Goal: Task Accomplishment & Management: Manage account settings

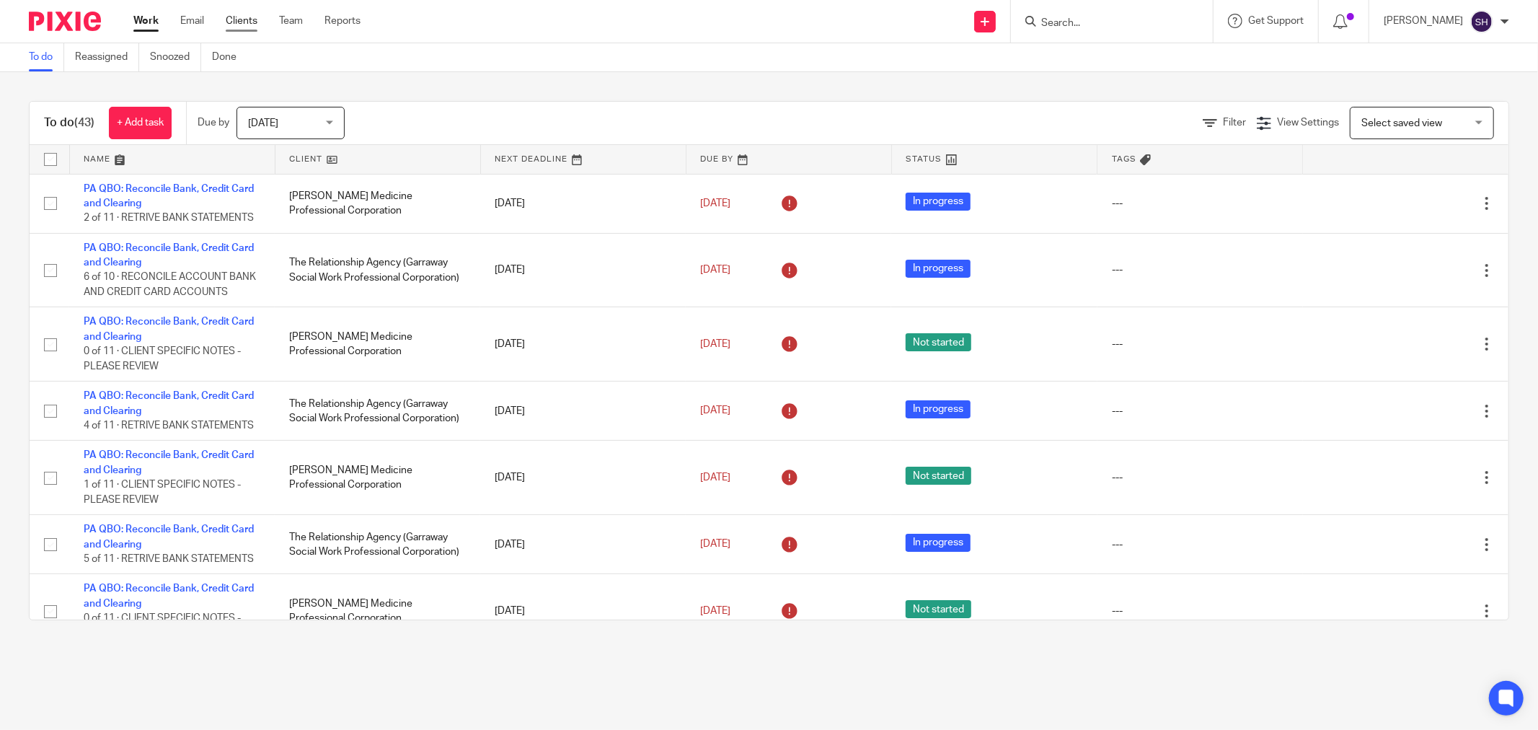
click at [250, 22] on link "Clients" at bounding box center [242, 21] width 32 height 14
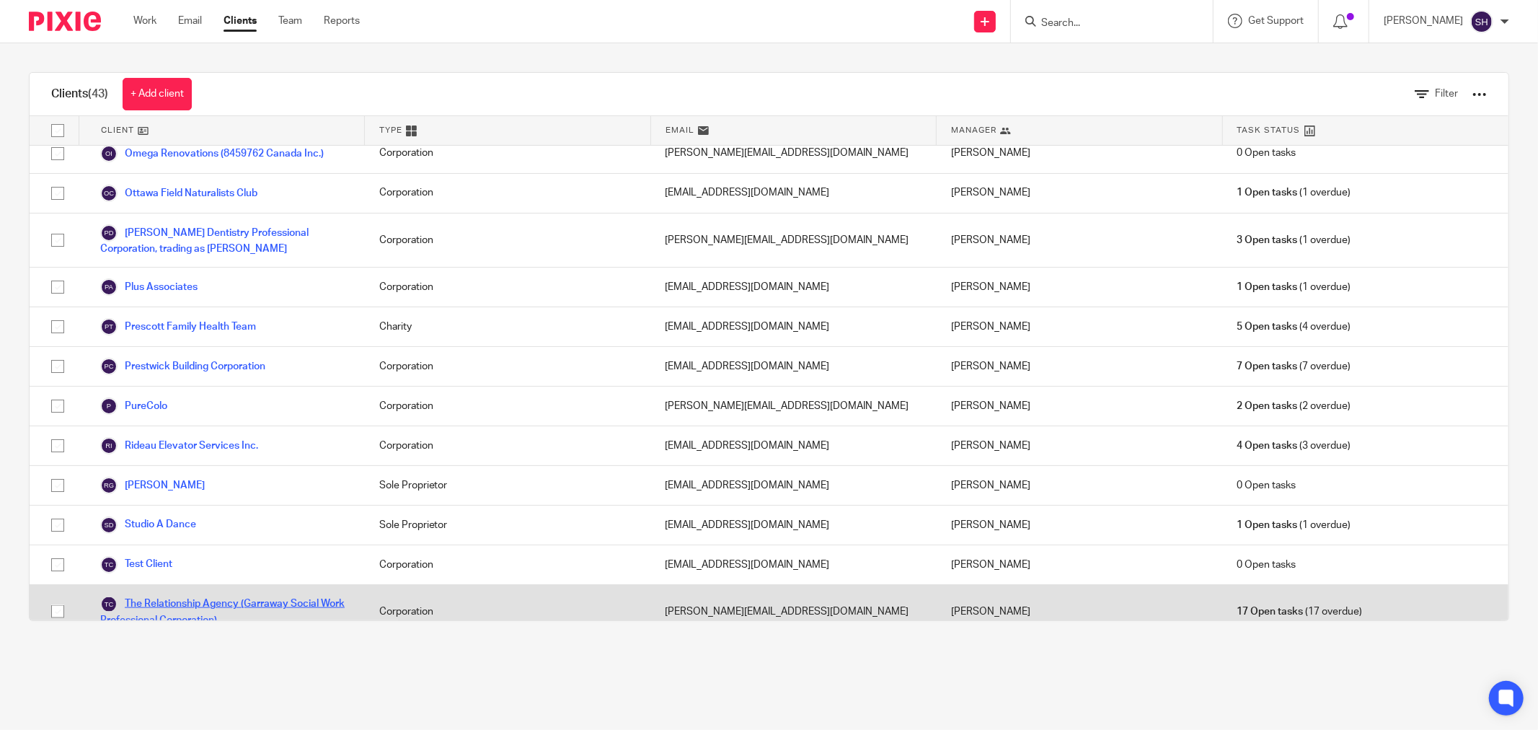
scroll to position [1336, 0]
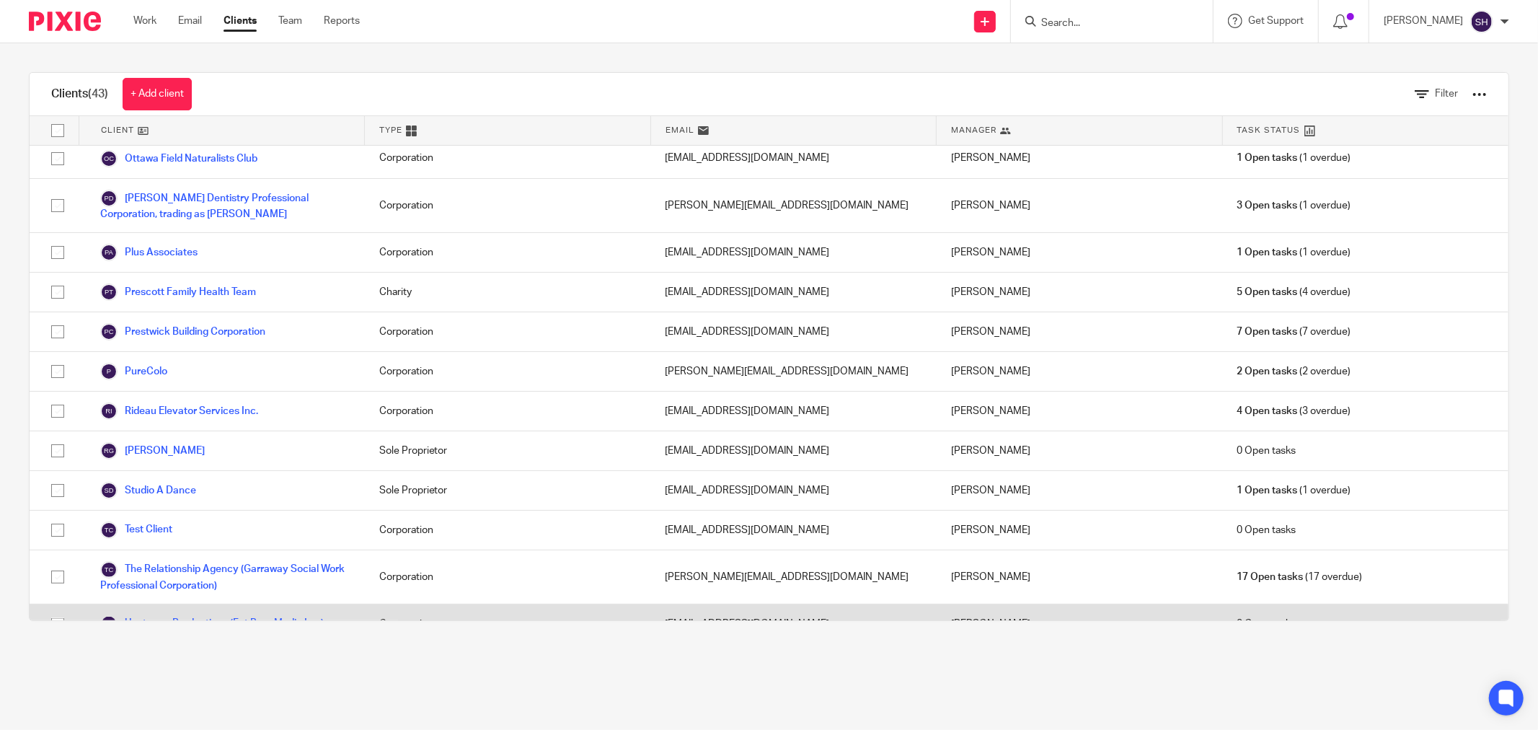
click at [193, 615] on link "Upstream Productions (Fat Bear Media Inc.)" at bounding box center [212, 623] width 224 height 17
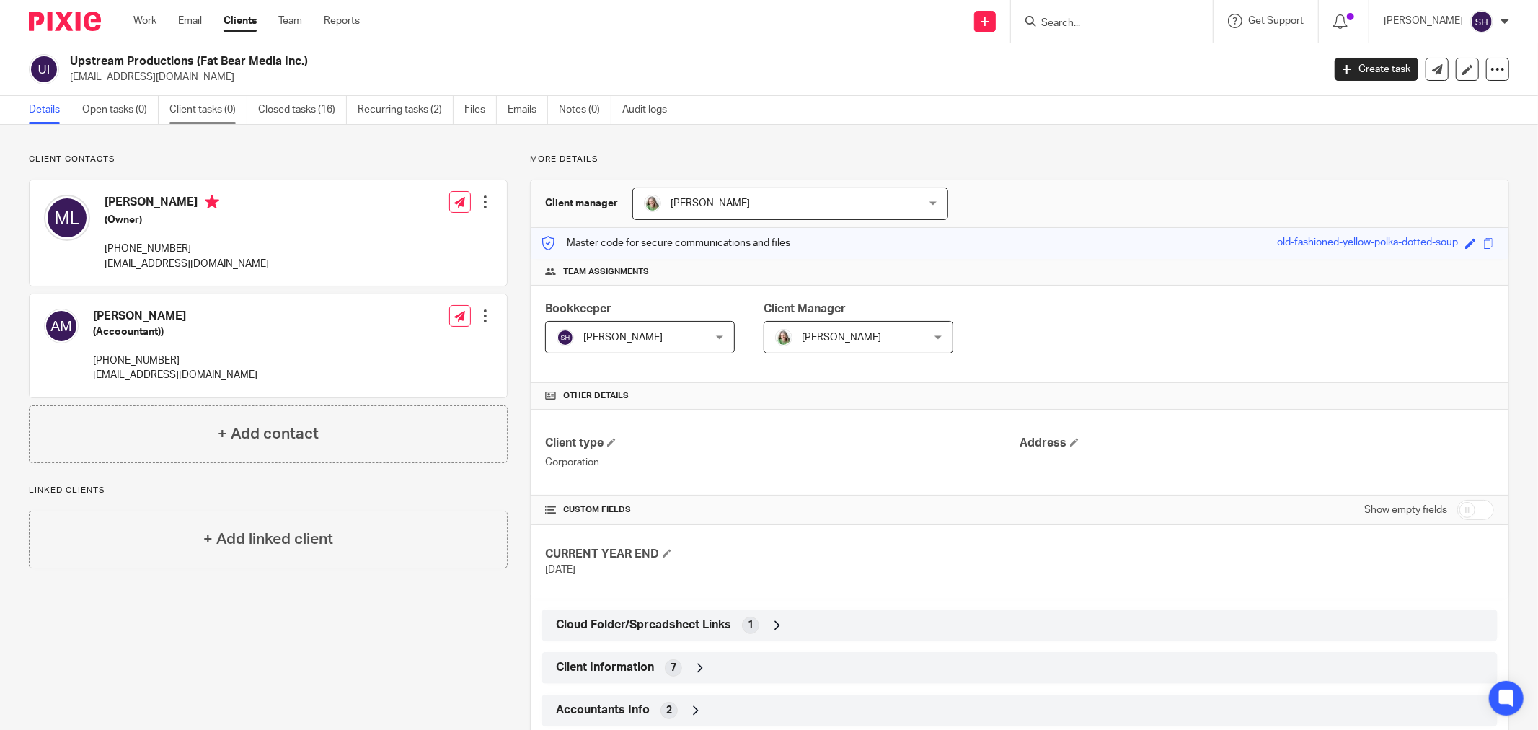
click at [200, 106] on link "Client tasks (0)" at bounding box center [208, 110] width 78 height 28
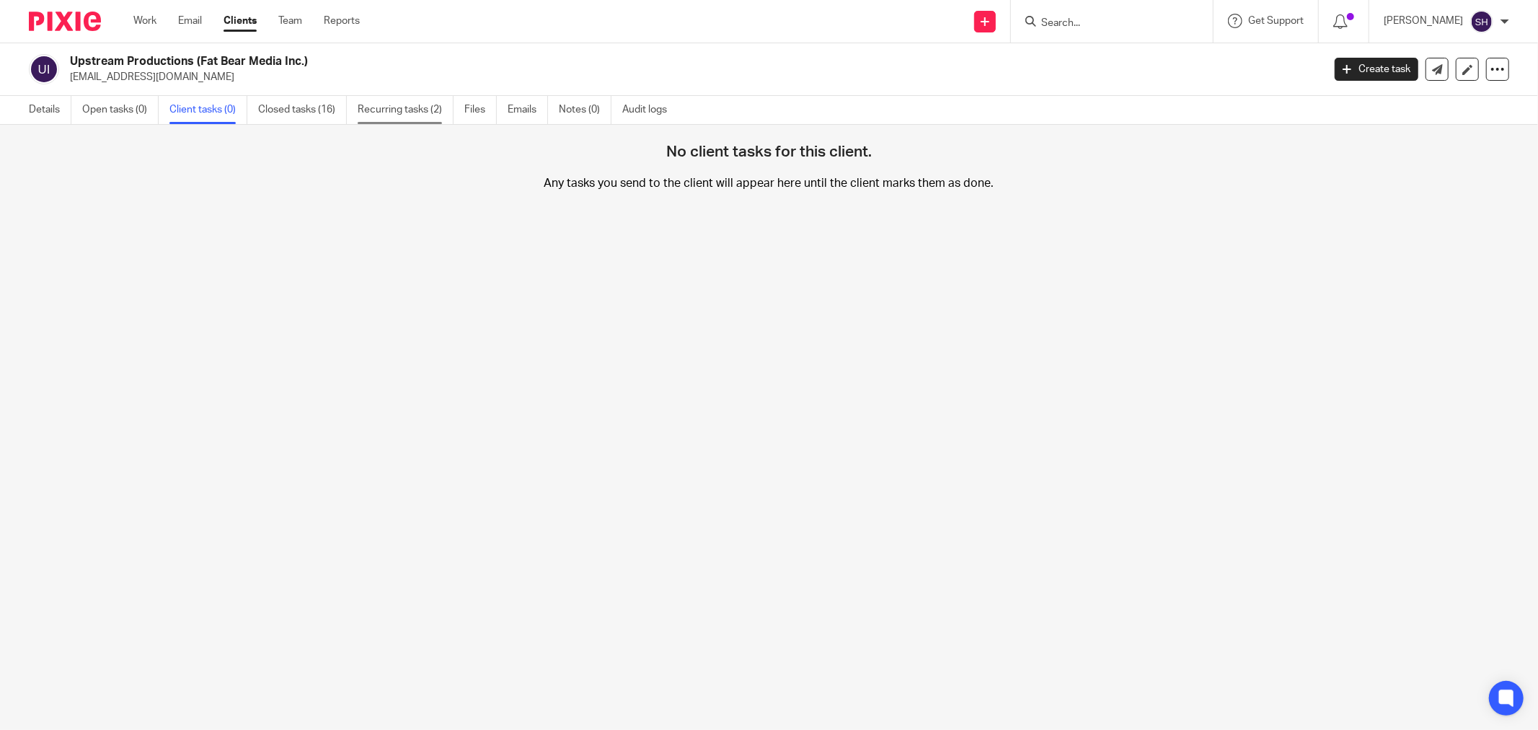
click at [405, 110] on link "Recurring tasks (2)" at bounding box center [406, 110] width 96 height 28
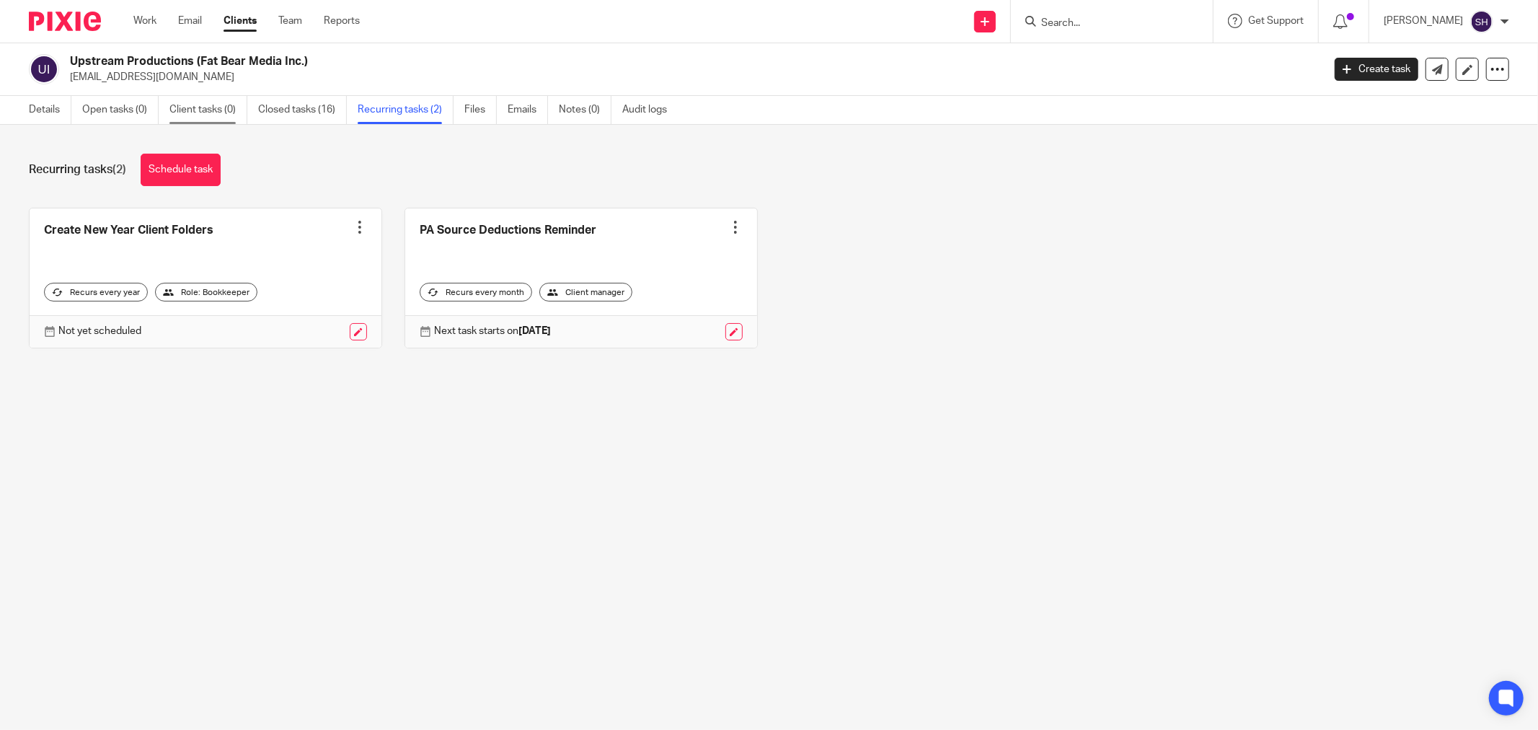
click at [206, 107] on link "Client tasks (0)" at bounding box center [208, 110] width 78 height 28
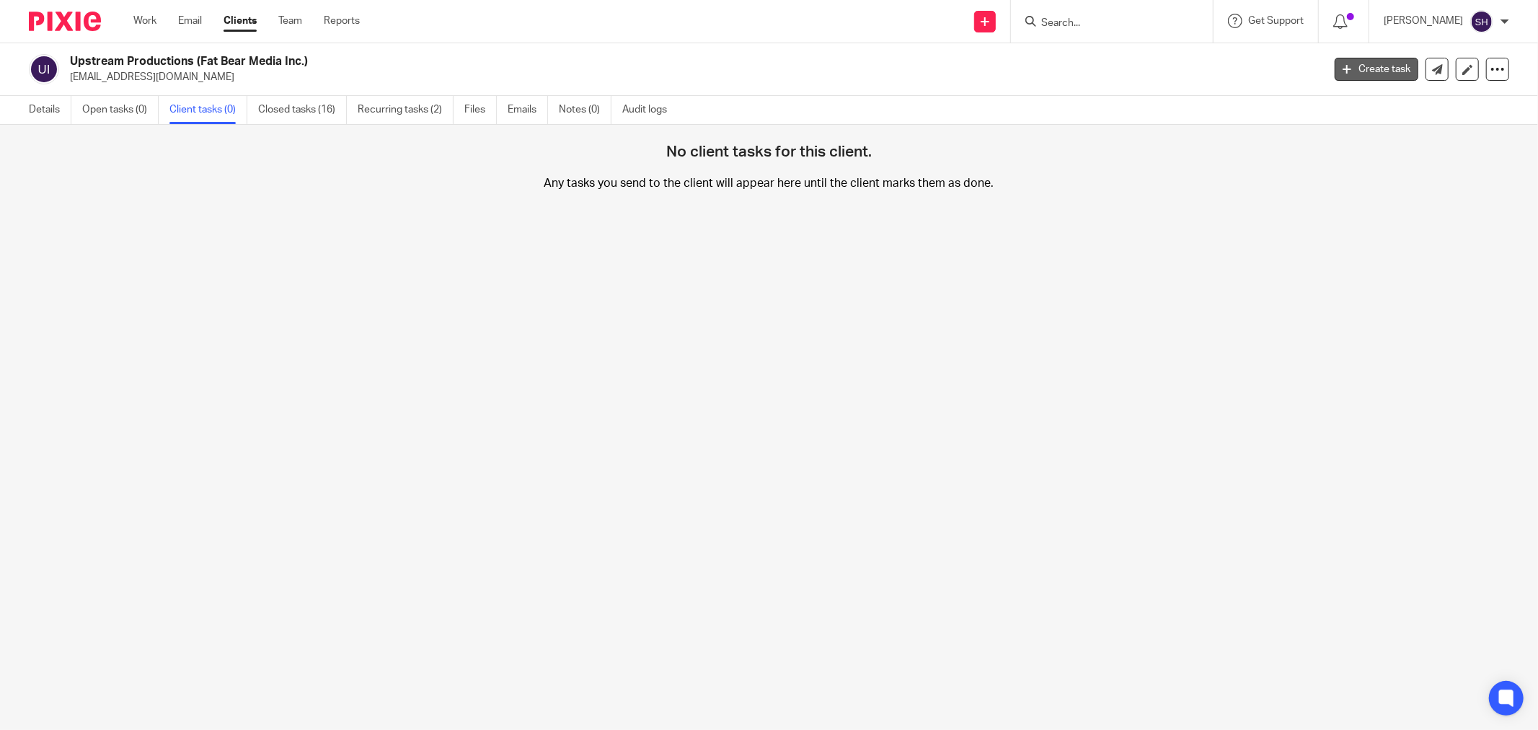
click at [1346, 67] on link "Create task" at bounding box center [1377, 69] width 84 height 23
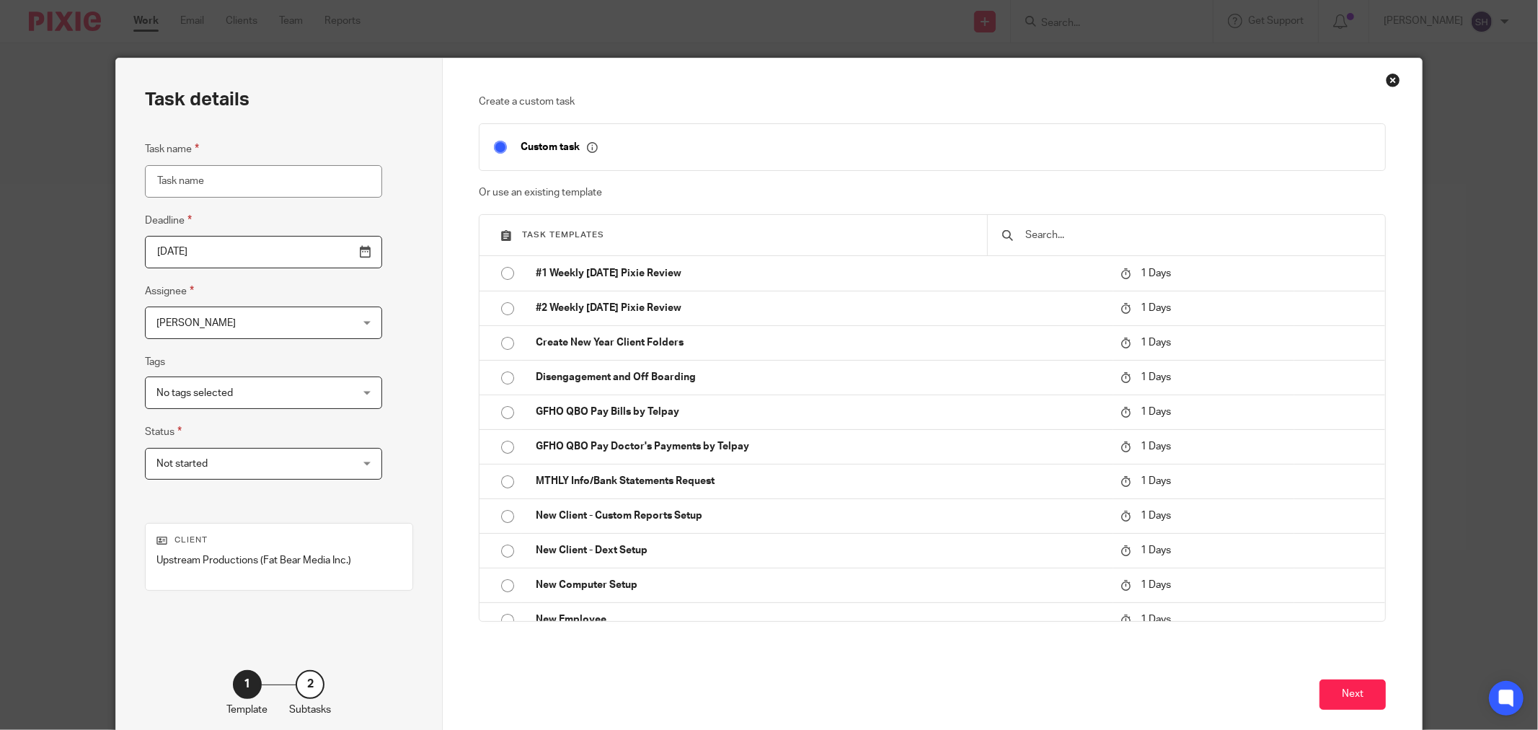
click at [1134, 236] on input "text" at bounding box center [1197, 235] width 347 height 16
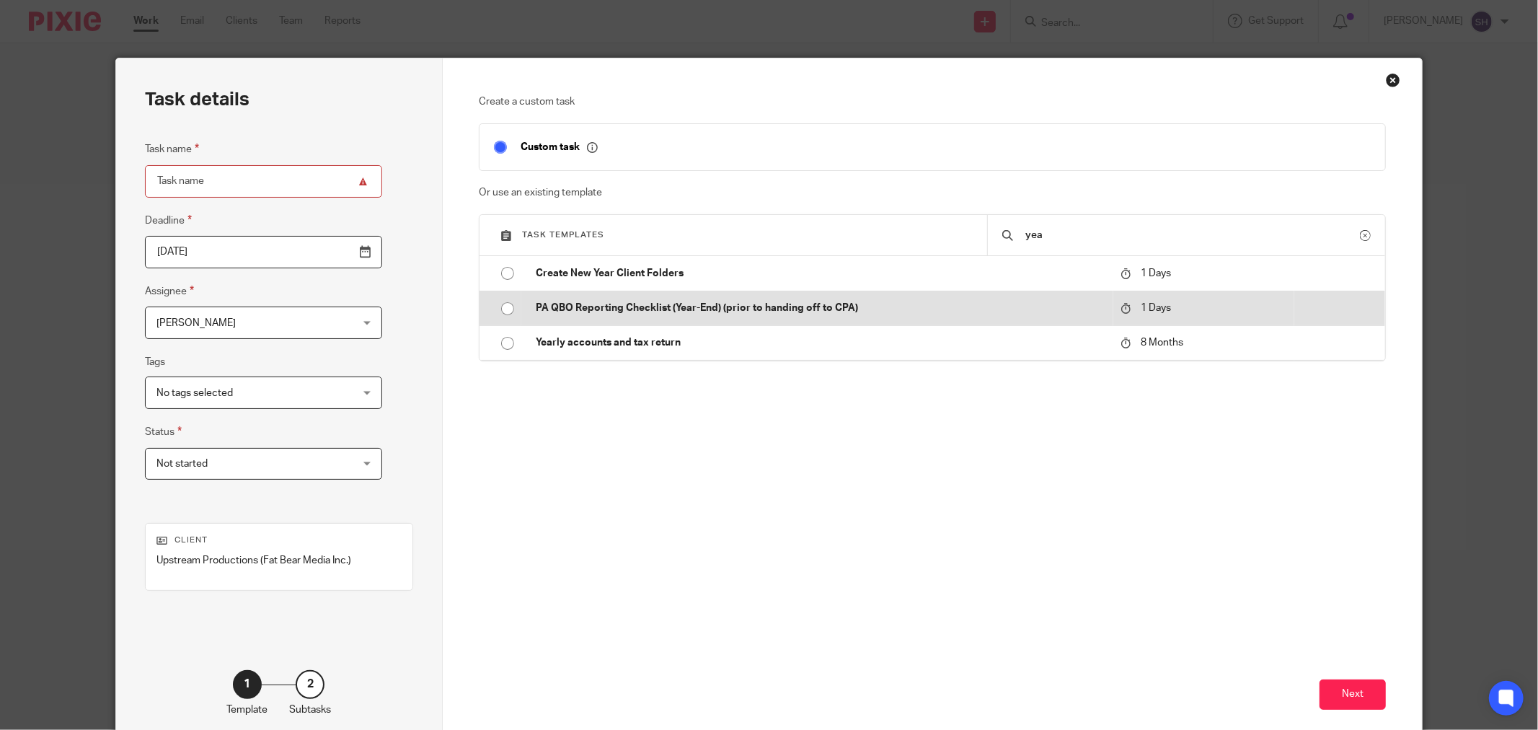
type input "yea"
click at [501, 307] on input "radio" at bounding box center [507, 308] width 27 height 27
type input "2025-08-26"
type input "PA QBO Reporting Checklist (Year-End) (prior to handing off to CPA)"
checkbox input "false"
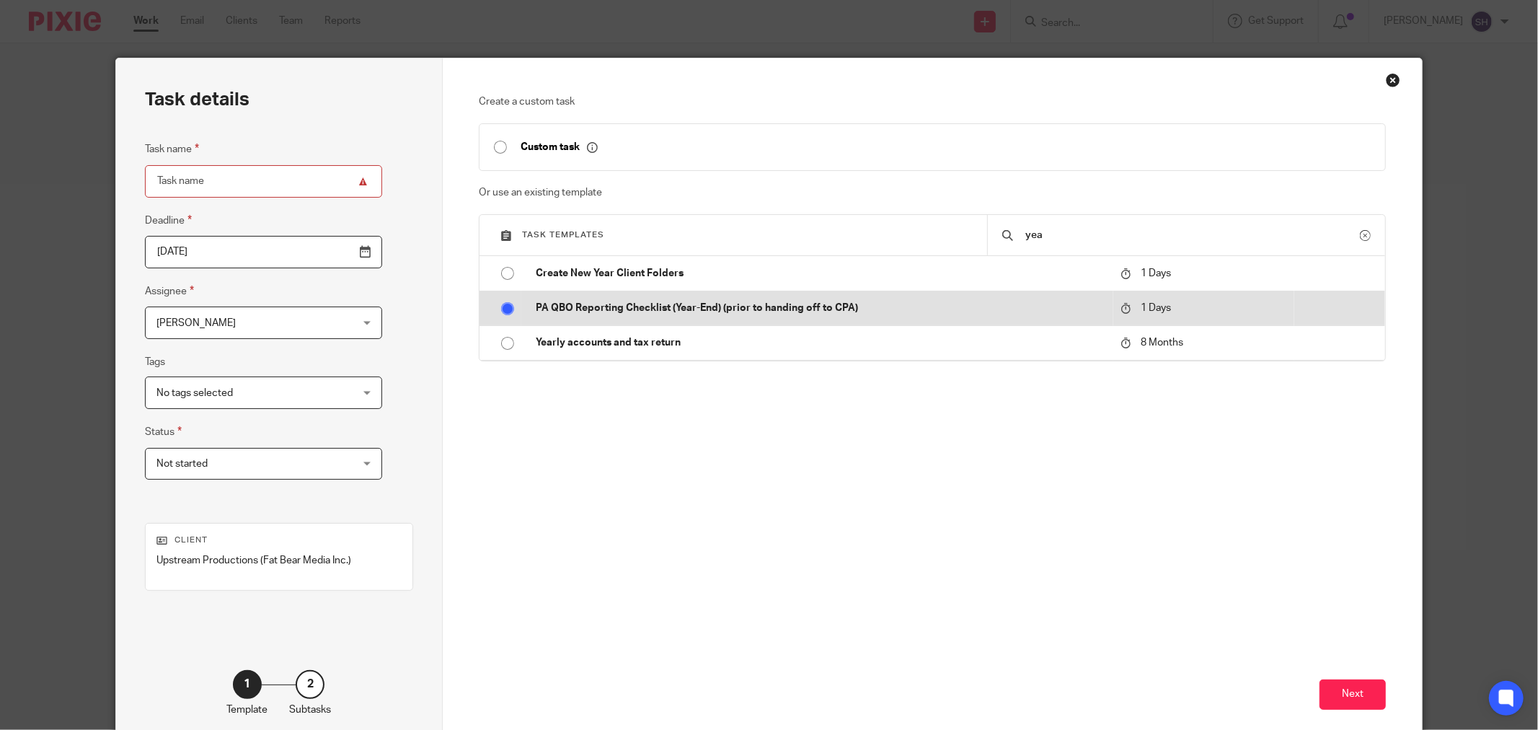
radio input "false"
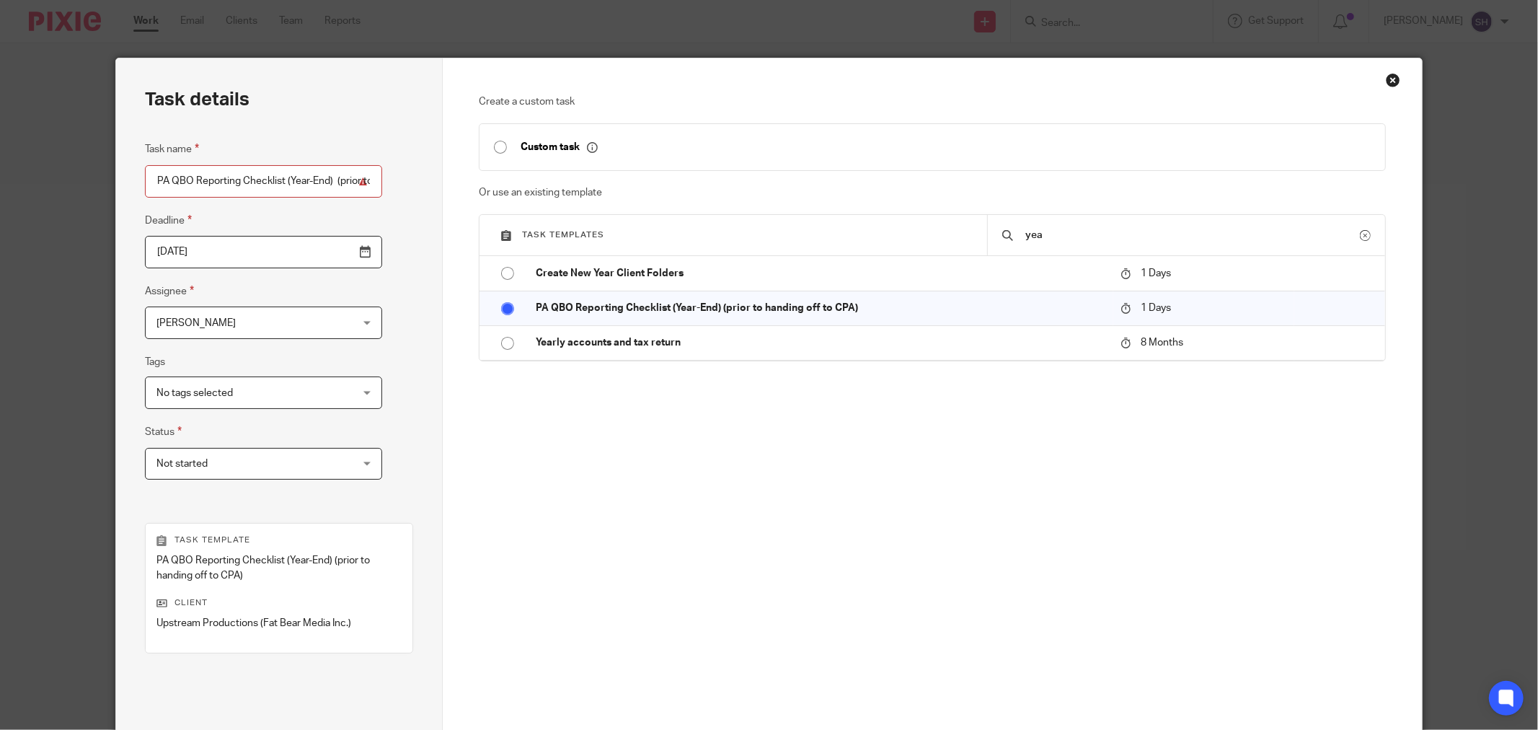
click at [283, 388] on span "No tags selected" at bounding box center [247, 392] width 180 height 30
click at [284, 426] on li "Important" at bounding box center [243, 425] width 206 height 30
checkbox input "true"
click at [379, 433] on div "Task details Task name PA QBO Reporting Checklist (Year-End) (prior to handing …" at bounding box center [279, 433] width 327 height 750
click at [263, 460] on span "Not started" at bounding box center [247, 464] width 180 height 30
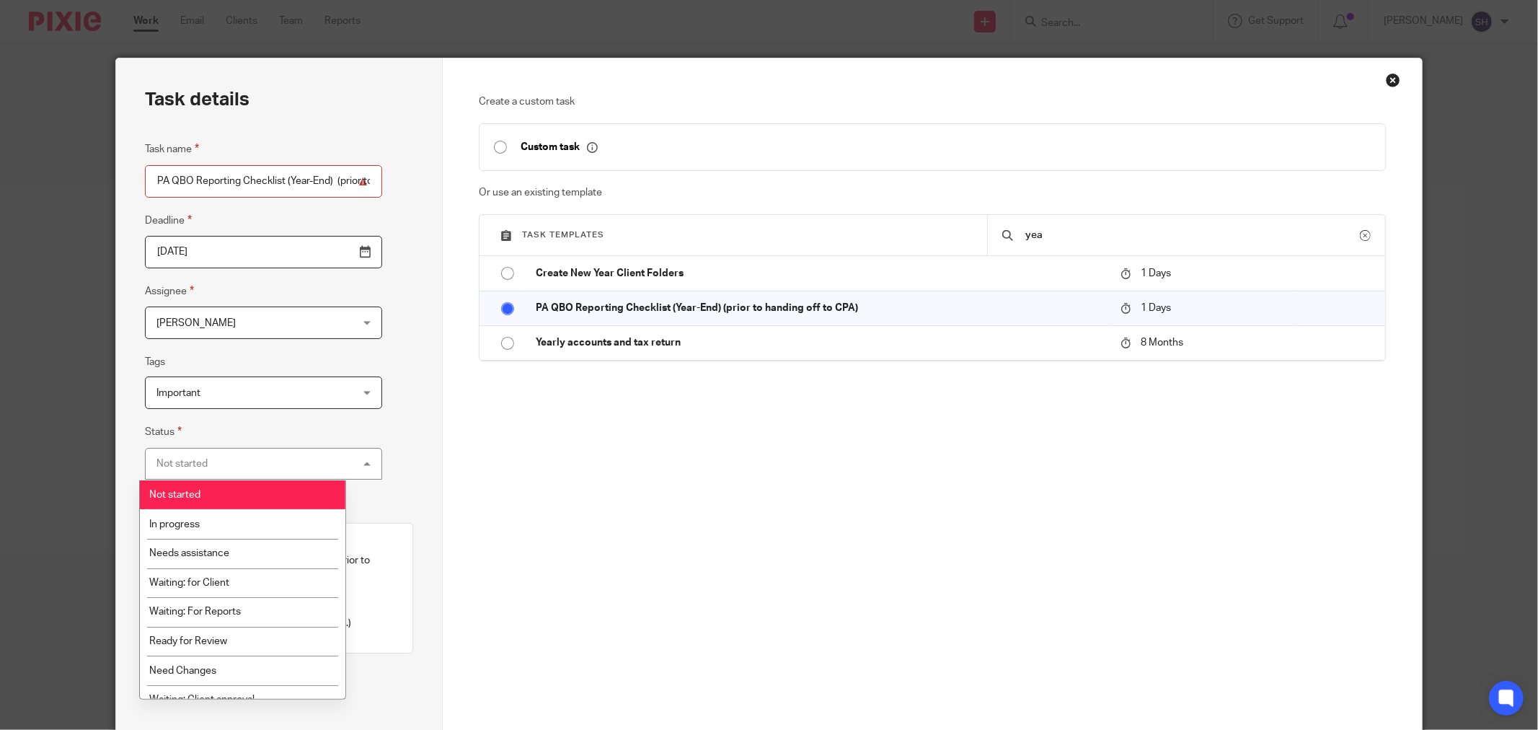
click at [372, 481] on div "Task details Task name PA QBO Reporting Checklist (Year-End) (prior to handing …" at bounding box center [279, 433] width 327 height 750
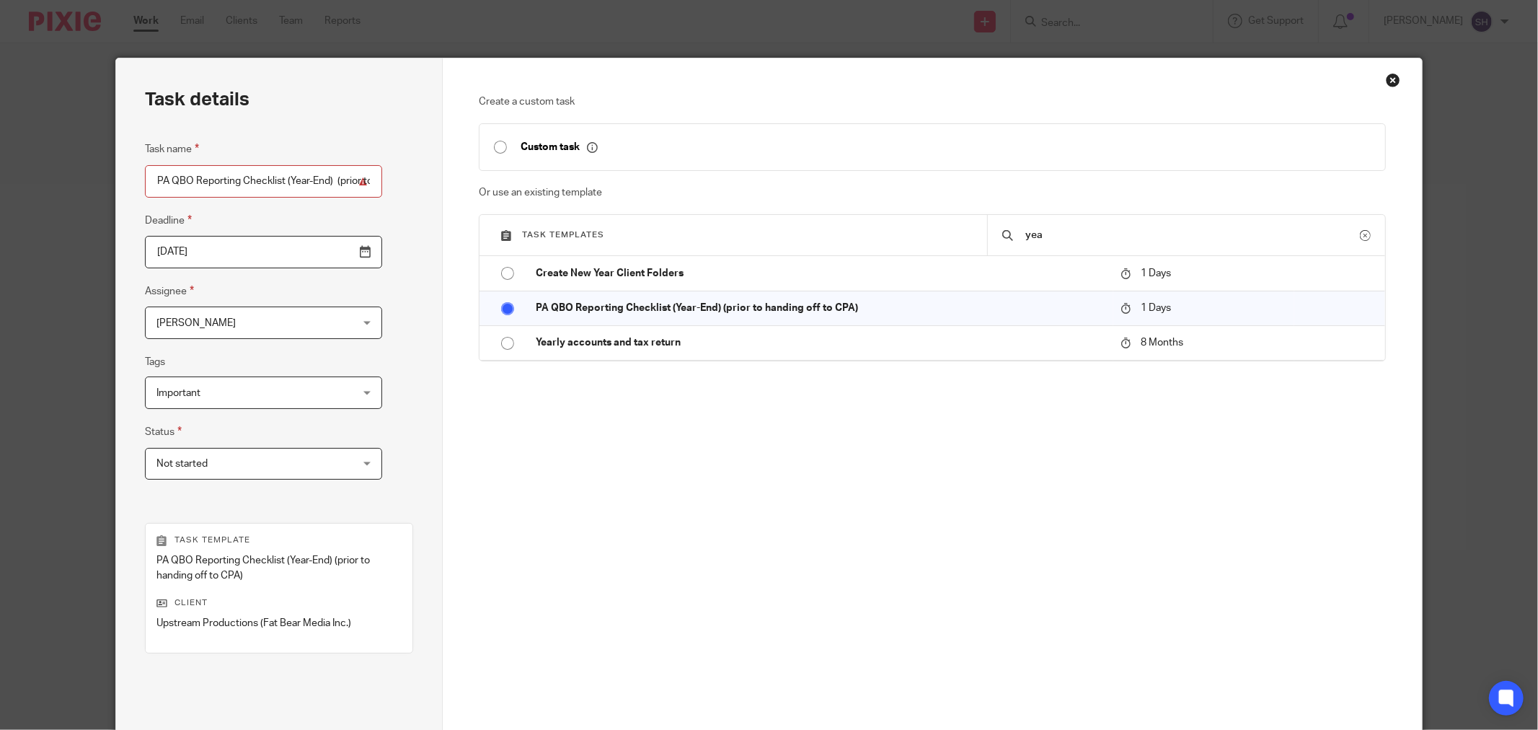
scroll to position [138, 0]
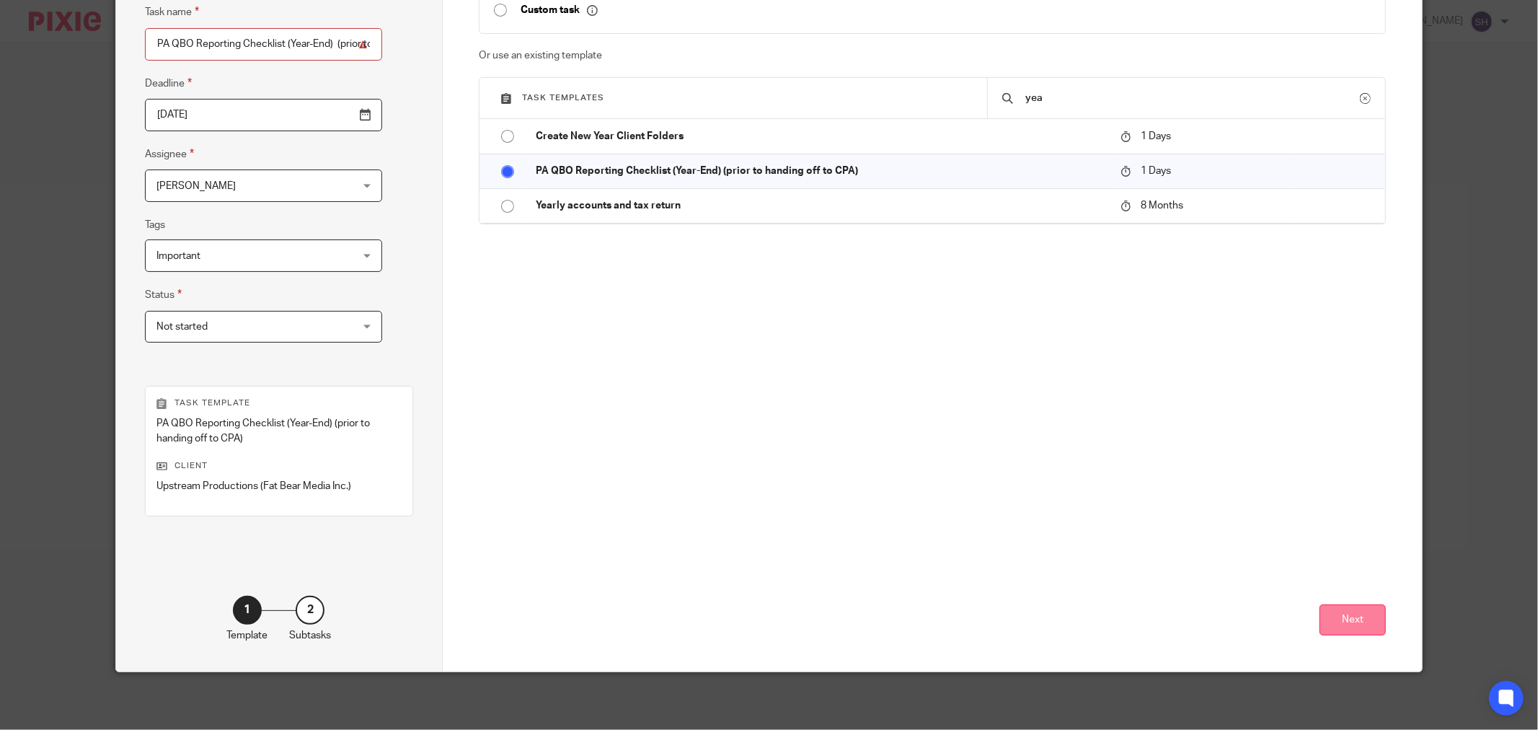
click at [1357, 625] on button "Next" at bounding box center [1353, 619] width 66 height 31
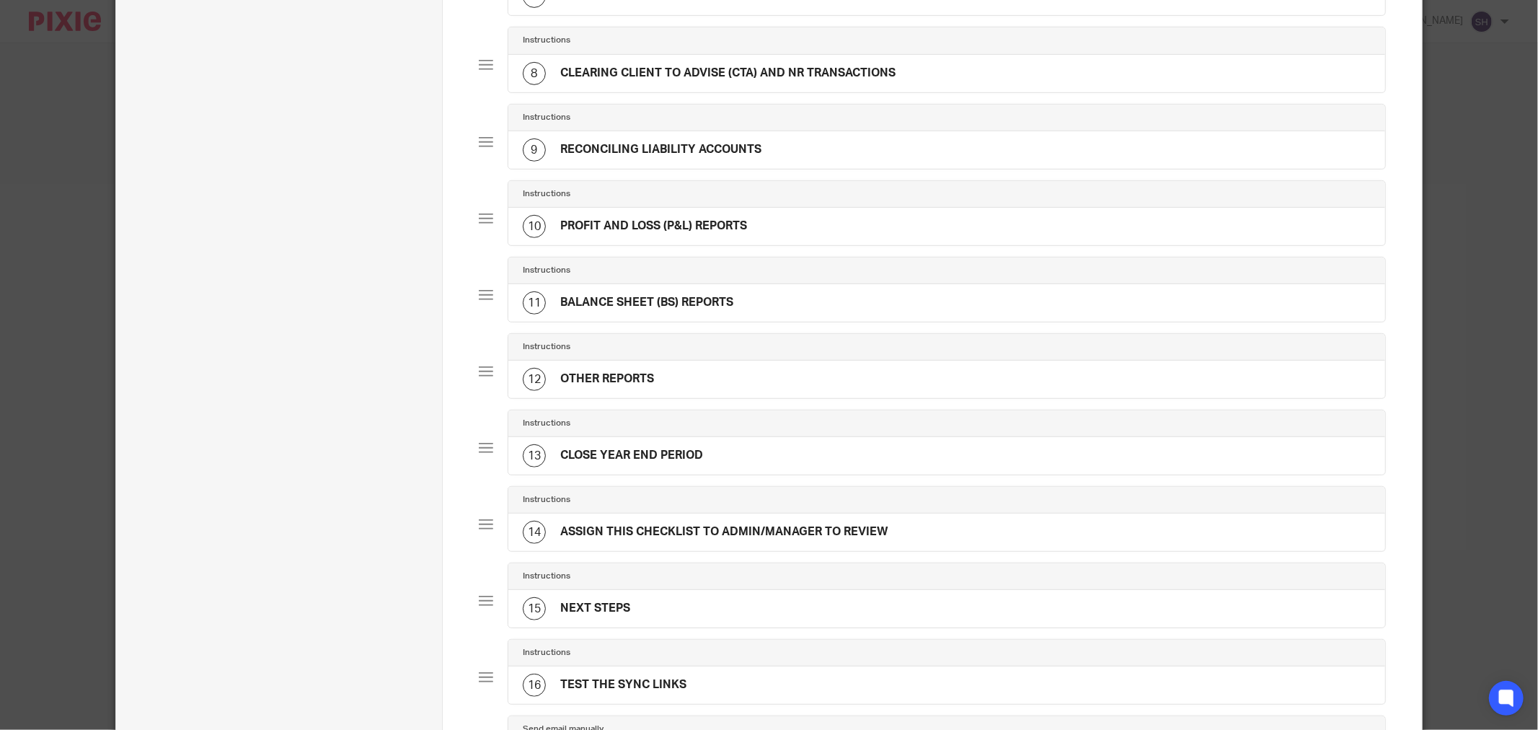
scroll to position [1079, 0]
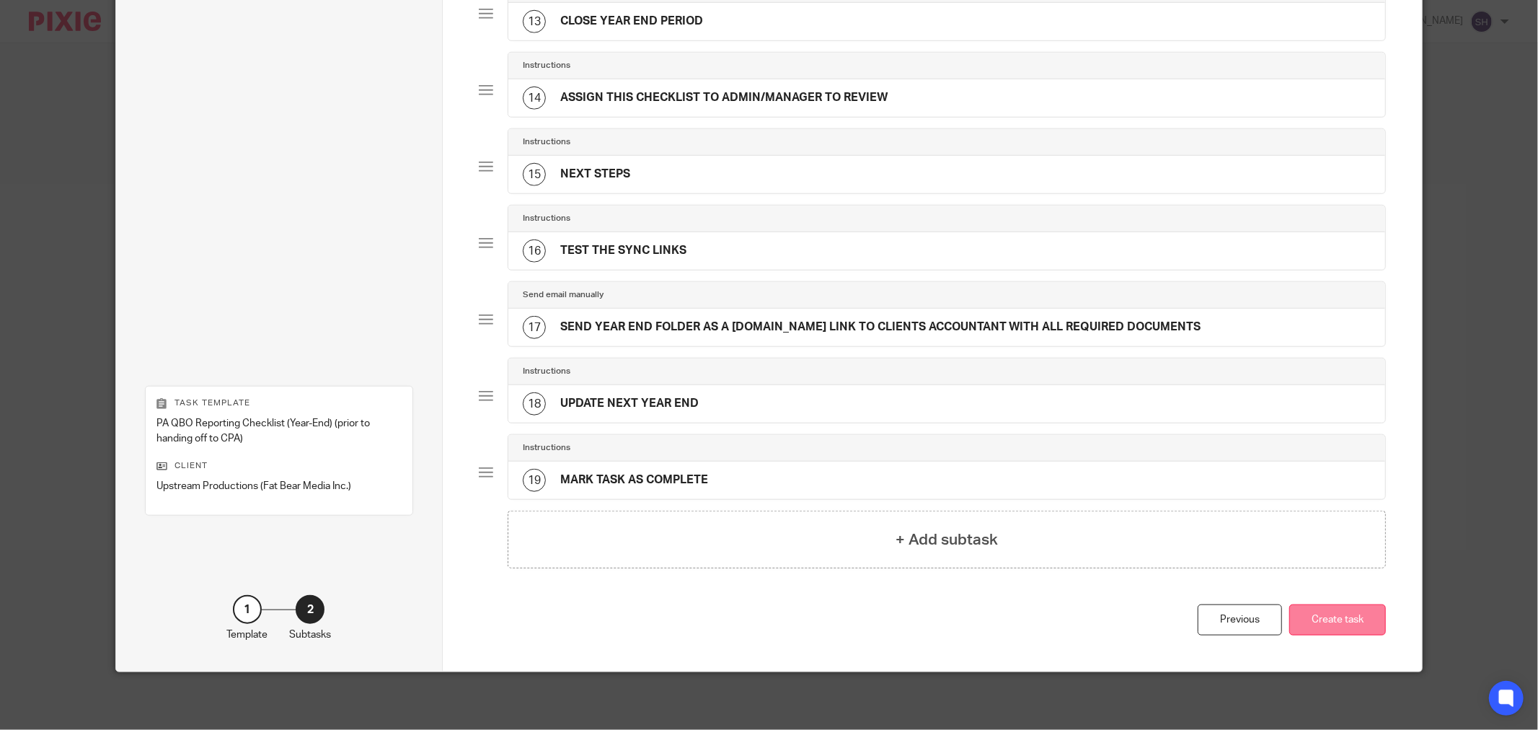
click at [1349, 620] on button "Create task" at bounding box center [1338, 619] width 97 height 31
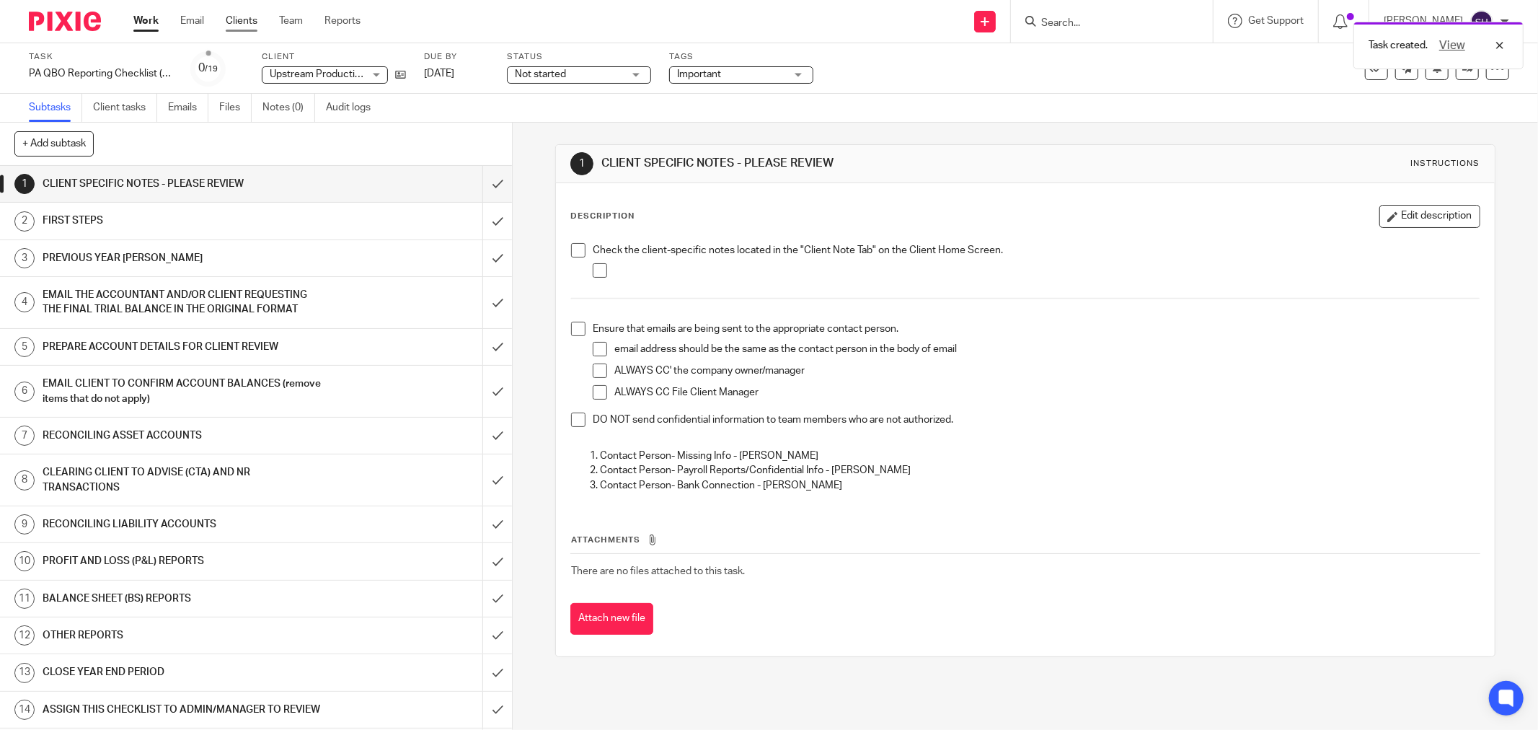
click at [252, 18] on link "Clients" at bounding box center [242, 21] width 32 height 14
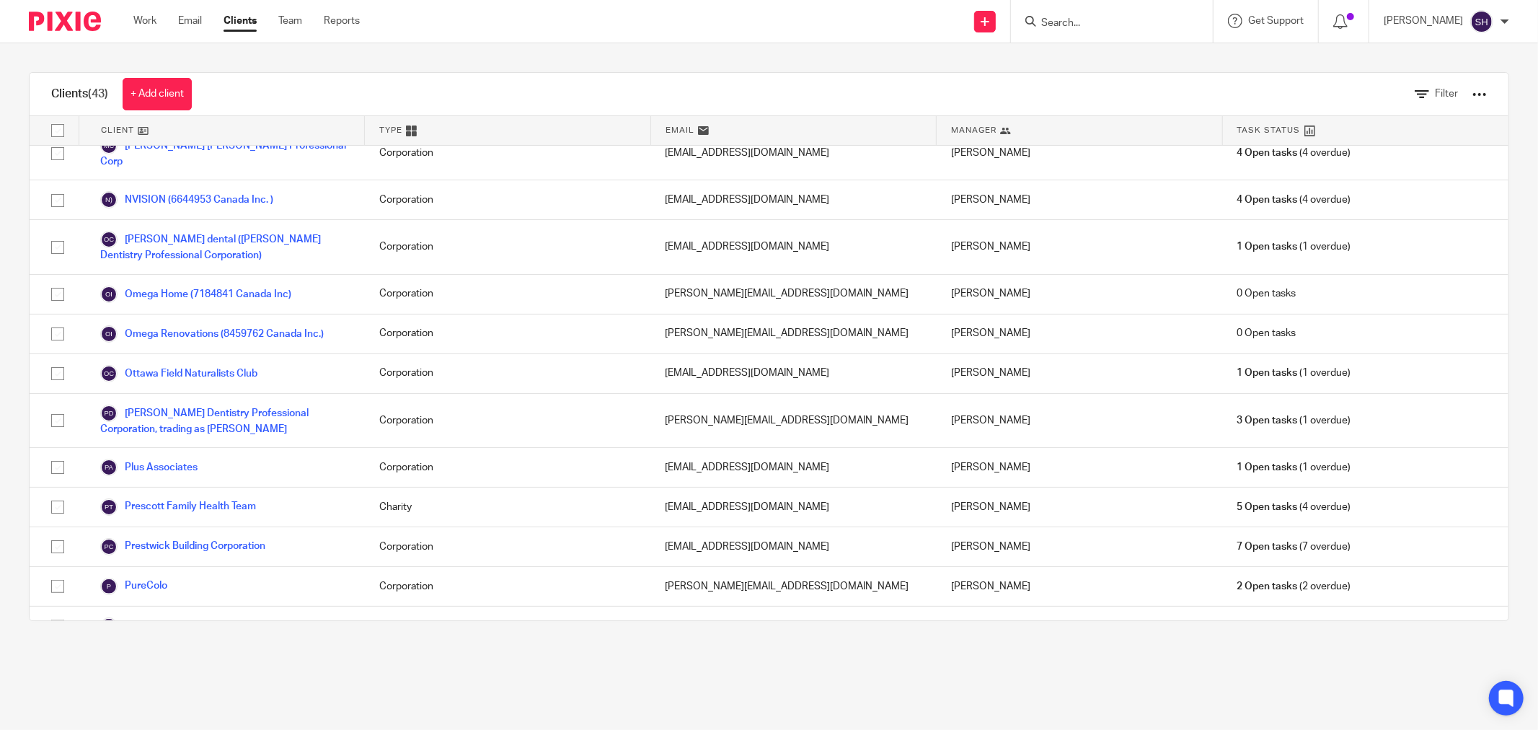
scroll to position [1336, 0]
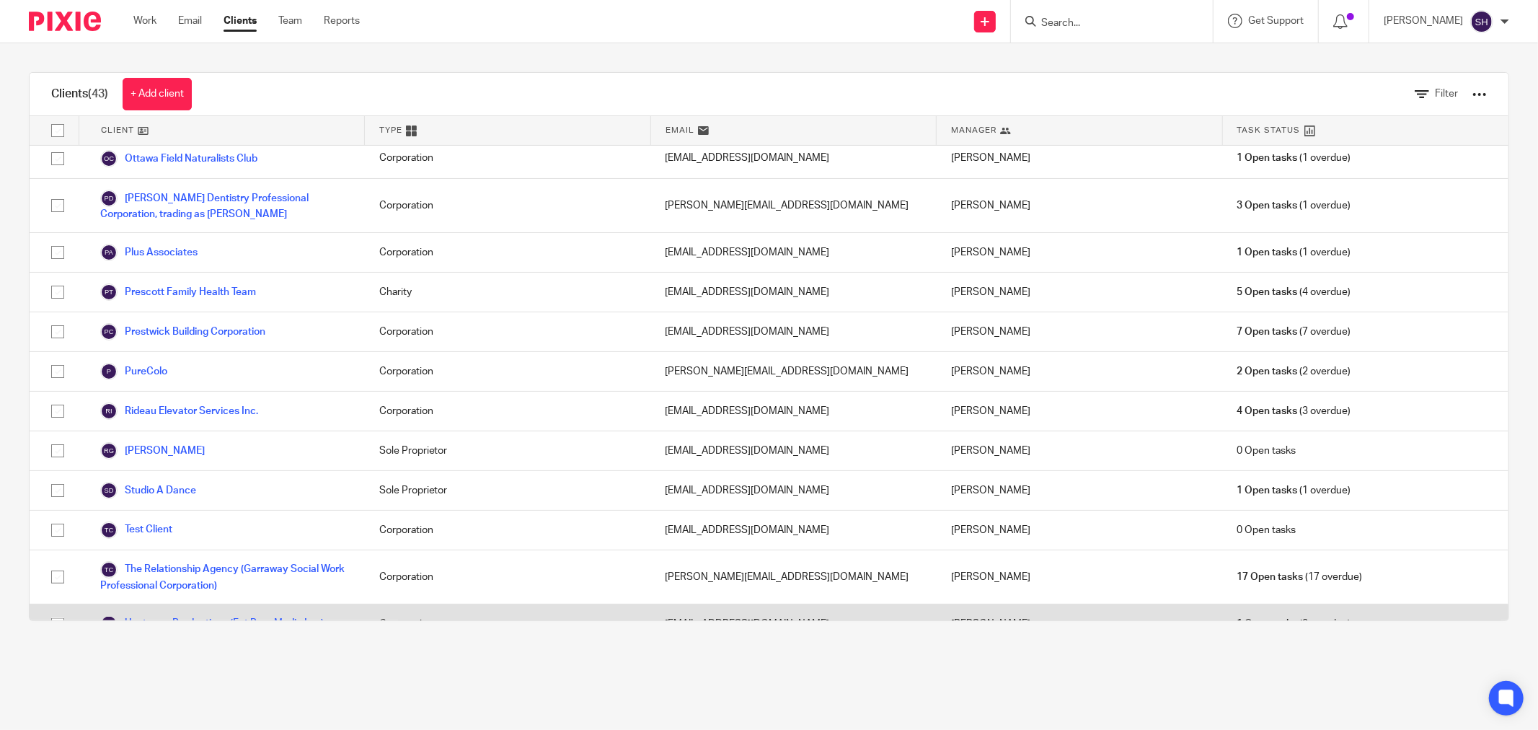
click at [198, 615] on link "Upstream Productions (Fat Bear Media Inc.)" at bounding box center [212, 623] width 224 height 17
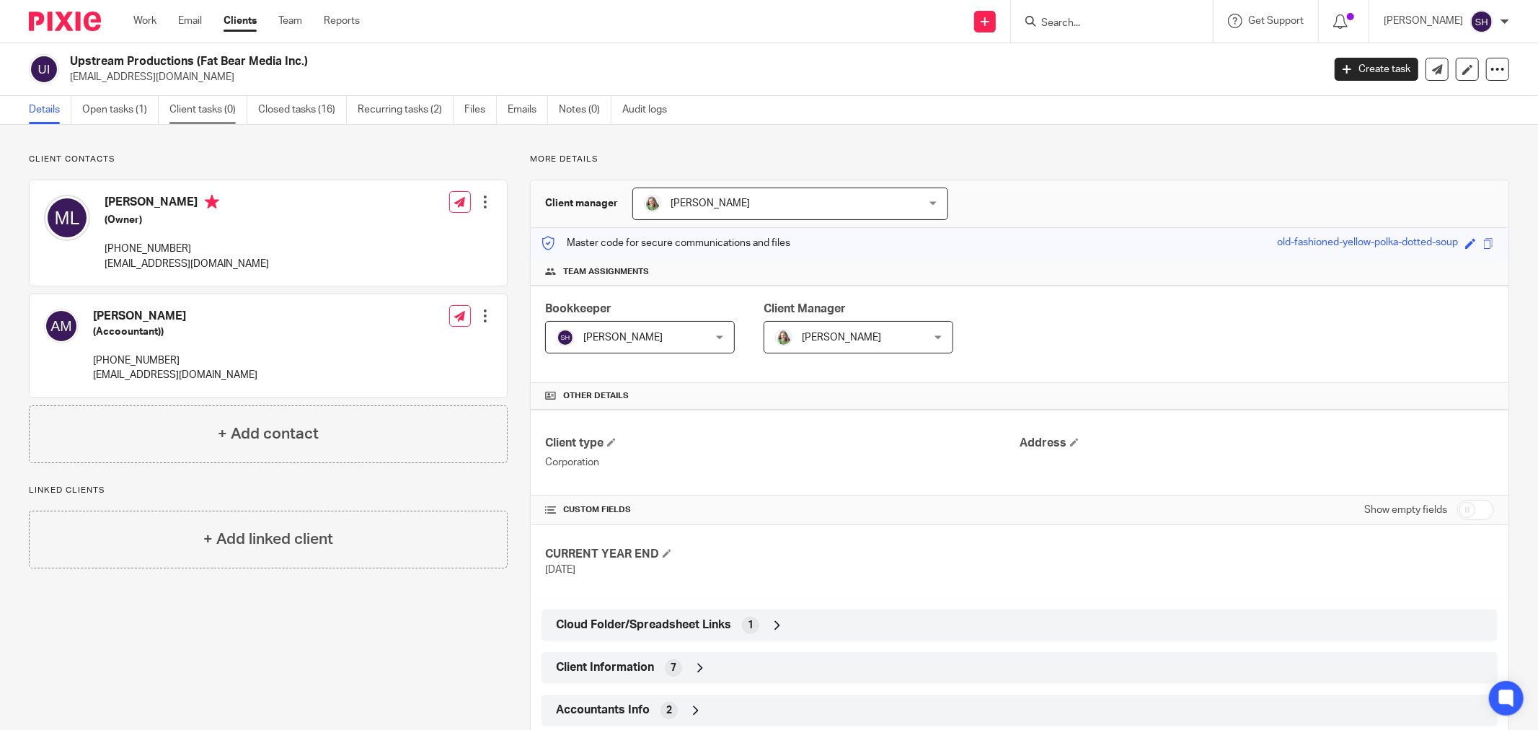
click at [210, 104] on link "Client tasks (0)" at bounding box center [208, 110] width 78 height 28
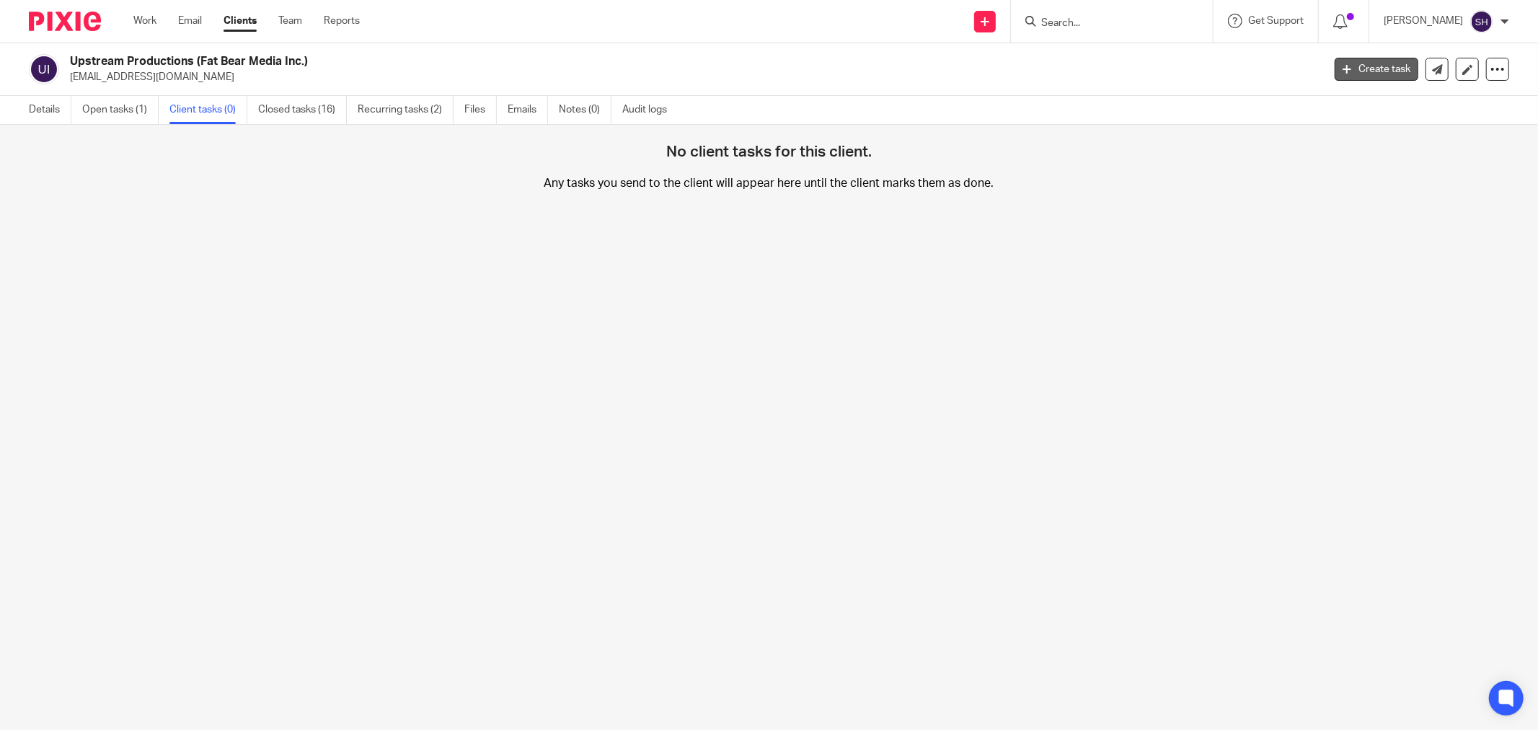
click at [1353, 62] on link "Create task" at bounding box center [1377, 69] width 84 height 23
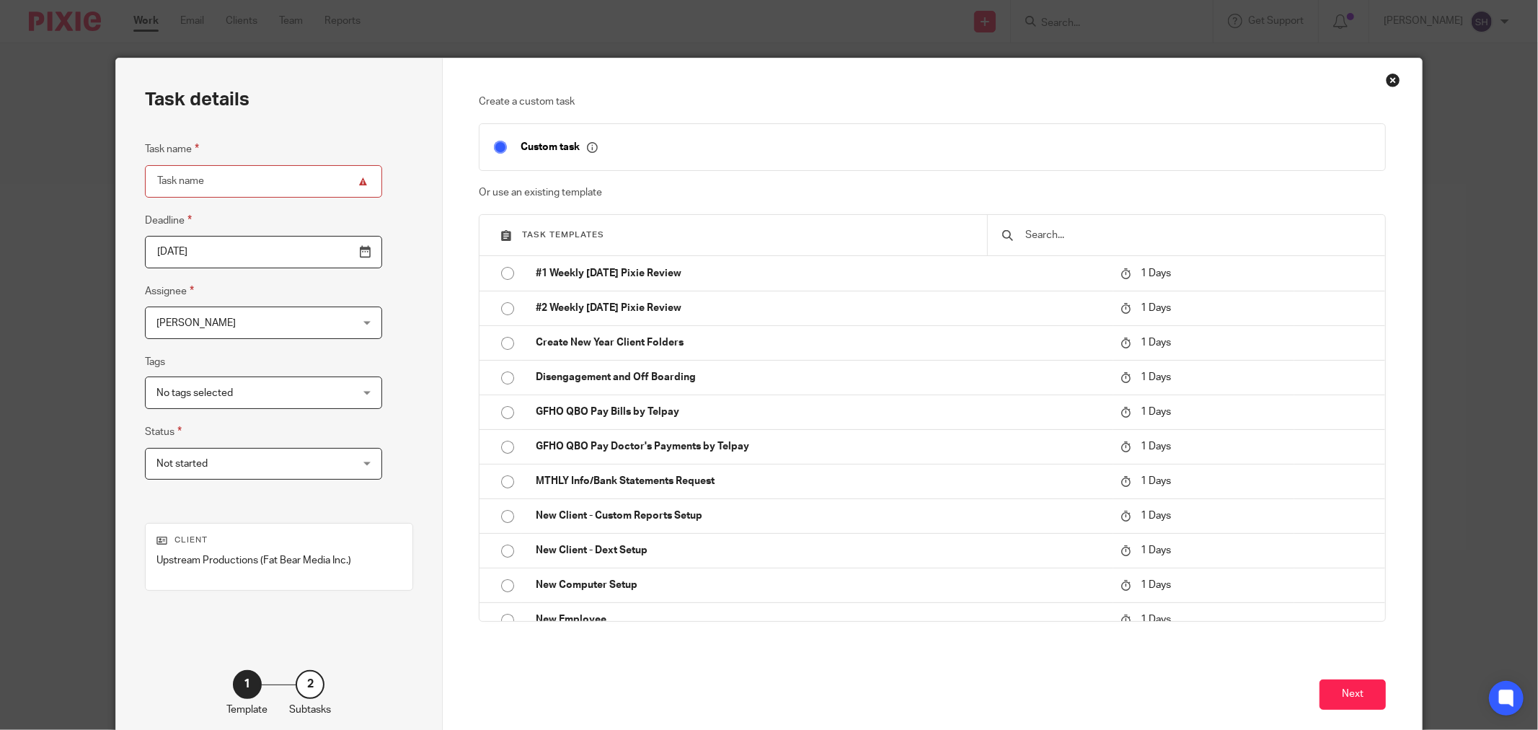
click at [1165, 235] on input "text" at bounding box center [1197, 235] width 347 height 16
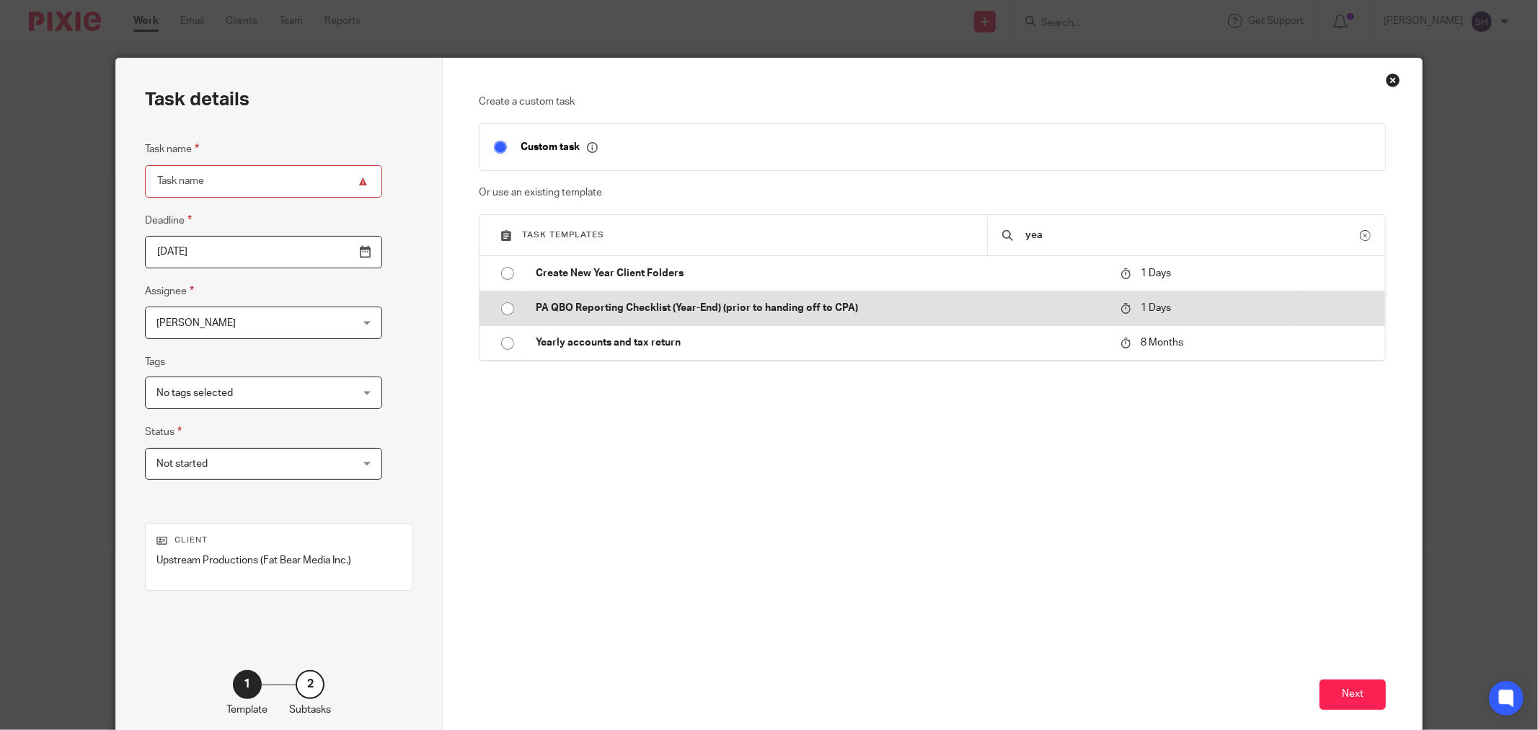
type input "yea"
click at [494, 304] on input "radio" at bounding box center [507, 308] width 27 height 27
type input "[DATE]"
type input "PA QBO Reporting Checklist (Year-End) (prior to handing off to CPA)"
checkbox input "false"
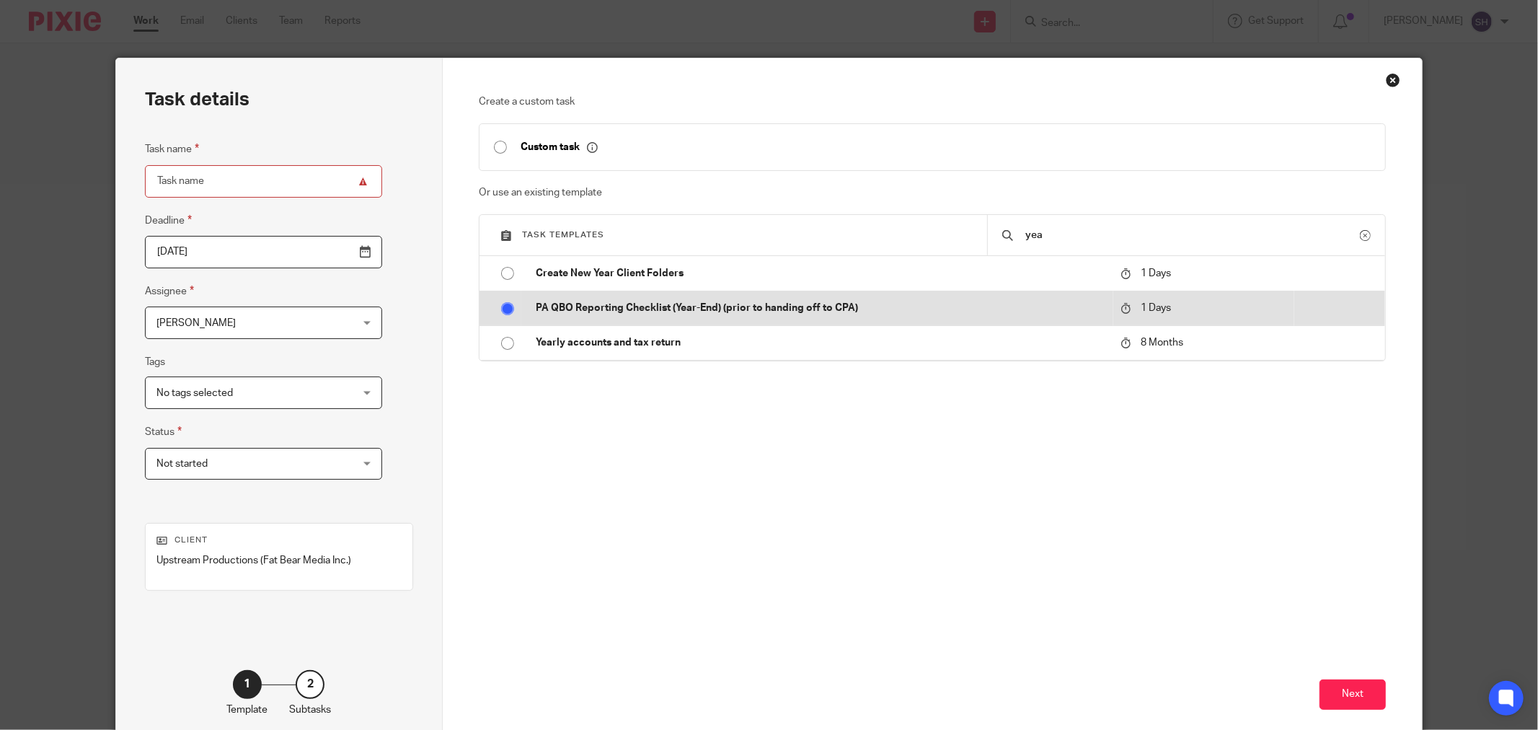
radio input "false"
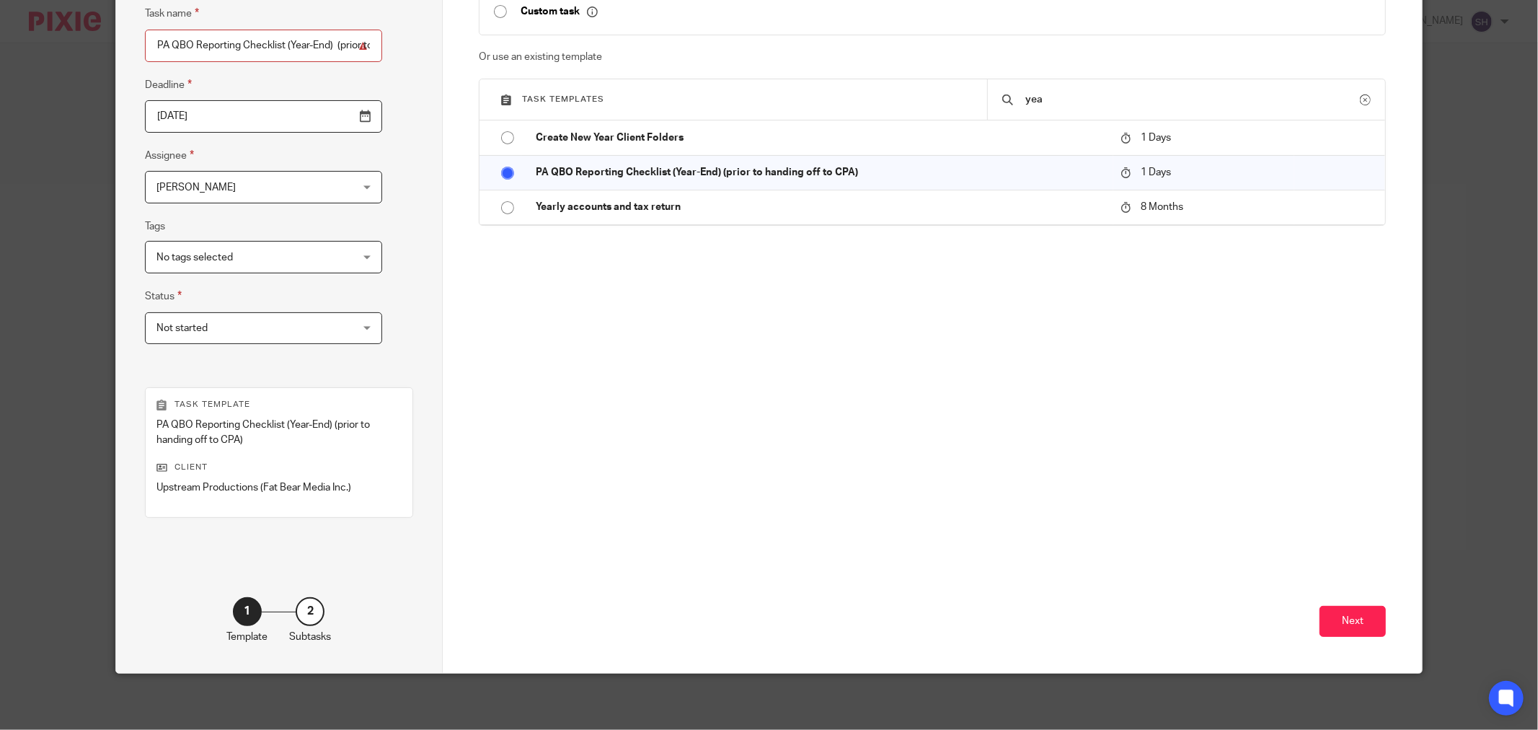
scroll to position [138, 0]
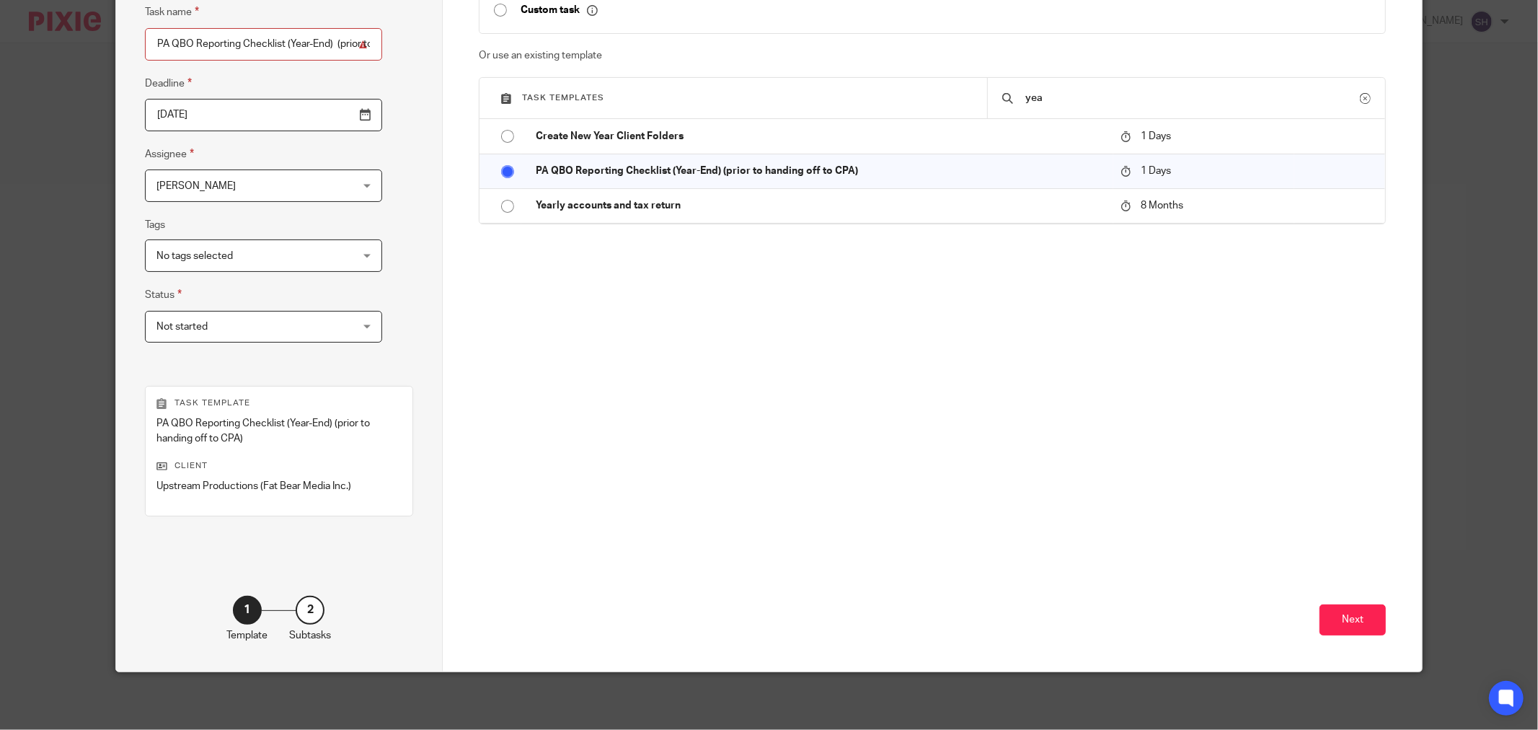
click at [297, 258] on span "No tags selected" at bounding box center [247, 255] width 180 height 30
click at [247, 296] on li "Important" at bounding box center [243, 286] width 206 height 30
checkbox input "true"
click at [379, 365] on div "Task details Task name PA QBO Reporting Checklist (Year-End) (prior to handing …" at bounding box center [279, 296] width 327 height 750
click at [1365, 620] on button "Next" at bounding box center [1353, 619] width 66 height 31
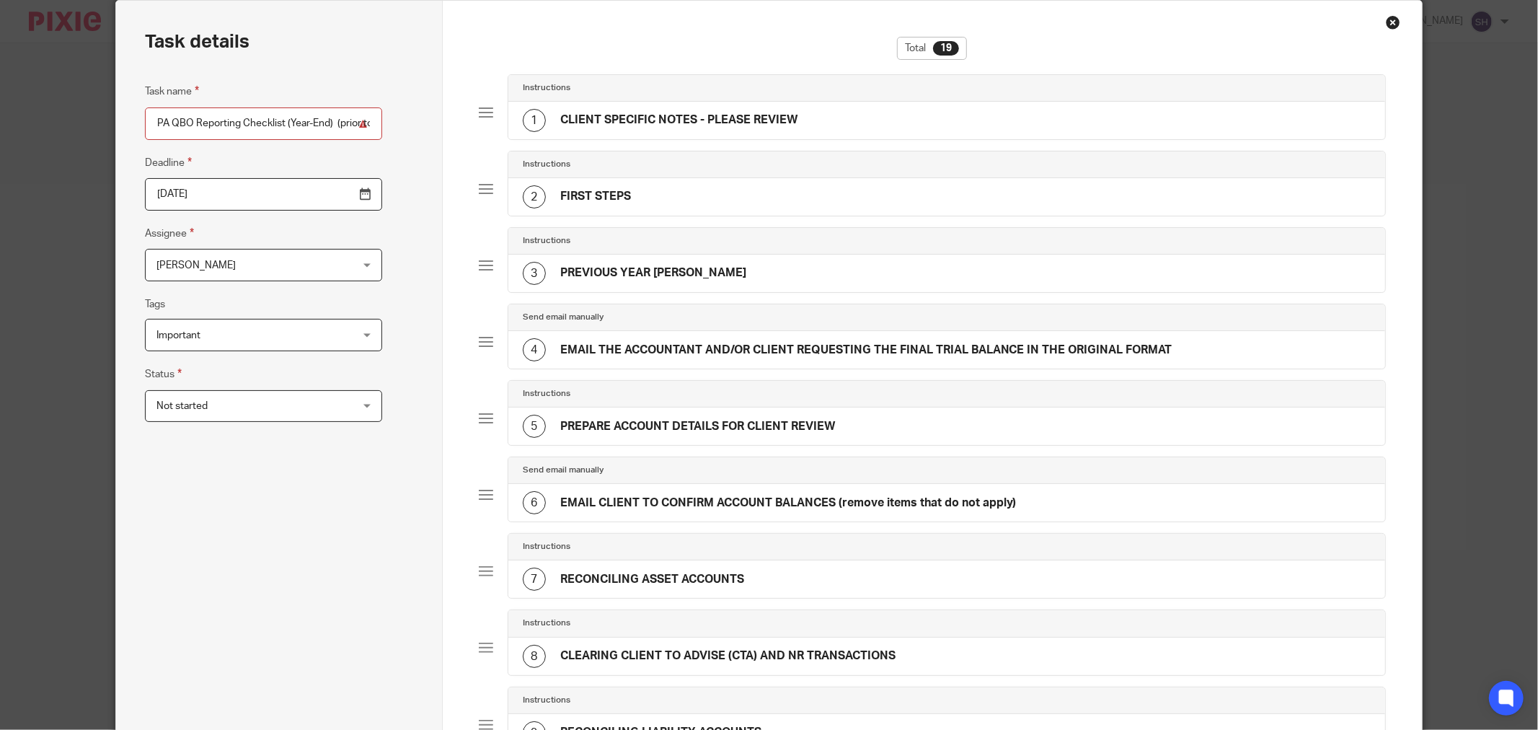
scroll to position [1019, 0]
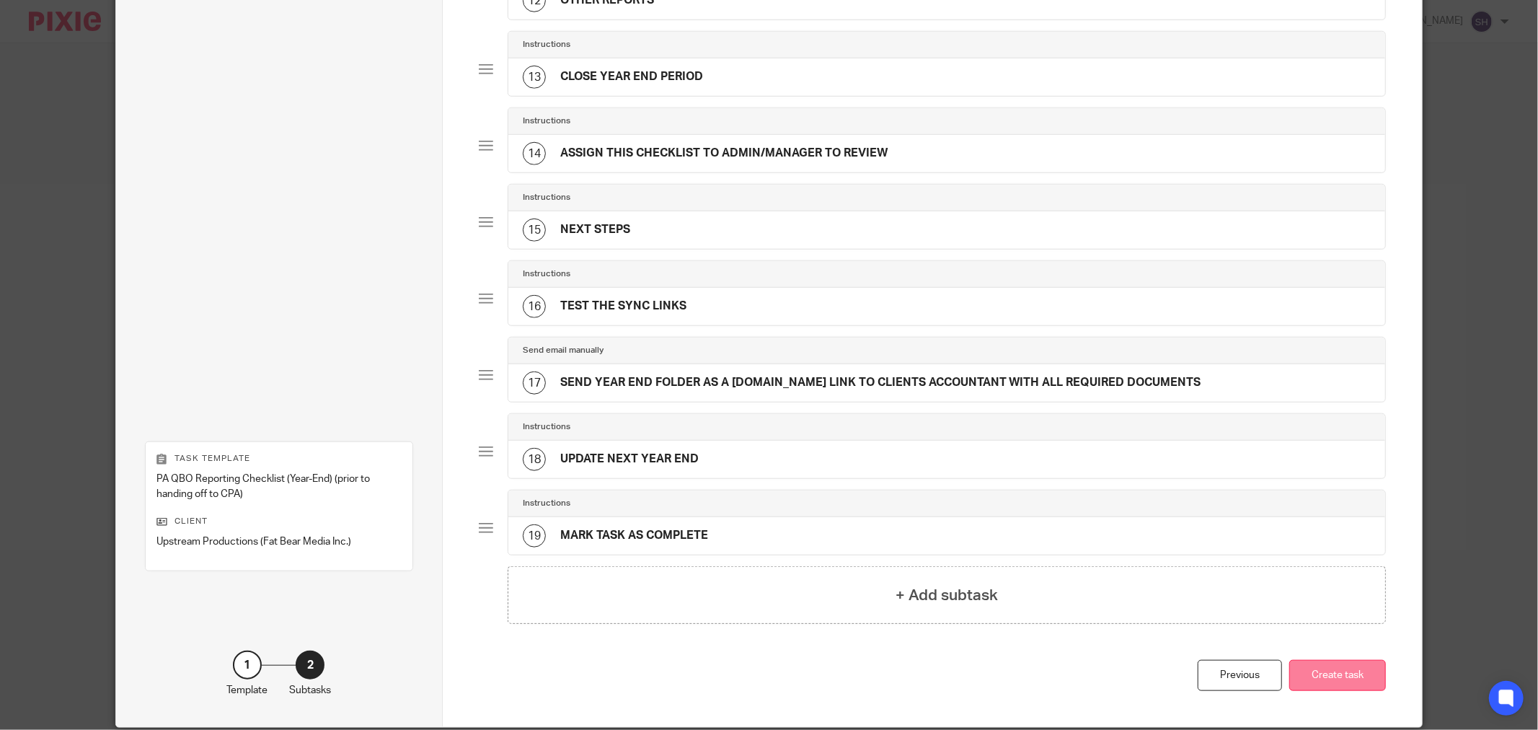
click at [1354, 674] on button "Create task" at bounding box center [1338, 675] width 97 height 31
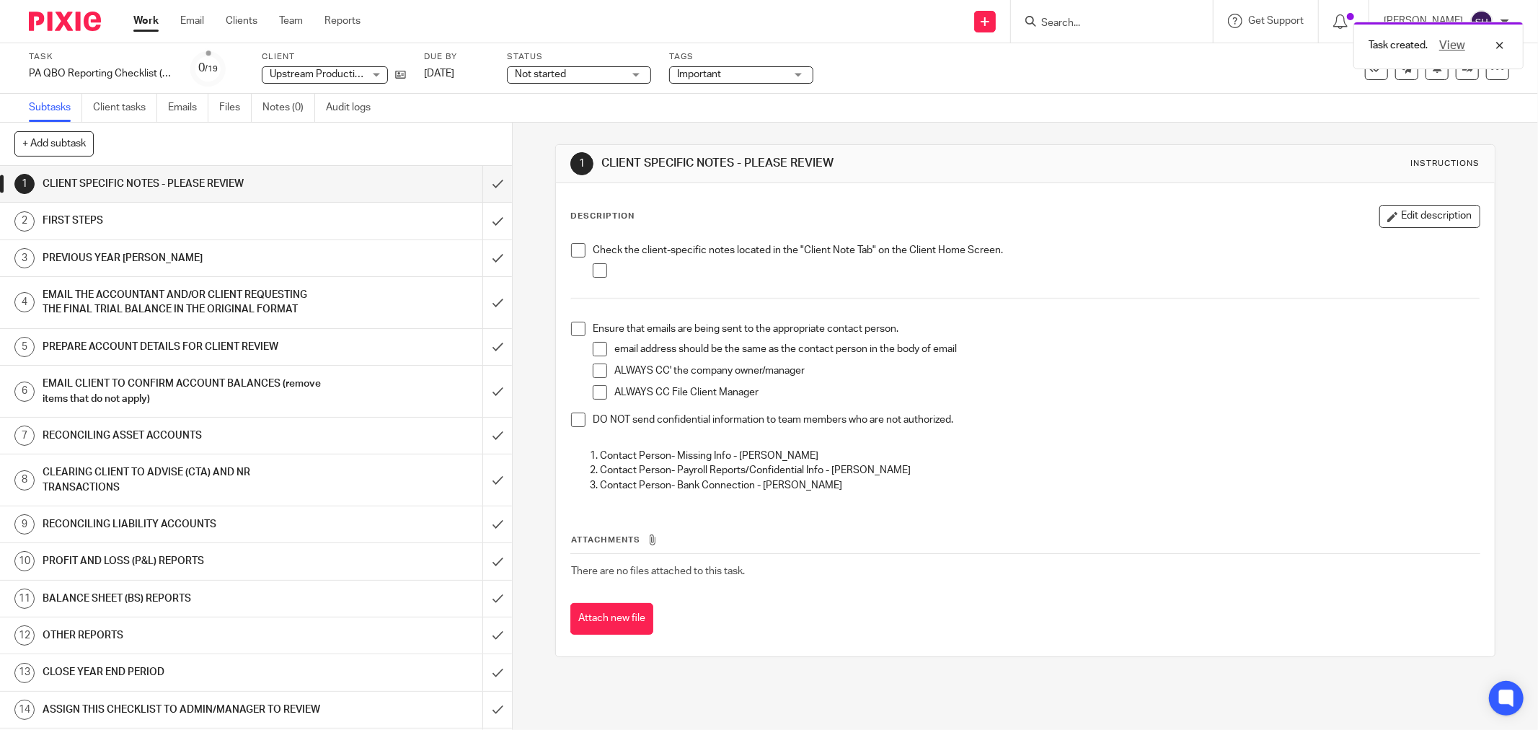
click at [563, 71] on span "Not started" at bounding box center [540, 74] width 51 height 10
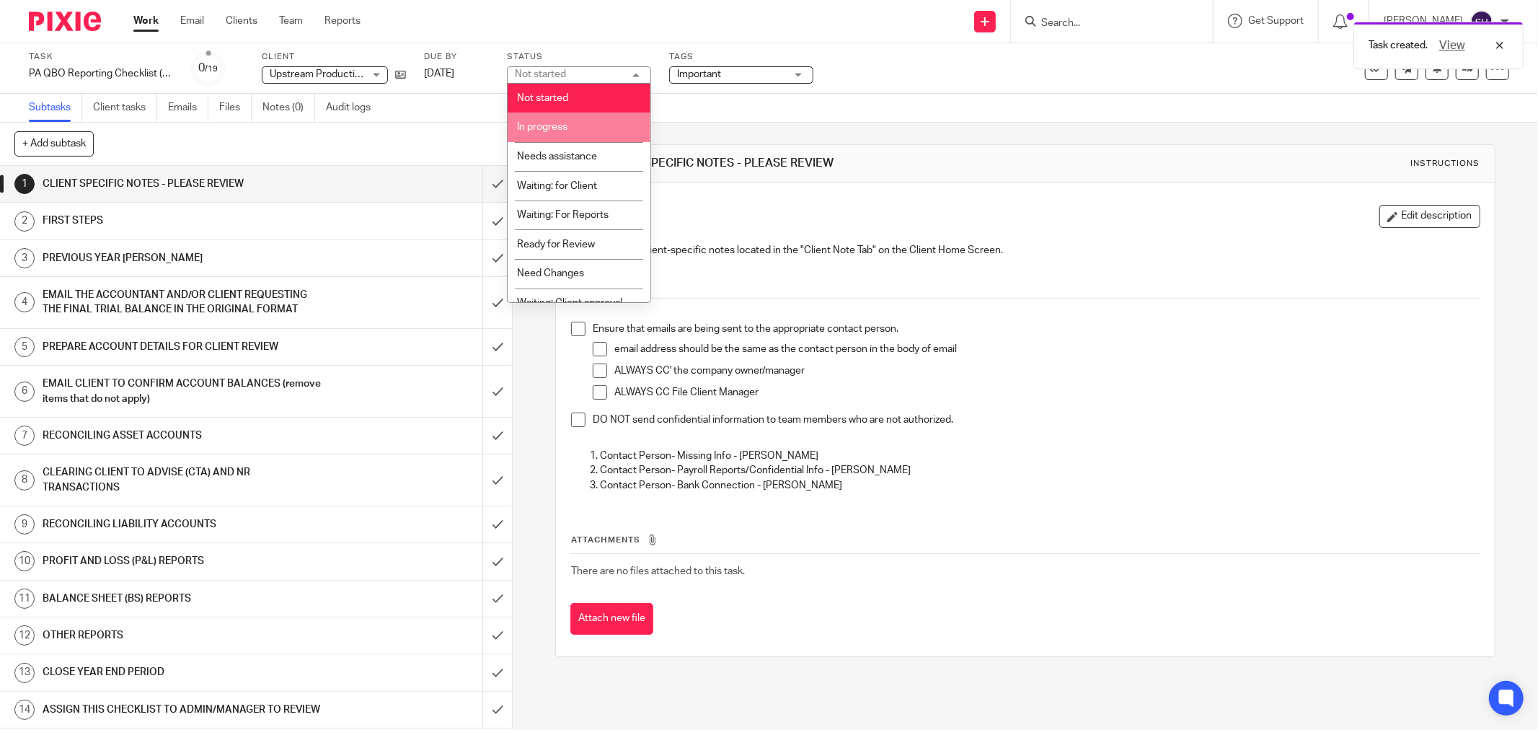
click at [578, 121] on li "In progress" at bounding box center [579, 128] width 143 height 30
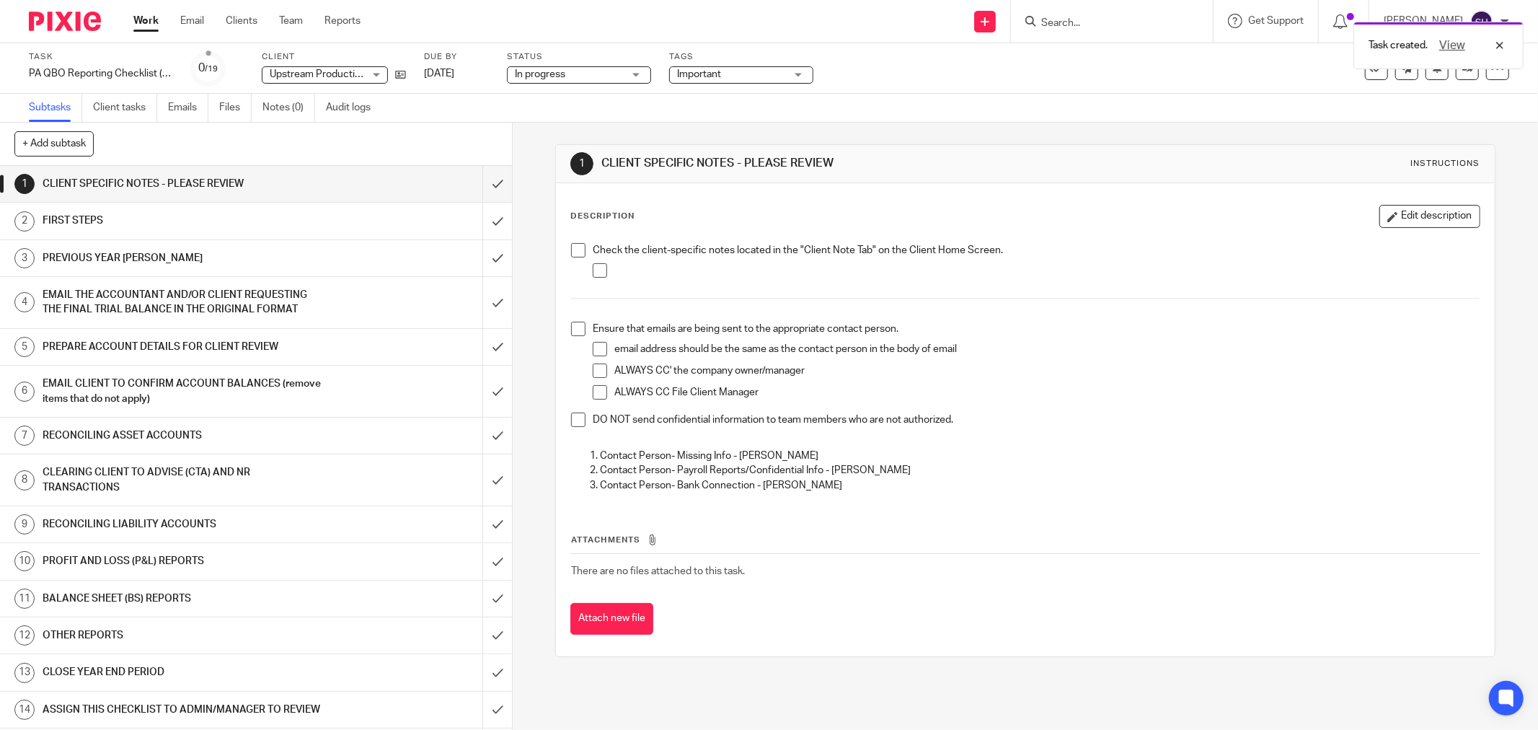
click at [573, 247] on span at bounding box center [578, 250] width 14 height 14
click at [593, 265] on span at bounding box center [600, 270] width 14 height 14
click at [573, 325] on span at bounding box center [578, 329] width 14 height 14
click at [594, 350] on span at bounding box center [600, 349] width 14 height 14
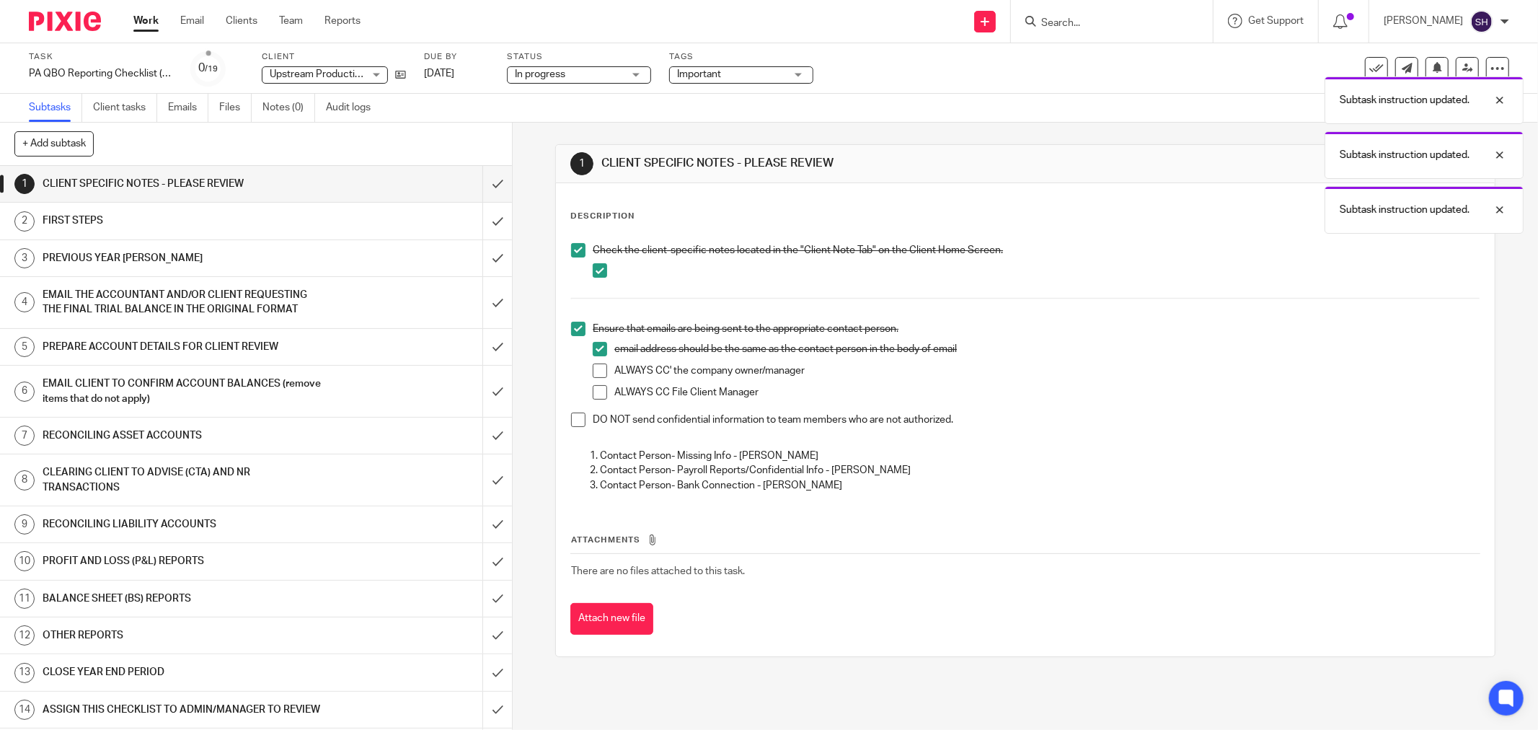
click at [595, 366] on span at bounding box center [600, 370] width 14 height 14
click at [594, 392] on span at bounding box center [600, 392] width 14 height 14
click at [573, 419] on span at bounding box center [578, 420] width 14 height 14
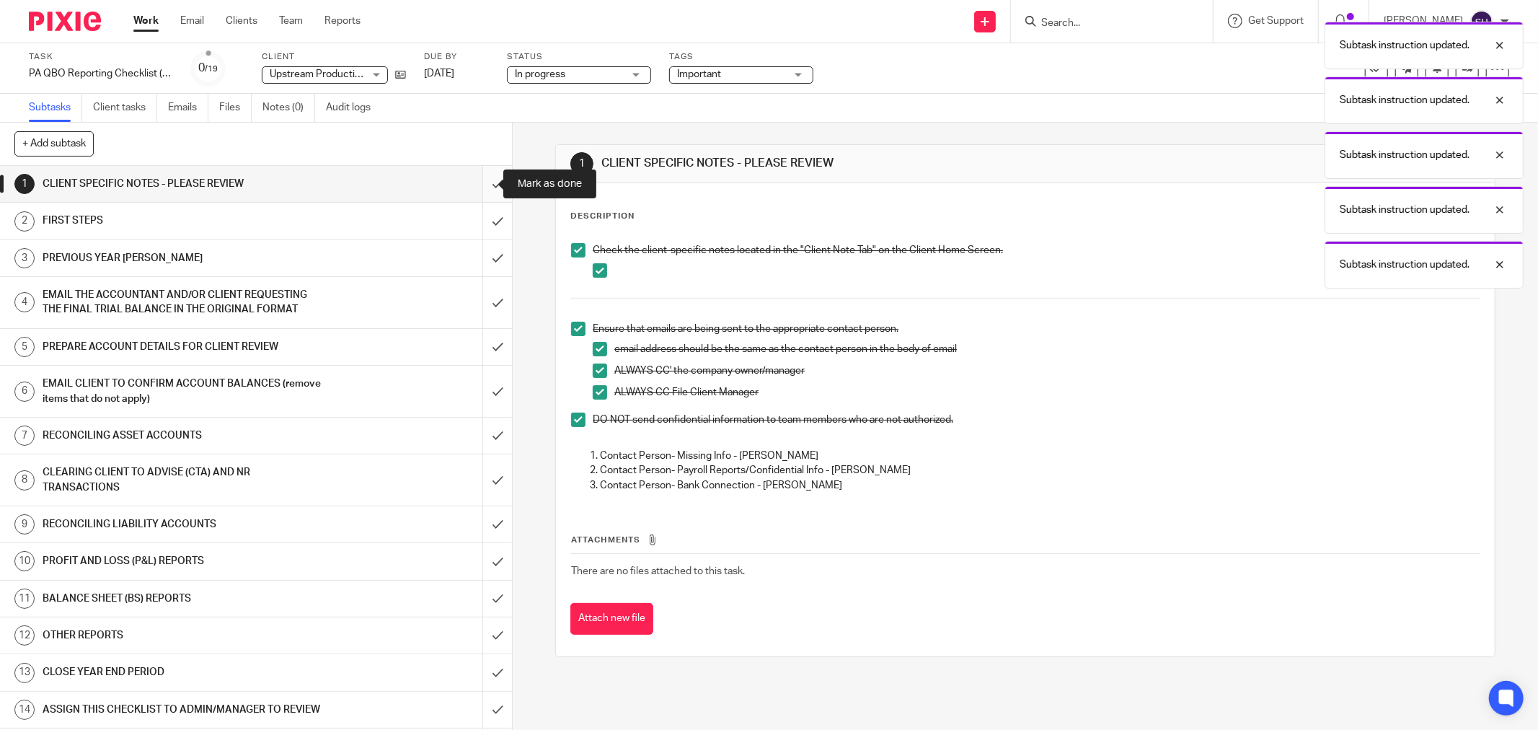
click at [493, 182] on input "submit" at bounding box center [256, 184] width 512 height 36
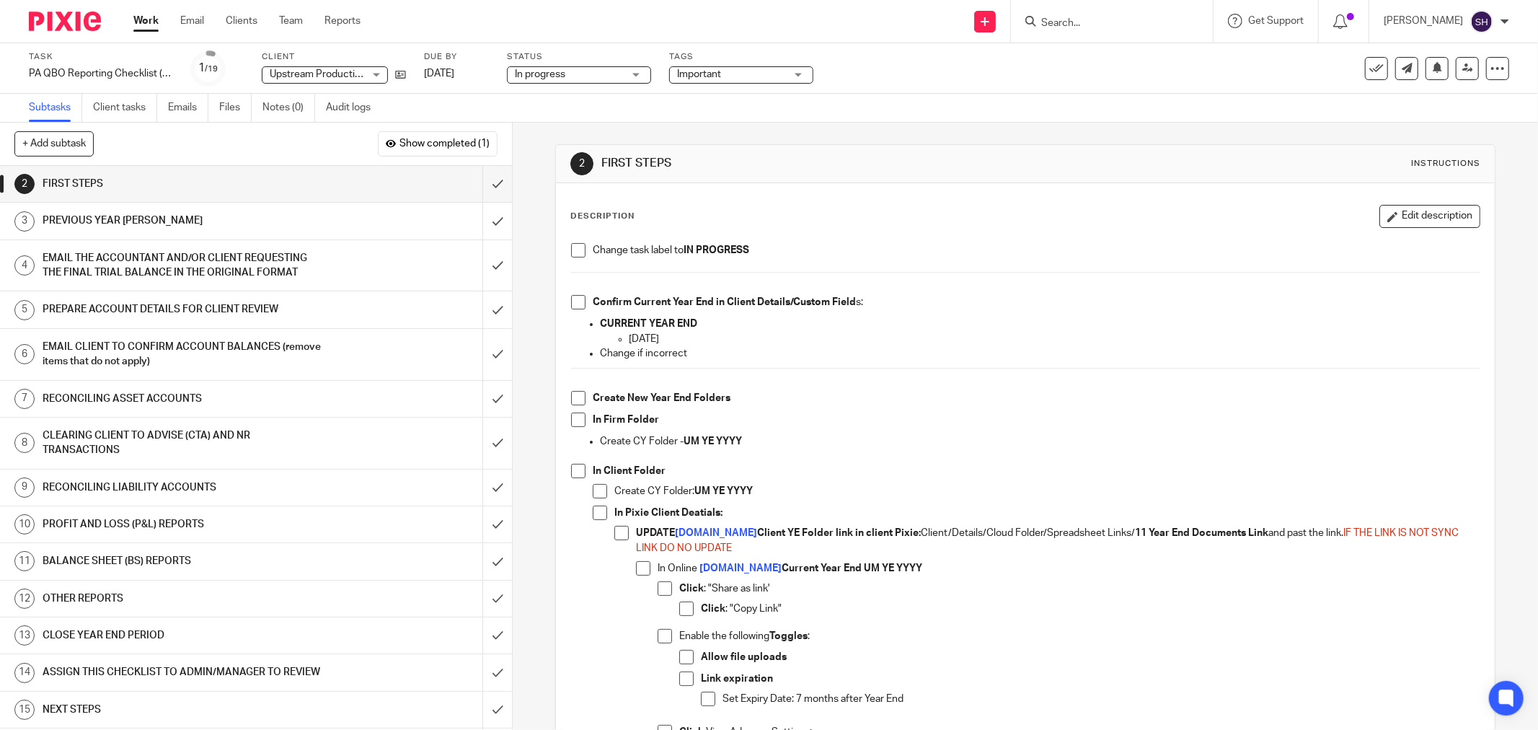
click at [578, 246] on span at bounding box center [578, 250] width 14 height 14
click at [573, 303] on span at bounding box center [578, 302] width 14 height 14
click at [581, 394] on span at bounding box center [578, 398] width 14 height 14
click at [572, 422] on span at bounding box center [578, 420] width 14 height 14
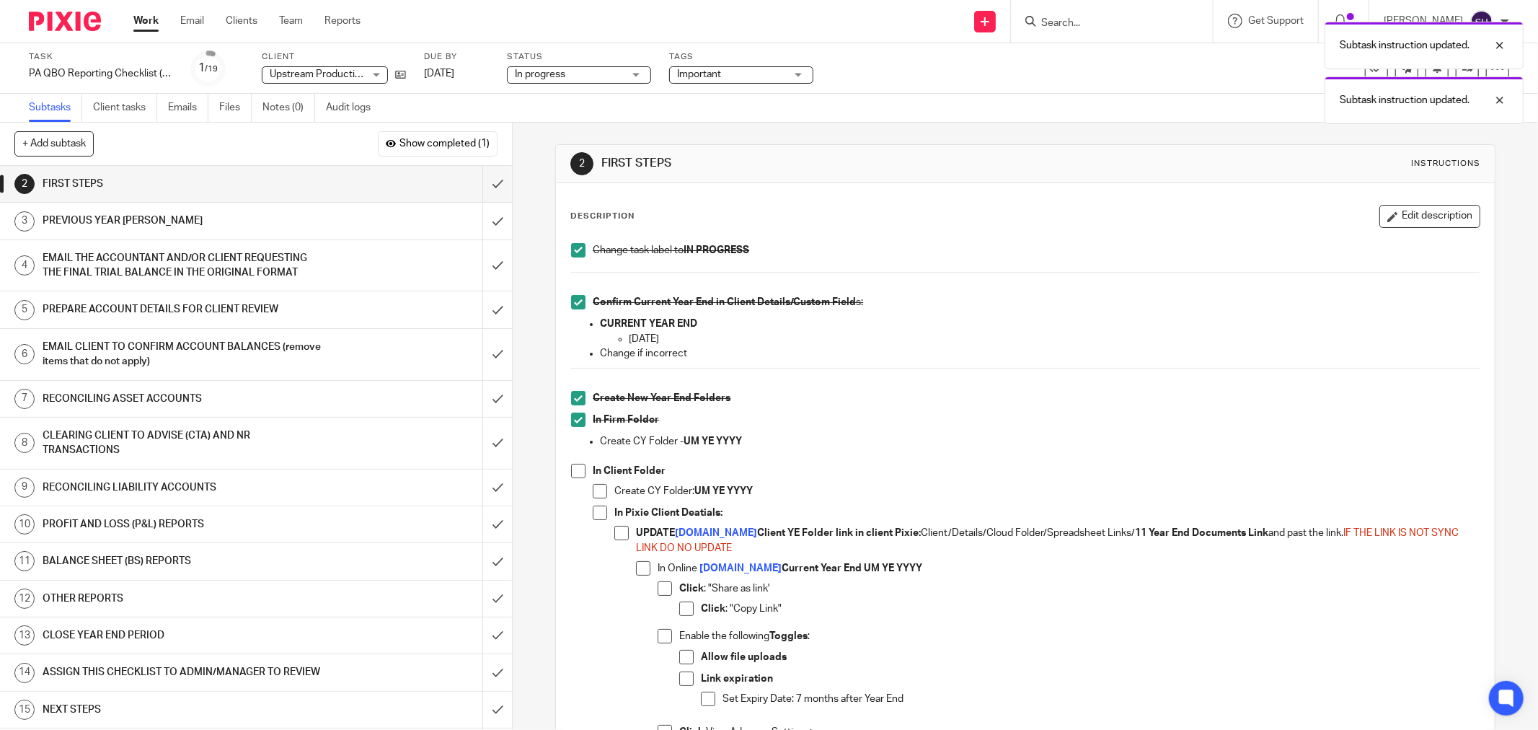
drag, startPoint x: 568, startPoint y: 469, endPoint x: 581, endPoint y: 480, distance: 16.9
click at [571, 470] on span at bounding box center [578, 471] width 14 height 14
click at [594, 488] on span at bounding box center [600, 491] width 14 height 14
click at [596, 514] on span at bounding box center [600, 513] width 14 height 14
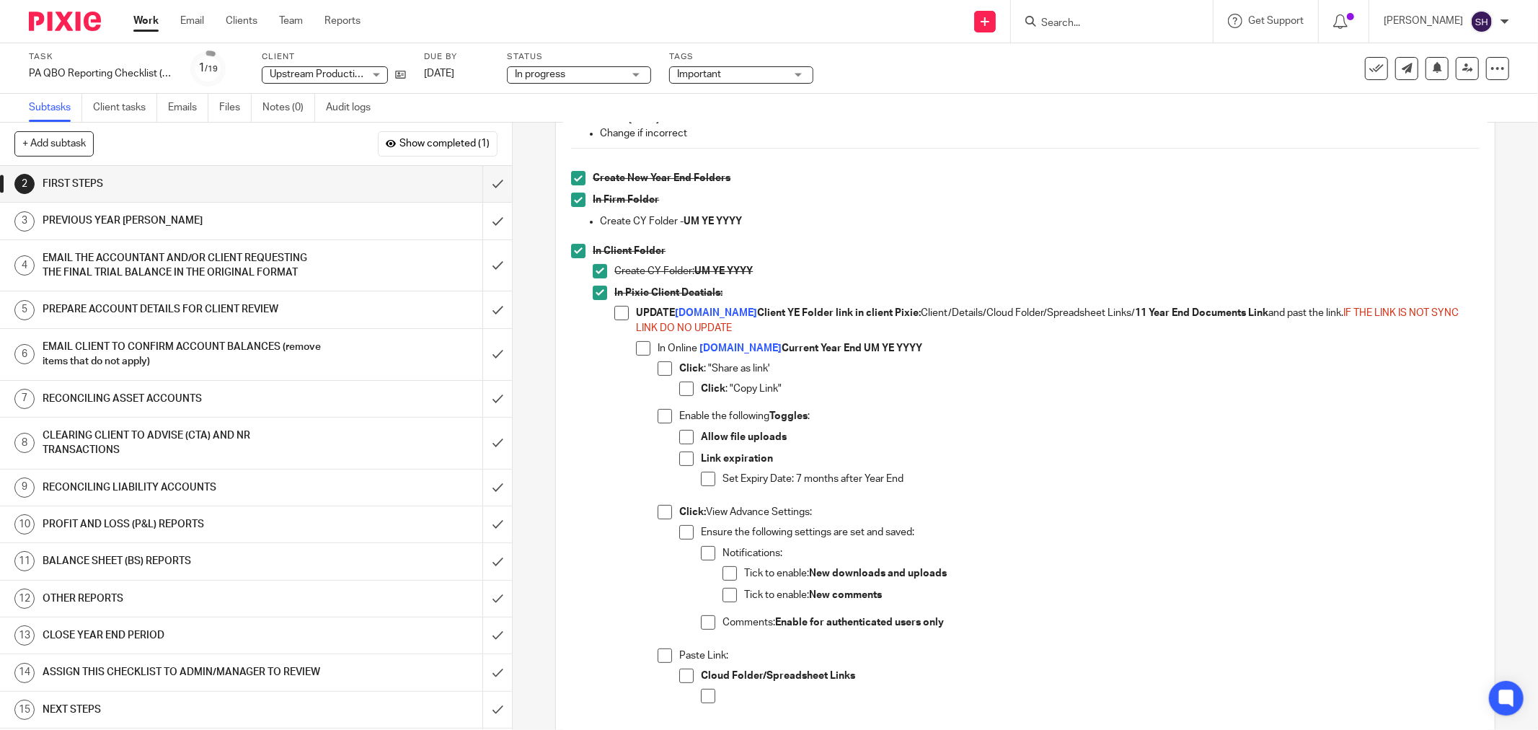
scroll to position [240, 0]
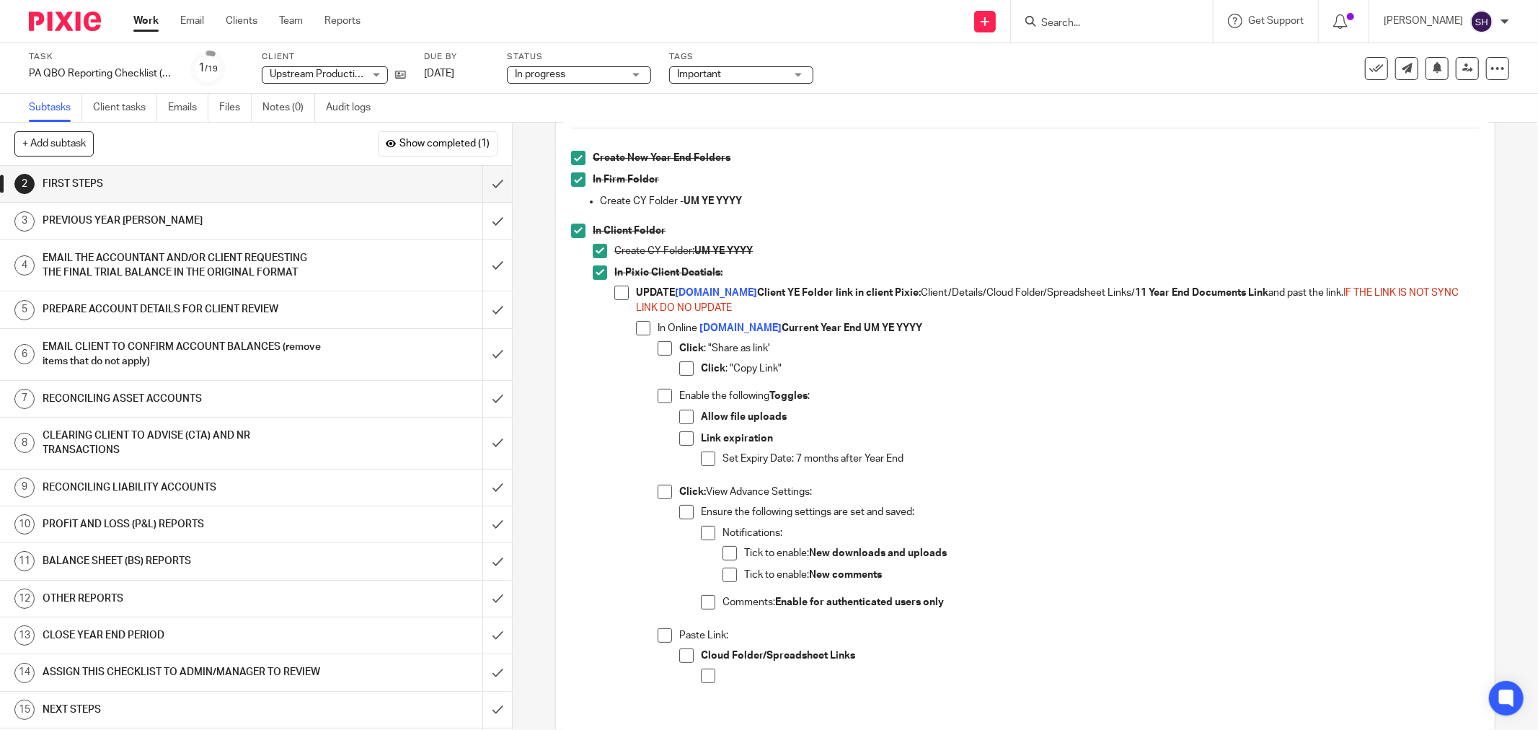
click at [616, 292] on span at bounding box center [621, 293] width 14 height 14
click at [701, 673] on span at bounding box center [708, 676] width 14 height 14
drag, startPoint x: 678, startPoint y: 658, endPoint x: 667, endPoint y: 643, distance: 18.6
click at [679, 658] on span at bounding box center [686, 655] width 14 height 14
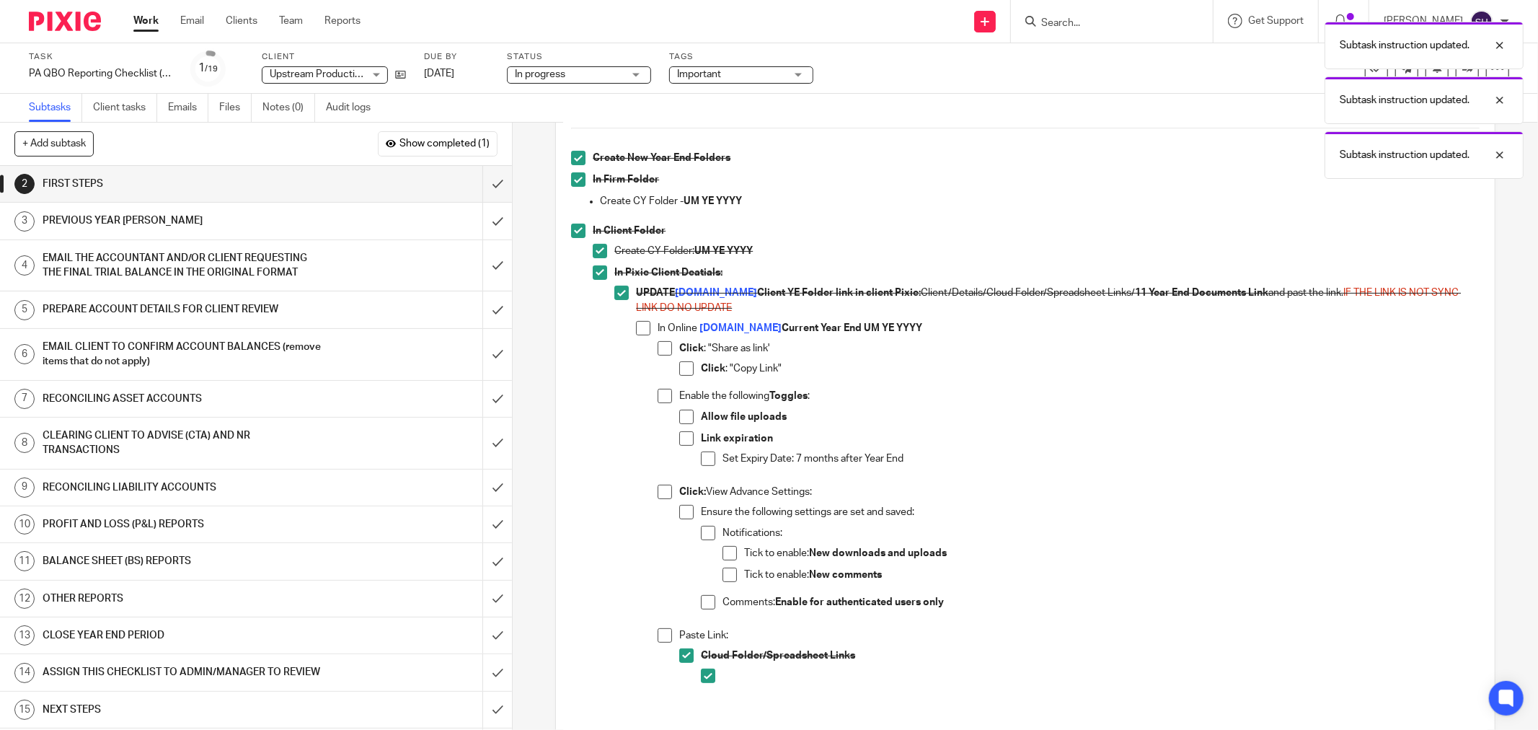
click at [701, 596] on span at bounding box center [708, 602] width 14 height 14
click at [658, 639] on span at bounding box center [665, 635] width 14 height 14
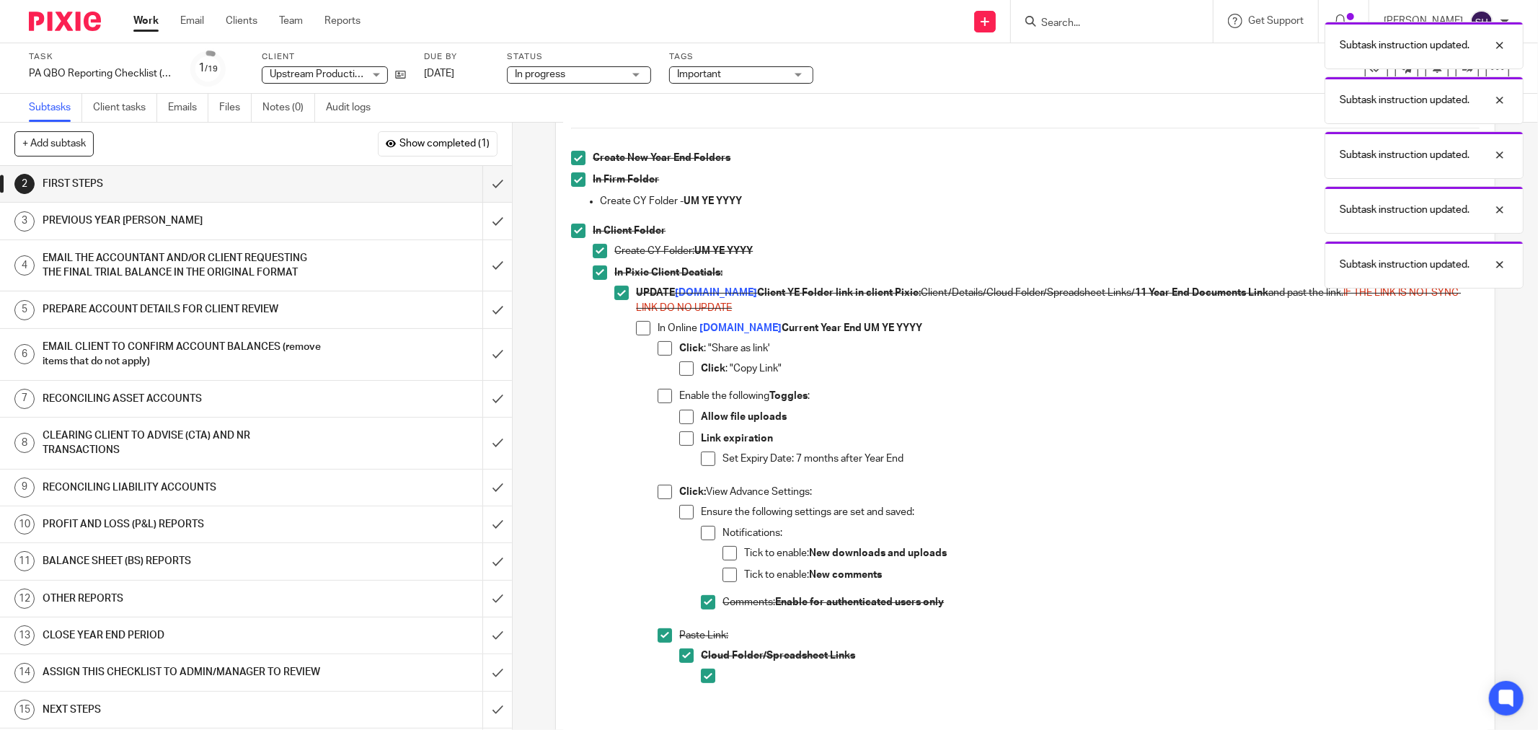
drag, startPoint x: 725, startPoint y: 578, endPoint x: 730, endPoint y: 557, distance: 21.5
click at [726, 575] on span at bounding box center [730, 575] width 14 height 14
drag, startPoint x: 697, startPoint y: 529, endPoint x: 708, endPoint y: 542, distance: 17.4
click at [701, 531] on span at bounding box center [708, 533] width 14 height 14
drag, startPoint x: 721, startPoint y: 552, endPoint x: 698, endPoint y: 534, distance: 29.3
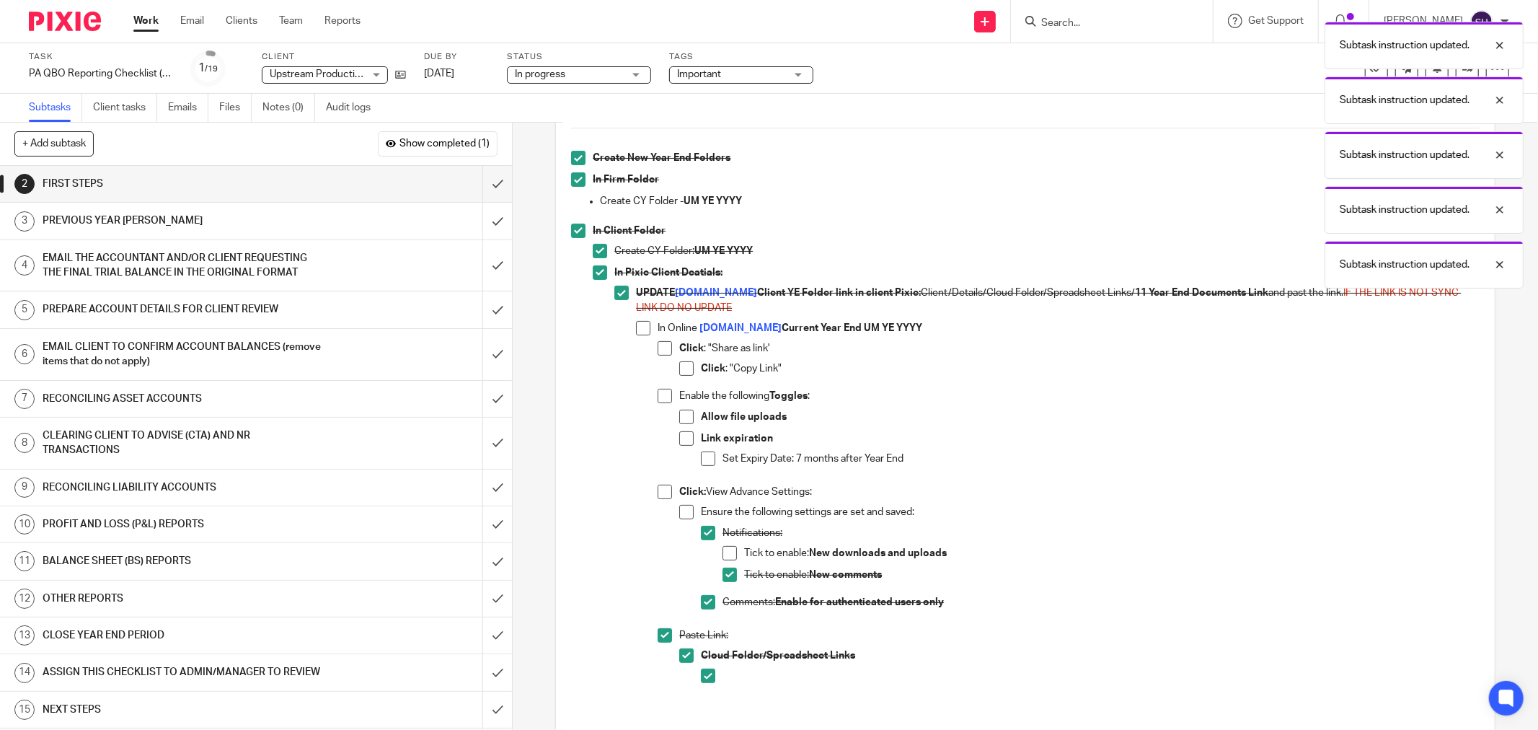
click at [723, 553] on span at bounding box center [730, 553] width 14 height 14
click at [681, 506] on span at bounding box center [686, 512] width 14 height 14
click at [659, 492] on span at bounding box center [665, 492] width 14 height 14
click at [705, 457] on span at bounding box center [708, 458] width 14 height 14
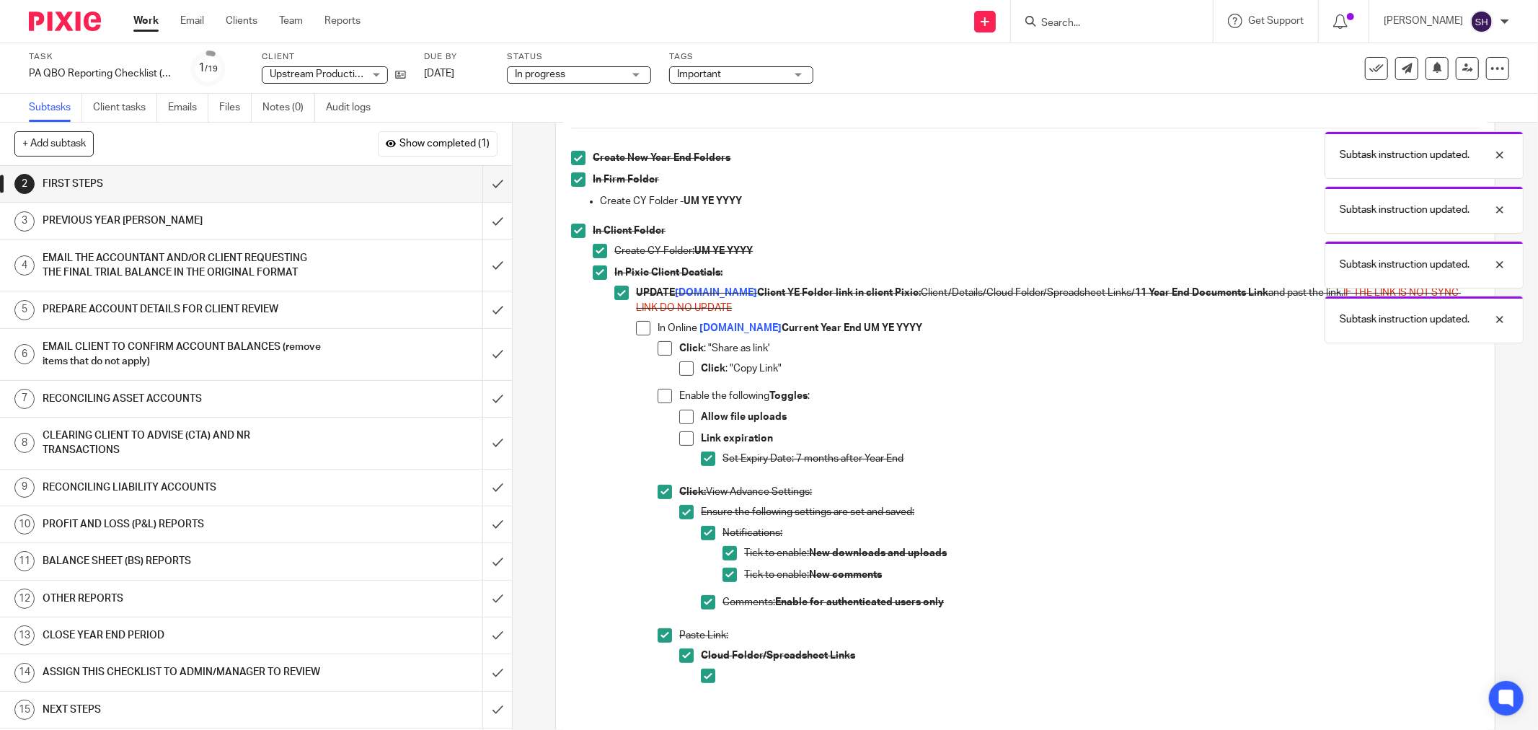
click at [682, 427] on li "Allow file uploads" at bounding box center [1079, 421] width 801 height 22
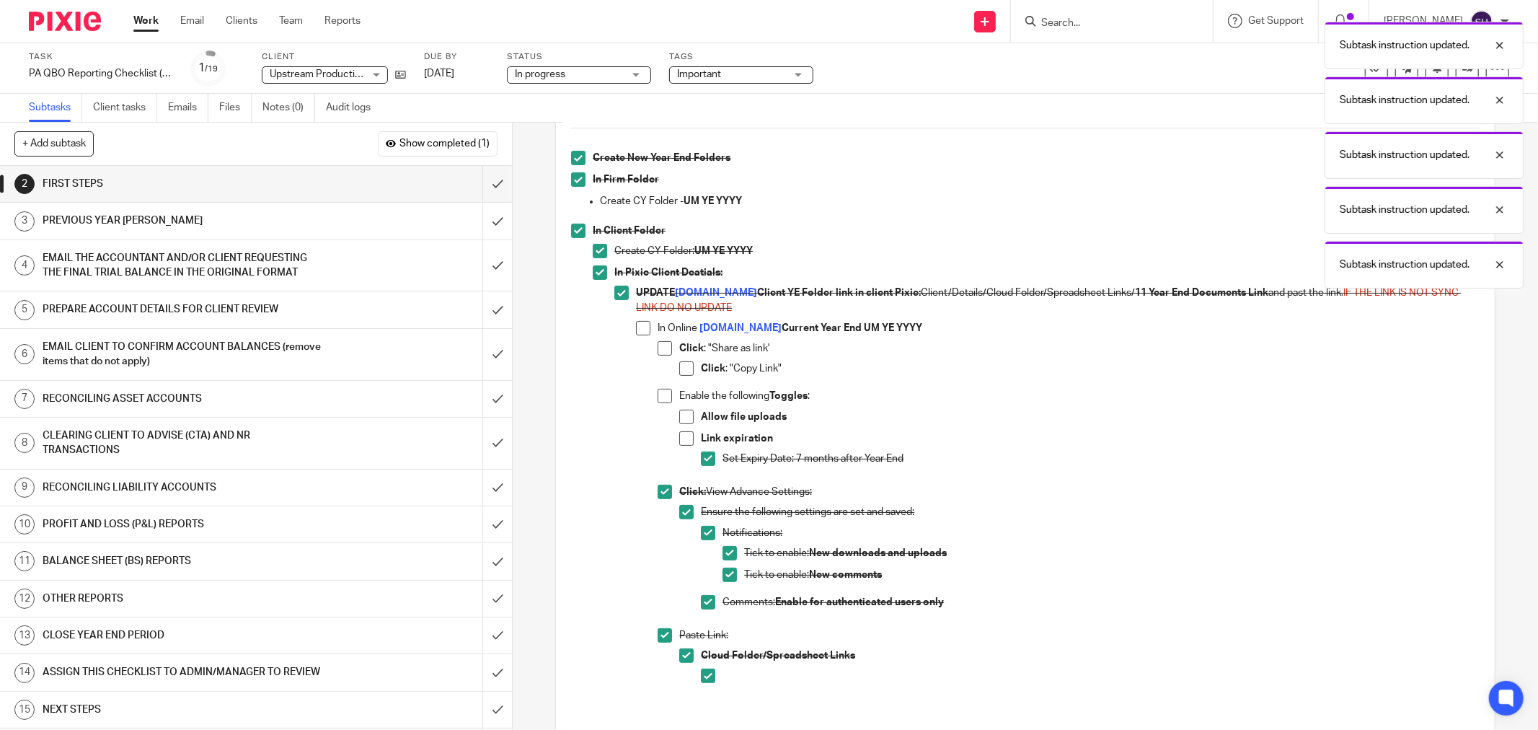
drag, startPoint x: 676, startPoint y: 408, endPoint x: 681, endPoint y: 433, distance: 25.0
click at [679, 409] on div "Enable the following Toggles : Allow file uploads Link expiration Set Expiry Da…" at bounding box center [1079, 437] width 801 height 96
click at [681, 435] on span at bounding box center [686, 438] width 14 height 14
click at [681, 416] on span at bounding box center [686, 417] width 14 height 14
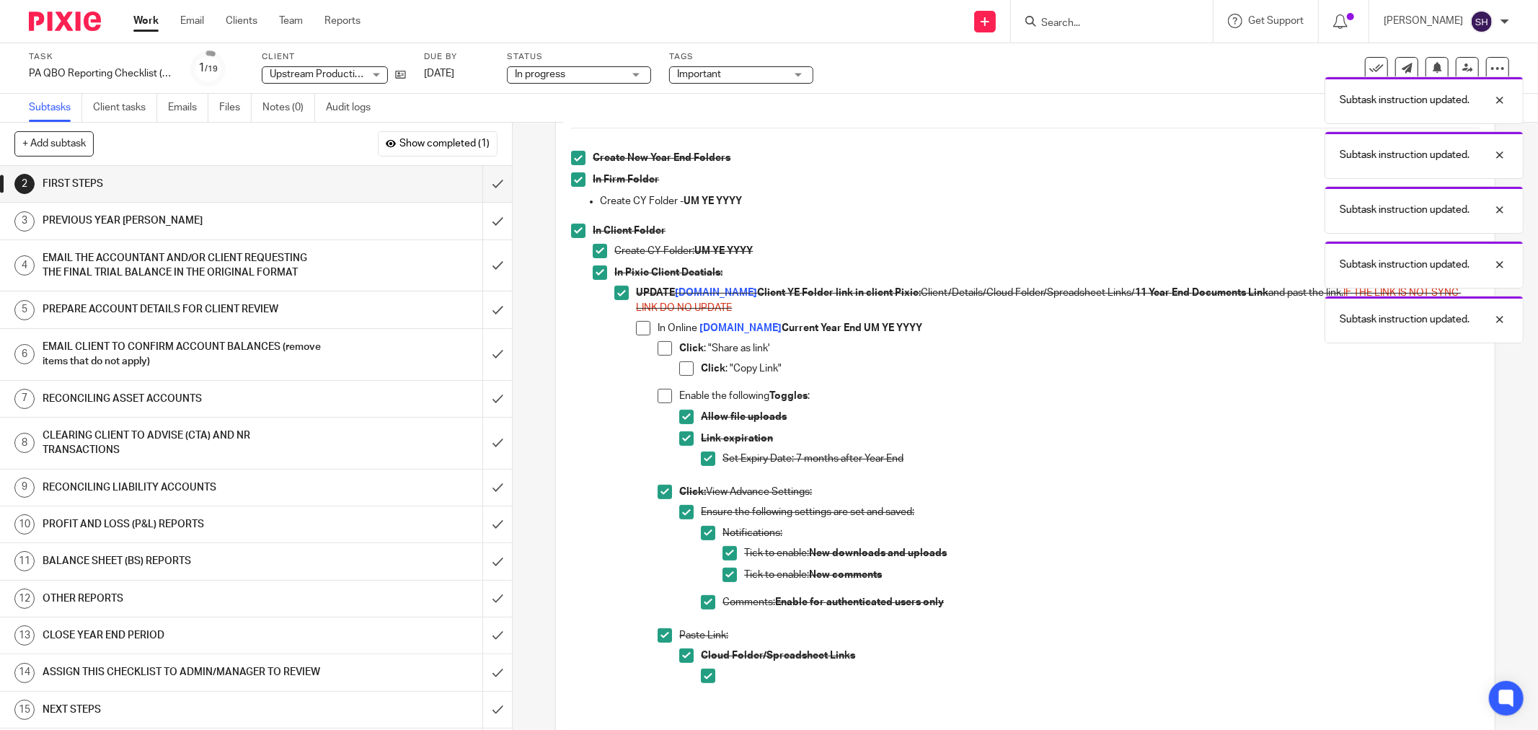
click at [659, 392] on span at bounding box center [665, 396] width 14 height 14
click at [683, 366] on span at bounding box center [686, 368] width 14 height 14
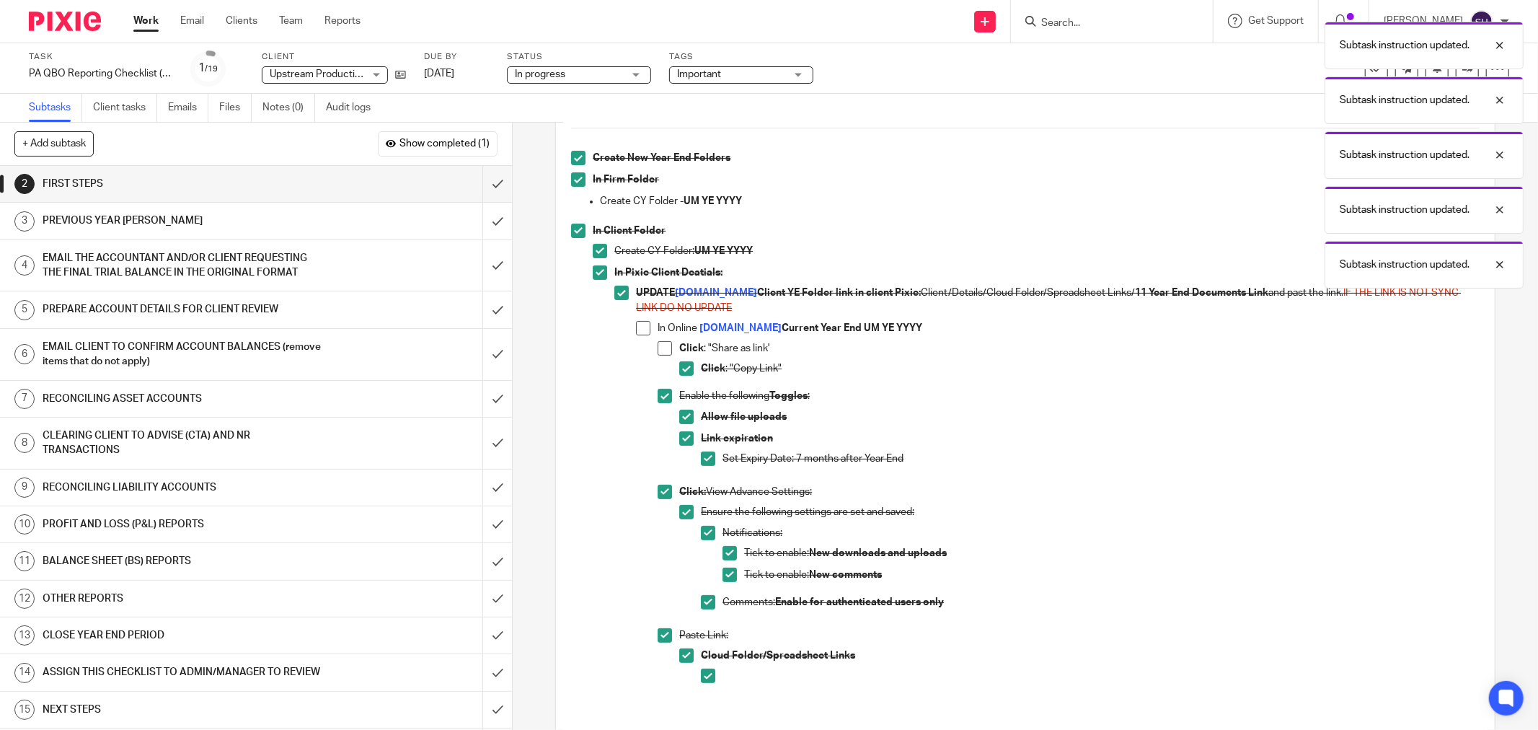
click at [658, 348] on span at bounding box center [665, 348] width 14 height 14
click at [642, 332] on span at bounding box center [643, 328] width 14 height 14
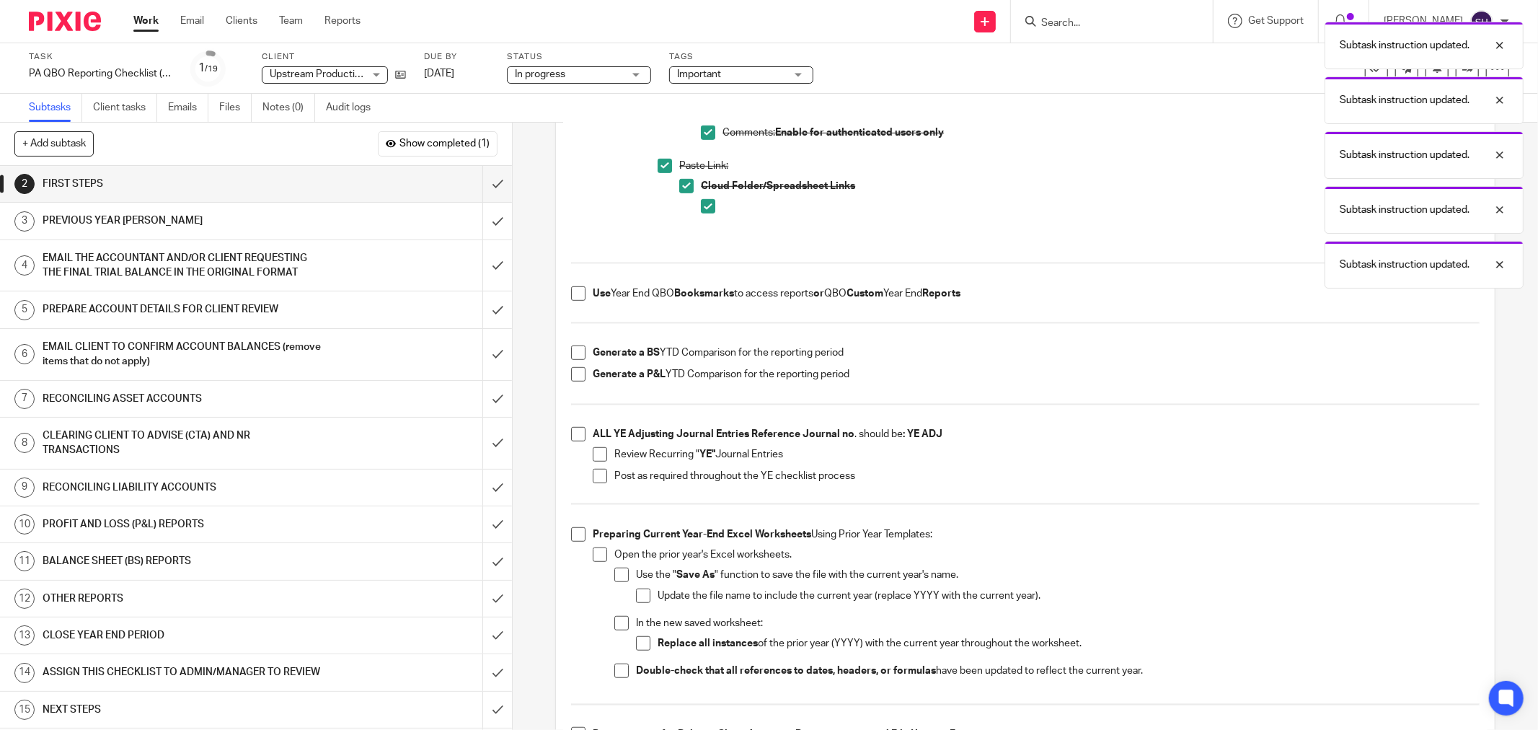
scroll to position [721, 0]
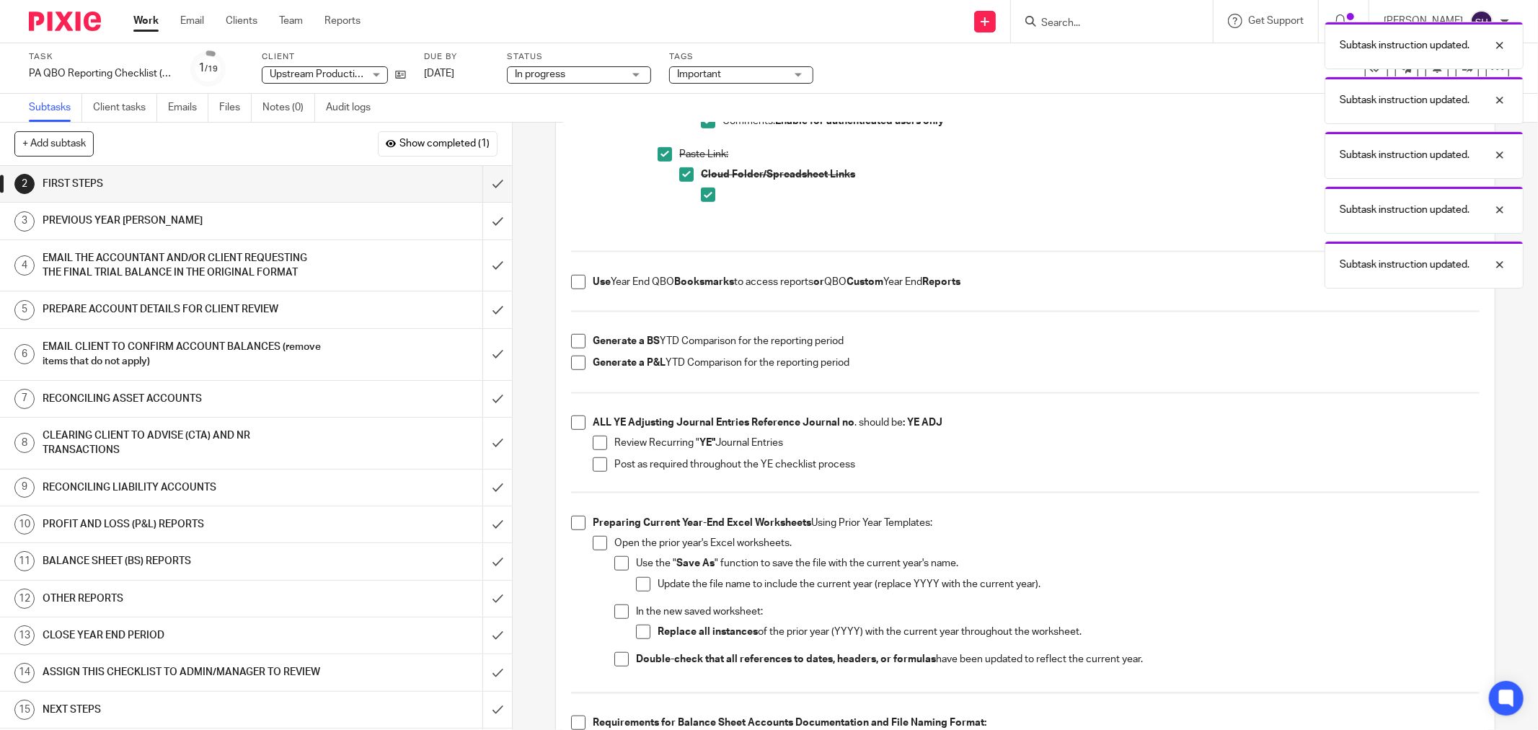
click at [577, 282] on span at bounding box center [578, 282] width 14 height 14
click at [573, 343] on span at bounding box center [578, 341] width 14 height 14
click at [578, 359] on span at bounding box center [578, 363] width 14 height 14
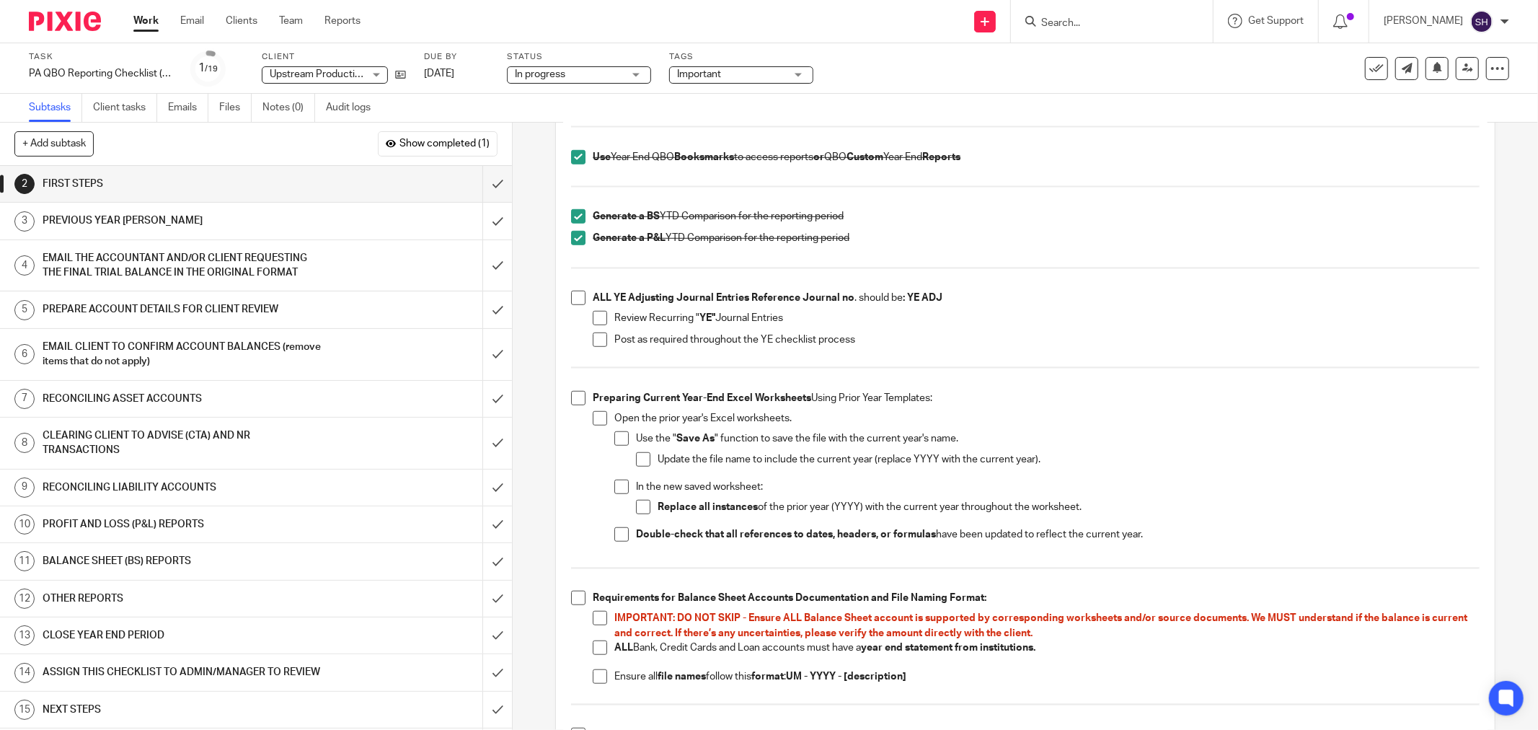
scroll to position [881, 0]
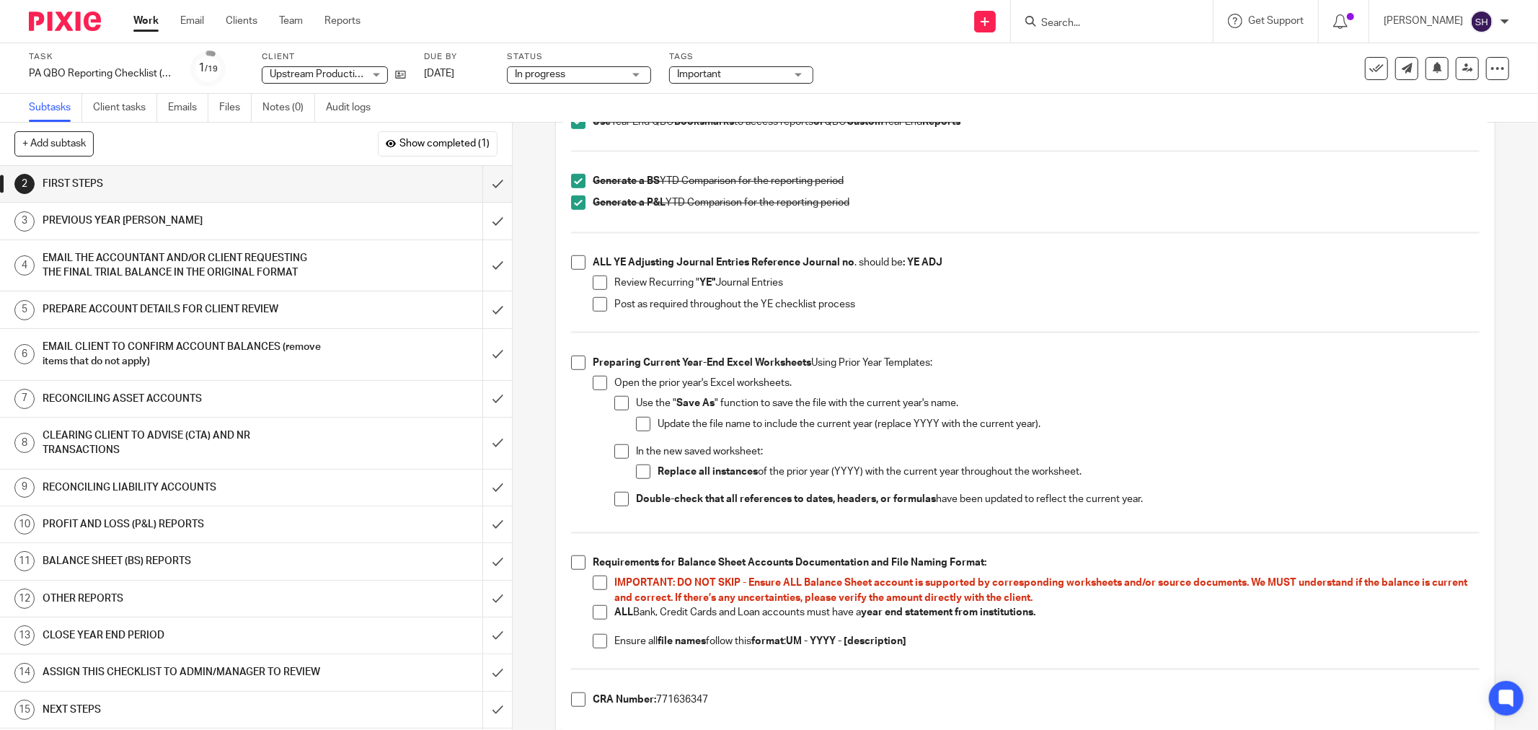
click at [577, 263] on span at bounding box center [578, 262] width 14 height 14
click at [599, 281] on span at bounding box center [600, 283] width 14 height 14
click at [596, 297] on span at bounding box center [600, 304] width 14 height 14
click at [573, 361] on span at bounding box center [578, 363] width 14 height 14
click at [601, 384] on span at bounding box center [600, 383] width 14 height 14
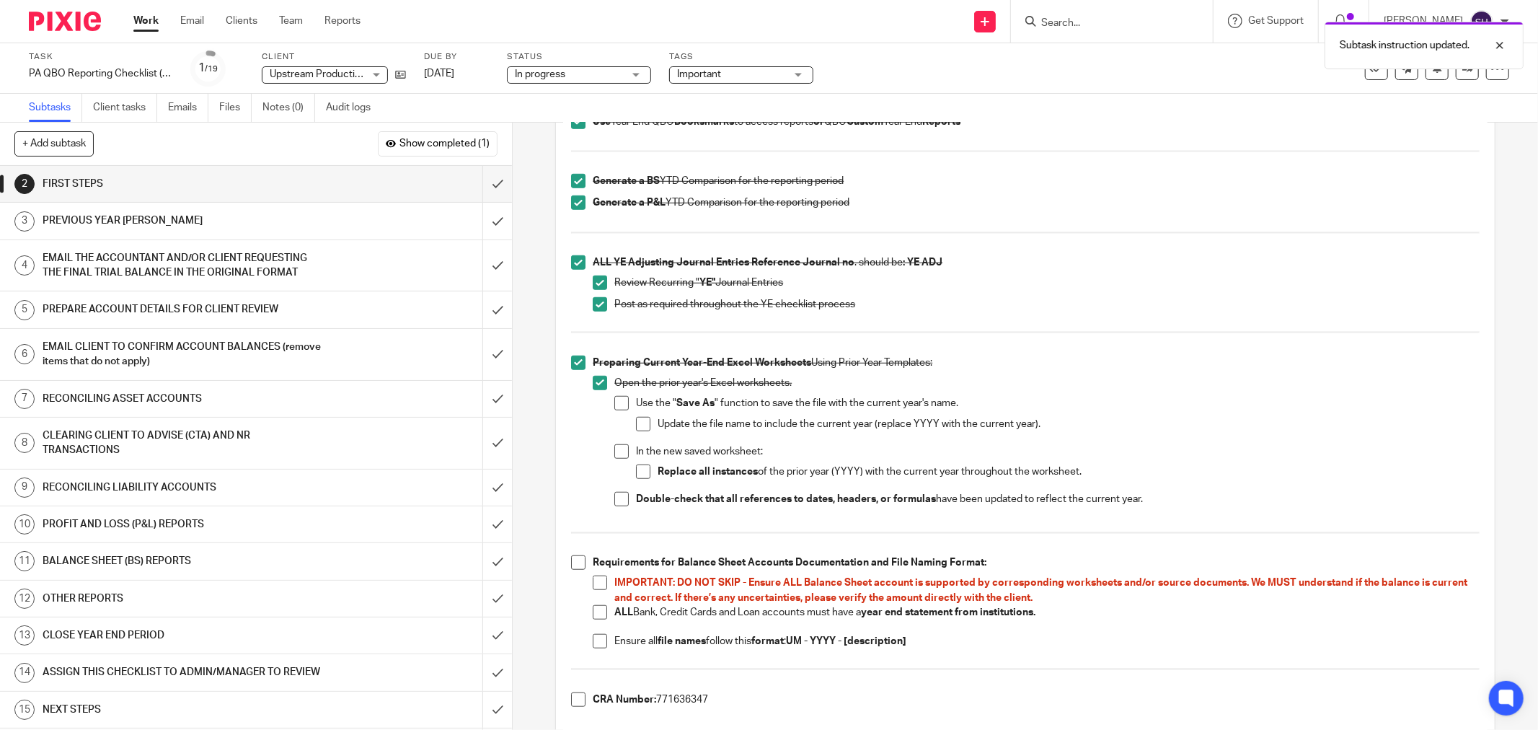
click at [622, 405] on span at bounding box center [621, 403] width 14 height 14
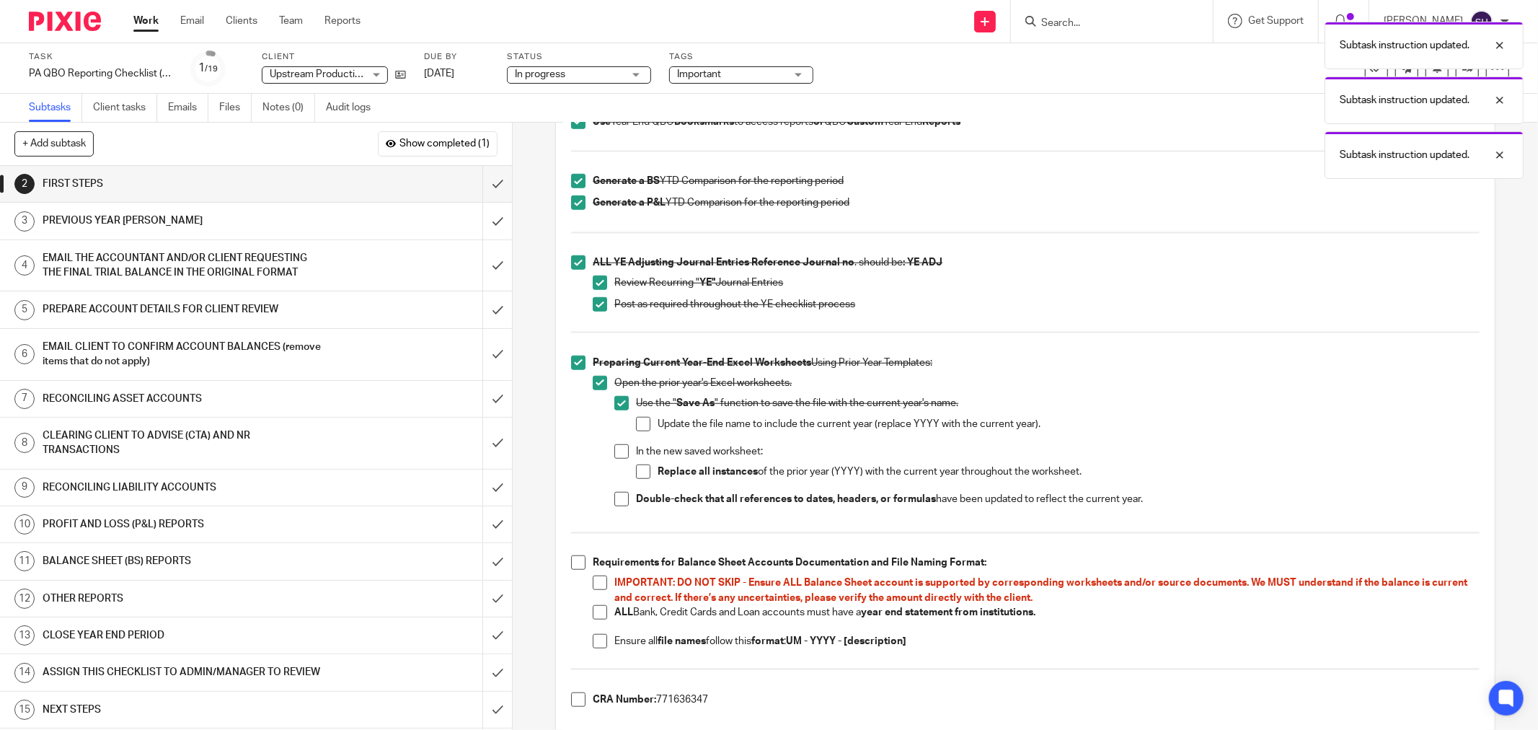
click at [638, 421] on span at bounding box center [643, 424] width 14 height 14
click at [620, 452] on span at bounding box center [621, 451] width 14 height 14
click at [640, 466] on span at bounding box center [643, 471] width 14 height 14
click at [614, 496] on span at bounding box center [621, 499] width 14 height 14
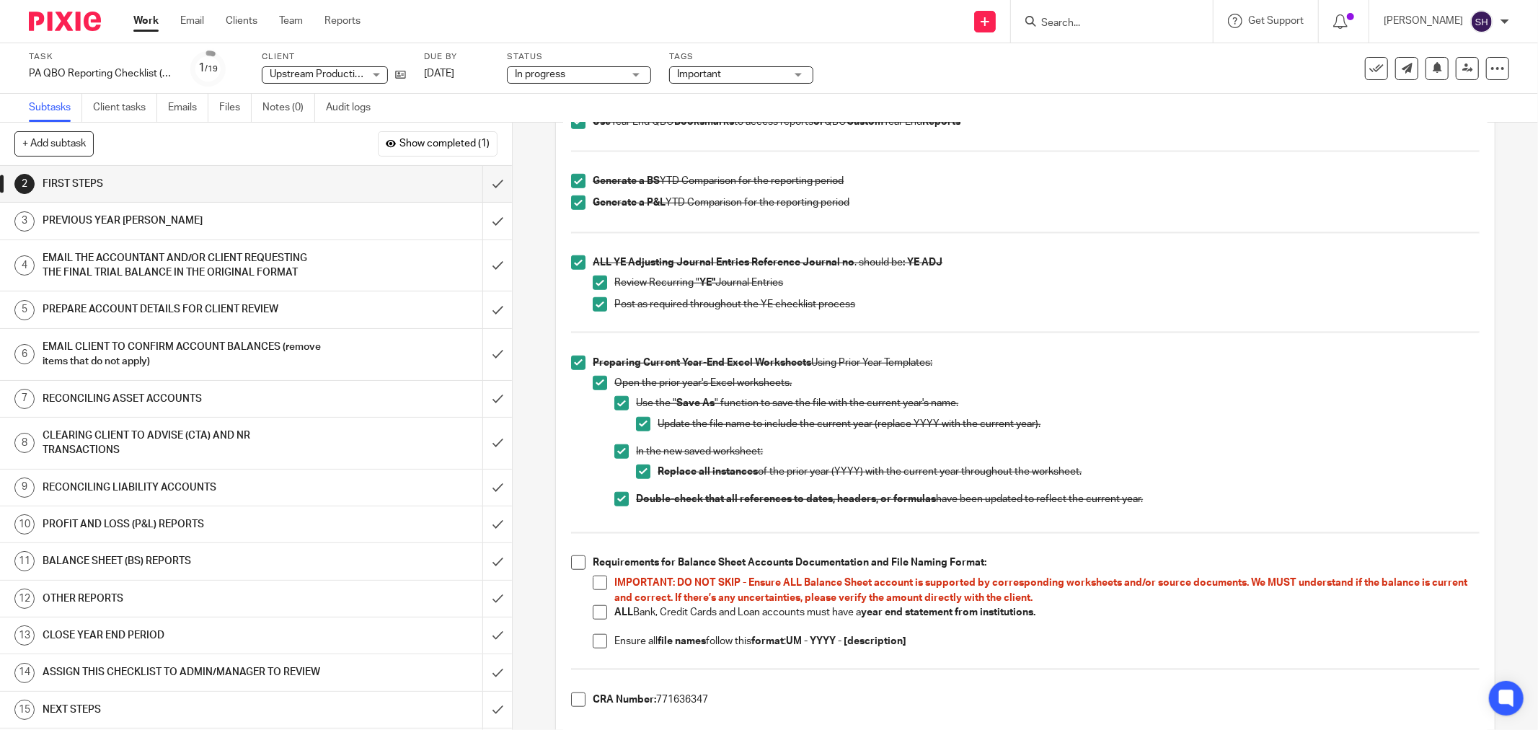
scroll to position [801, 0]
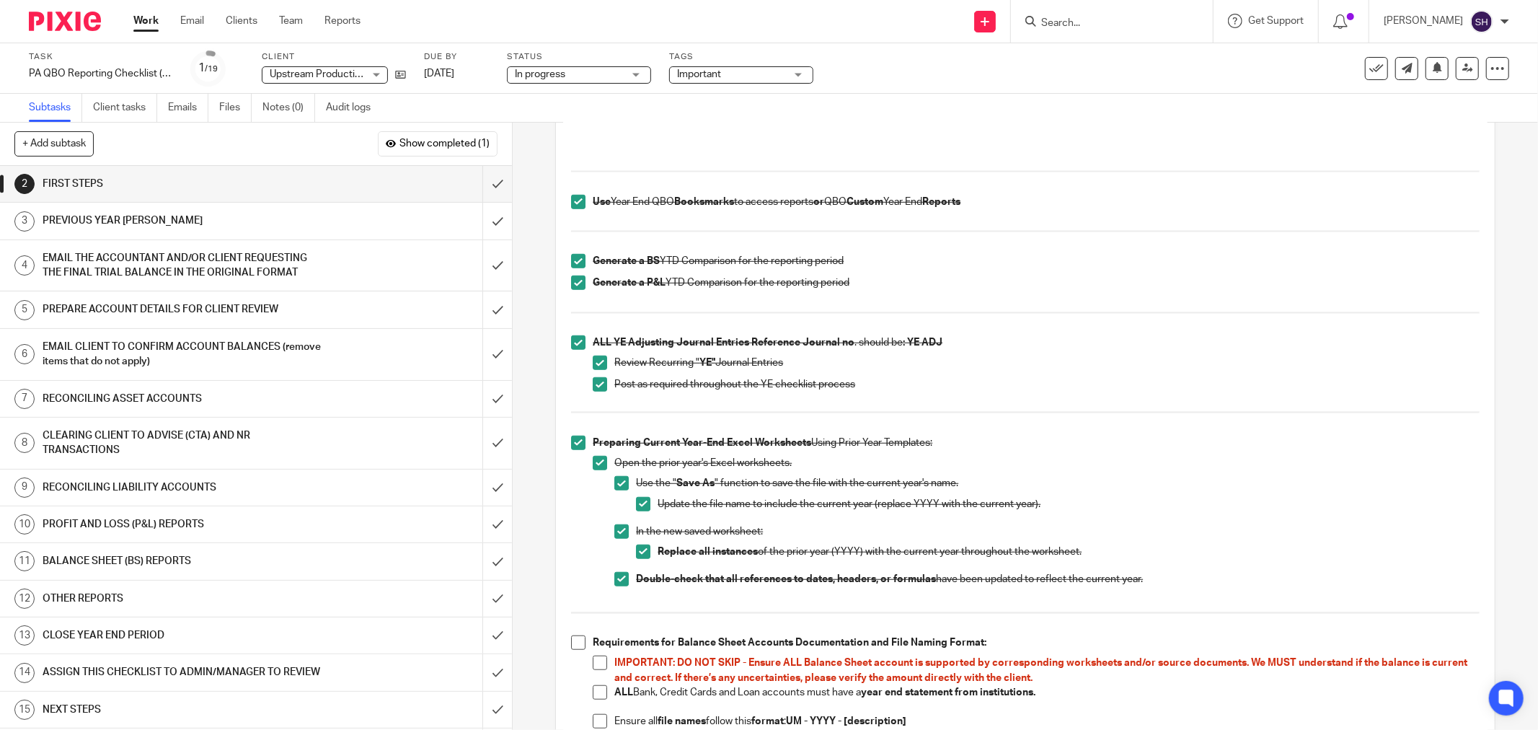
click at [1120, 384] on p "Post as required throughout the YE checklist process" at bounding box center [1046, 384] width 865 height 14
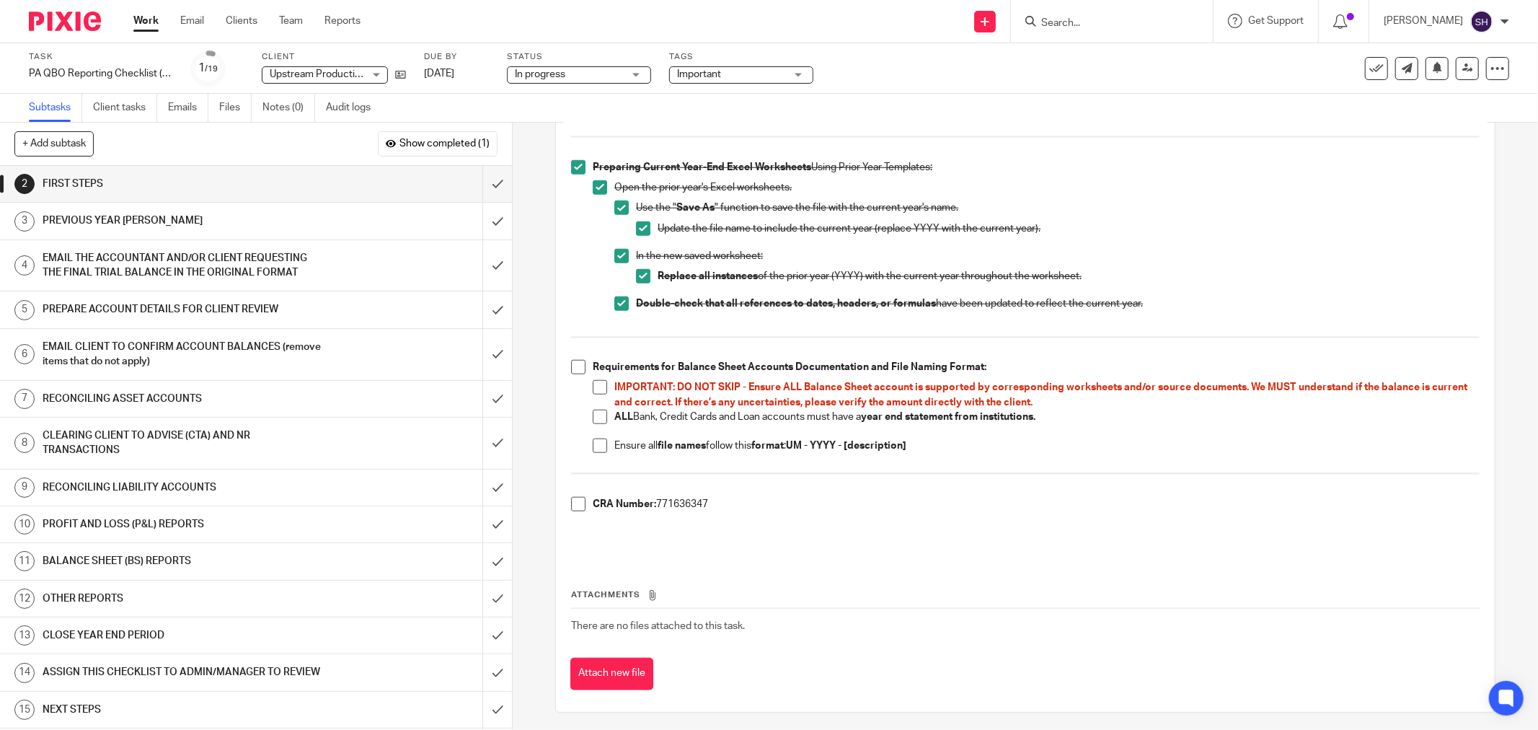
scroll to position [1082, 0]
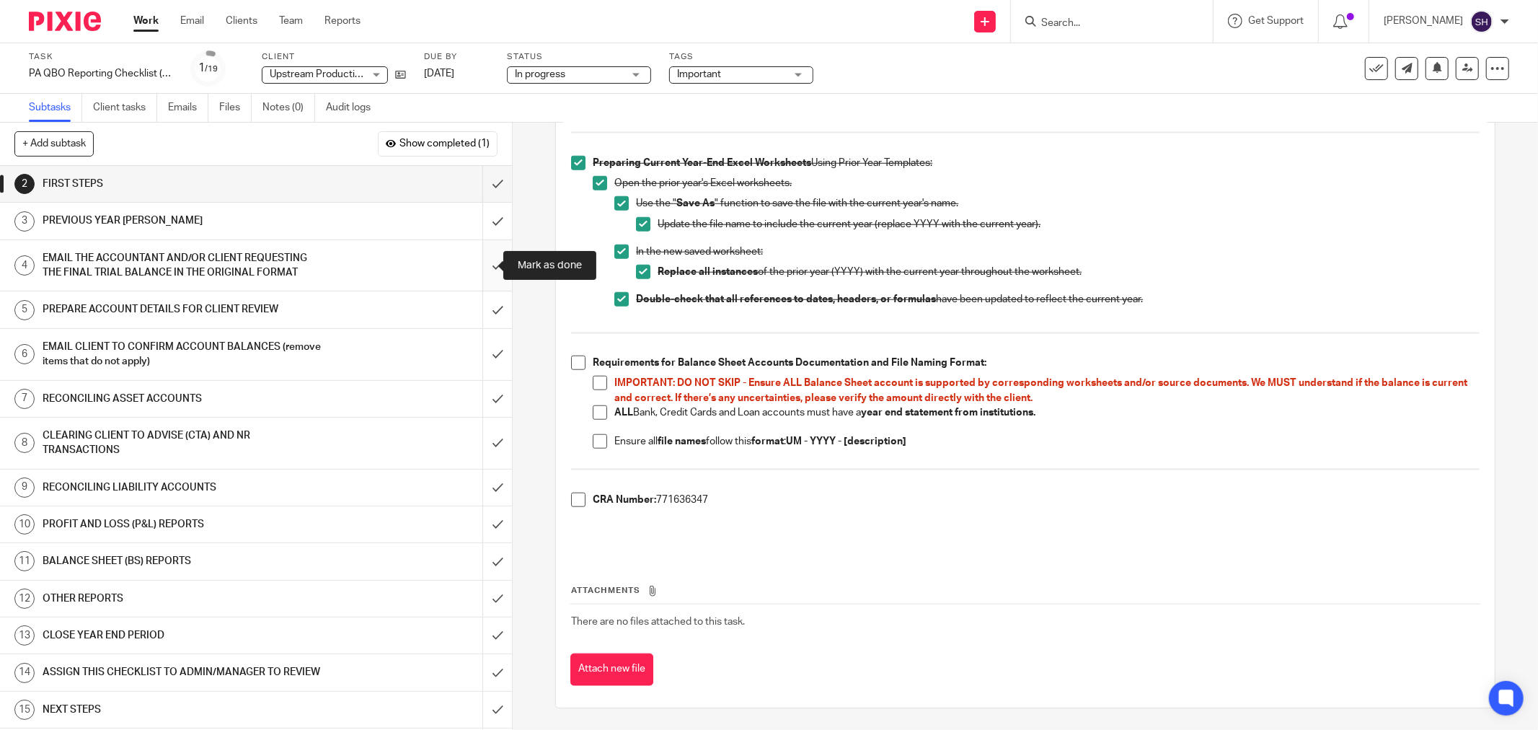
click at [481, 265] on input "submit" at bounding box center [256, 265] width 512 height 51
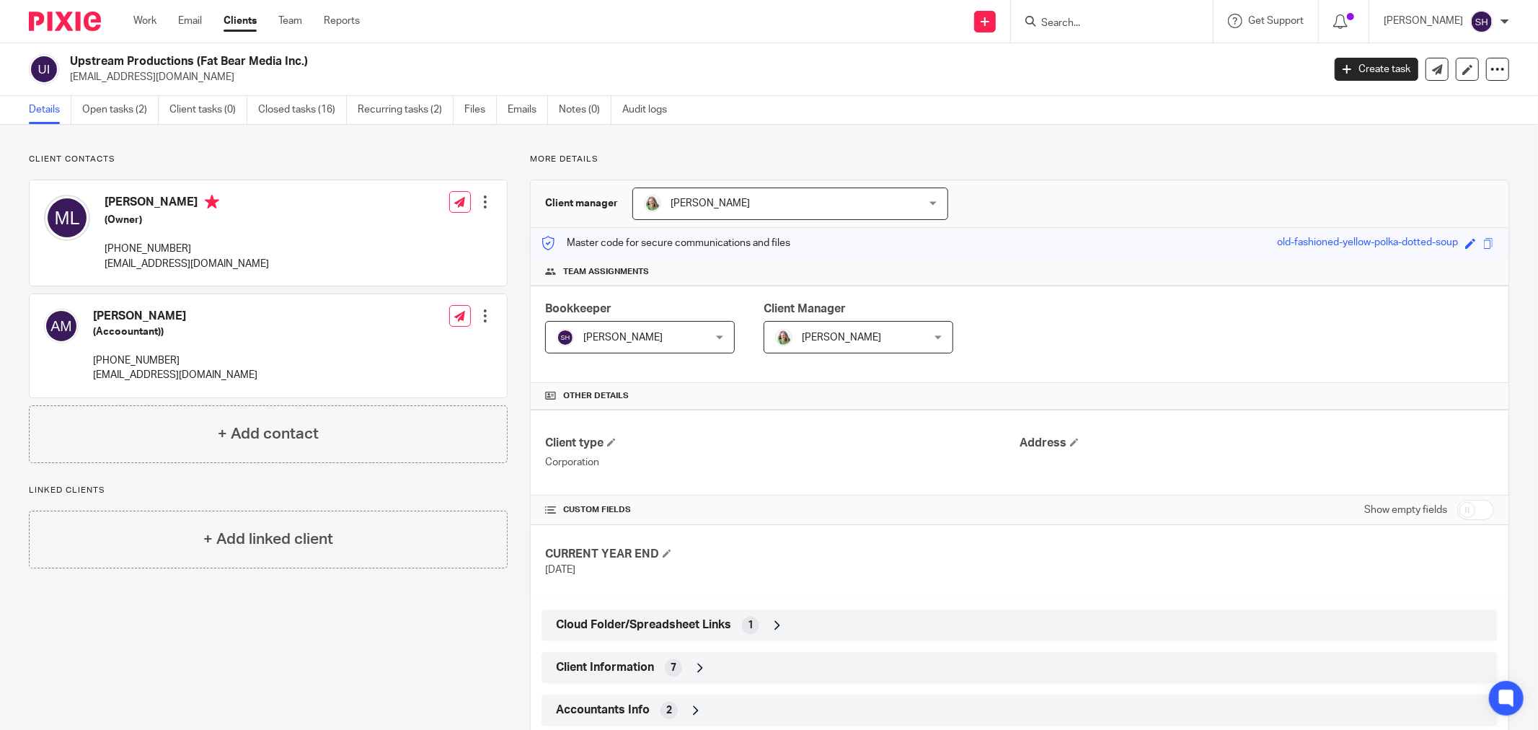
click at [1458, 509] on input "checkbox" at bounding box center [1476, 510] width 37 height 20
checkbox input "true"
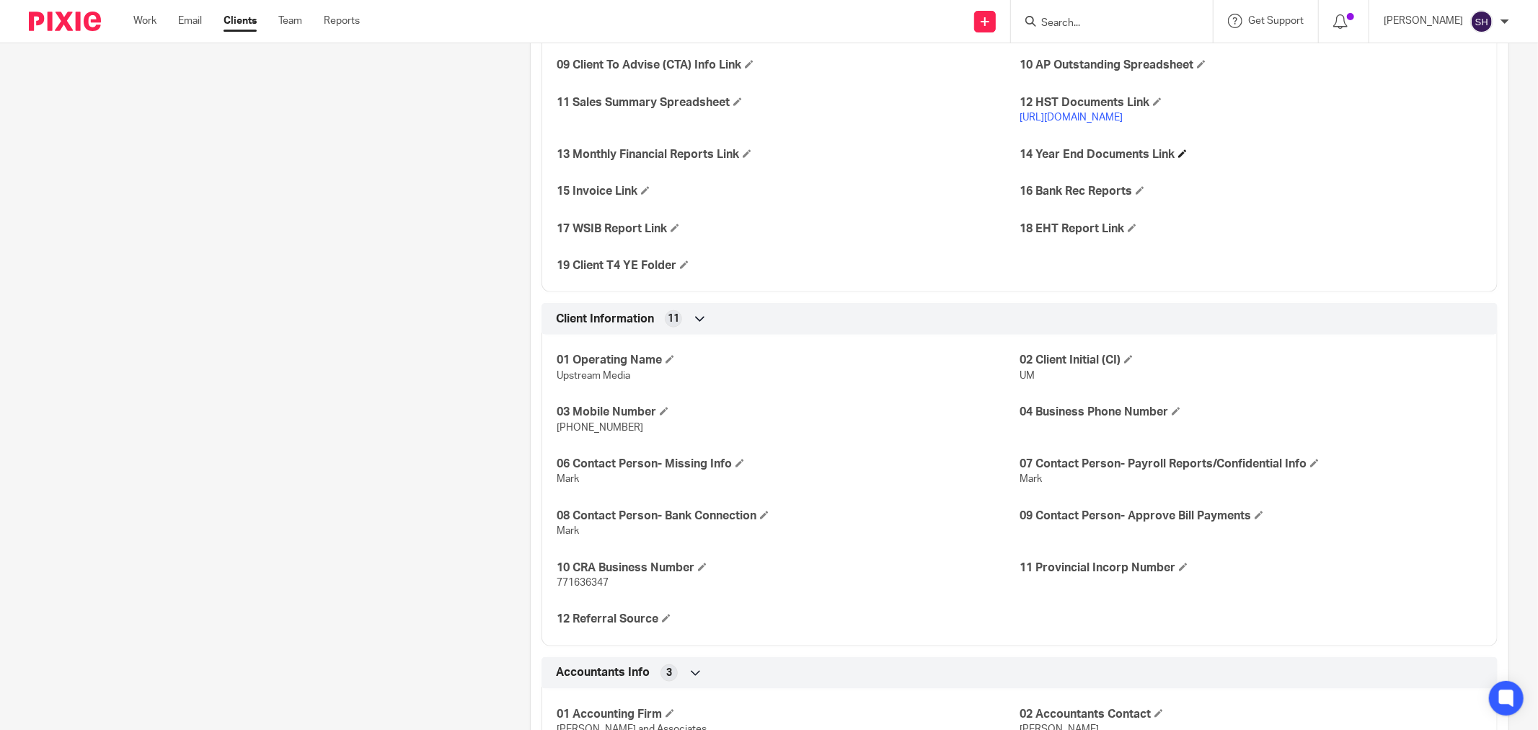
scroll to position [1121, 0]
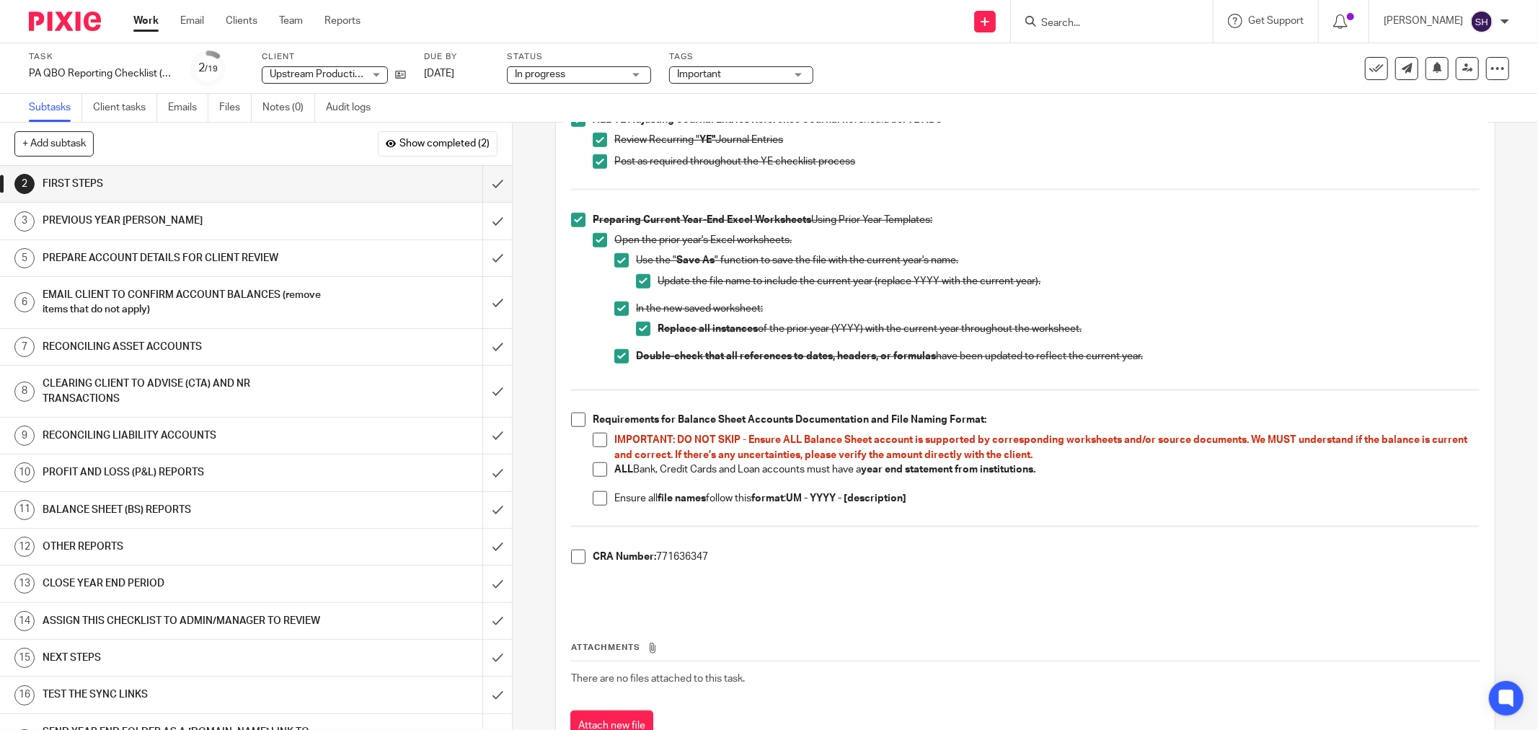
scroll to position [1082, 0]
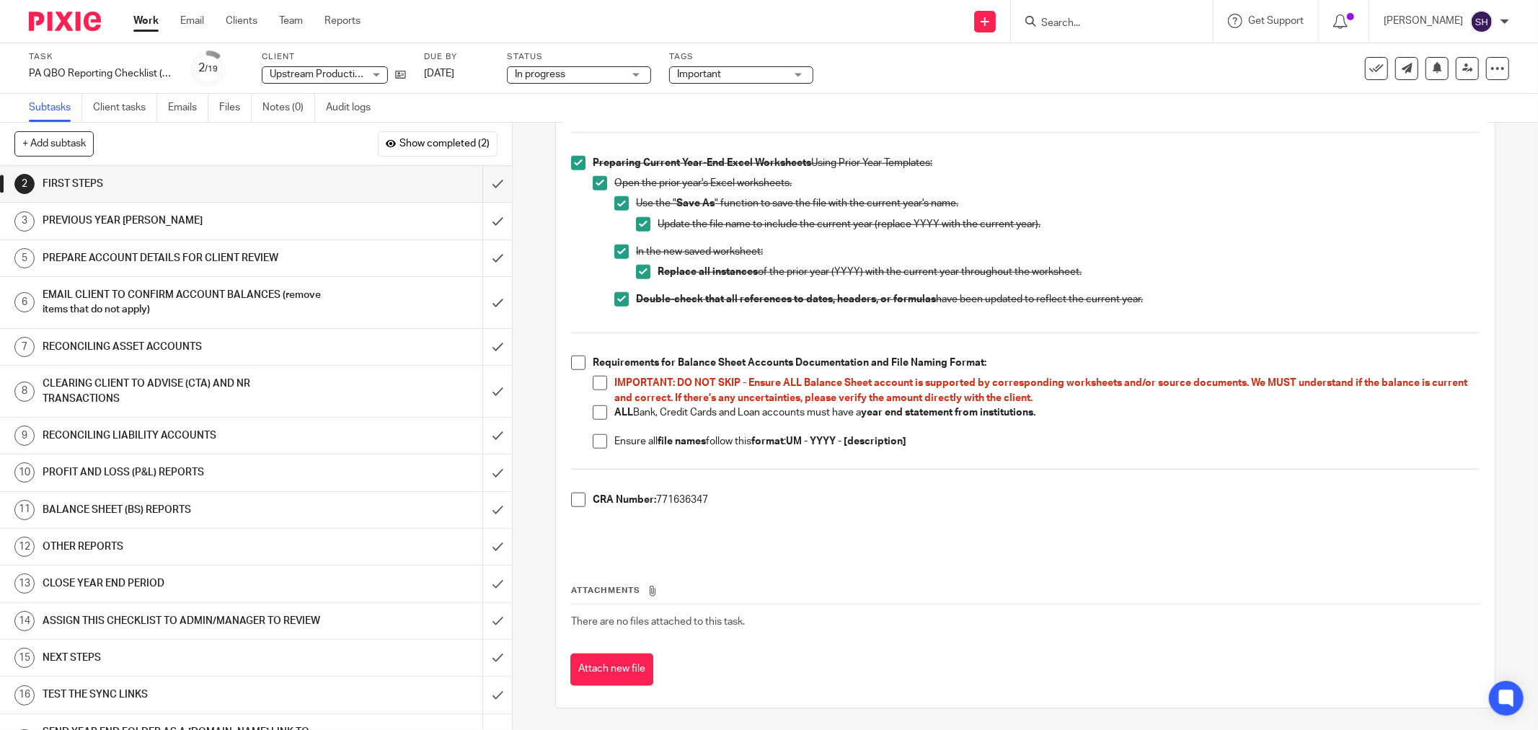
click at [336, 264] on div "PREPARE ACCOUNT DETAILS FOR CLIENT REVIEW" at bounding box center [256, 258] width 426 height 22
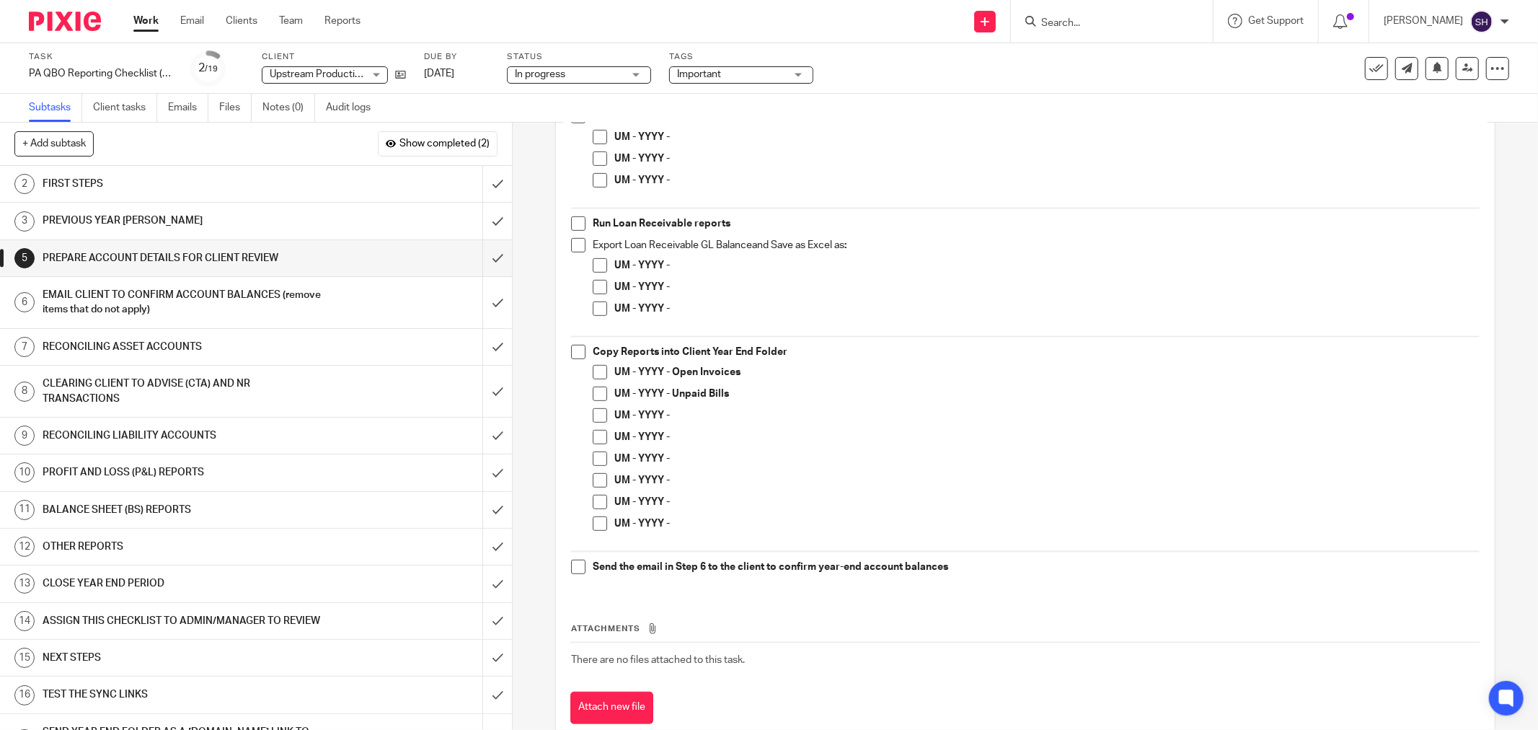
scroll to position [624, 0]
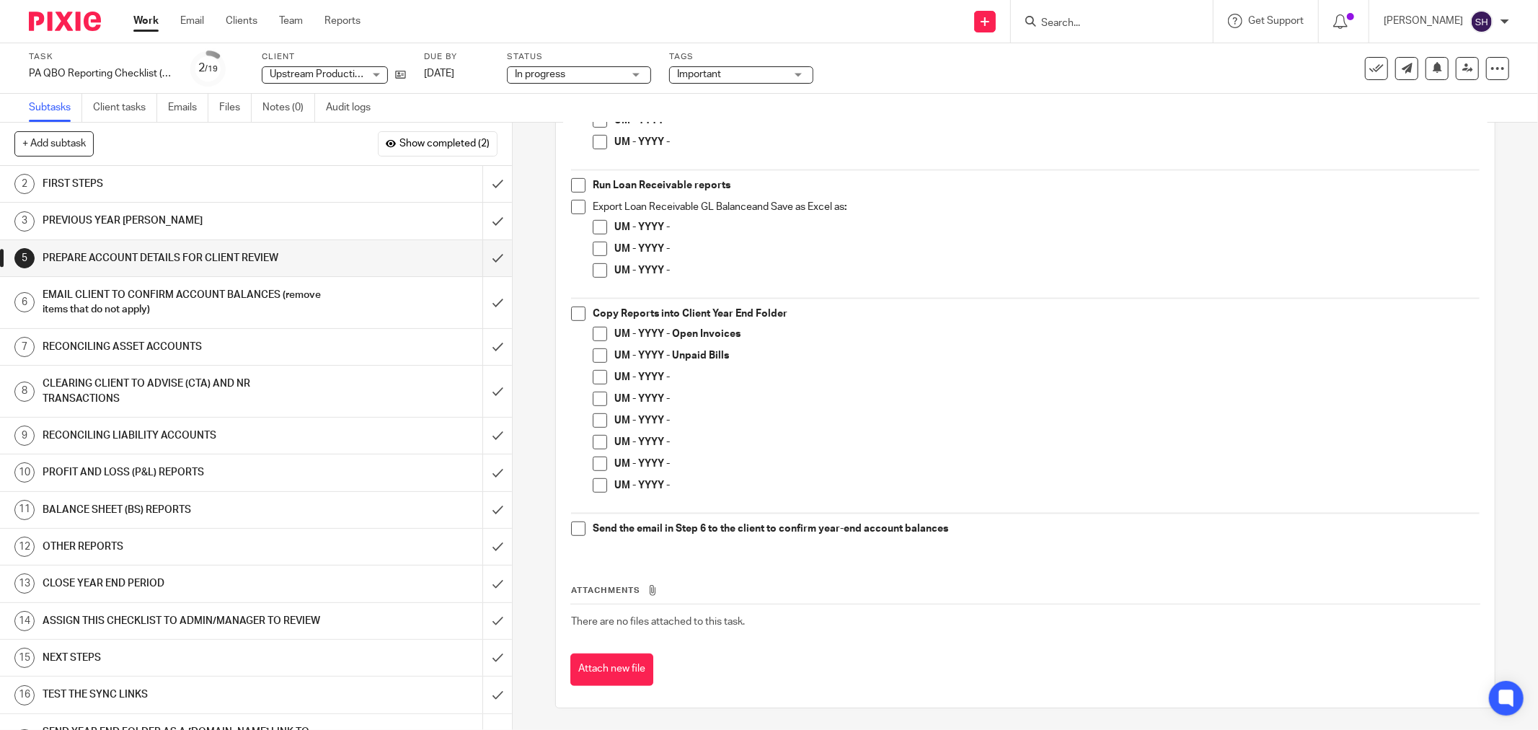
click at [277, 195] on h1 "FIRST STEPS" at bounding box center [185, 184] width 284 height 22
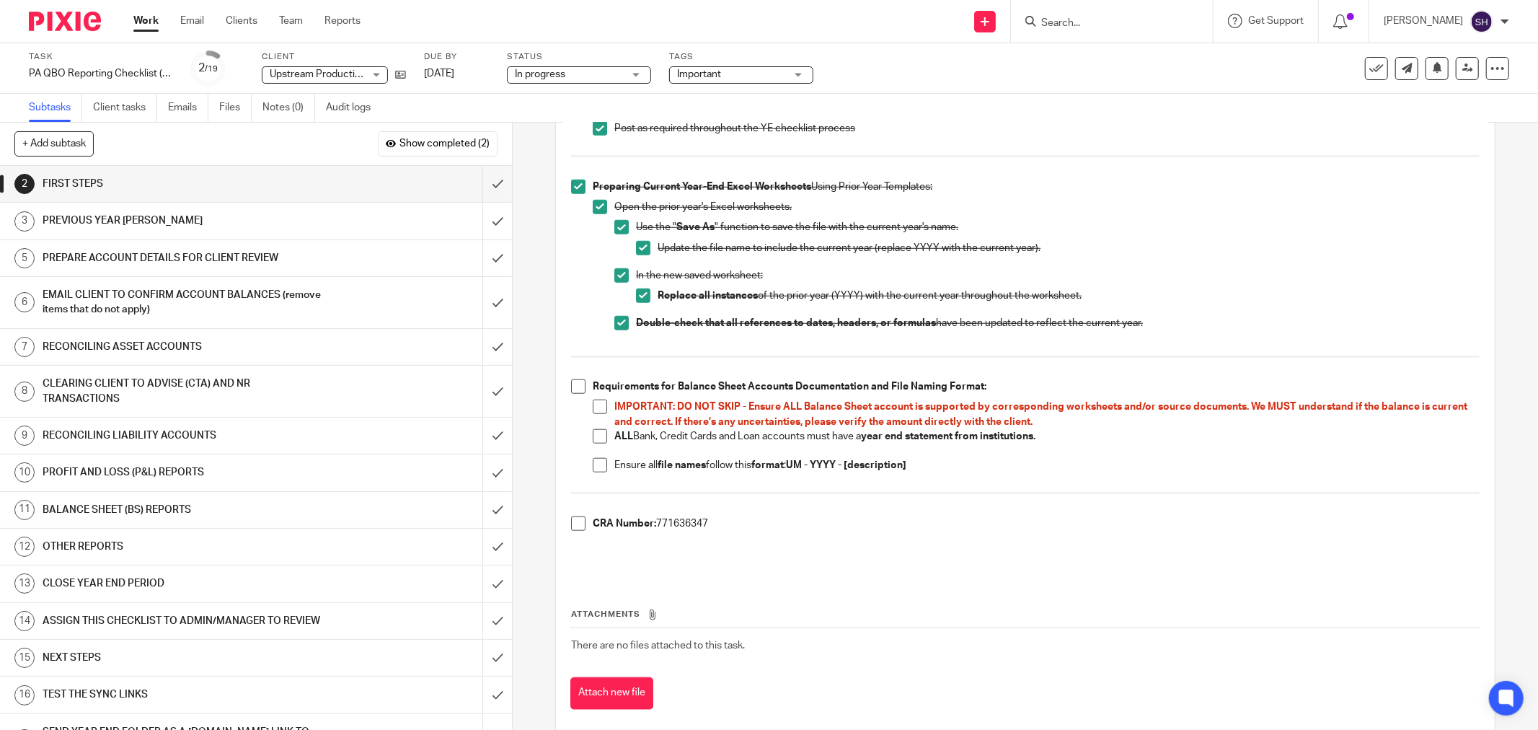
scroll to position [1082, 0]
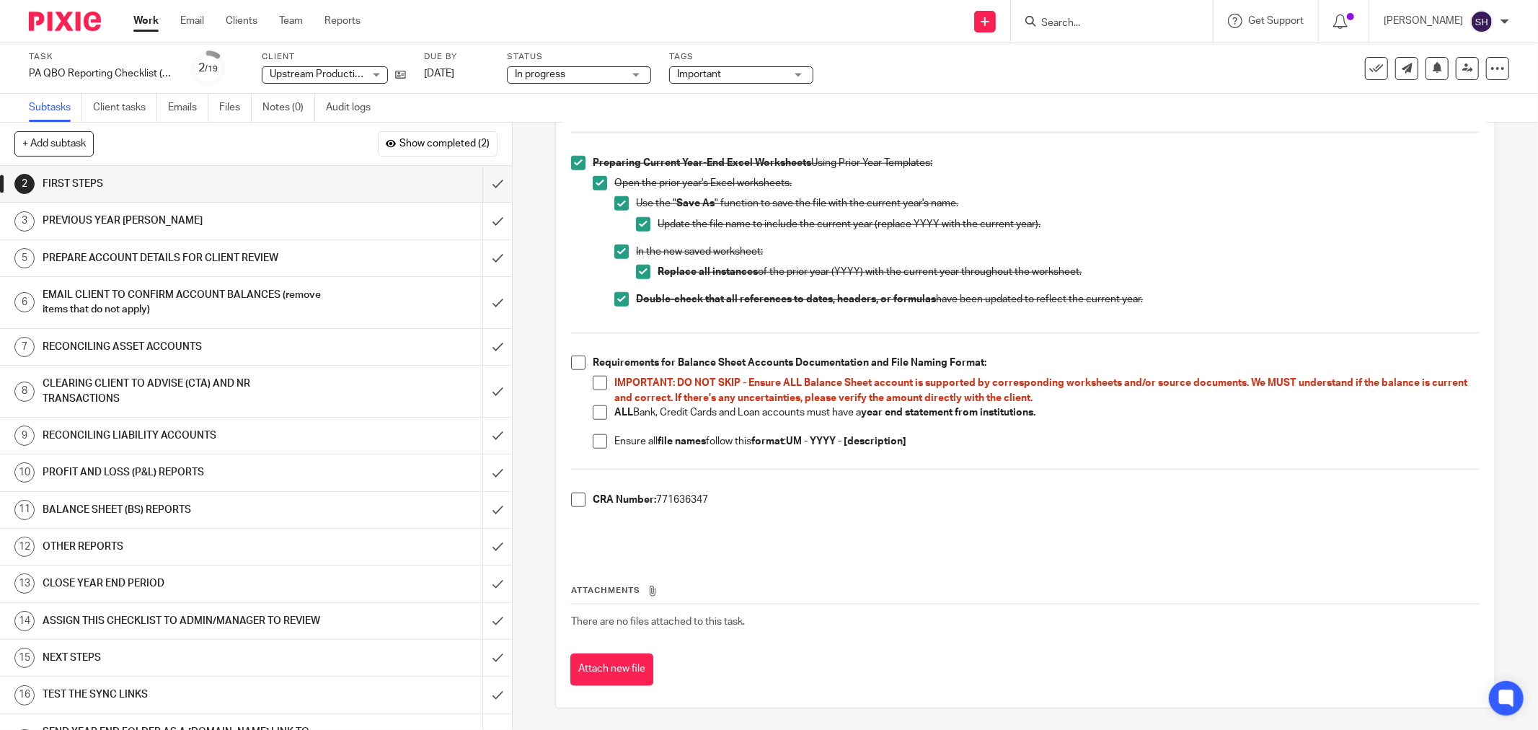
click at [603, 436] on li "Ensure all file names follow this format : UM - YYYY - [description]" at bounding box center [1036, 445] width 887 height 22
click at [595, 441] on span at bounding box center [600, 441] width 14 height 14
click at [577, 363] on span at bounding box center [578, 363] width 14 height 14
click at [599, 387] on span at bounding box center [600, 383] width 14 height 14
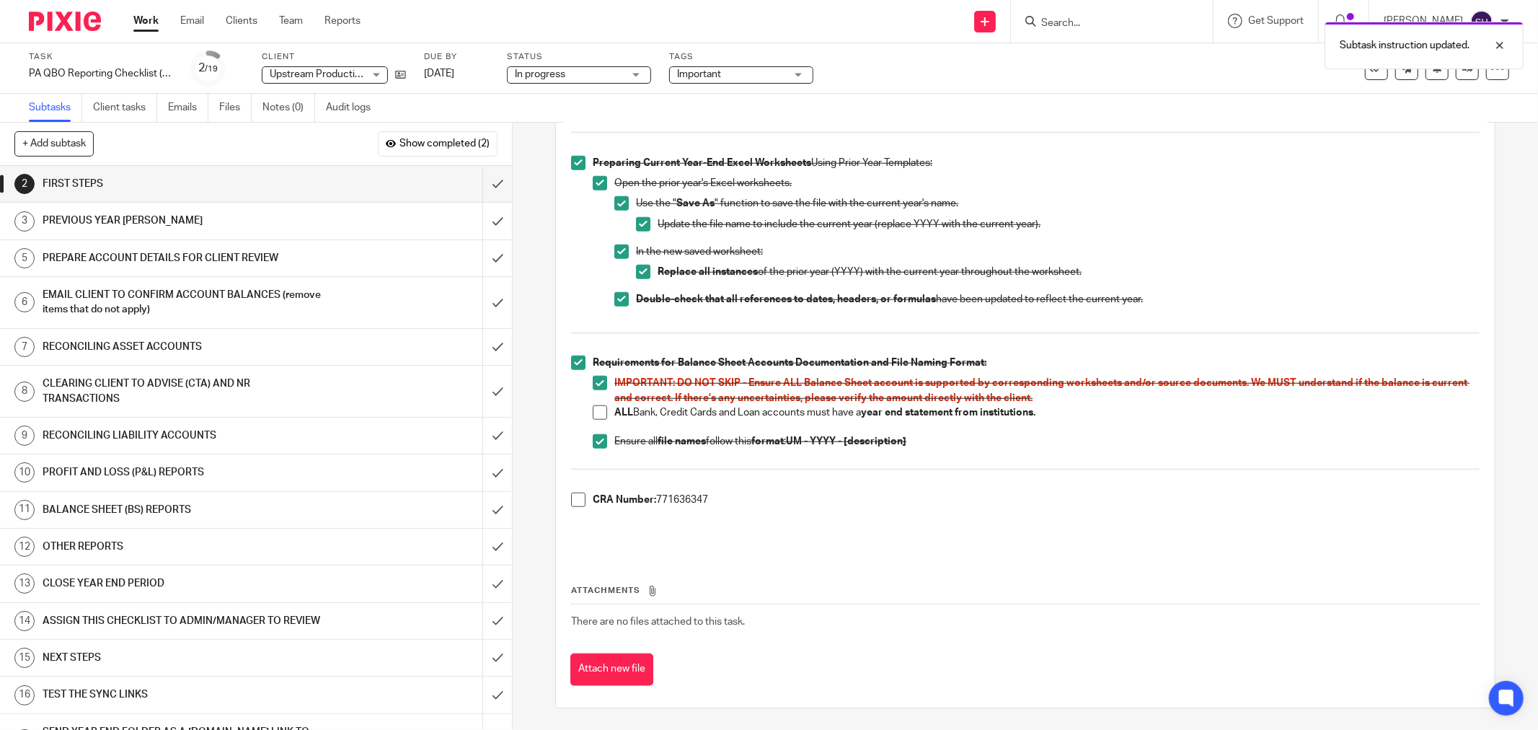
click at [593, 409] on span at bounding box center [600, 412] width 14 height 14
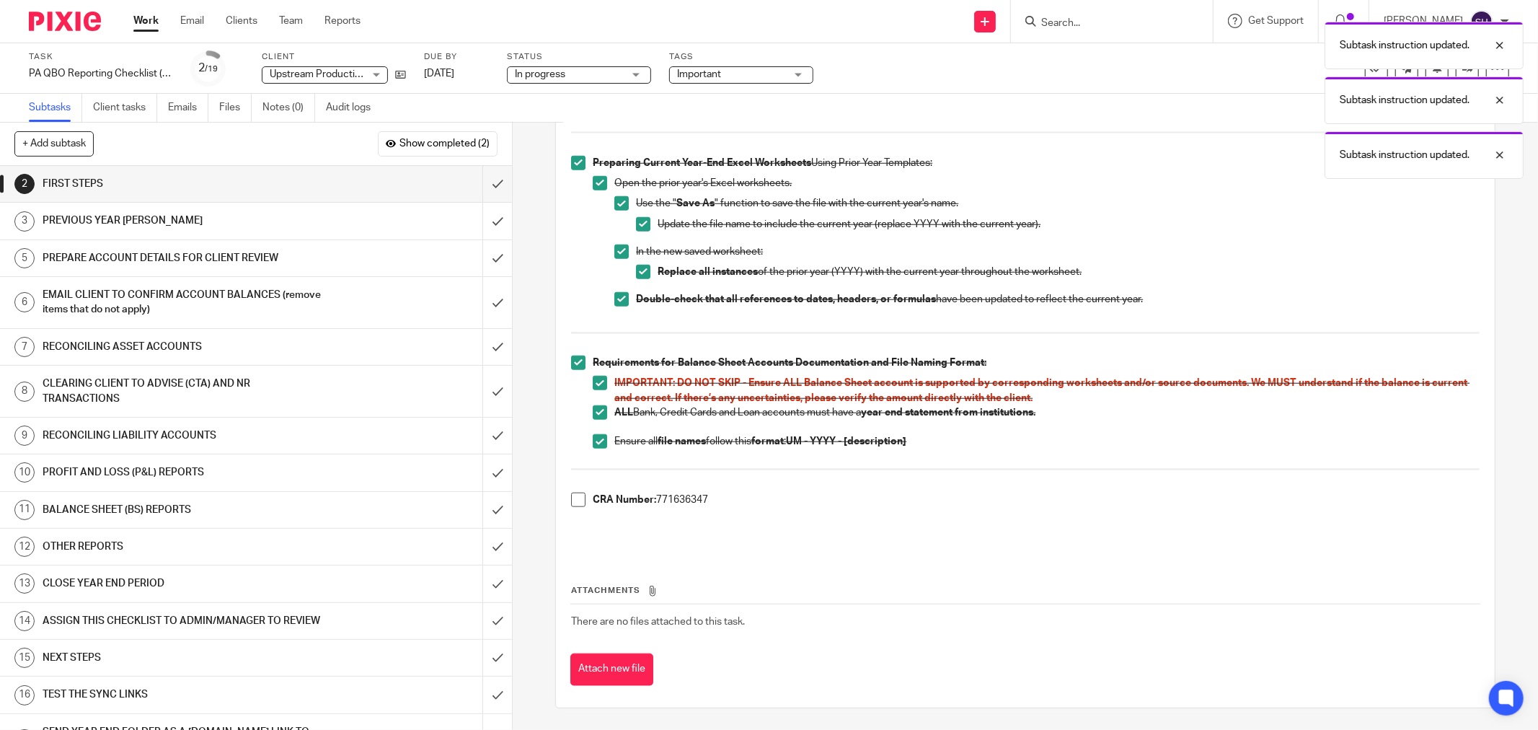
drag, startPoint x: 705, startPoint y: 500, endPoint x: 657, endPoint y: 508, distance: 48.4
click at [657, 508] on div "CRA Number: 771636347" at bounding box center [1036, 504] width 887 height 22
copy p "771636347"
click at [575, 501] on span at bounding box center [578, 500] width 14 height 14
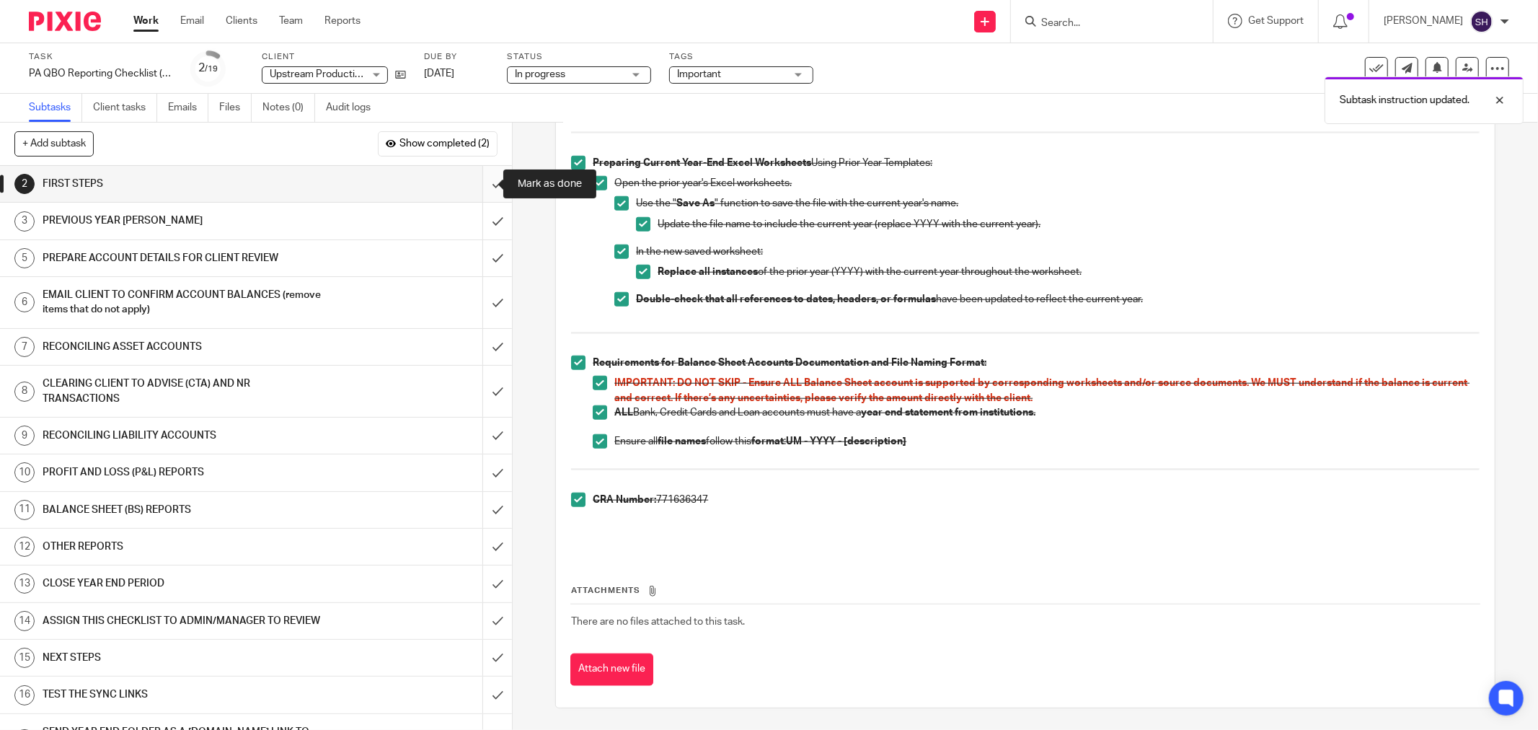
click at [474, 177] on input "submit" at bounding box center [256, 184] width 512 height 36
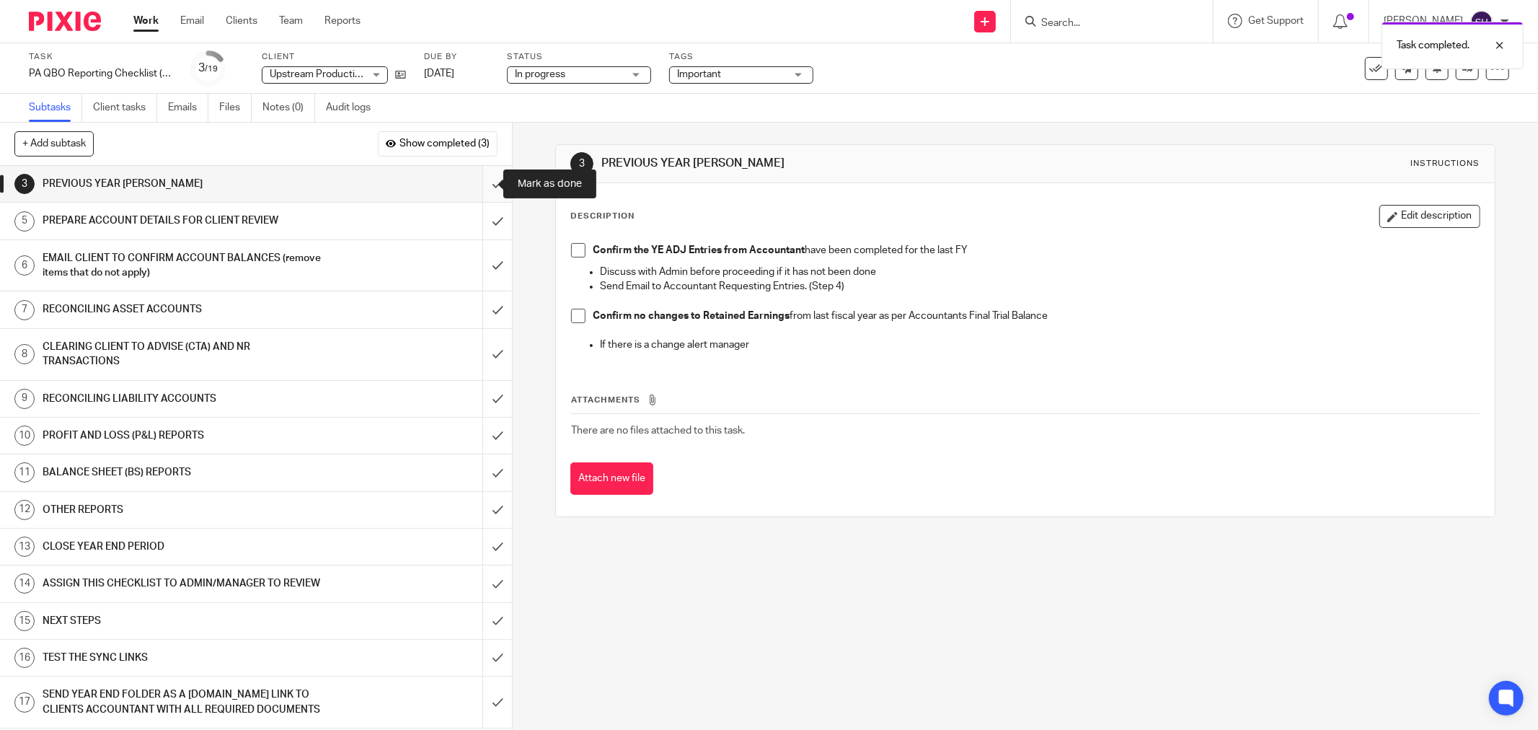
click at [486, 181] on input "submit" at bounding box center [256, 184] width 512 height 36
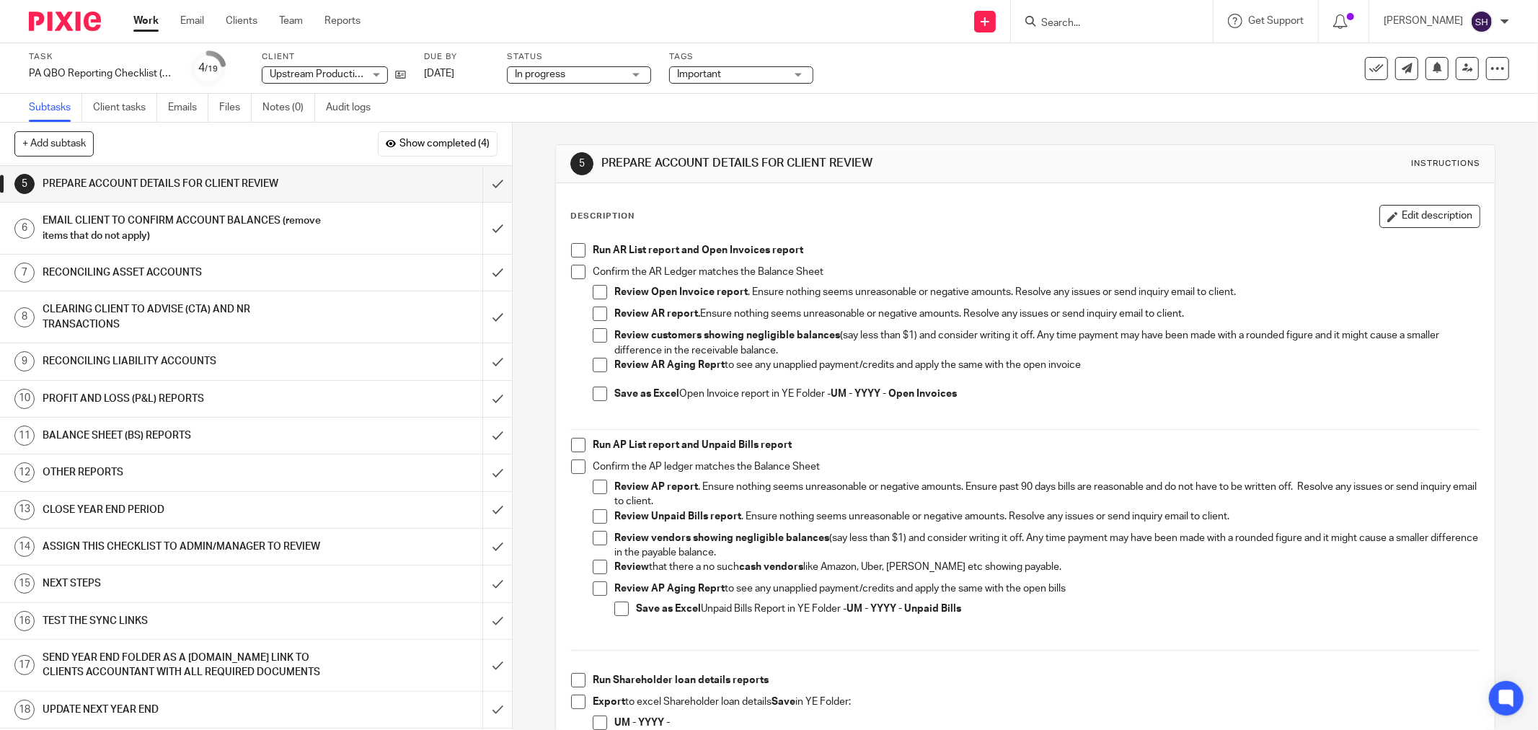
click at [572, 257] on li "Run AR List report and Open Invoices report" at bounding box center [1025, 254] width 909 height 22
click at [573, 255] on span at bounding box center [578, 250] width 14 height 14
drag, startPoint x: 571, startPoint y: 272, endPoint x: 581, endPoint y: 281, distance: 13.8
click at [571, 273] on span at bounding box center [578, 272] width 14 height 14
click at [593, 296] on span at bounding box center [600, 292] width 14 height 14
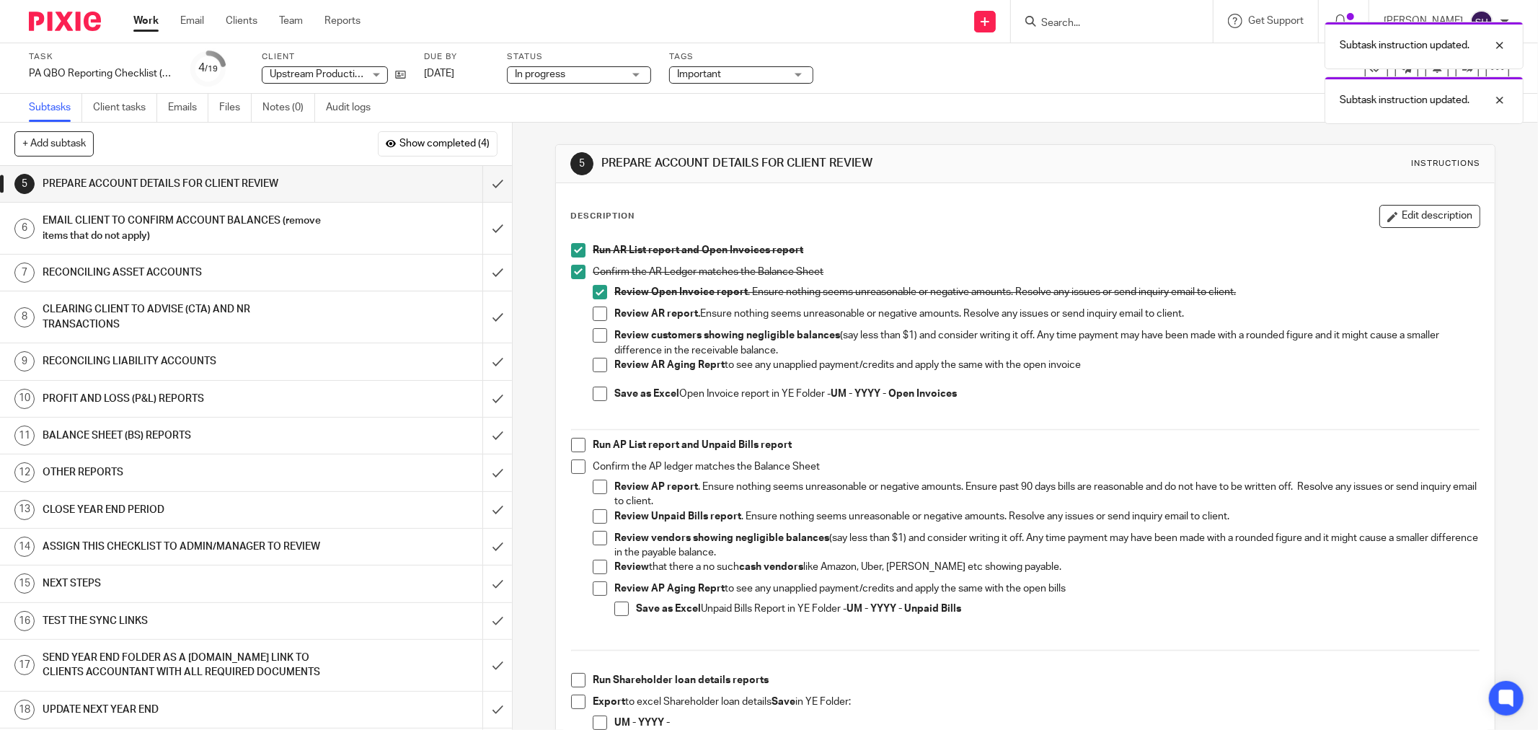
click at [594, 311] on span at bounding box center [600, 314] width 14 height 14
drag, startPoint x: 597, startPoint y: 335, endPoint x: 595, endPoint y: 357, distance: 22.5
click at [597, 335] on span at bounding box center [600, 335] width 14 height 14
click at [595, 361] on span at bounding box center [600, 365] width 14 height 14
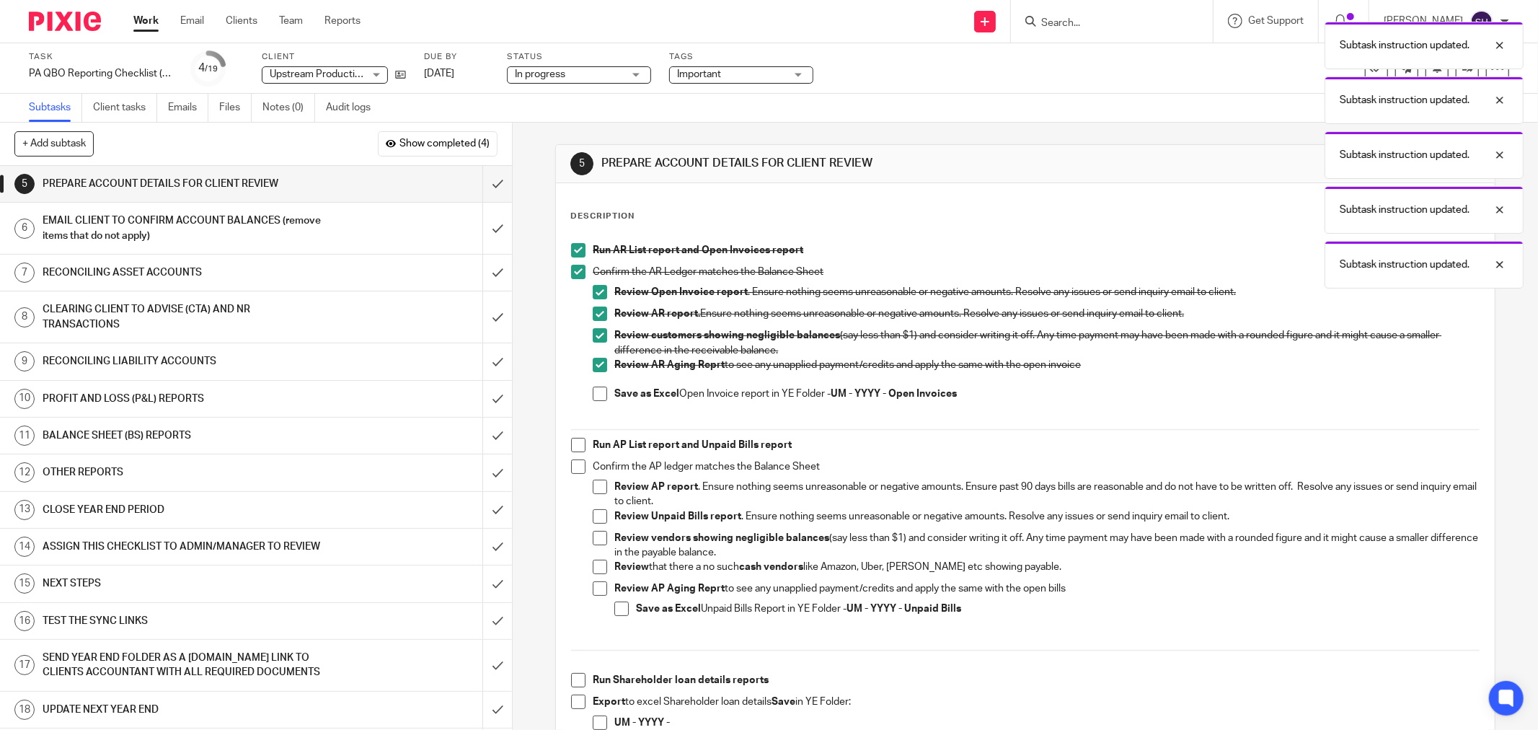
click at [599, 393] on span at bounding box center [600, 394] width 14 height 14
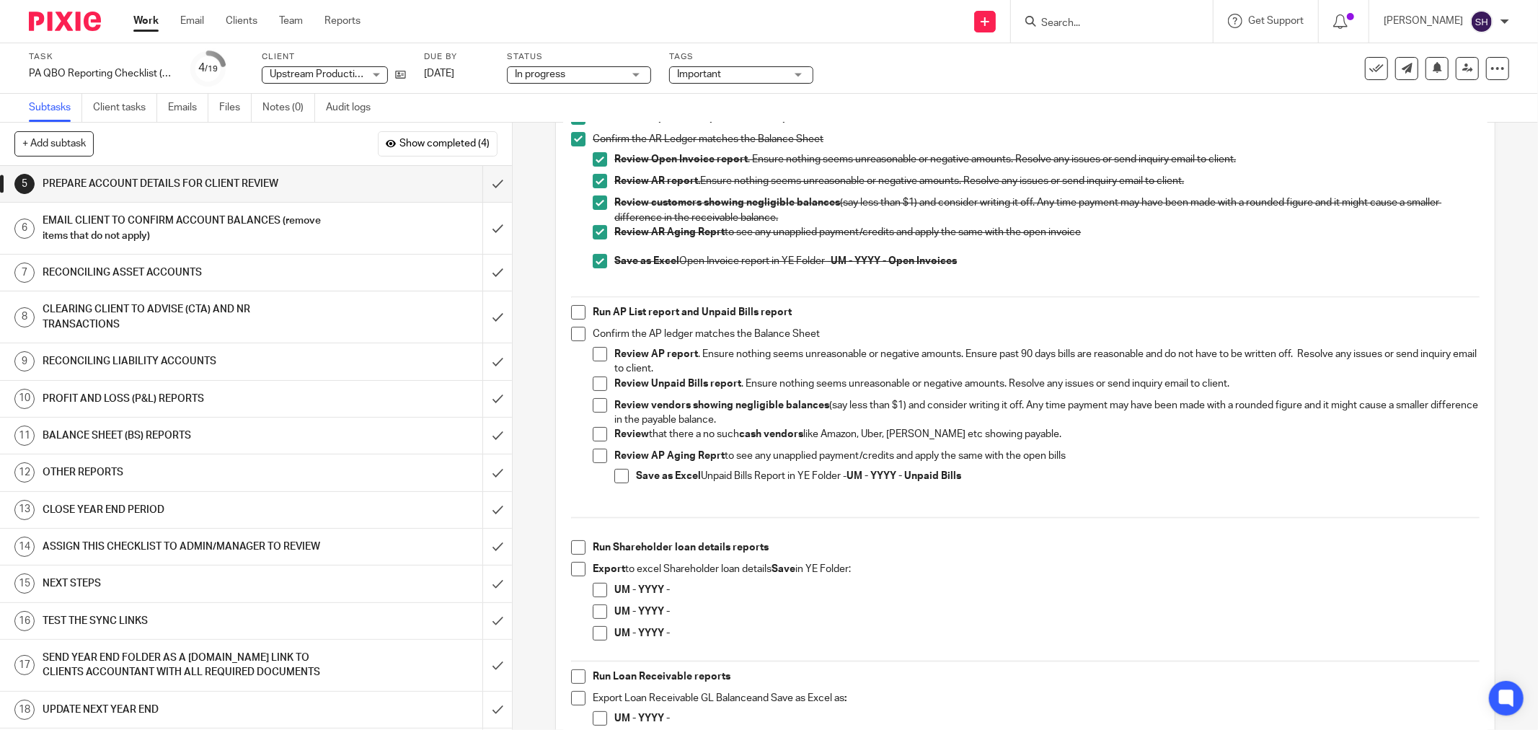
scroll to position [160, 0]
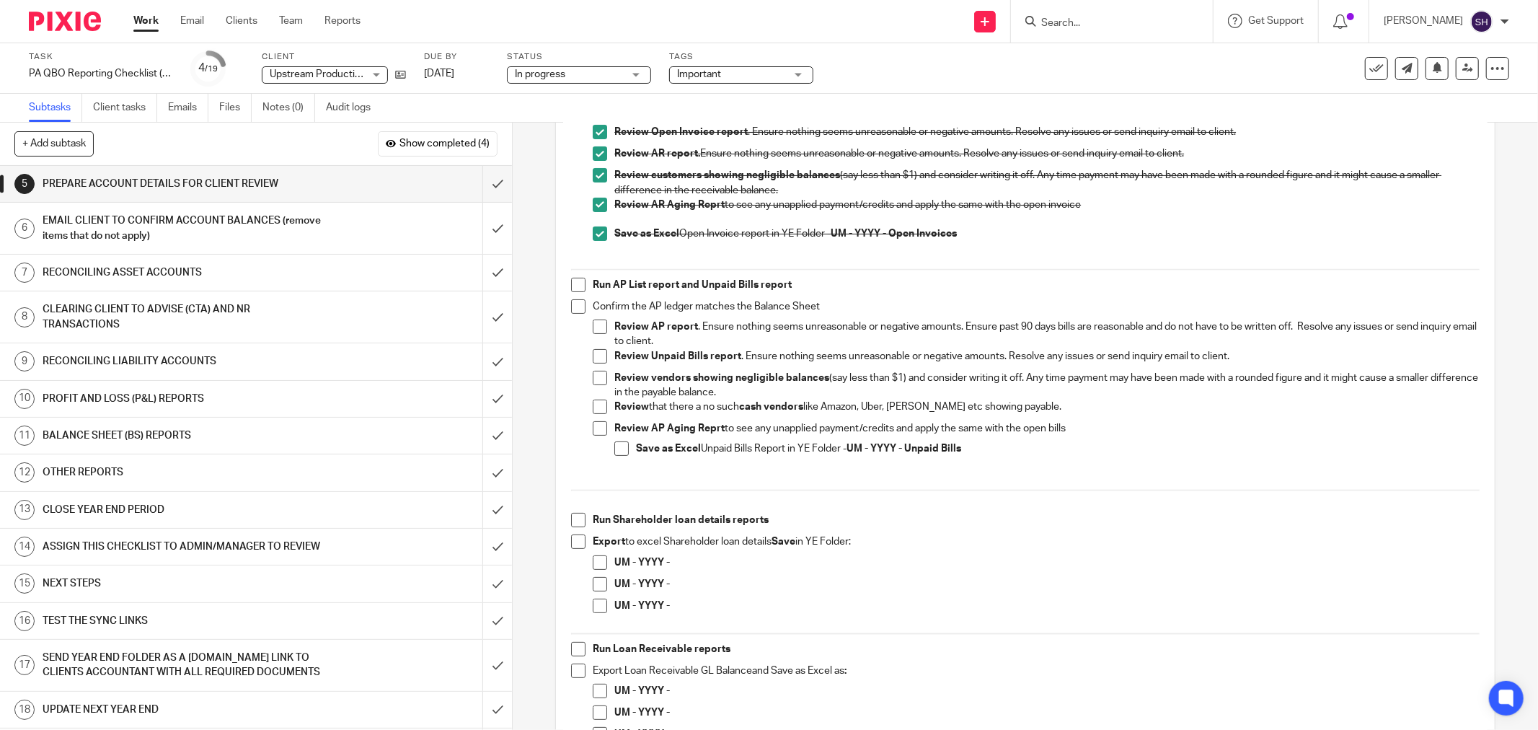
click at [571, 283] on span at bounding box center [578, 285] width 14 height 14
click at [573, 306] on span at bounding box center [578, 306] width 14 height 14
click at [600, 332] on span at bounding box center [600, 326] width 14 height 14
click at [599, 362] on span at bounding box center [600, 356] width 14 height 14
click at [596, 382] on span at bounding box center [600, 378] width 14 height 14
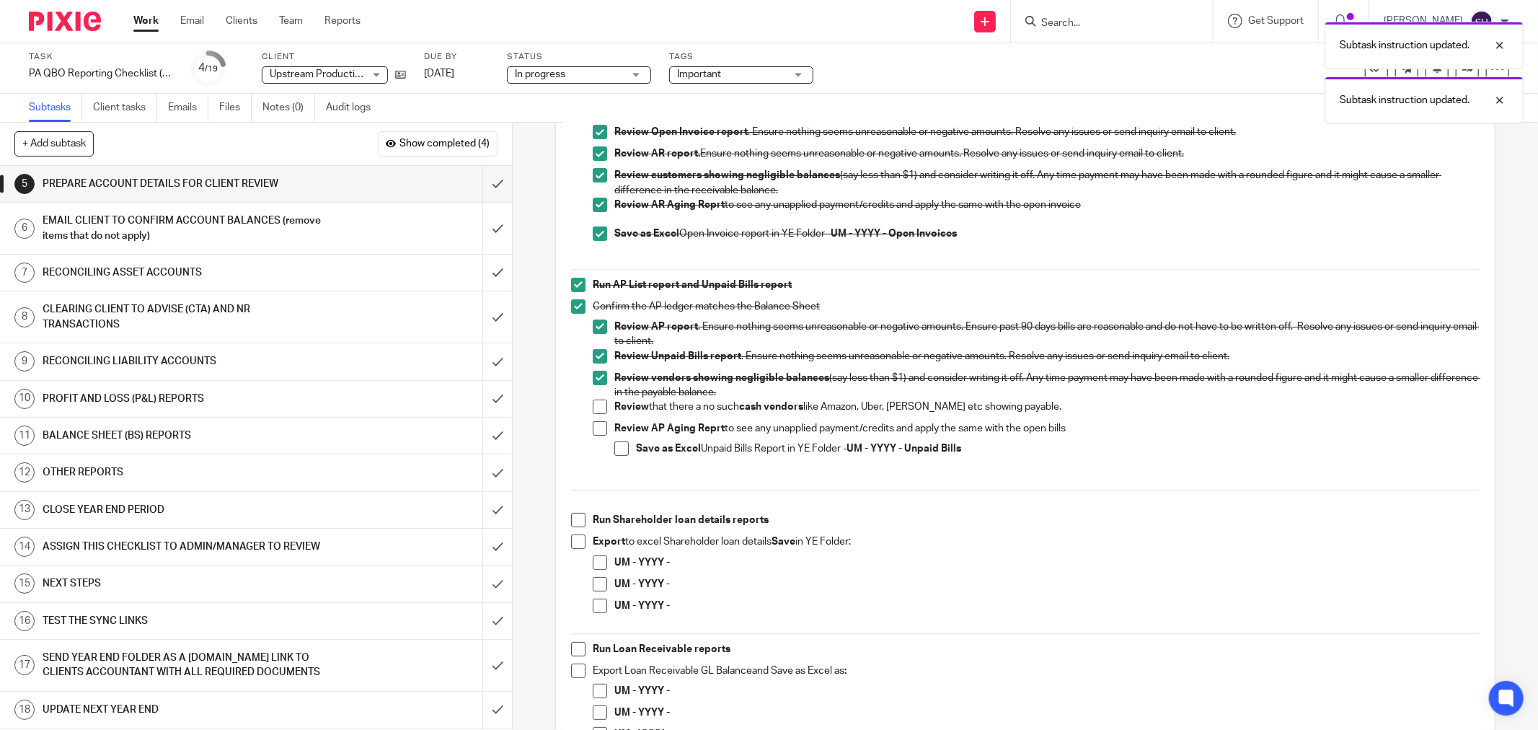
click at [593, 409] on span at bounding box center [600, 407] width 14 height 14
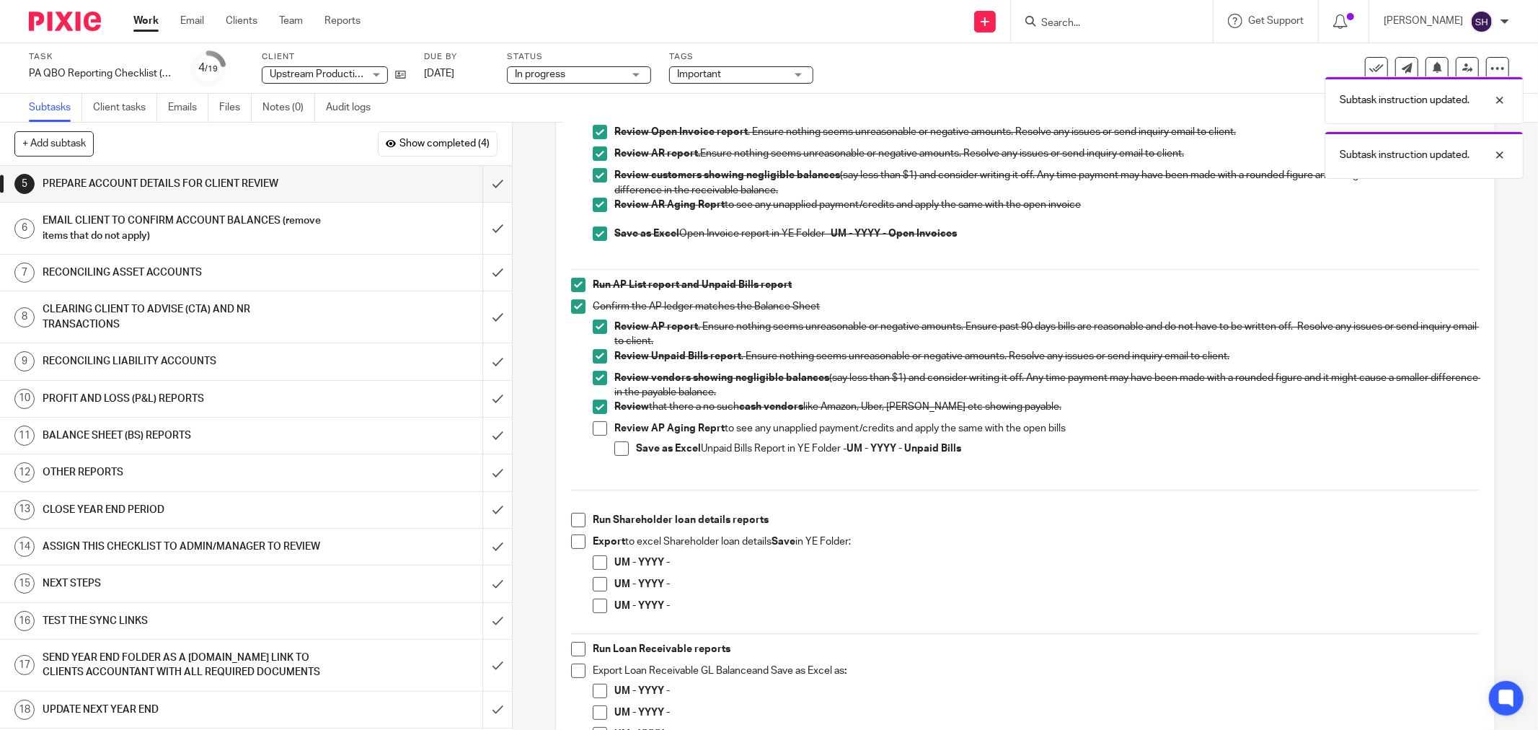
click at [594, 426] on span at bounding box center [600, 428] width 14 height 14
click at [614, 448] on span at bounding box center [621, 448] width 14 height 14
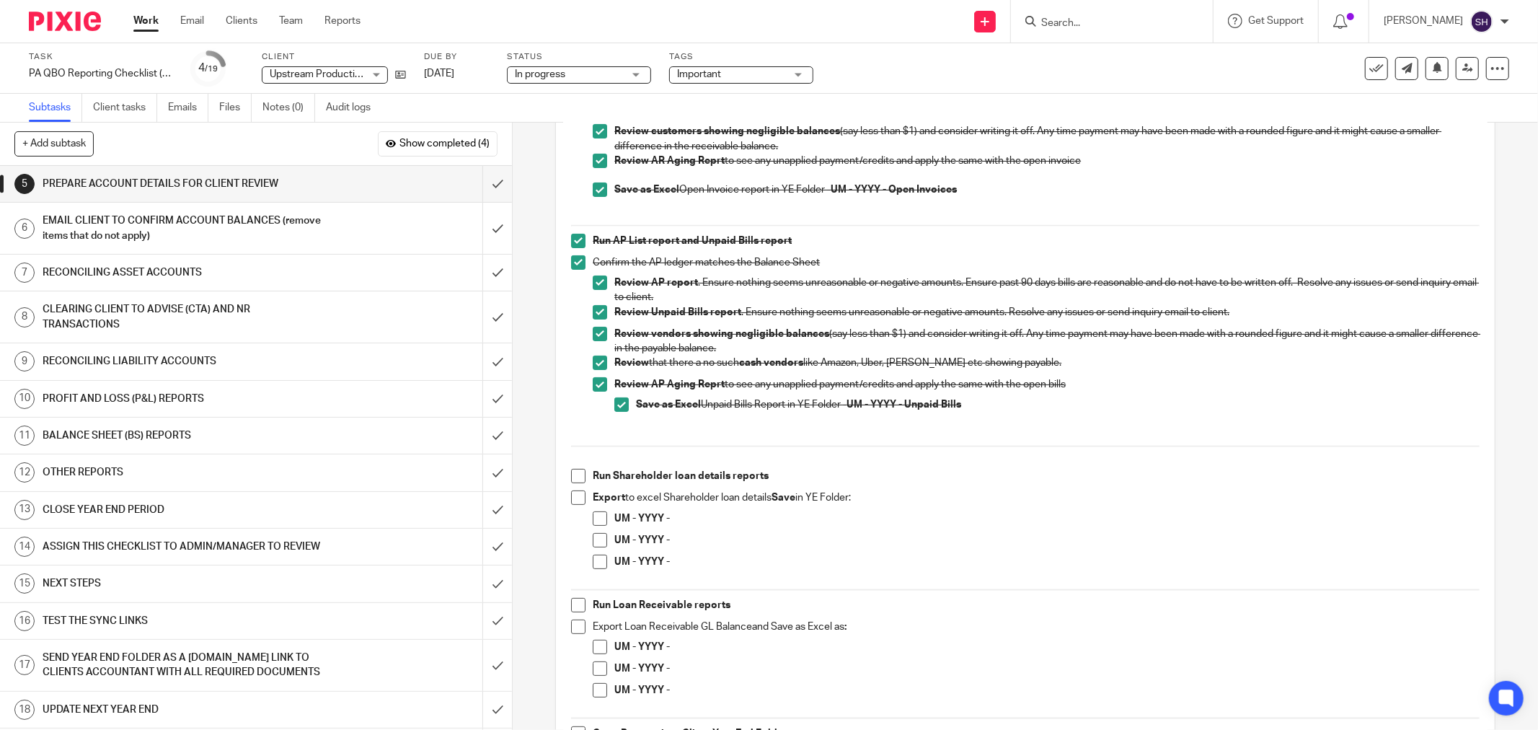
scroll to position [240, 0]
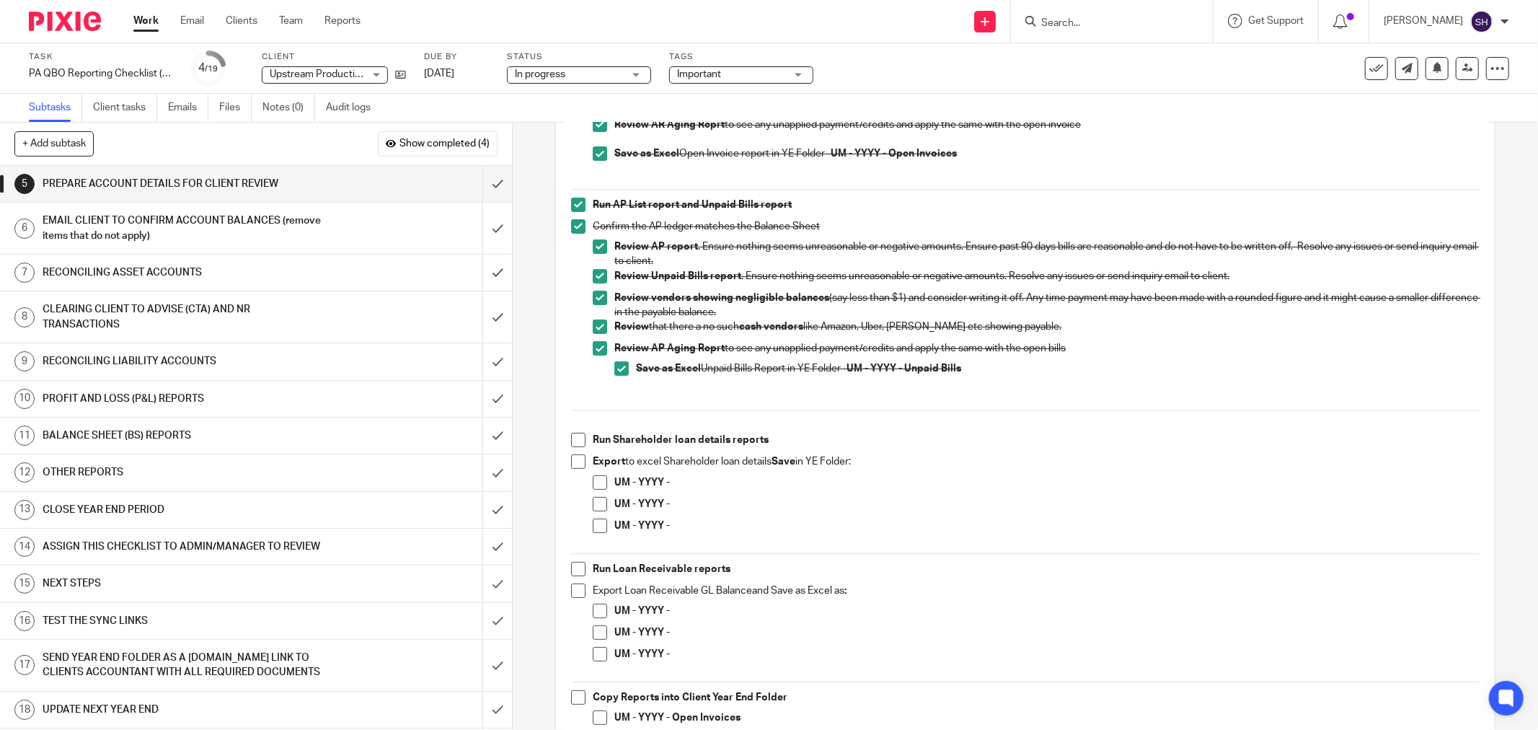
click at [571, 440] on span at bounding box center [578, 440] width 14 height 14
click at [571, 464] on span at bounding box center [578, 461] width 14 height 14
click at [596, 484] on span at bounding box center [600, 482] width 14 height 14
click at [596, 501] on span at bounding box center [600, 504] width 14 height 14
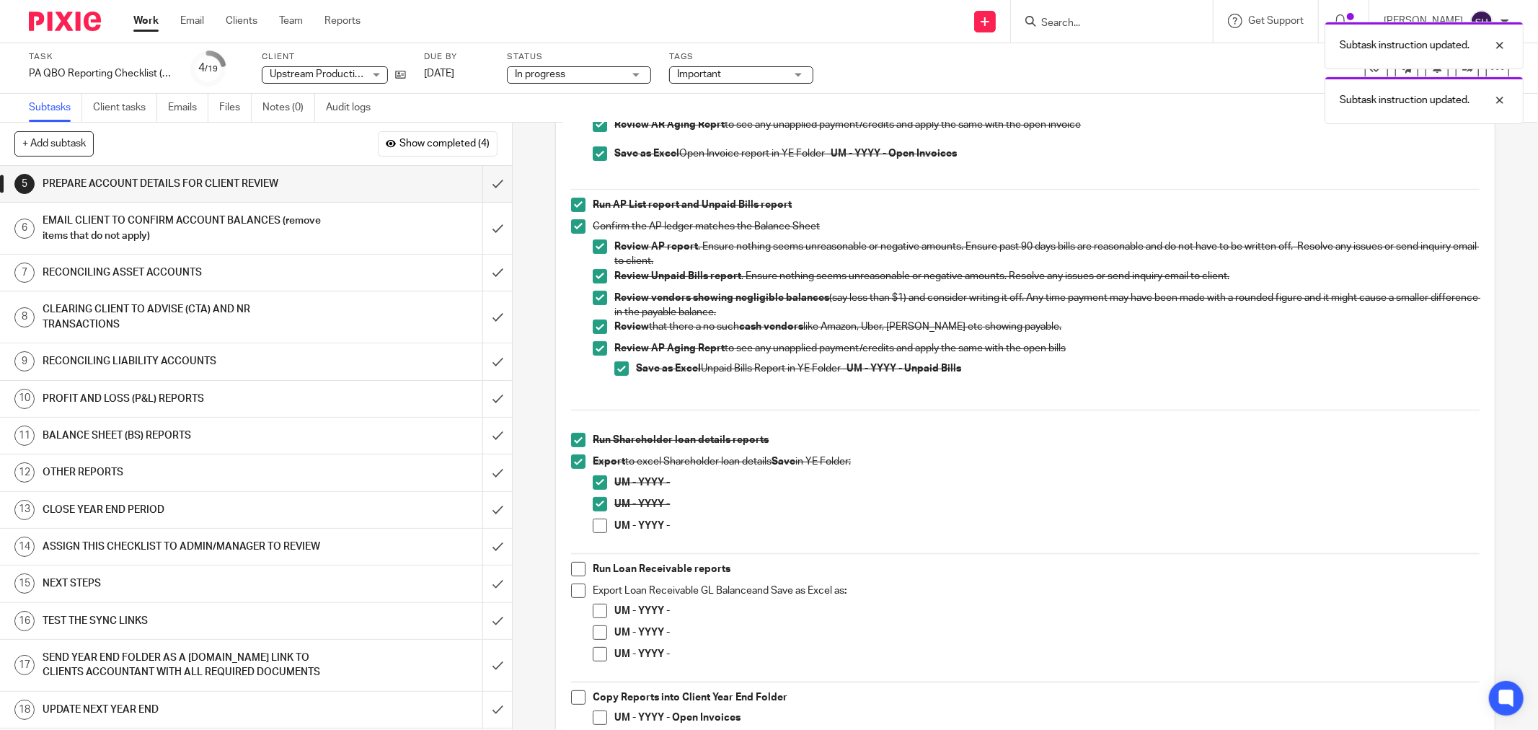
click at [599, 522] on span at bounding box center [600, 526] width 14 height 14
click at [573, 571] on span at bounding box center [578, 569] width 14 height 14
click at [577, 587] on span at bounding box center [578, 590] width 14 height 14
click at [599, 610] on span at bounding box center [600, 611] width 14 height 14
drag, startPoint x: 597, startPoint y: 632, endPoint x: 596, endPoint y: 643, distance: 10.8
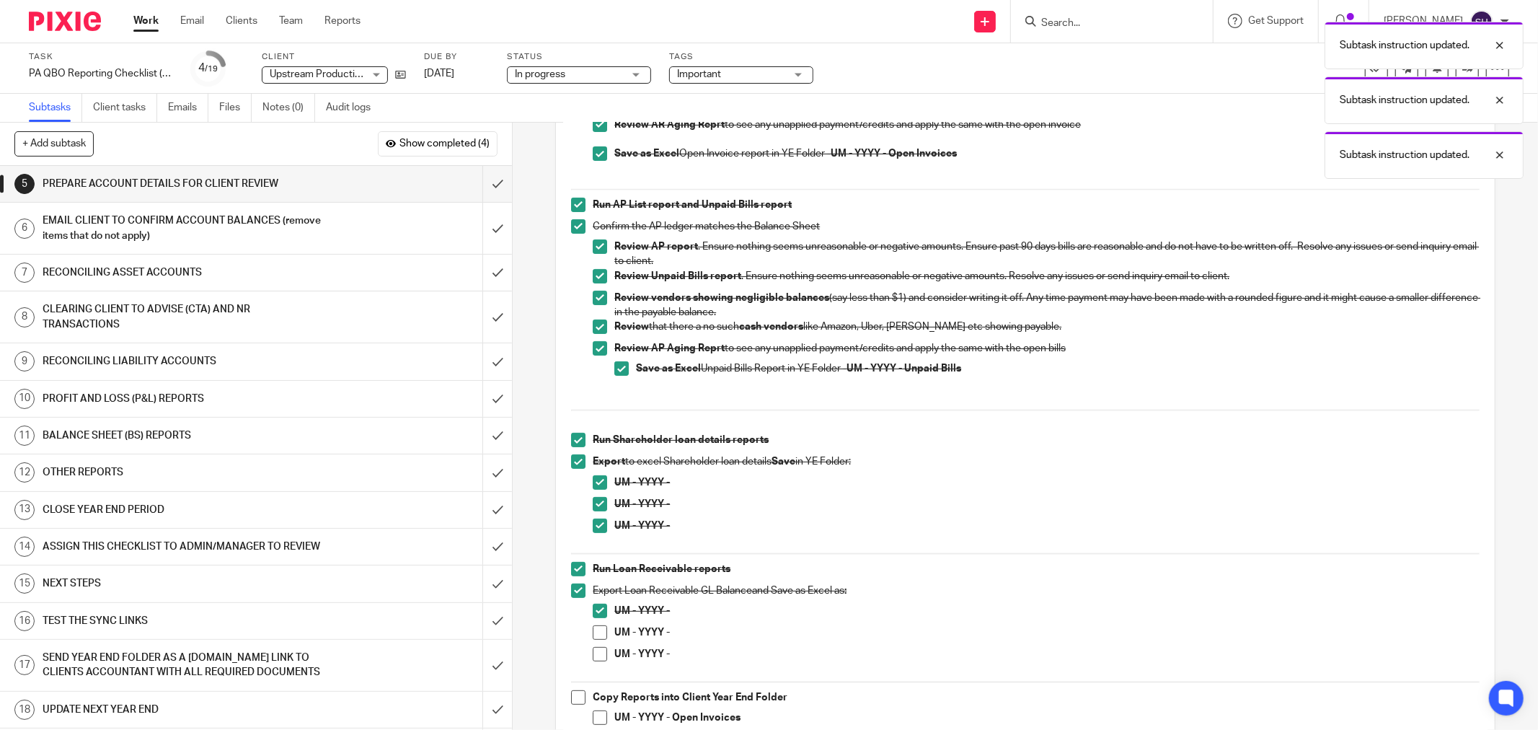
click at [597, 635] on span at bounding box center [600, 632] width 14 height 14
click at [596, 645] on li "UM - YYYY -" at bounding box center [1036, 636] width 887 height 22
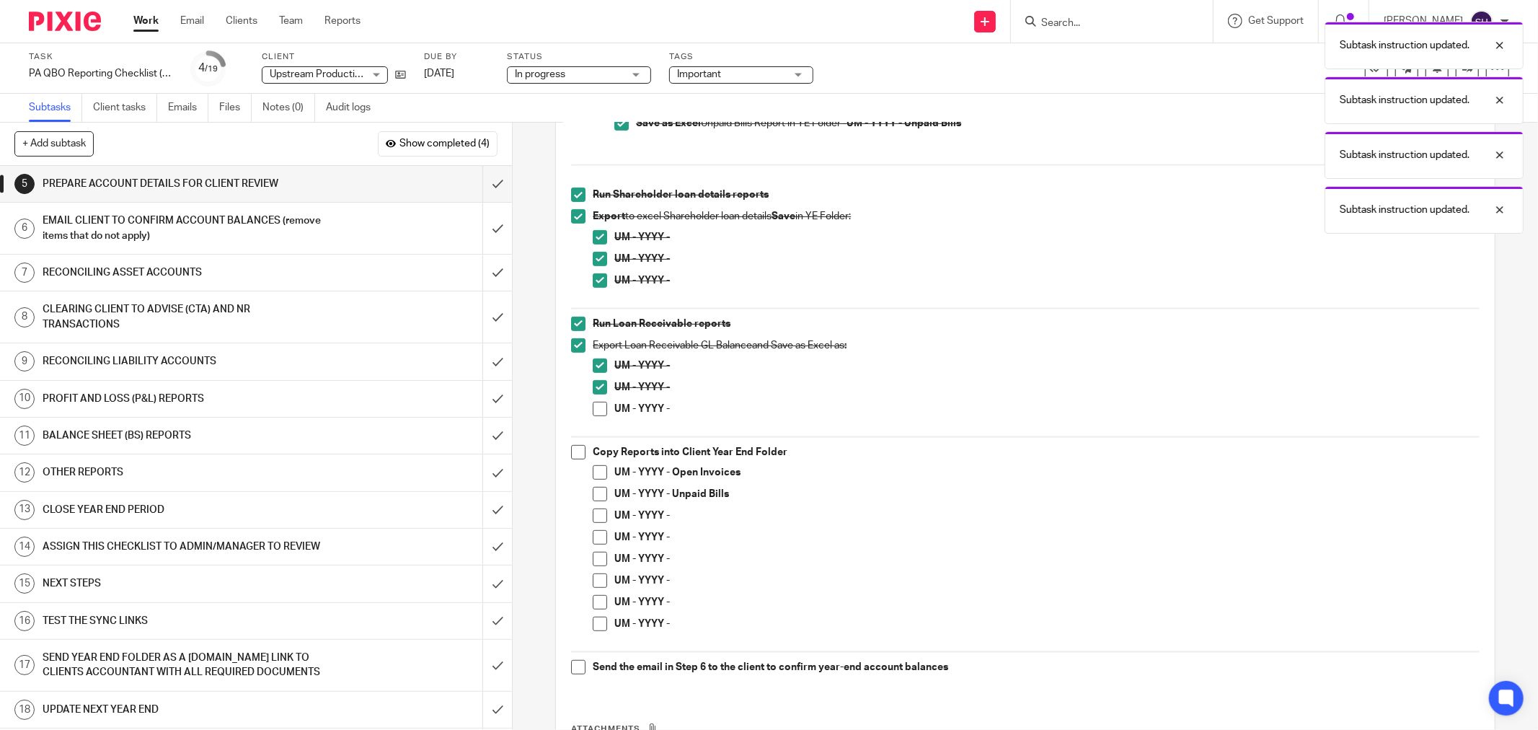
scroll to position [560, 0]
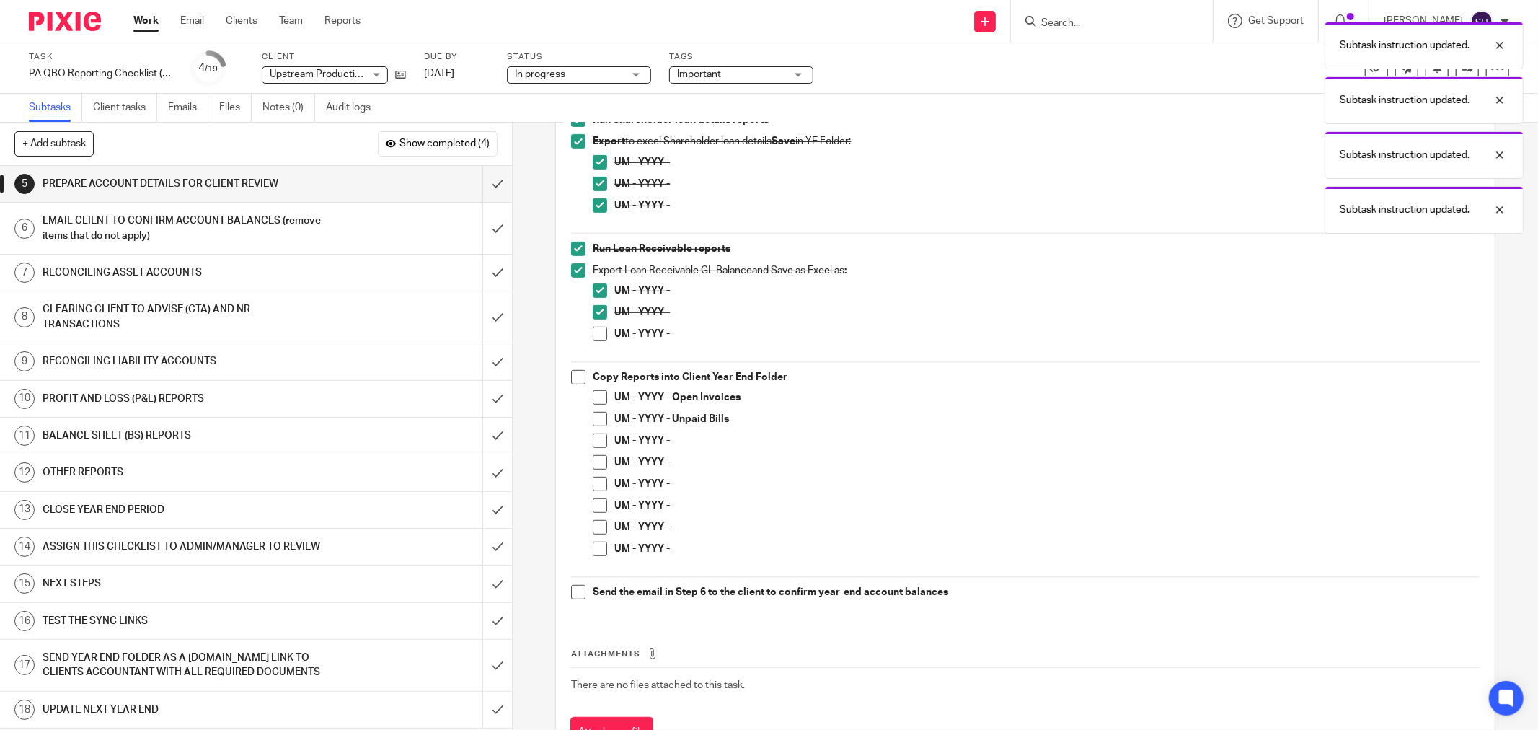
click at [595, 329] on span at bounding box center [600, 334] width 14 height 14
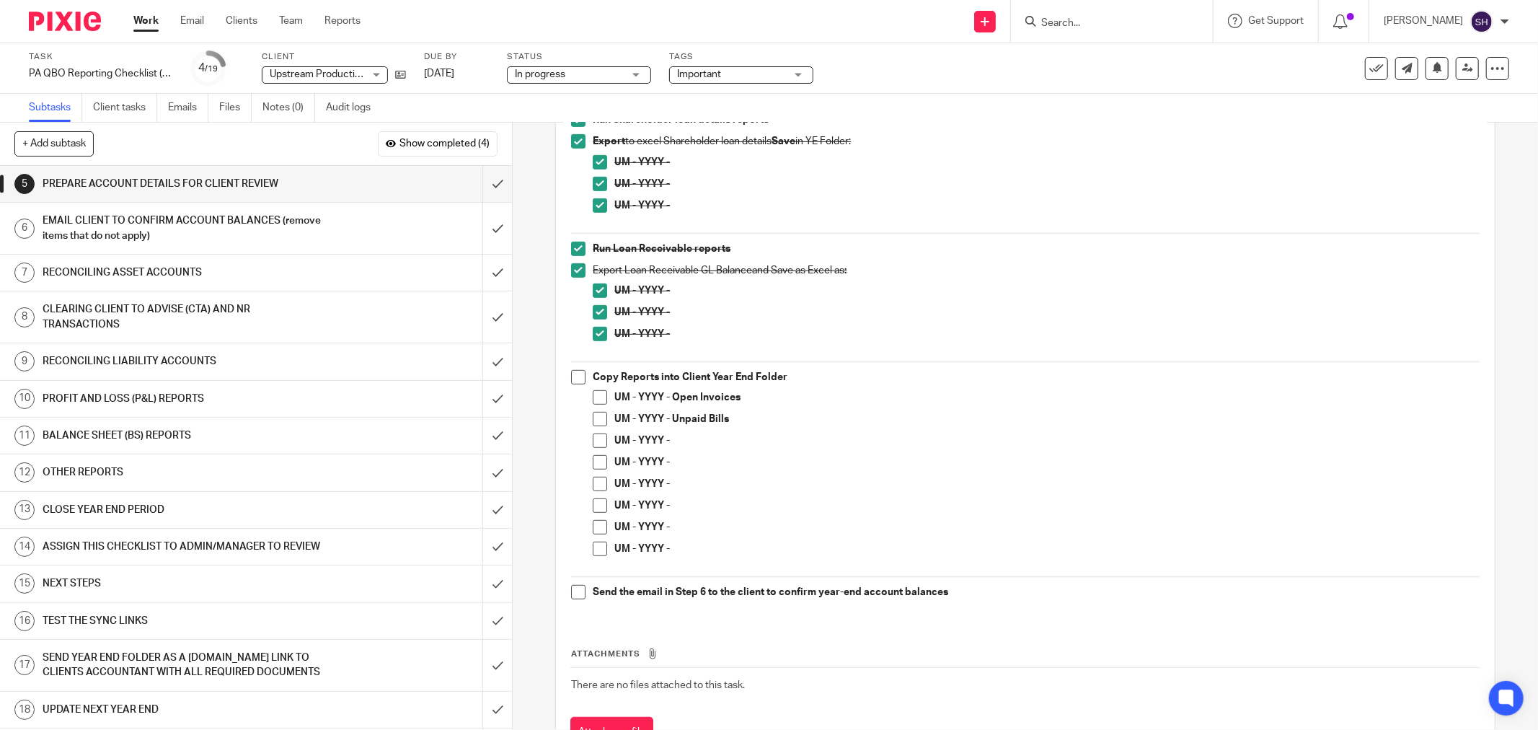
click at [387, 226] on div "EMAIL CLIENT TO CONFIRM ACCOUNT BALANCES (remove items that do not apply)" at bounding box center [256, 228] width 426 height 37
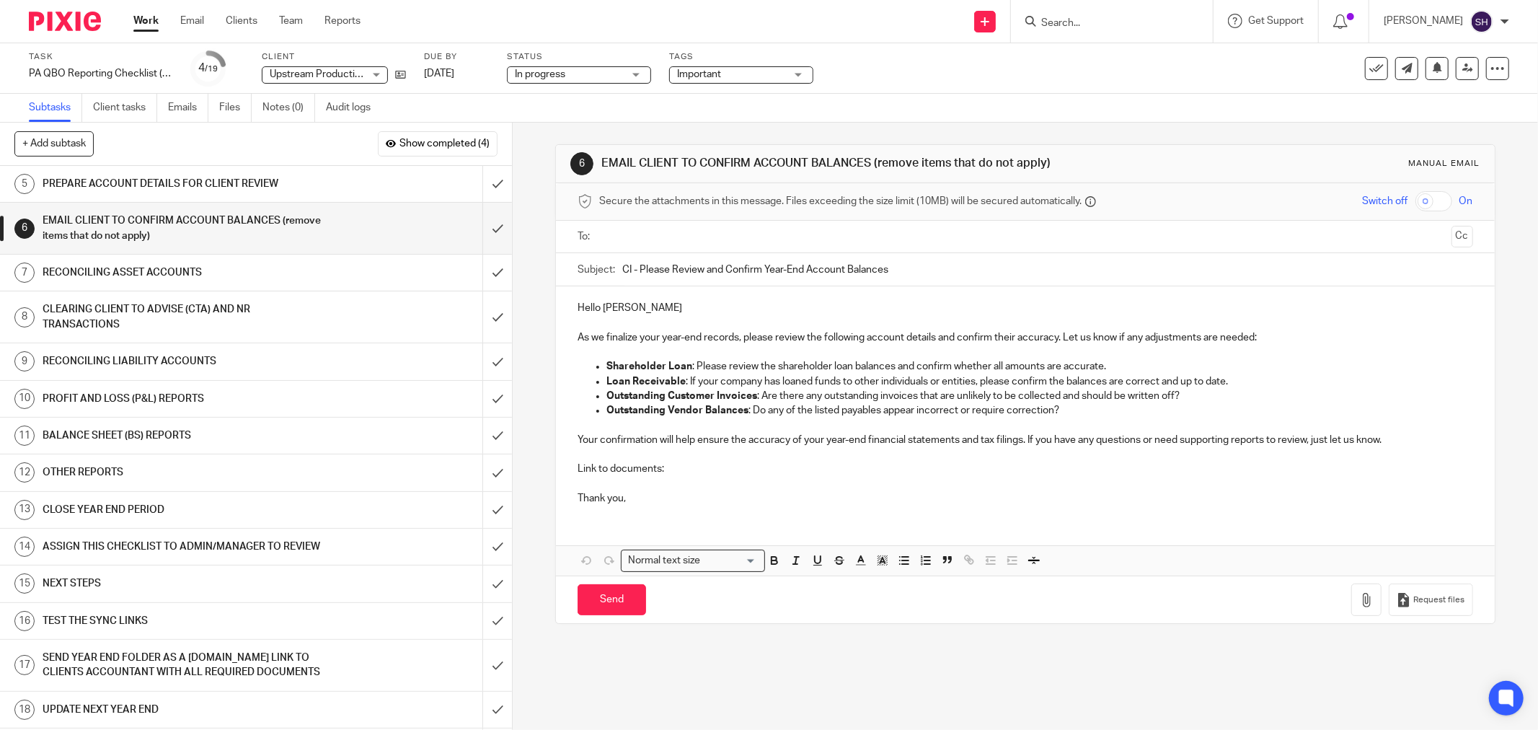
click at [282, 262] on h1 "RECONCILING ASSET ACCOUNTS" at bounding box center [185, 273] width 284 height 22
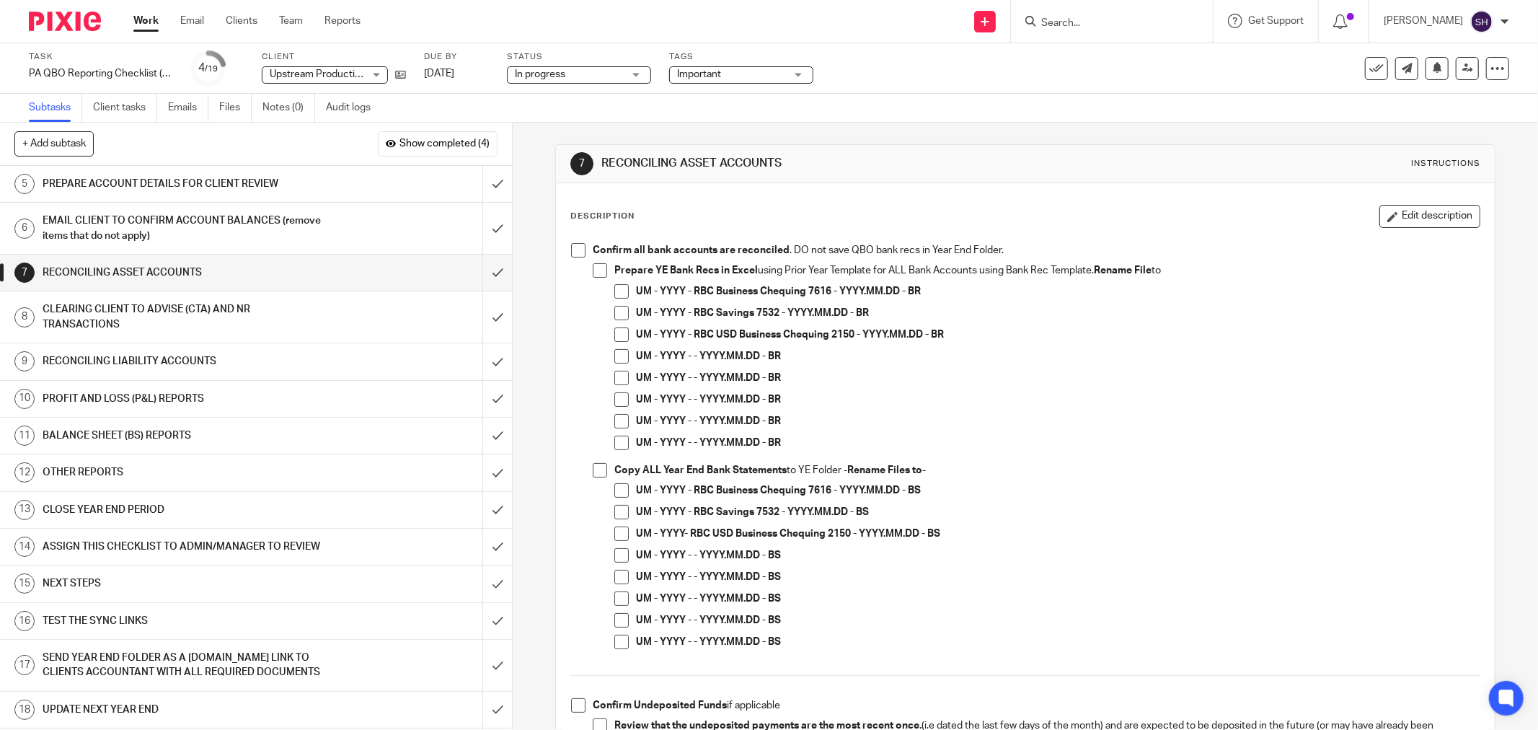
click at [571, 253] on span at bounding box center [578, 250] width 14 height 14
click at [593, 277] on span at bounding box center [600, 270] width 14 height 14
click at [614, 289] on span at bounding box center [621, 291] width 14 height 14
click at [614, 308] on span at bounding box center [621, 313] width 14 height 14
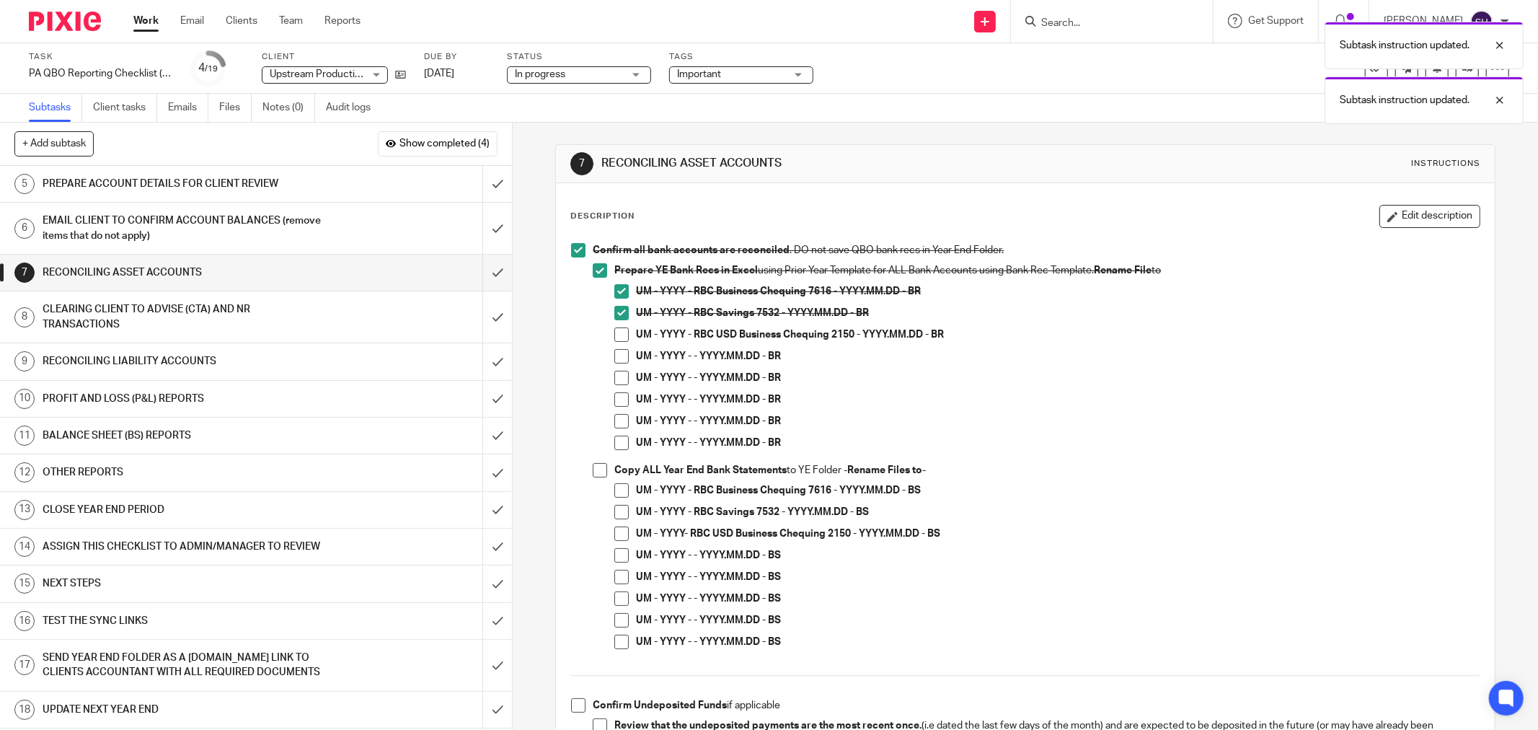
drag, startPoint x: 621, startPoint y: 332, endPoint x: 623, endPoint y: 344, distance: 11.7
click at [620, 332] on span at bounding box center [621, 334] width 14 height 14
click at [624, 349] on li "UM - YYYY - - YYYY.MM.DD - BR" at bounding box center [1046, 360] width 865 height 22
click at [623, 353] on span at bounding box center [621, 356] width 14 height 14
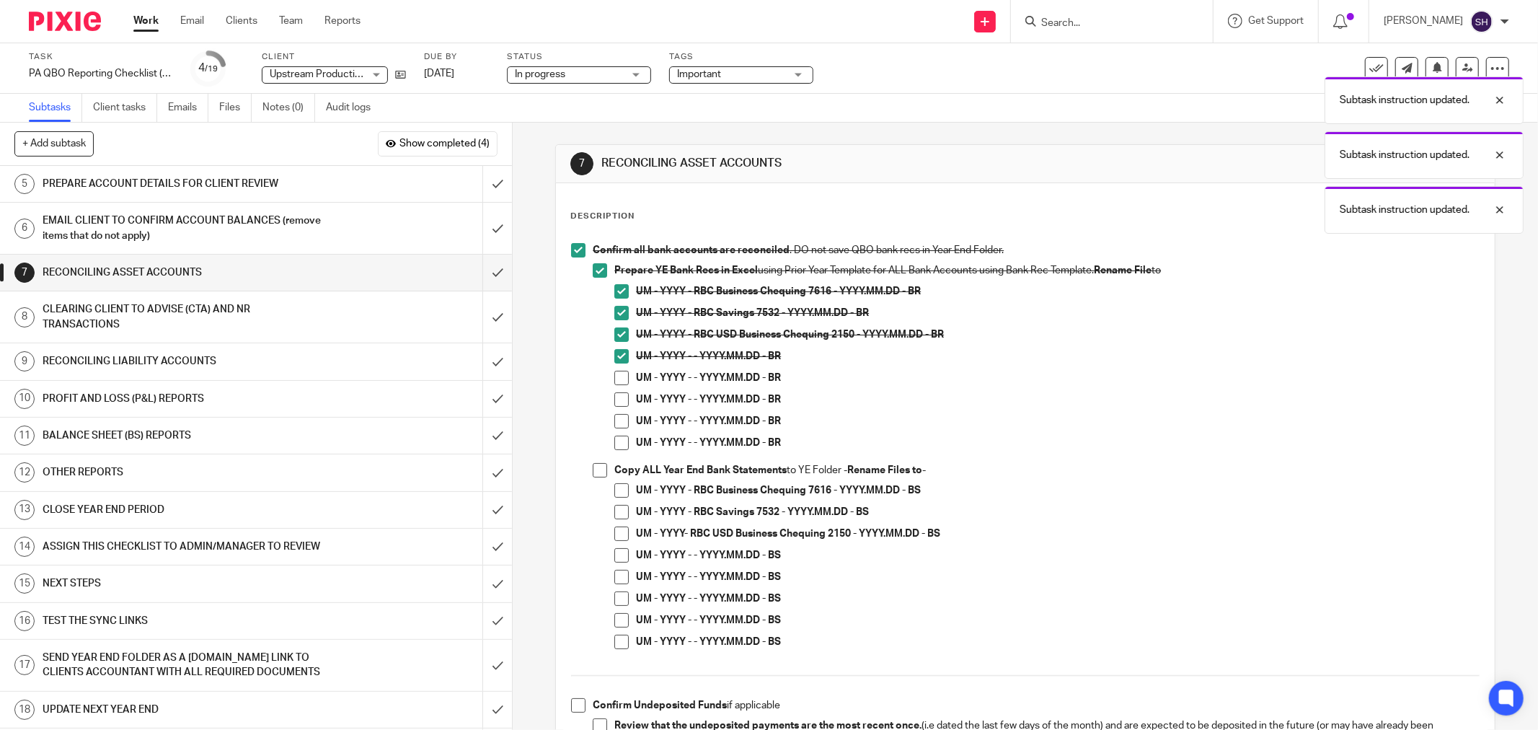
click at [622, 374] on span at bounding box center [621, 378] width 14 height 14
click at [621, 392] on span at bounding box center [621, 399] width 14 height 14
click at [616, 414] on span at bounding box center [621, 421] width 14 height 14
click at [615, 436] on span at bounding box center [621, 443] width 14 height 14
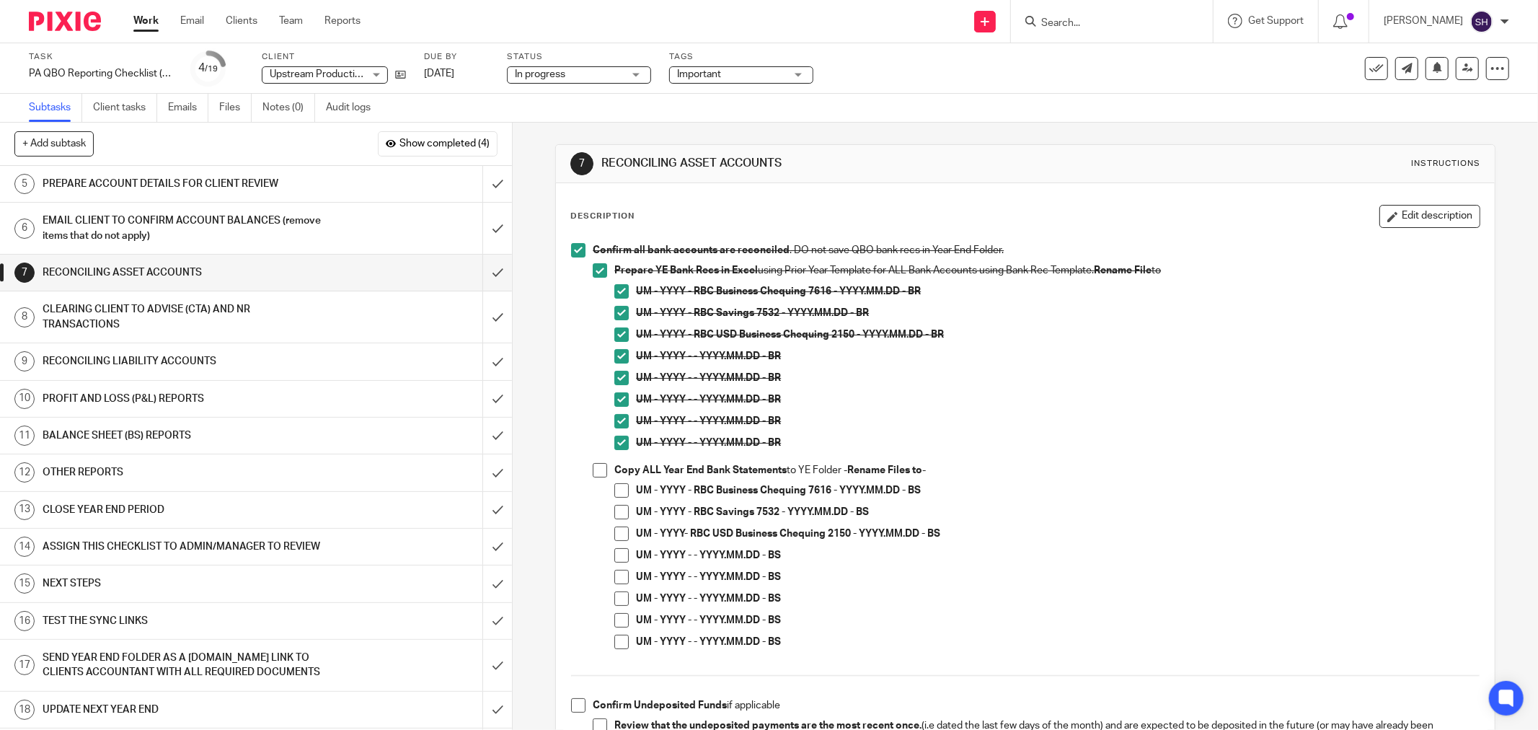
drag, startPoint x: 613, startPoint y: 489, endPoint x: 590, endPoint y: 478, distance: 25.5
click at [614, 488] on span at bounding box center [621, 490] width 14 height 14
drag, startPoint x: 588, startPoint y: 474, endPoint x: 603, endPoint y: 479, distance: 16.0
click at [593, 474] on span at bounding box center [600, 470] width 14 height 14
drag, startPoint x: 614, startPoint y: 507, endPoint x: 618, endPoint y: 527, distance: 20.5
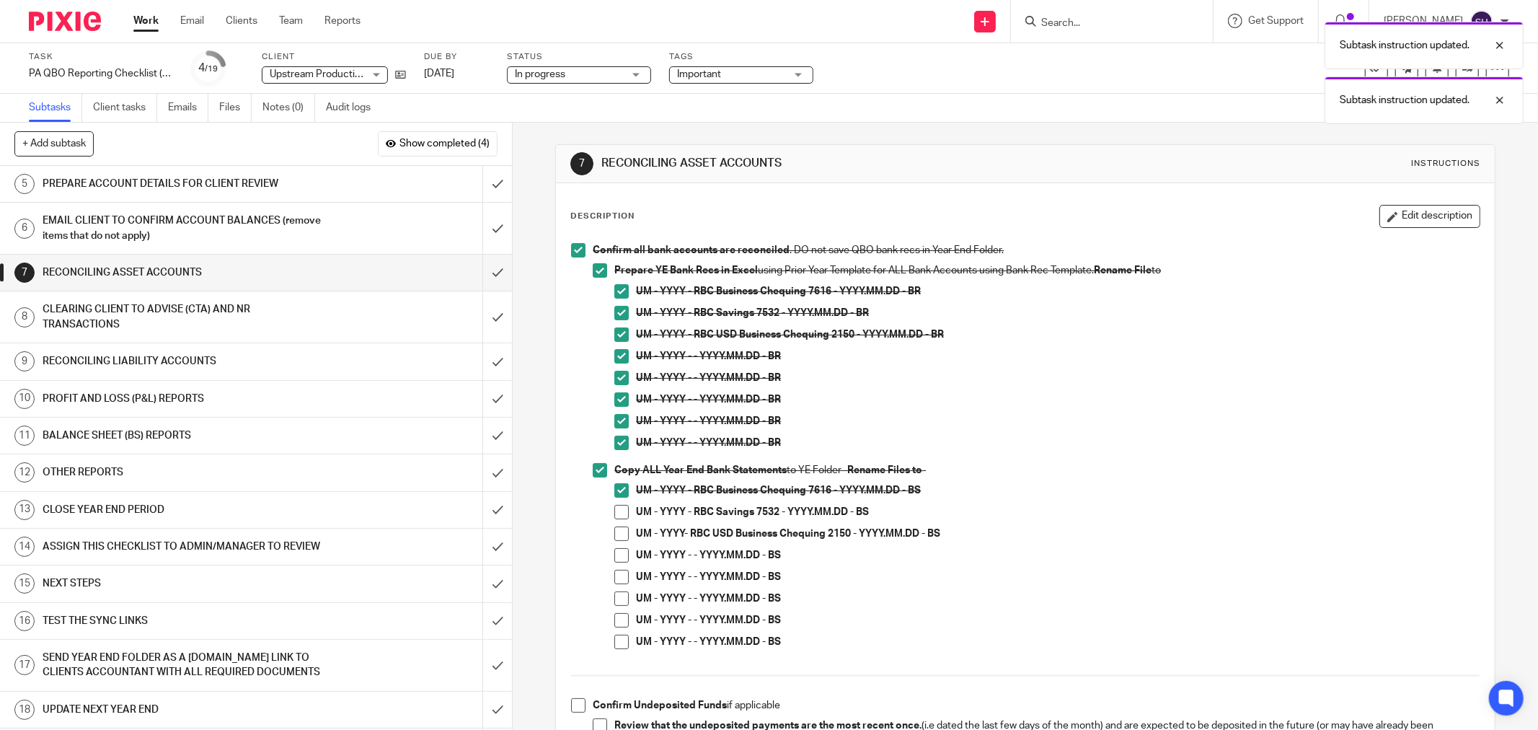
click at [614, 508] on span at bounding box center [621, 512] width 14 height 14
drag, startPoint x: 619, startPoint y: 532, endPoint x: 617, endPoint y: 544, distance: 12.3
click at [619, 534] on span at bounding box center [621, 533] width 14 height 14
drag, startPoint x: 616, startPoint y: 552, endPoint x: 617, endPoint y: 568, distance: 15.9
click at [616, 554] on span at bounding box center [621, 555] width 14 height 14
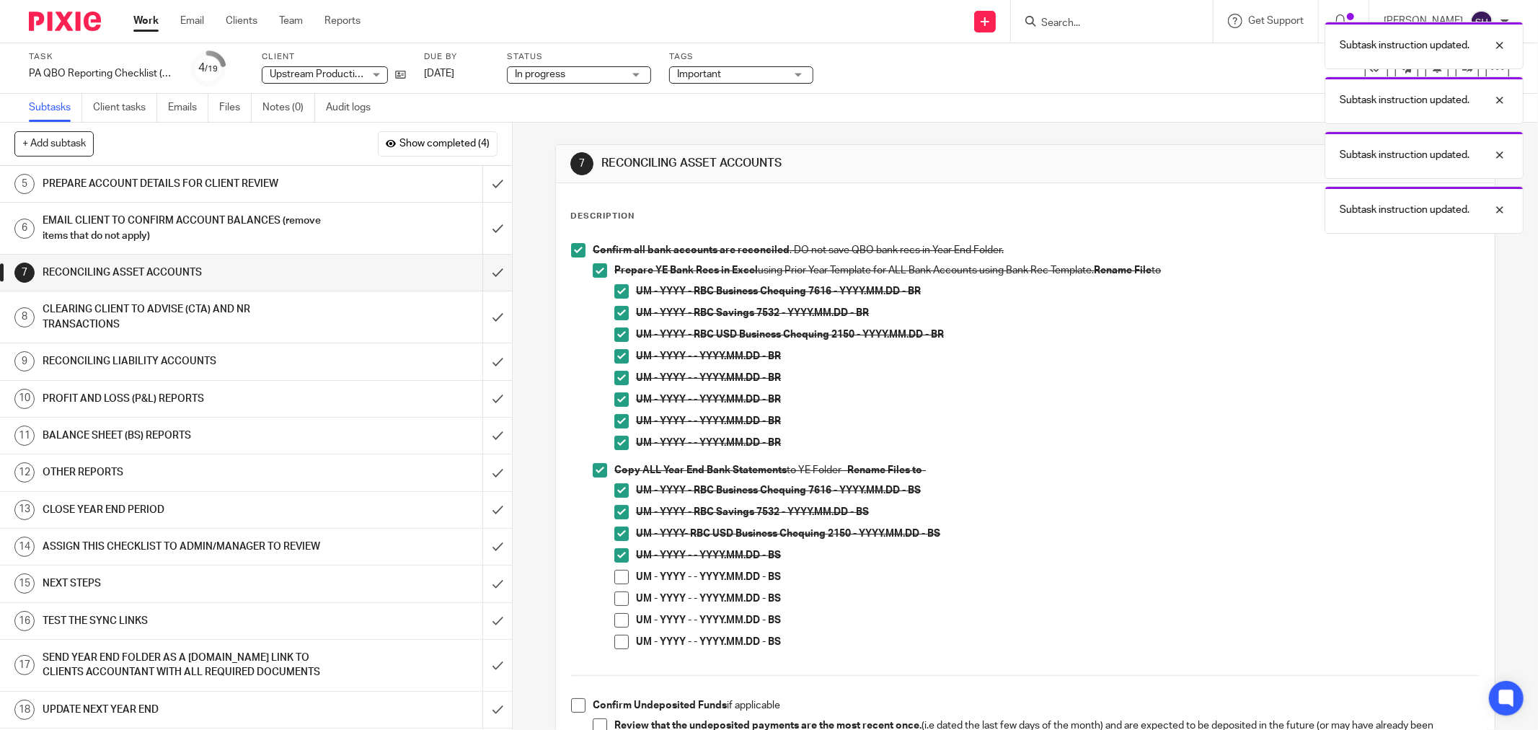
click at [617, 568] on li "UM - YYYY - - YYYY.MM.DD - BS" at bounding box center [1046, 559] width 865 height 22
click at [614, 579] on span at bounding box center [621, 577] width 14 height 14
click at [614, 600] on span at bounding box center [621, 598] width 14 height 14
drag, startPoint x: 609, startPoint y: 610, endPoint x: 615, endPoint y: 621, distance: 12.3
click at [614, 612] on li "UM - YYYY - - YYYY.MM.DD - BS" at bounding box center [1046, 602] width 865 height 22
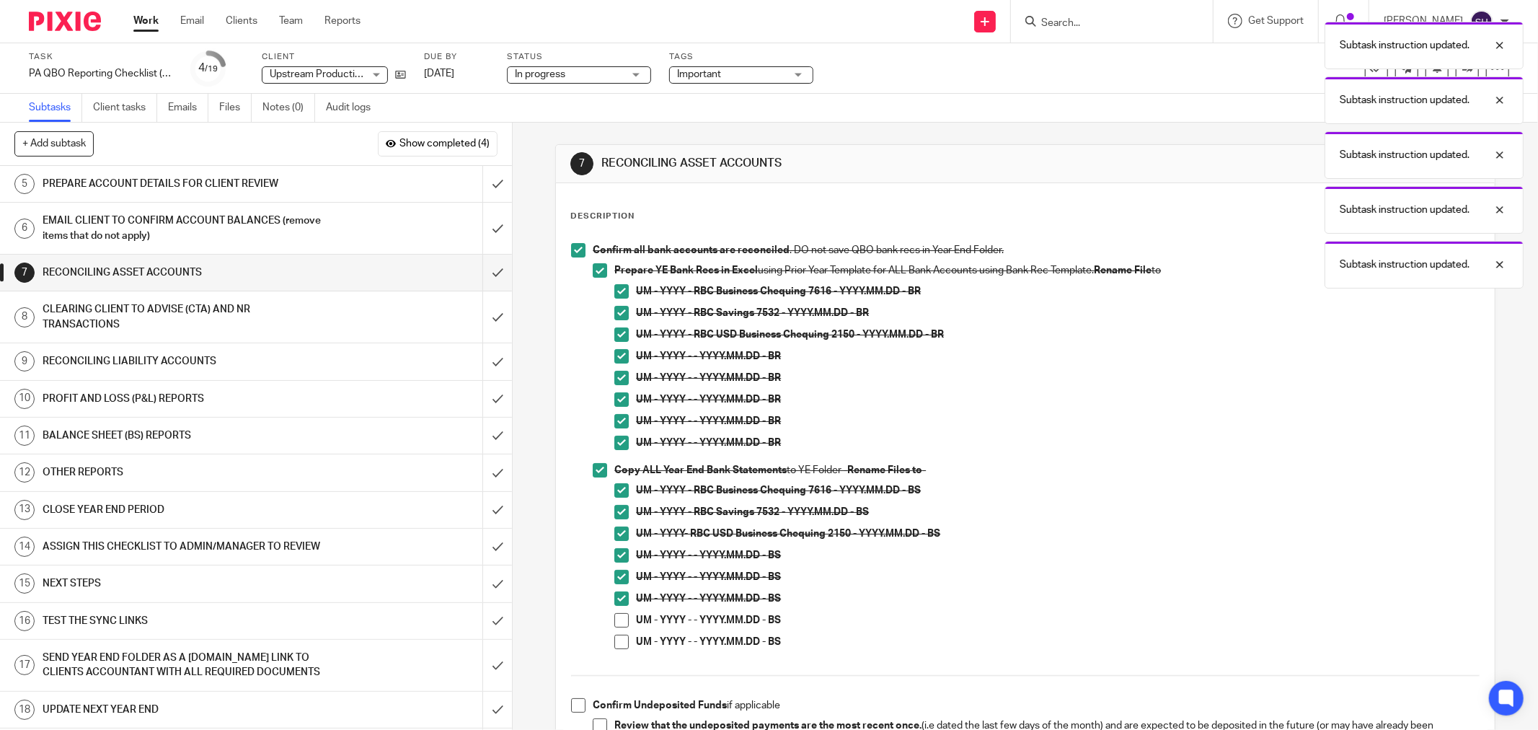
click at [615, 621] on span at bounding box center [621, 620] width 14 height 14
click at [614, 635] on span at bounding box center [621, 642] width 14 height 14
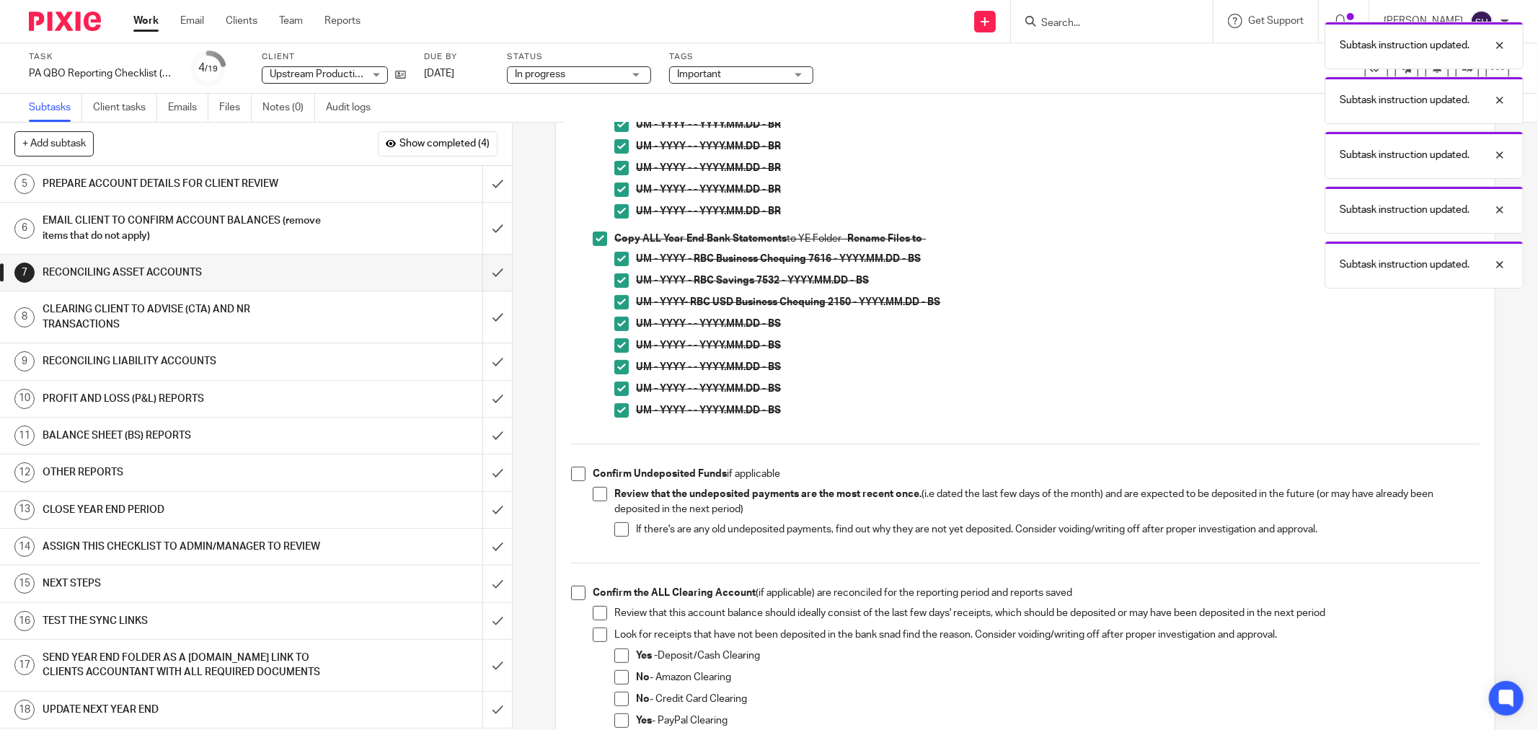
scroll to position [320, 0]
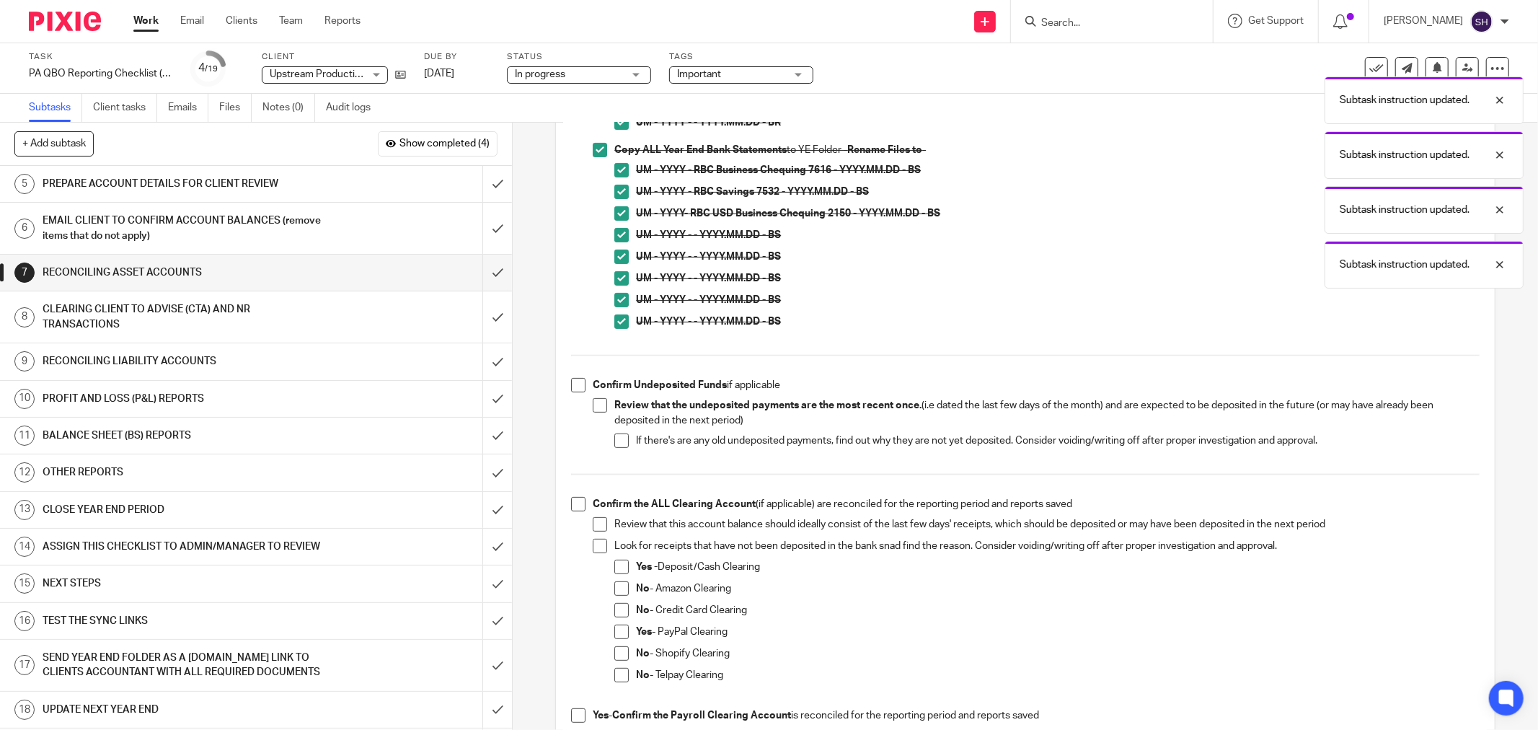
click at [574, 388] on span at bounding box center [578, 385] width 14 height 14
click at [597, 411] on span at bounding box center [600, 405] width 14 height 14
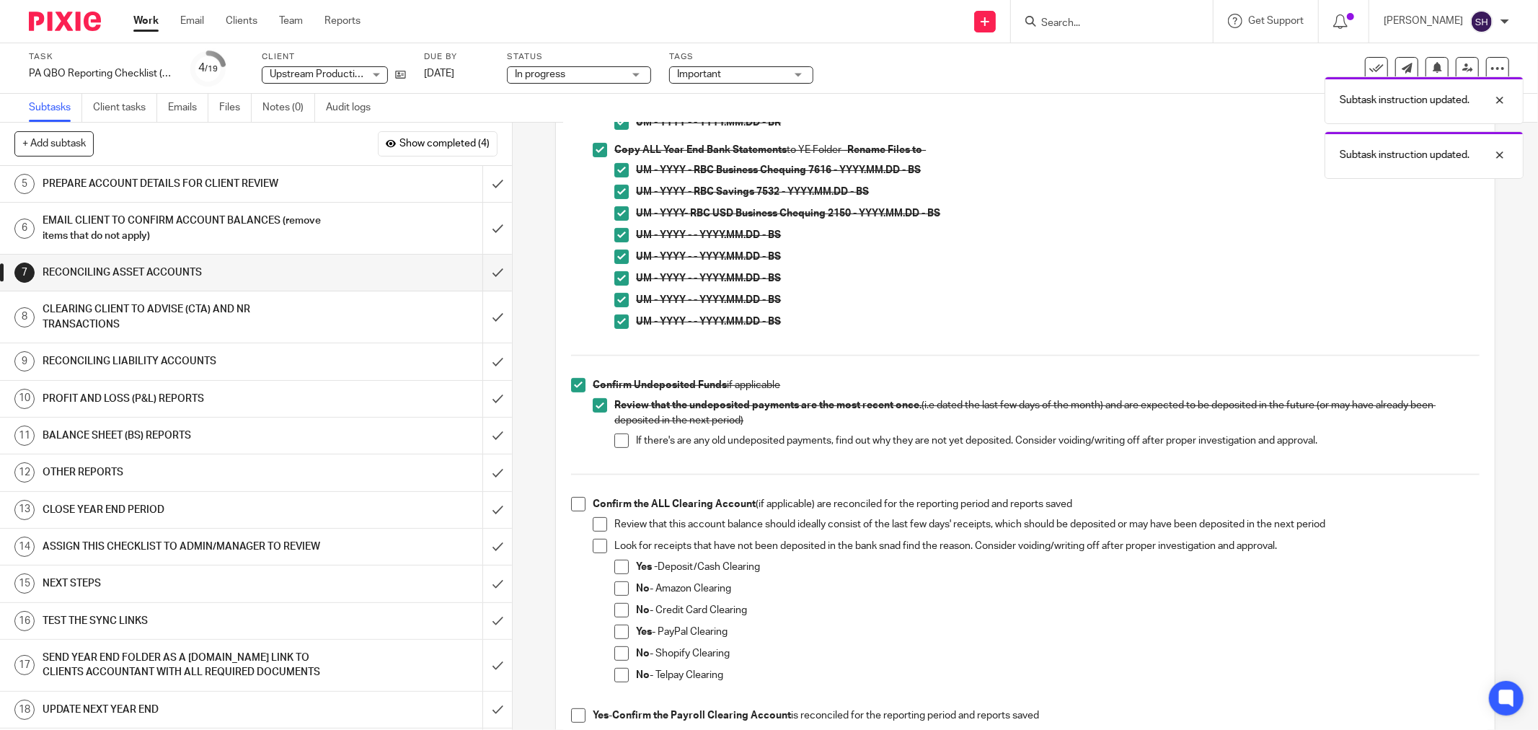
click at [617, 440] on span at bounding box center [621, 440] width 14 height 14
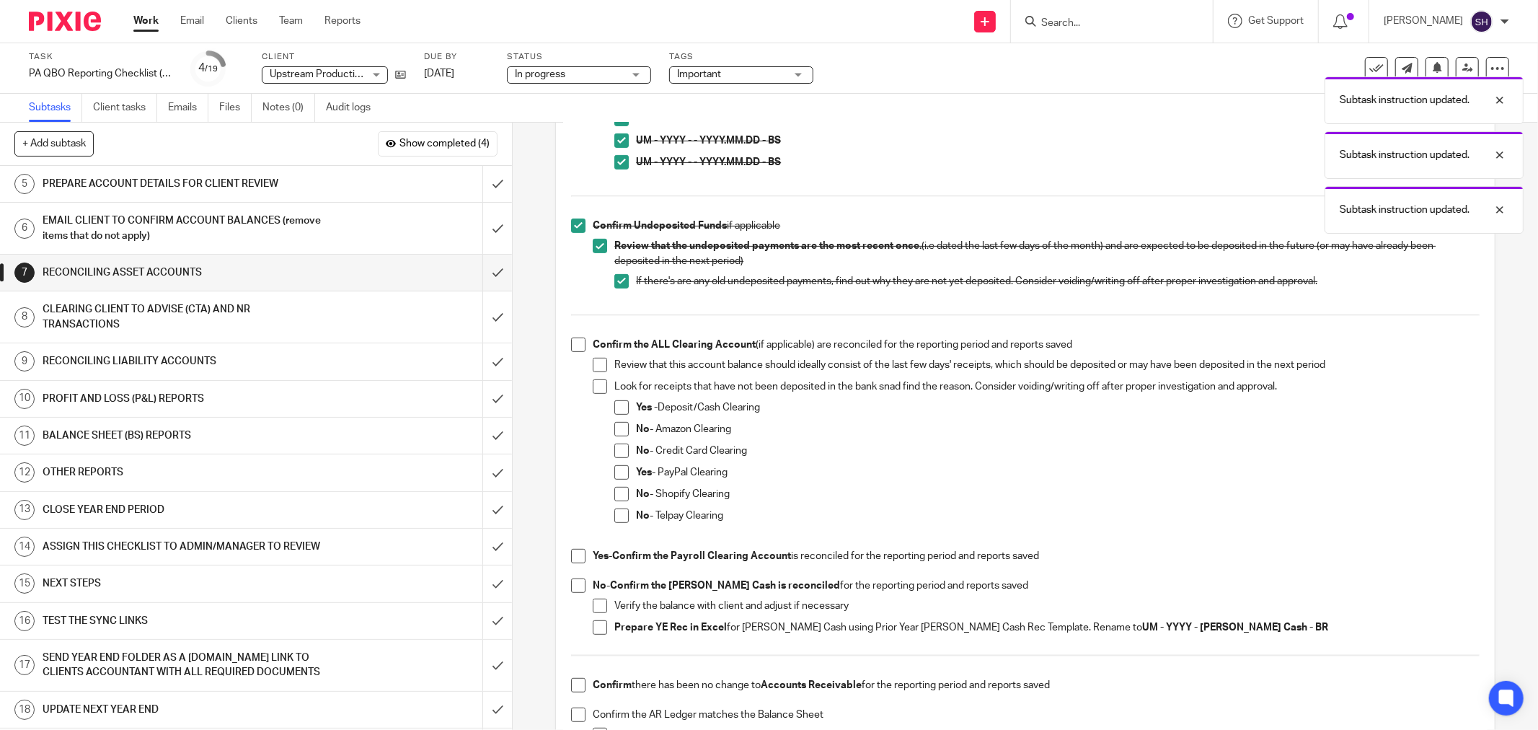
scroll to position [560, 0]
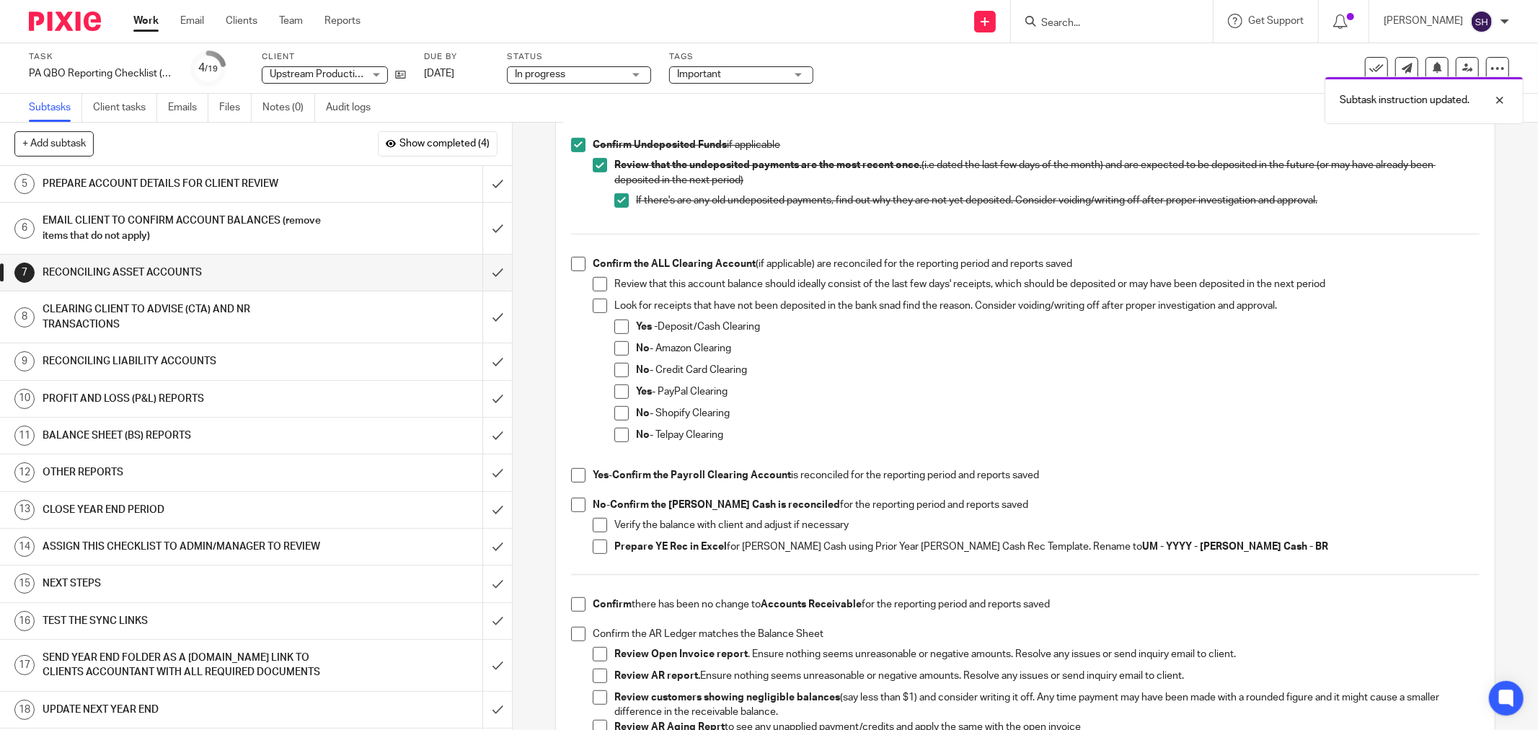
click at [571, 267] on span at bounding box center [578, 264] width 14 height 14
click at [597, 286] on span at bounding box center [600, 284] width 14 height 14
drag, startPoint x: 594, startPoint y: 304, endPoint x: 614, endPoint y: 314, distance: 22.6
click at [595, 304] on span at bounding box center [600, 306] width 14 height 14
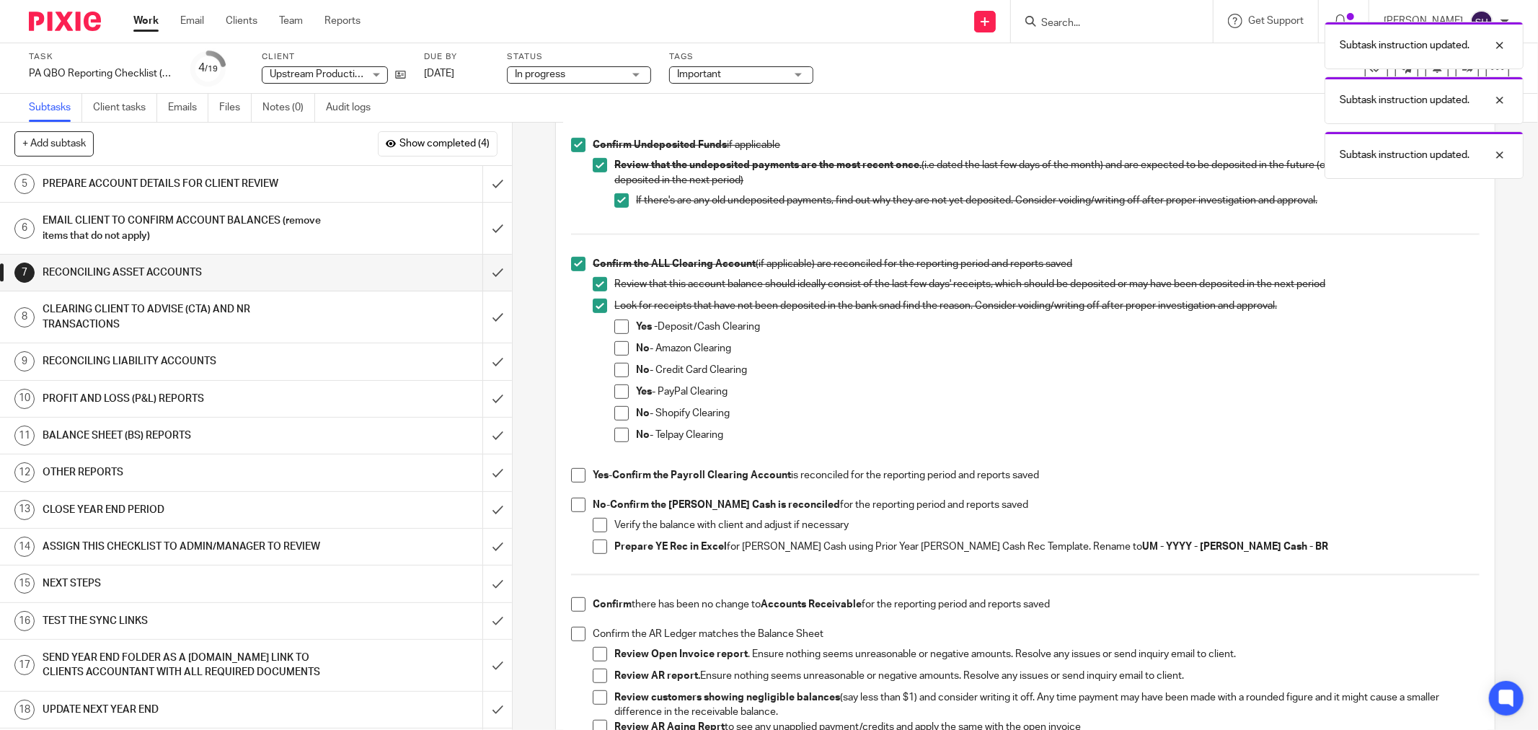
click at [618, 328] on span at bounding box center [621, 326] width 14 height 14
drag, startPoint x: 619, startPoint y: 346, endPoint x: 617, endPoint y: 358, distance: 11.6
click at [619, 347] on span at bounding box center [621, 348] width 14 height 14
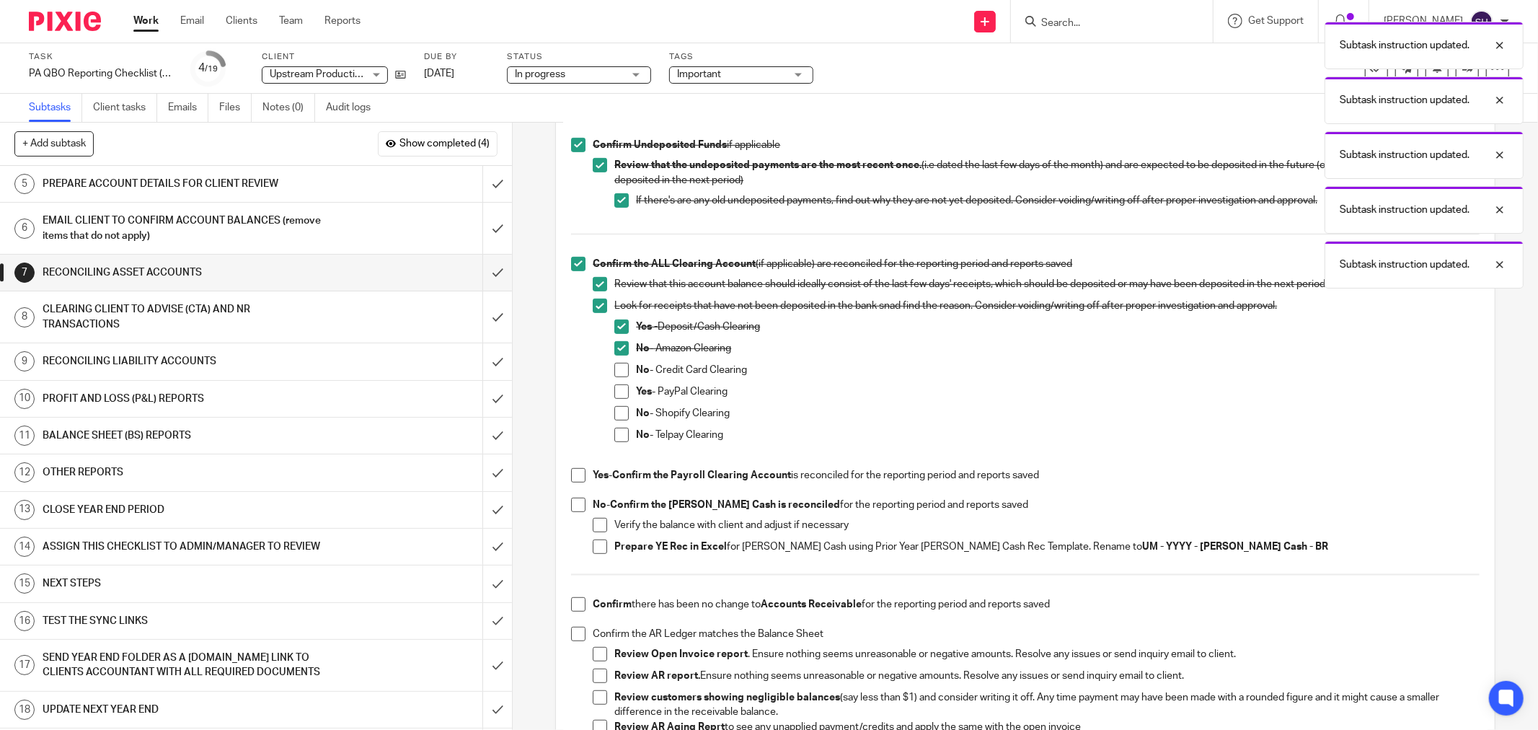
click at [617, 364] on span at bounding box center [621, 370] width 14 height 14
click at [617, 395] on span at bounding box center [621, 391] width 14 height 14
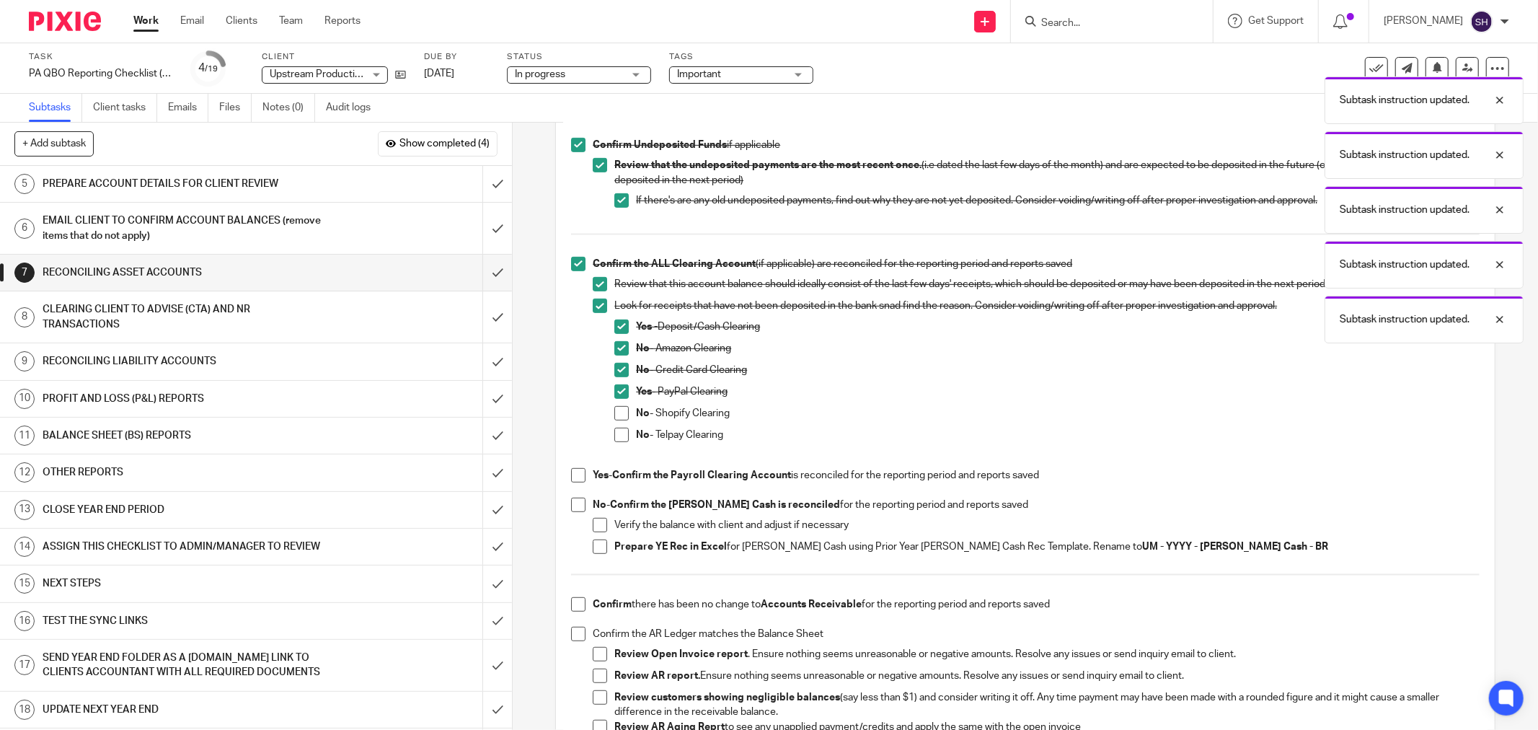
click at [617, 410] on span at bounding box center [621, 413] width 14 height 14
click at [614, 439] on span at bounding box center [621, 435] width 14 height 14
click at [573, 472] on span at bounding box center [578, 475] width 14 height 14
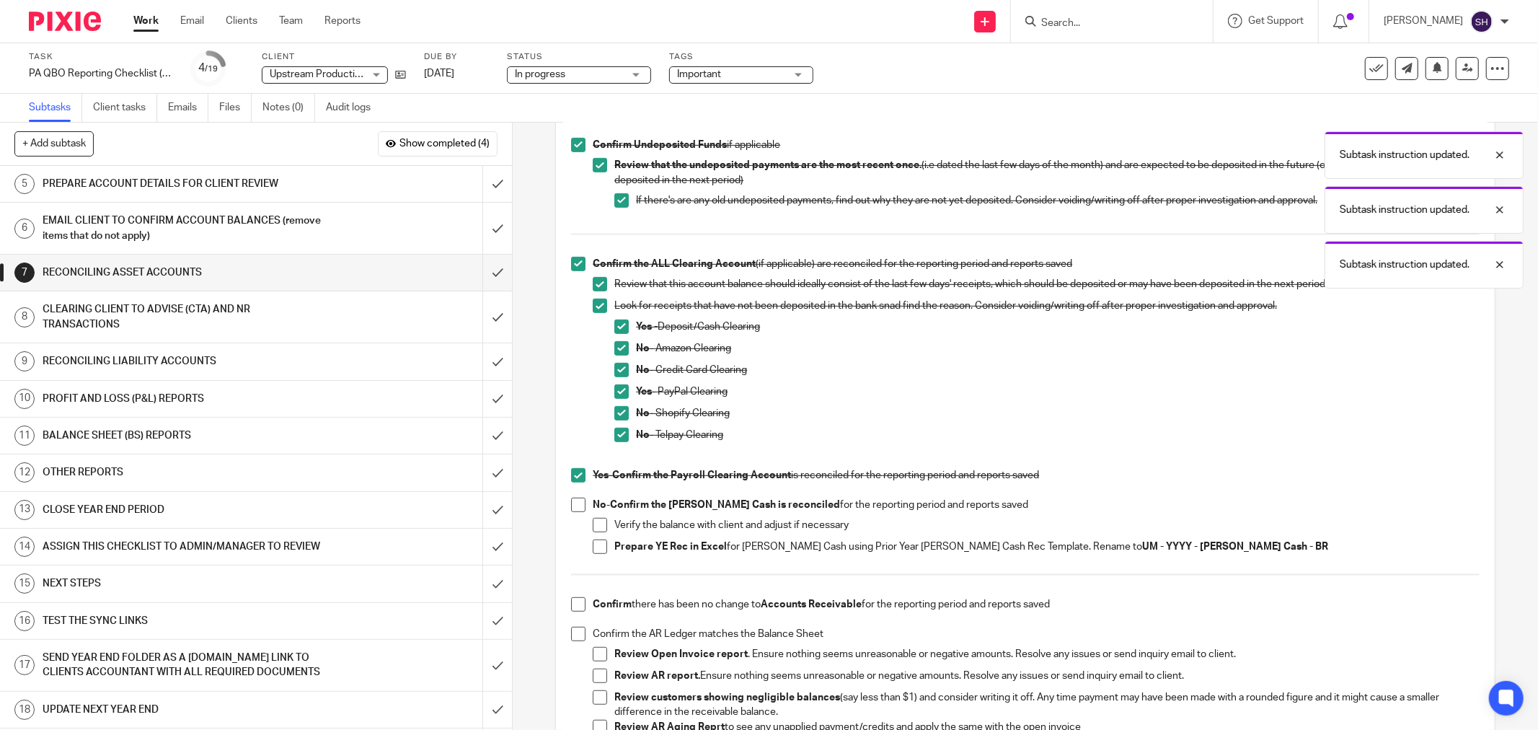
click at [575, 505] on span at bounding box center [578, 505] width 14 height 14
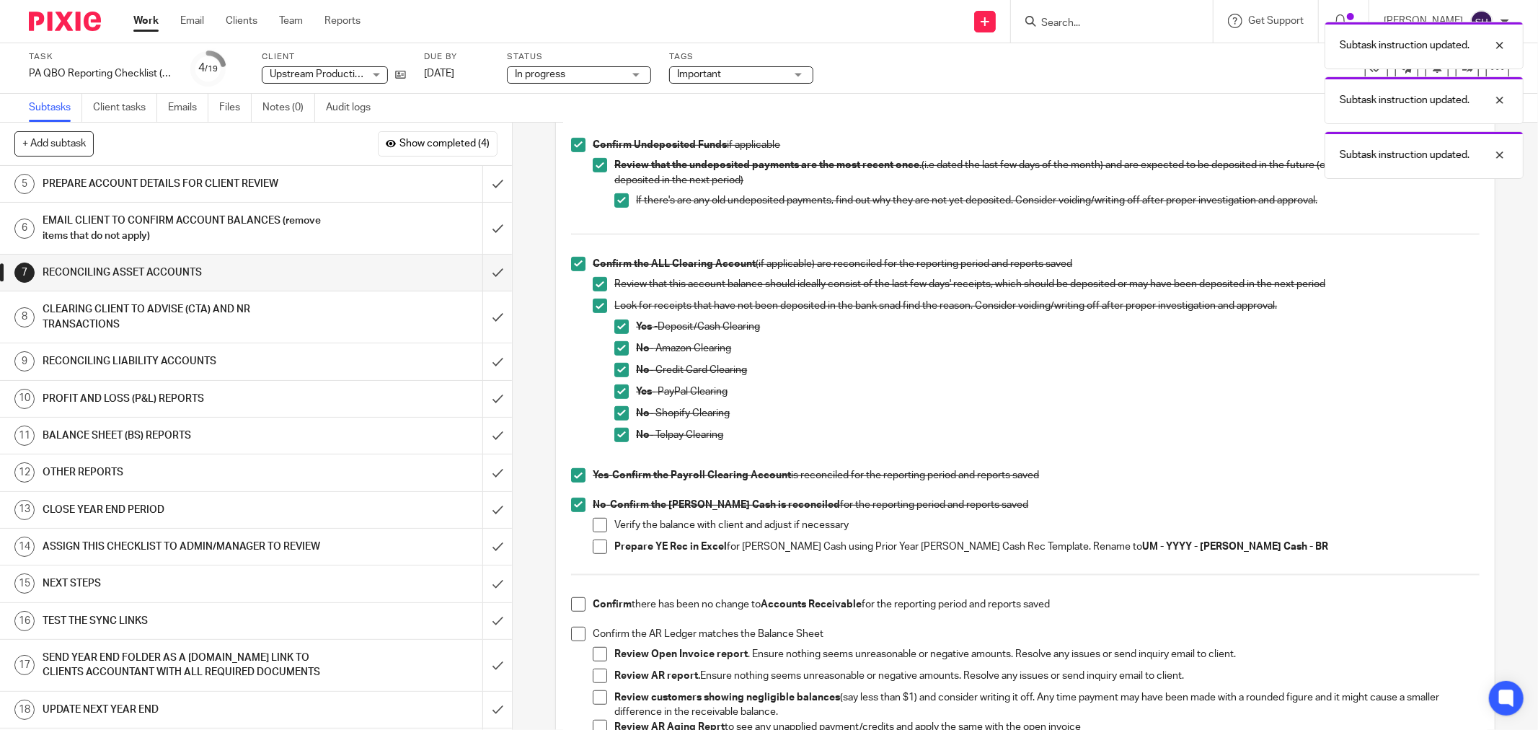
click at [594, 524] on span at bounding box center [600, 525] width 14 height 14
click at [599, 546] on span at bounding box center [600, 546] width 14 height 14
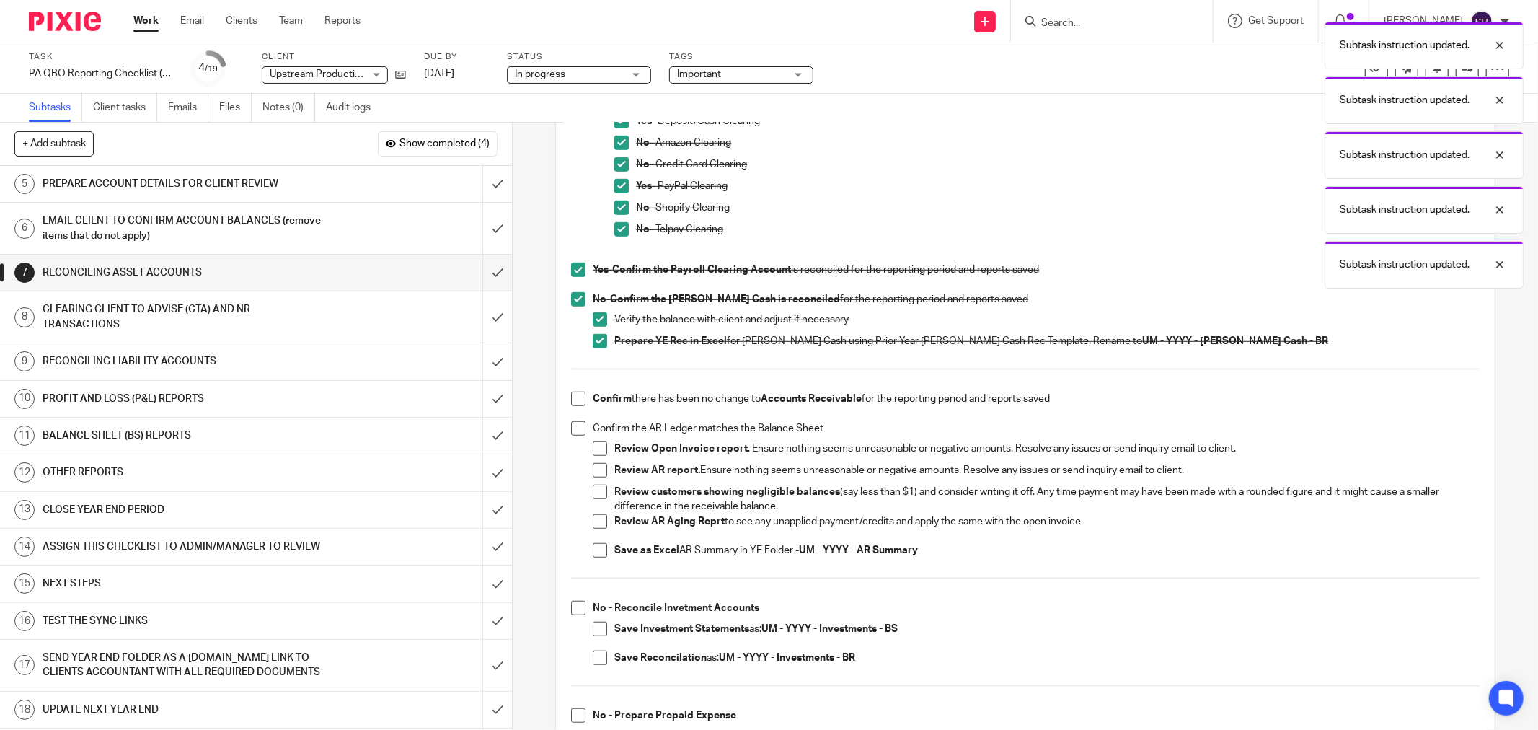
scroll to position [881, 0]
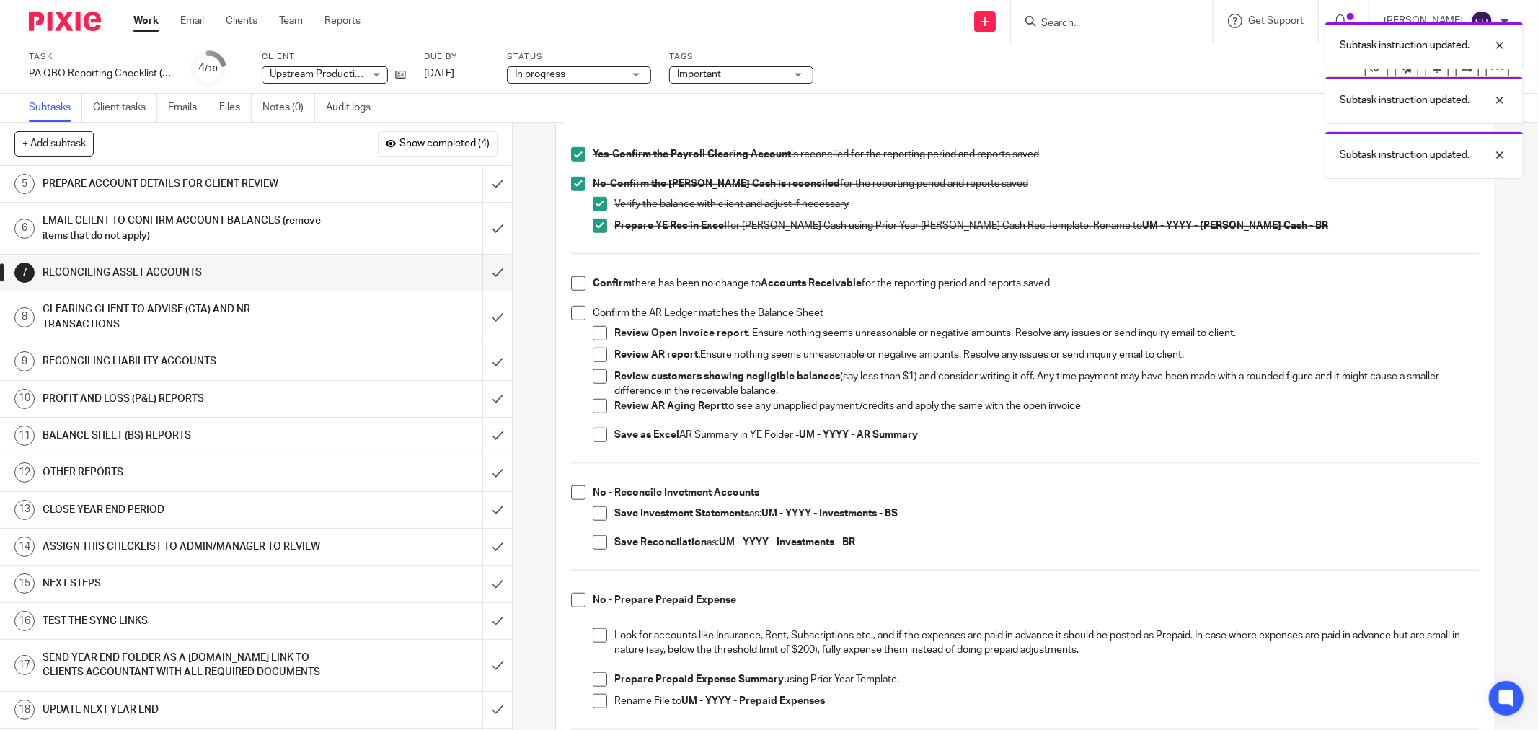
click at [576, 283] on span at bounding box center [578, 283] width 14 height 14
click at [578, 314] on span at bounding box center [578, 313] width 14 height 14
click at [594, 334] on span at bounding box center [600, 333] width 14 height 14
click at [594, 356] on span at bounding box center [600, 355] width 14 height 14
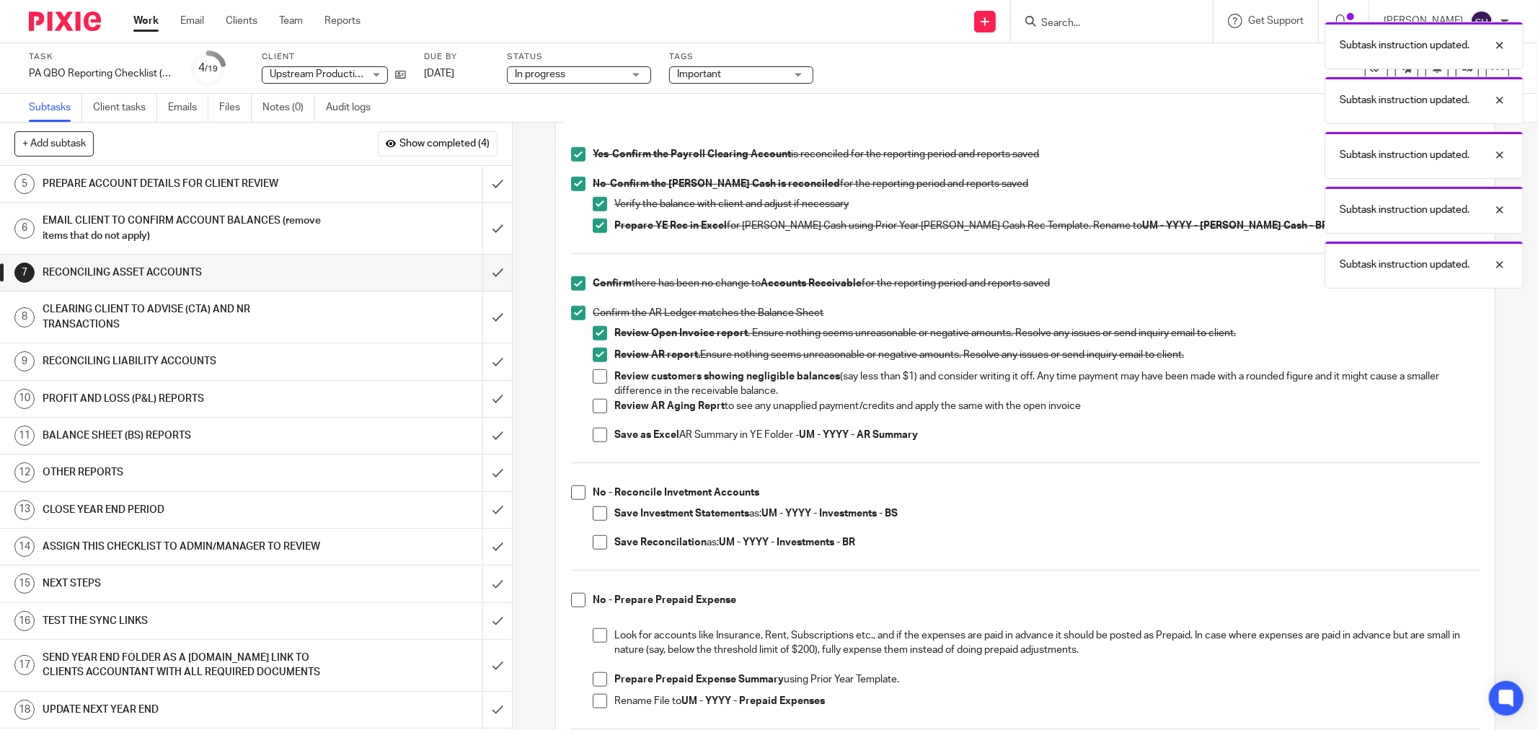
click at [594, 377] on span at bounding box center [600, 376] width 14 height 14
click at [596, 406] on span at bounding box center [600, 406] width 14 height 14
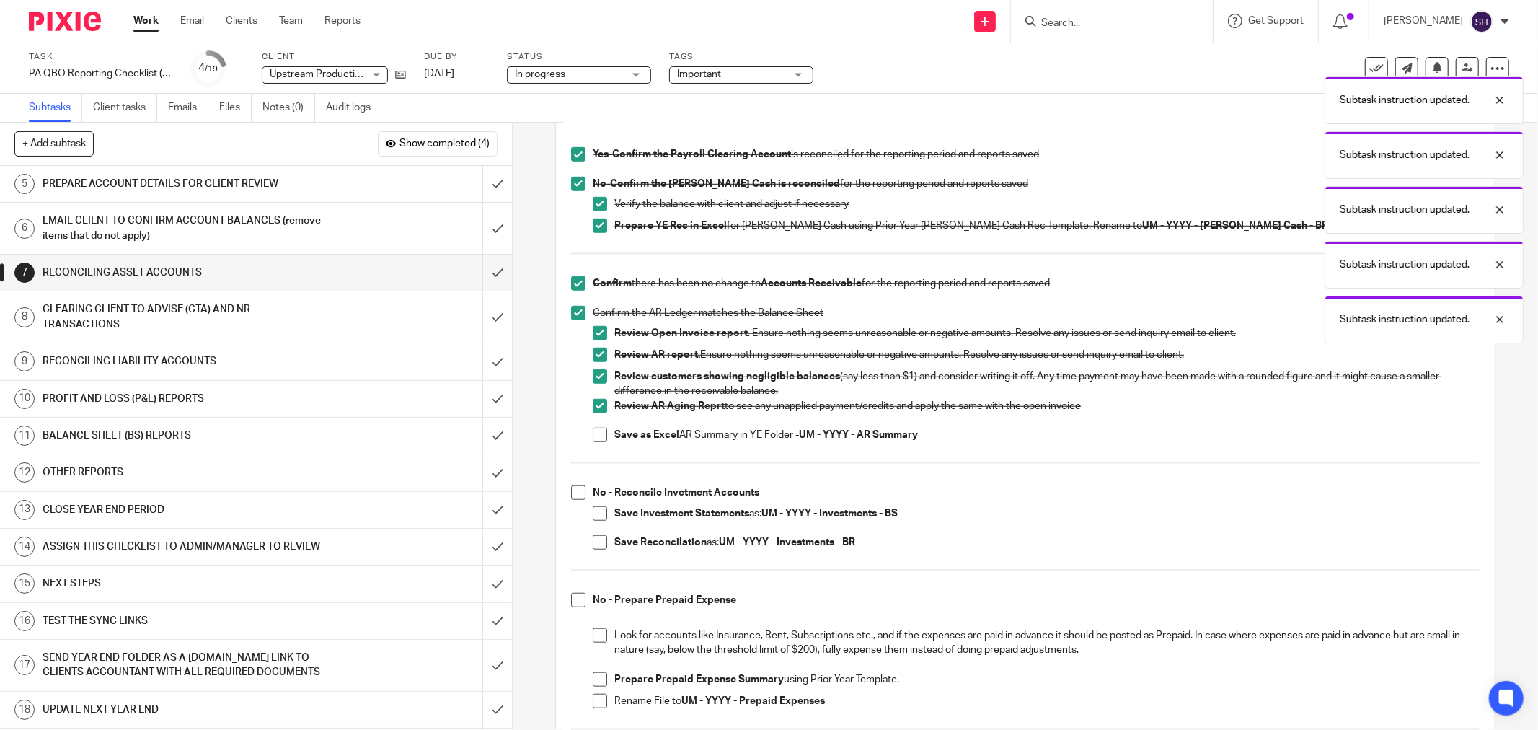
click at [593, 436] on span at bounding box center [600, 435] width 14 height 14
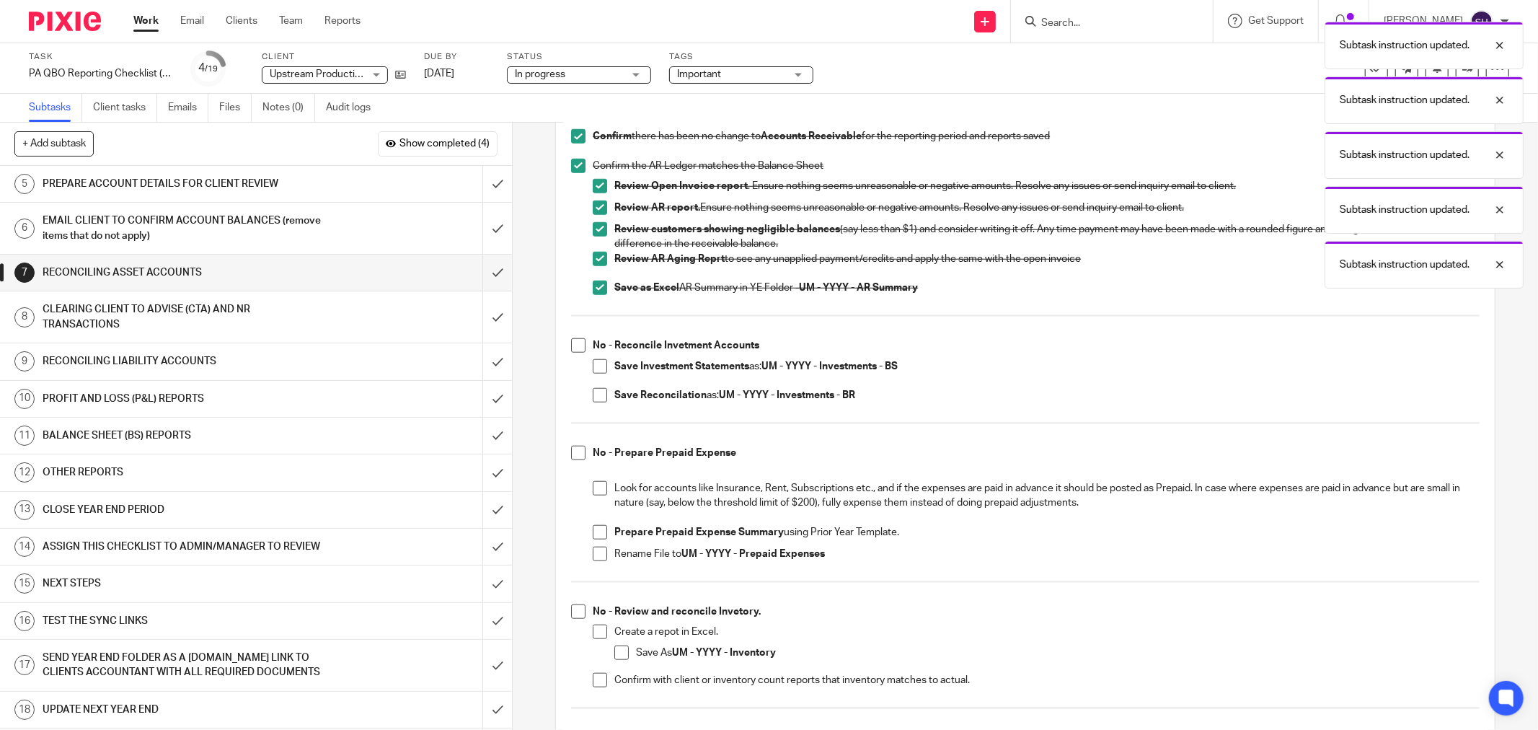
scroll to position [1041, 0]
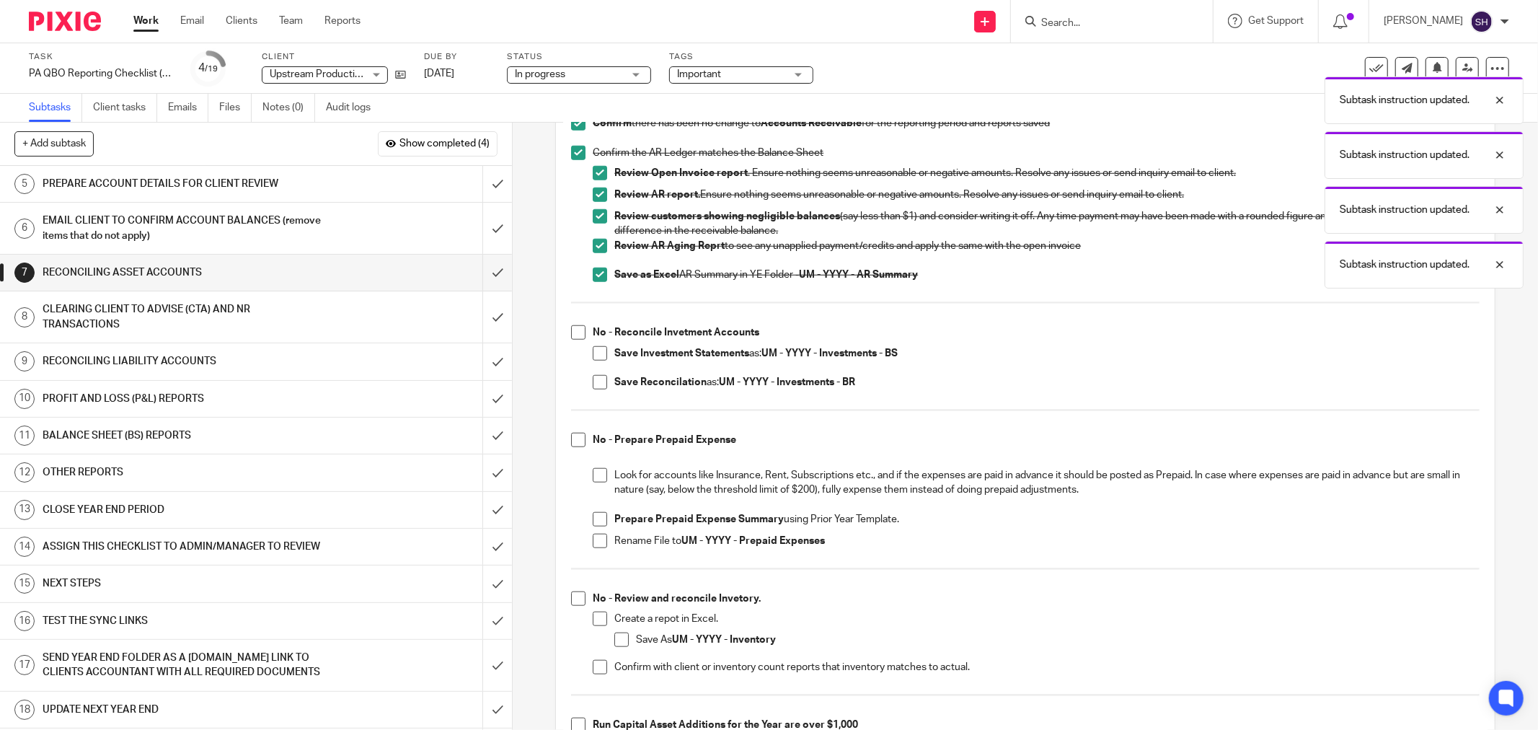
click at [573, 332] on span at bounding box center [578, 332] width 14 height 14
drag, startPoint x: 594, startPoint y: 355, endPoint x: 594, endPoint y: 371, distance: 16.6
click at [594, 357] on span at bounding box center [600, 353] width 14 height 14
click at [594, 376] on span at bounding box center [600, 382] width 14 height 14
click at [594, 476] on span at bounding box center [600, 475] width 14 height 14
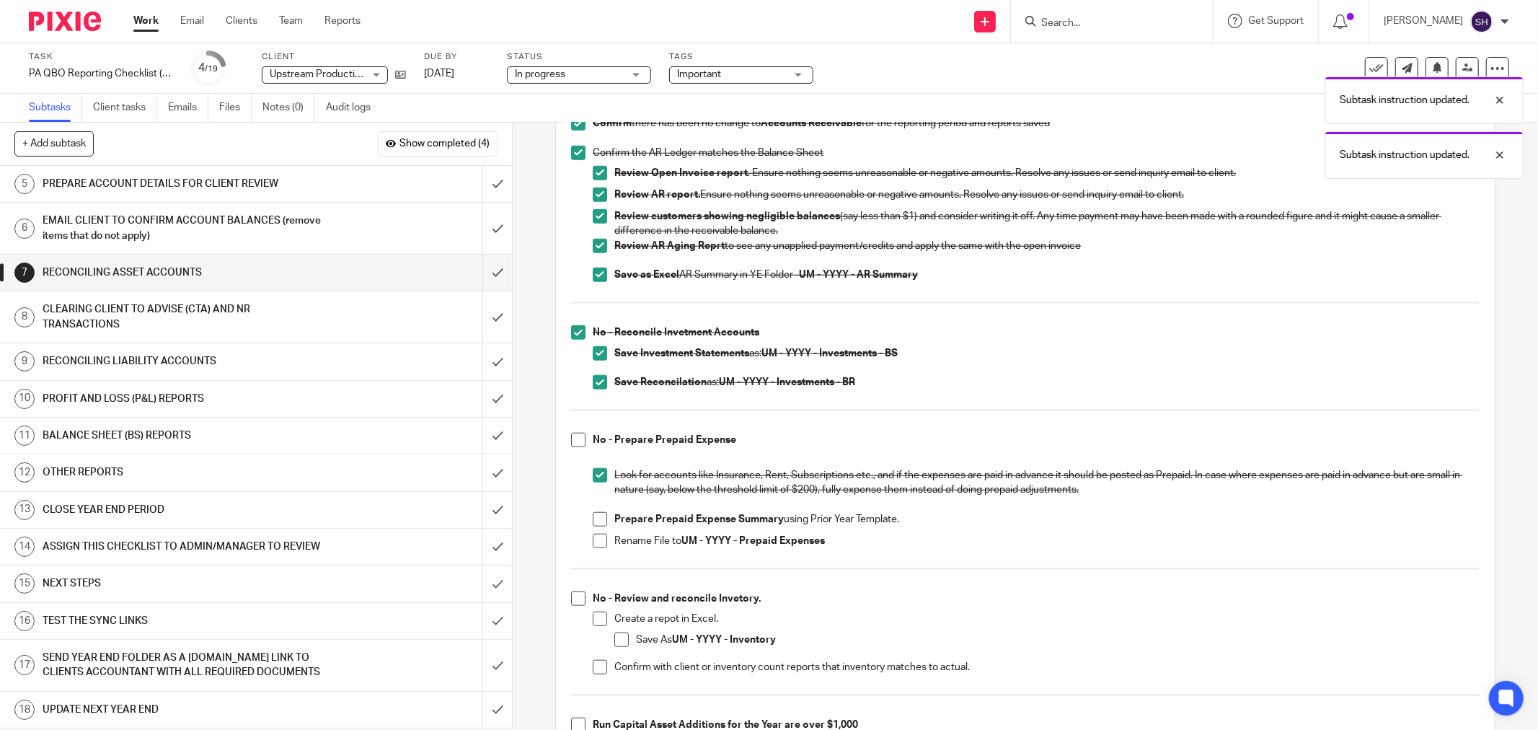
click at [571, 441] on span at bounding box center [578, 440] width 14 height 14
click at [596, 521] on span at bounding box center [600, 519] width 14 height 14
click at [600, 538] on span at bounding box center [600, 541] width 14 height 14
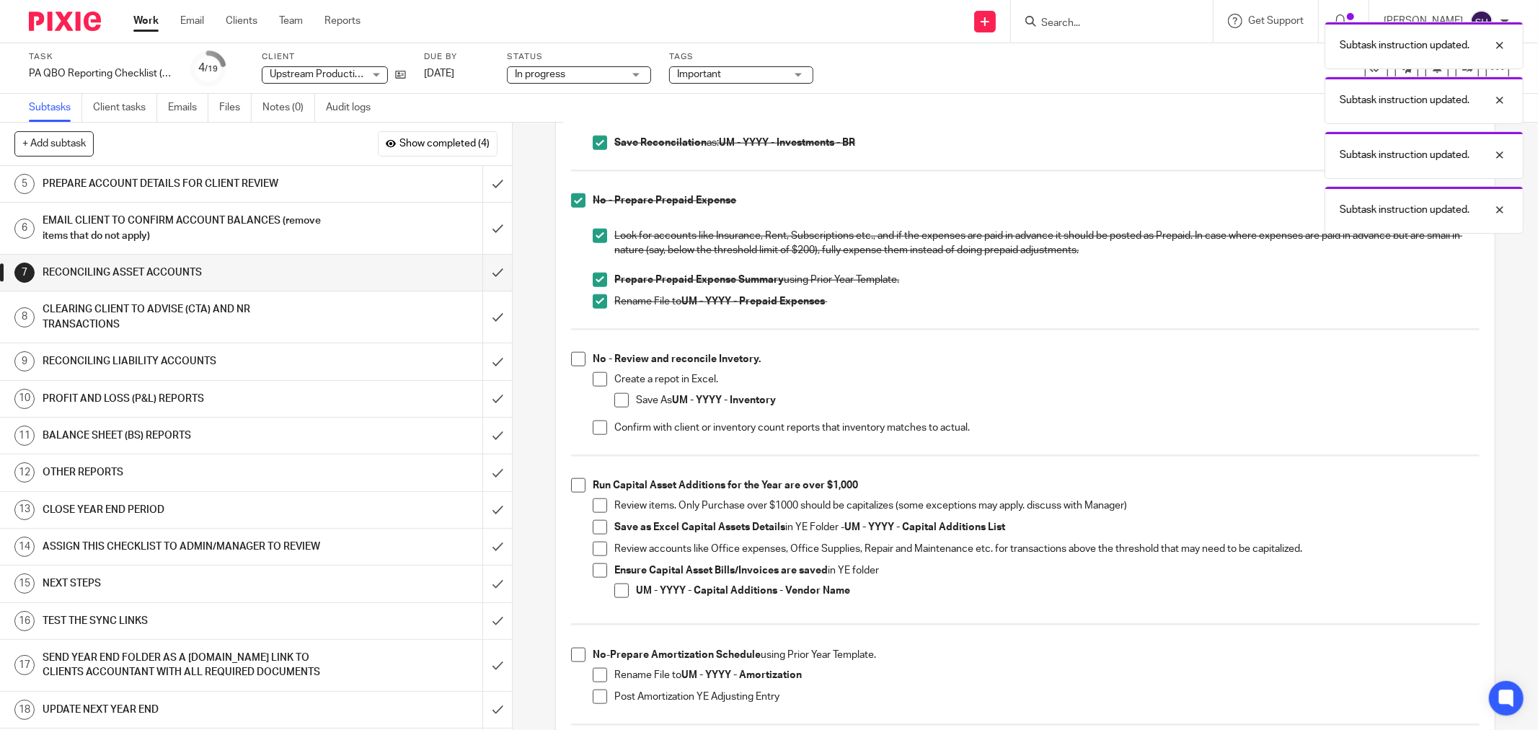
scroll to position [1282, 0]
drag, startPoint x: 567, startPoint y: 361, endPoint x: 595, endPoint y: 378, distance: 33.0
click at [571, 361] on span at bounding box center [578, 358] width 14 height 14
click at [606, 384] on li "Create a repot in Excel. Save As UM - YYYY - Inventory" at bounding box center [1036, 395] width 887 height 48
click at [596, 379] on span at bounding box center [600, 378] width 14 height 14
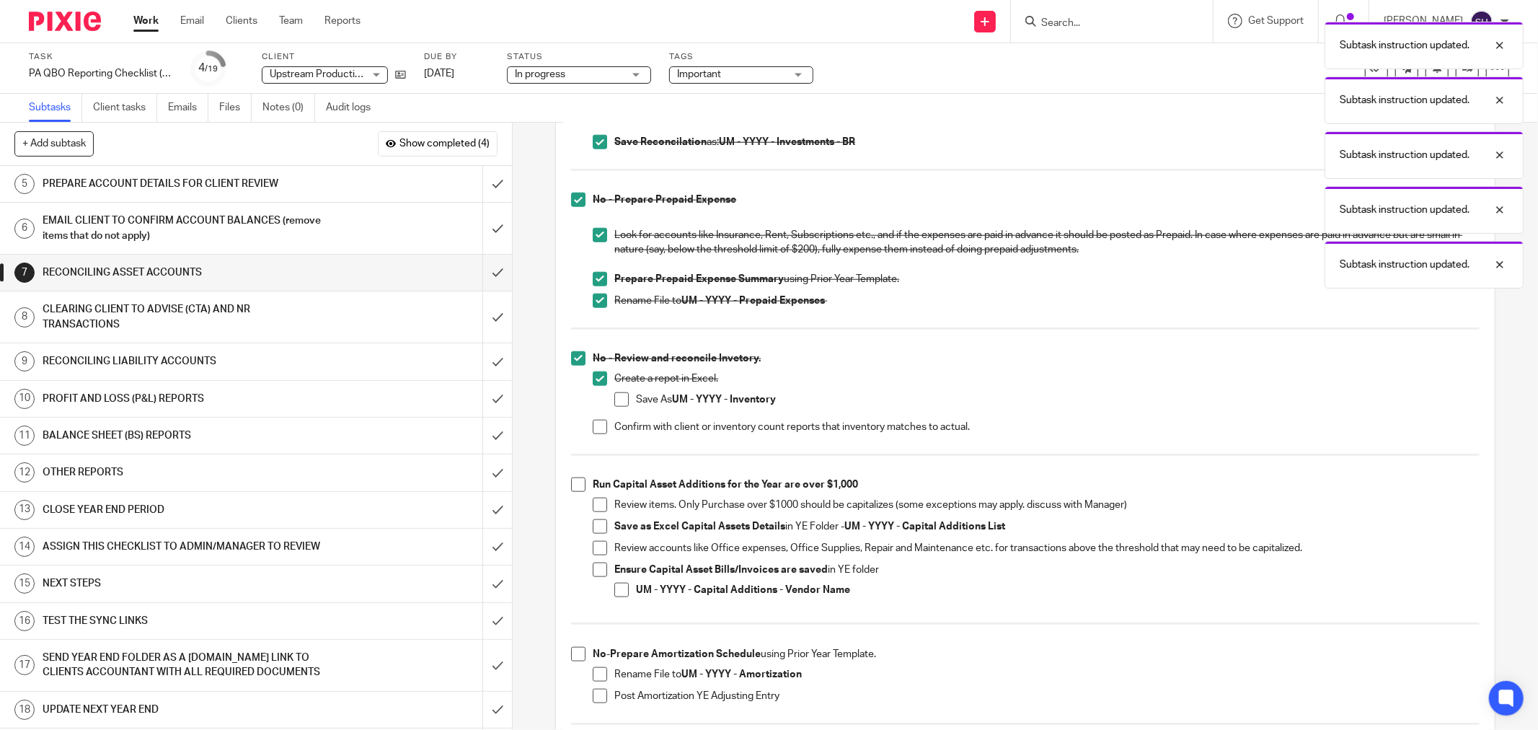
click at [617, 395] on span at bounding box center [621, 399] width 14 height 14
click at [601, 414] on li "Create a repot in Excel. Save As UM - YYYY - Inventory" at bounding box center [1036, 395] width 887 height 48
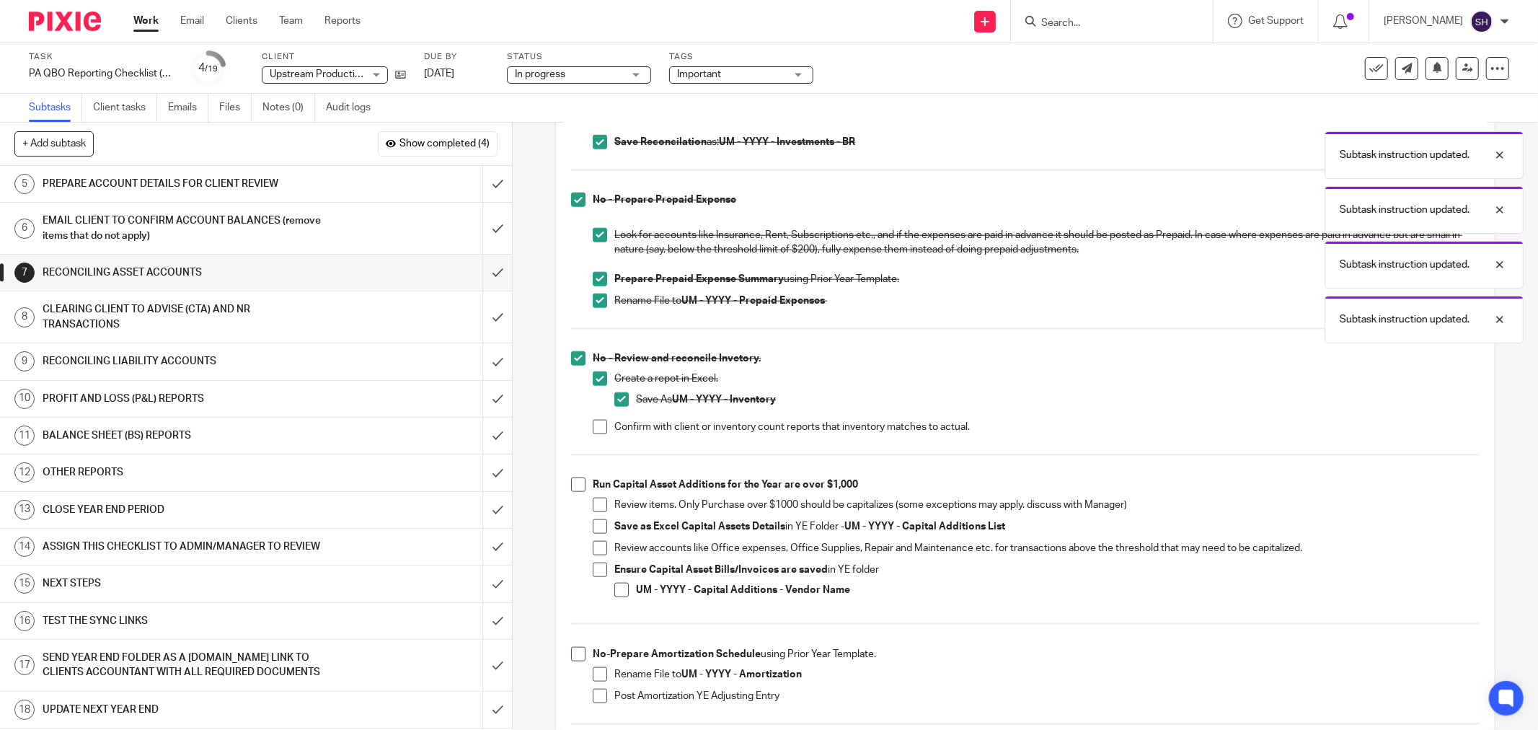
click at [601, 421] on span at bounding box center [600, 427] width 14 height 14
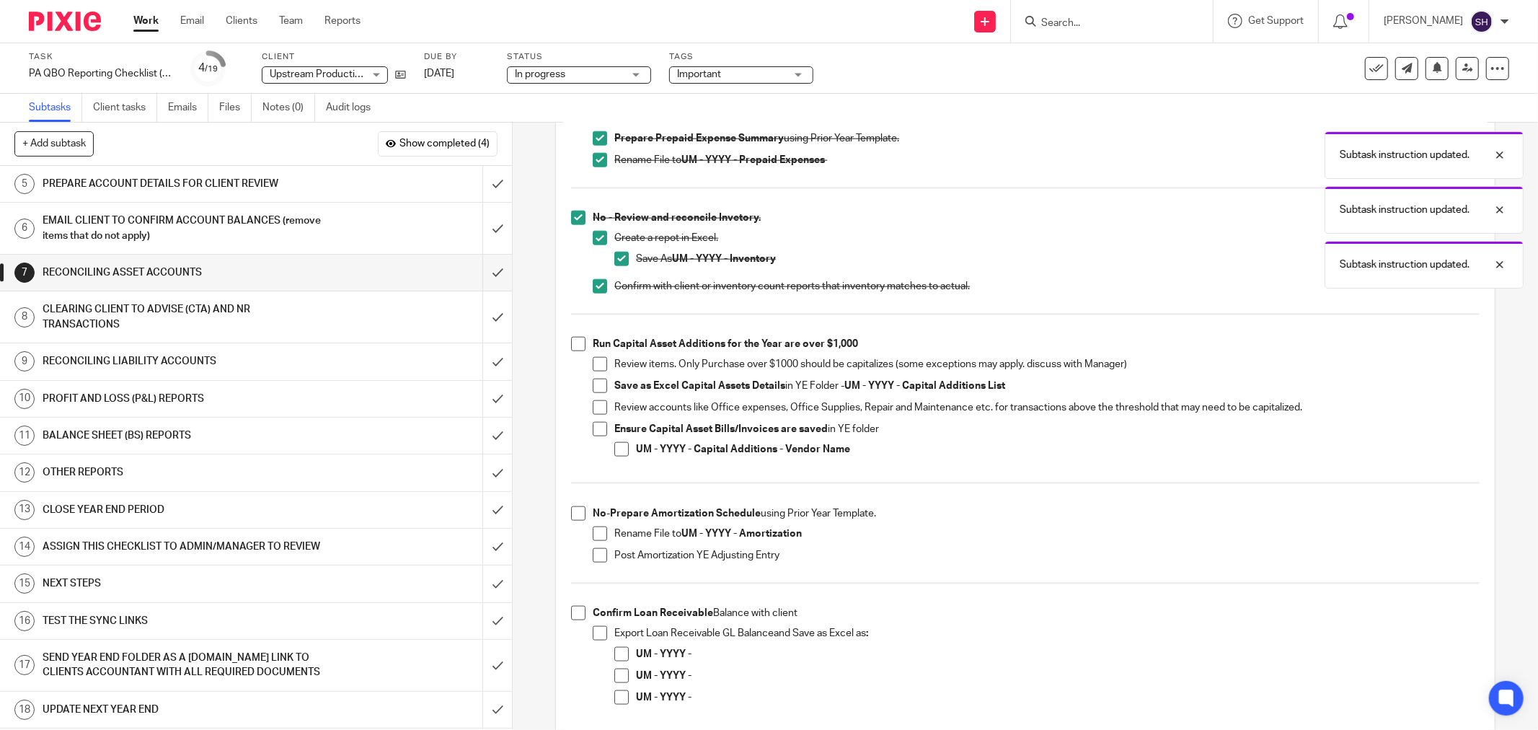
scroll to position [1442, 0]
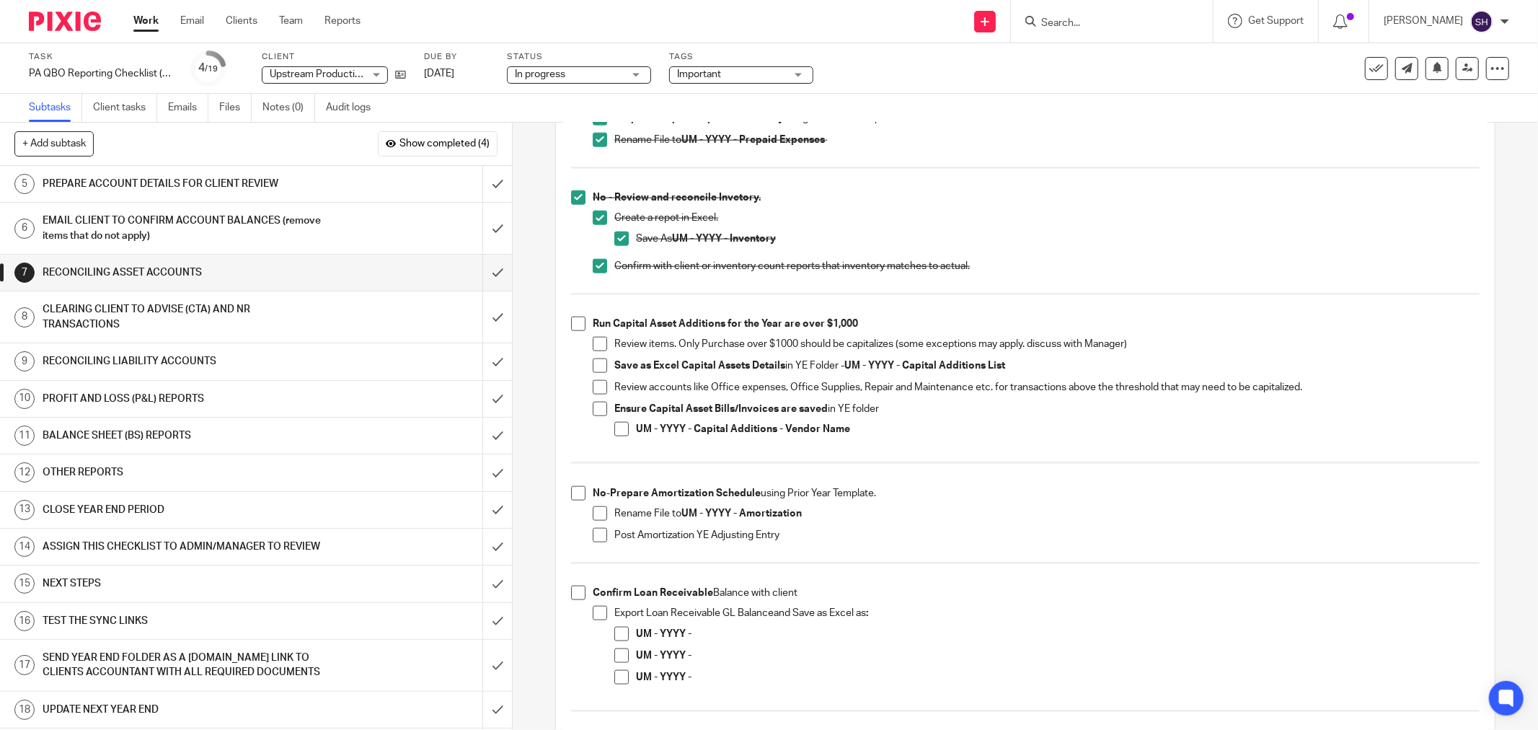
click at [322, 191] on div "PREPARE ACCOUNT DETAILS FOR CLIENT REVIEW" at bounding box center [256, 184] width 426 height 22
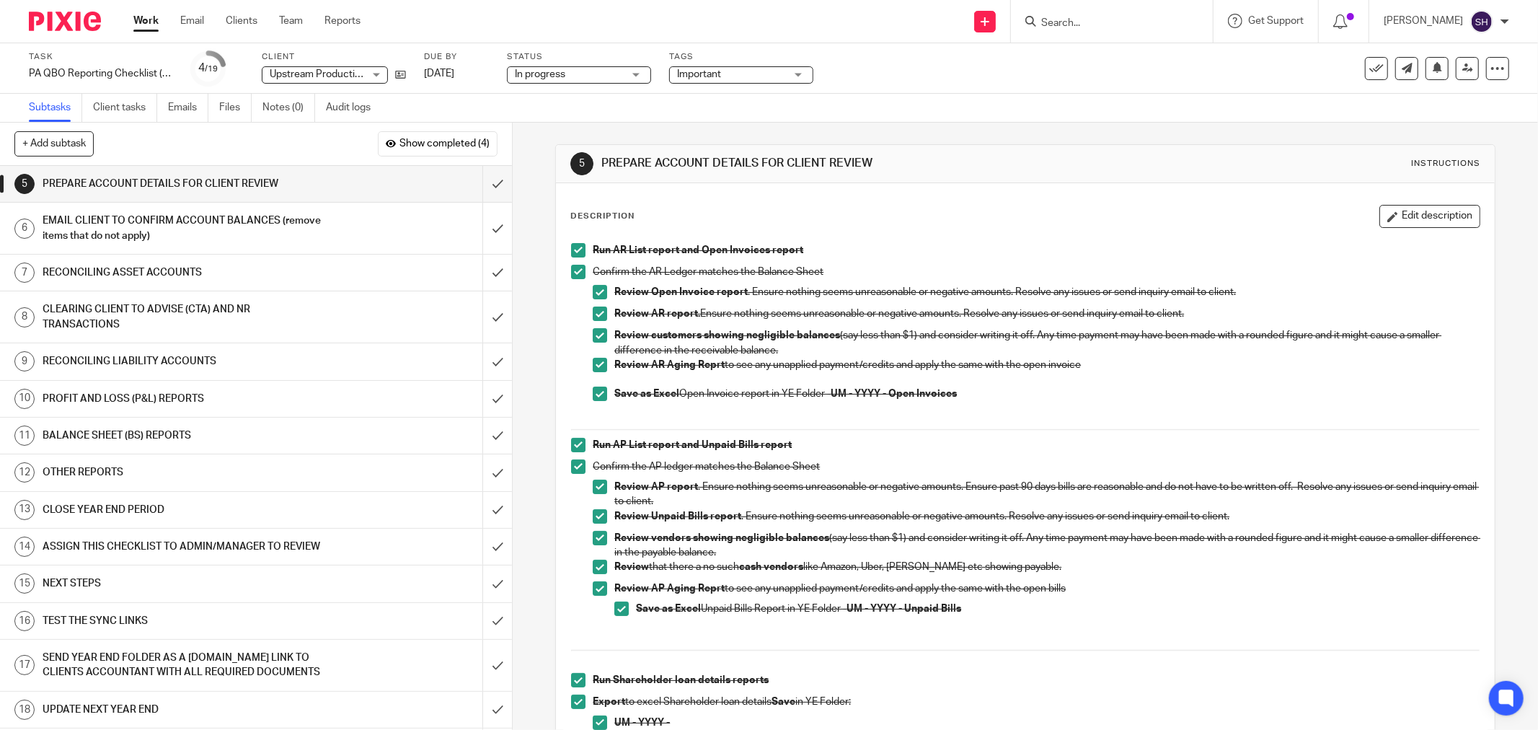
click at [189, 269] on h1 "RECONCILING ASSET ACCOUNTS" at bounding box center [185, 273] width 284 height 22
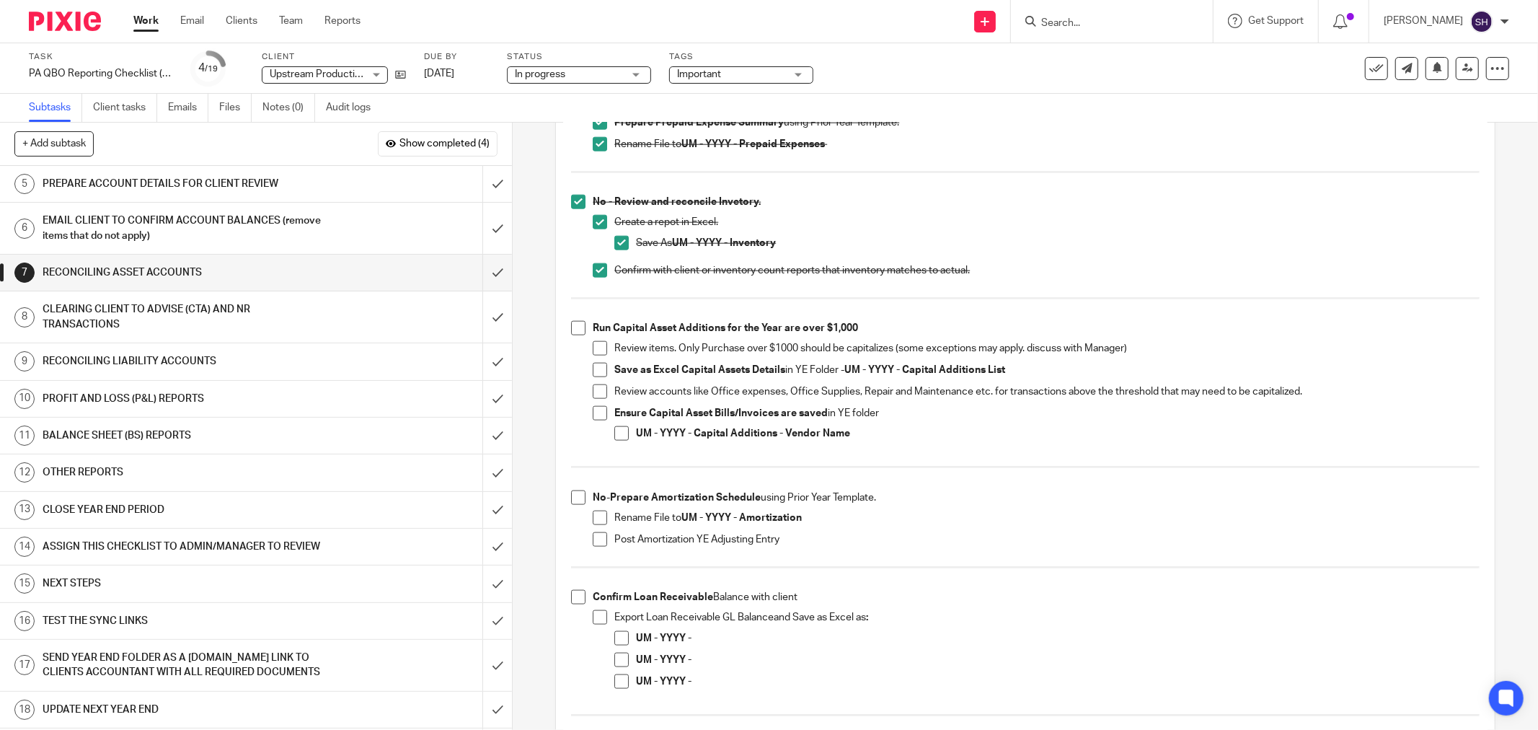
scroll to position [1442, 0]
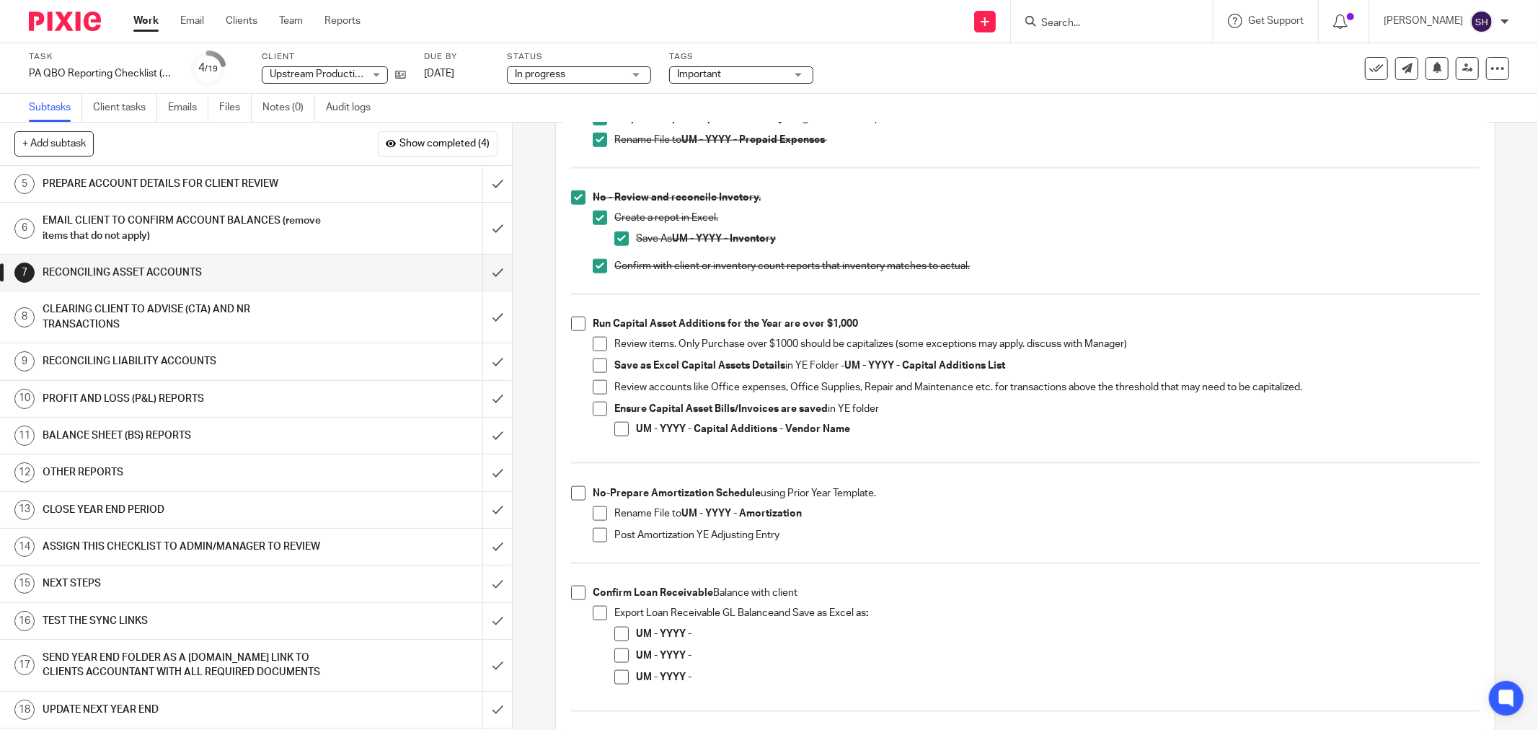
click at [285, 188] on h1 "PREPARE ACCOUNT DETAILS FOR CLIENT REVIEW" at bounding box center [185, 184] width 284 height 22
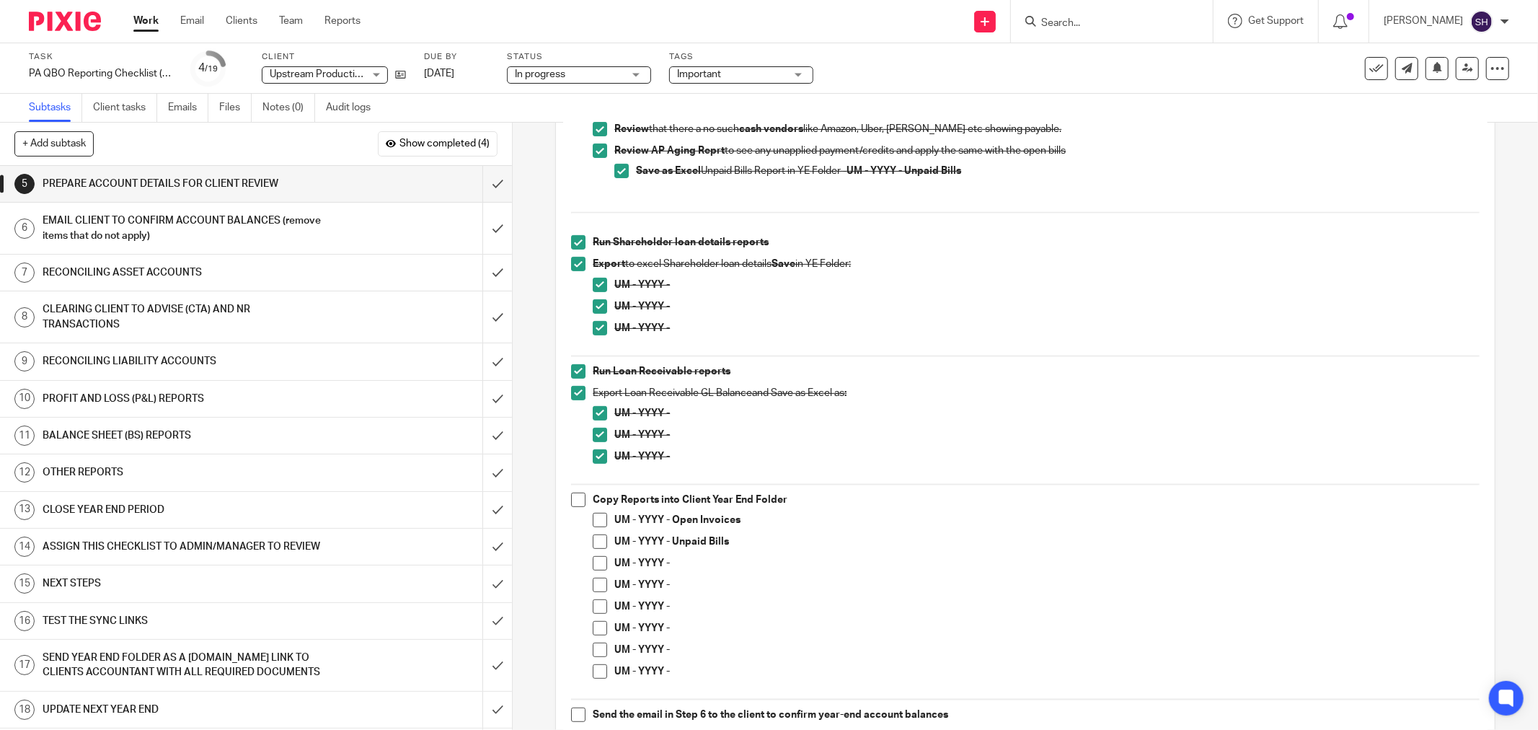
scroll to position [480, 0]
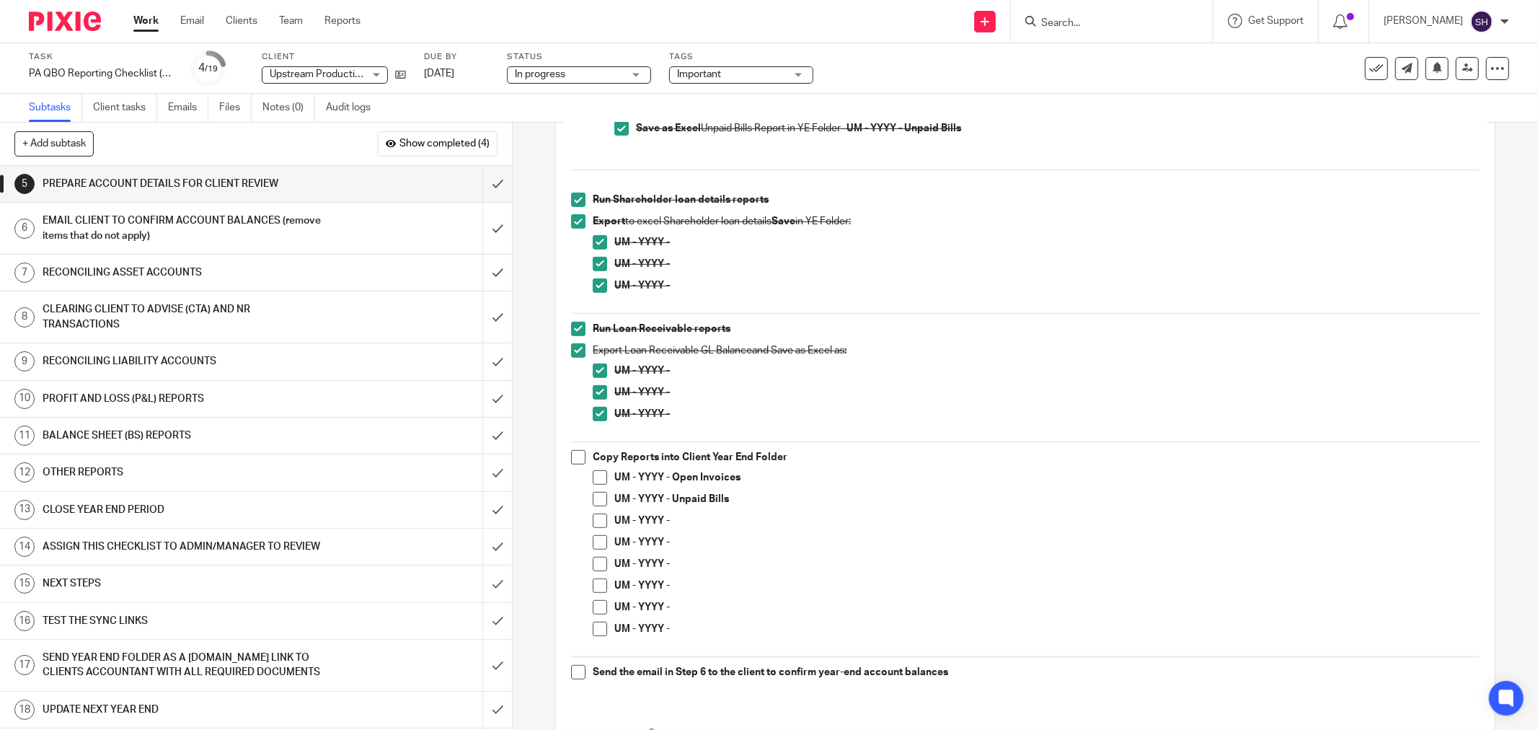
click at [283, 219] on h1 "EMAIL CLIENT TO CONFIRM ACCOUNT BALANCES (remove items that do not apply)" at bounding box center [185, 228] width 284 height 37
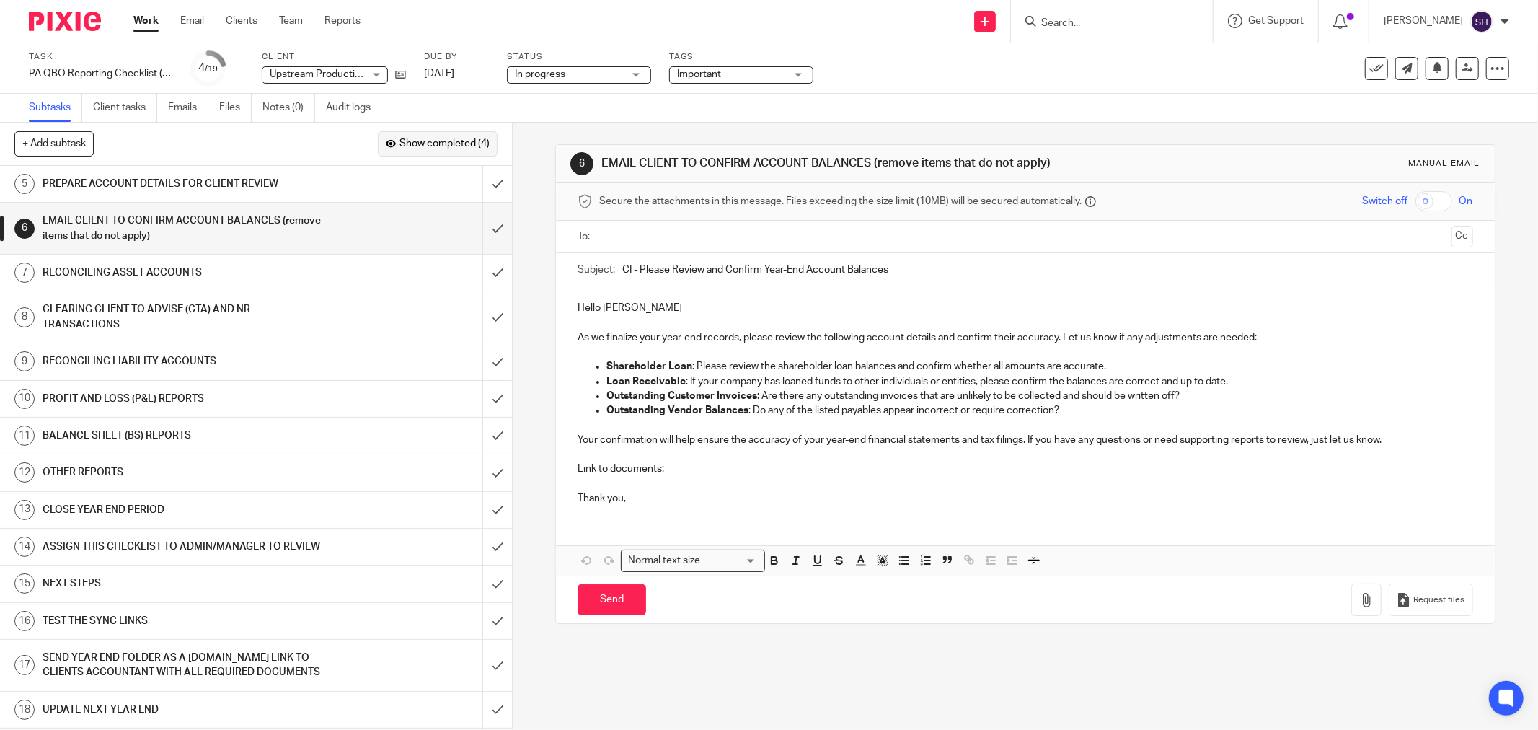
click at [405, 137] on button "Show completed (4)" at bounding box center [438, 143] width 120 height 25
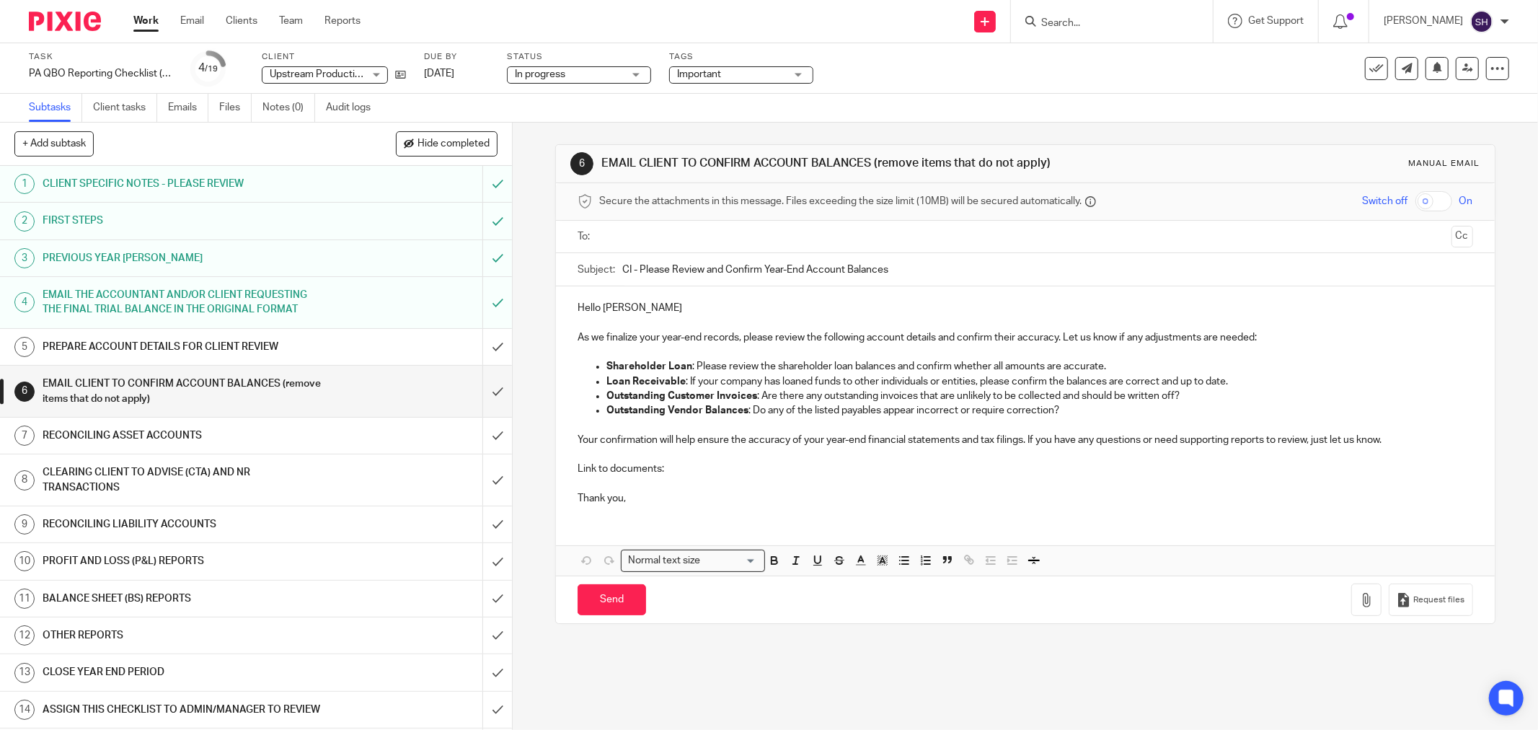
click at [285, 341] on h1 "PREPARE ACCOUNT DETAILS FOR CLIENT REVIEW" at bounding box center [185, 347] width 284 height 22
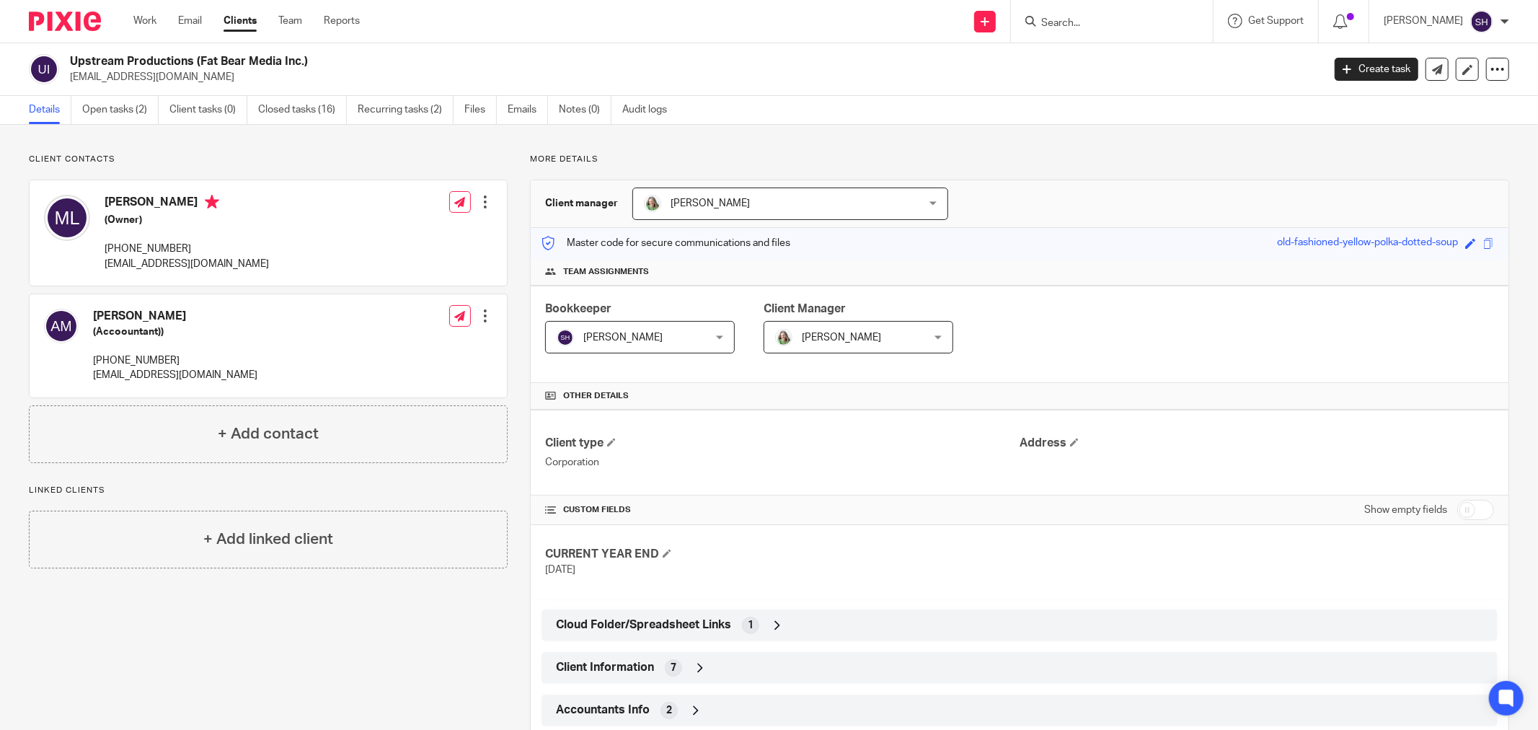
click at [1458, 517] on input "checkbox" at bounding box center [1476, 510] width 37 height 20
checkbox input "true"
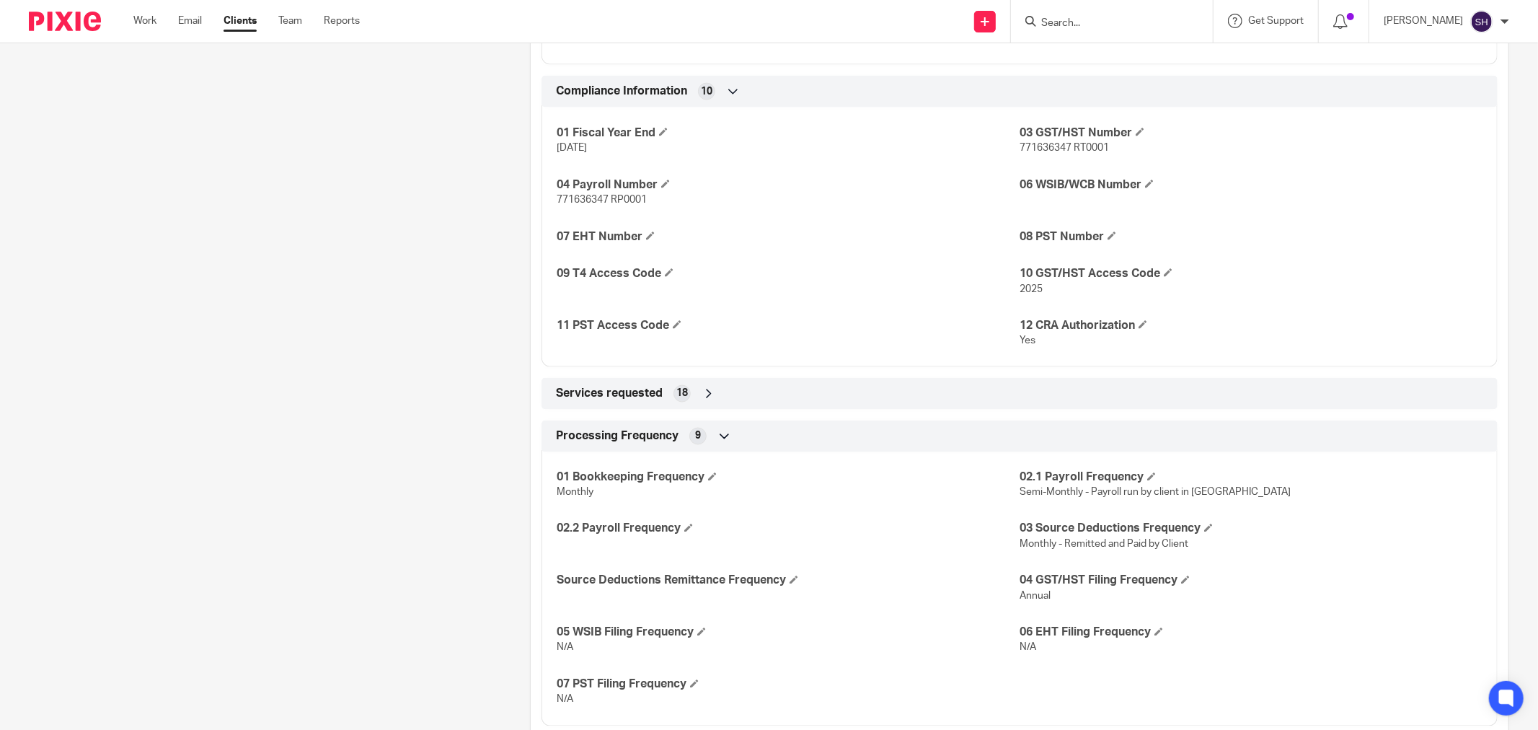
scroll to position [1841, 0]
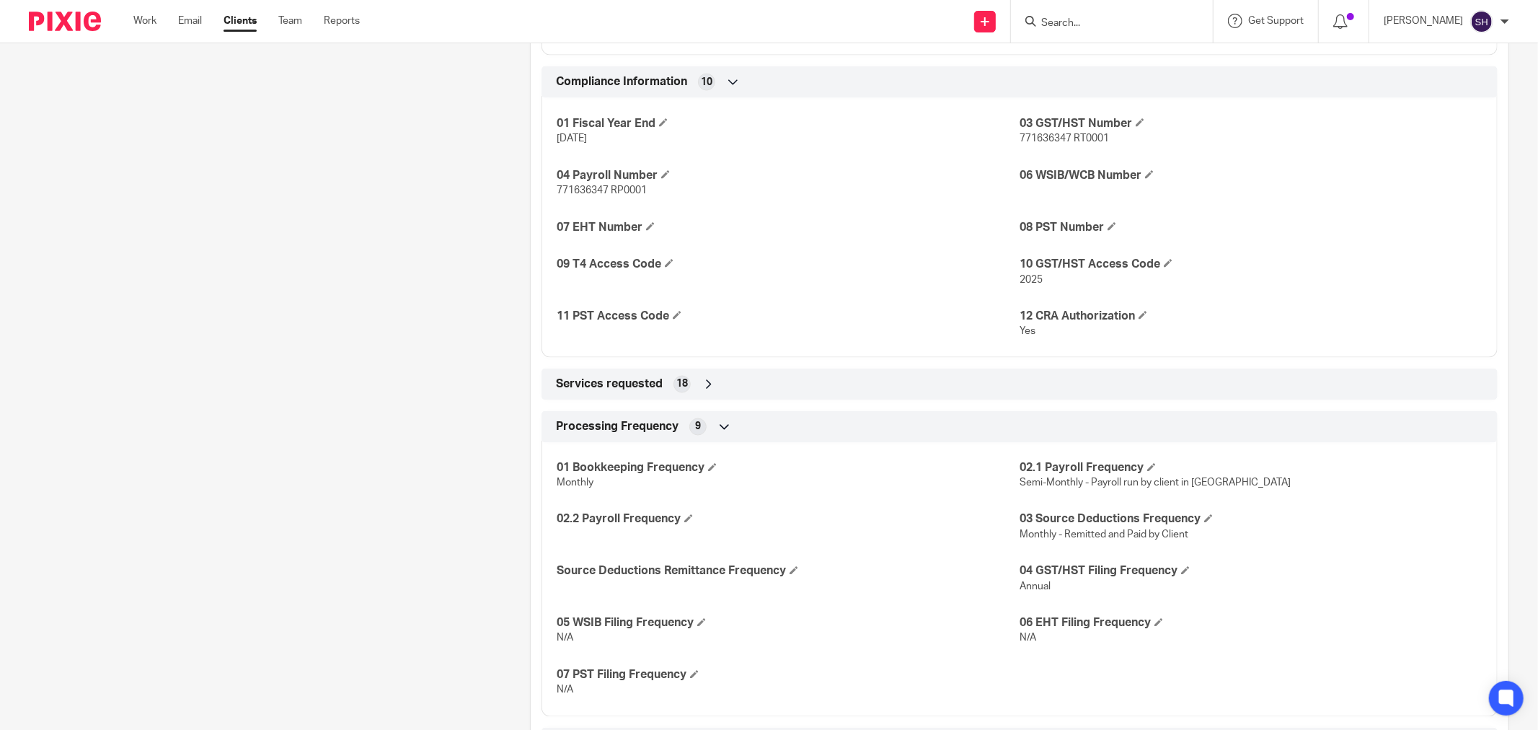
click at [710, 385] on icon at bounding box center [709, 384] width 14 height 14
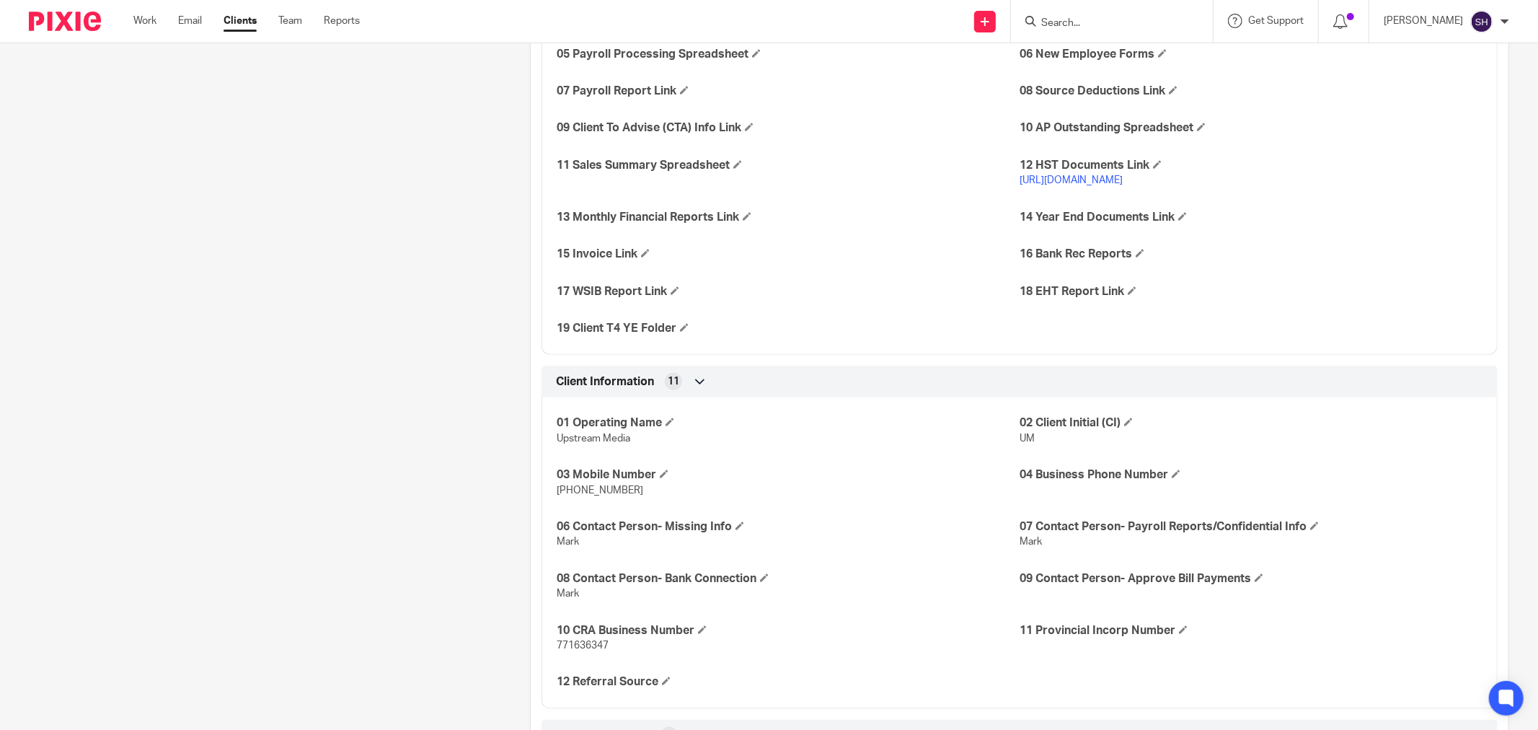
scroll to position [1040, 0]
click at [1178, 216] on span at bounding box center [1182, 217] width 9 height 9
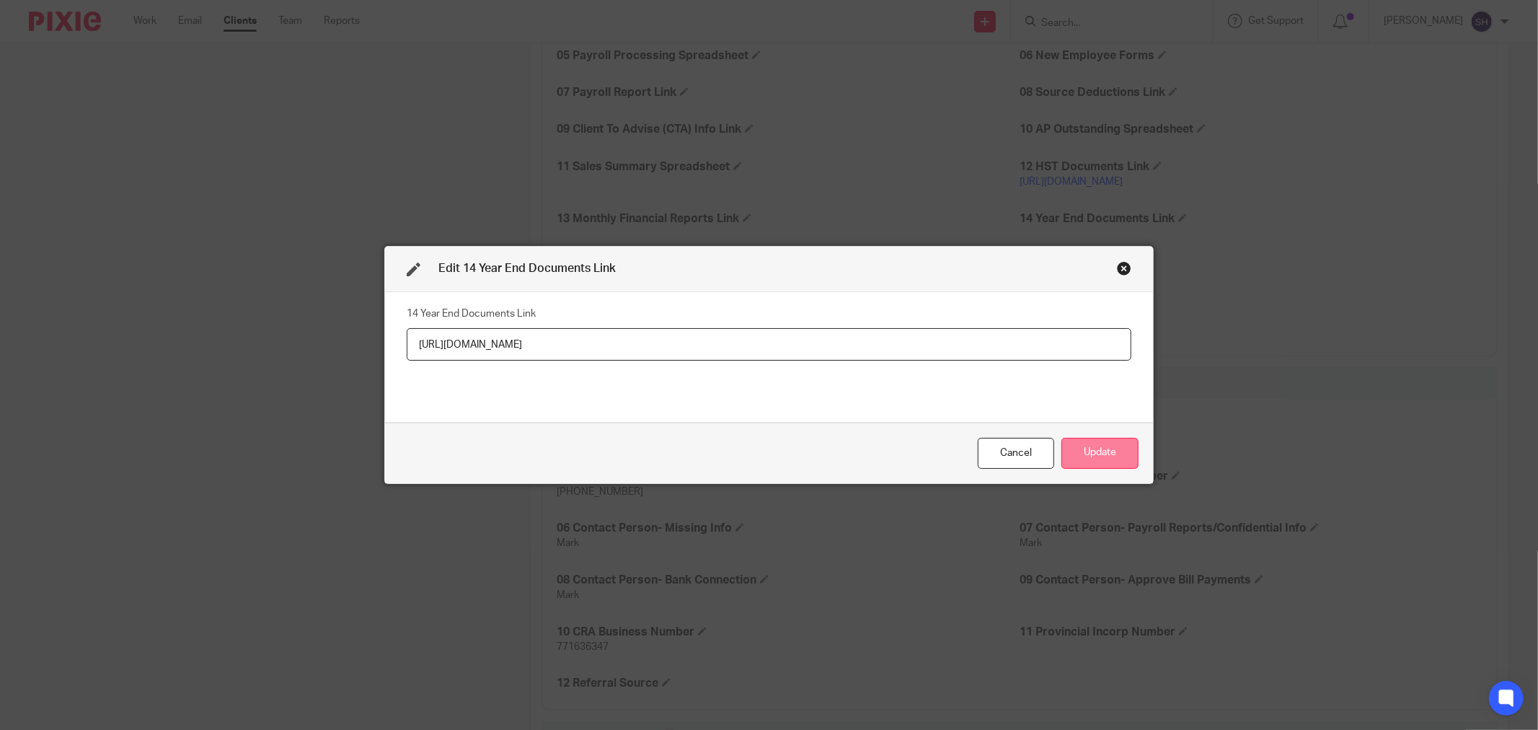
type input "https://ln5.sync.com/dl/d11fe7ba0#6a8cu4sm-aie5ji2u-ghzeqek4-vkx8zxic"
click at [1107, 452] on button "Update" at bounding box center [1100, 453] width 77 height 31
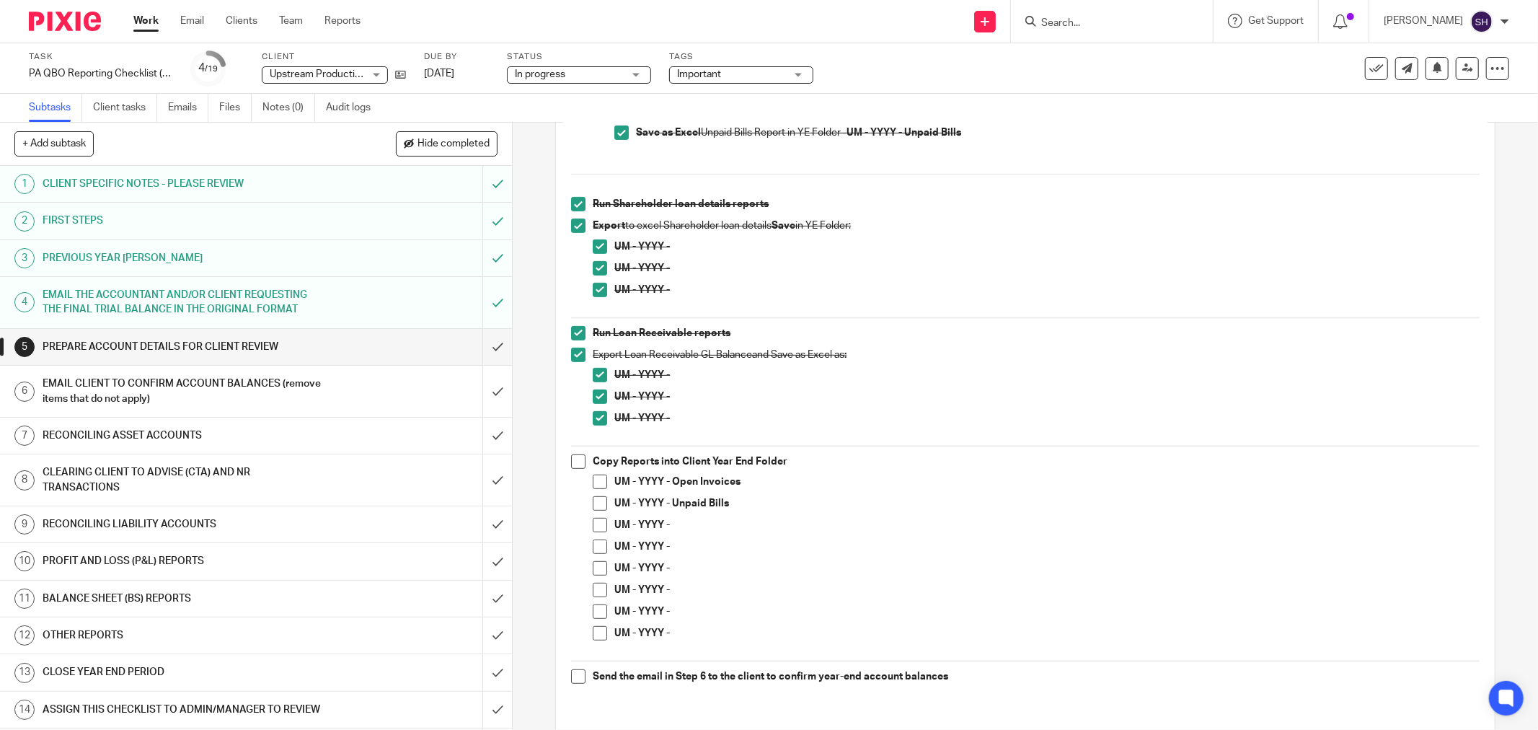
scroll to position [224, 0]
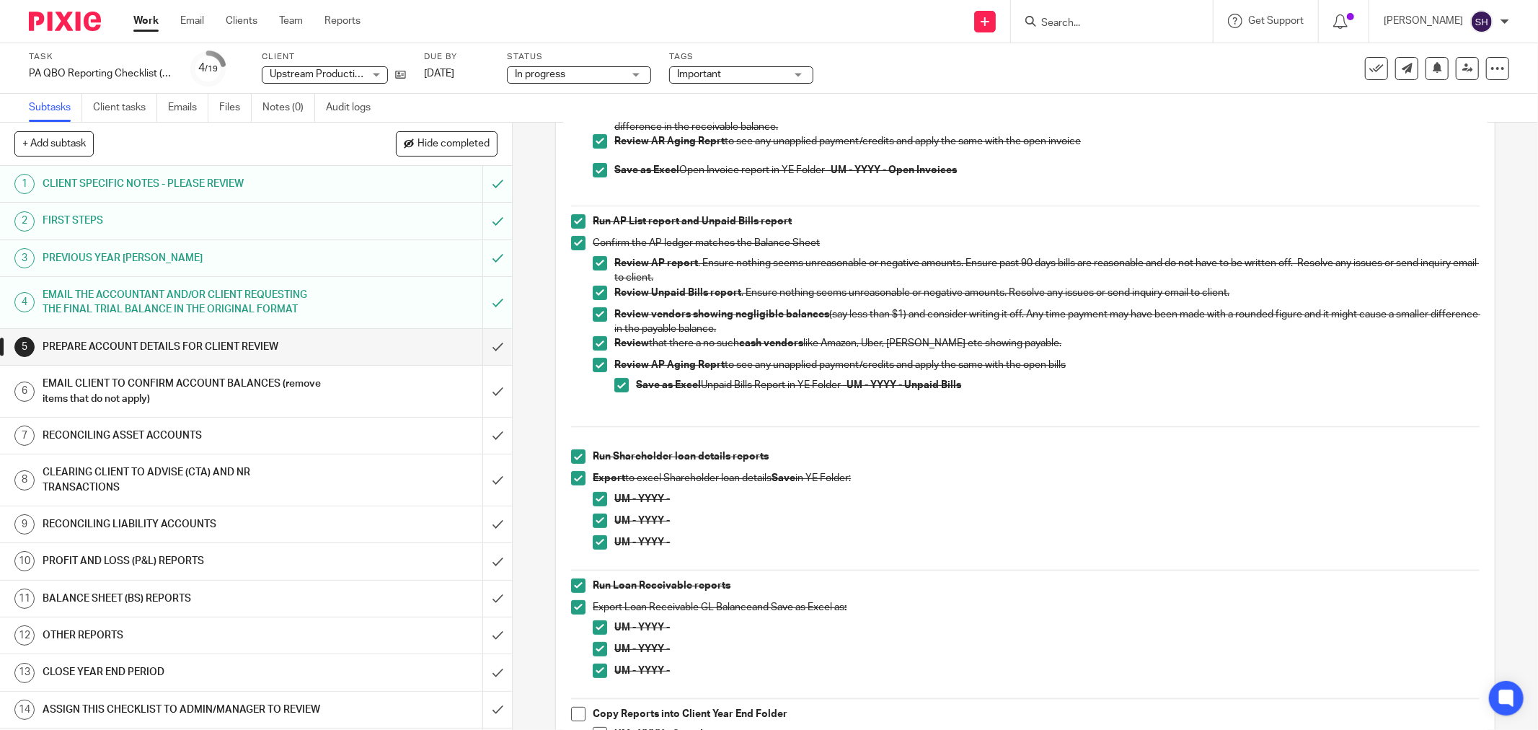
click at [267, 382] on h1 "EMAIL CLIENT TO CONFIRM ACCOUNT BALANCES (remove items that do not apply)" at bounding box center [185, 391] width 284 height 37
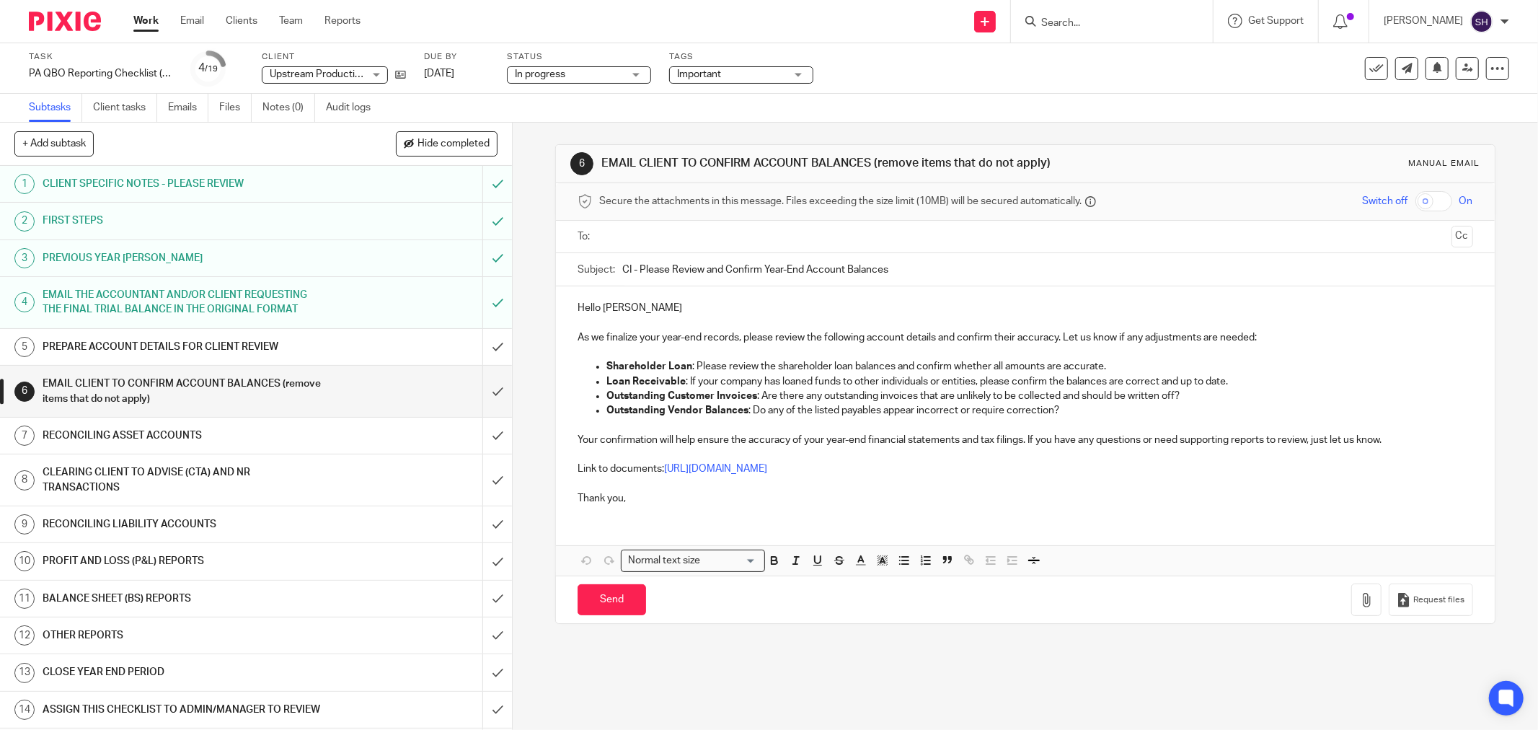
click at [653, 245] on input "text" at bounding box center [1024, 237] width 841 height 17
drag, startPoint x: 627, startPoint y: 282, endPoint x: 593, endPoint y: 284, distance: 34.7
click at [593, 284] on div "Subject: CI - Please Review and Confirm Year-End Account Balances" at bounding box center [1026, 273] width 896 height 32
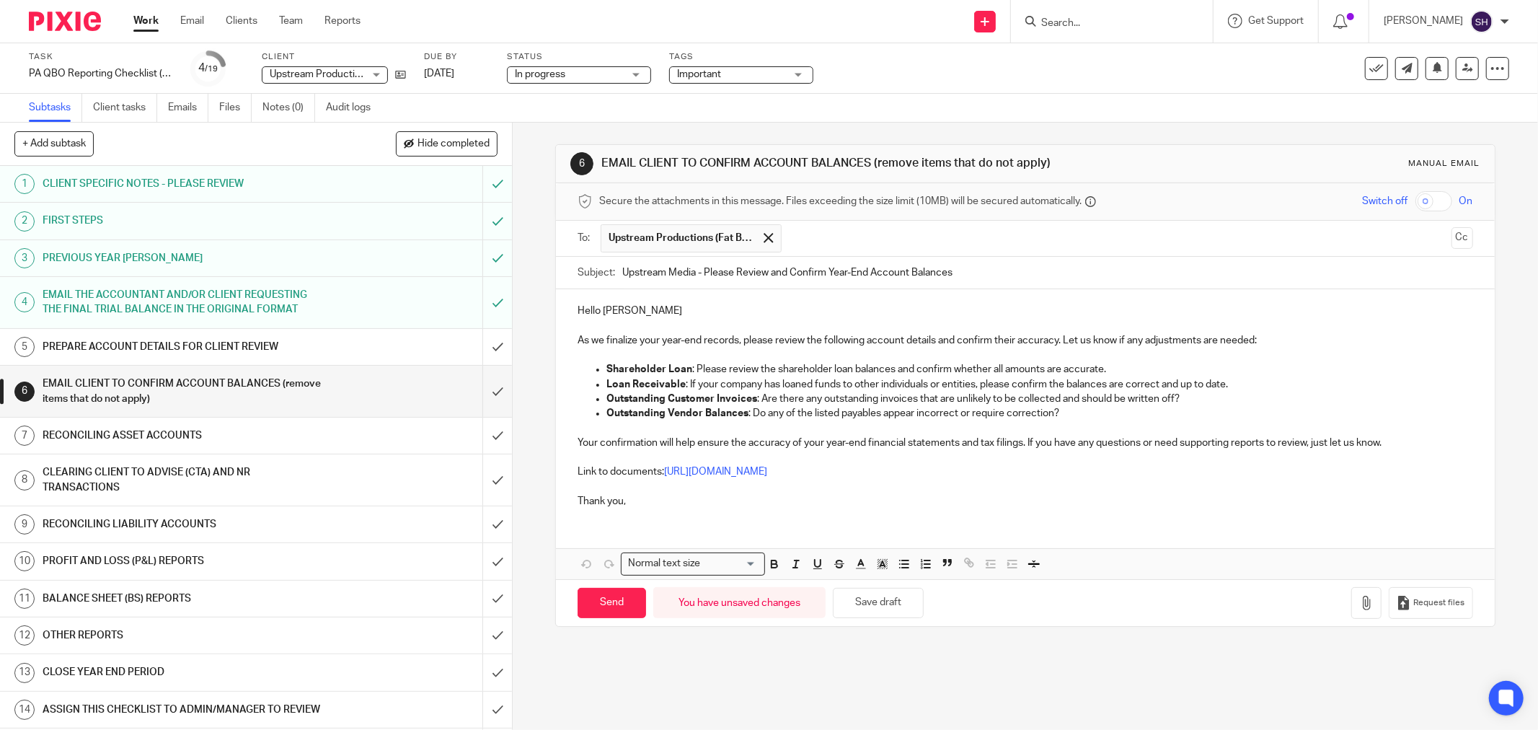
type input "Upstream Media - Please Review and Confirm Year-End Account Balances"
click at [654, 318] on p "Hello Mark" at bounding box center [1026, 311] width 896 height 14
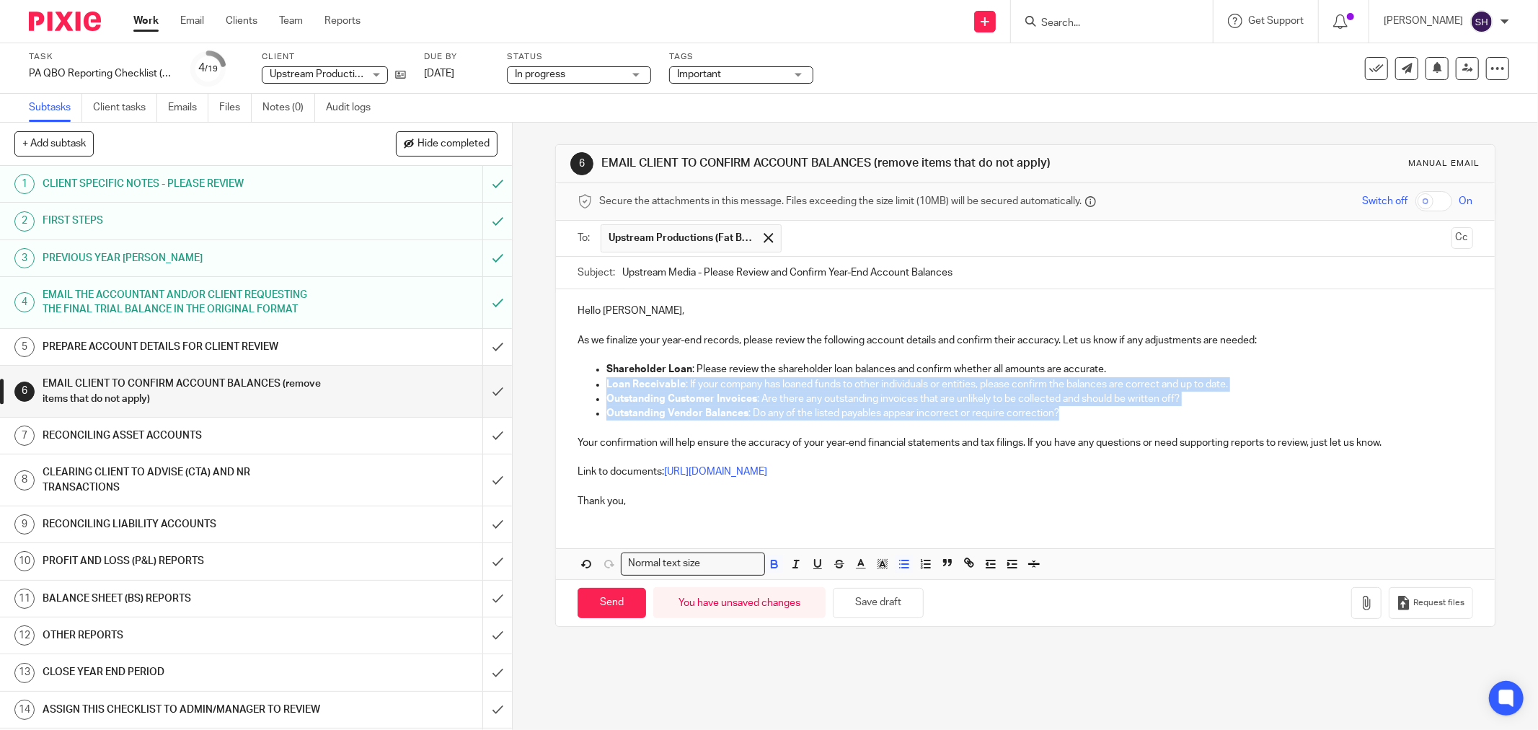
drag, startPoint x: 1061, startPoint y: 422, endPoint x: 597, endPoint y: 388, distance: 465.0
click at [597, 388] on ul "Shareholder Loan : Please review the shareholder loan balances and confirm whet…" at bounding box center [1026, 398] width 896 height 73
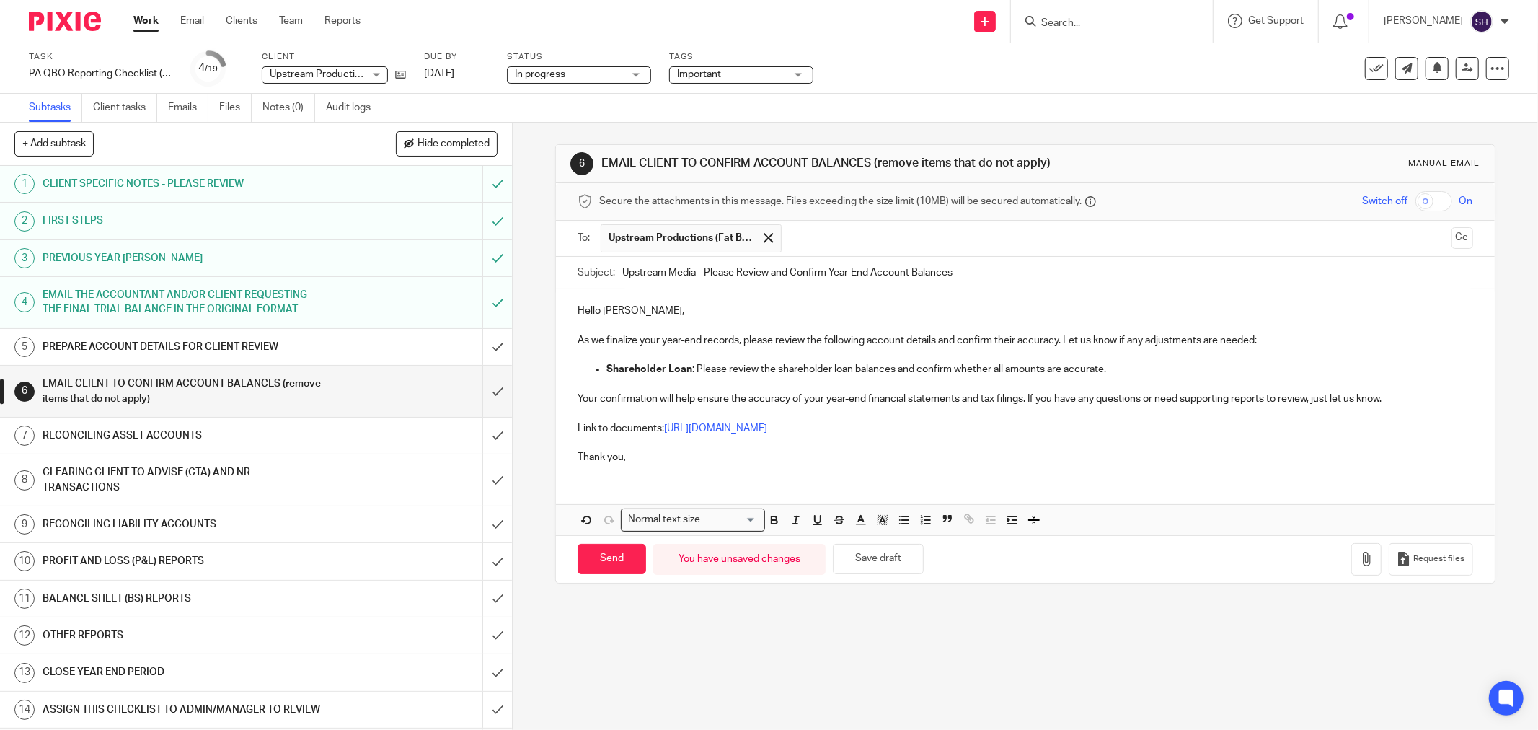
click at [658, 348] on p "As we finalize your year-end records, please review the following account detai…" at bounding box center [1026, 340] width 896 height 14
drag, startPoint x: 911, startPoint y: 436, endPoint x: 899, endPoint y: 436, distance: 12.3
click at [767, 433] on link "https://ln5.sync.com/dl/d11fe7ba0#6a8cu4sm-aie5ji2u-ghzeqek4-vkx8zxic" at bounding box center [715, 428] width 103 height 10
click at [899, 462] on link "https://ln5.sync.com/dl/d11fe7ba0#6a8cu4sm-aie5ji2u-ghzeqek4-vkx8zxic" at bounding box center [909, 456] width 103 height 14
drag, startPoint x: 676, startPoint y: 471, endPoint x: 660, endPoint y: 472, distance: 15.9
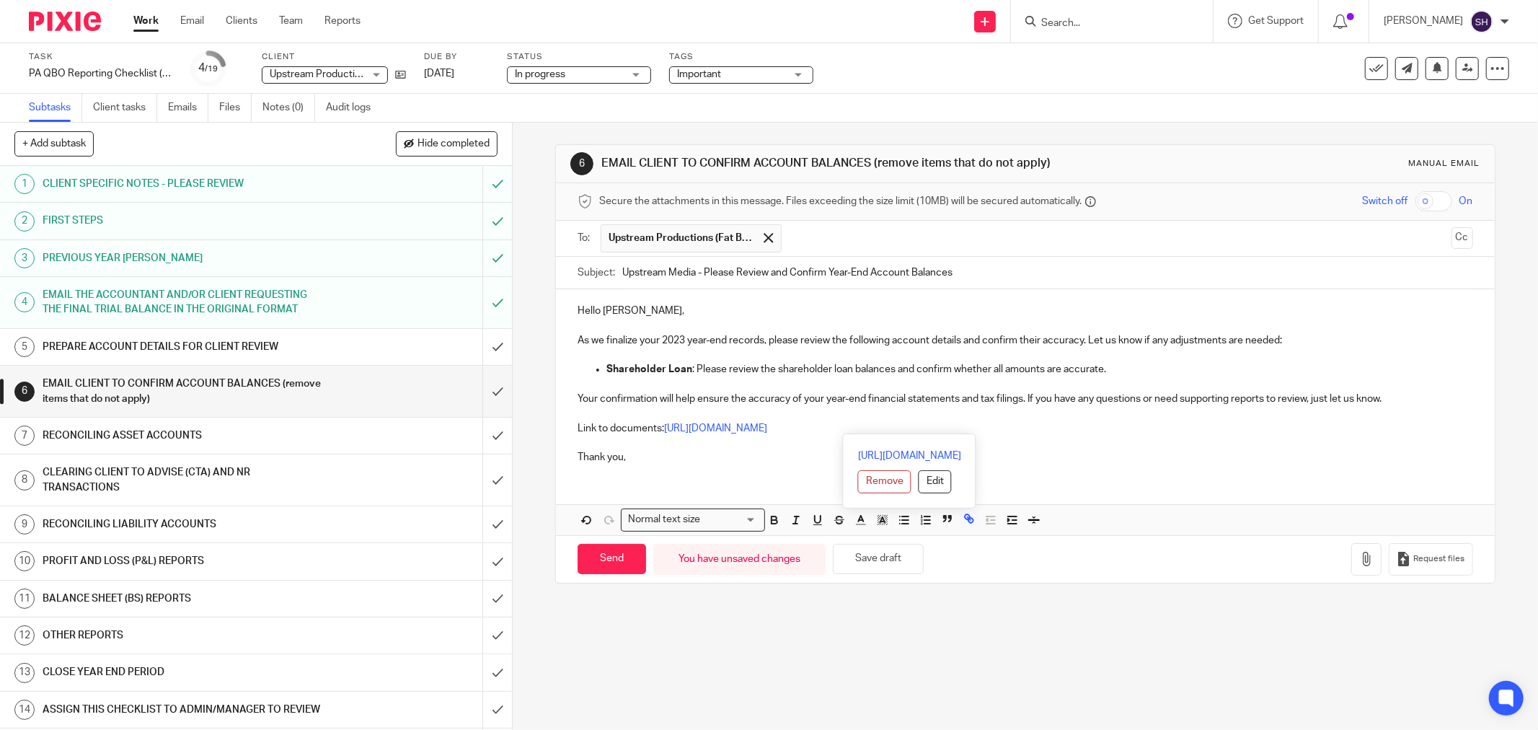
click at [671, 464] on p "Thank you," at bounding box center [1026, 457] width 896 height 14
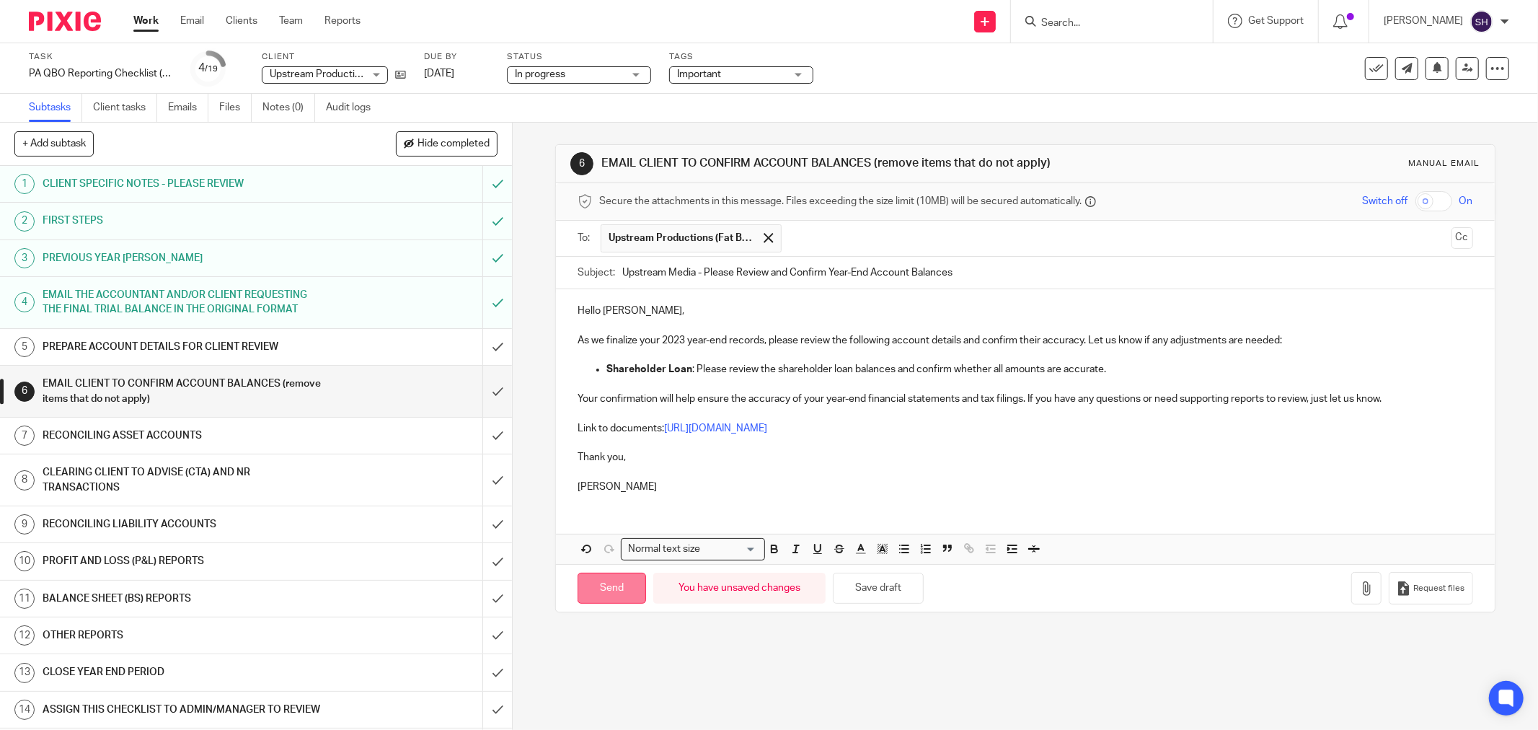
click at [586, 604] on input "Send" at bounding box center [612, 588] width 69 height 31
type input "Sent"
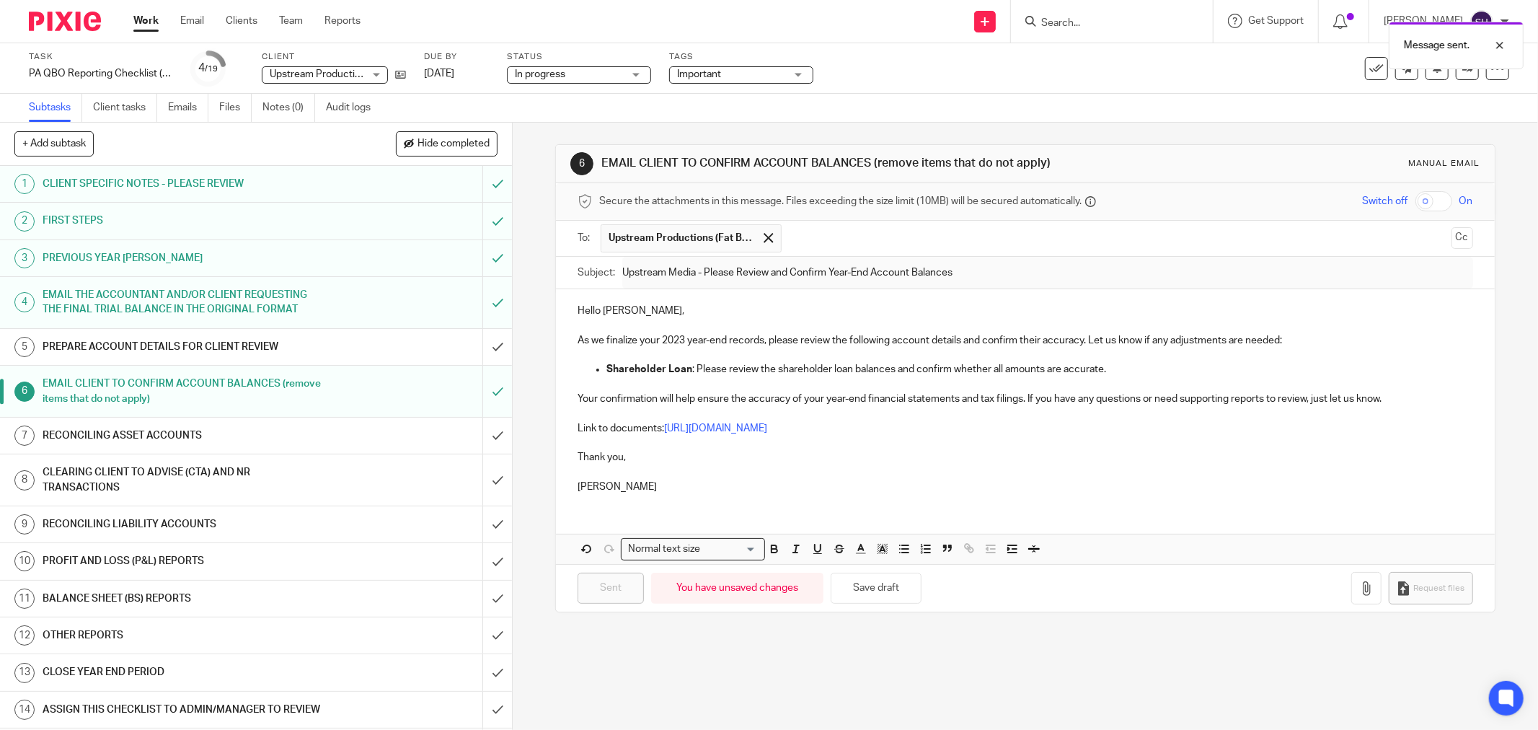
click at [314, 339] on h1 "PREPARE ACCOUNT DETAILS FOR CLIENT REVIEW" at bounding box center [185, 347] width 284 height 22
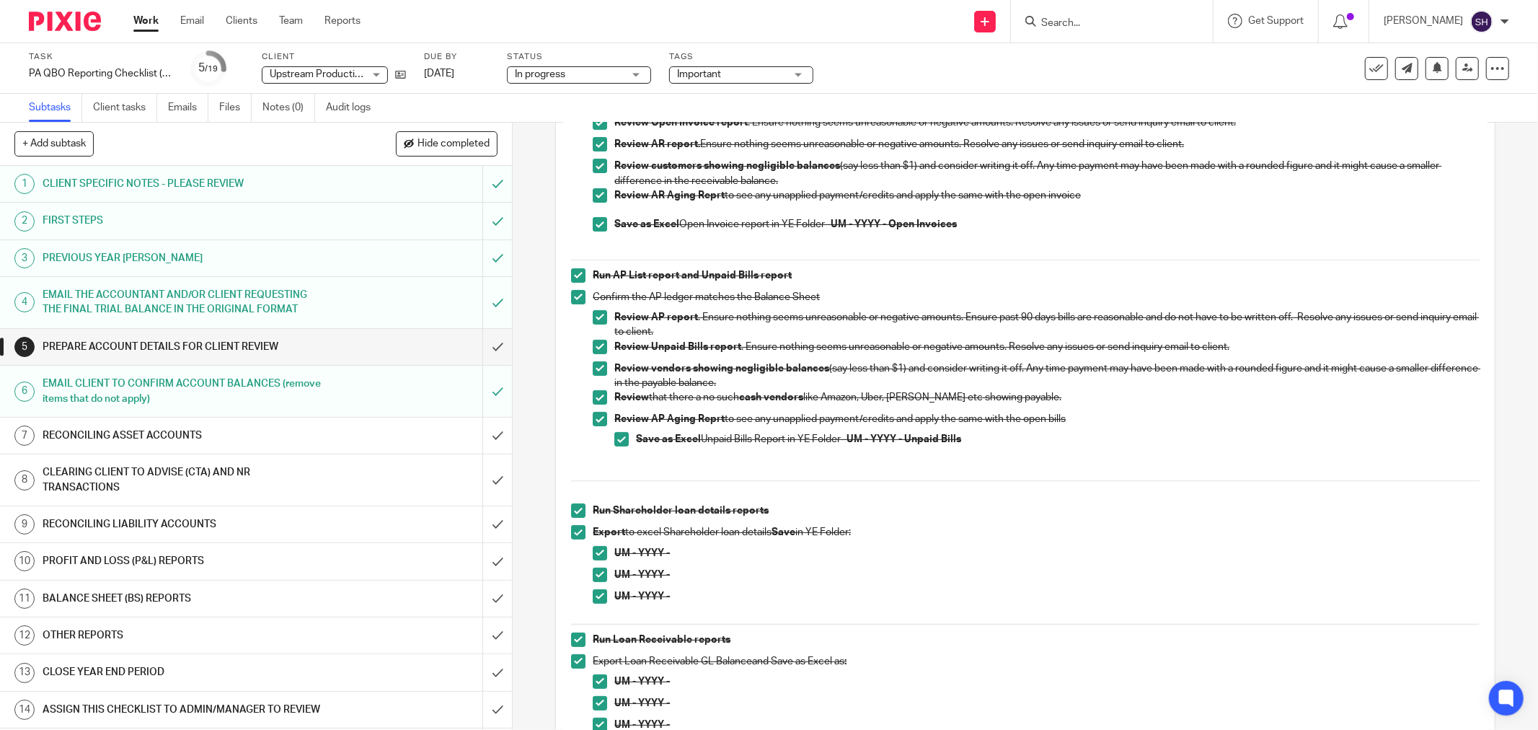
scroll to position [624, 0]
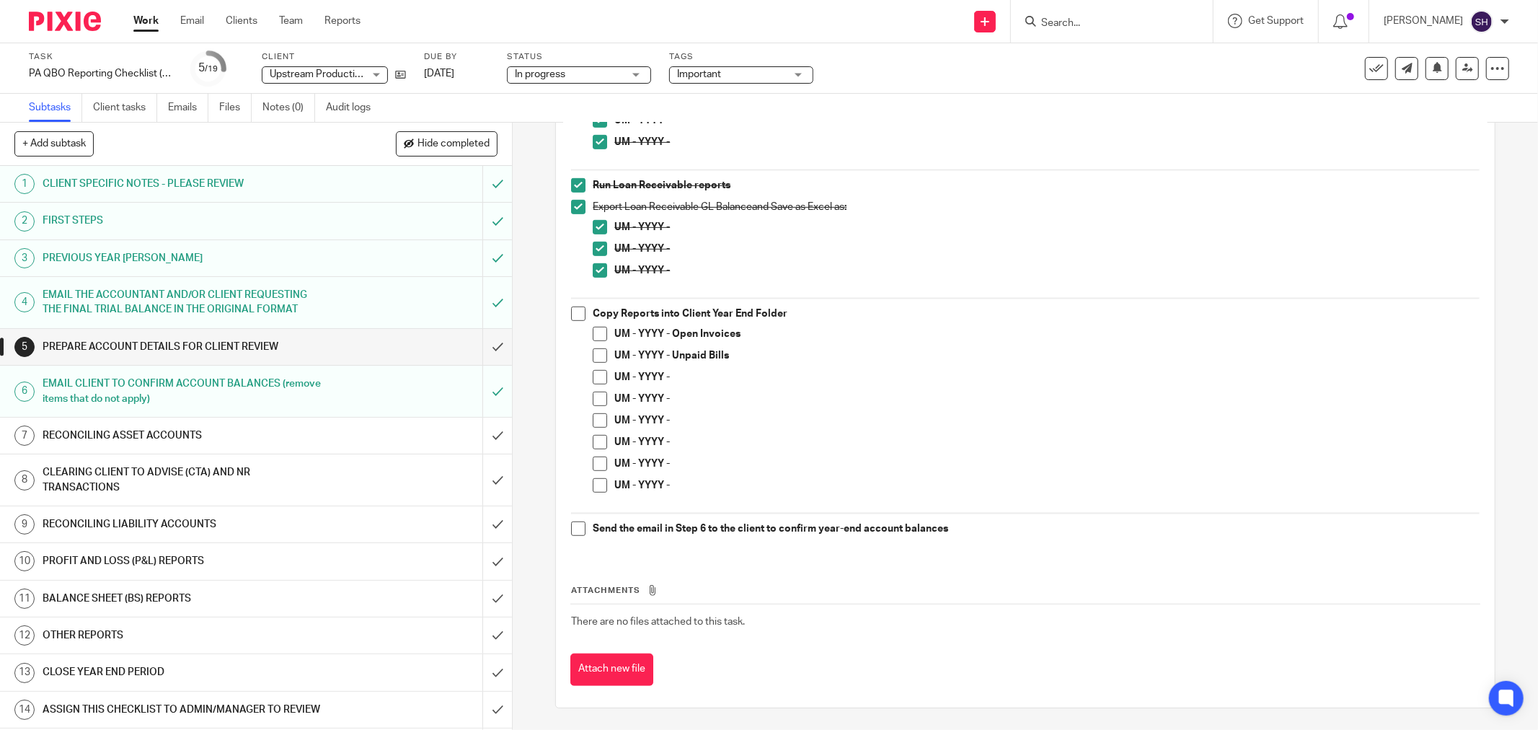
click at [574, 311] on span at bounding box center [578, 314] width 14 height 14
click at [593, 332] on span at bounding box center [600, 334] width 14 height 14
click at [593, 358] on span at bounding box center [600, 355] width 14 height 14
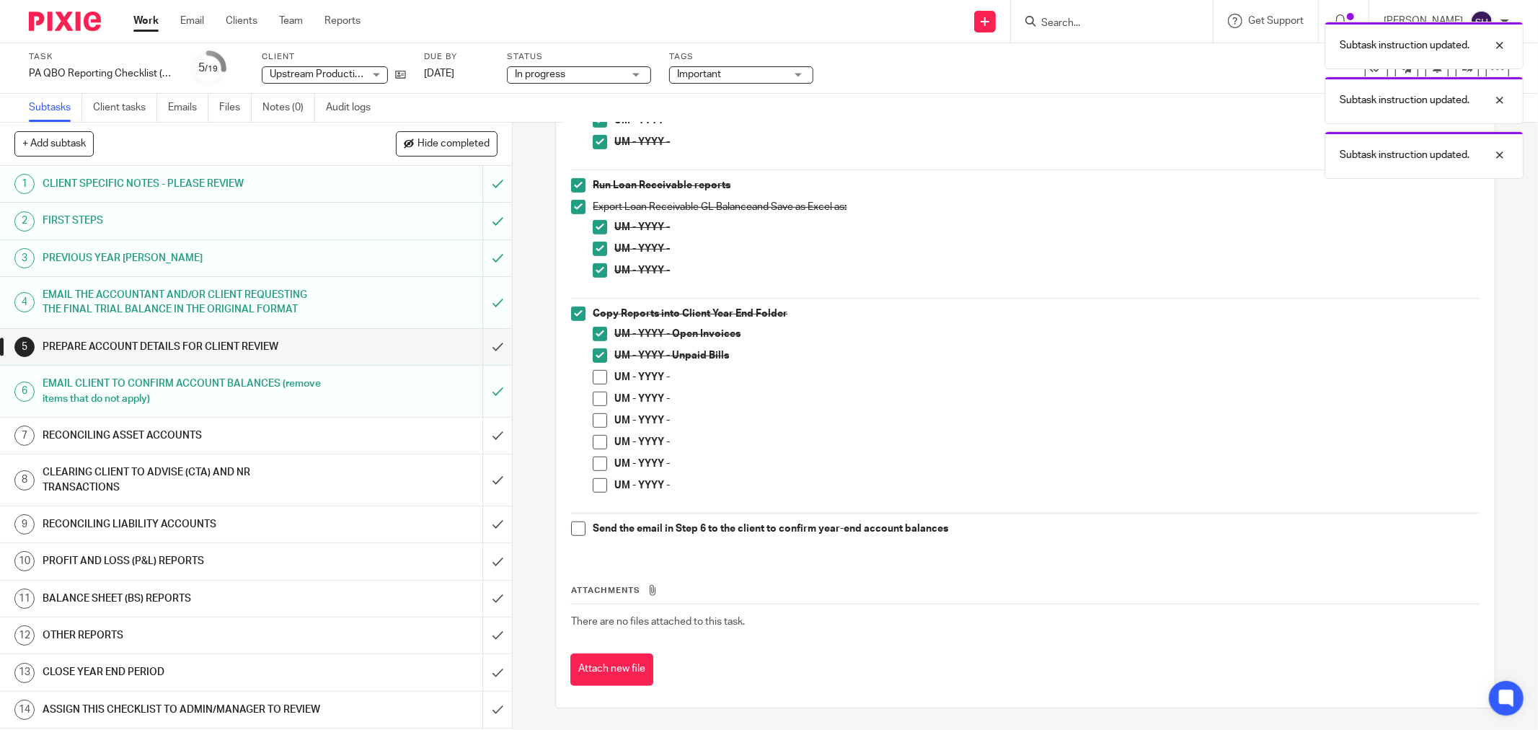
click at [594, 374] on span at bounding box center [600, 377] width 14 height 14
click at [594, 400] on span at bounding box center [600, 399] width 14 height 14
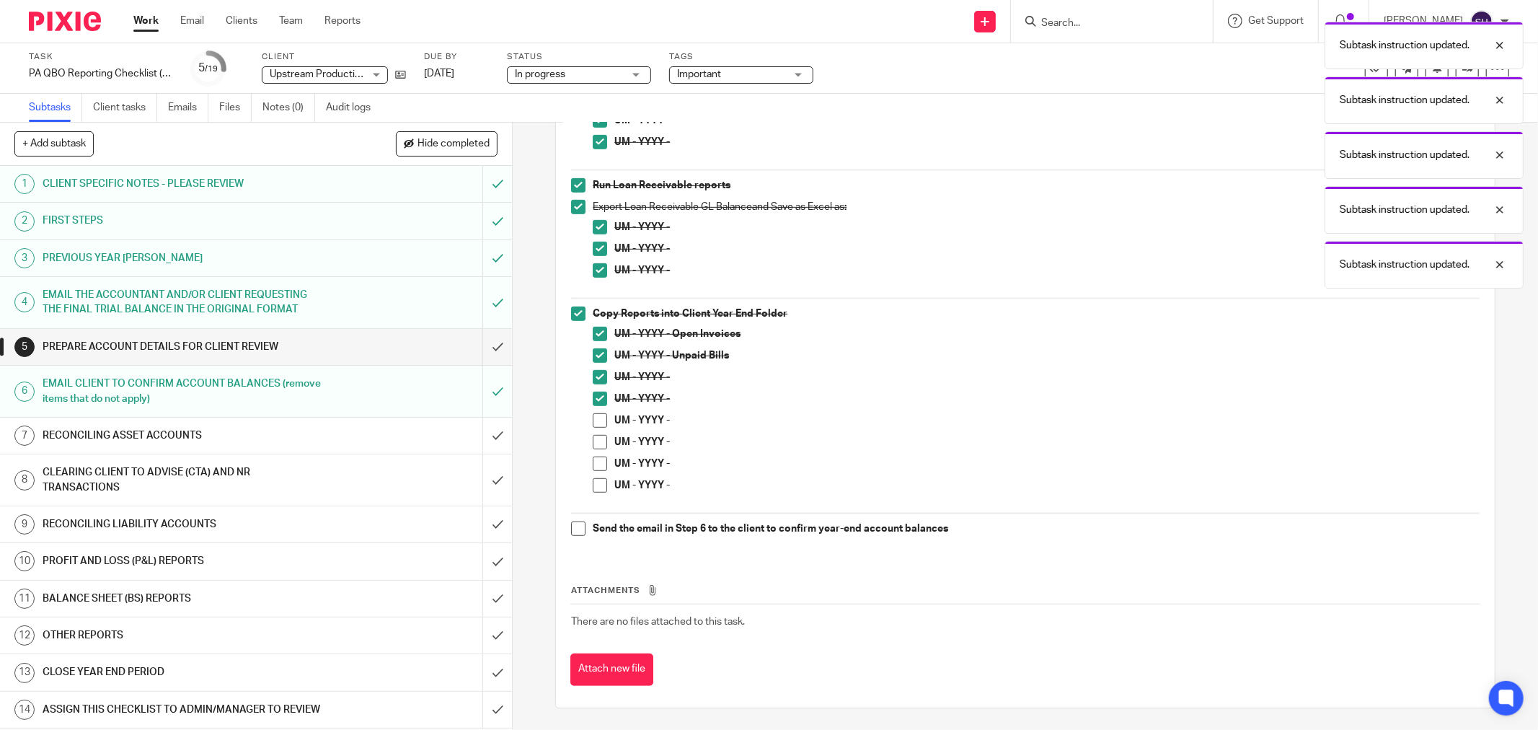
click at [593, 417] on span at bounding box center [600, 420] width 14 height 14
click at [593, 441] on span at bounding box center [600, 442] width 14 height 14
click at [593, 467] on span at bounding box center [600, 464] width 14 height 14
click at [593, 488] on span at bounding box center [600, 485] width 14 height 14
click at [573, 522] on div "Run AR List report and Open Invoices report Confirm the AR Ledger matches the B…" at bounding box center [1025, 83] width 923 height 942
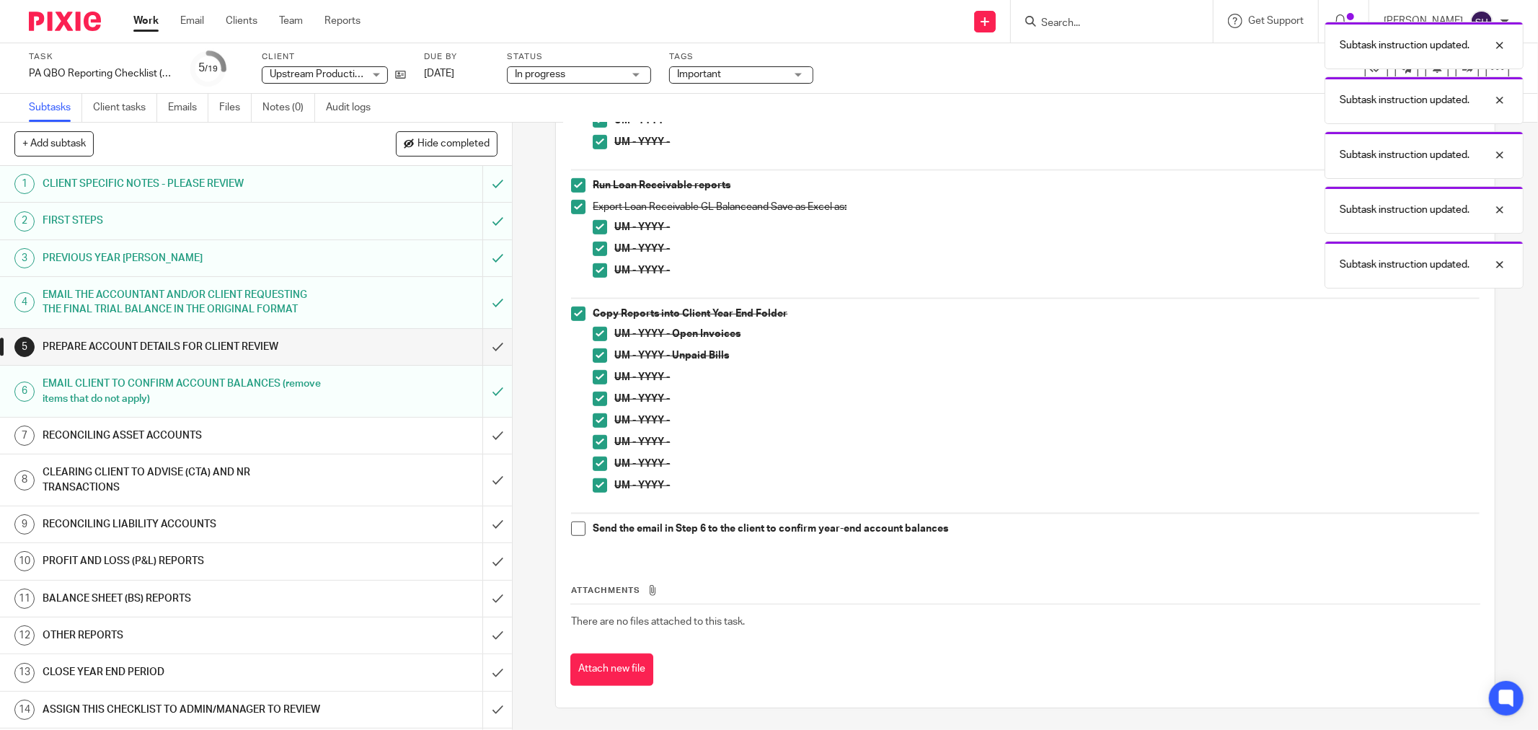
click at [573, 524] on span at bounding box center [578, 528] width 14 height 14
click at [488, 343] on input "submit" at bounding box center [256, 347] width 512 height 36
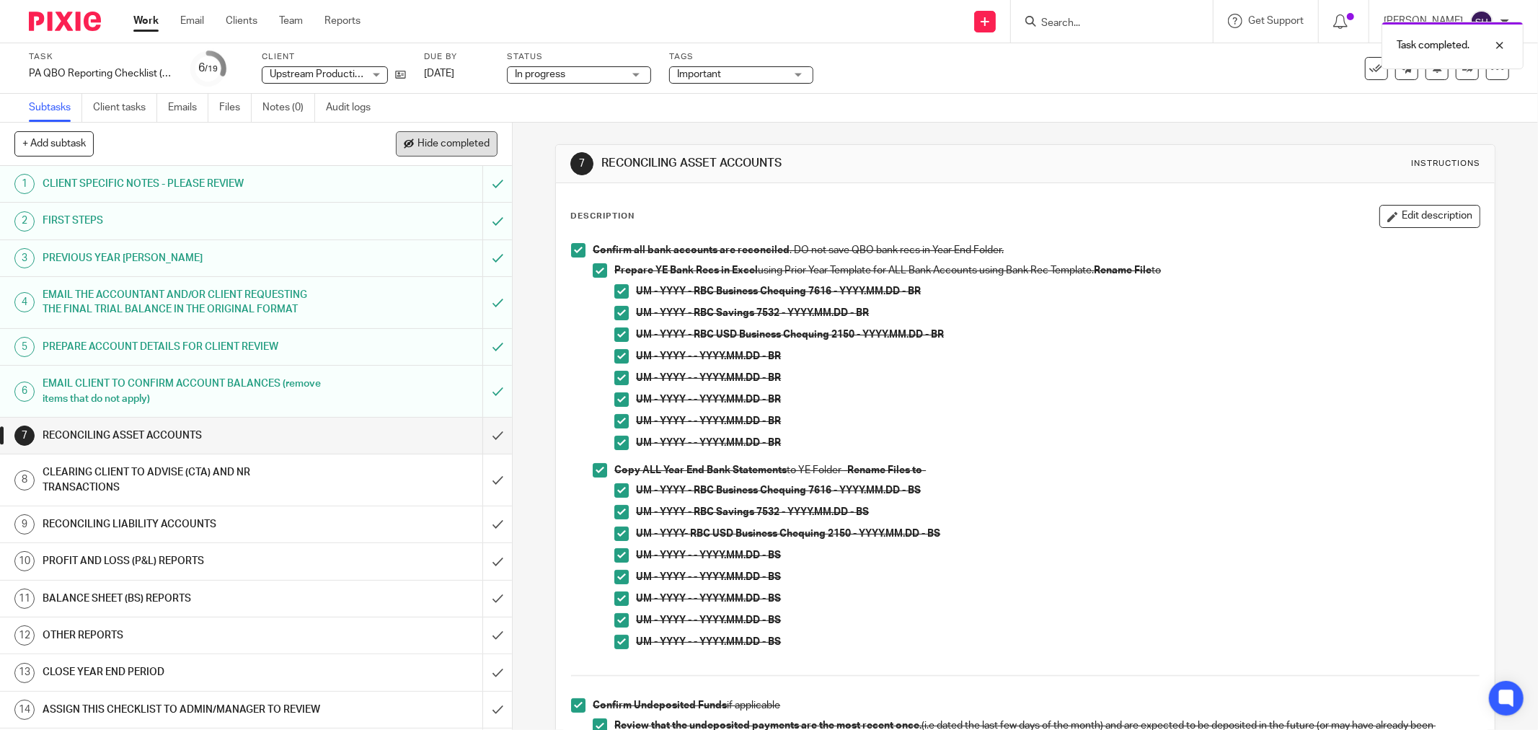
click at [463, 141] on span "Hide completed" at bounding box center [454, 144] width 72 height 12
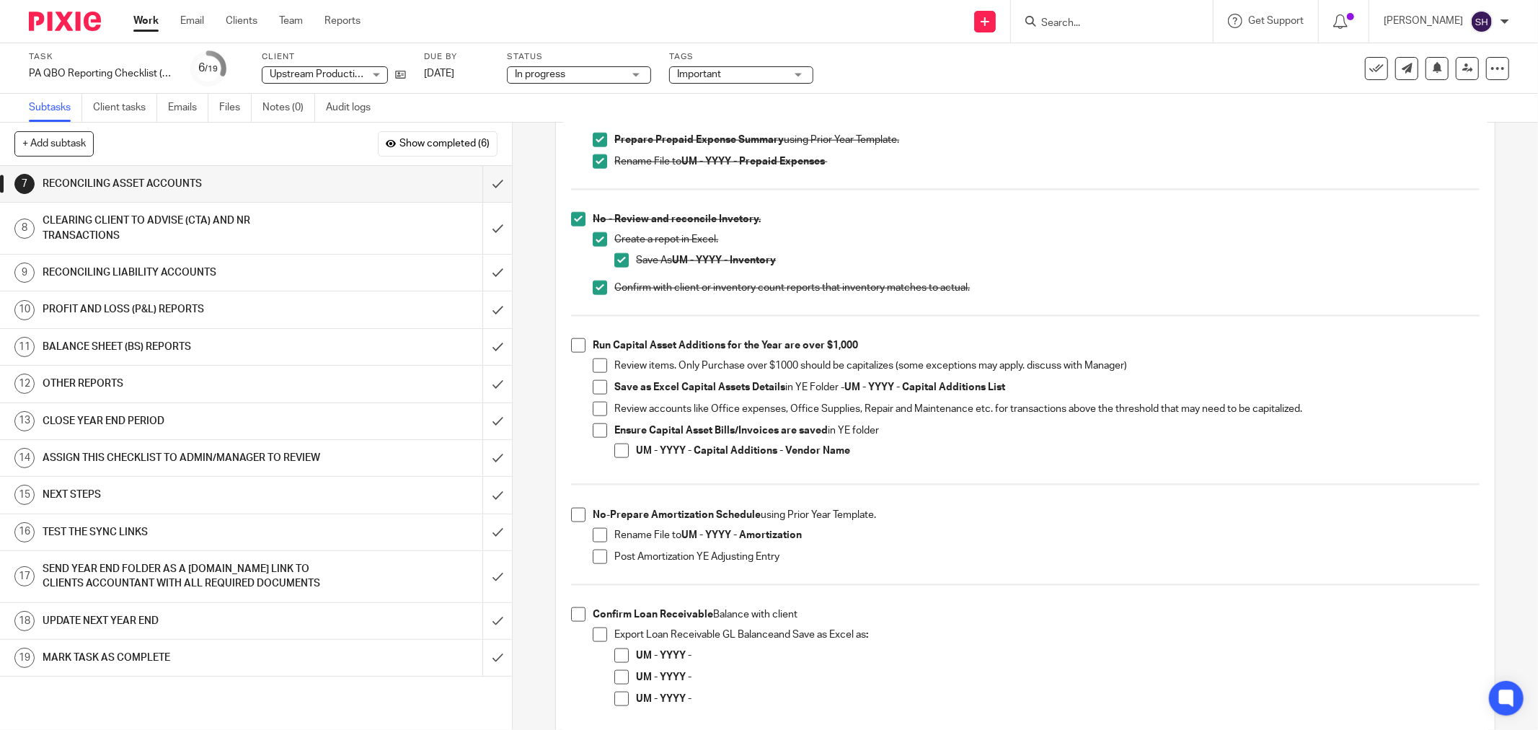
scroll to position [1442, 0]
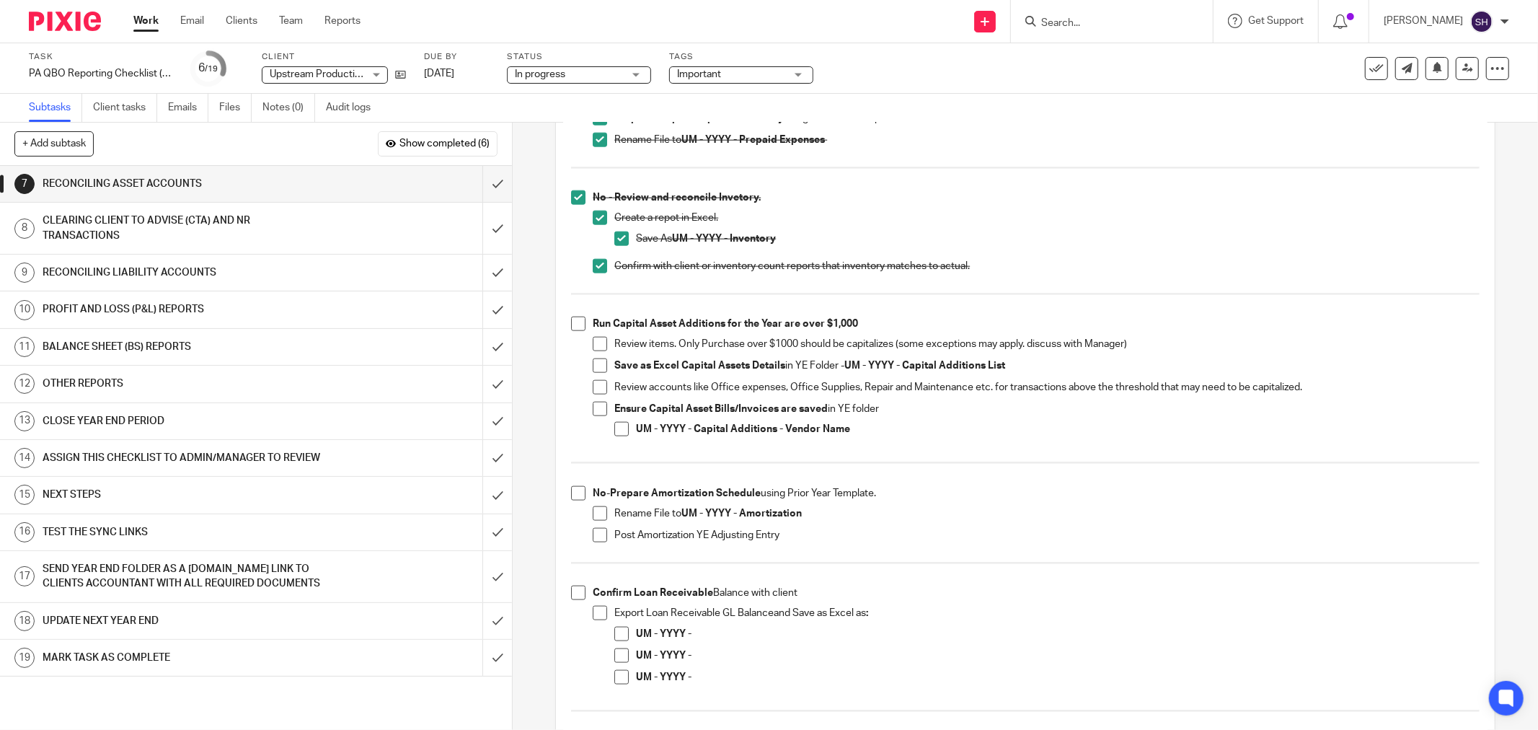
click at [578, 333] on li "Run Capital Asset Additions for the Year are over $1,000 Review items. Only Pur…" at bounding box center [1025, 386] width 909 height 139
click at [573, 329] on span at bounding box center [578, 324] width 14 height 14
click at [601, 349] on span at bounding box center [600, 344] width 14 height 14
click at [596, 364] on span at bounding box center [600, 365] width 14 height 14
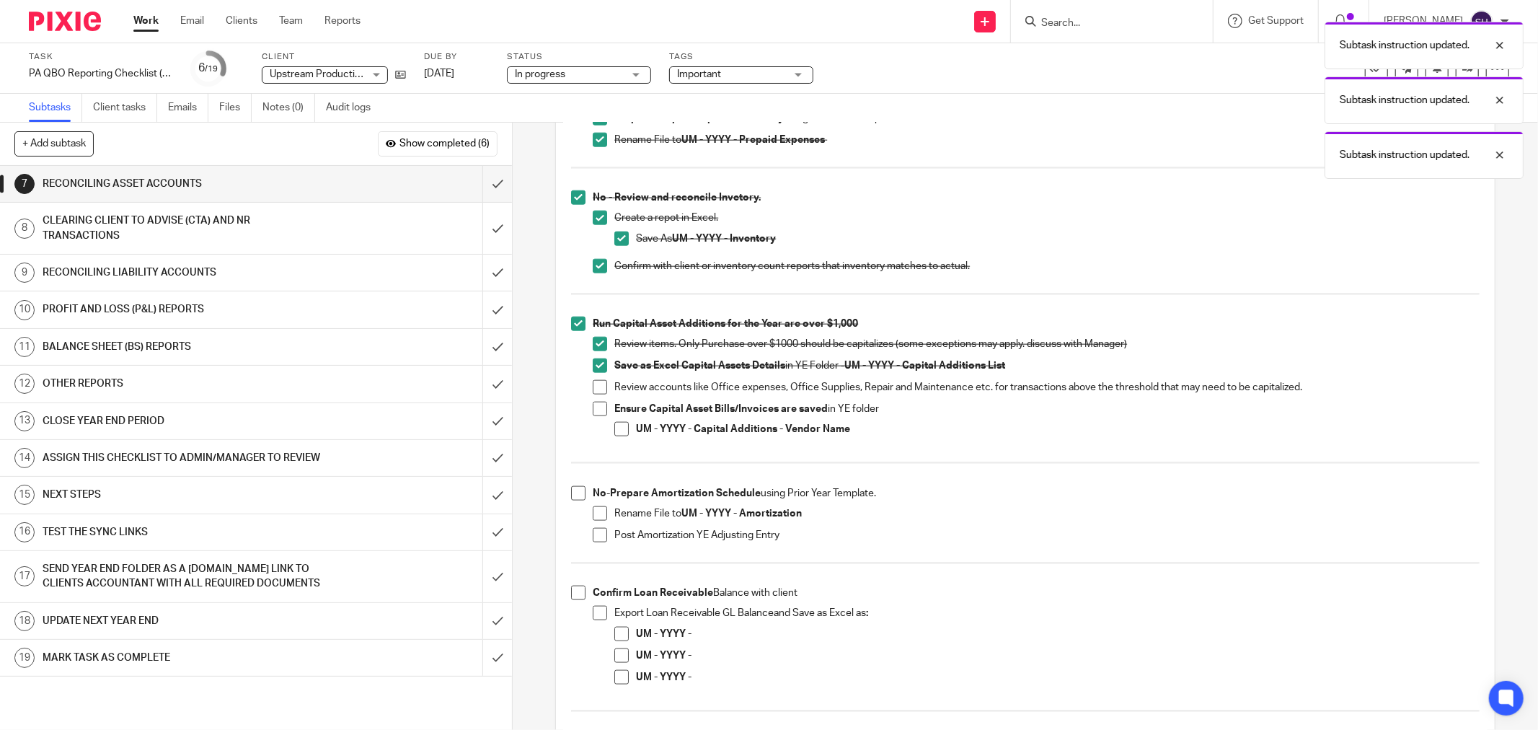
click at [601, 387] on span at bounding box center [600, 387] width 14 height 14
click at [594, 407] on span at bounding box center [600, 409] width 14 height 14
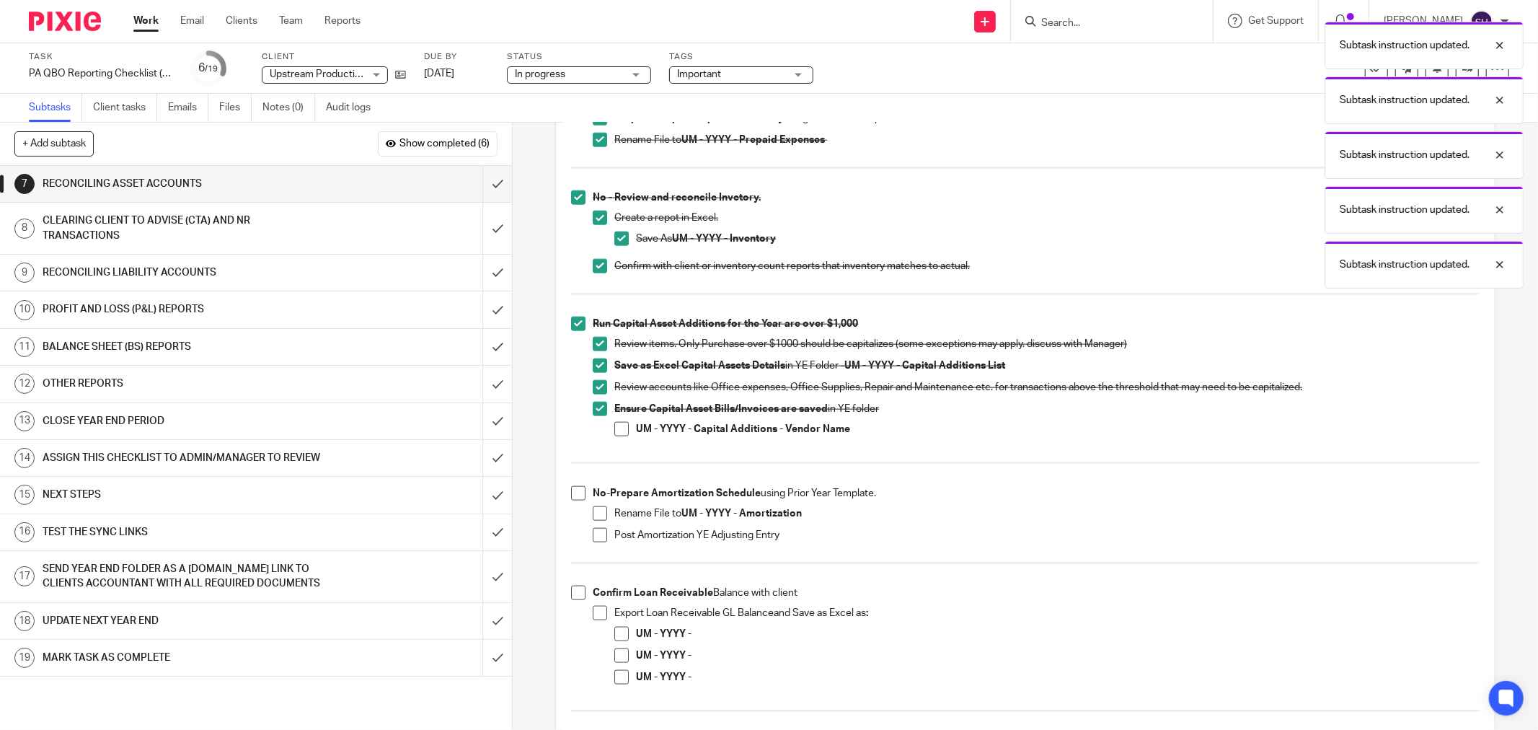
click at [617, 428] on span at bounding box center [621, 429] width 14 height 14
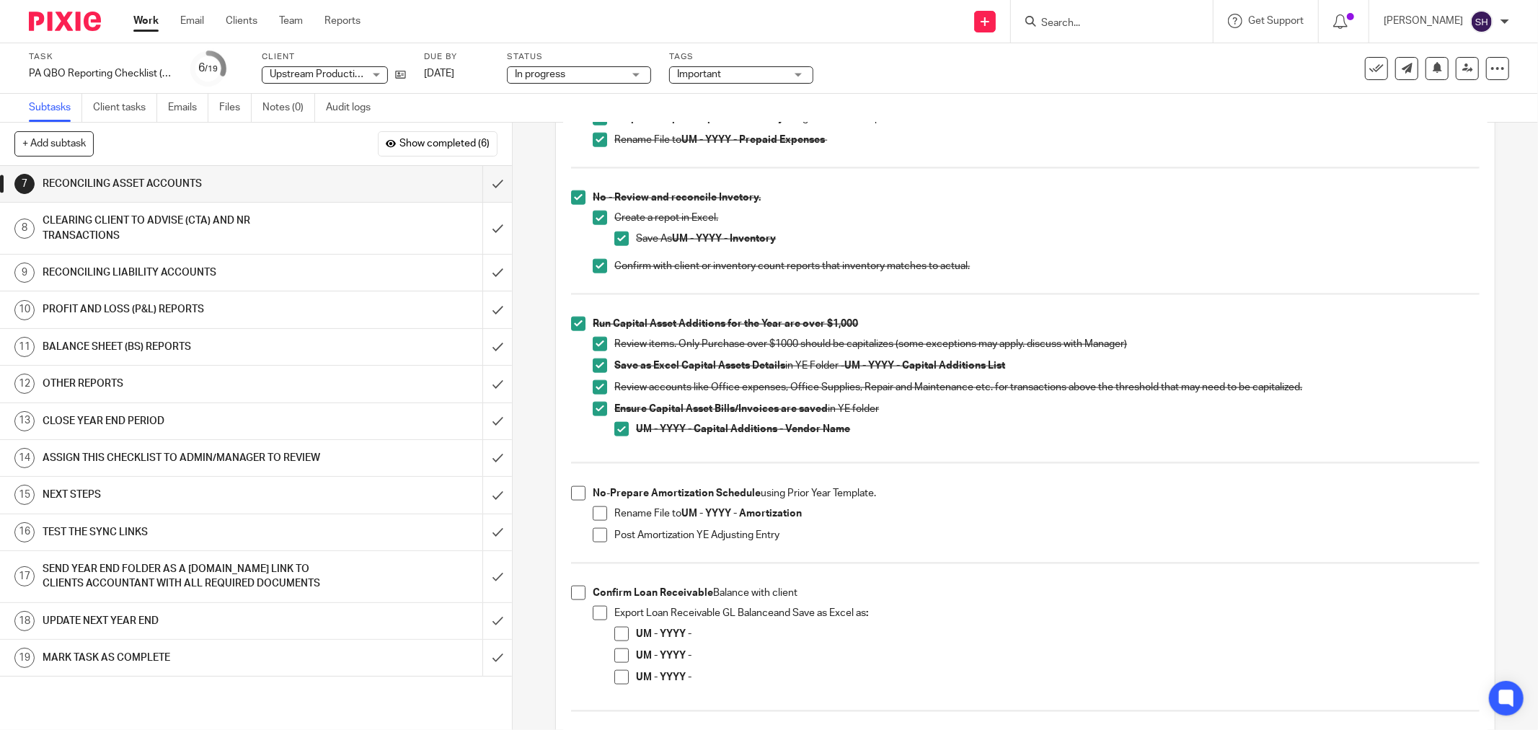
click at [580, 501] on li "No - Prepare Amortization Schedule using Prior Year Template. Rename File to UM…" at bounding box center [1025, 520] width 909 height 69
click at [573, 493] on span at bounding box center [578, 493] width 14 height 14
click at [594, 516] on span at bounding box center [600, 513] width 14 height 14
click at [596, 531] on span at bounding box center [600, 535] width 14 height 14
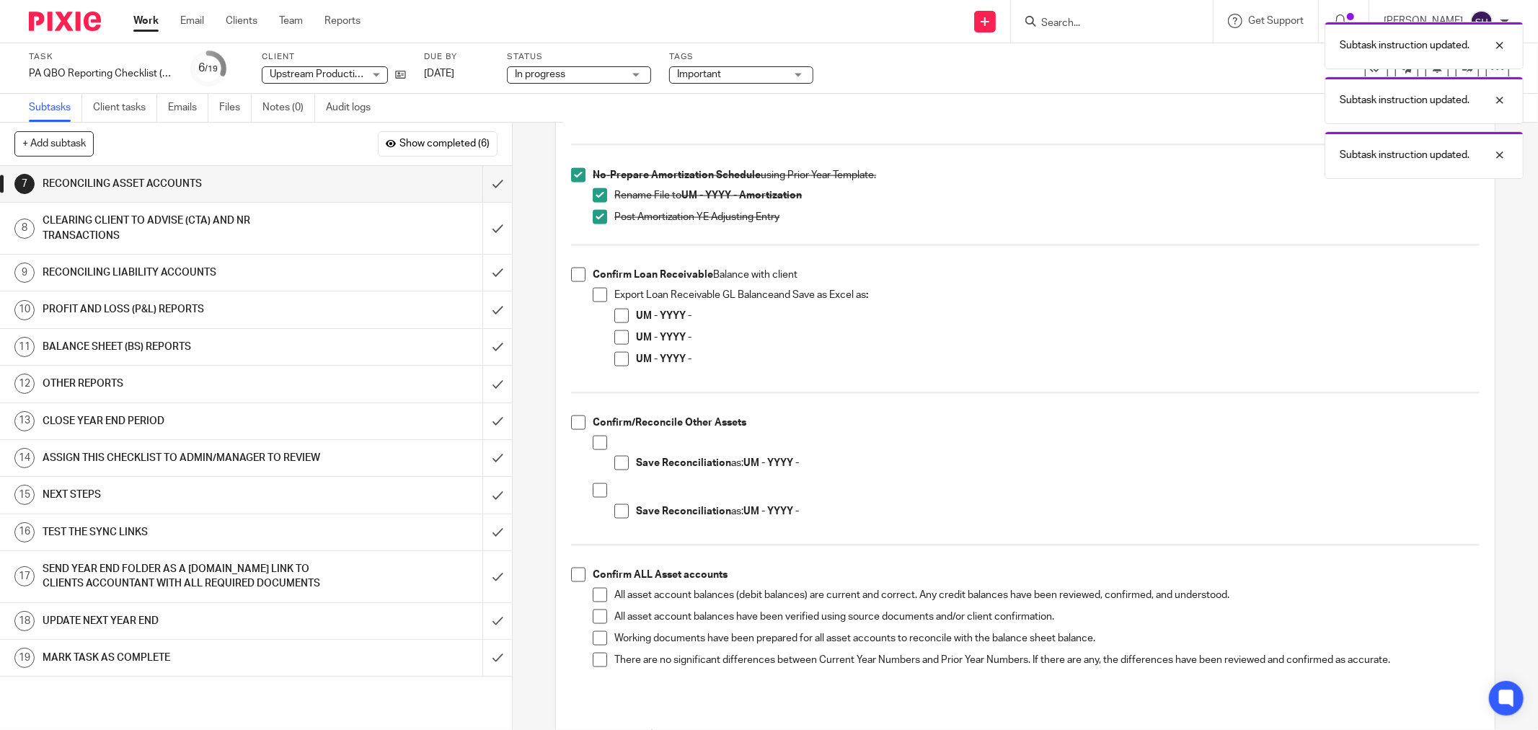
scroll to position [1763, 0]
drag, startPoint x: 568, startPoint y: 268, endPoint x: 594, endPoint y: 289, distance: 33.2
click at [571, 268] on span at bounding box center [578, 272] width 14 height 14
click at [596, 294] on span at bounding box center [600, 293] width 14 height 14
click at [614, 315] on span at bounding box center [621, 314] width 14 height 14
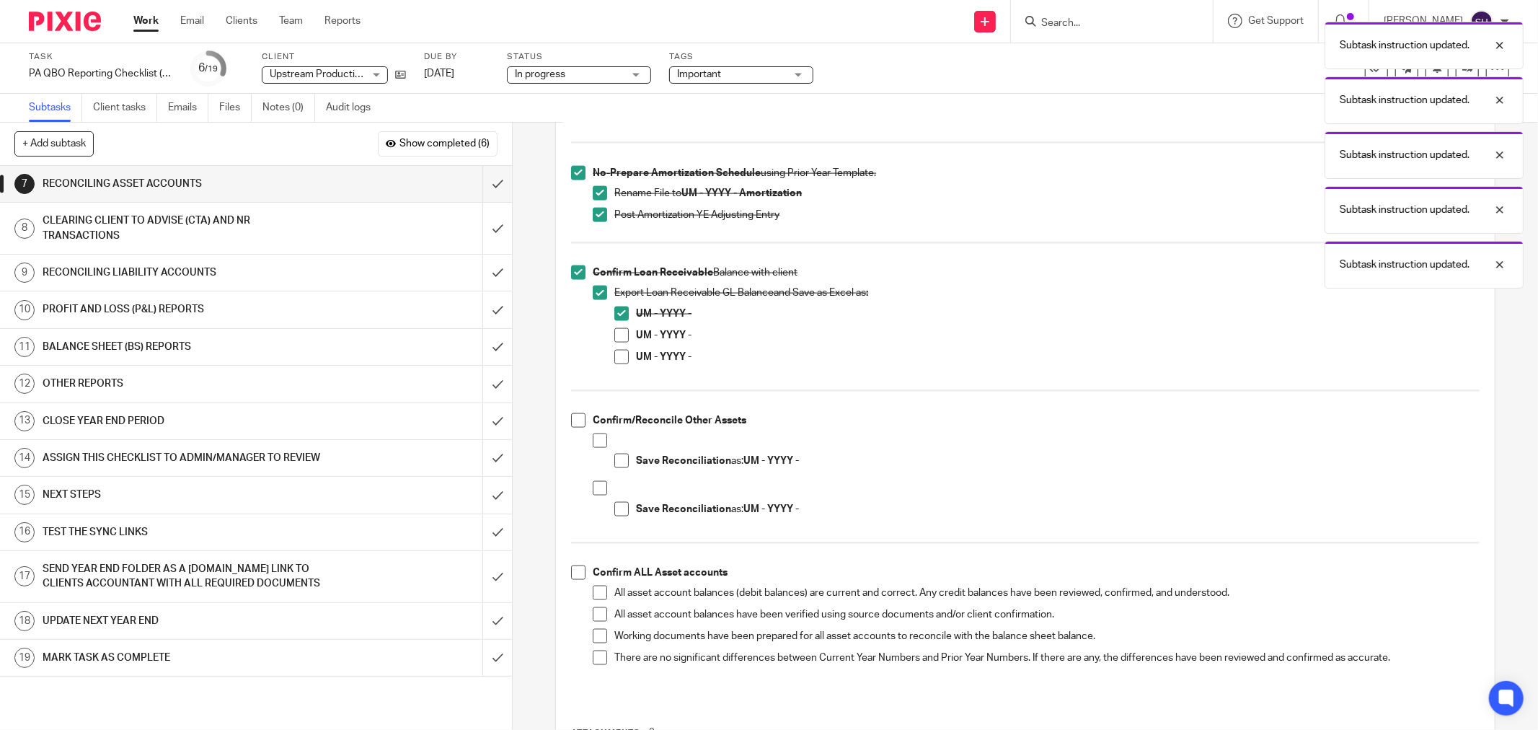
click at [619, 328] on span at bounding box center [621, 335] width 14 height 14
click at [619, 354] on span at bounding box center [621, 357] width 14 height 14
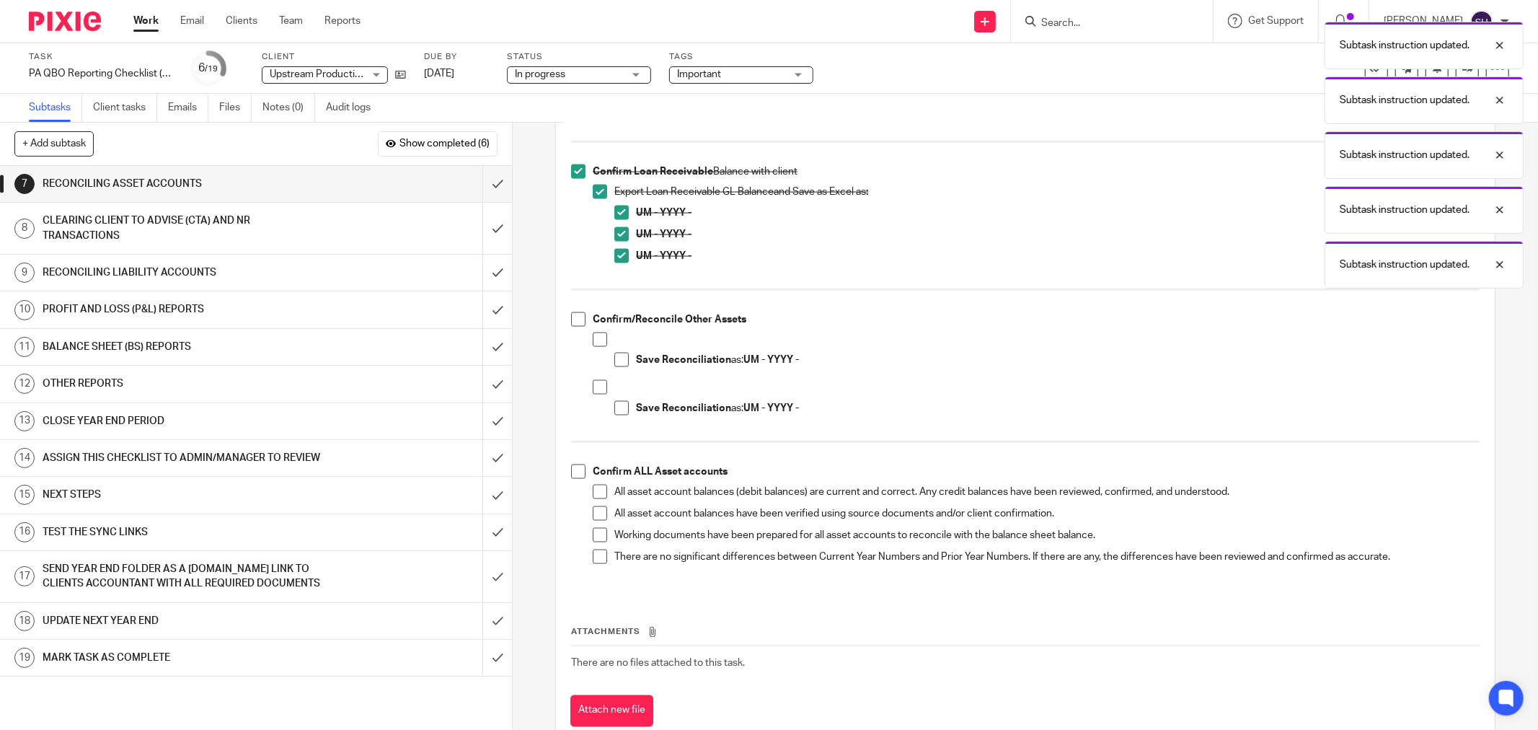
scroll to position [1906, 0]
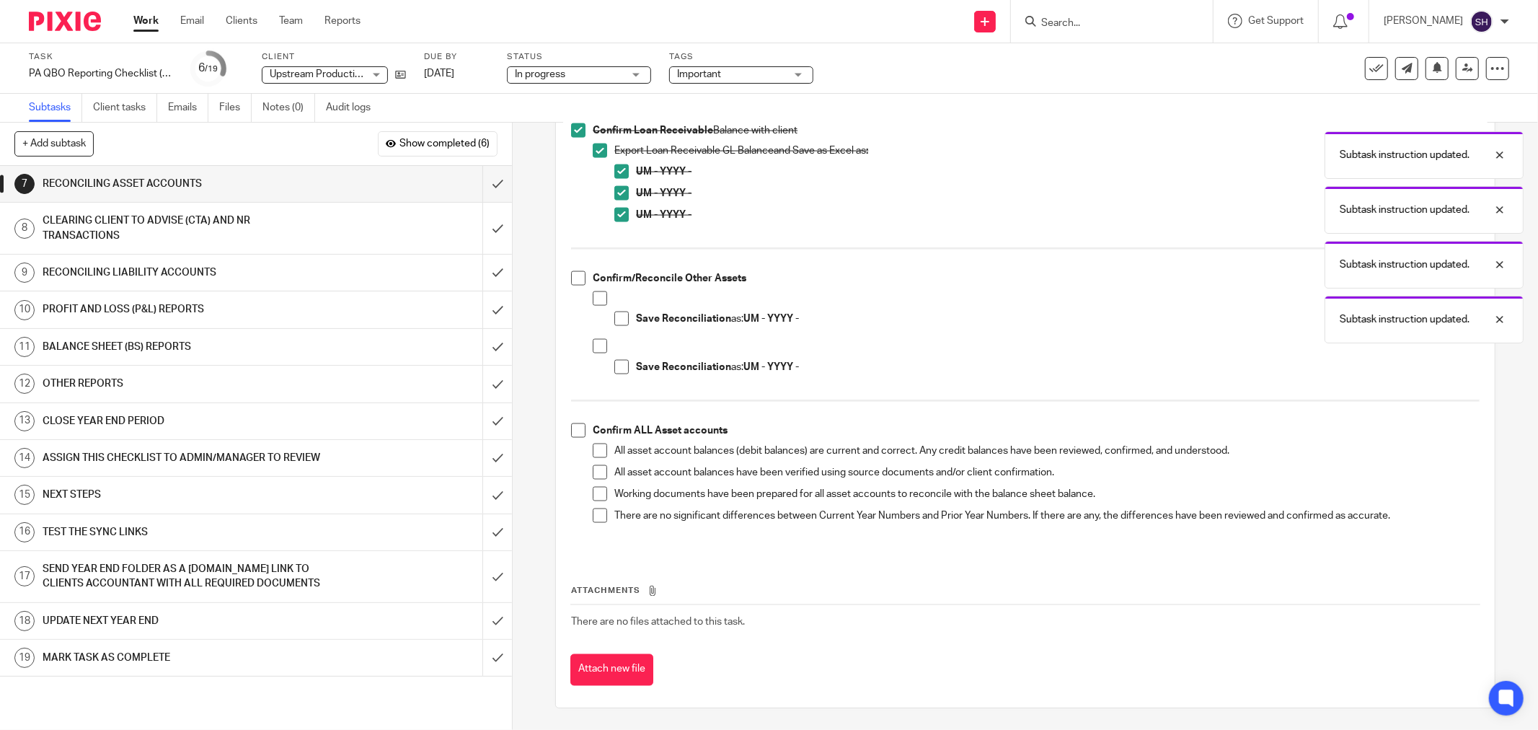
click at [576, 279] on span at bounding box center [578, 278] width 14 height 14
click at [593, 301] on span at bounding box center [600, 298] width 14 height 14
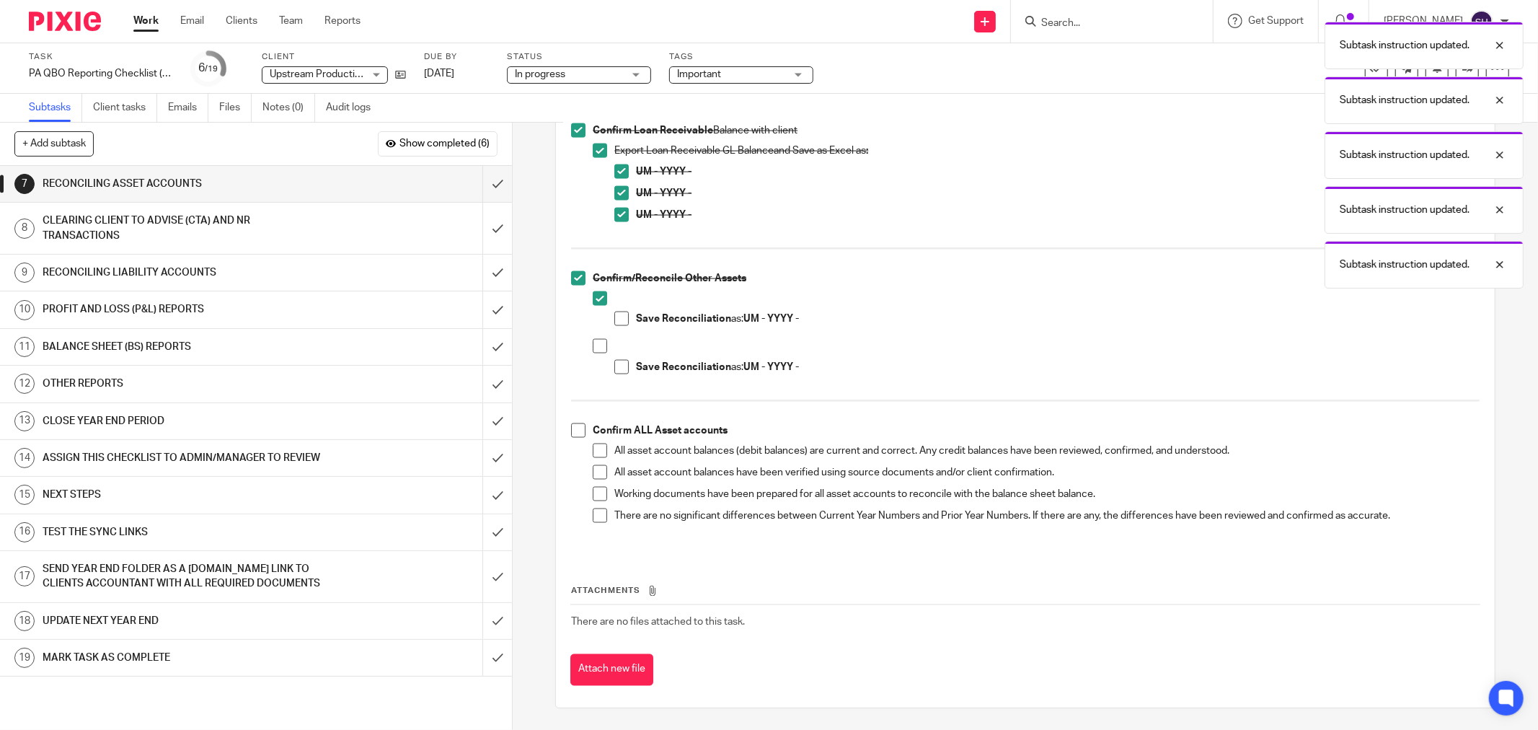
click at [614, 321] on span at bounding box center [621, 319] width 14 height 14
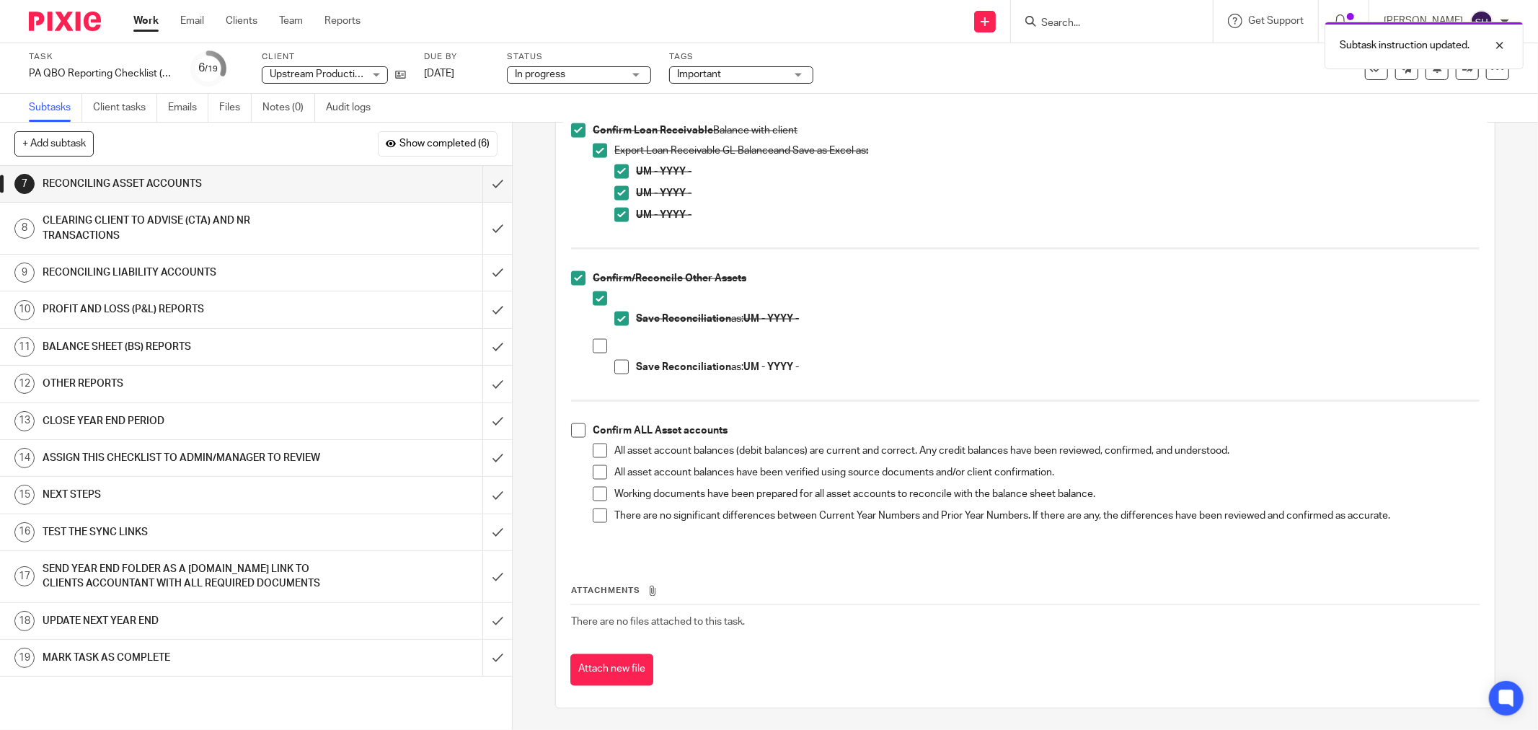
click at [594, 351] on span at bounding box center [600, 346] width 14 height 14
click at [609, 371] on li "Save Reconciliation as: UM - YYYY -" at bounding box center [1036, 363] width 887 height 48
click at [614, 369] on span at bounding box center [621, 367] width 14 height 14
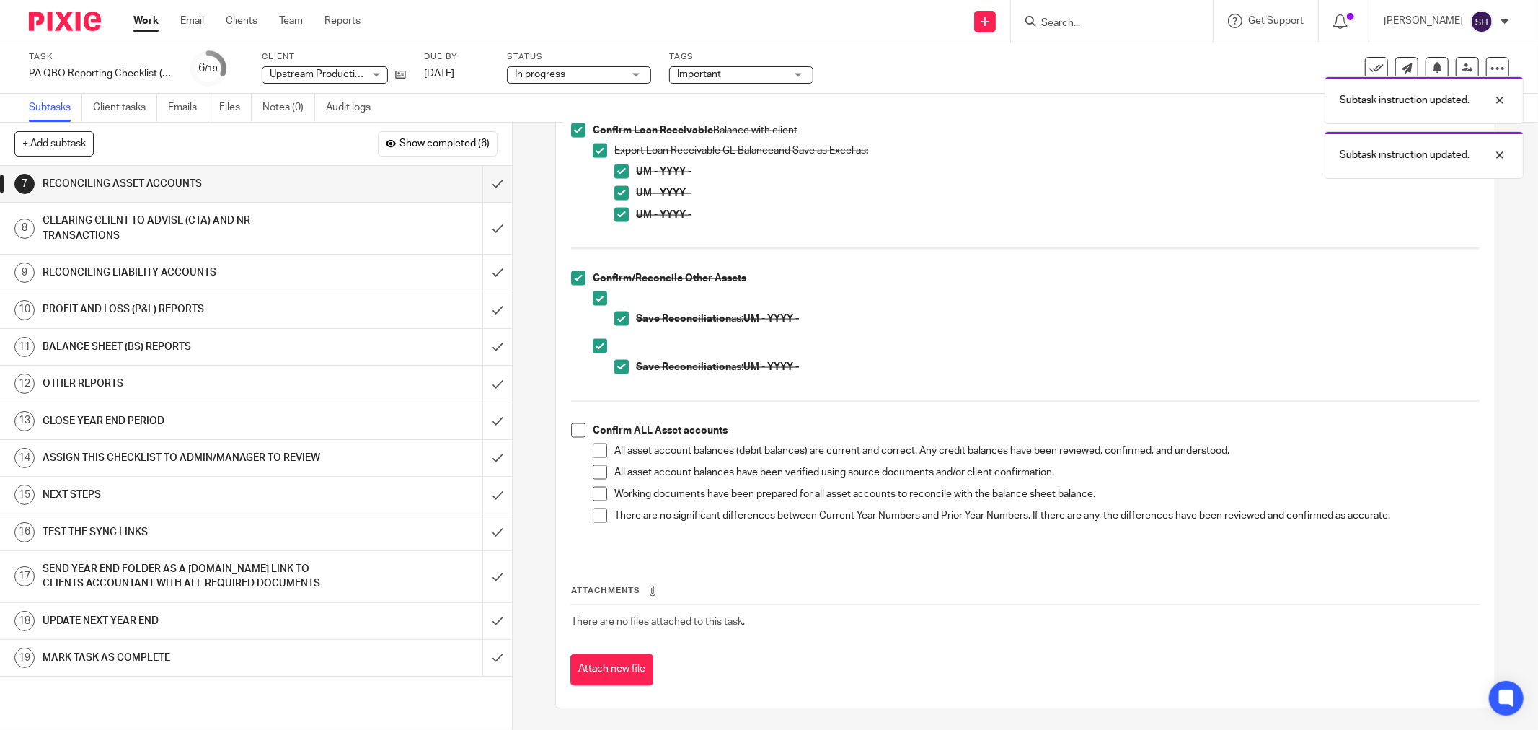
click at [573, 431] on span at bounding box center [578, 430] width 14 height 14
click at [593, 451] on span at bounding box center [600, 451] width 14 height 14
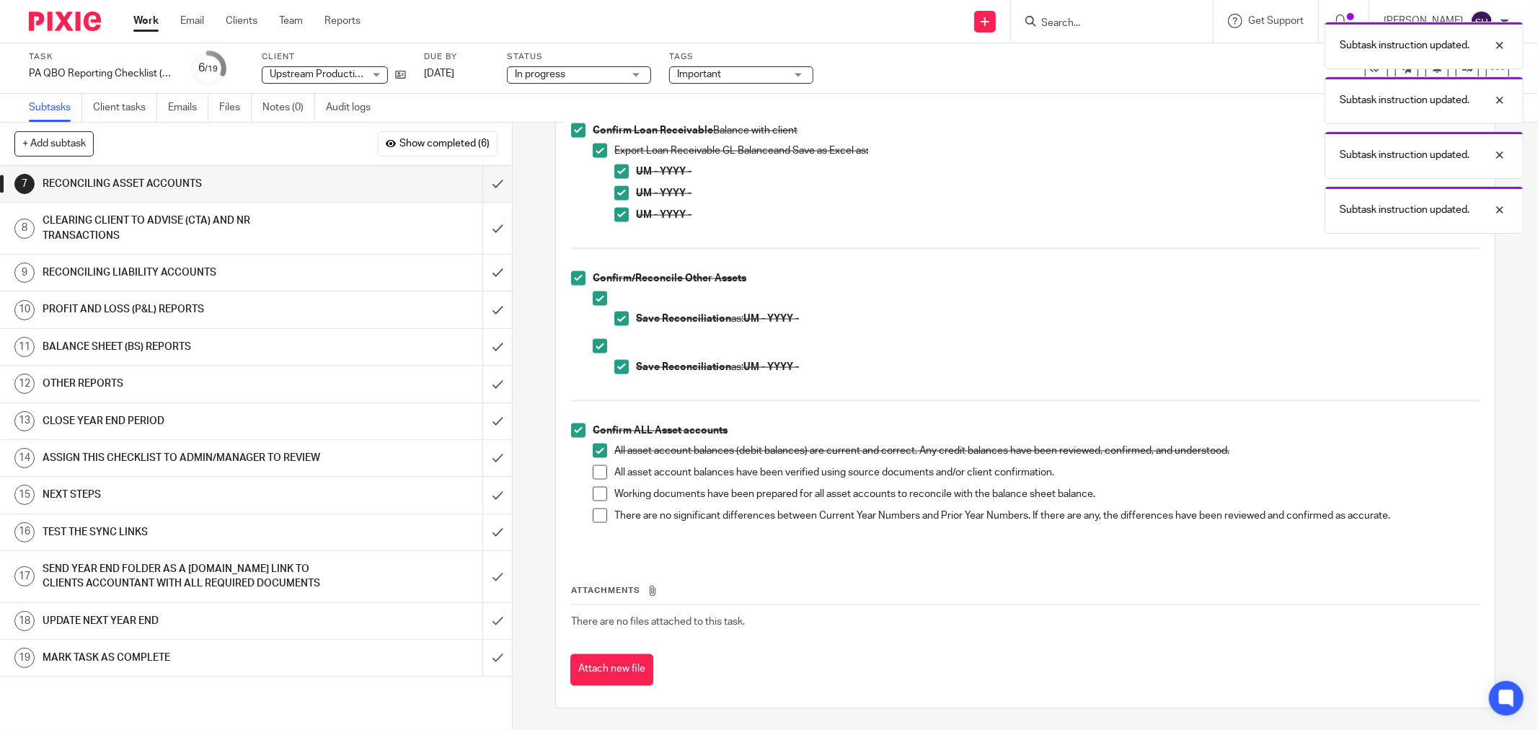
click at [593, 477] on span at bounding box center [600, 472] width 14 height 14
click at [593, 498] on span at bounding box center [600, 494] width 14 height 14
click at [593, 518] on span at bounding box center [600, 515] width 14 height 14
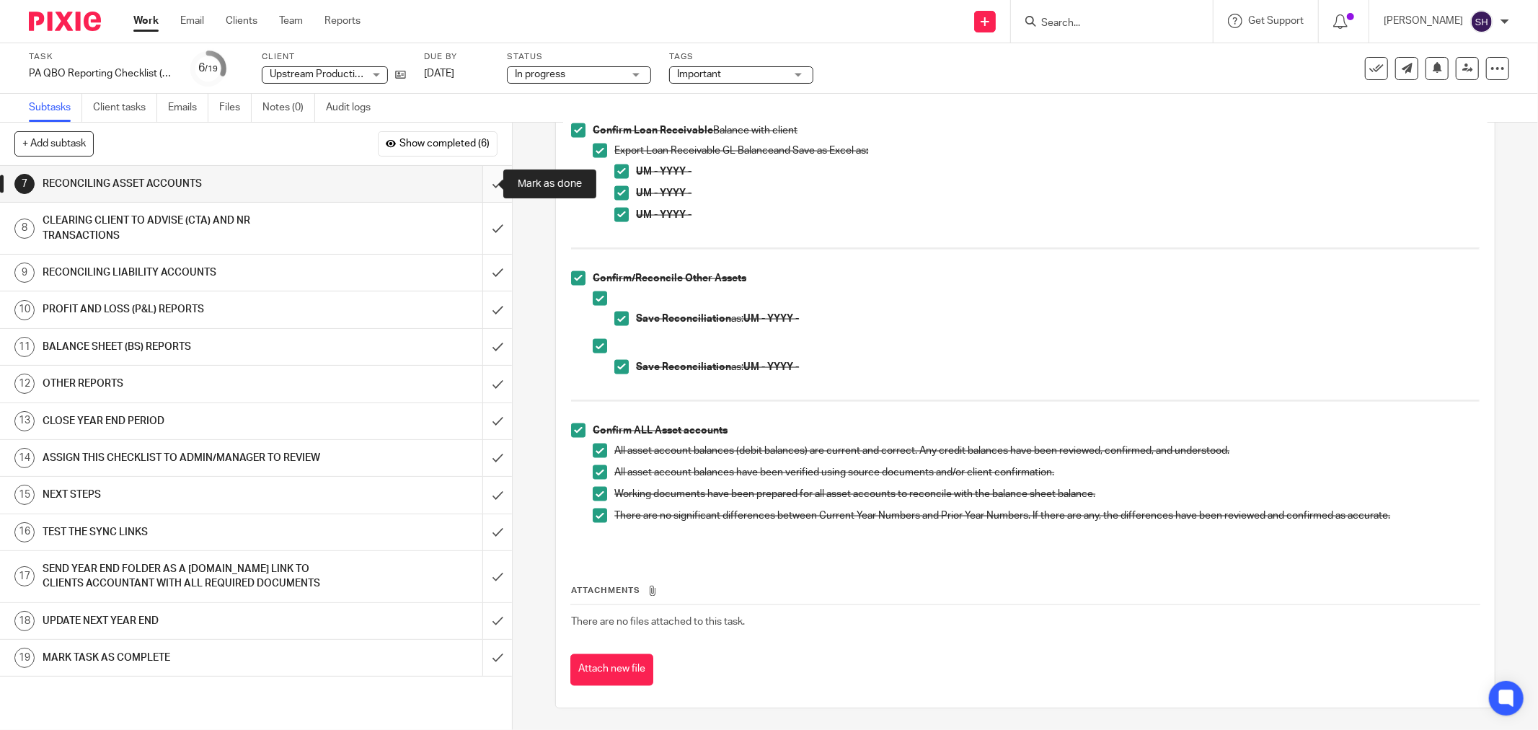
click at [481, 191] on input "submit" at bounding box center [256, 184] width 512 height 36
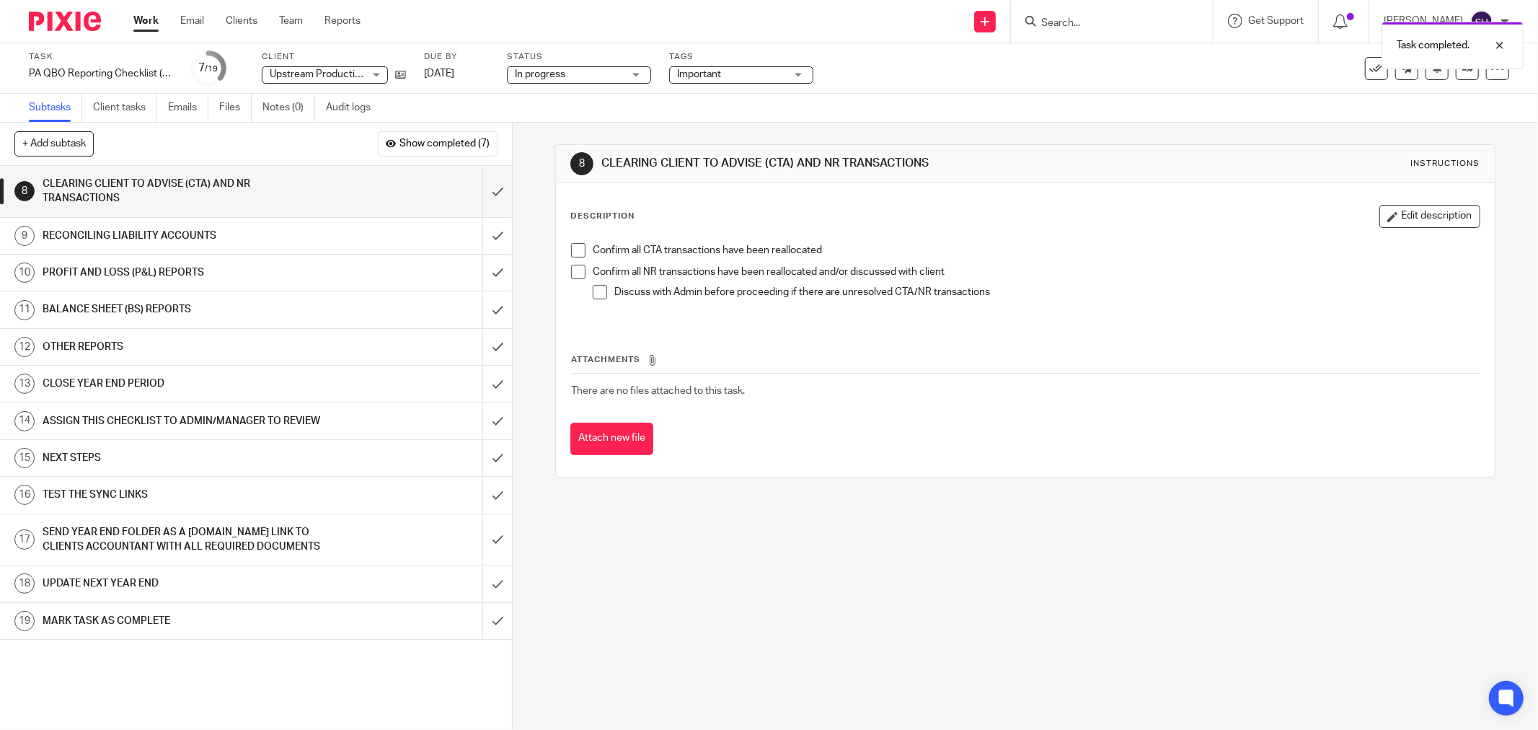
click at [571, 247] on span at bounding box center [578, 250] width 14 height 14
drag, startPoint x: 571, startPoint y: 272, endPoint x: 586, endPoint y: 276, distance: 15.1
click at [573, 272] on span at bounding box center [578, 272] width 14 height 14
click at [597, 300] on li "Discuss with Admin before proceeding if there are unresolved CTA/NR transactions" at bounding box center [1036, 296] width 887 height 22
click at [594, 294] on span at bounding box center [600, 292] width 14 height 14
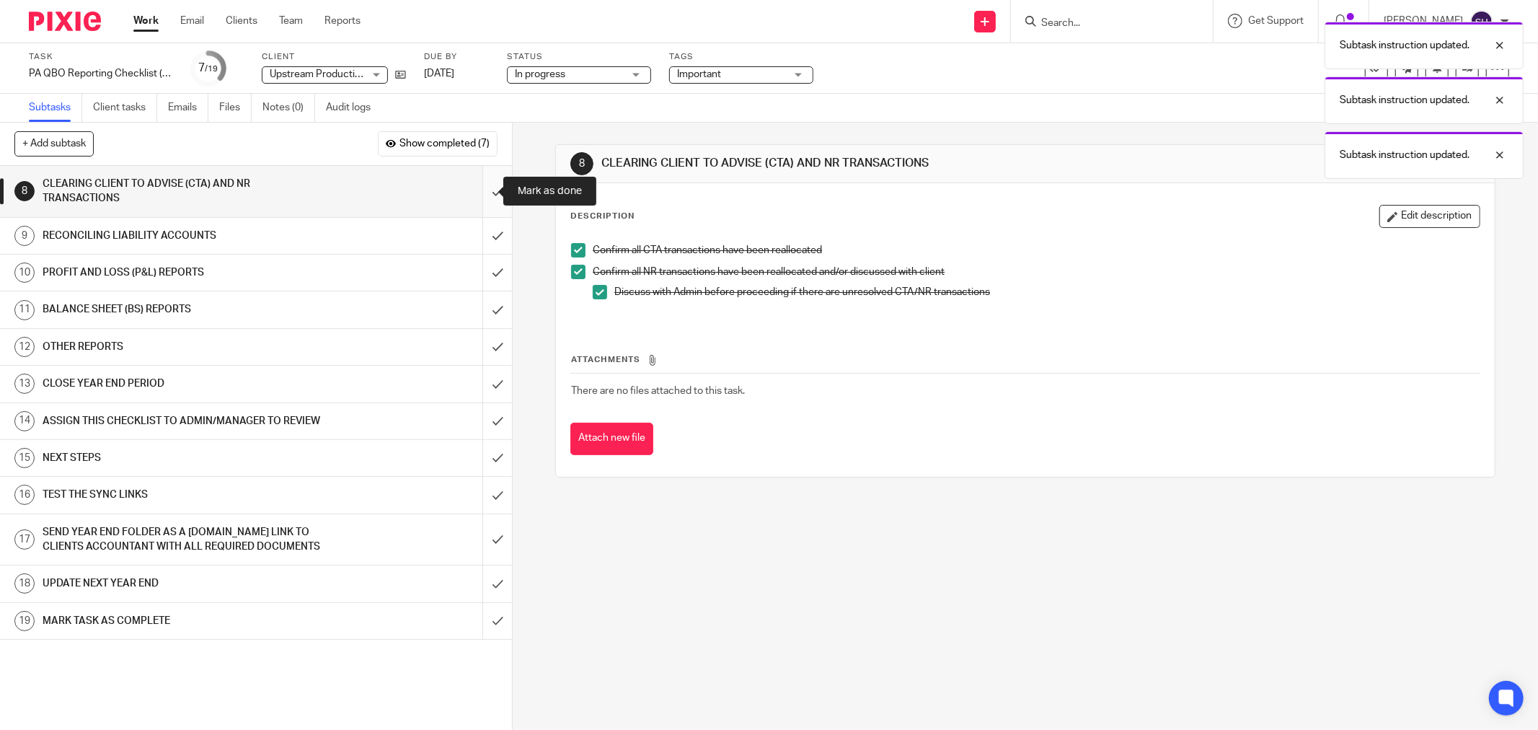
click at [480, 191] on input "submit" at bounding box center [256, 191] width 512 height 51
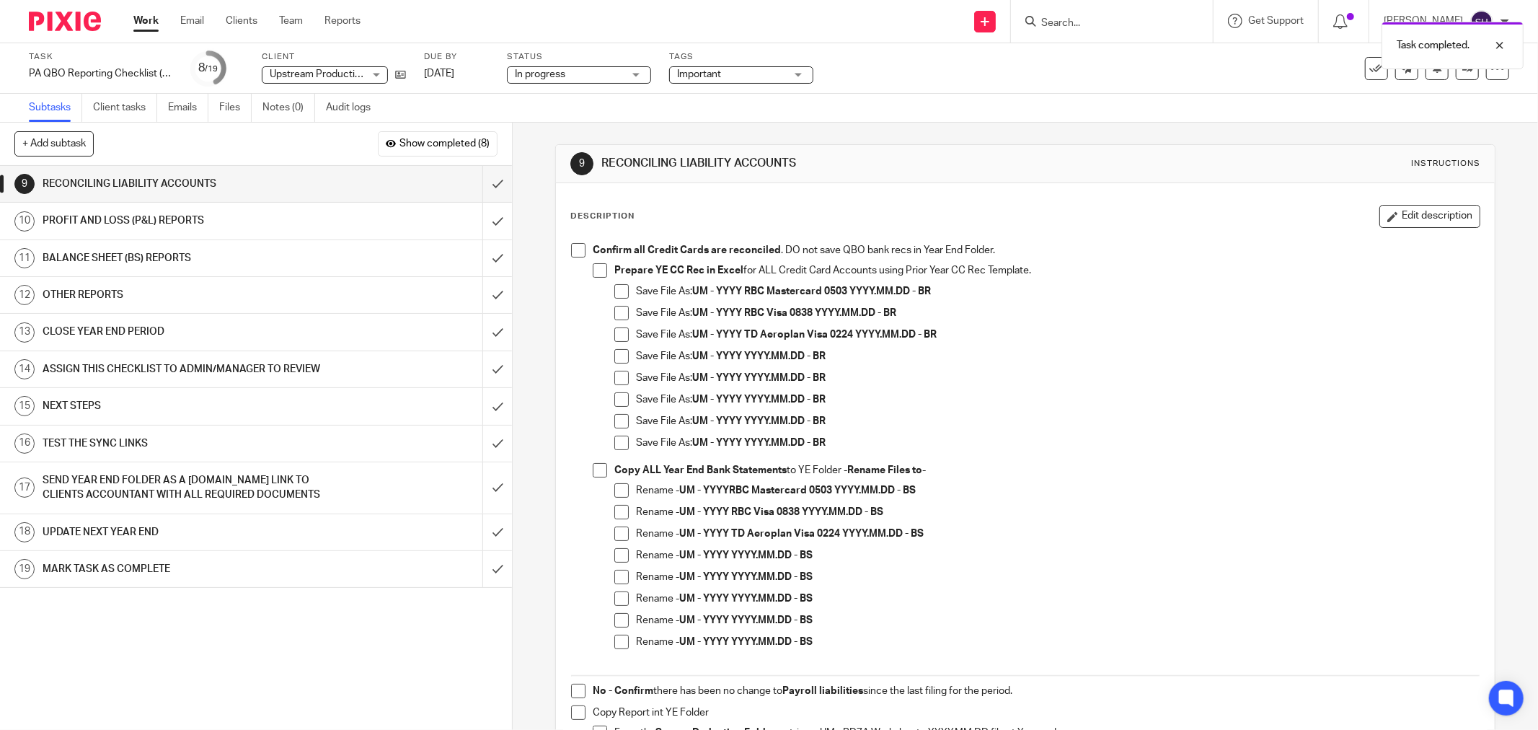
drag, startPoint x: 577, startPoint y: 253, endPoint x: 590, endPoint y: 264, distance: 16.9
click at [577, 254] on span at bounding box center [578, 250] width 14 height 14
click at [596, 270] on span at bounding box center [600, 270] width 14 height 14
click at [614, 290] on span at bounding box center [621, 291] width 14 height 14
drag, startPoint x: 615, startPoint y: 309, endPoint x: 617, endPoint y: 319, distance: 10.9
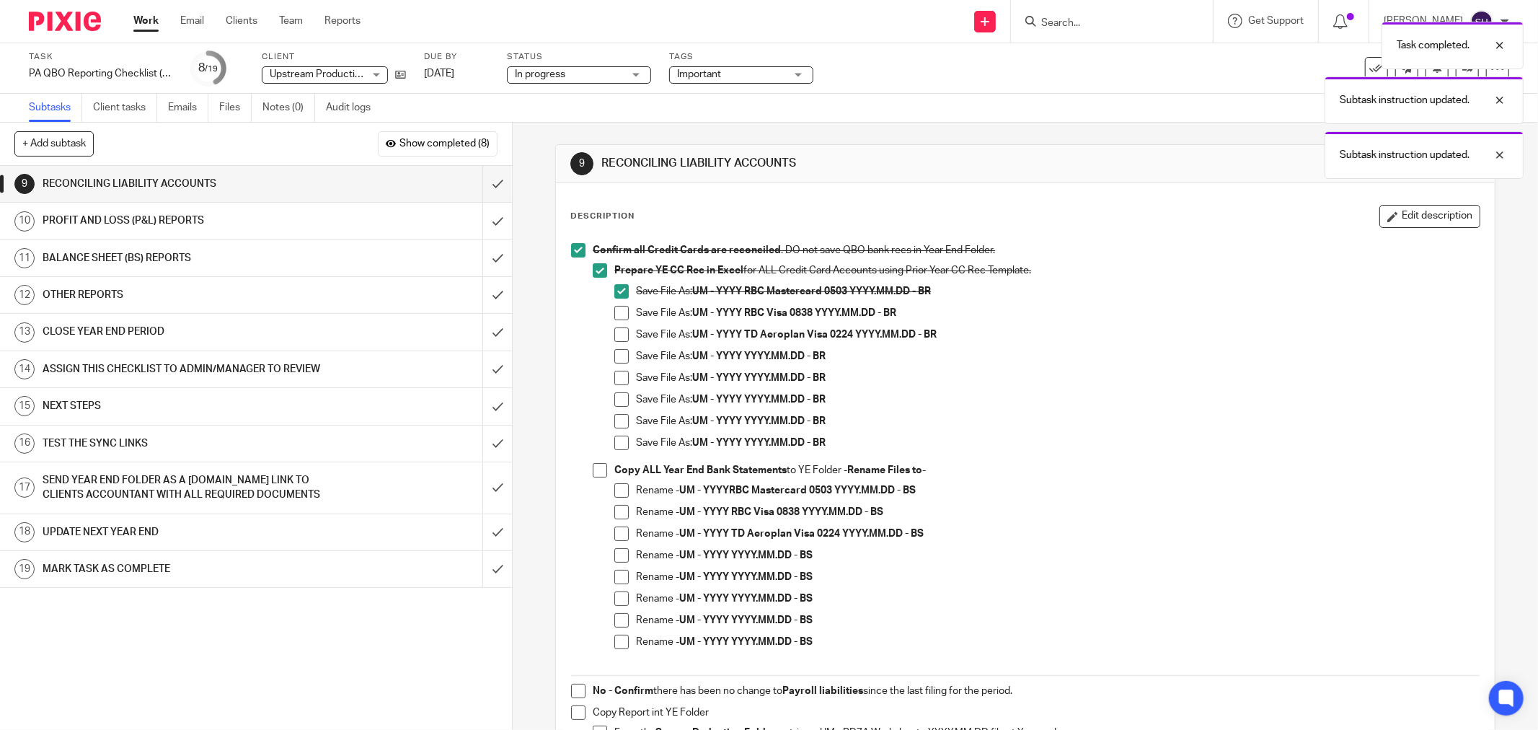
click at [615, 310] on span at bounding box center [621, 313] width 14 height 14
click at [617, 337] on span at bounding box center [621, 334] width 14 height 14
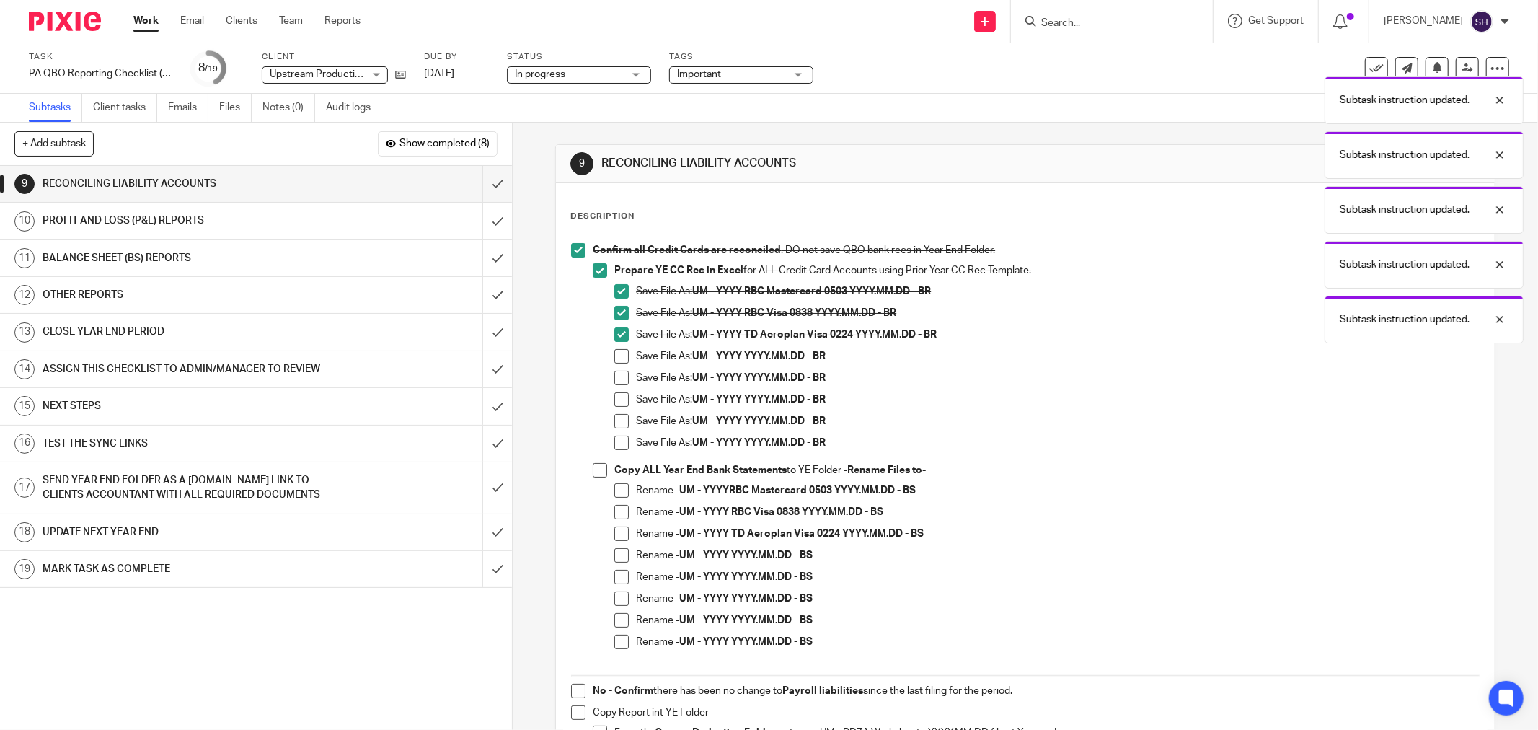
click at [614, 358] on span at bounding box center [621, 356] width 14 height 14
click at [616, 378] on span at bounding box center [621, 378] width 14 height 14
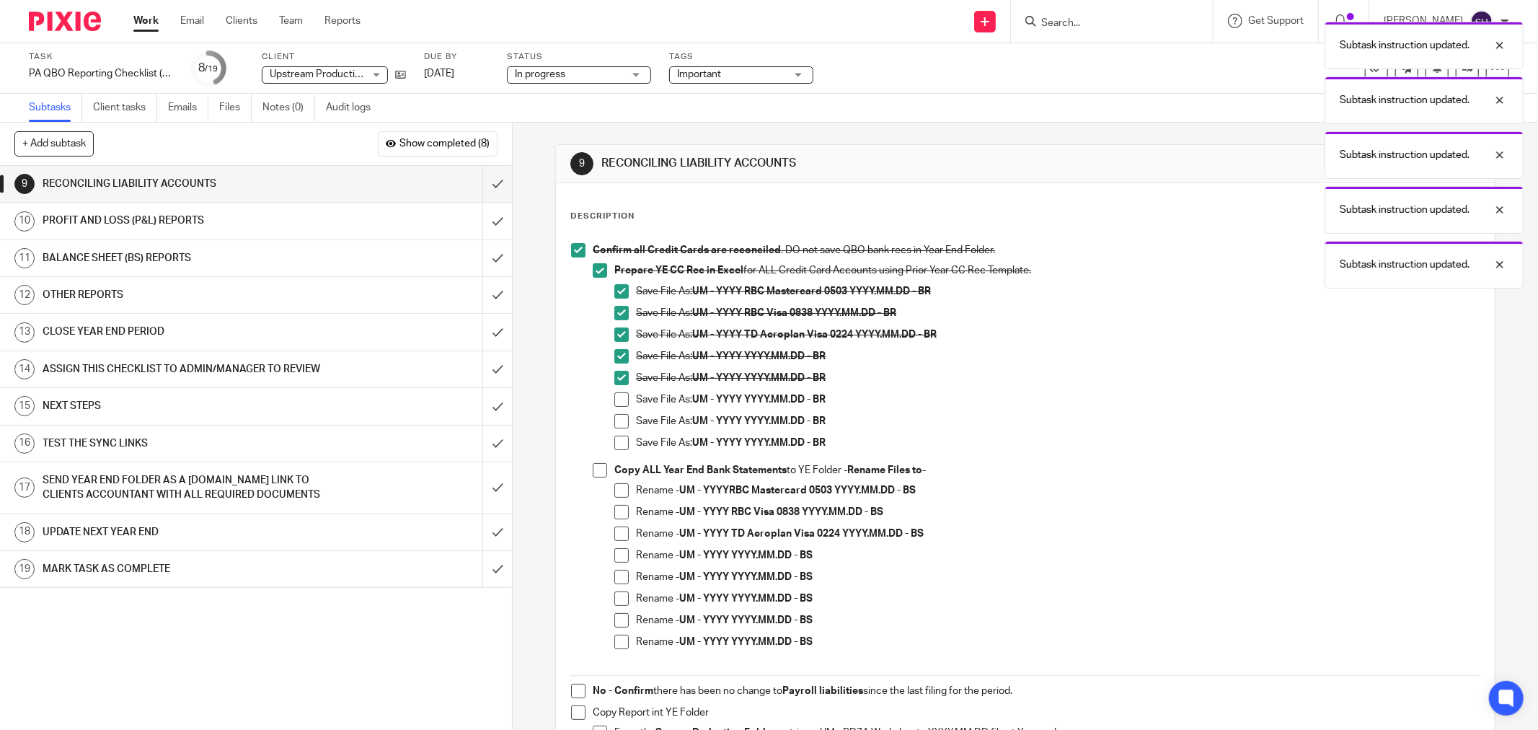
click at [614, 392] on span at bounding box center [621, 399] width 14 height 14
click at [614, 419] on span at bounding box center [621, 421] width 14 height 14
click at [614, 438] on span at bounding box center [621, 443] width 14 height 14
click at [596, 472] on span at bounding box center [600, 470] width 14 height 14
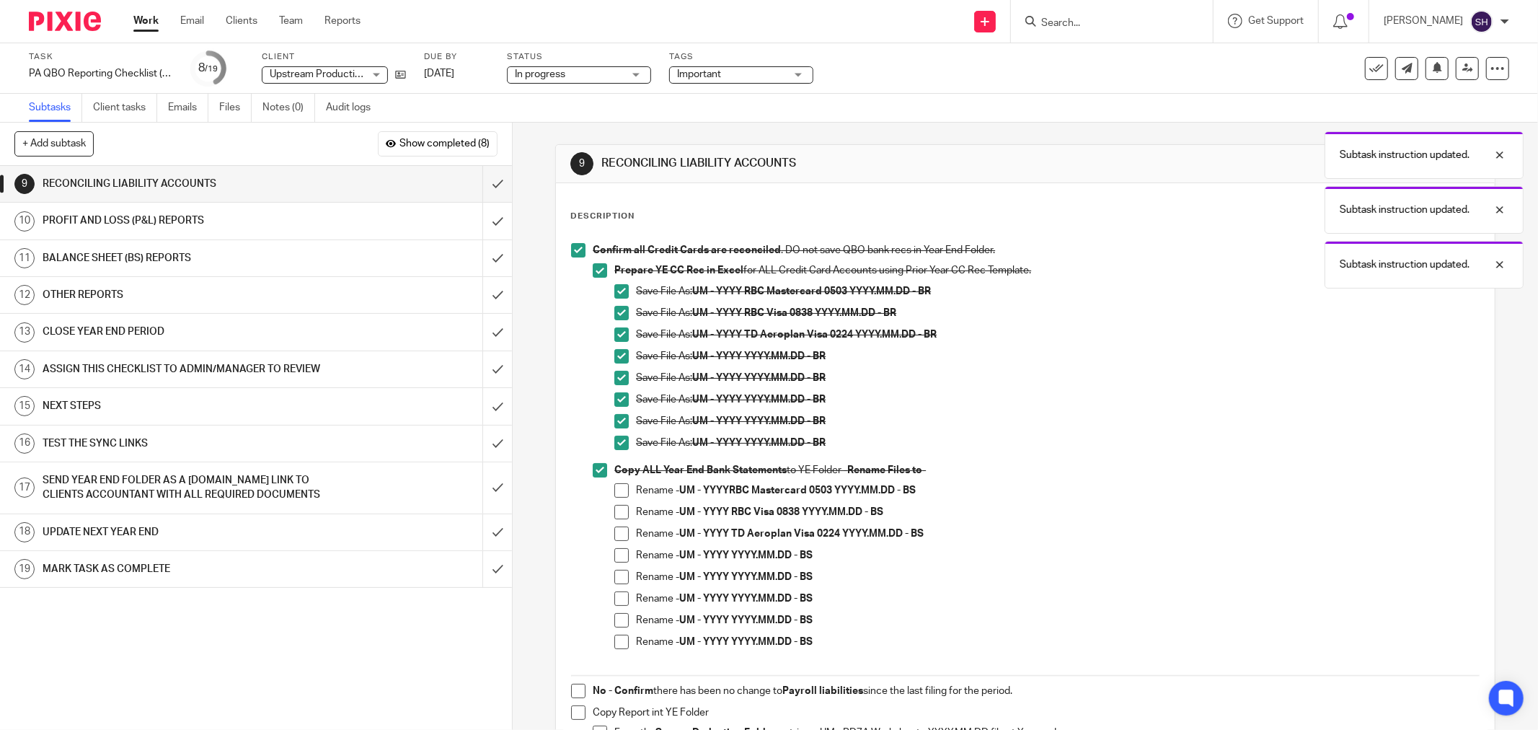
click at [614, 490] on span at bounding box center [621, 490] width 14 height 14
click at [606, 512] on li "Copy ALL Year End Bank Statements to YE Folder - Rename Files to - Rename - UM …" at bounding box center [1036, 562] width 887 height 199
drag, startPoint x: 621, startPoint y: 508, endPoint x: 620, endPoint y: 516, distance: 8.0
click at [621, 510] on span at bounding box center [621, 512] width 14 height 14
click at [619, 531] on span at bounding box center [621, 533] width 14 height 14
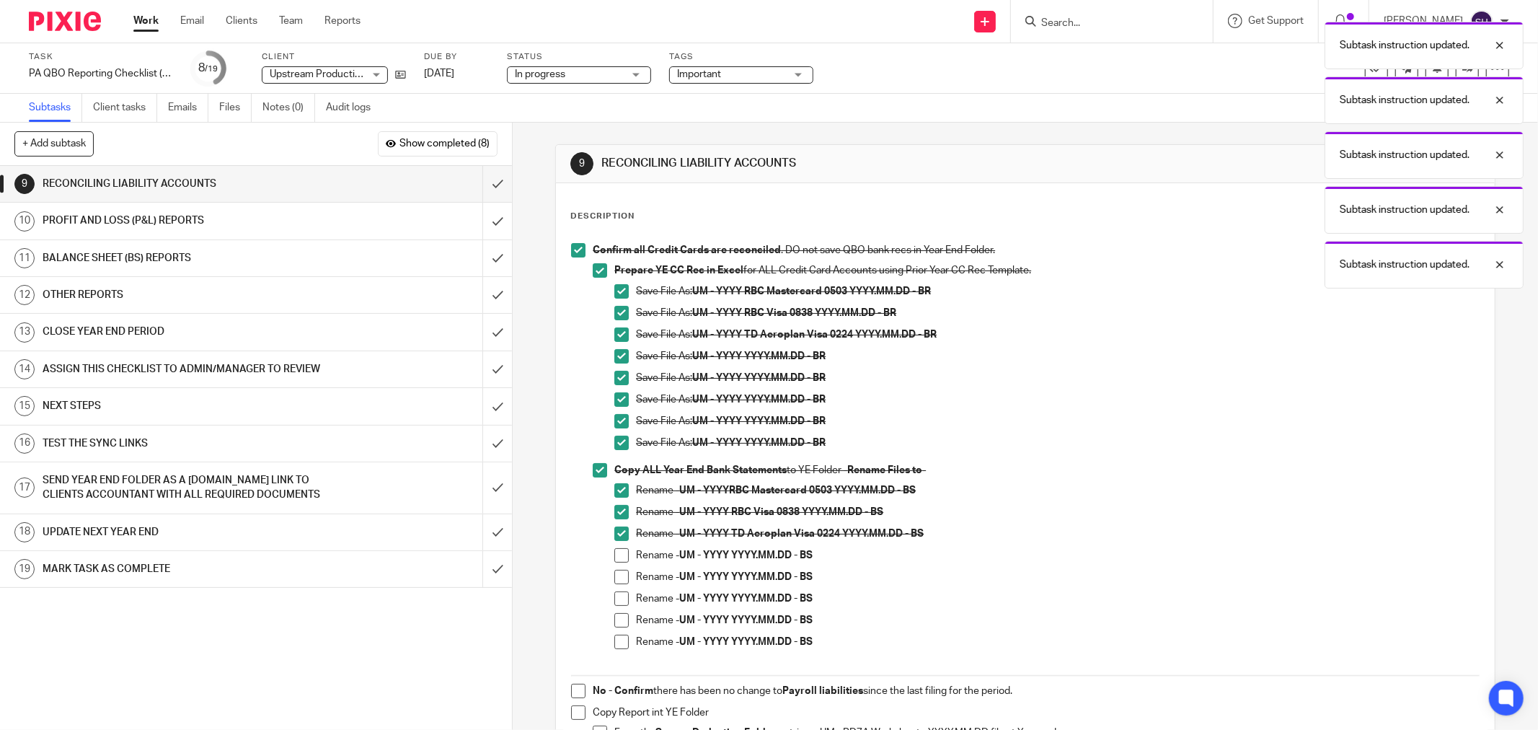
drag, startPoint x: 617, startPoint y: 555, endPoint x: 622, endPoint y: 578, distance: 23.6
click at [617, 558] on span at bounding box center [621, 555] width 14 height 14
click at [622, 581] on span at bounding box center [621, 577] width 14 height 14
drag, startPoint x: 617, startPoint y: 599, endPoint x: 617, endPoint y: 617, distance: 18.0
click at [617, 600] on span at bounding box center [621, 598] width 14 height 14
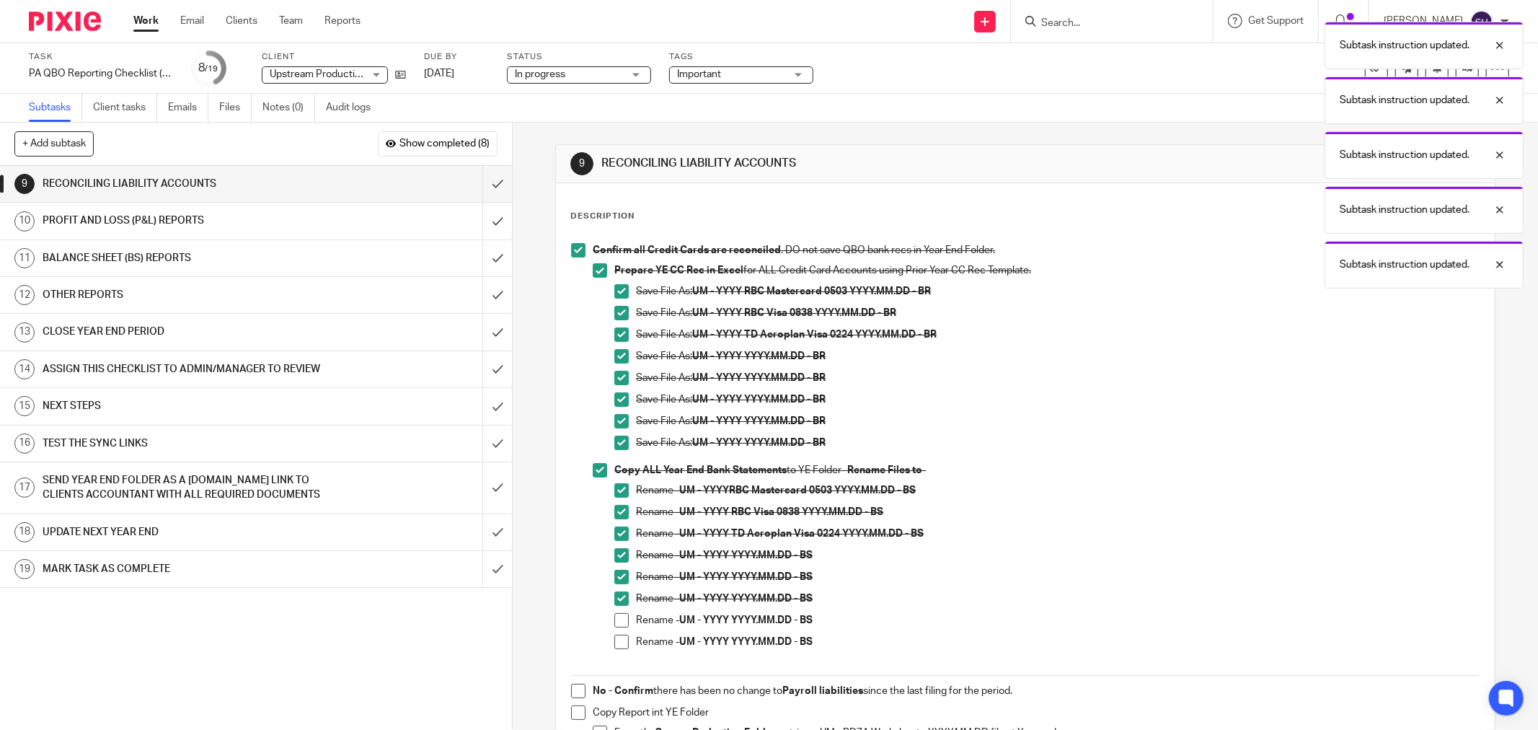
click at [617, 618] on span at bounding box center [621, 620] width 14 height 14
click at [614, 643] on span at bounding box center [621, 642] width 14 height 14
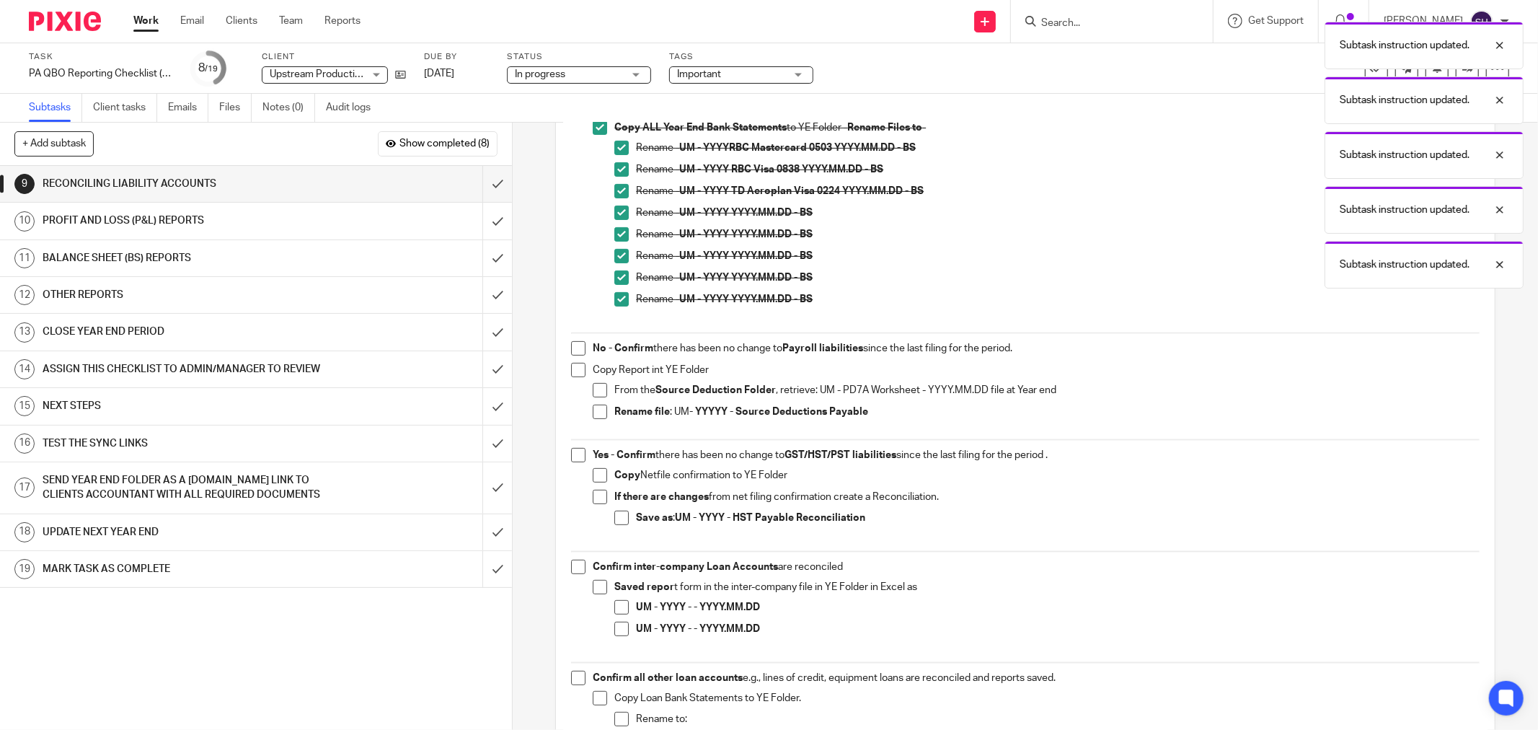
scroll to position [400, 0]
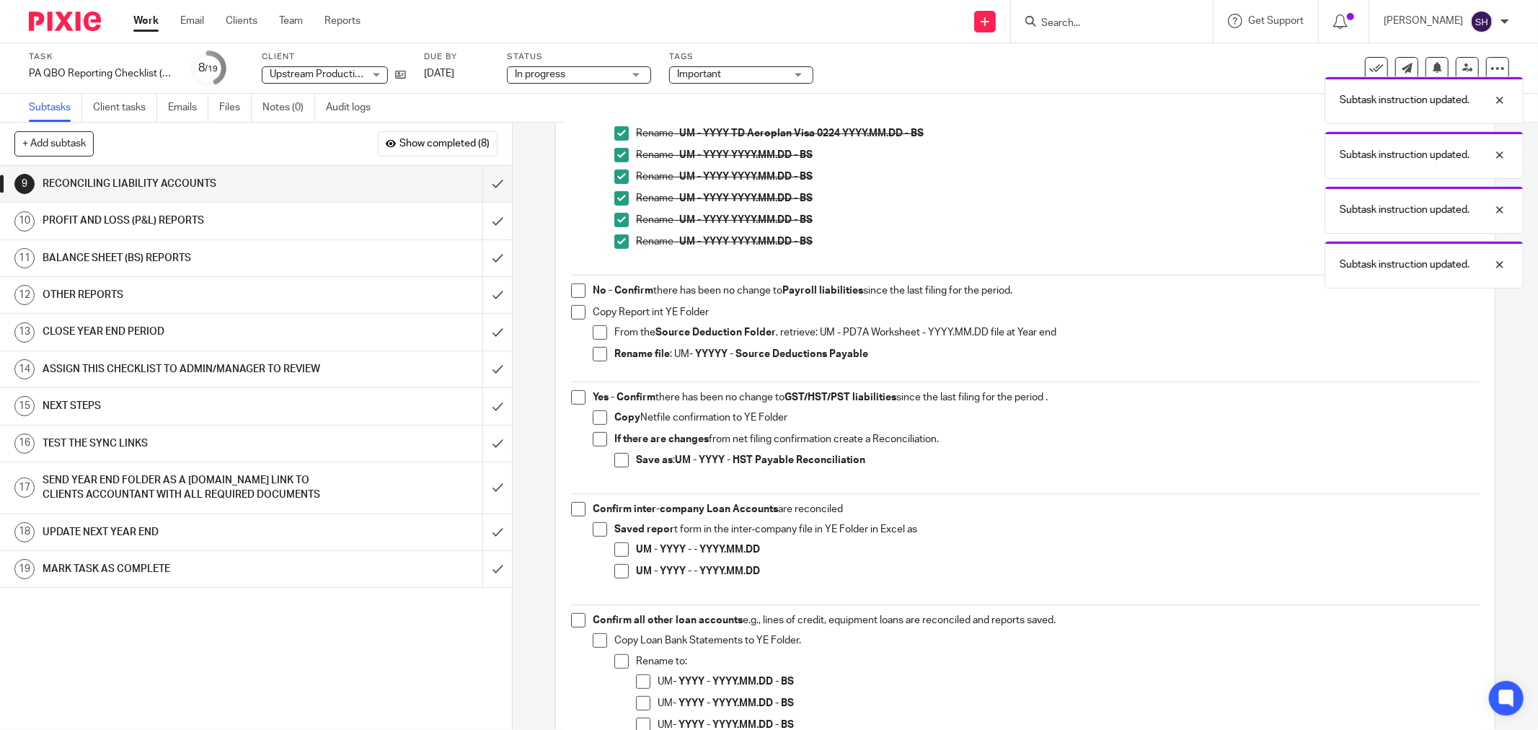
click at [577, 292] on span at bounding box center [578, 290] width 14 height 14
click at [571, 312] on span at bounding box center [578, 312] width 14 height 14
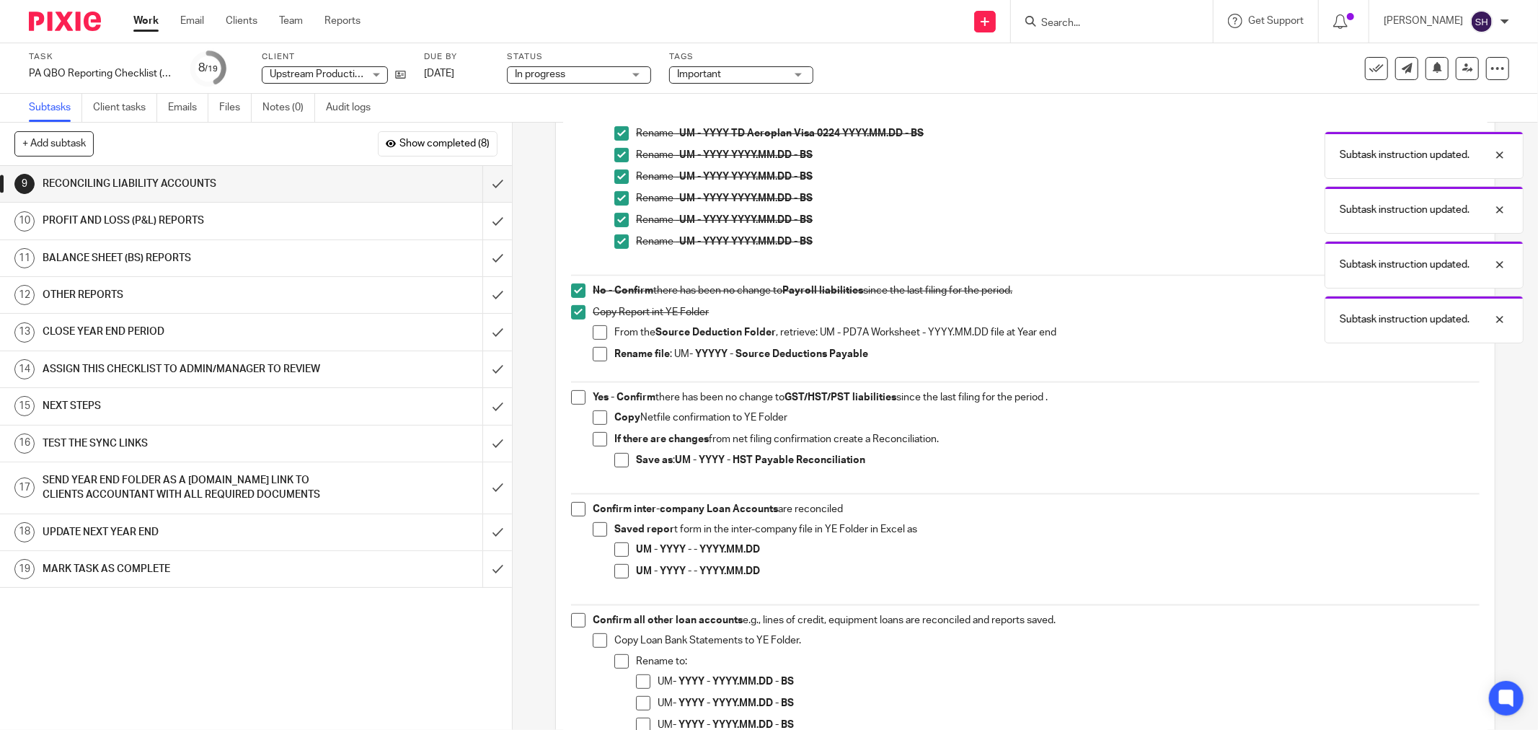
click at [594, 333] on span at bounding box center [600, 332] width 14 height 14
click at [594, 353] on span at bounding box center [600, 354] width 14 height 14
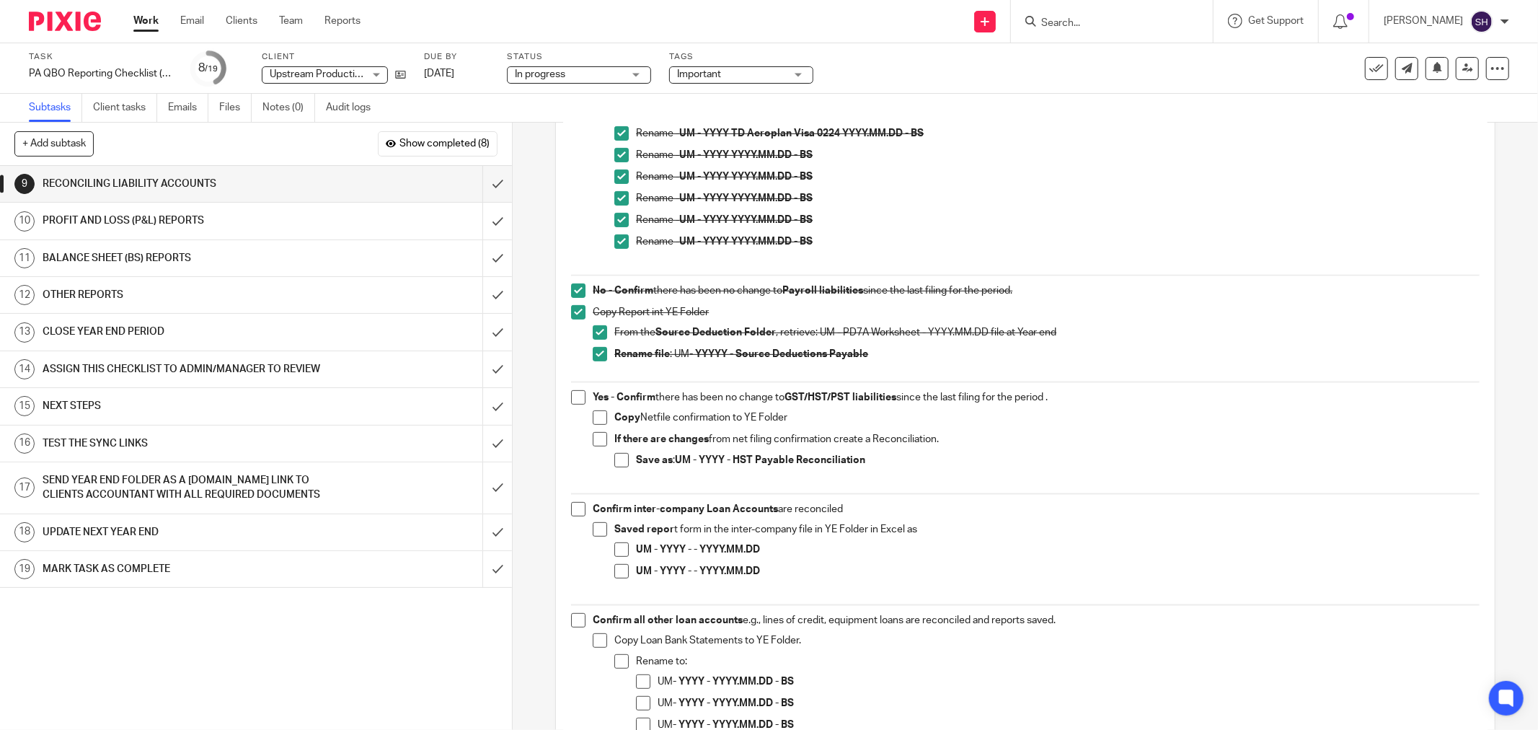
click at [571, 397] on span at bounding box center [578, 397] width 14 height 14
drag, startPoint x: 596, startPoint y: 417, endPoint x: 599, endPoint y: 424, distance: 7.8
click at [596, 418] on span at bounding box center [600, 417] width 14 height 14
click at [596, 440] on span at bounding box center [600, 439] width 14 height 14
click at [619, 453] on span at bounding box center [621, 460] width 14 height 14
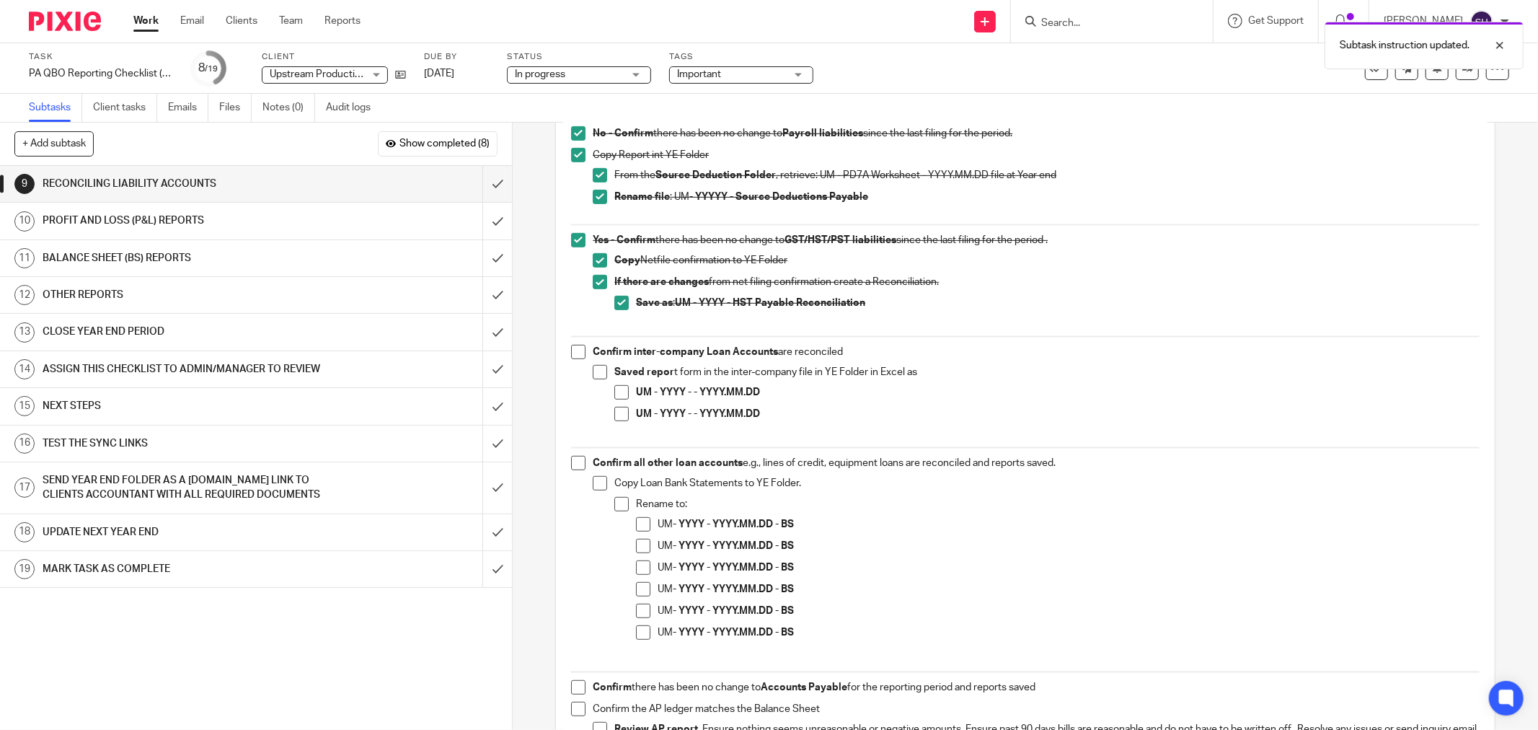
scroll to position [560, 0]
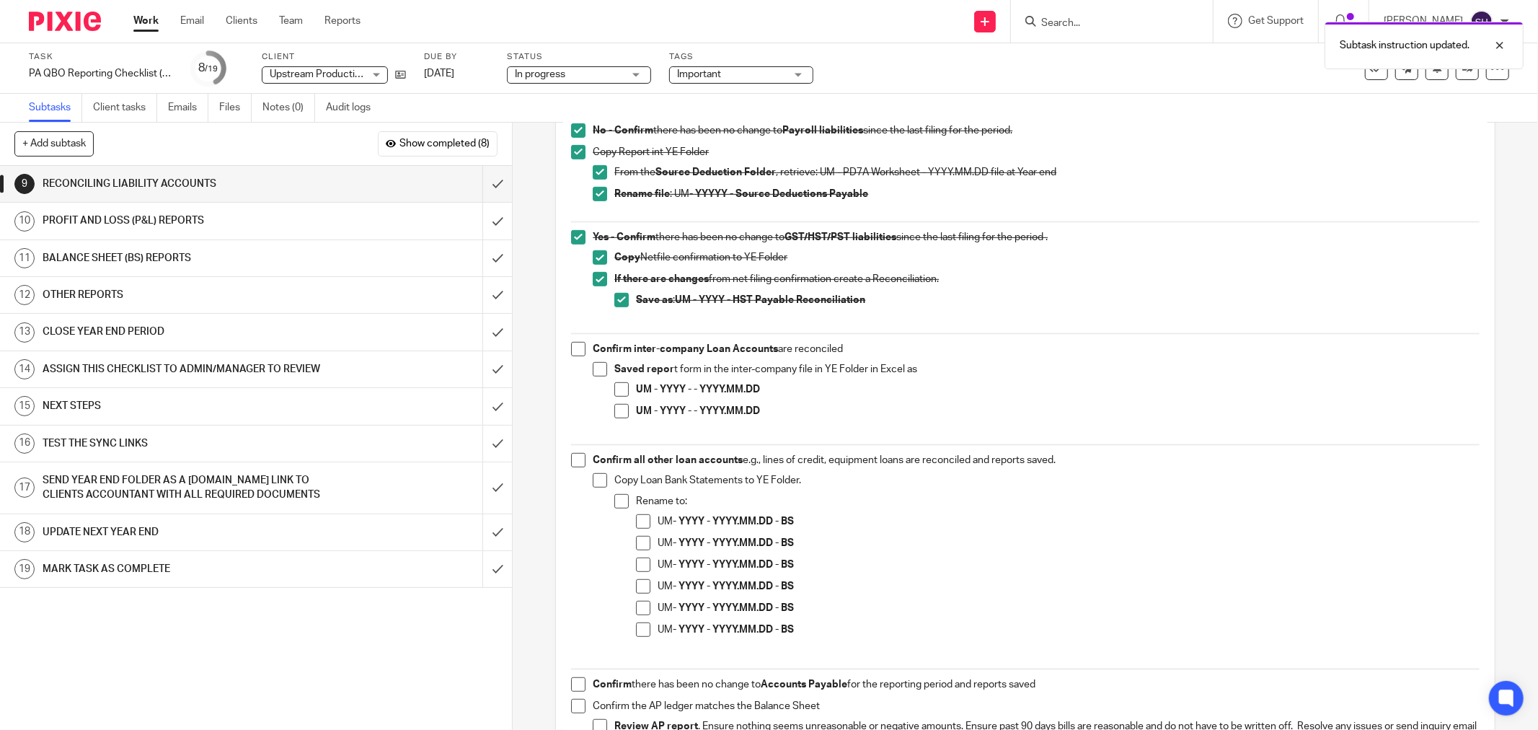
drag, startPoint x: 573, startPoint y: 350, endPoint x: 585, endPoint y: 362, distance: 17.3
click at [573, 351] on span at bounding box center [578, 349] width 14 height 14
click at [595, 370] on span at bounding box center [600, 369] width 14 height 14
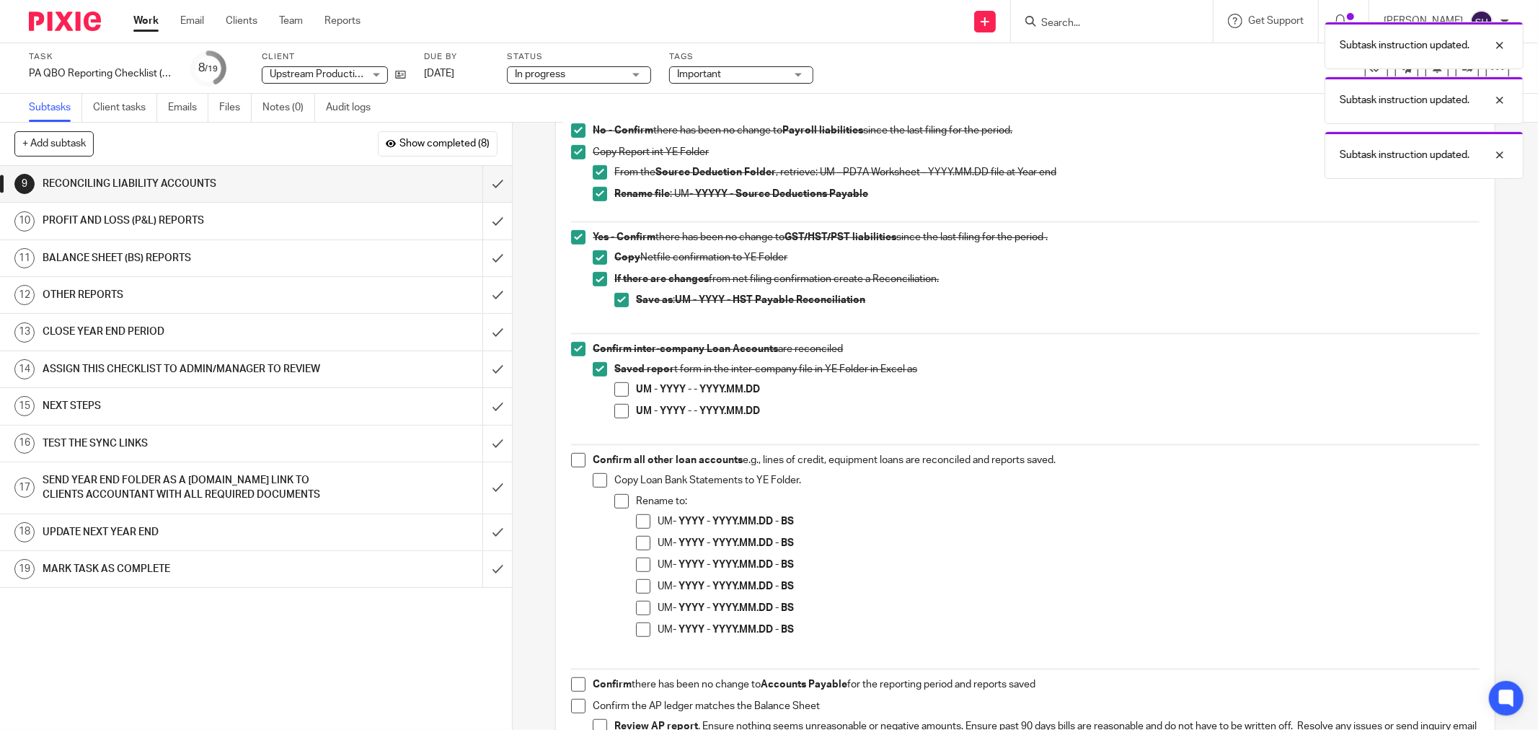
click at [620, 384] on span at bounding box center [621, 389] width 14 height 14
click at [621, 409] on span at bounding box center [621, 411] width 14 height 14
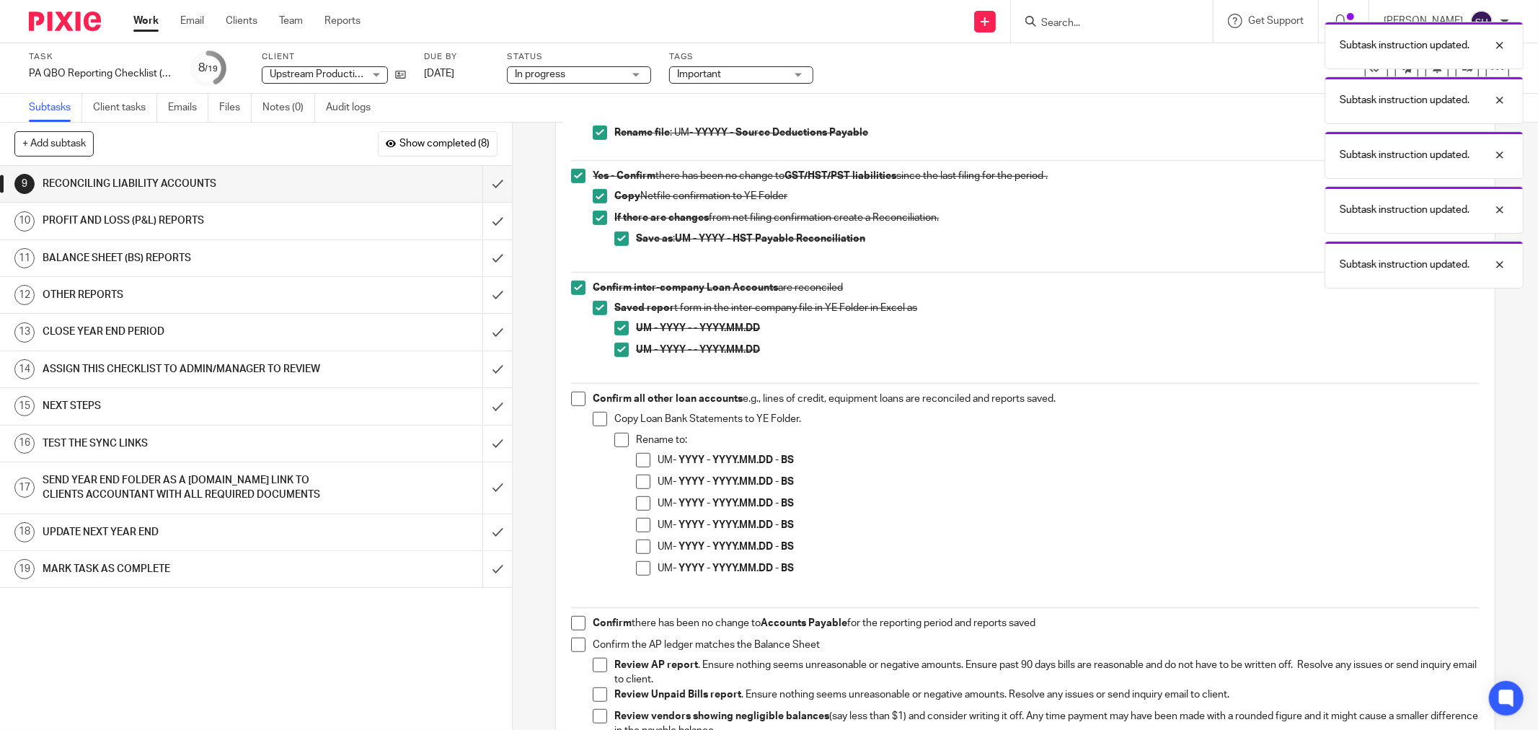
scroll to position [721, 0]
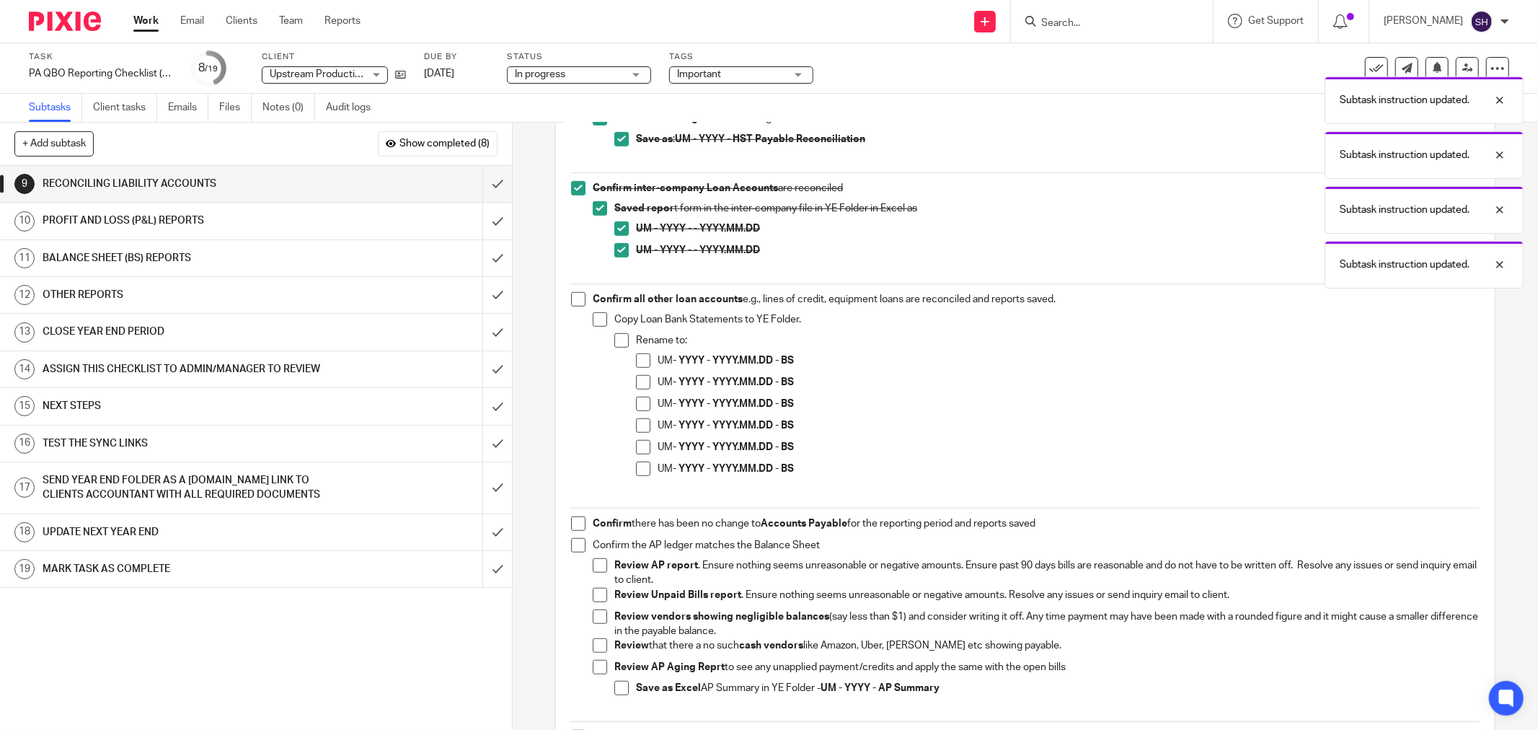
click at [581, 300] on span at bounding box center [578, 299] width 14 height 14
click at [599, 328] on li "Copy Loan Bank Statements to YE Folder. Rename to: UM - YYYY - YYYY.MM.DD - BS …" at bounding box center [1036, 403] width 887 height 182
drag, startPoint x: 597, startPoint y: 322, endPoint x: 609, endPoint y: 332, distance: 15.9
click at [599, 323] on span at bounding box center [600, 319] width 14 height 14
click at [617, 340] on span at bounding box center [621, 340] width 14 height 14
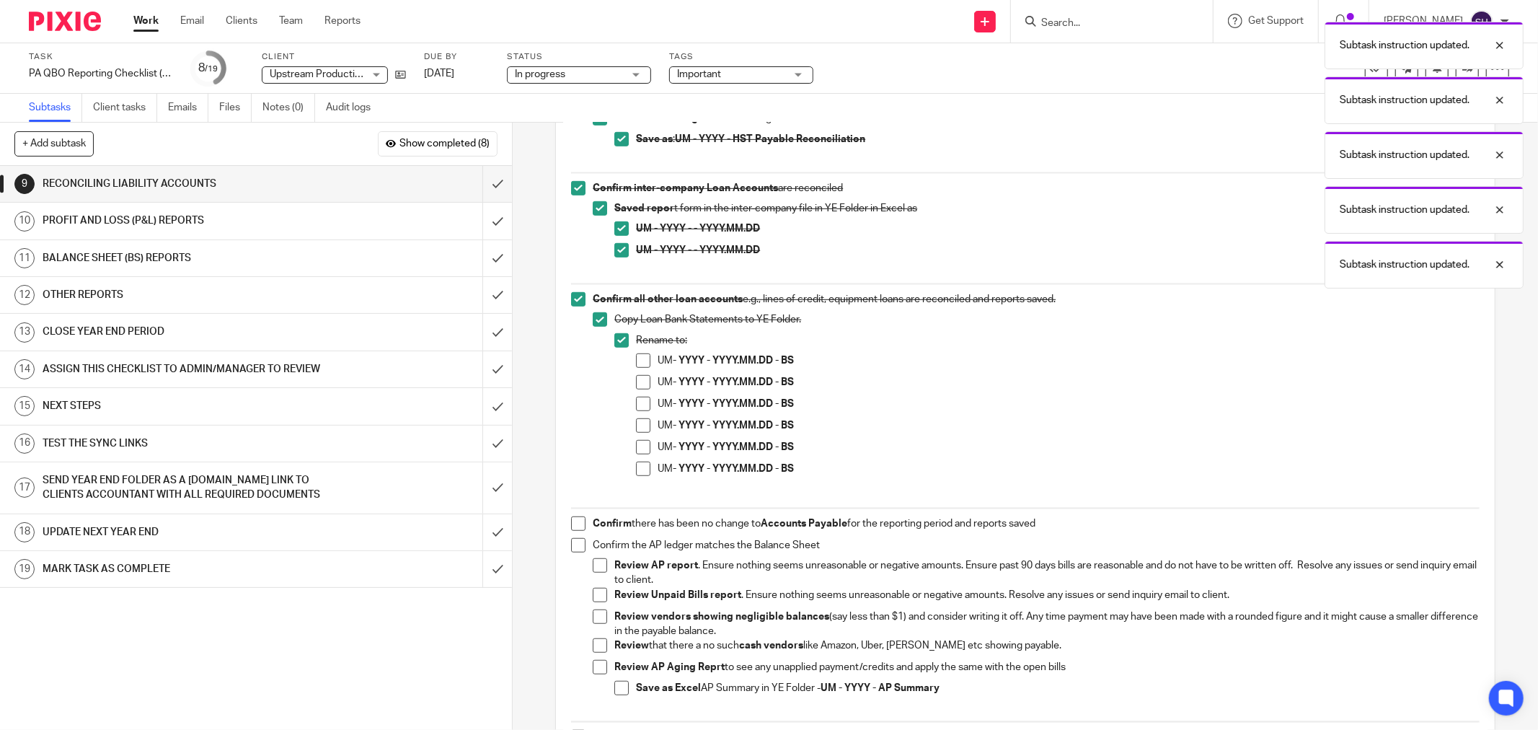
click at [636, 358] on span at bounding box center [643, 360] width 14 height 14
click at [637, 382] on span at bounding box center [643, 382] width 14 height 14
click at [639, 406] on span at bounding box center [643, 404] width 14 height 14
click at [642, 428] on span at bounding box center [643, 425] width 14 height 14
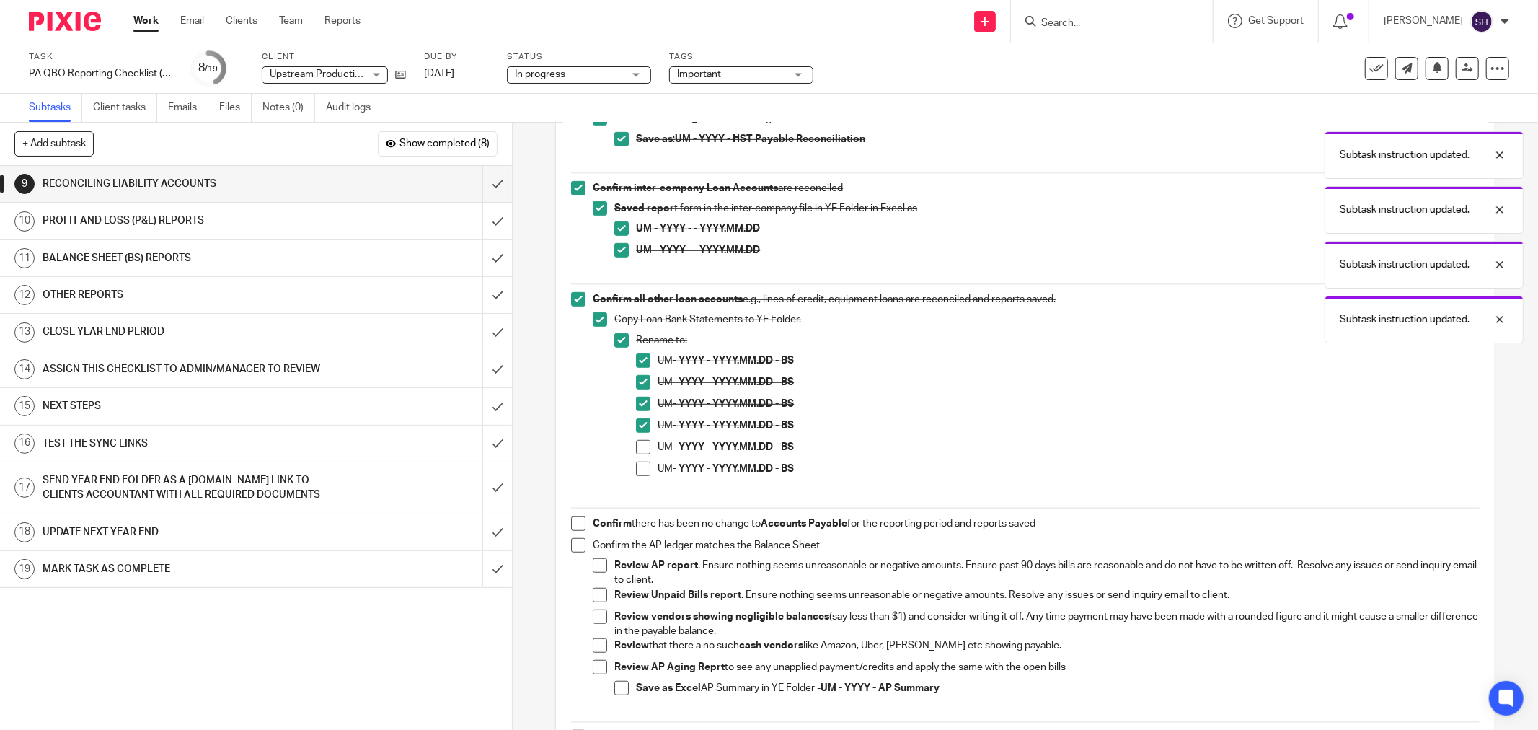
drag, startPoint x: 643, startPoint y: 451, endPoint x: 645, endPoint y: 471, distance: 20.3
click at [643, 452] on span at bounding box center [643, 447] width 14 height 14
click at [645, 471] on span at bounding box center [643, 469] width 14 height 14
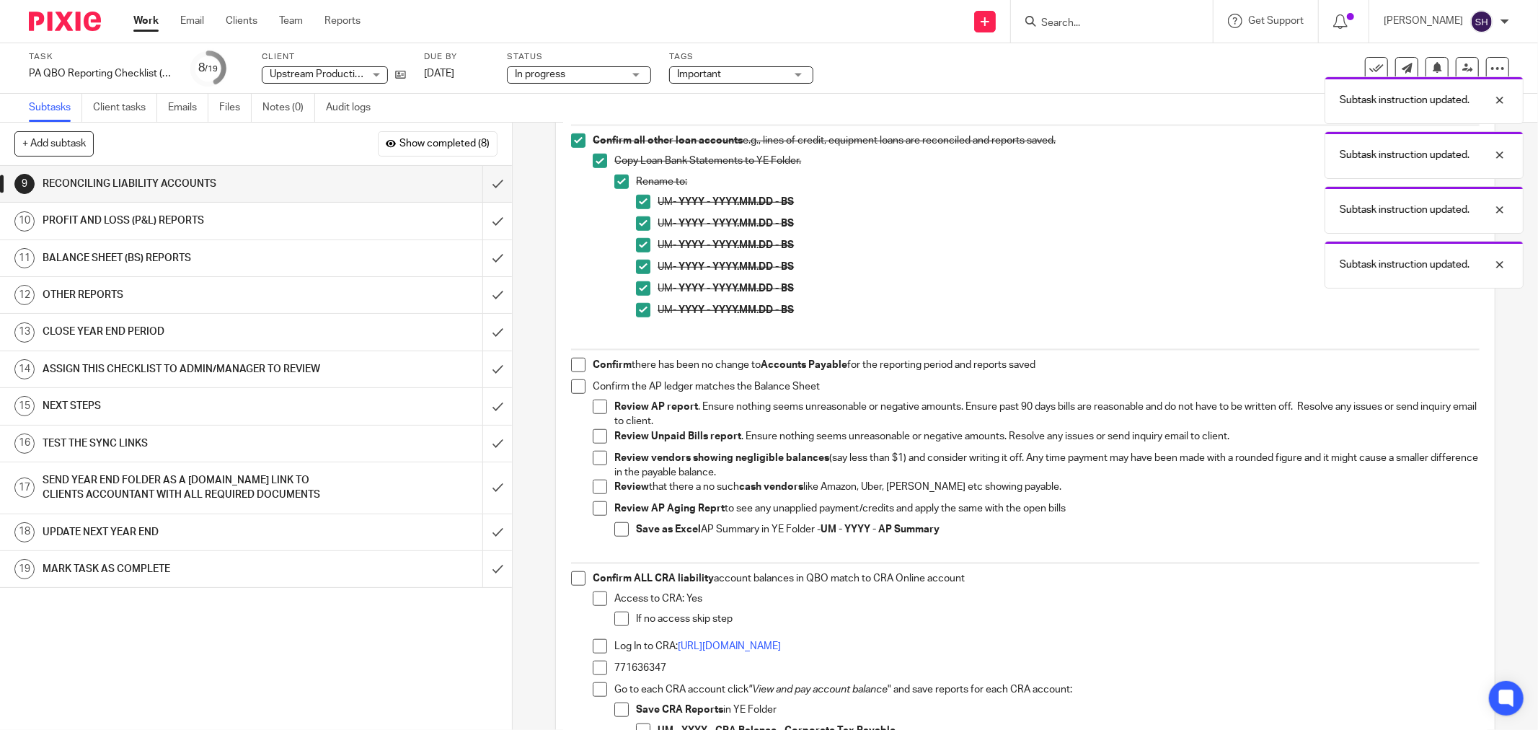
scroll to position [881, 0]
click at [571, 373] on li "Confirm there has been no change to Accounts Payable for the reporting period a…" at bounding box center [1025, 367] width 909 height 22
click at [578, 366] on span at bounding box center [578, 363] width 14 height 14
click at [572, 384] on span at bounding box center [578, 385] width 14 height 14
click at [599, 405] on span at bounding box center [600, 405] width 14 height 14
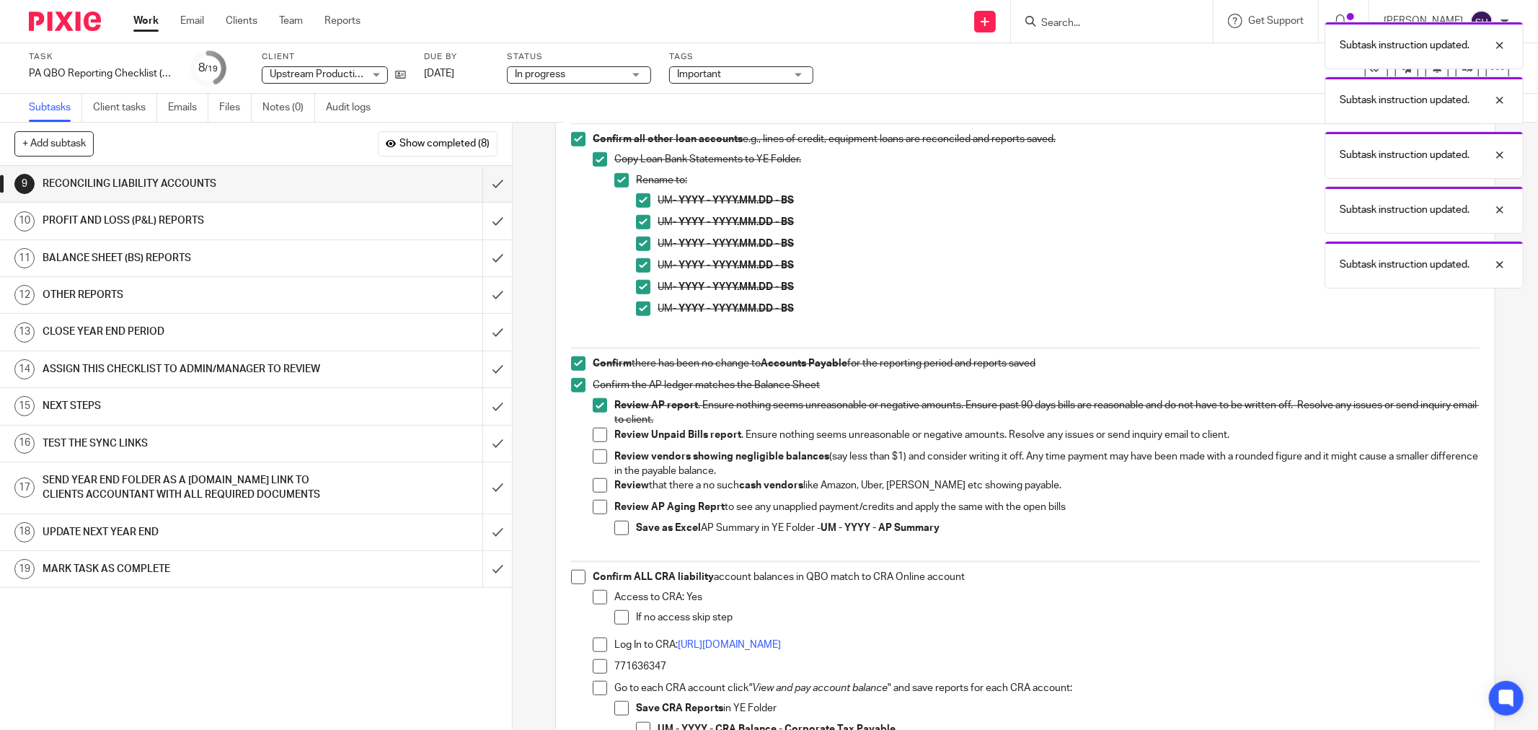
click at [595, 428] on span at bounding box center [600, 435] width 14 height 14
click at [597, 457] on span at bounding box center [600, 456] width 14 height 14
click at [596, 479] on span at bounding box center [600, 485] width 14 height 14
click at [593, 506] on span at bounding box center [600, 507] width 14 height 14
click at [617, 523] on span at bounding box center [621, 528] width 14 height 14
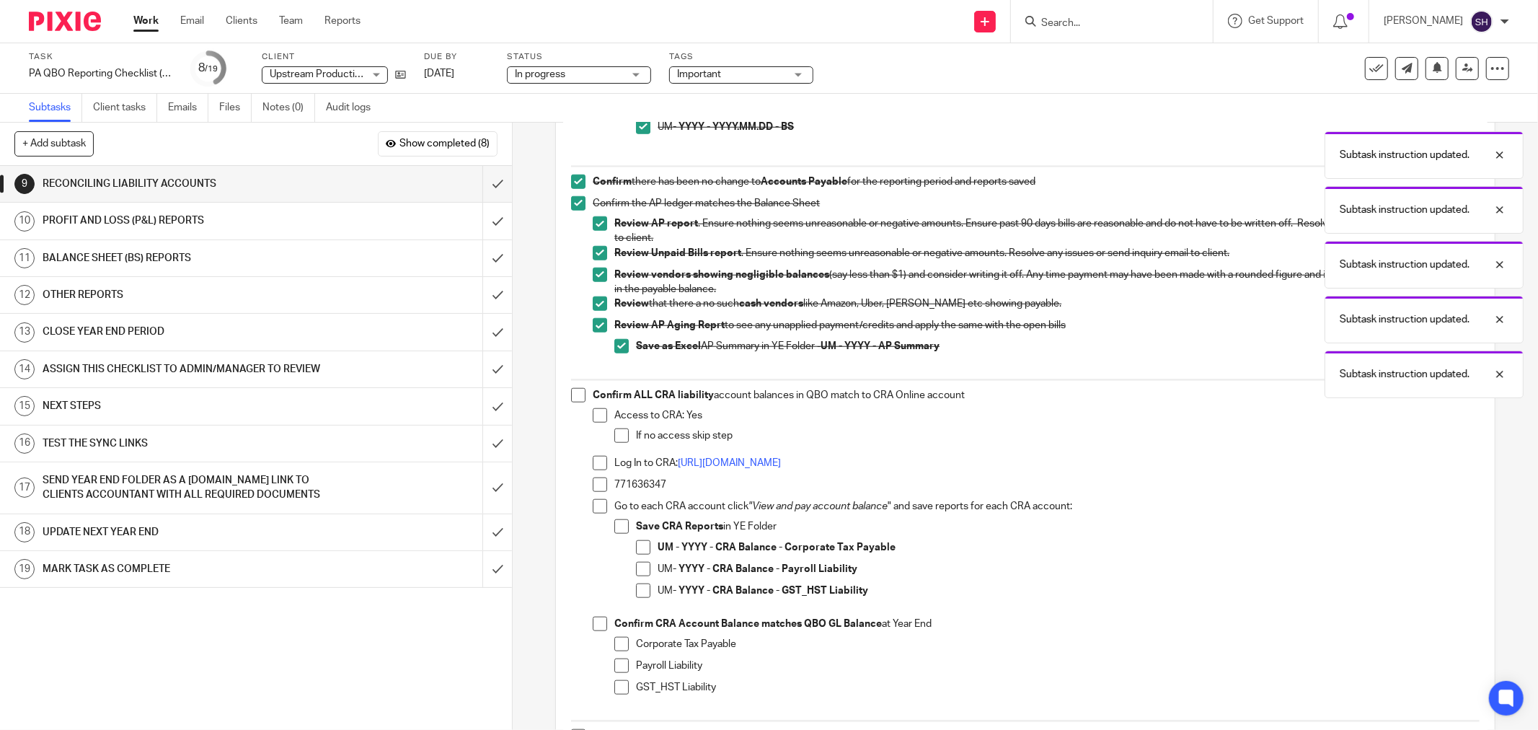
scroll to position [1121, 0]
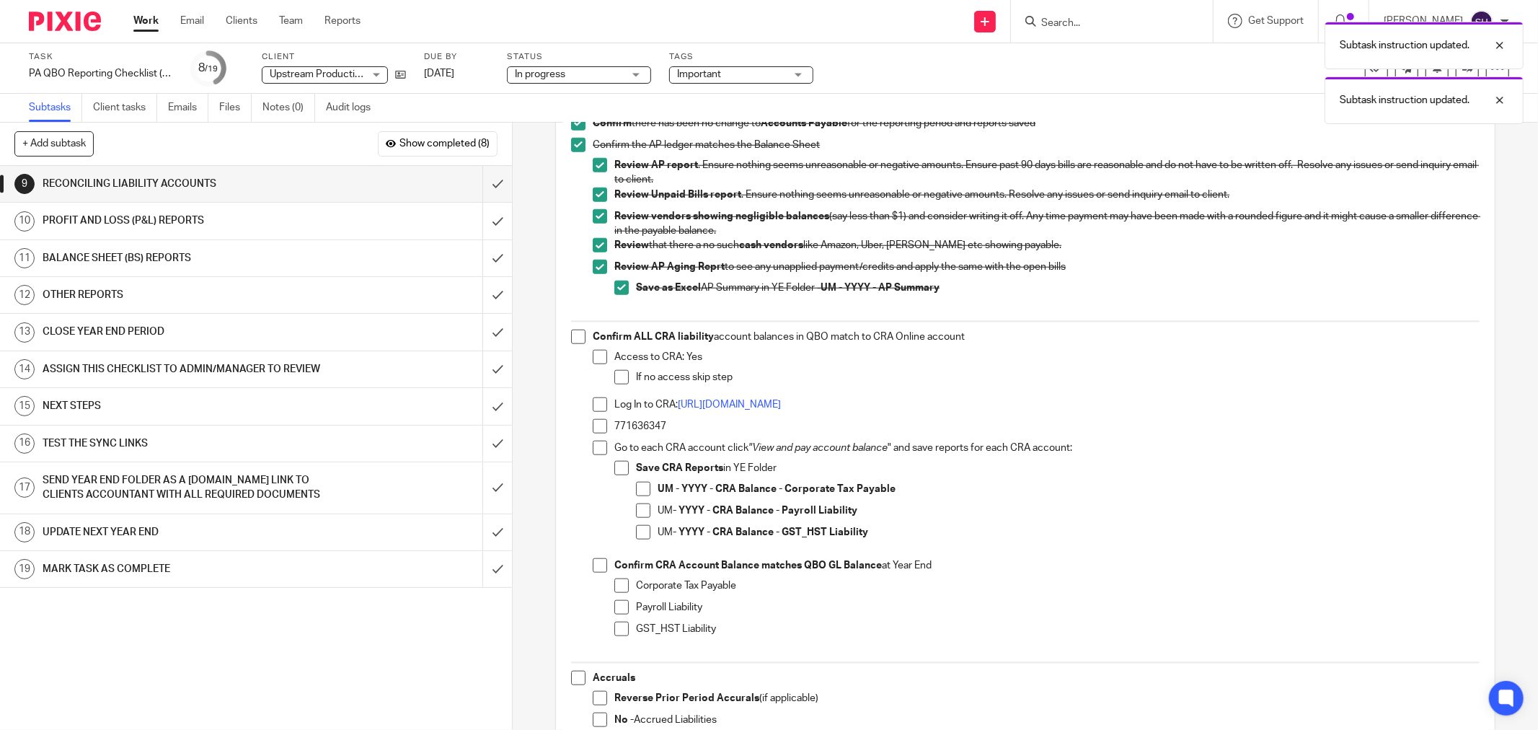
click at [571, 339] on span at bounding box center [578, 337] width 14 height 14
click at [593, 356] on span at bounding box center [600, 357] width 14 height 14
click at [623, 381] on span at bounding box center [621, 377] width 14 height 14
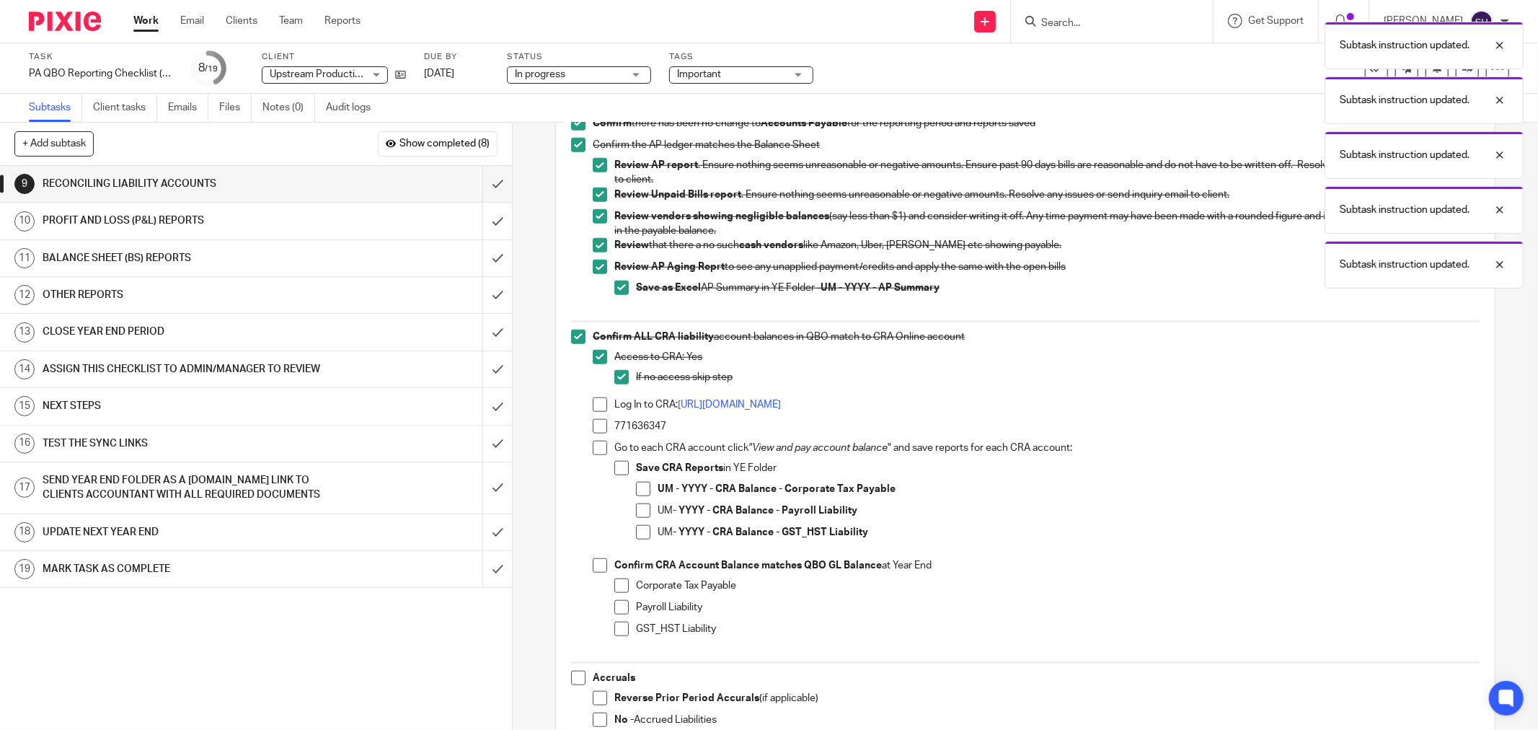
click at [595, 406] on span at bounding box center [600, 404] width 14 height 14
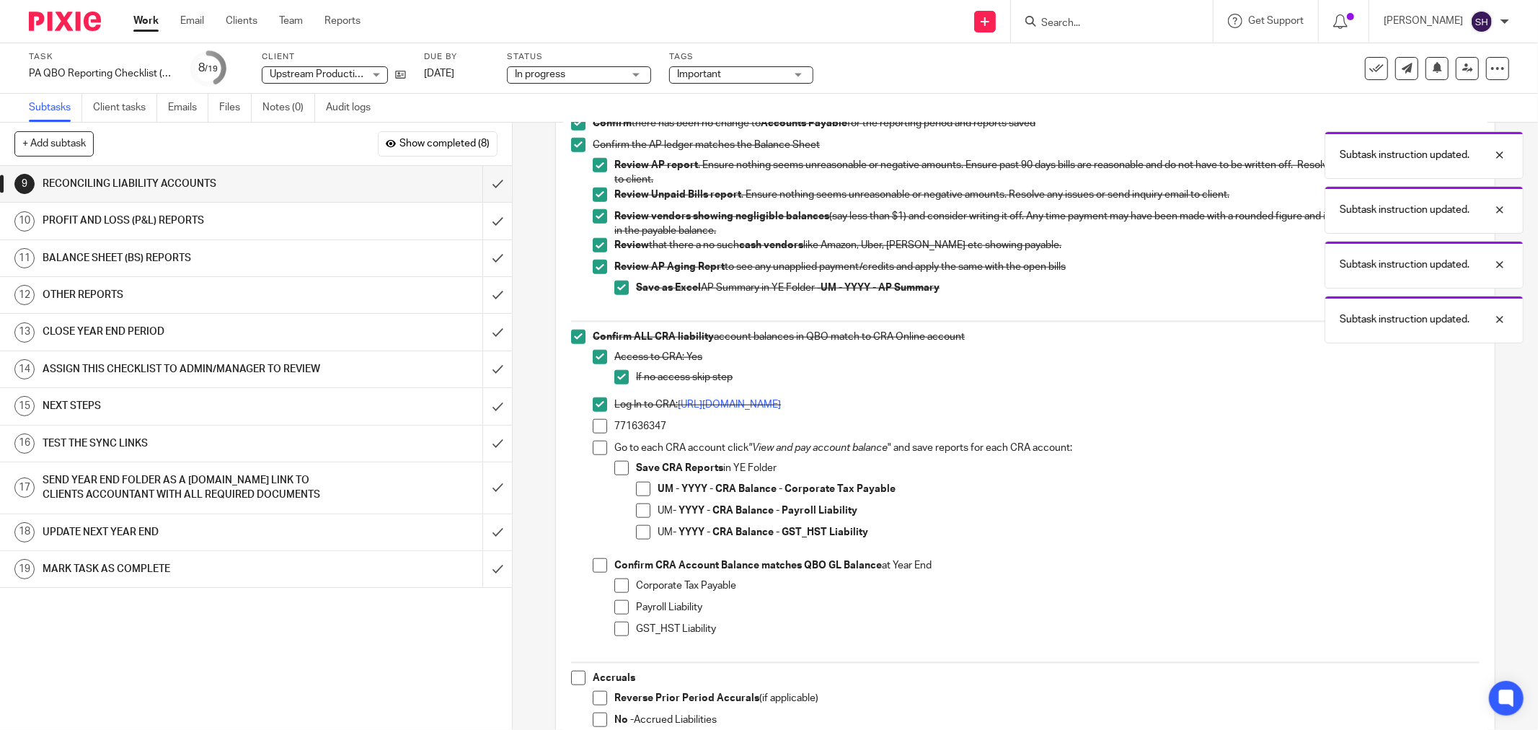
click at [593, 426] on span at bounding box center [600, 426] width 14 height 14
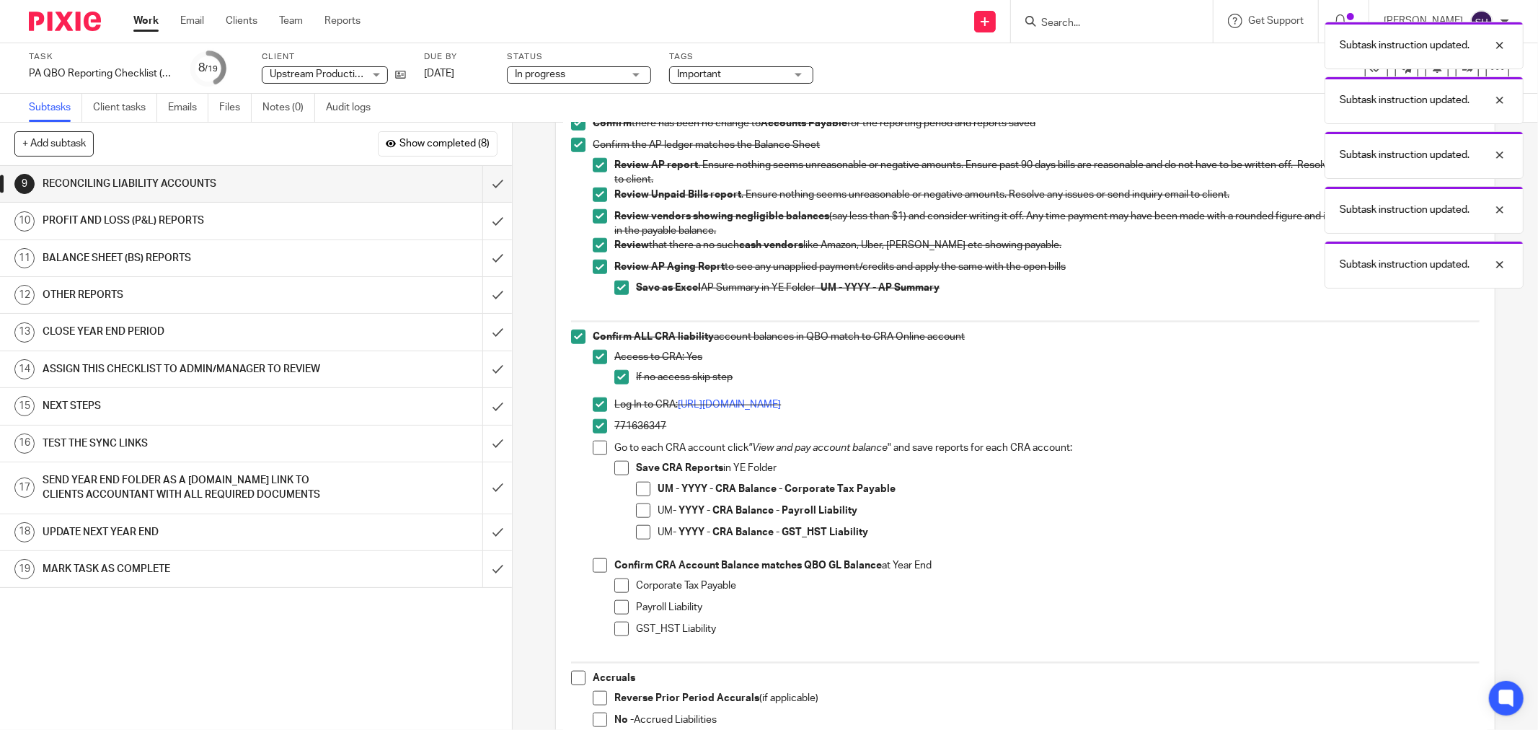
click at [596, 441] on span at bounding box center [600, 448] width 14 height 14
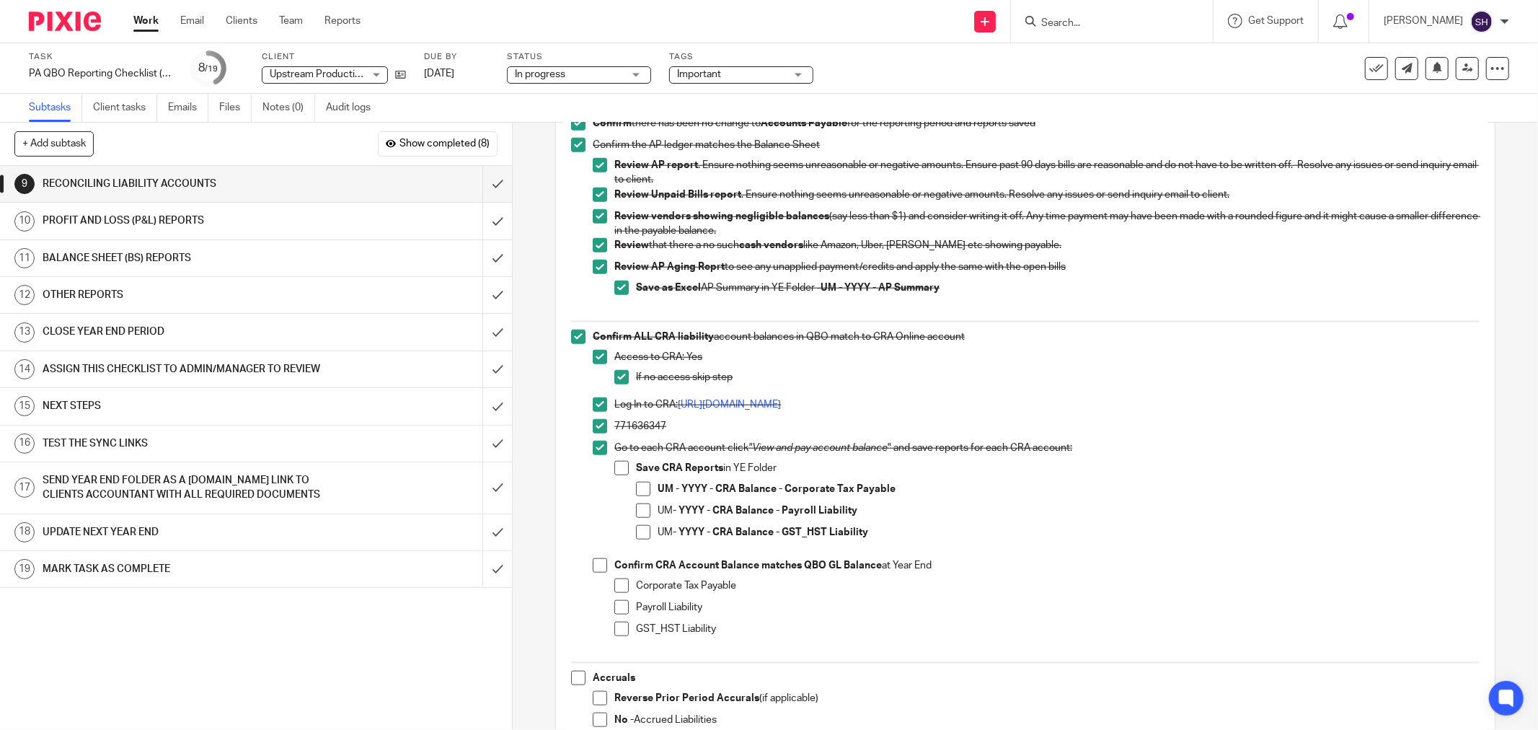
drag, startPoint x: 615, startPoint y: 472, endPoint x: 629, endPoint y: 478, distance: 14.9
click at [617, 470] on span at bounding box center [621, 468] width 14 height 14
click at [639, 534] on span at bounding box center [643, 532] width 14 height 14
drag, startPoint x: 643, startPoint y: 510, endPoint x: 653, endPoint y: 506, distance: 10.7
click at [643, 510] on span at bounding box center [643, 510] width 14 height 14
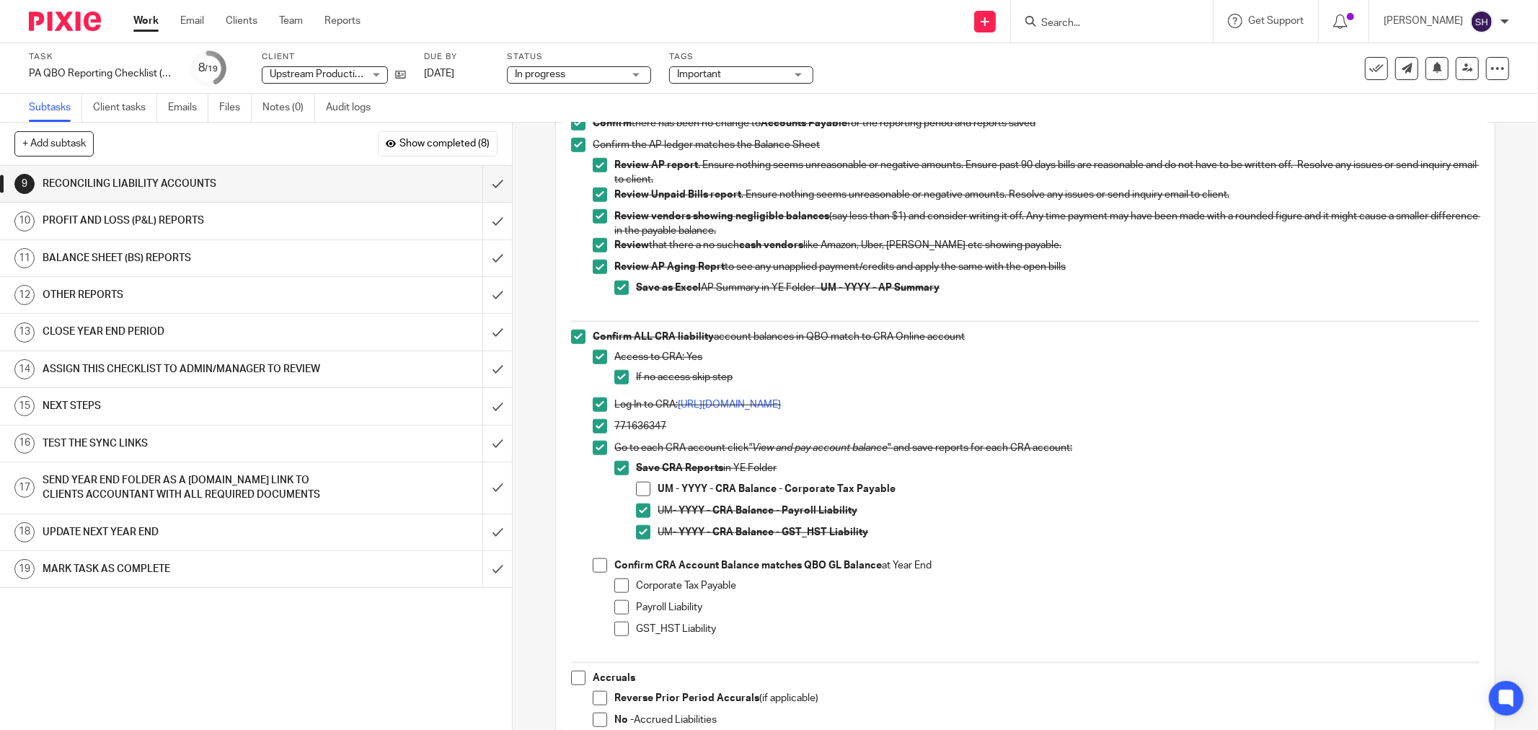
click at [637, 479] on div "Save CRA Reports in YE Folder UM - YYYY - CRA Balance - Corporate Tax Payable U…" at bounding box center [1058, 506] width 844 height 91
click at [636, 493] on span at bounding box center [643, 489] width 14 height 14
click at [594, 568] on span at bounding box center [600, 565] width 14 height 14
drag, startPoint x: 614, startPoint y: 584, endPoint x: 609, endPoint y: 604, distance: 20.8
click at [614, 585] on span at bounding box center [621, 585] width 14 height 14
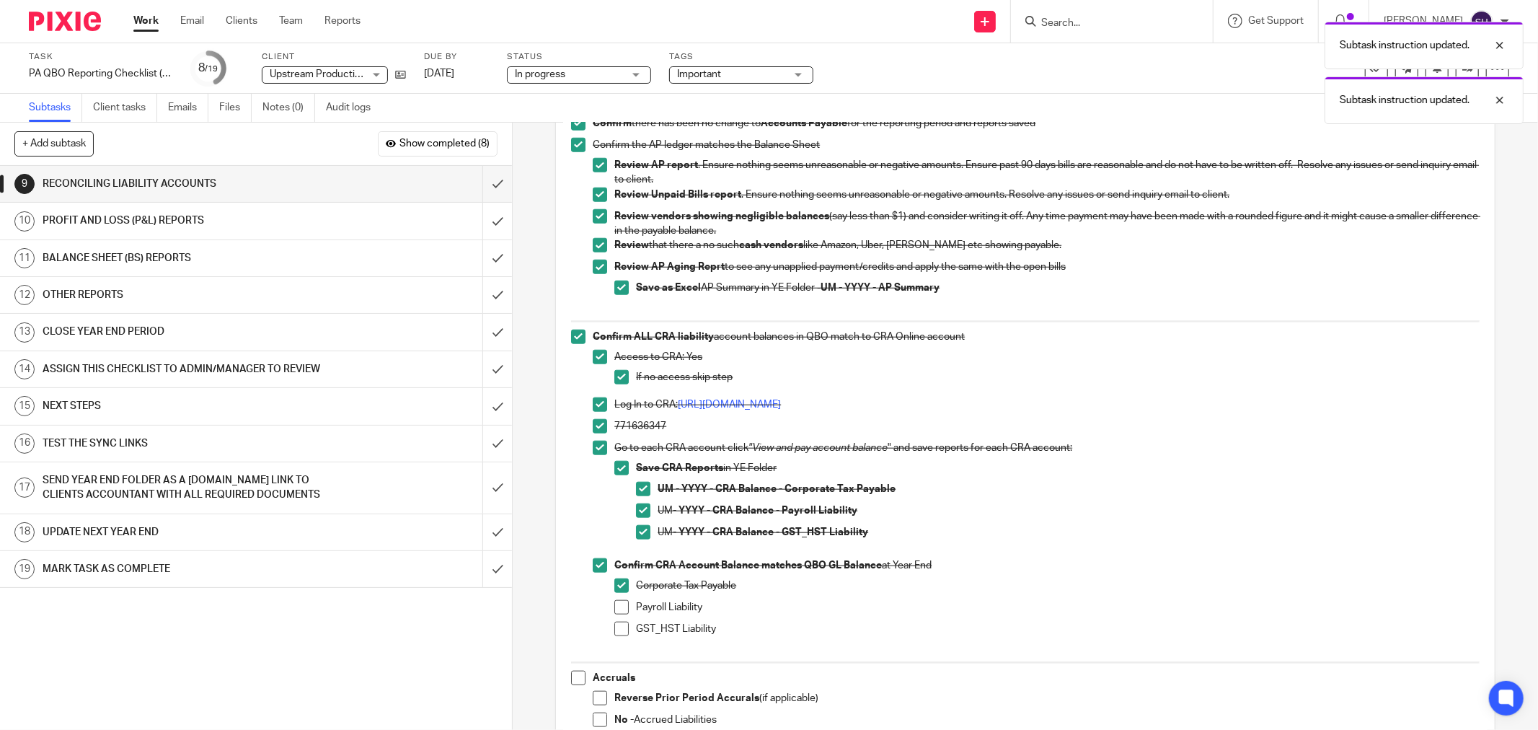
click at [614, 608] on span at bounding box center [621, 607] width 14 height 14
click at [614, 633] on span at bounding box center [621, 629] width 14 height 14
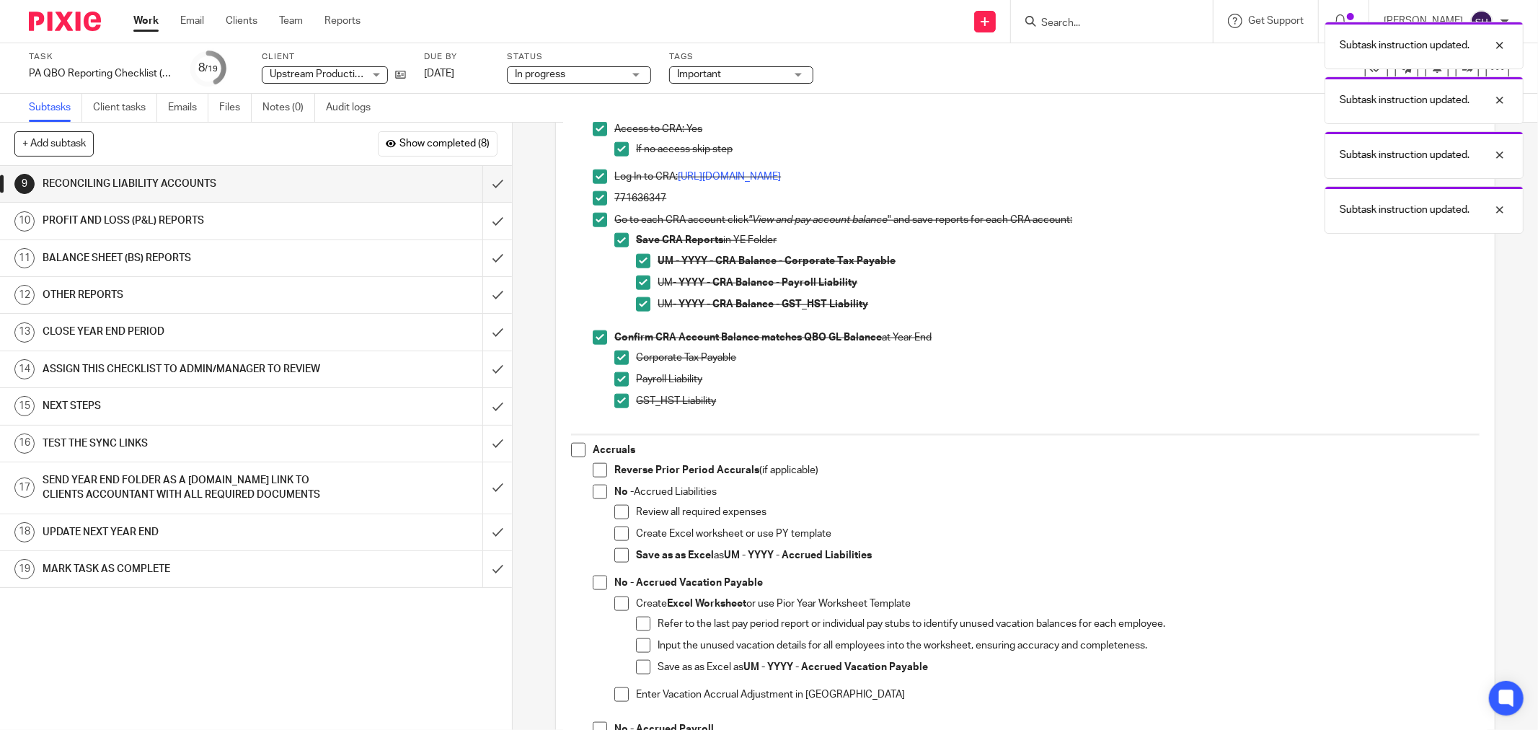
scroll to position [1442, 0]
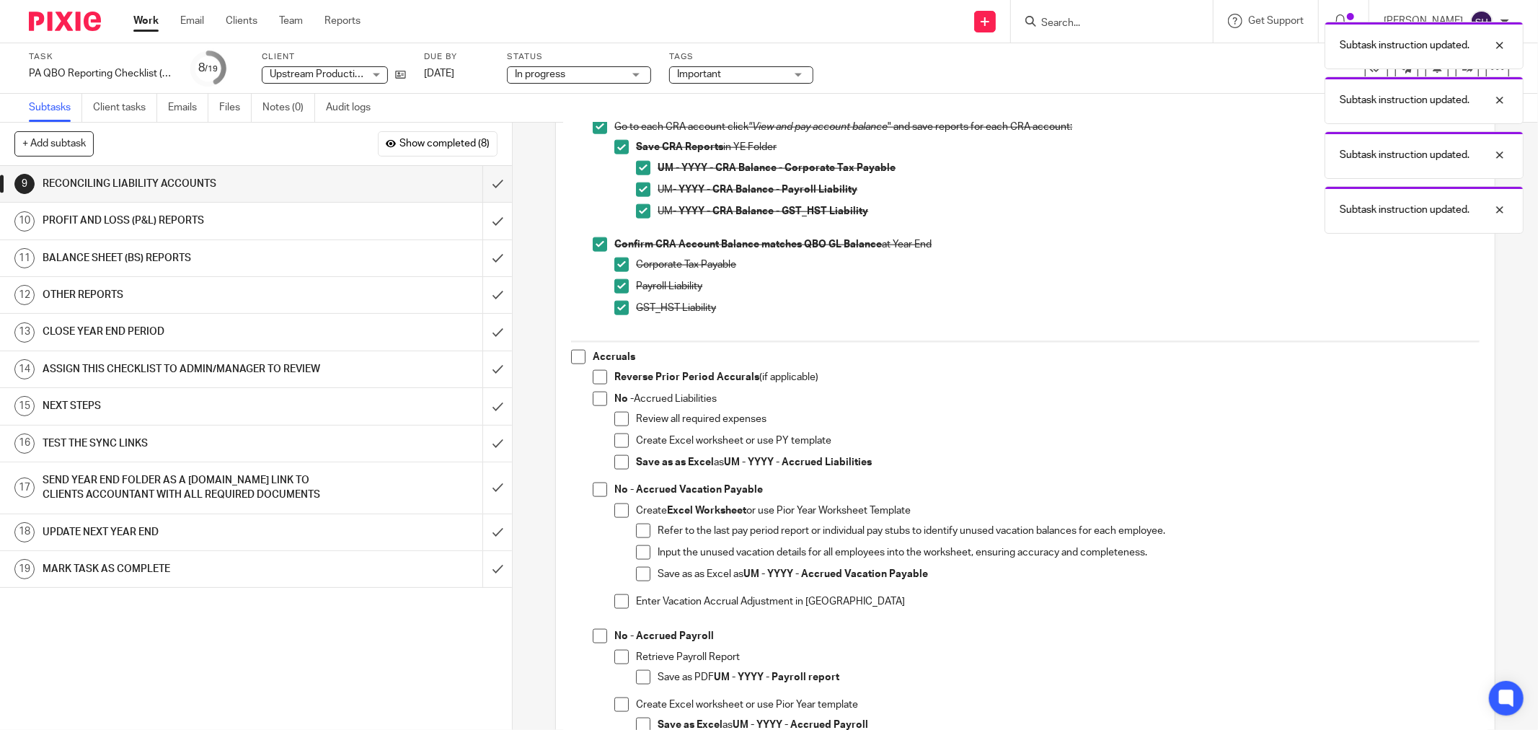
click at [573, 362] on span at bounding box center [578, 357] width 14 height 14
click at [593, 383] on span at bounding box center [600, 377] width 14 height 14
click at [594, 399] on span at bounding box center [600, 399] width 14 height 14
drag, startPoint x: 617, startPoint y: 421, endPoint x: 619, endPoint y: 441, distance: 19.6
click at [617, 423] on span at bounding box center [621, 419] width 14 height 14
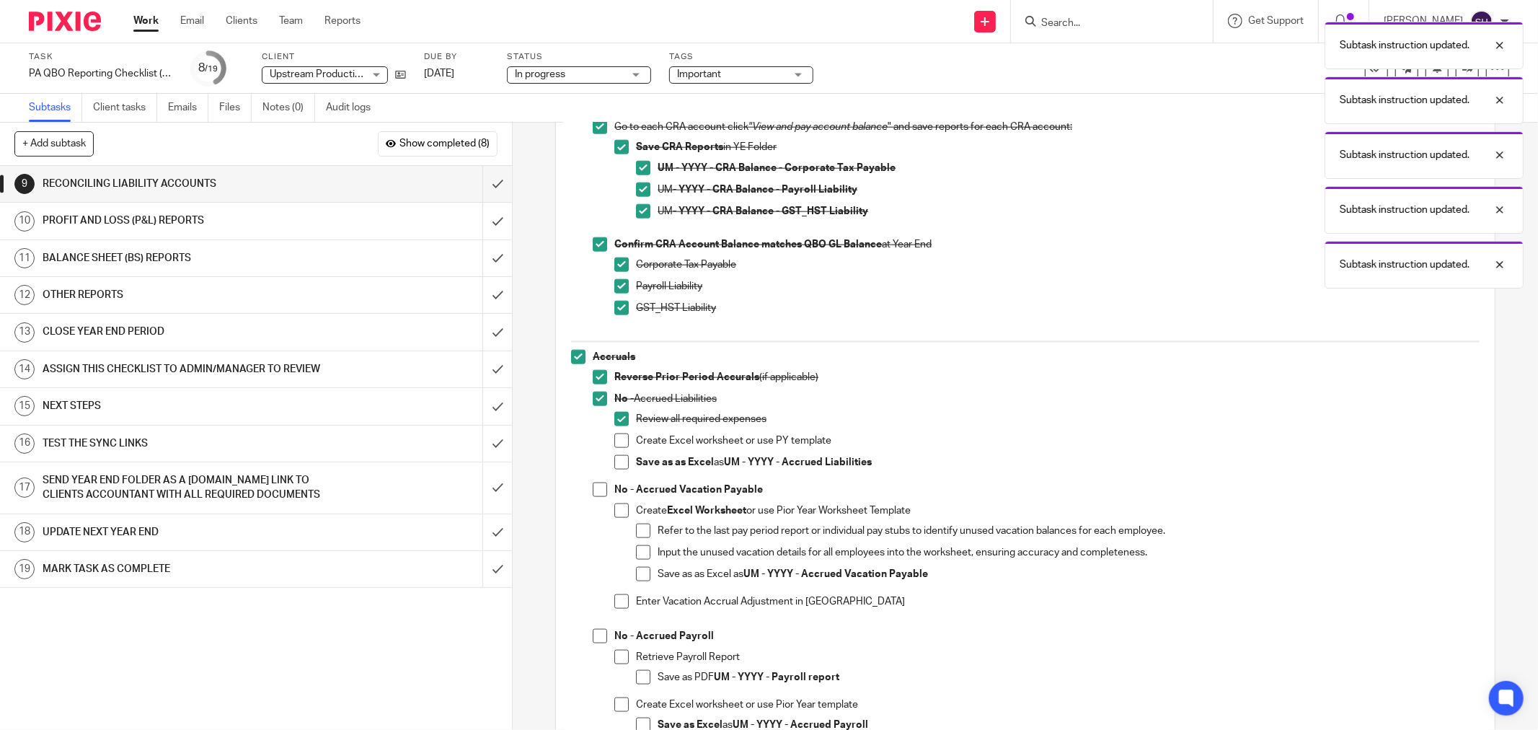
click at [620, 444] on span at bounding box center [621, 440] width 14 height 14
click at [621, 465] on span at bounding box center [621, 462] width 14 height 14
click at [596, 494] on span at bounding box center [600, 489] width 14 height 14
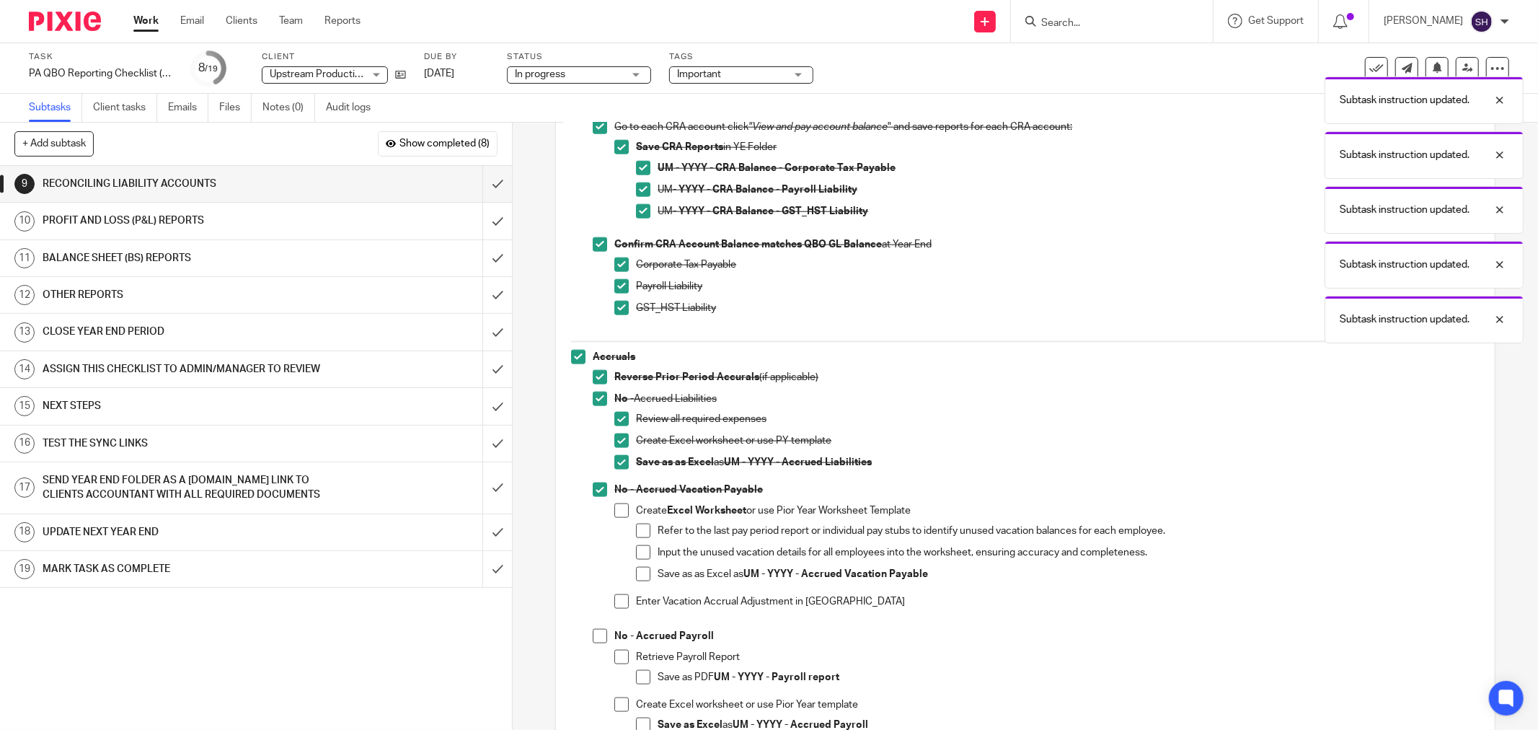
click at [621, 506] on span at bounding box center [621, 510] width 14 height 14
drag, startPoint x: 635, startPoint y: 531, endPoint x: 639, endPoint y: 554, distance: 23.5
click at [636, 532] on span at bounding box center [643, 531] width 14 height 14
click at [639, 555] on span at bounding box center [643, 552] width 14 height 14
click at [639, 578] on span at bounding box center [643, 574] width 14 height 14
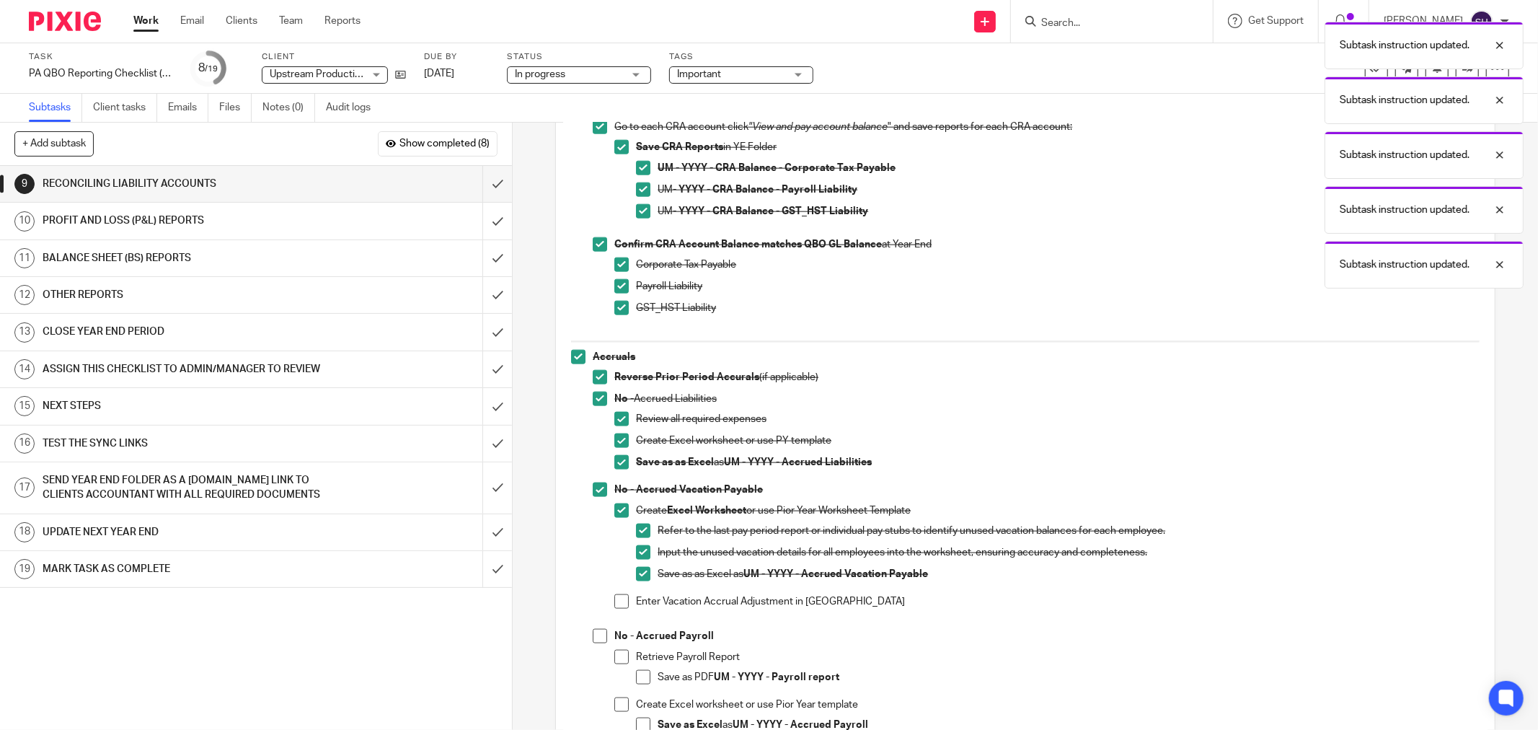
drag, startPoint x: 615, startPoint y: 604, endPoint x: 597, endPoint y: 637, distance: 37.1
click at [614, 607] on span at bounding box center [621, 601] width 14 height 14
click at [596, 639] on span at bounding box center [600, 636] width 14 height 14
click at [616, 661] on span at bounding box center [621, 657] width 14 height 14
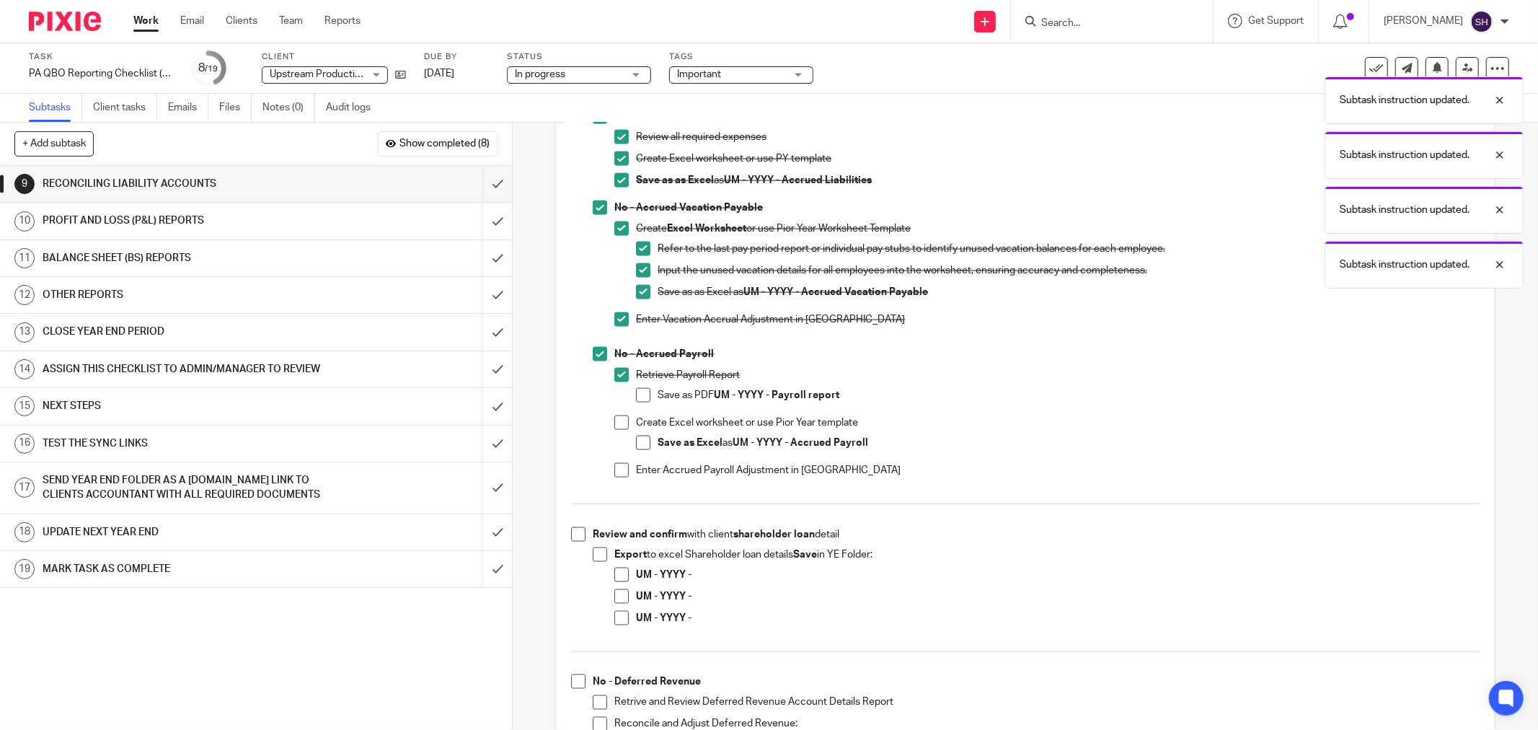
scroll to position [1763, 0]
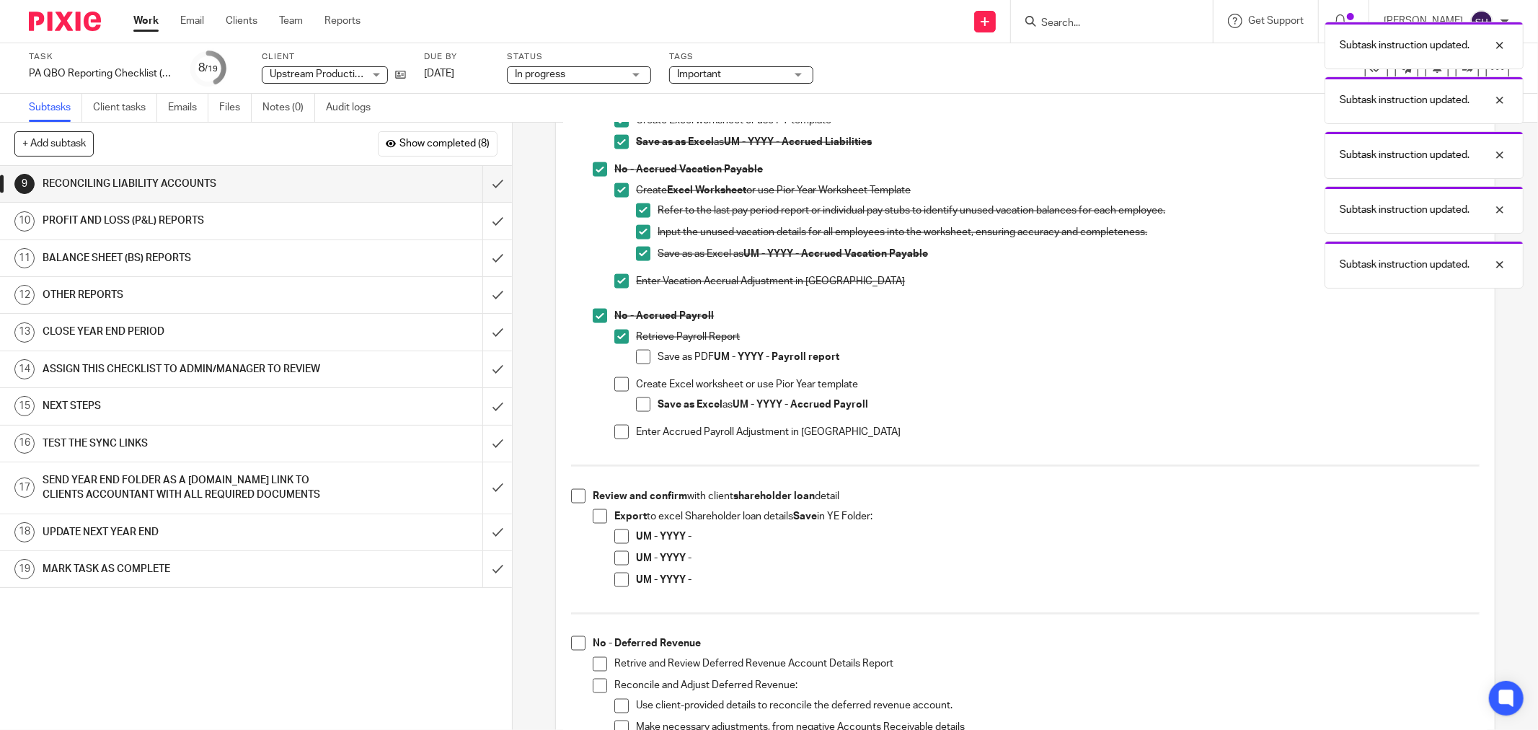
drag, startPoint x: 614, startPoint y: 382, endPoint x: 633, endPoint y: 373, distance: 20.3
click at [615, 383] on span at bounding box center [621, 384] width 14 height 14
click at [646, 361] on li "Save as PDF UM - YYYY - Payroll report" at bounding box center [1058, 361] width 844 height 22
click at [642, 364] on span at bounding box center [643, 357] width 14 height 14
drag, startPoint x: 640, startPoint y: 406, endPoint x: 620, endPoint y: 424, distance: 27.1
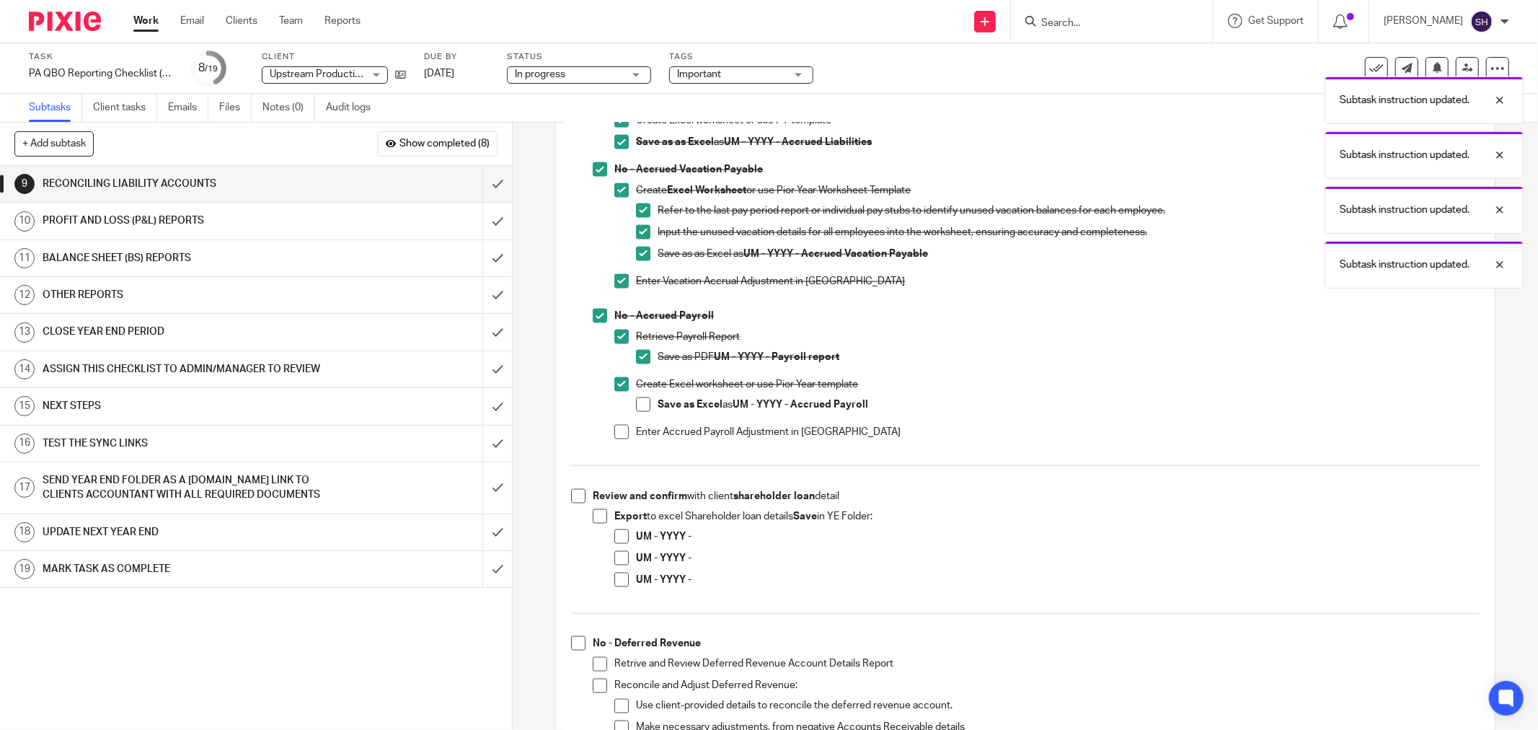
click at [640, 407] on span at bounding box center [643, 404] width 14 height 14
click at [617, 428] on span at bounding box center [621, 432] width 14 height 14
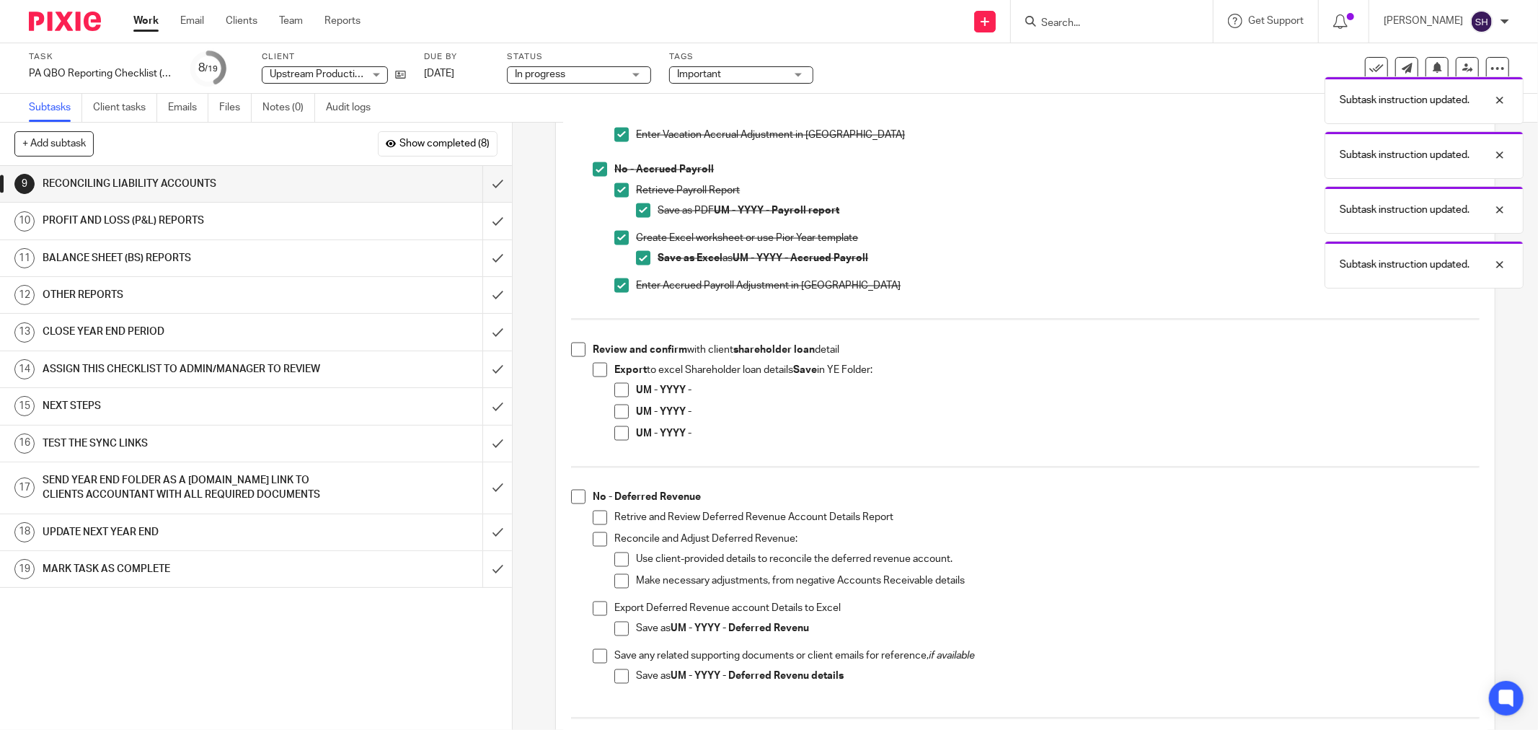
scroll to position [1923, 0]
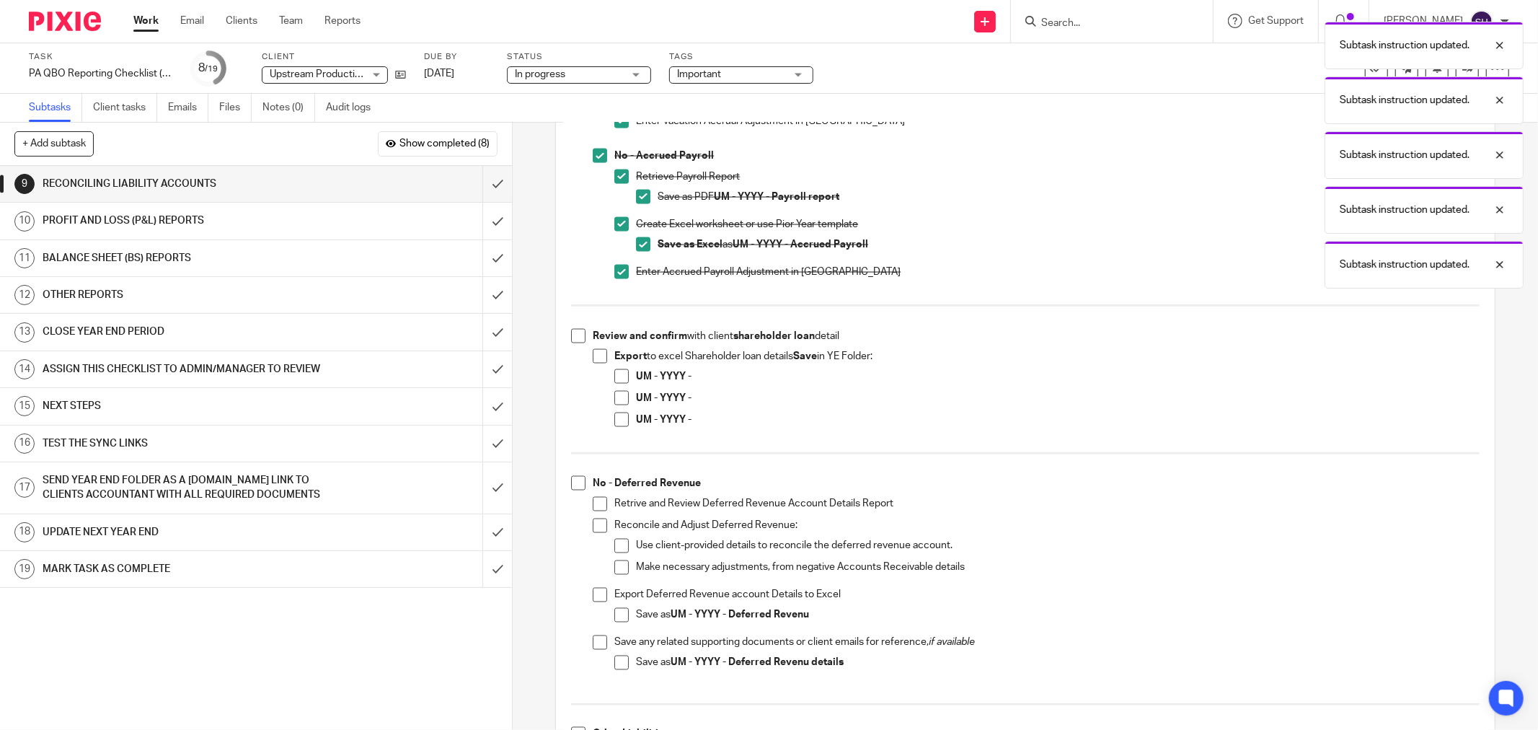
click at [582, 339] on li "Review and confirm with client shareholder loan detail Export to excel Sharehol…" at bounding box center [1025, 388] width 909 height 118
click at [575, 343] on li "Review and confirm with client shareholder loan detail Export to excel Sharehol…" at bounding box center [1025, 388] width 909 height 118
click at [571, 332] on span at bounding box center [578, 336] width 14 height 14
click at [594, 354] on span at bounding box center [600, 356] width 14 height 14
drag, startPoint x: 616, startPoint y: 377, endPoint x: 622, endPoint y: 397, distance: 20.3
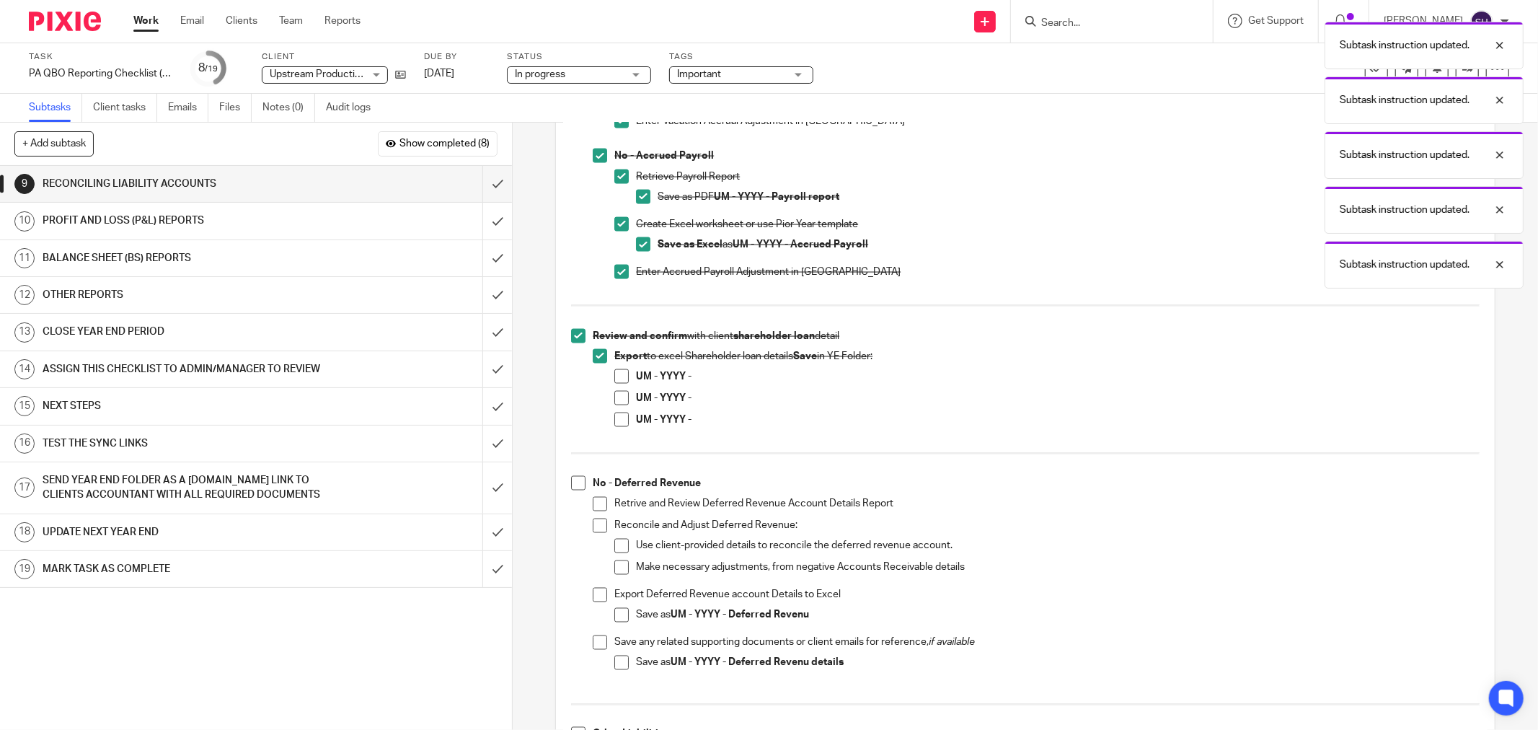
click at [617, 378] on span at bounding box center [621, 376] width 14 height 14
click at [622, 397] on span at bounding box center [621, 398] width 14 height 14
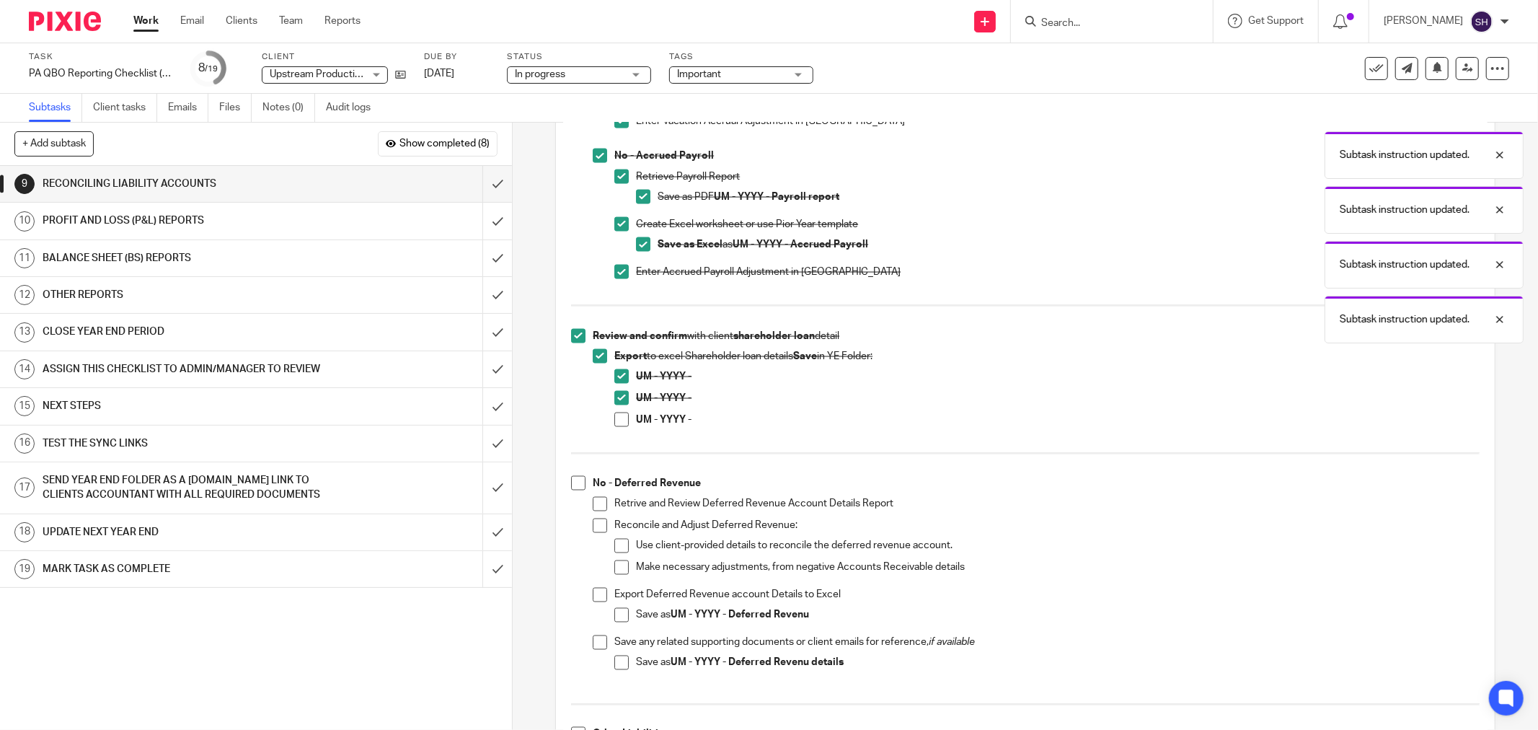
click at [619, 420] on span at bounding box center [621, 420] width 14 height 14
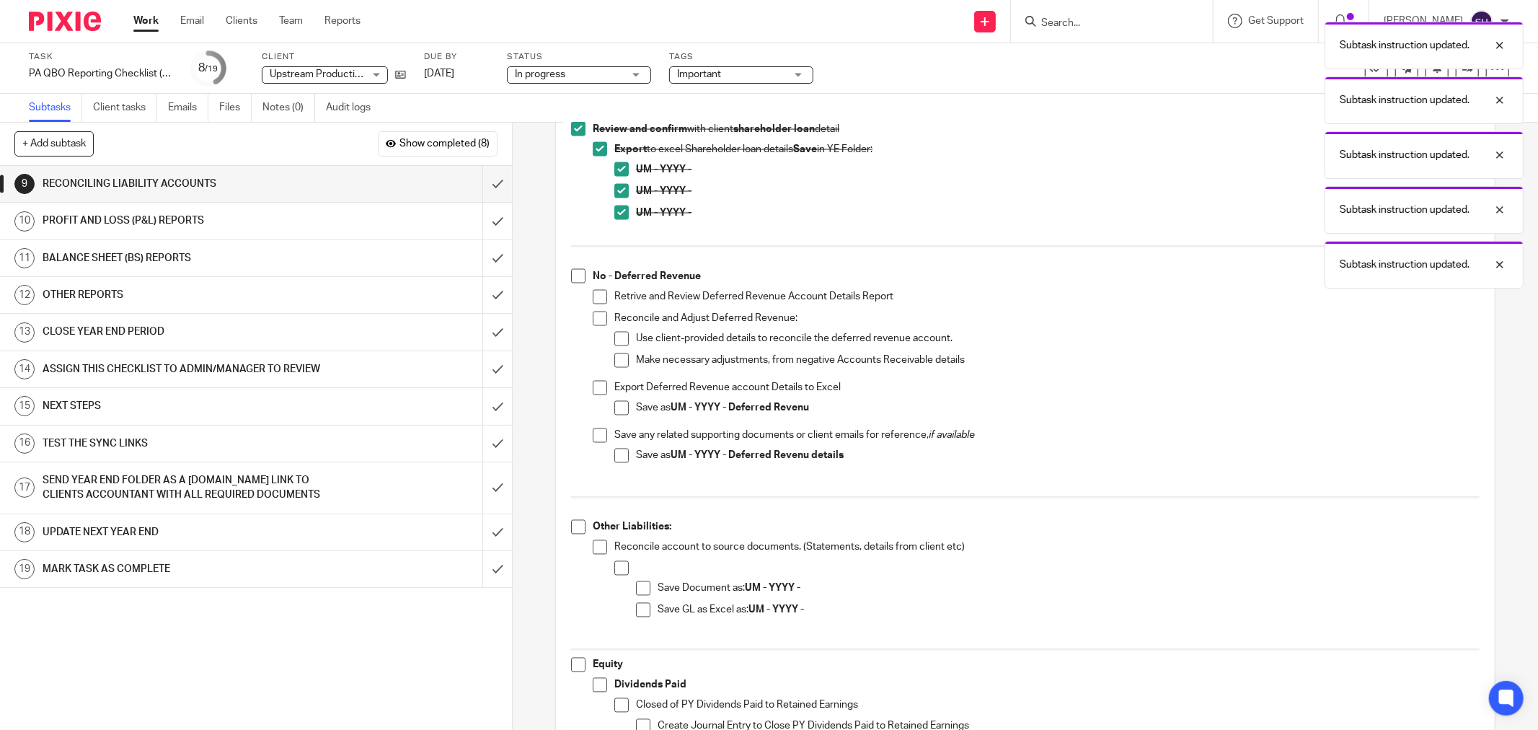
scroll to position [2164, 0]
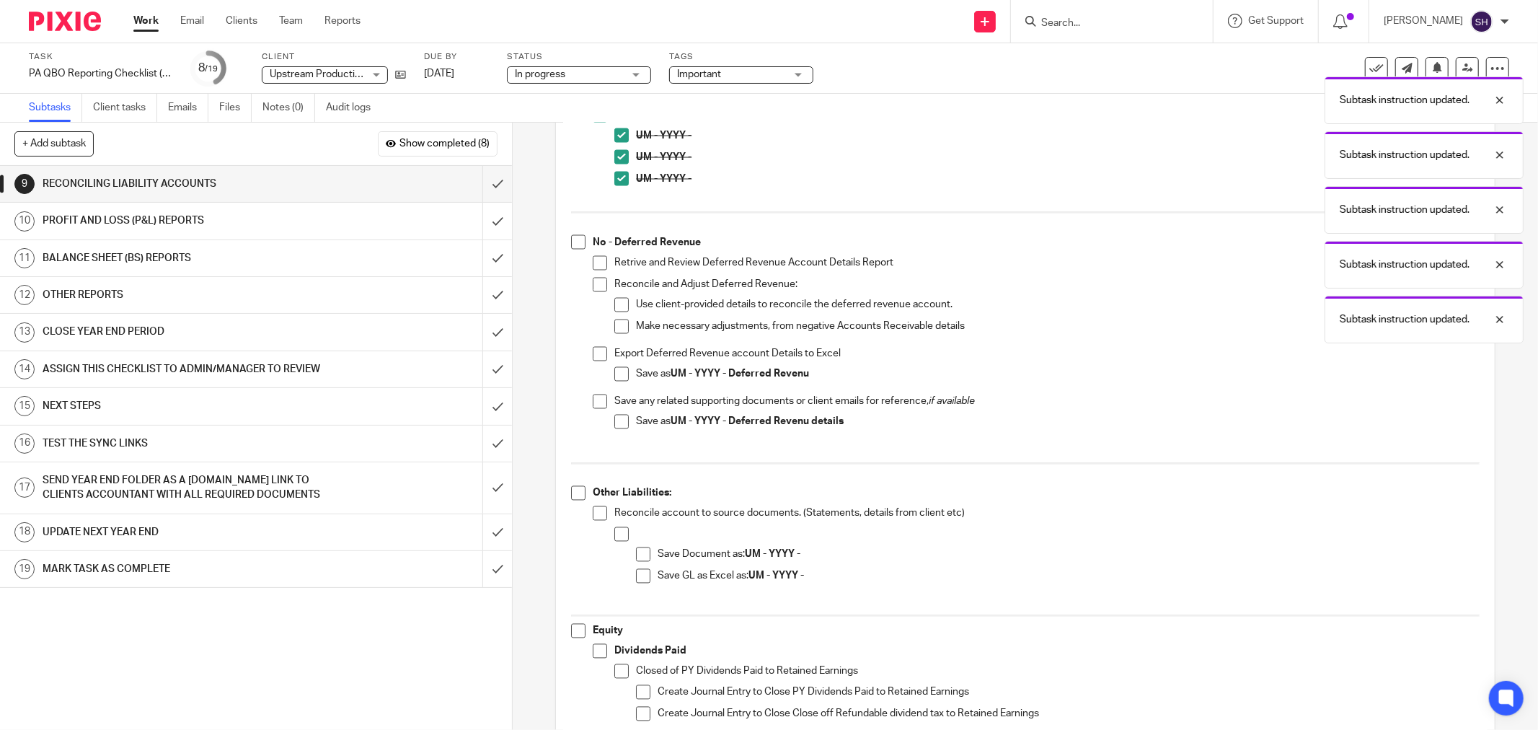
click at [575, 246] on span at bounding box center [578, 242] width 14 height 14
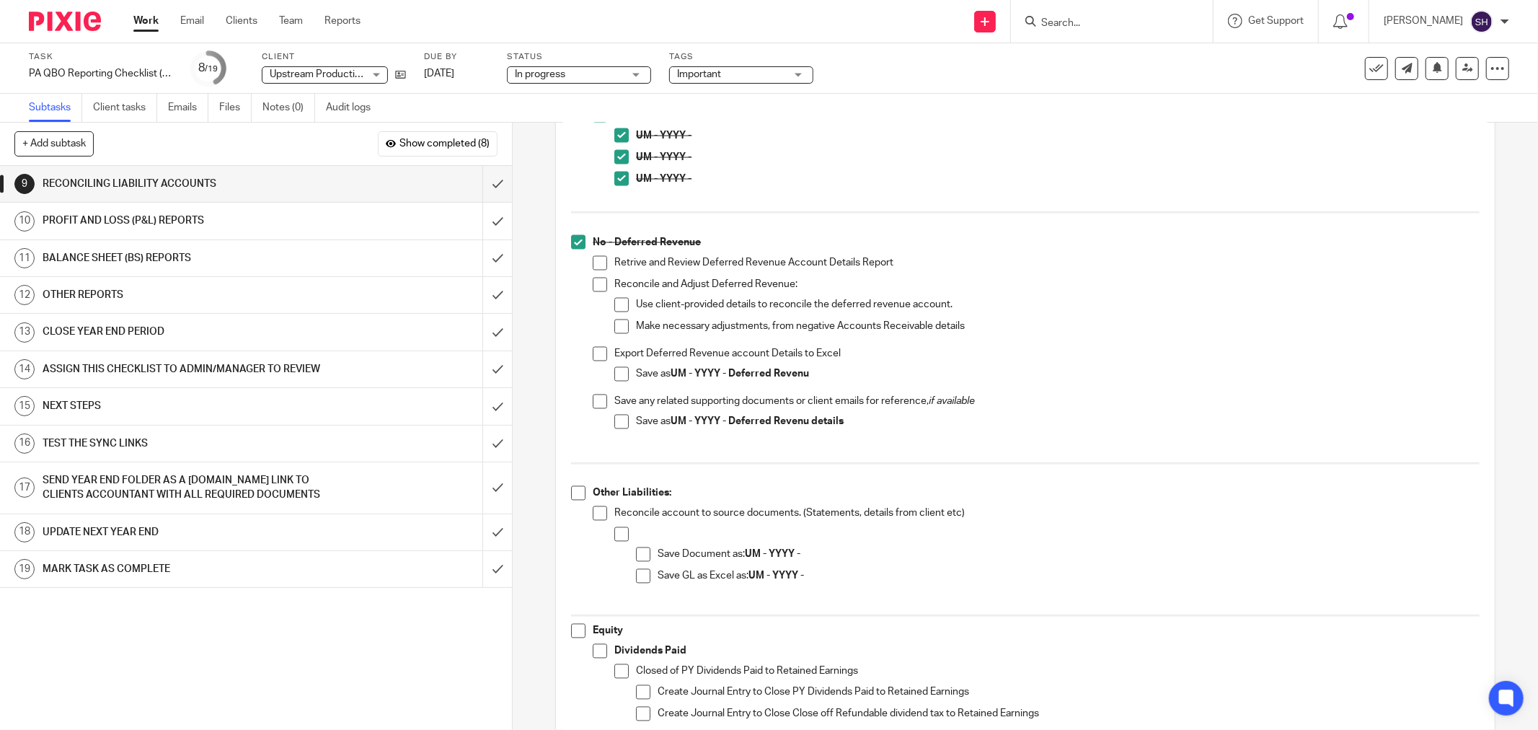
click at [596, 260] on span at bounding box center [600, 263] width 14 height 14
click at [599, 284] on span at bounding box center [600, 285] width 14 height 14
click at [615, 304] on span at bounding box center [621, 305] width 14 height 14
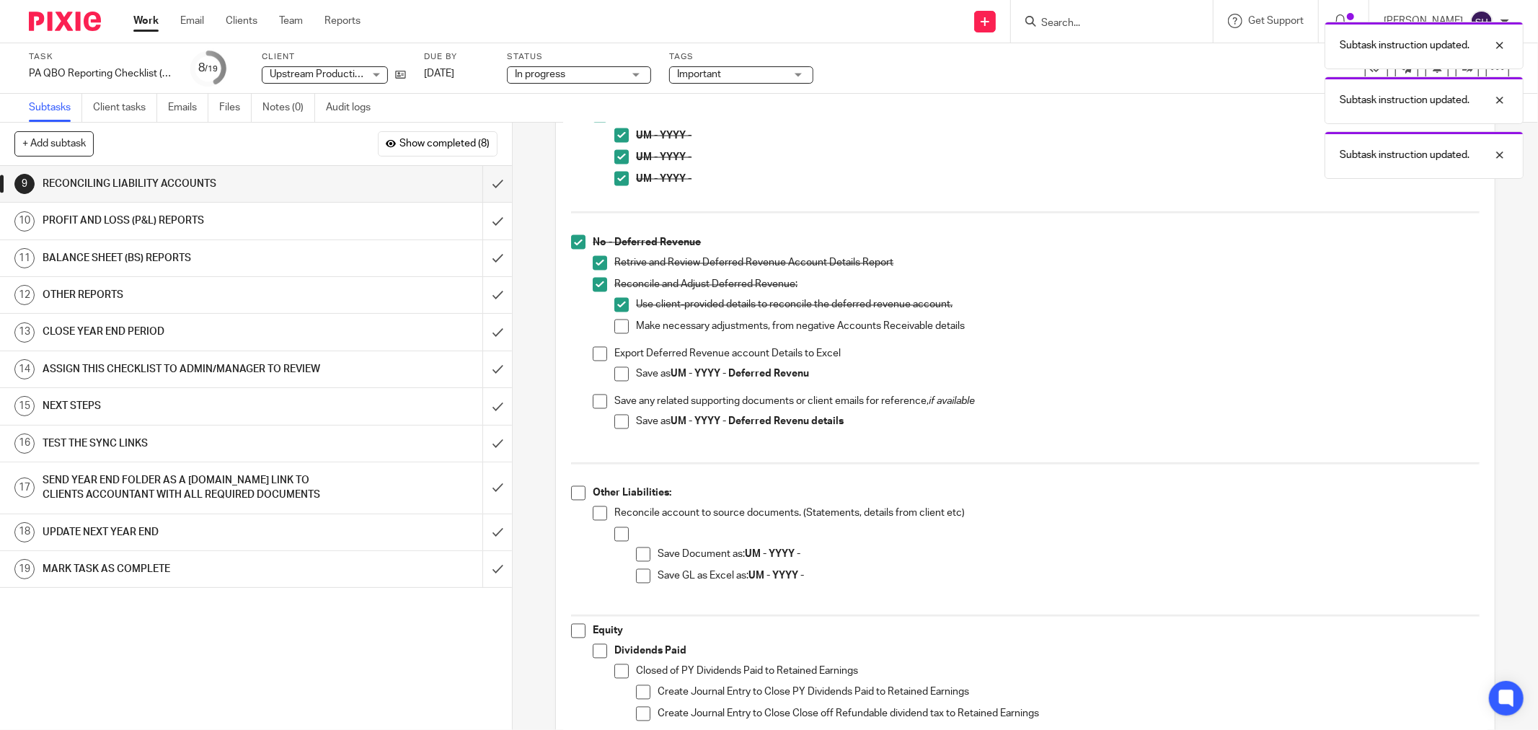
drag, startPoint x: 619, startPoint y: 325, endPoint x: 603, endPoint y: 349, distance: 29.2
click at [619, 325] on span at bounding box center [621, 326] width 14 height 14
click at [599, 354] on span at bounding box center [600, 354] width 14 height 14
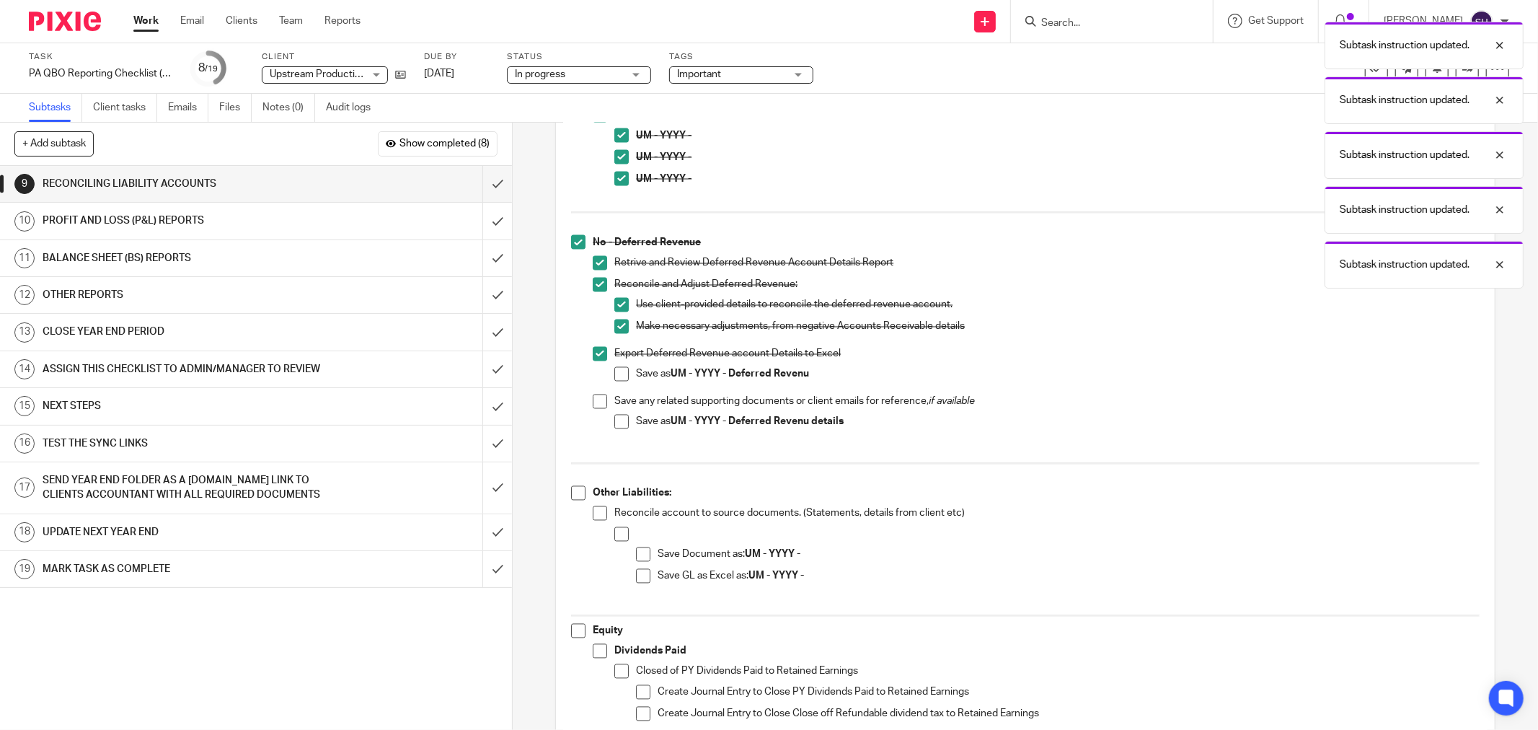
click at [614, 371] on span at bounding box center [621, 374] width 14 height 14
click at [593, 402] on span at bounding box center [600, 402] width 14 height 14
click at [614, 419] on span at bounding box center [621, 422] width 14 height 14
click at [581, 498] on span at bounding box center [578, 493] width 14 height 14
drag, startPoint x: 595, startPoint y: 516, endPoint x: 606, endPoint y: 523, distance: 12.6
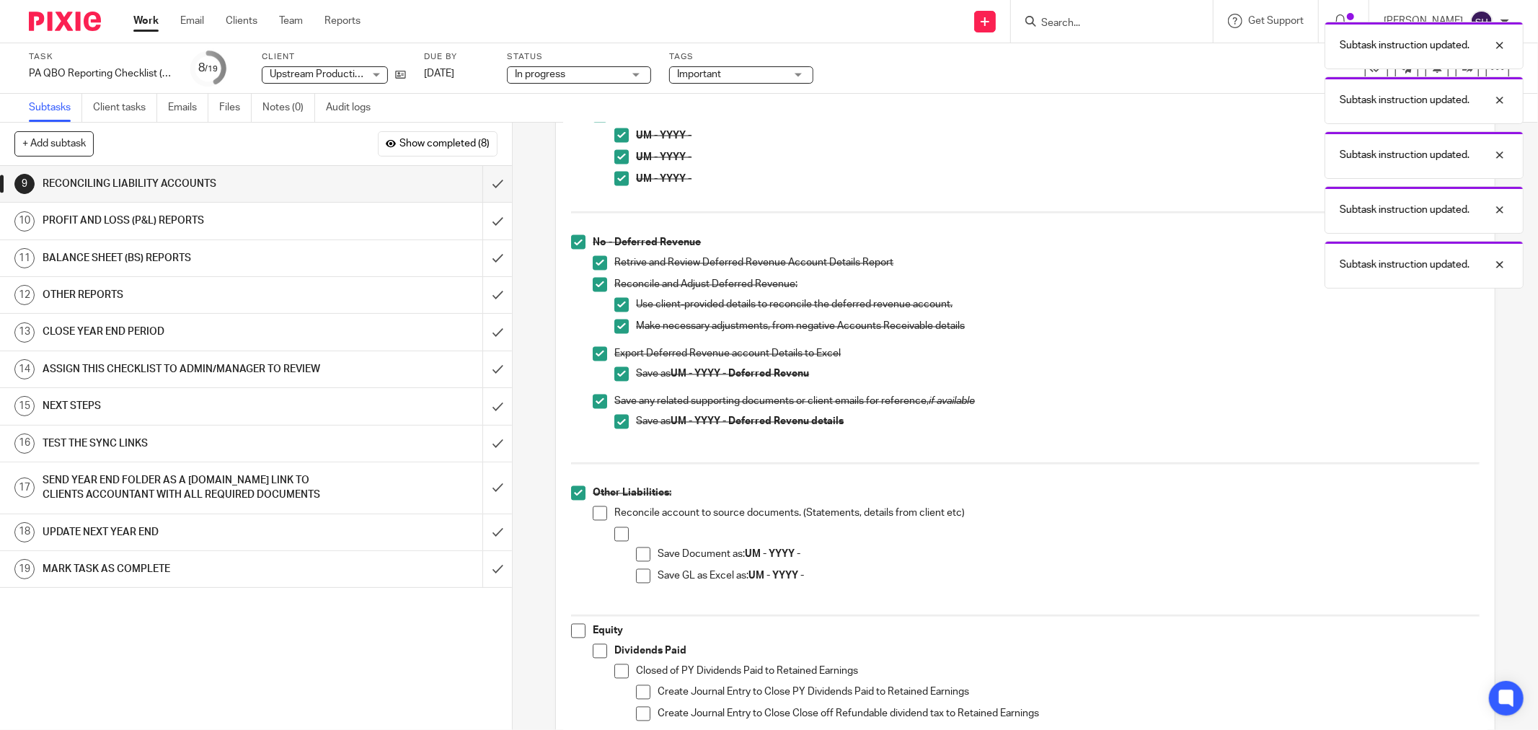
click at [596, 517] on span at bounding box center [600, 513] width 14 height 14
drag, startPoint x: 619, startPoint y: 531, endPoint x: 626, endPoint y: 545, distance: 15.5
click at [619, 532] on span at bounding box center [621, 534] width 14 height 14
click at [636, 554] on span at bounding box center [643, 554] width 14 height 14
click at [643, 570] on span at bounding box center [643, 576] width 14 height 14
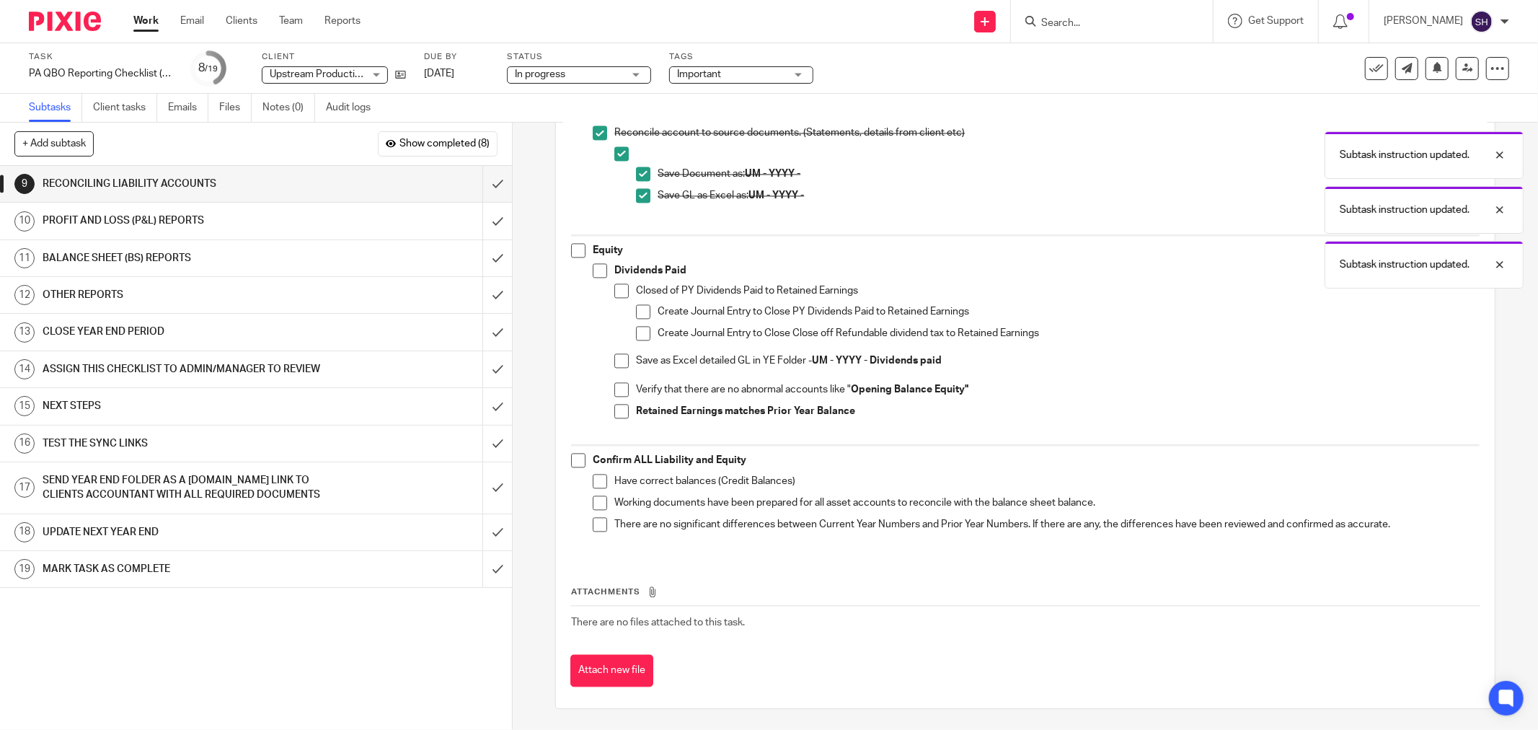
scroll to position [2547, 0]
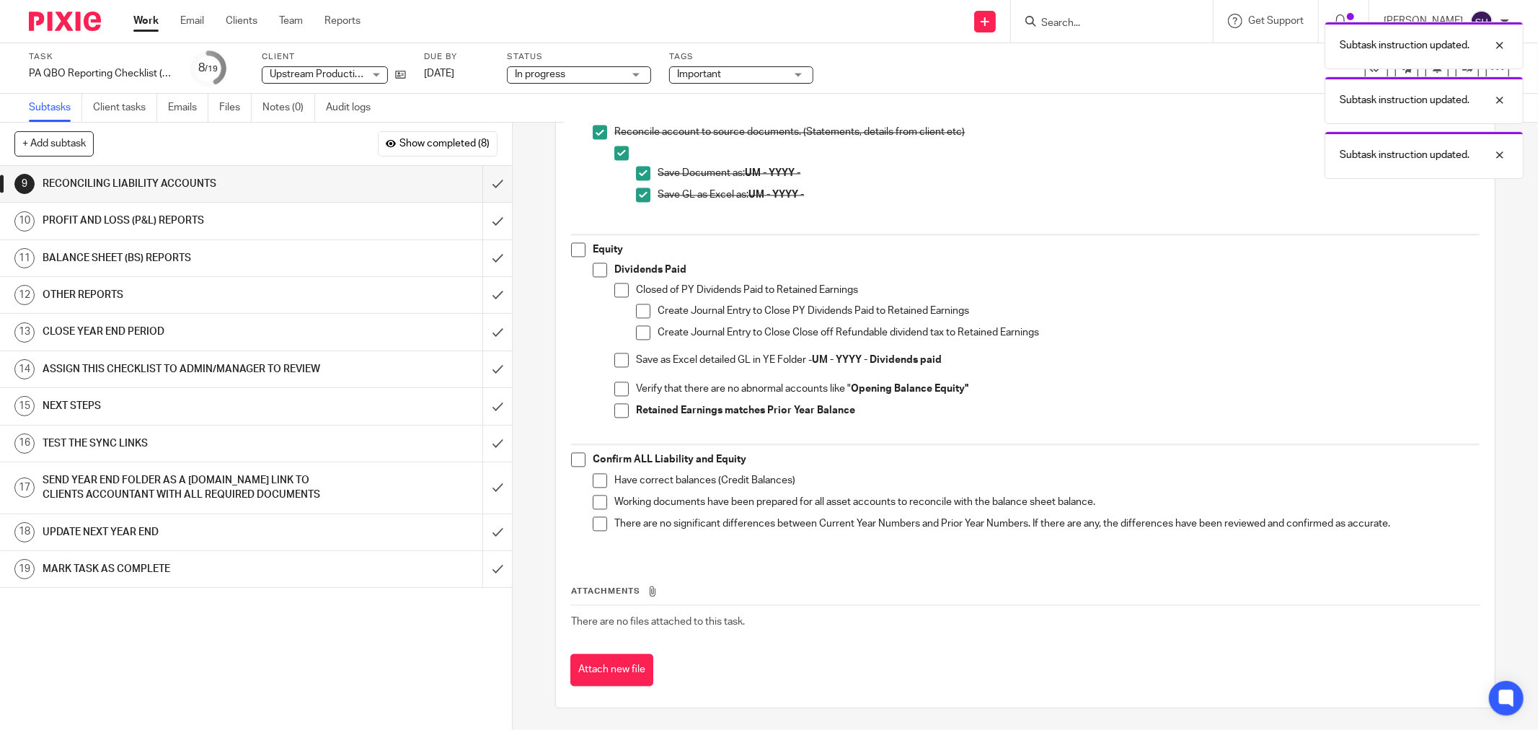
click at [580, 250] on span at bounding box center [578, 249] width 14 height 14
click at [596, 268] on span at bounding box center [600, 270] width 14 height 14
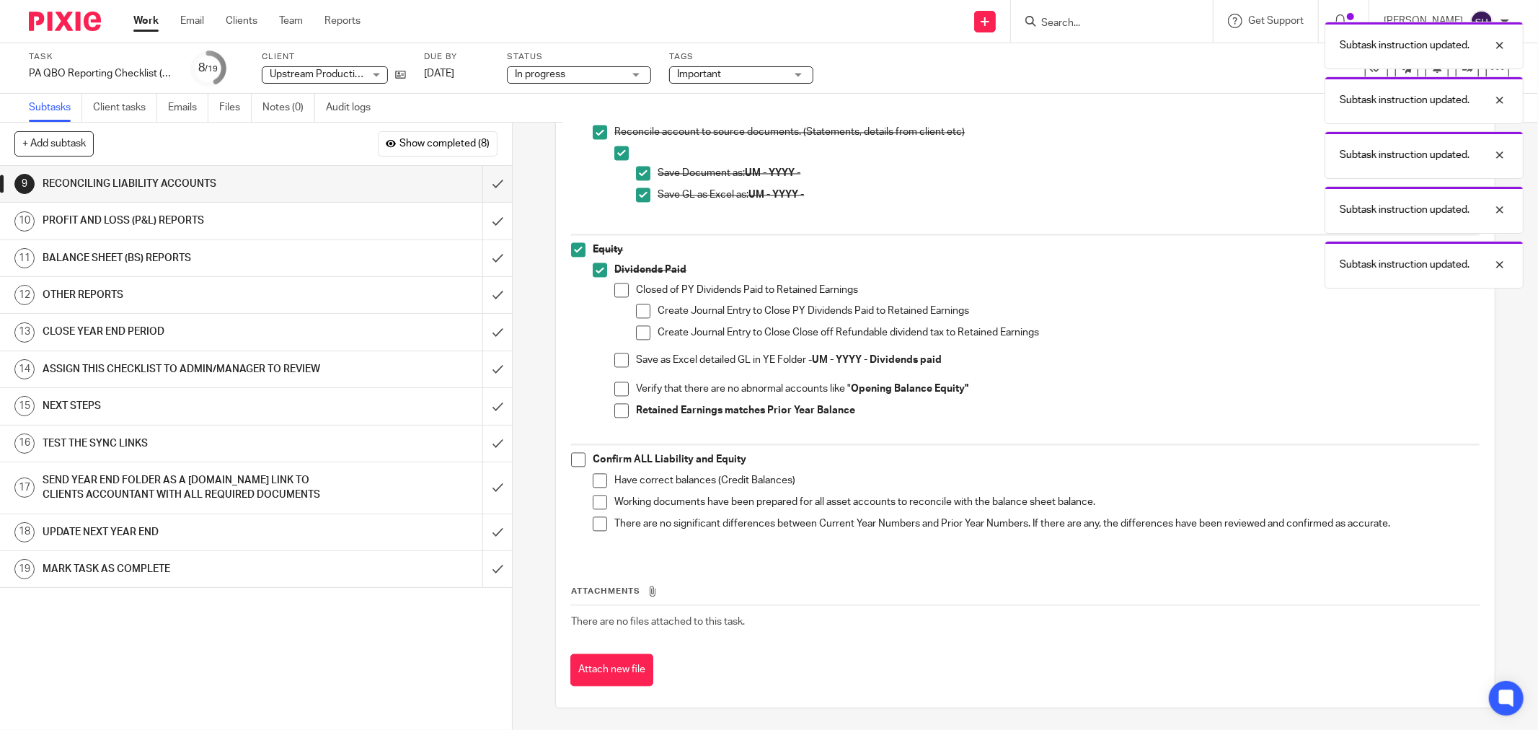
click at [615, 291] on span at bounding box center [621, 290] width 14 height 14
click at [636, 314] on span at bounding box center [643, 311] width 14 height 14
click at [640, 336] on span at bounding box center [643, 332] width 14 height 14
click at [627, 361] on li "Save as Excel detailed GL in YE Folder - UM - YYYY - Dividends paid" at bounding box center [1046, 368] width 865 height 30
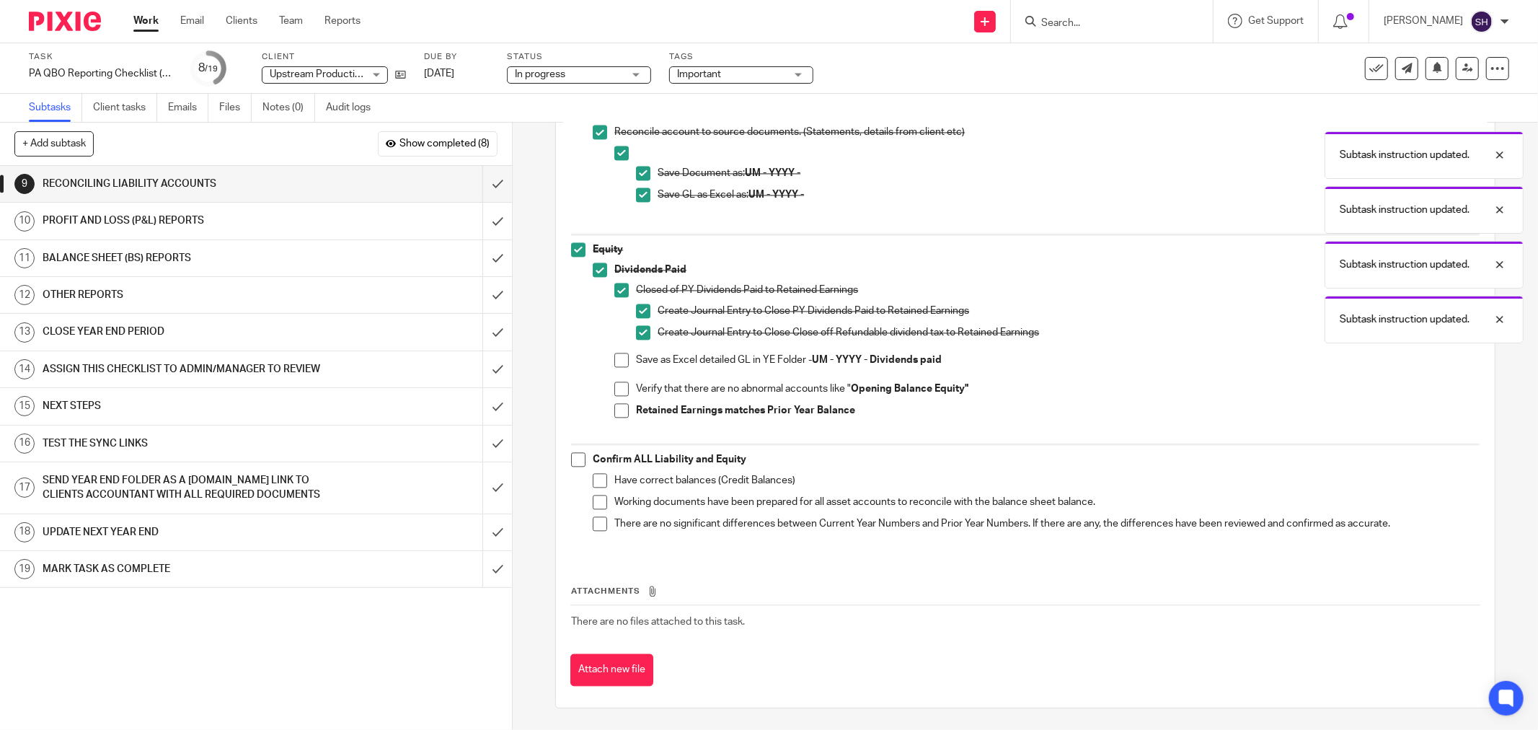
click at [617, 358] on span at bounding box center [621, 360] width 14 height 14
click at [615, 386] on span at bounding box center [621, 389] width 14 height 14
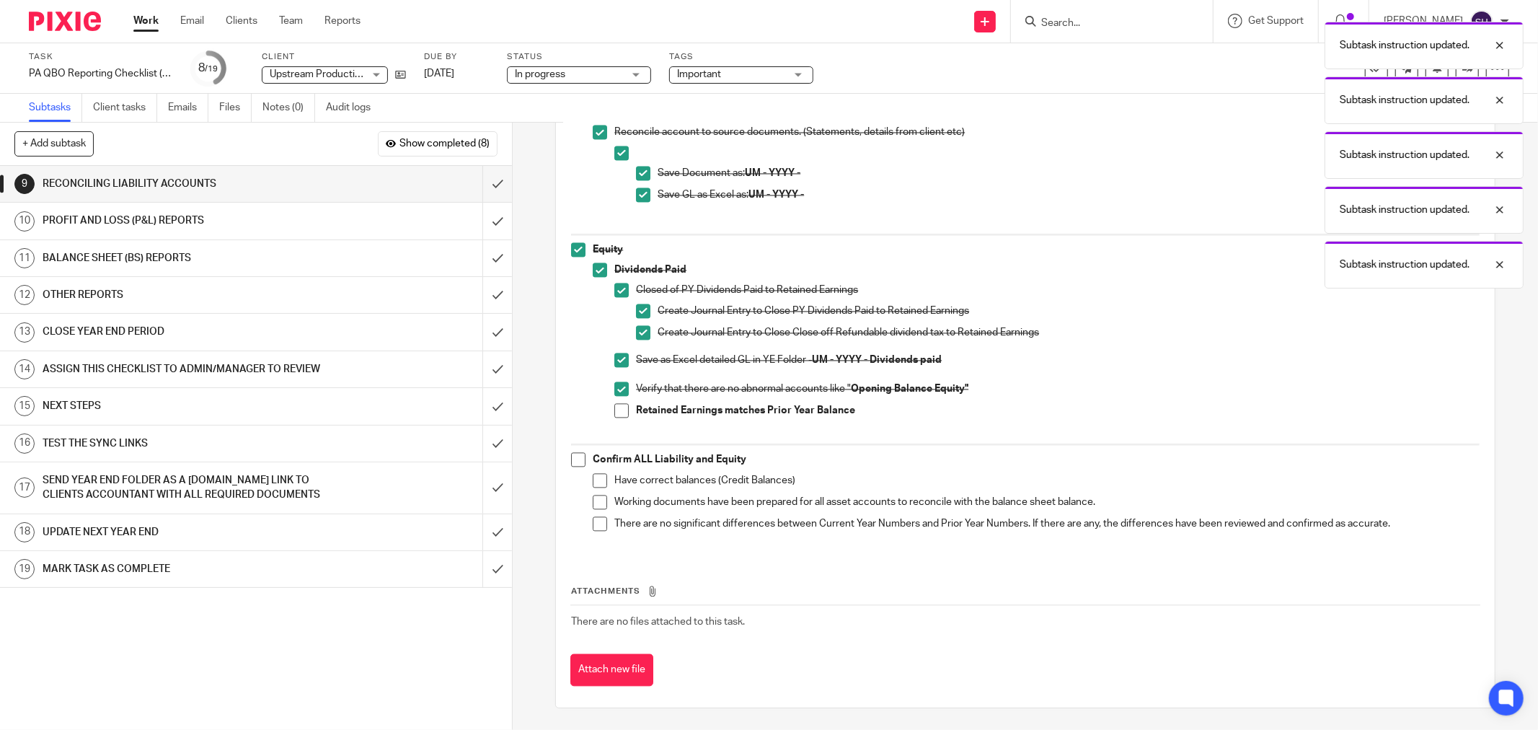
click at [616, 406] on span at bounding box center [621, 410] width 14 height 14
click at [573, 460] on span at bounding box center [578, 459] width 14 height 14
click at [597, 485] on span at bounding box center [600, 480] width 14 height 14
click at [594, 499] on span at bounding box center [600, 502] width 14 height 14
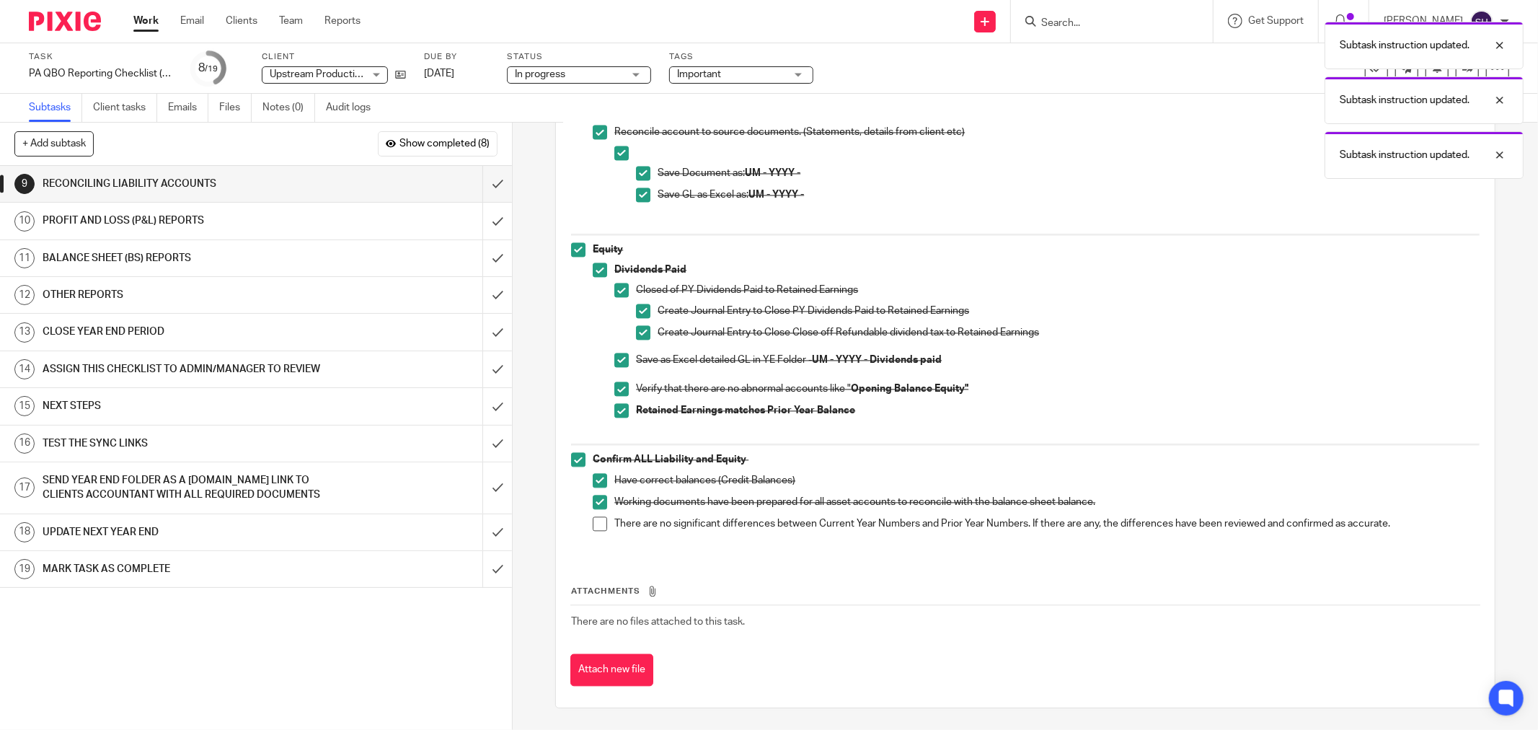
click at [593, 521] on span at bounding box center [600, 523] width 14 height 14
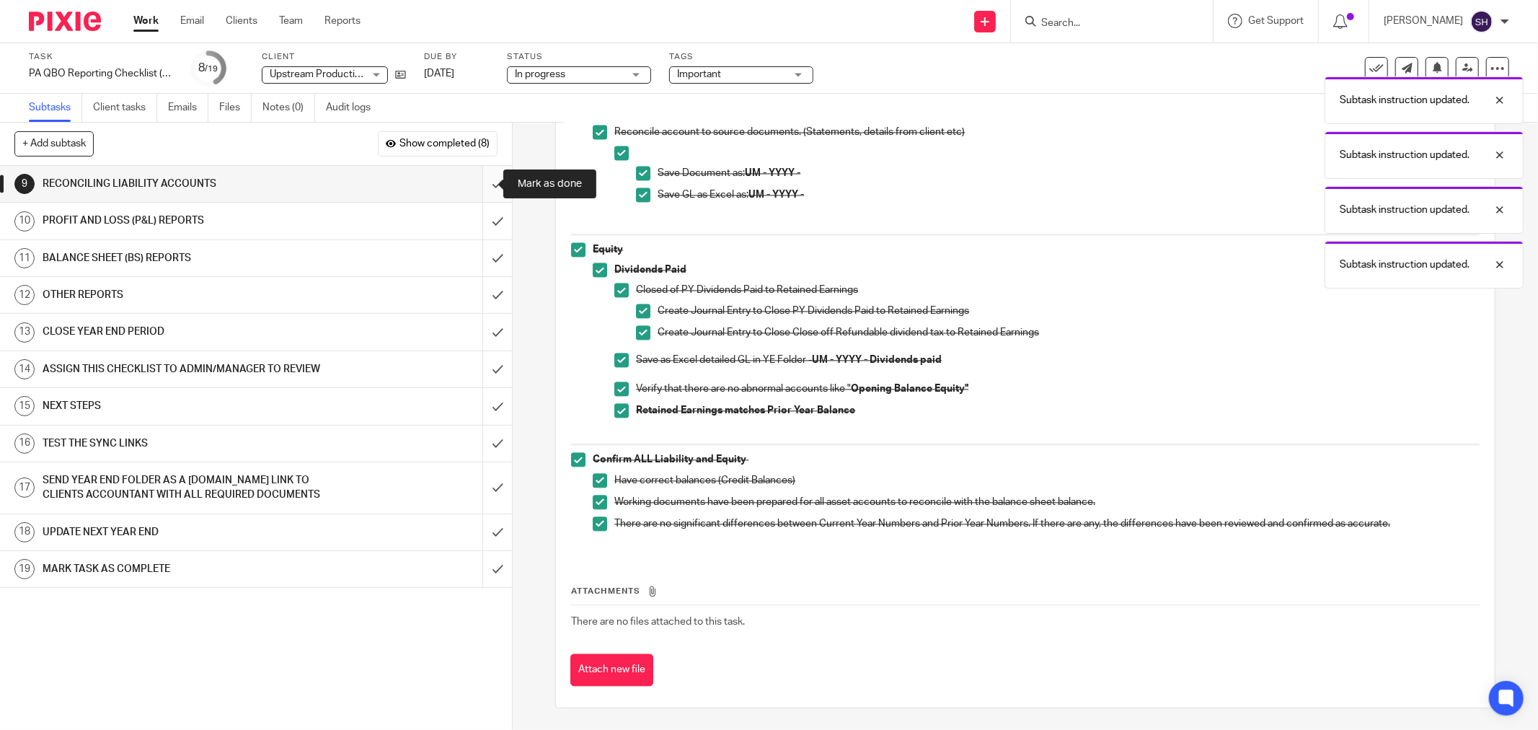
click at [482, 180] on input "submit" at bounding box center [256, 184] width 512 height 36
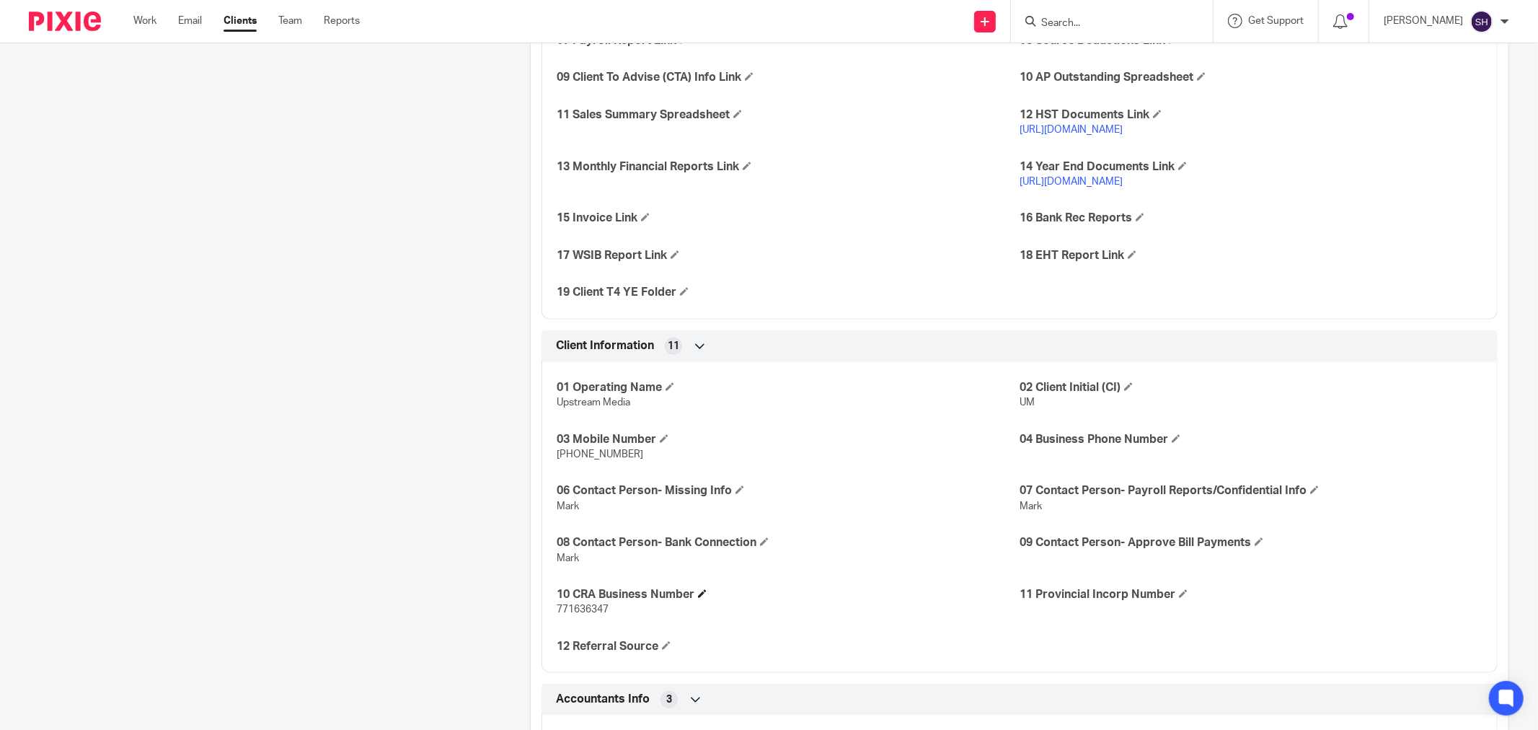
scroll to position [1120, 0]
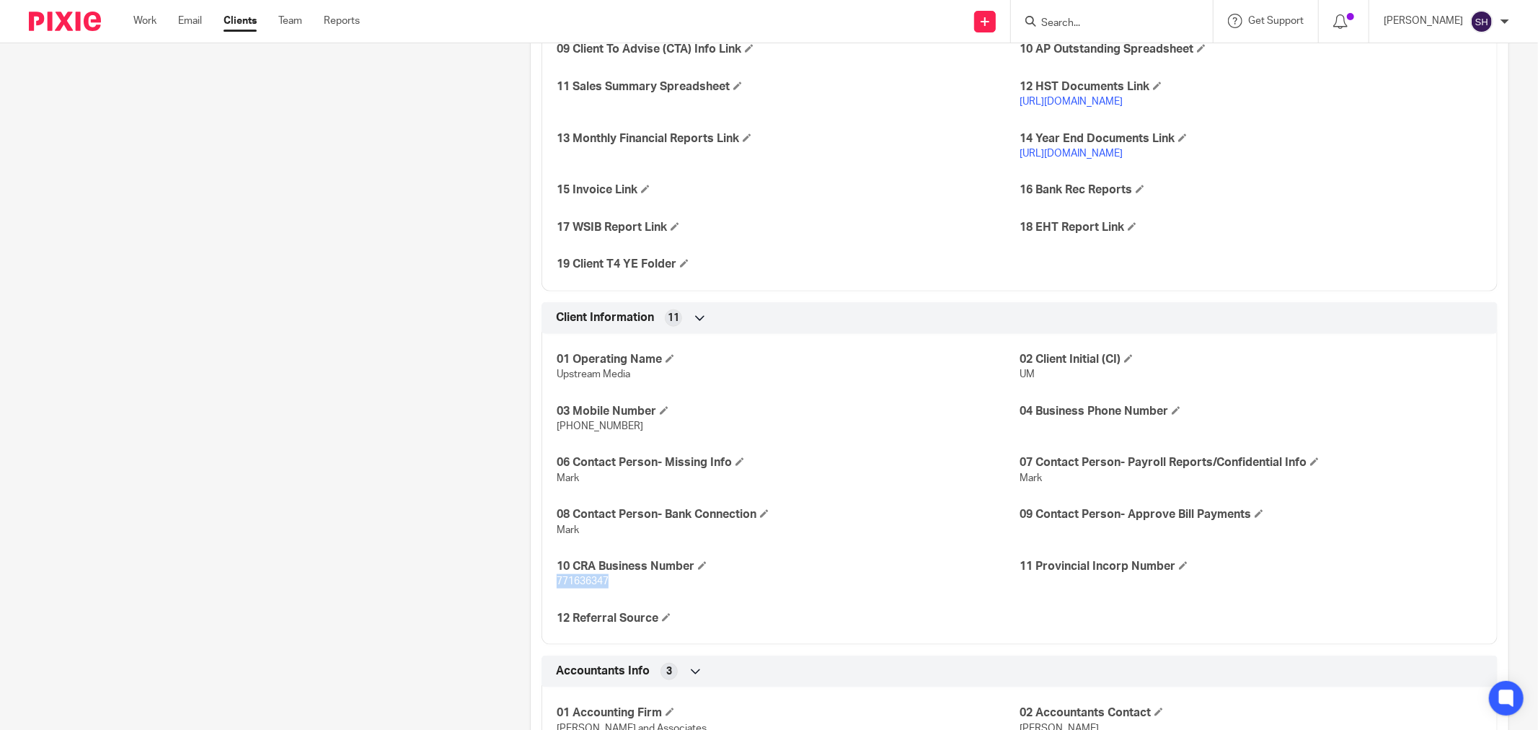
drag, startPoint x: 604, startPoint y: 584, endPoint x: 552, endPoint y: 591, distance: 52.4
click at [552, 591] on div "01 Operating Name Upstream Media 02 Client Initial (CI) UM 03 Mobile Number 613…" at bounding box center [1020, 484] width 956 height 322
copy span "771636347"
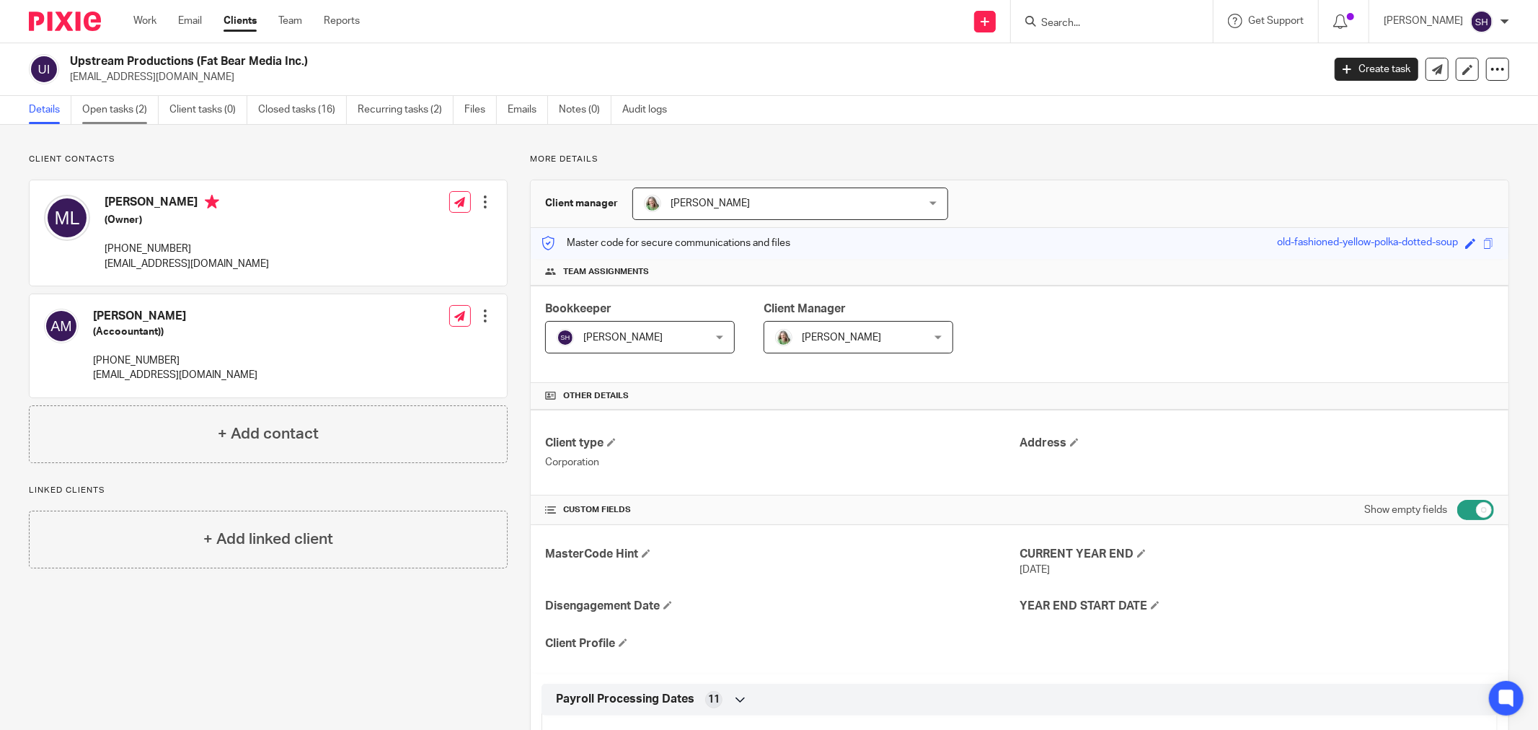
click at [139, 110] on link "Open tasks (2)" at bounding box center [120, 110] width 76 height 28
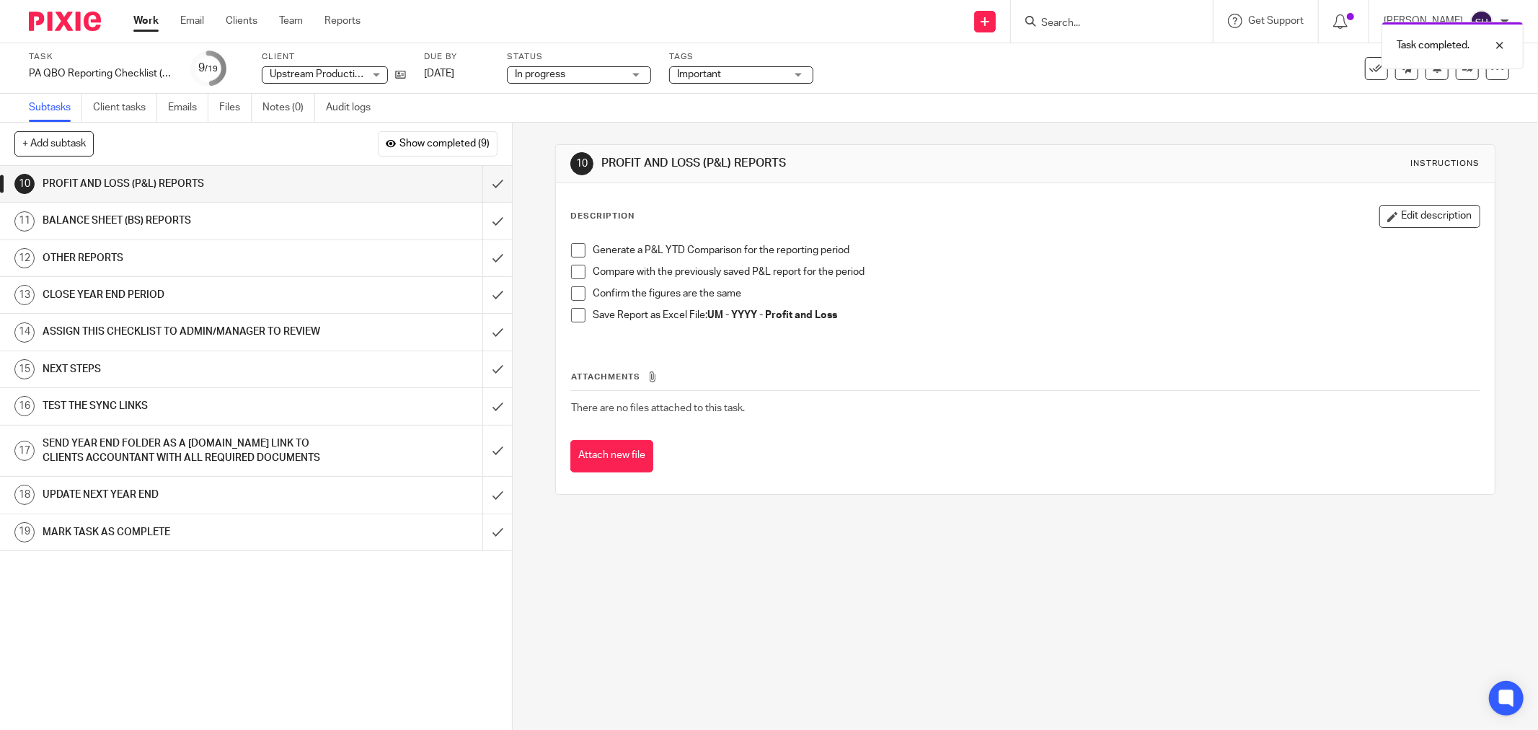
click at [574, 253] on span at bounding box center [578, 250] width 14 height 14
click at [576, 270] on span at bounding box center [578, 272] width 14 height 14
click at [576, 291] on span at bounding box center [578, 293] width 14 height 14
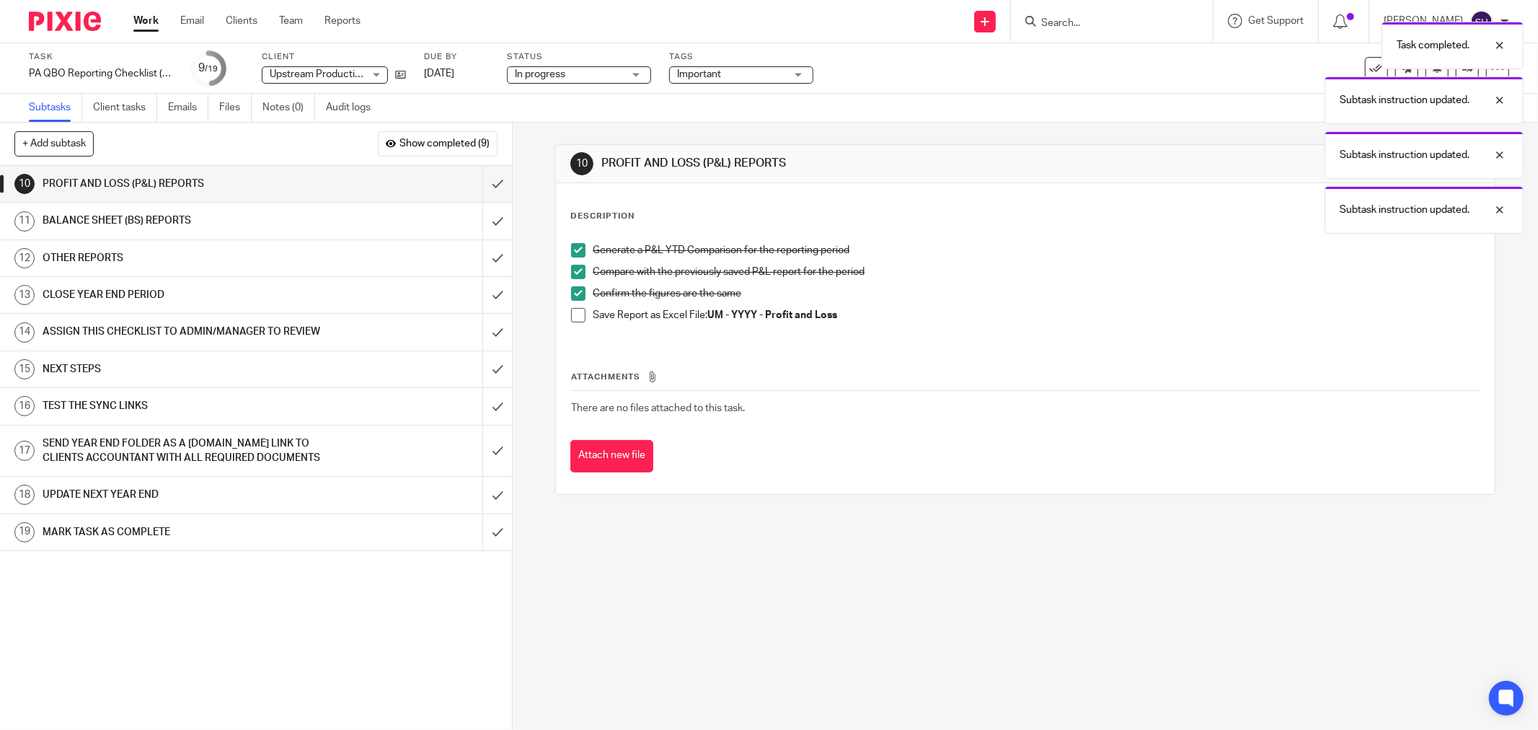
click at [577, 316] on span at bounding box center [578, 315] width 14 height 14
click at [480, 190] on input "submit" at bounding box center [256, 184] width 512 height 36
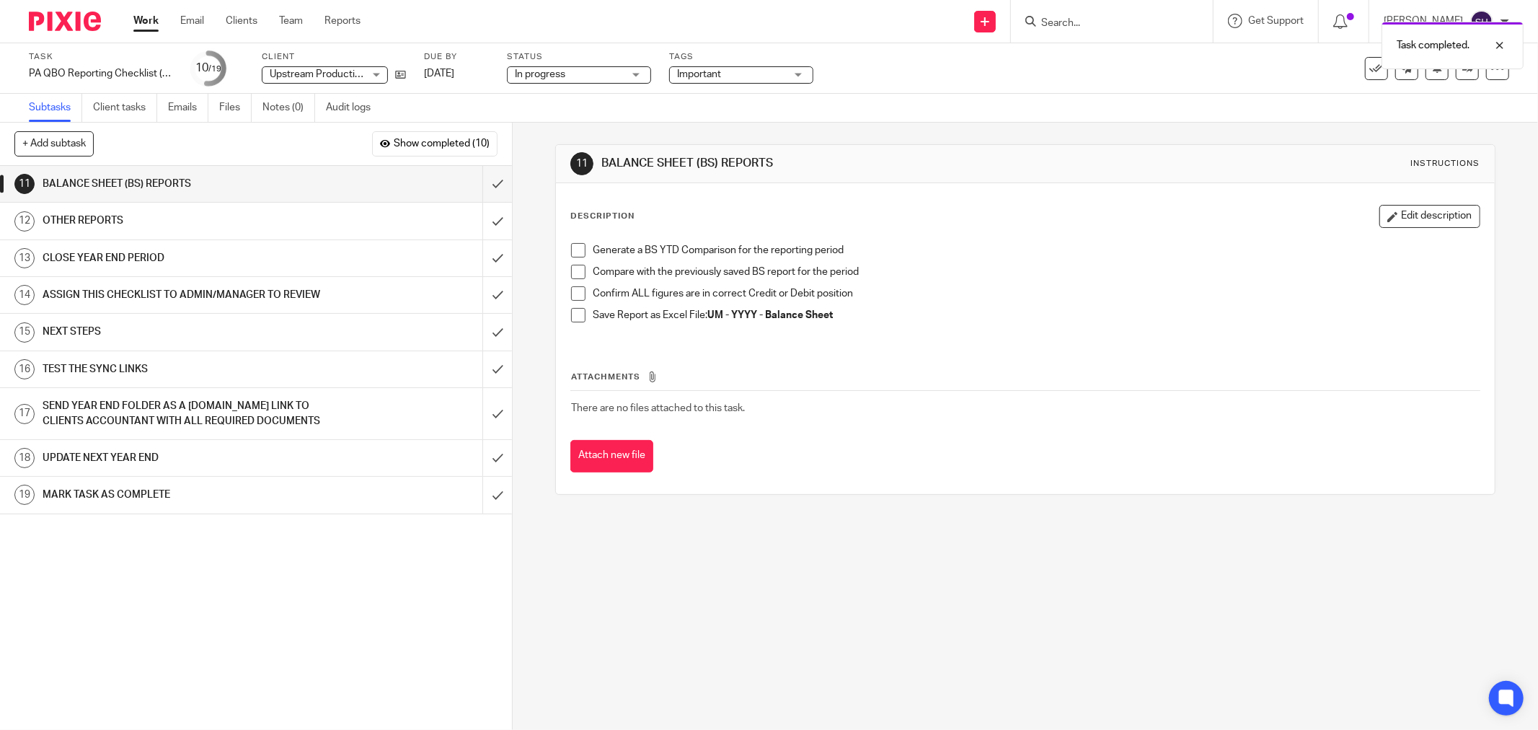
click at [573, 252] on span at bounding box center [578, 250] width 14 height 14
click at [573, 271] on span at bounding box center [578, 272] width 14 height 14
click at [577, 294] on span at bounding box center [578, 293] width 14 height 14
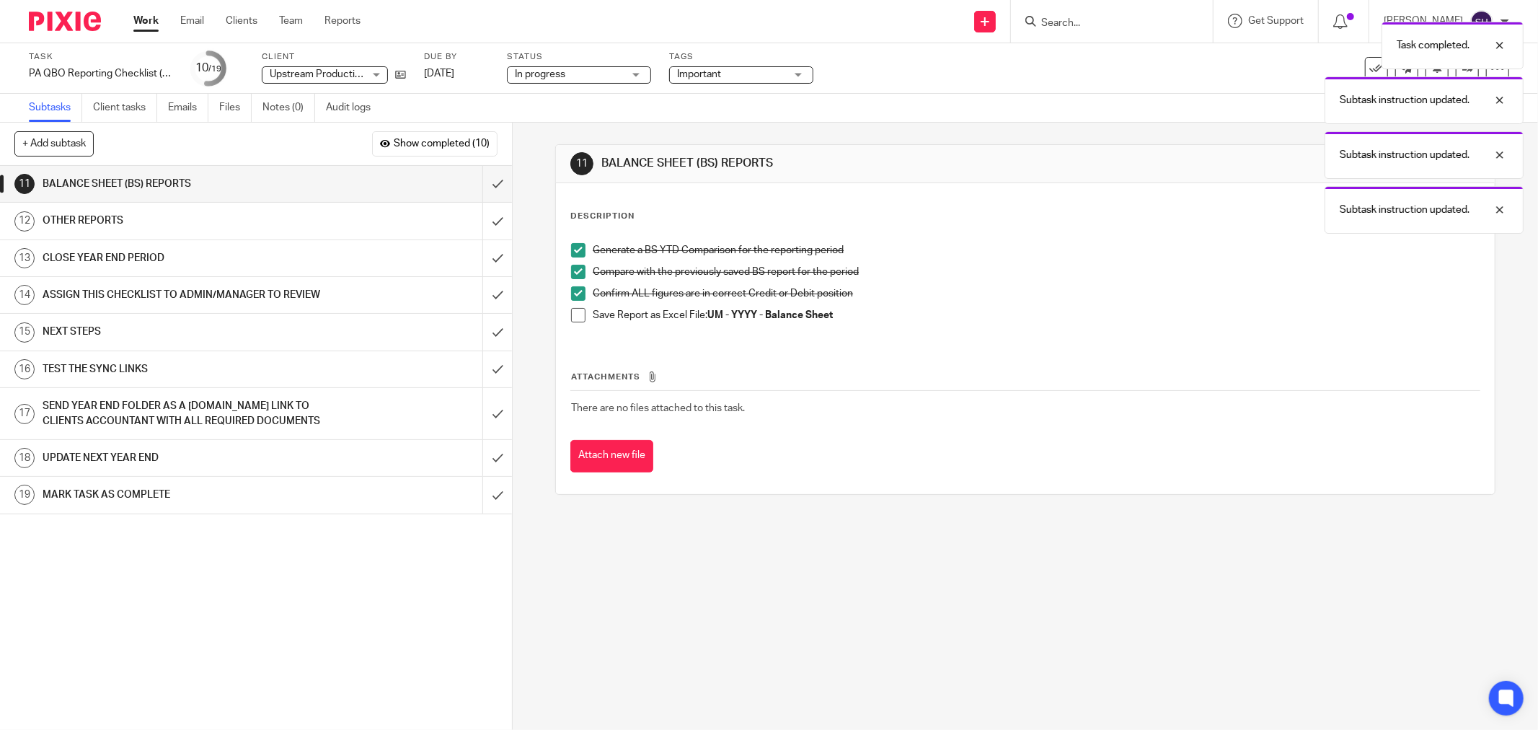
click at [575, 310] on span at bounding box center [578, 315] width 14 height 14
click at [489, 185] on input "submit" at bounding box center [256, 184] width 512 height 36
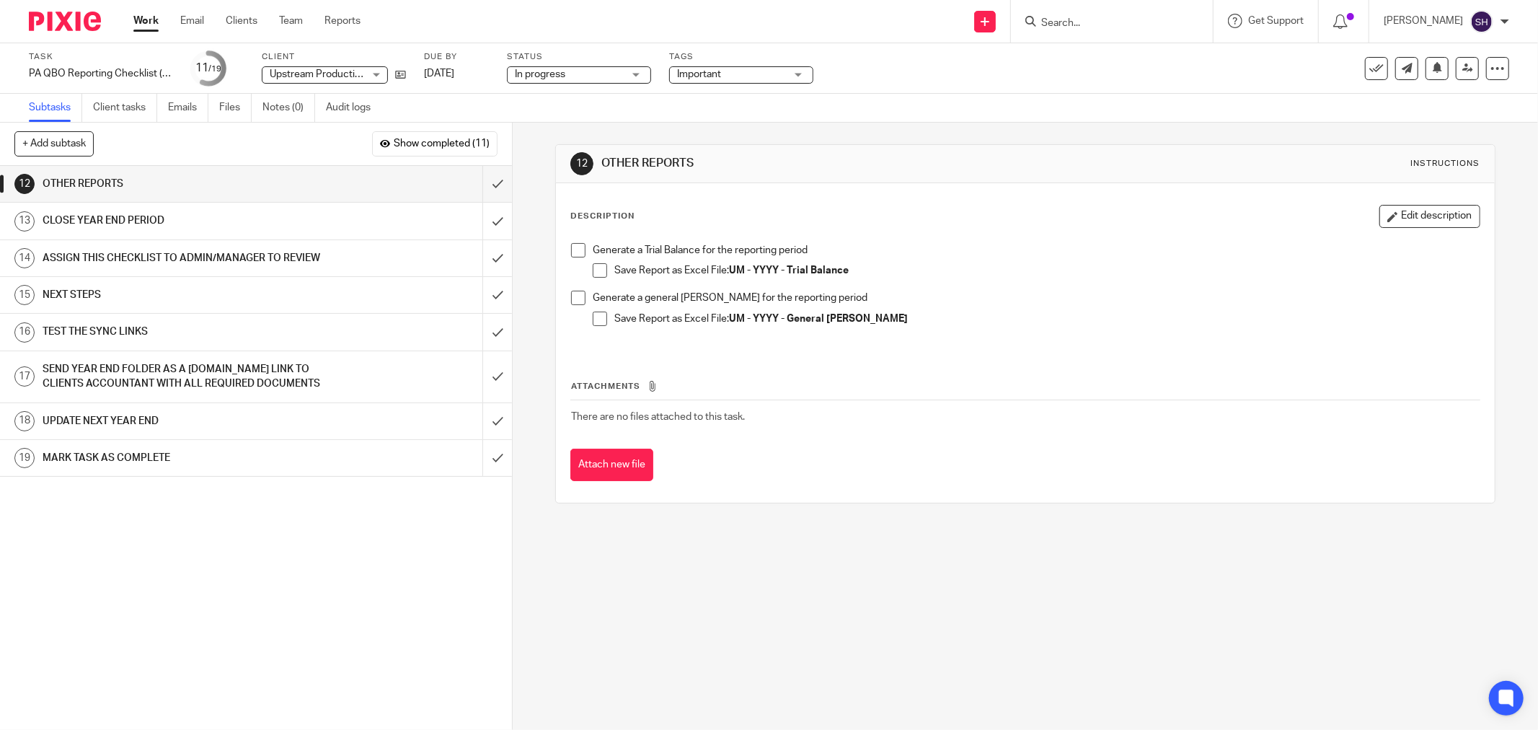
click at [572, 251] on span at bounding box center [578, 250] width 14 height 14
click at [593, 268] on span at bounding box center [600, 270] width 14 height 14
click at [578, 300] on span at bounding box center [578, 298] width 14 height 14
click at [594, 315] on span at bounding box center [600, 319] width 14 height 14
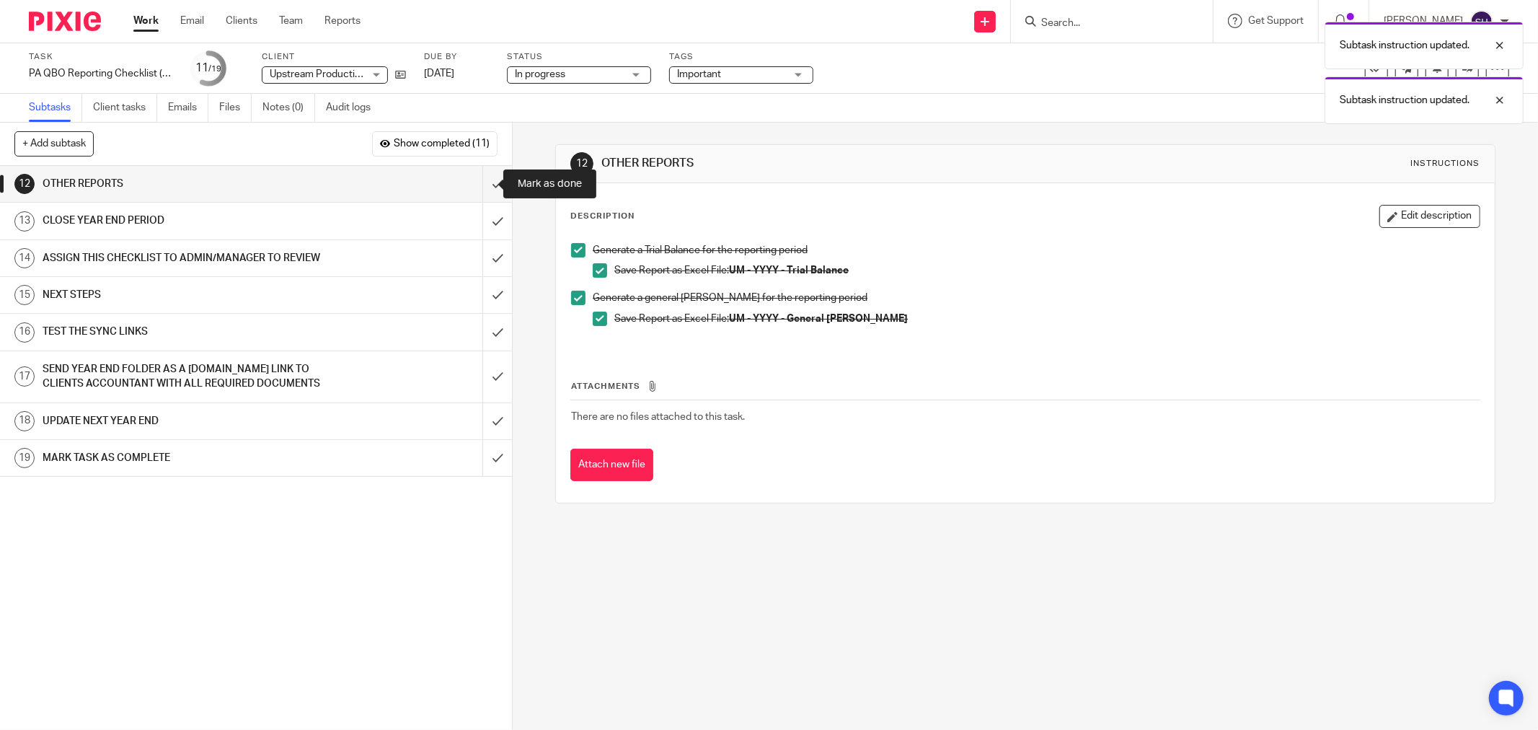
drag, startPoint x: 484, startPoint y: 182, endPoint x: 616, endPoint y: 185, distance: 132.0
click at [483, 182] on input "submit" at bounding box center [256, 184] width 512 height 36
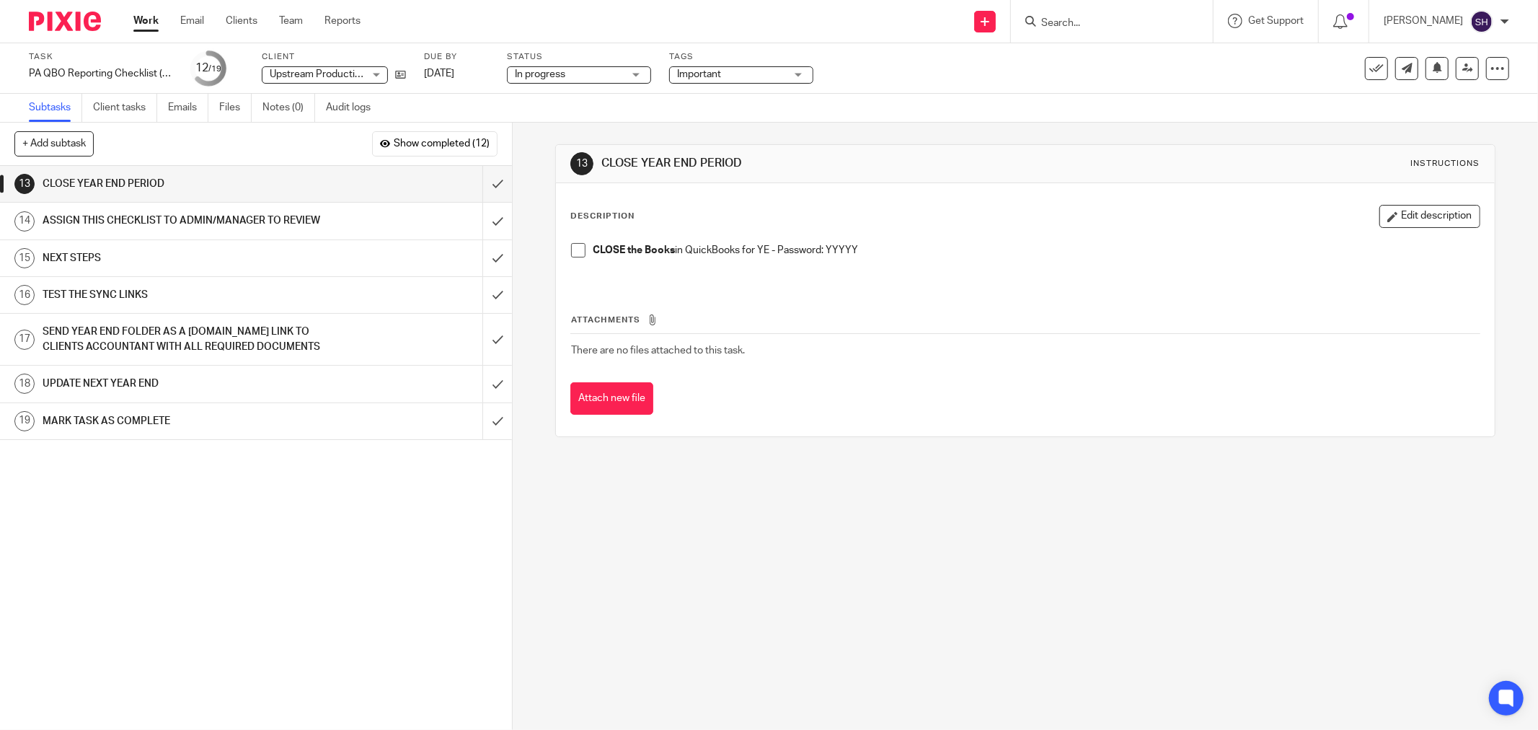
click at [572, 248] on span at bounding box center [578, 250] width 14 height 14
click at [482, 182] on input "submit" at bounding box center [256, 184] width 512 height 36
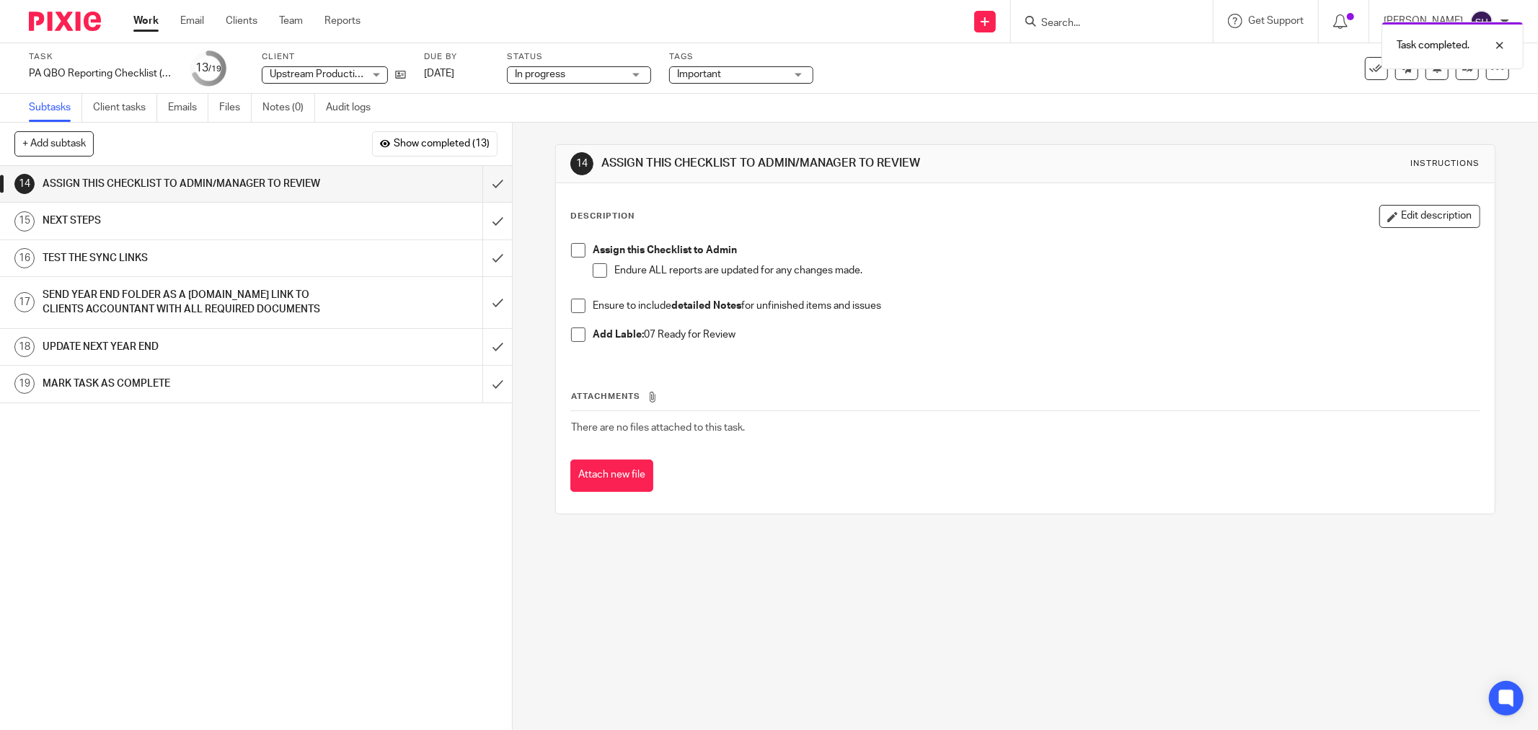
click at [589, 72] on span "In progress" at bounding box center [569, 74] width 108 height 15
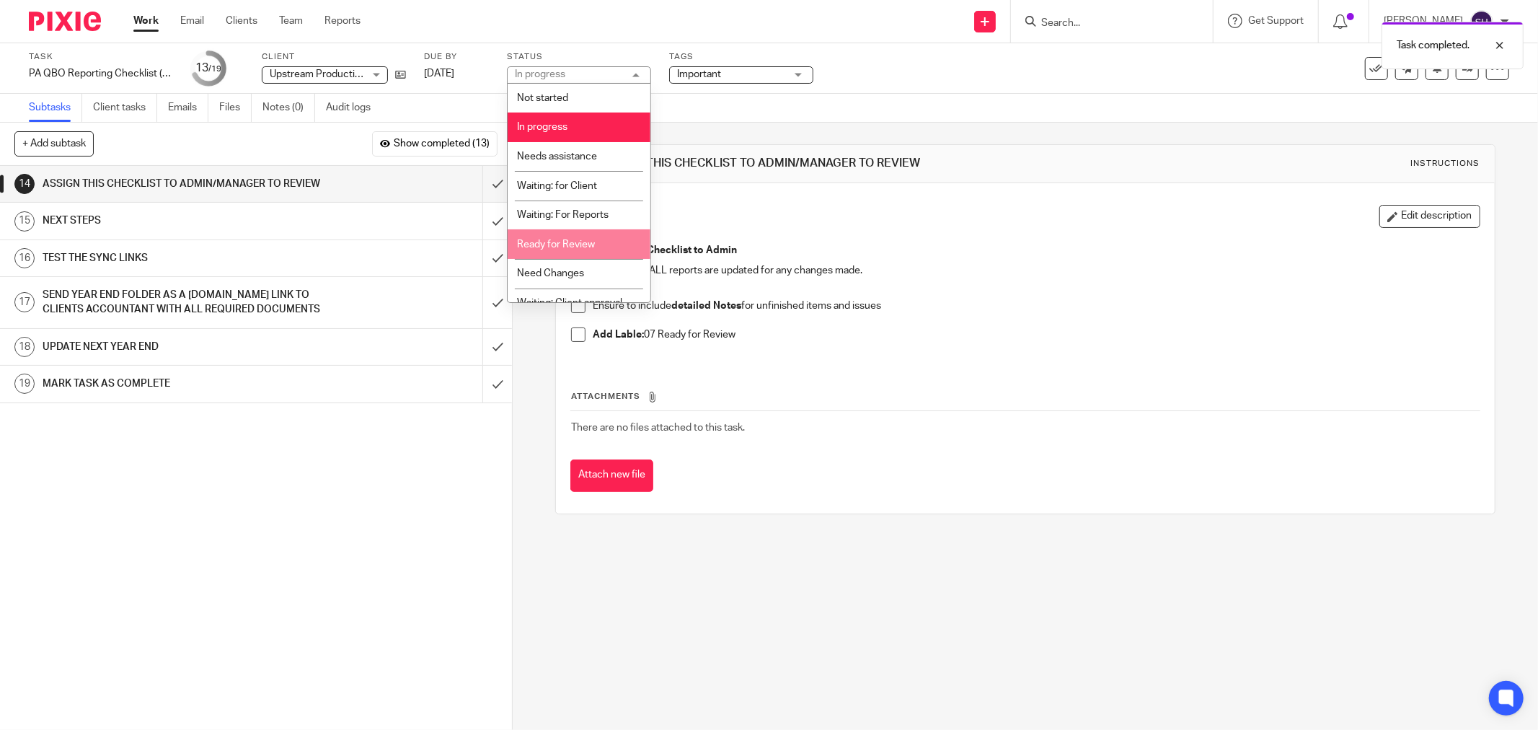
click at [618, 243] on li "Ready for Review" at bounding box center [579, 244] width 143 height 30
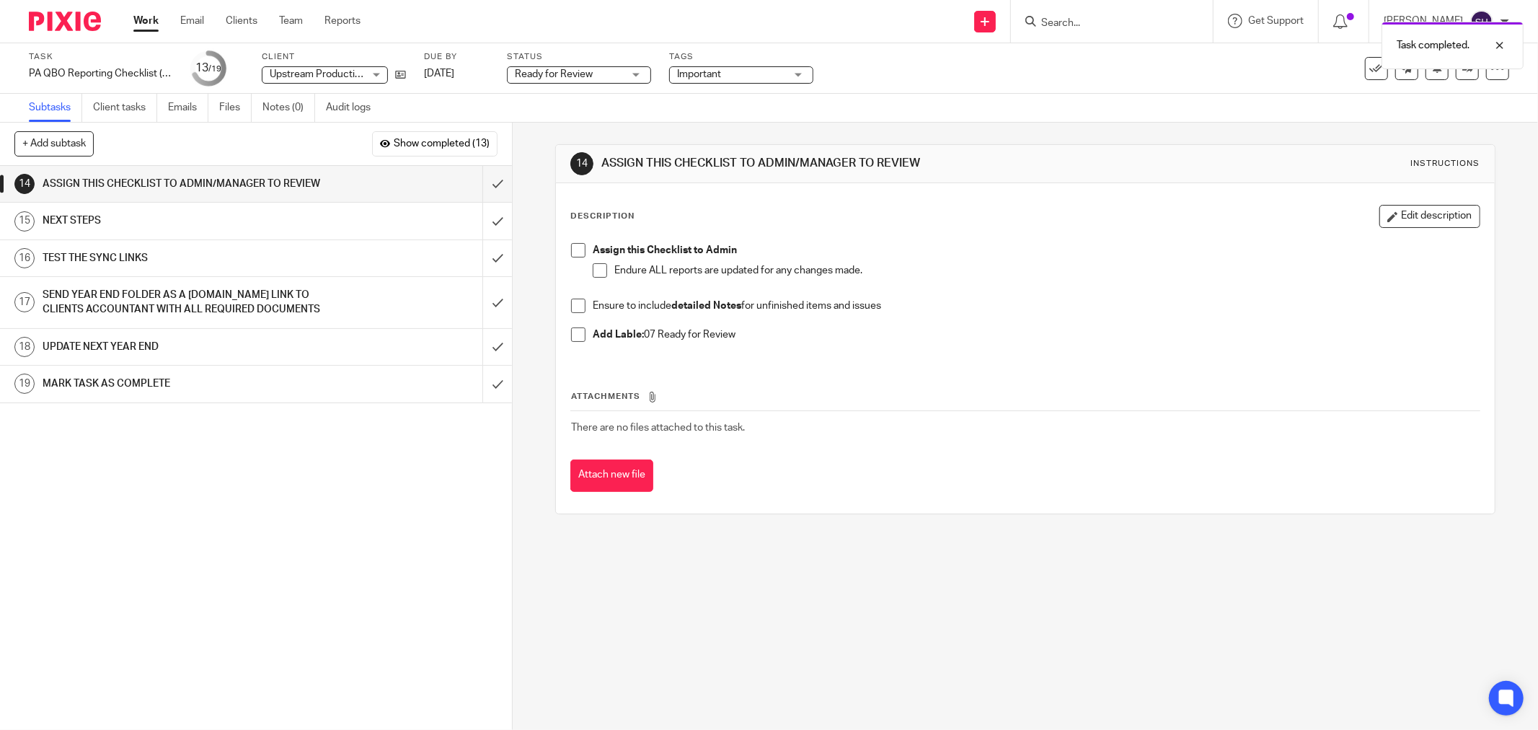
click at [576, 247] on span at bounding box center [578, 250] width 14 height 14
click at [596, 268] on span at bounding box center [600, 270] width 14 height 14
click at [574, 305] on span at bounding box center [578, 306] width 14 height 14
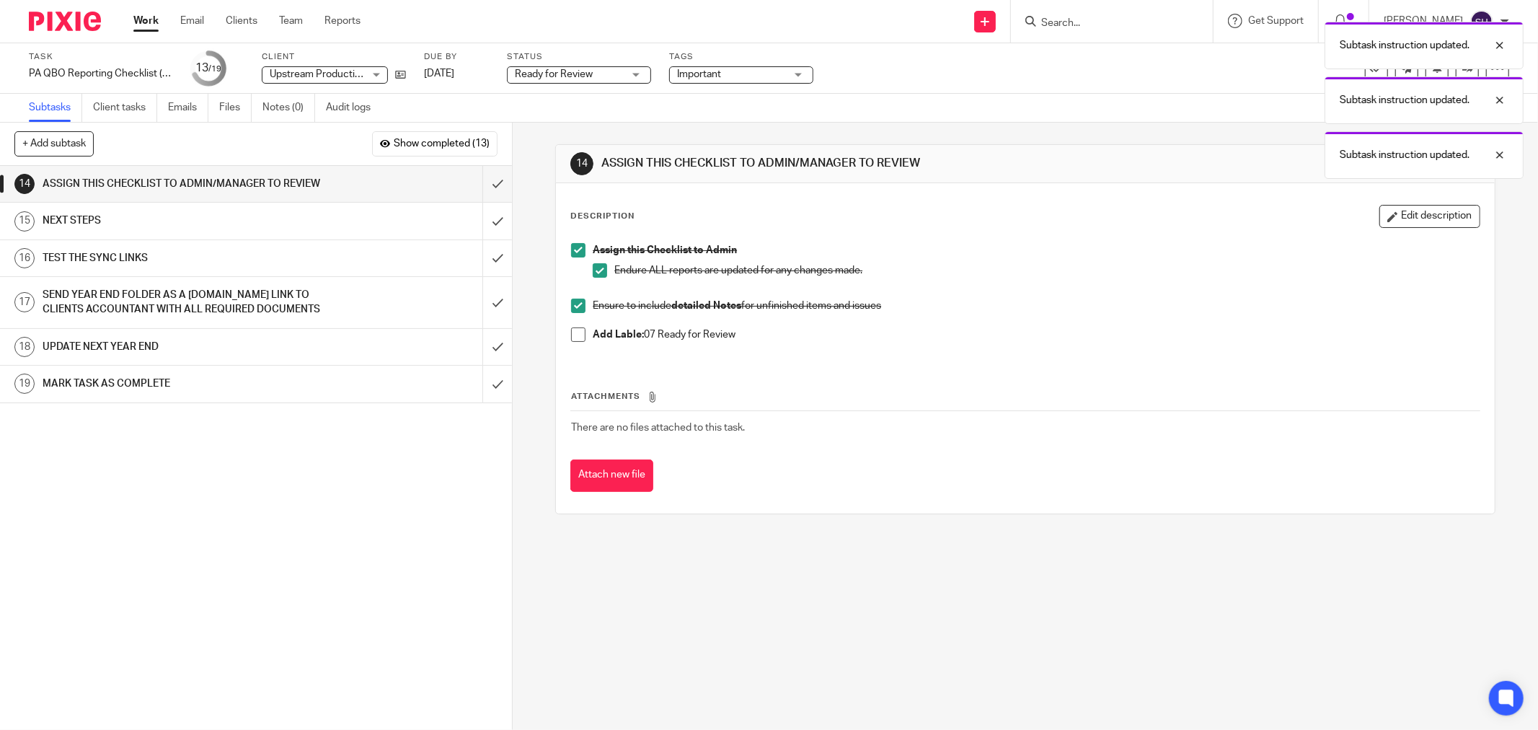
click at [581, 339] on span at bounding box center [578, 334] width 14 height 14
click at [480, 190] on input "submit" at bounding box center [256, 184] width 512 height 36
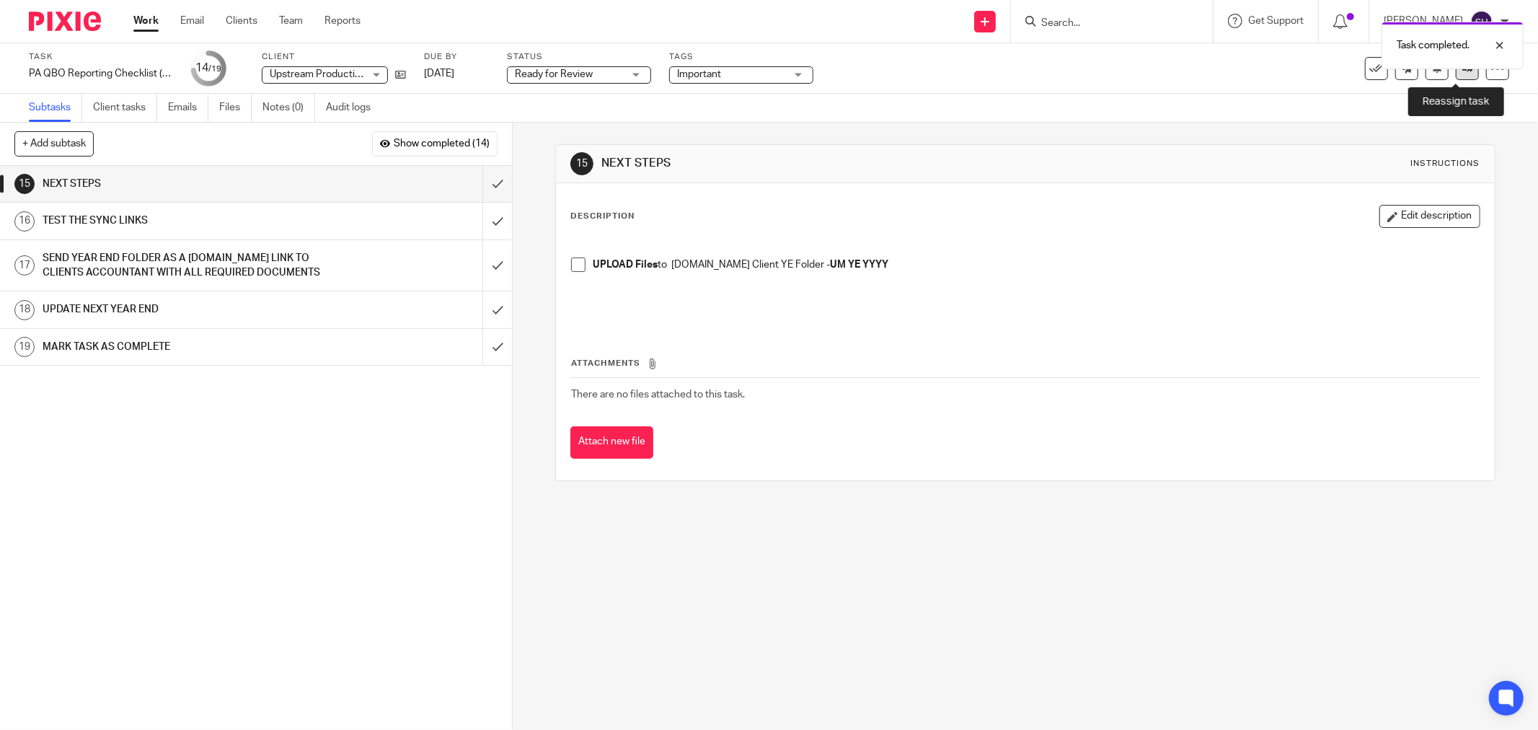
click at [1463, 72] on icon at bounding box center [1468, 68] width 11 height 11
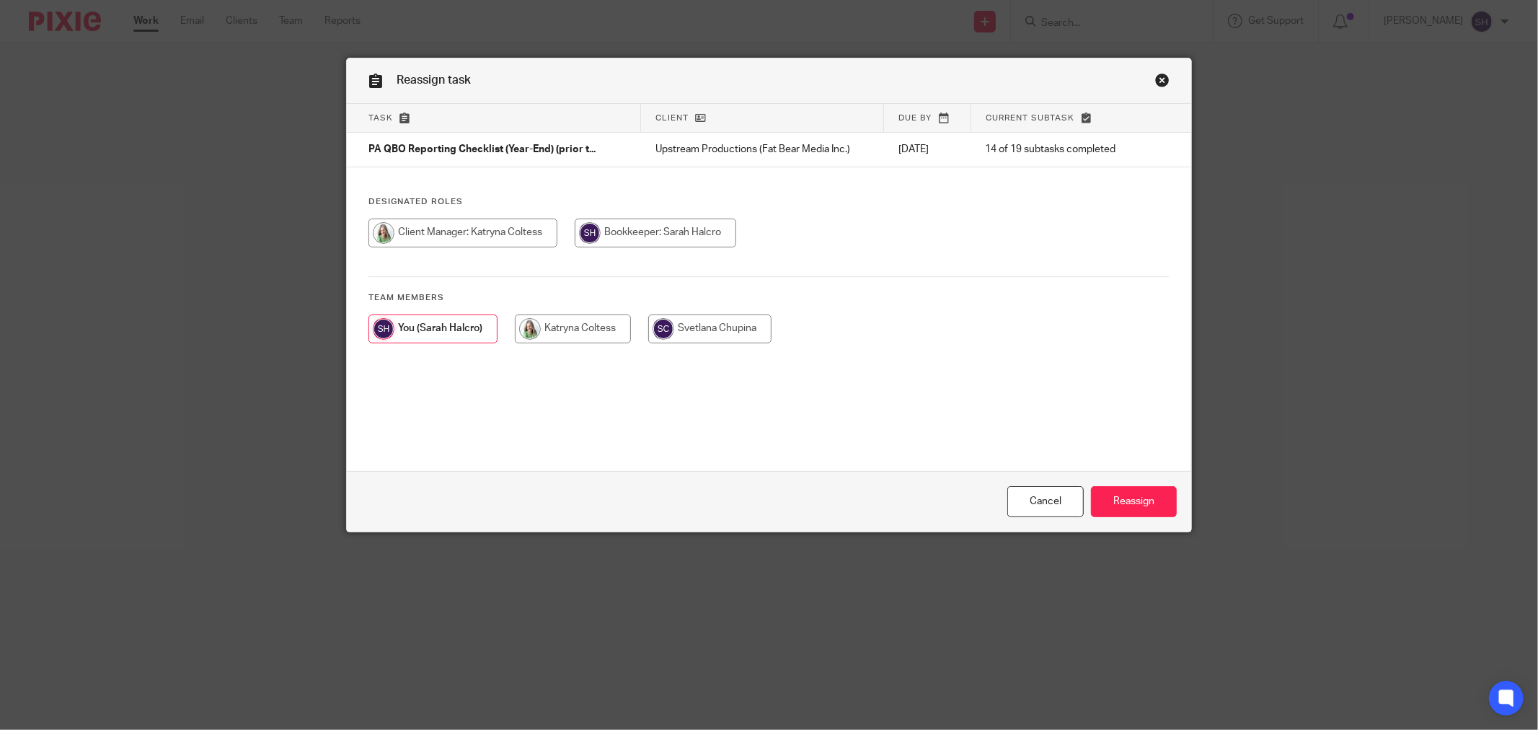
click at [592, 327] on input "radio" at bounding box center [573, 328] width 116 height 29
radio input "true"
click at [1137, 508] on input "Reassign" at bounding box center [1134, 501] width 86 height 31
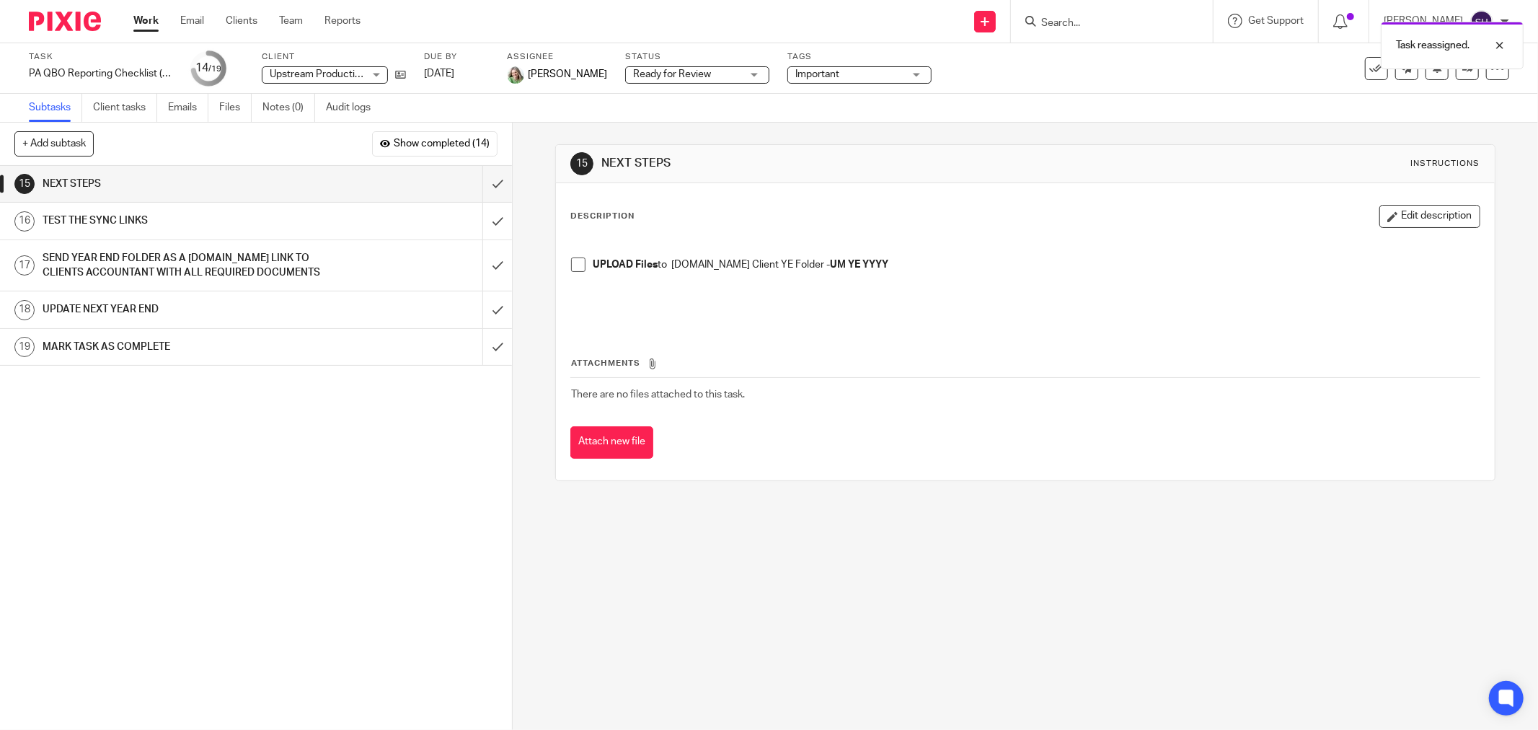
click at [143, 17] on link "Work" at bounding box center [145, 21] width 25 height 14
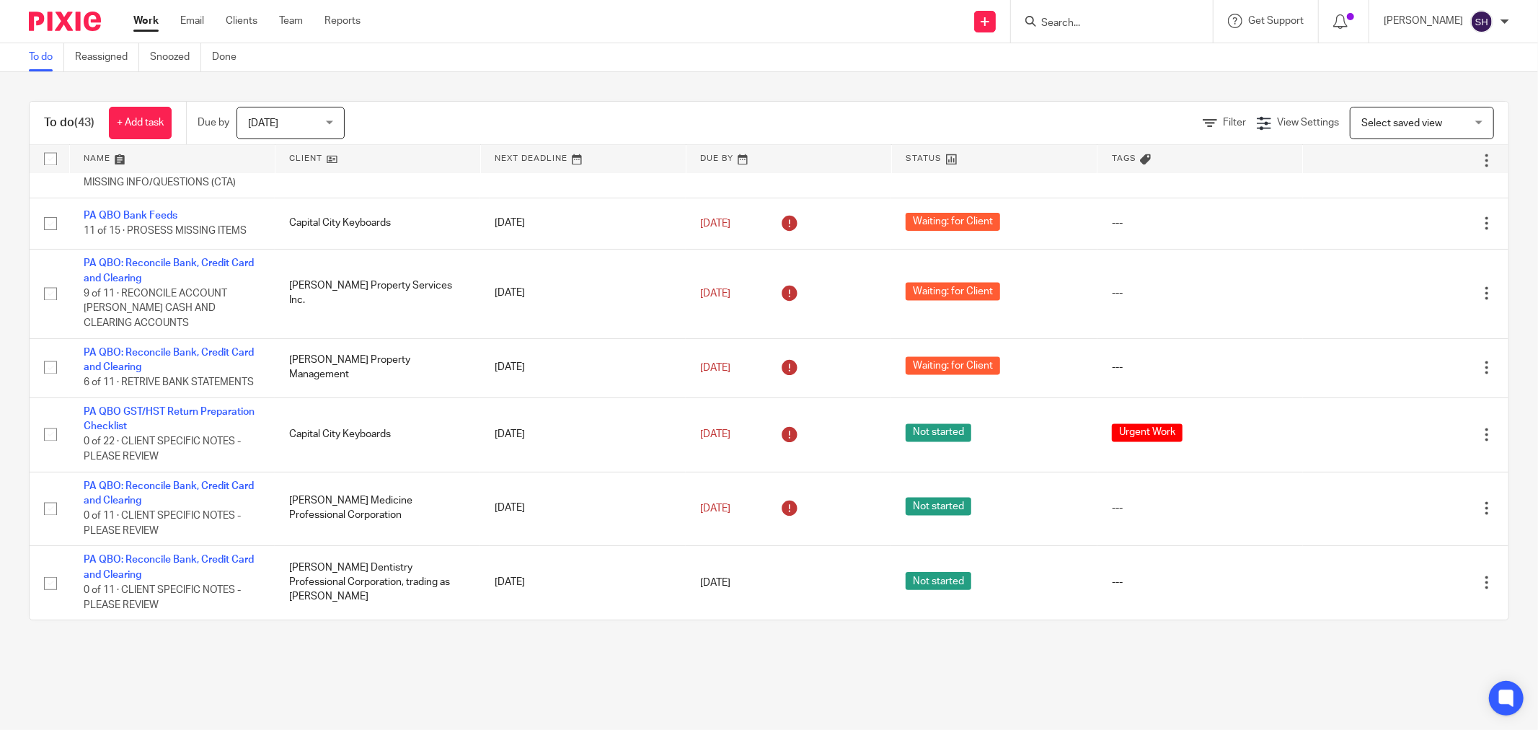
scroll to position [2549, 0]
click at [376, 163] on link at bounding box center [378, 159] width 205 height 29
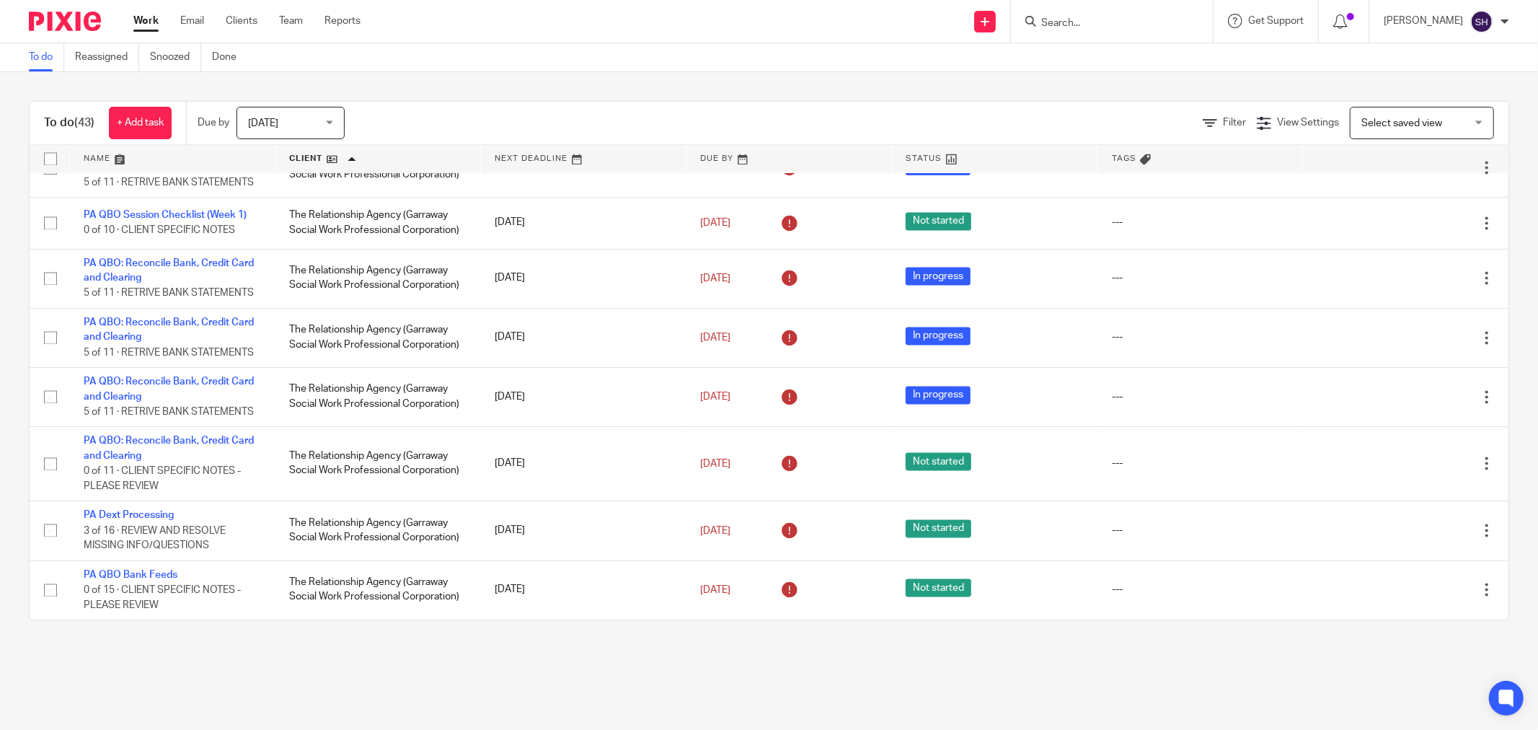
scroll to position [2549, 0]
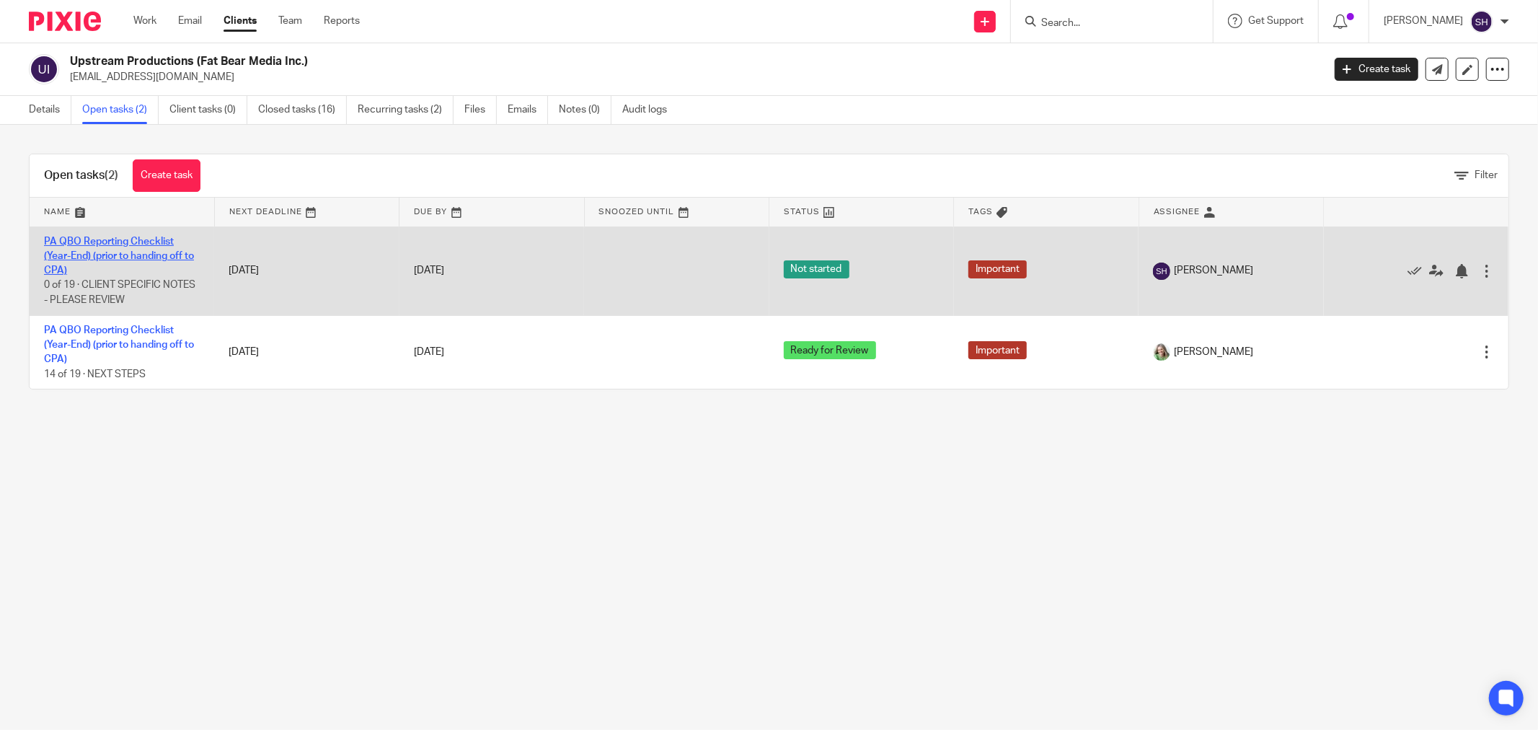
click at [137, 255] on link "PA QBO Reporting Checklist (Year-End) (prior to handing off to CPA)" at bounding box center [119, 257] width 150 height 40
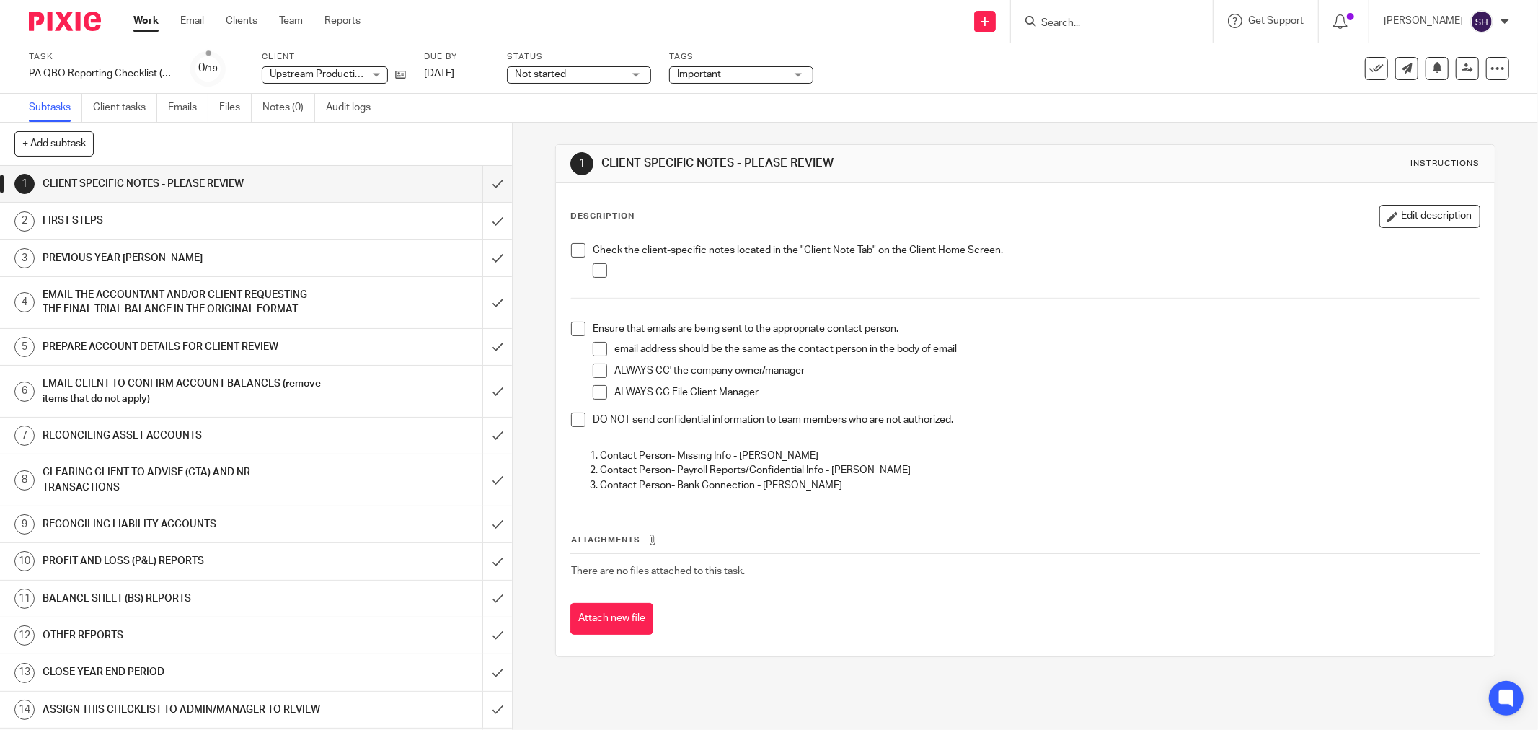
click at [574, 248] on span at bounding box center [578, 250] width 14 height 14
click at [596, 273] on span at bounding box center [600, 270] width 14 height 14
click at [573, 327] on span at bounding box center [578, 329] width 14 height 14
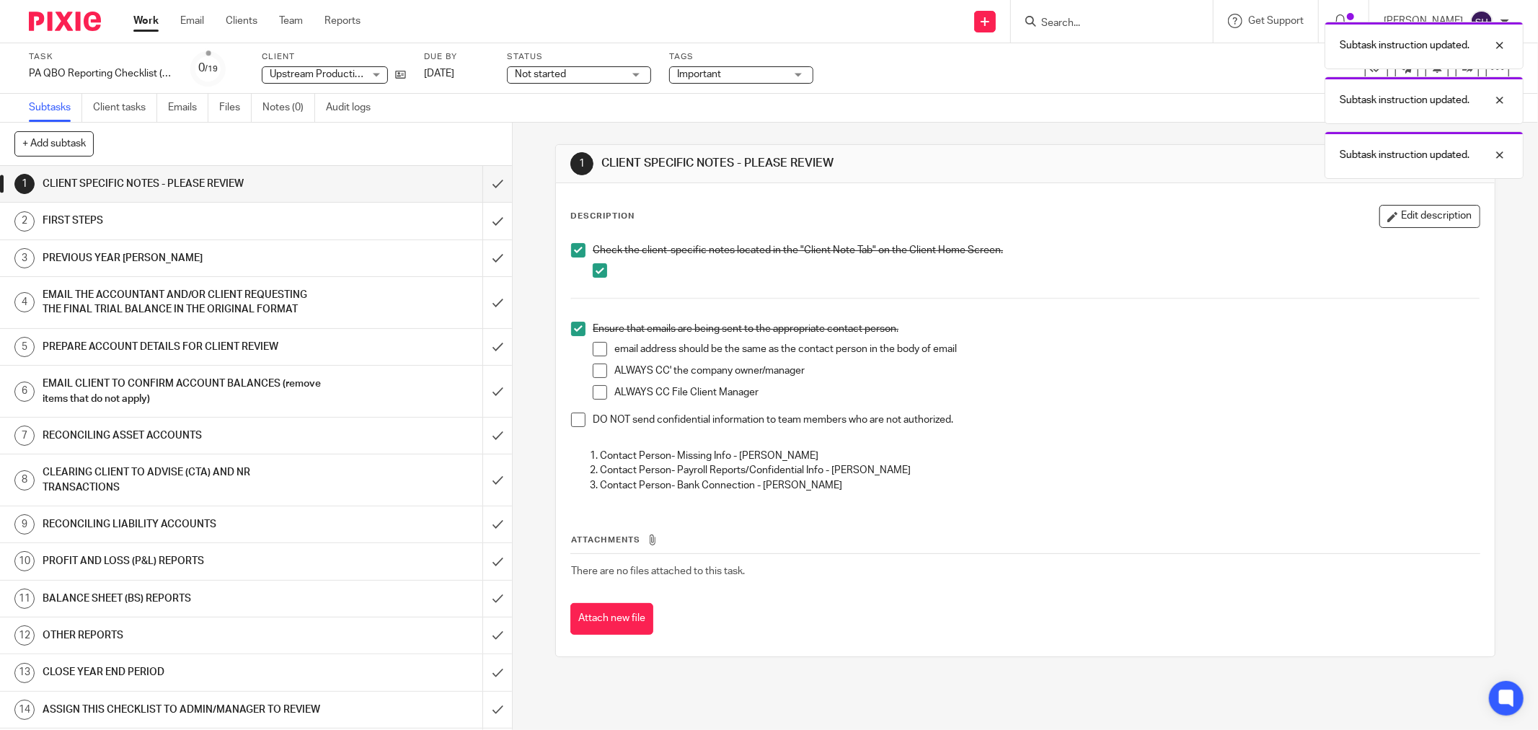
click at [596, 351] on span at bounding box center [600, 349] width 14 height 14
click at [600, 374] on span at bounding box center [600, 370] width 14 height 14
click at [599, 395] on span at bounding box center [600, 392] width 14 height 14
click at [571, 422] on span at bounding box center [578, 420] width 14 height 14
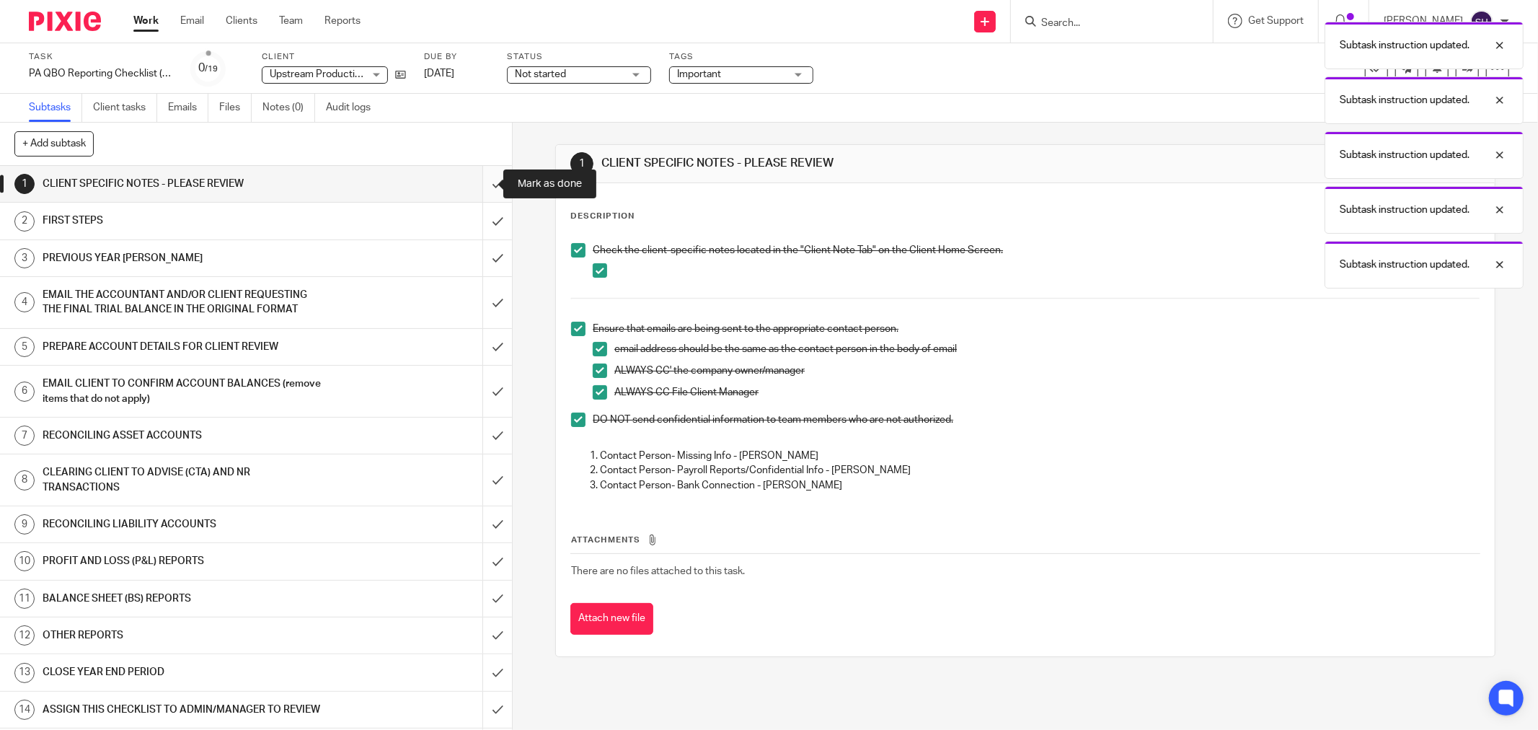
click at [483, 180] on input "submit" at bounding box center [256, 184] width 512 height 36
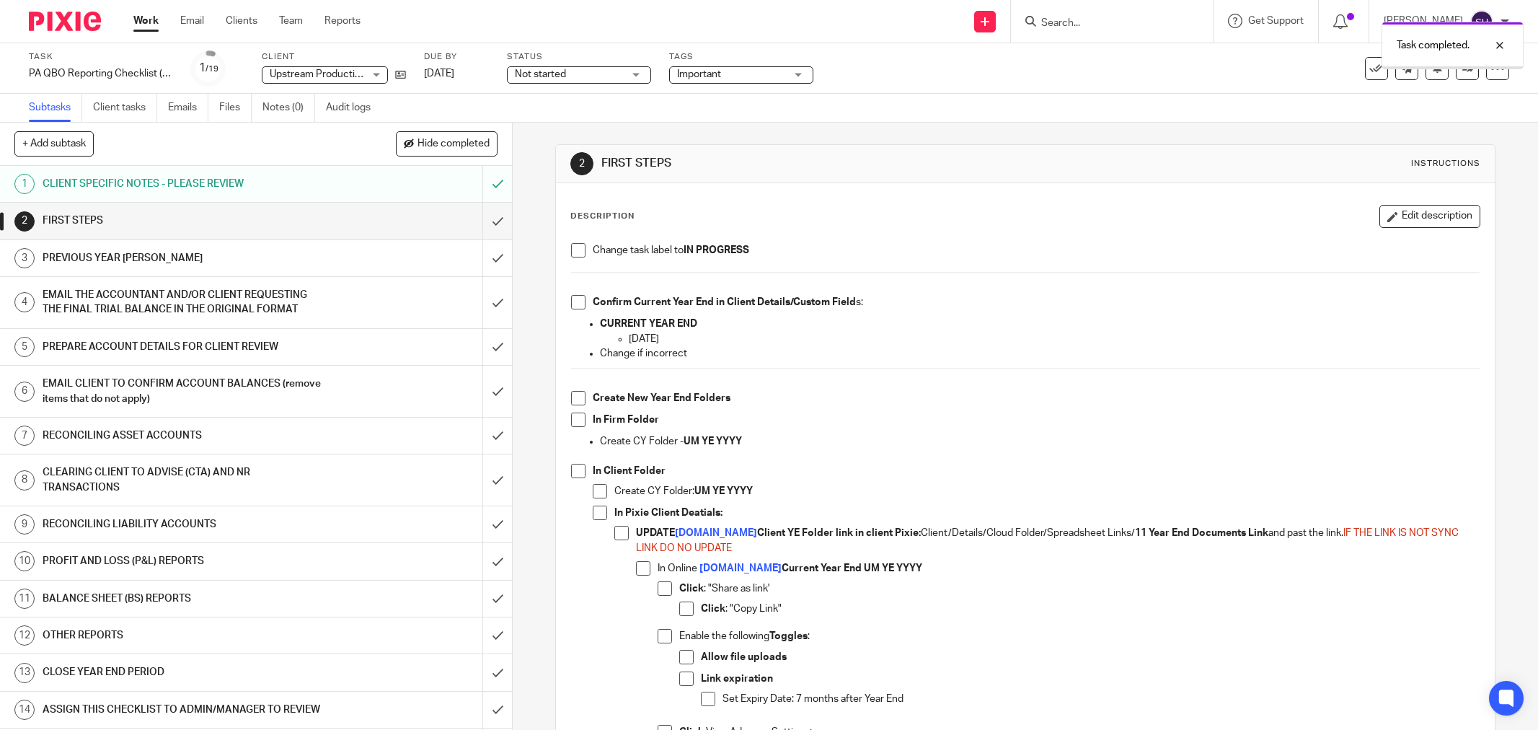
click at [604, 76] on span "Not started" at bounding box center [569, 74] width 108 height 15
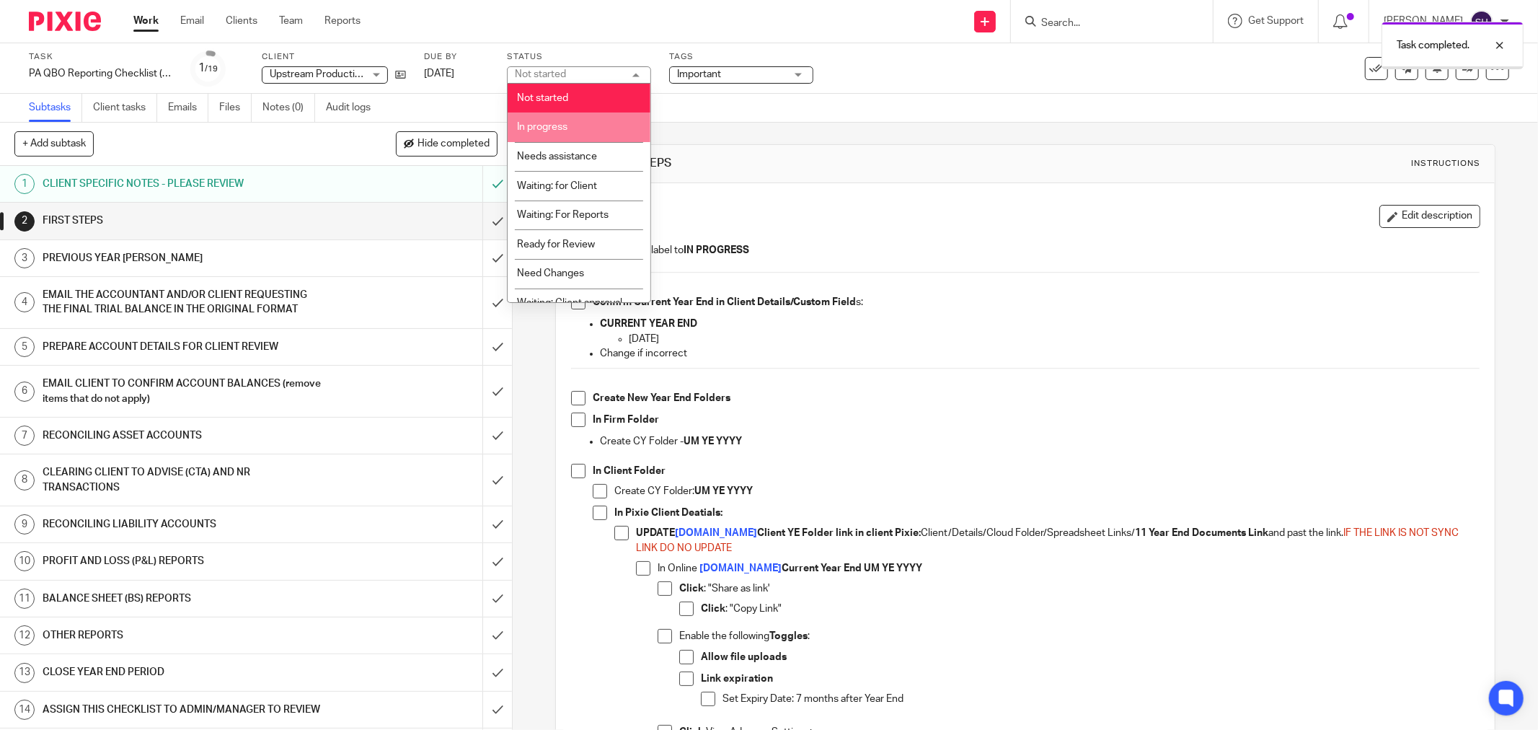
drag, startPoint x: 593, startPoint y: 124, endPoint x: 524, endPoint y: 131, distance: 68.9
click at [592, 124] on li "In progress" at bounding box center [579, 128] width 143 height 30
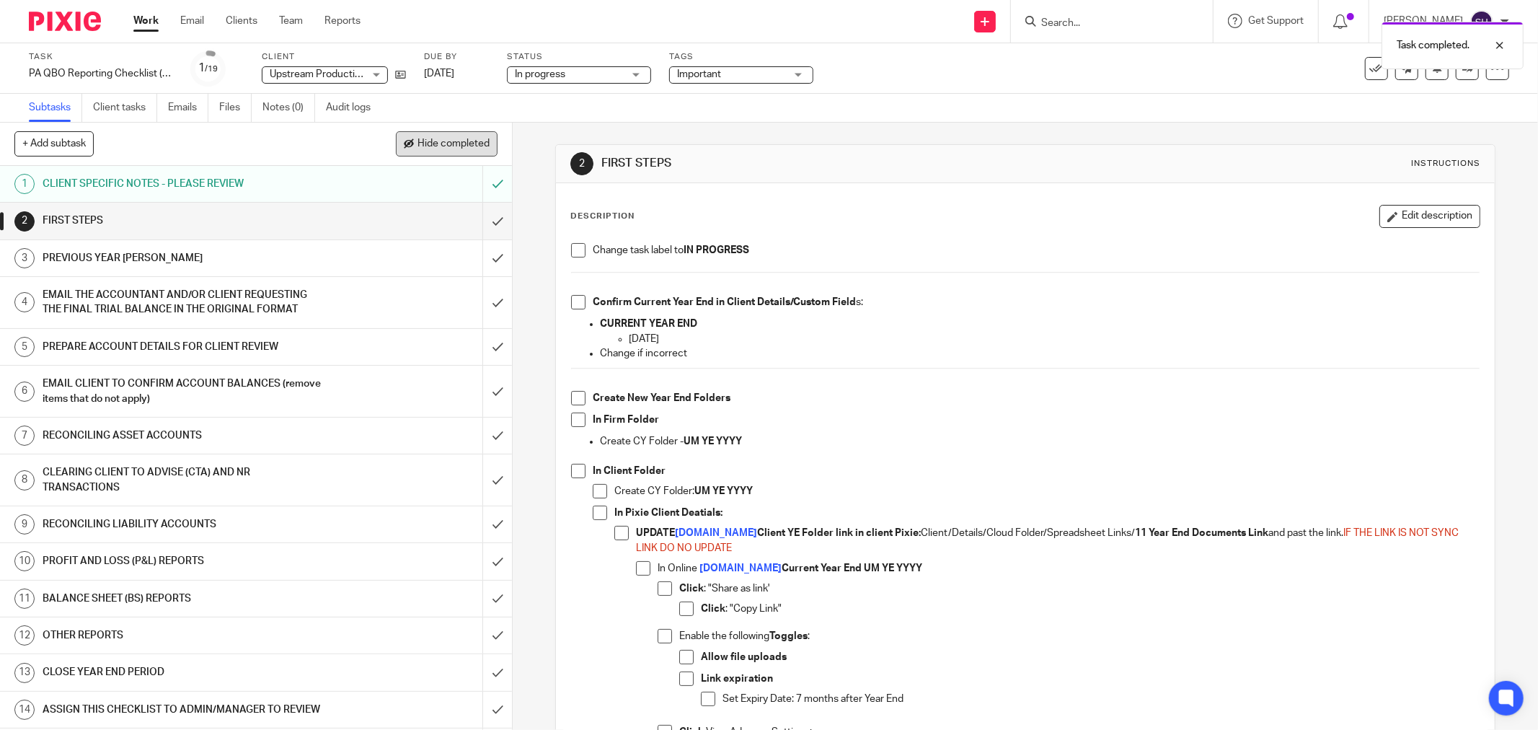
click at [476, 138] on span "Hide completed" at bounding box center [454, 144] width 72 height 12
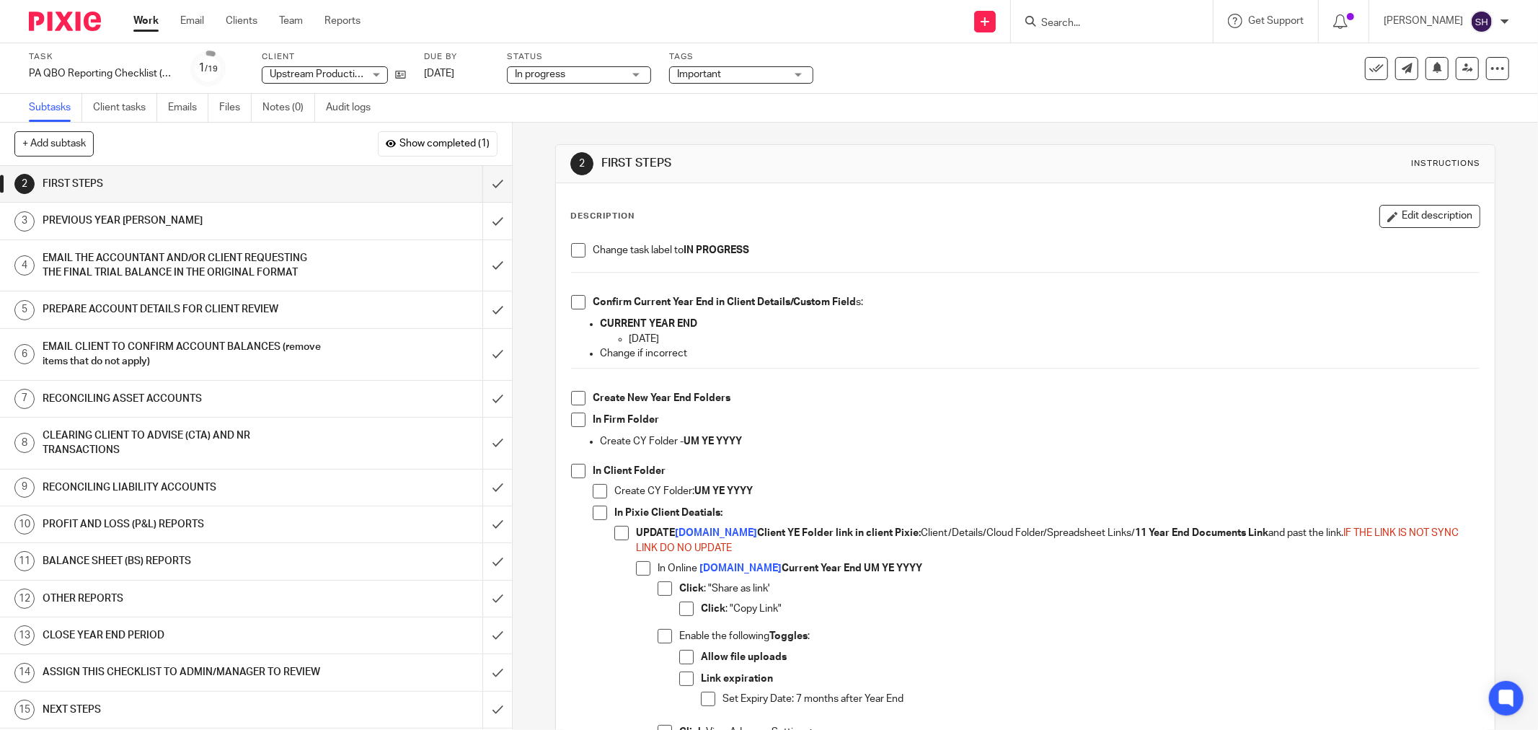
click at [573, 250] on span at bounding box center [578, 250] width 14 height 14
click at [577, 303] on span at bounding box center [578, 302] width 14 height 14
drag, startPoint x: 577, startPoint y: 398, endPoint x: 574, endPoint y: 407, distance: 9.8
click at [577, 398] on span at bounding box center [578, 398] width 14 height 14
drag, startPoint x: 574, startPoint y: 419, endPoint x: 571, endPoint y: 434, distance: 15.4
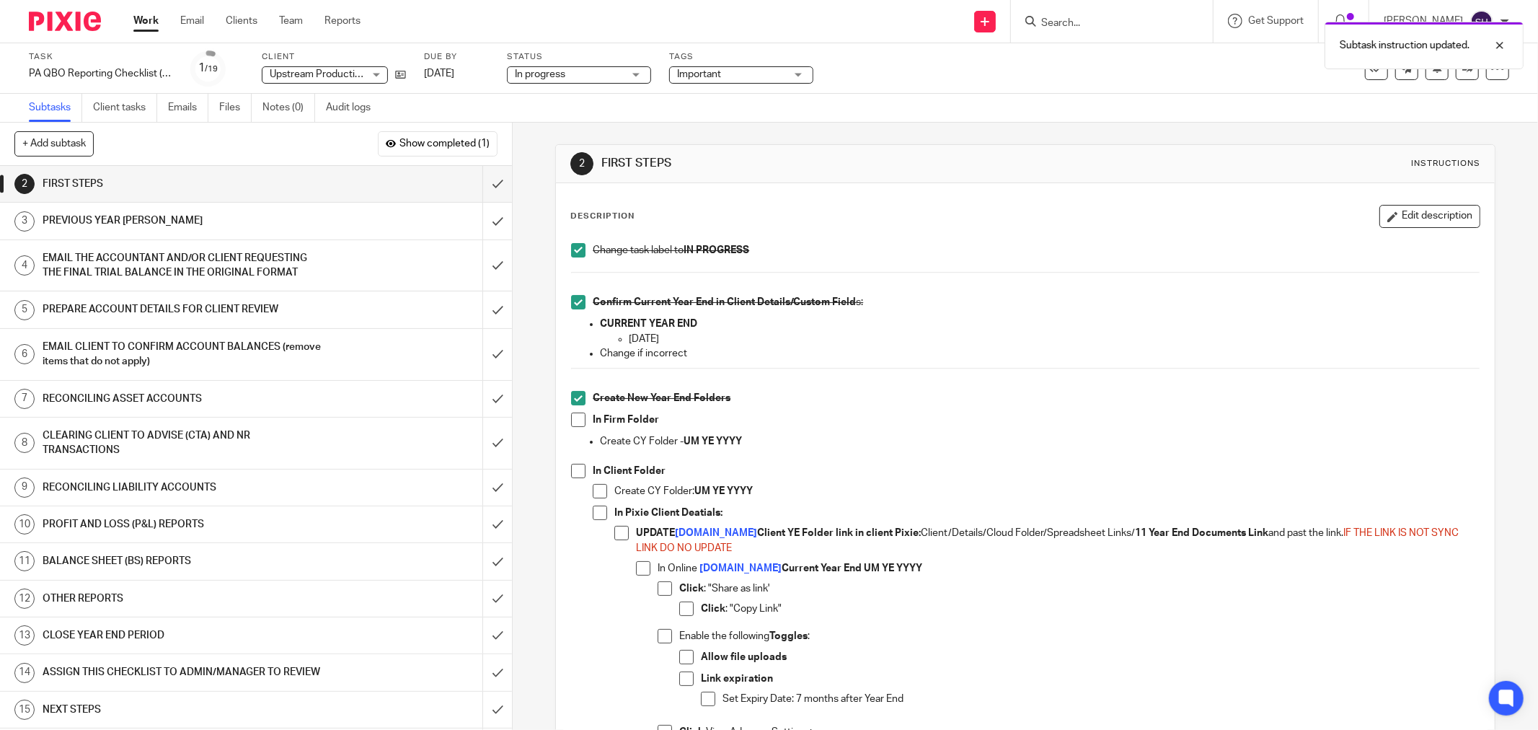
click at [574, 420] on span at bounding box center [578, 420] width 14 height 14
click at [574, 467] on span at bounding box center [578, 471] width 14 height 14
click at [595, 488] on span at bounding box center [600, 491] width 14 height 14
click at [594, 515] on span at bounding box center [600, 513] width 14 height 14
click at [616, 529] on span at bounding box center [621, 533] width 14 height 14
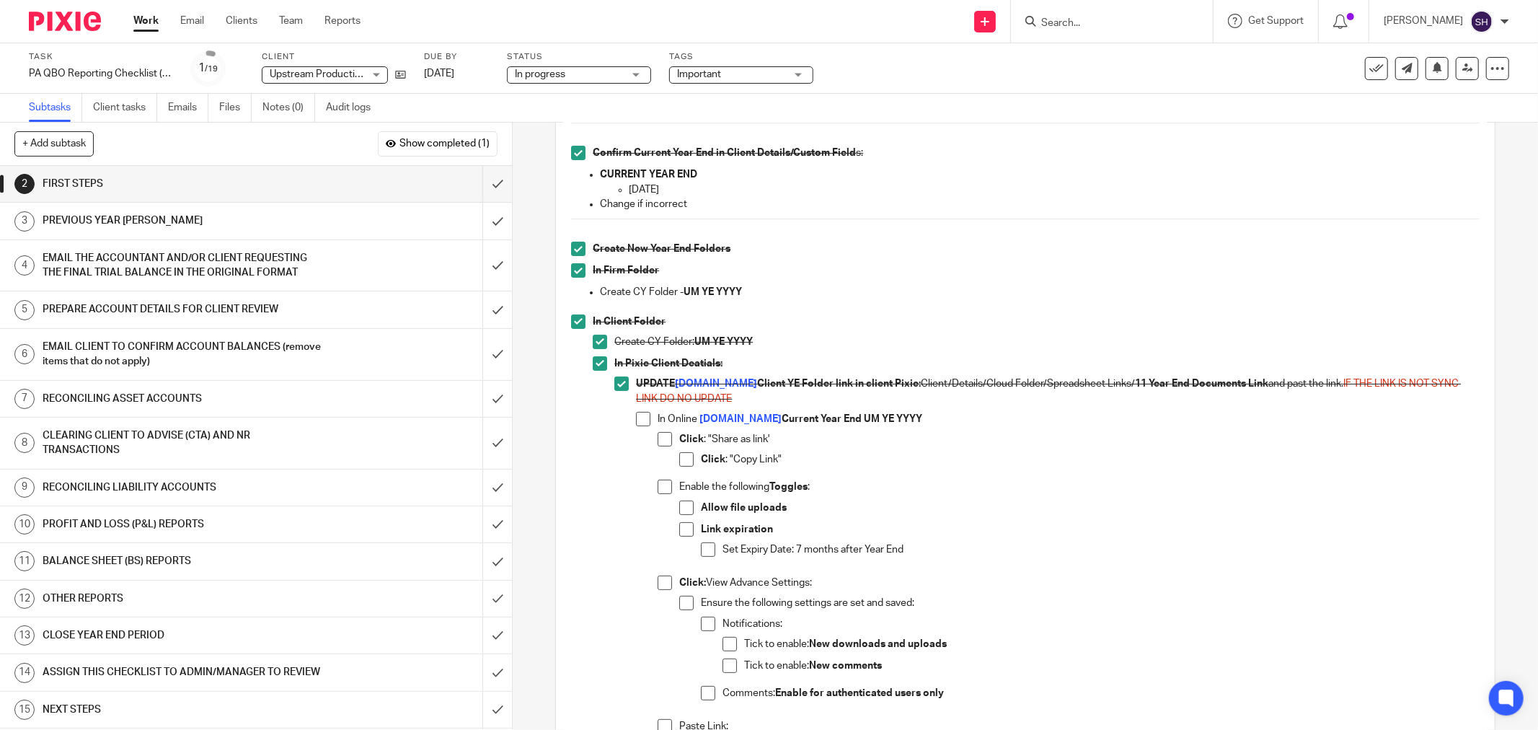
scroll to position [160, 0]
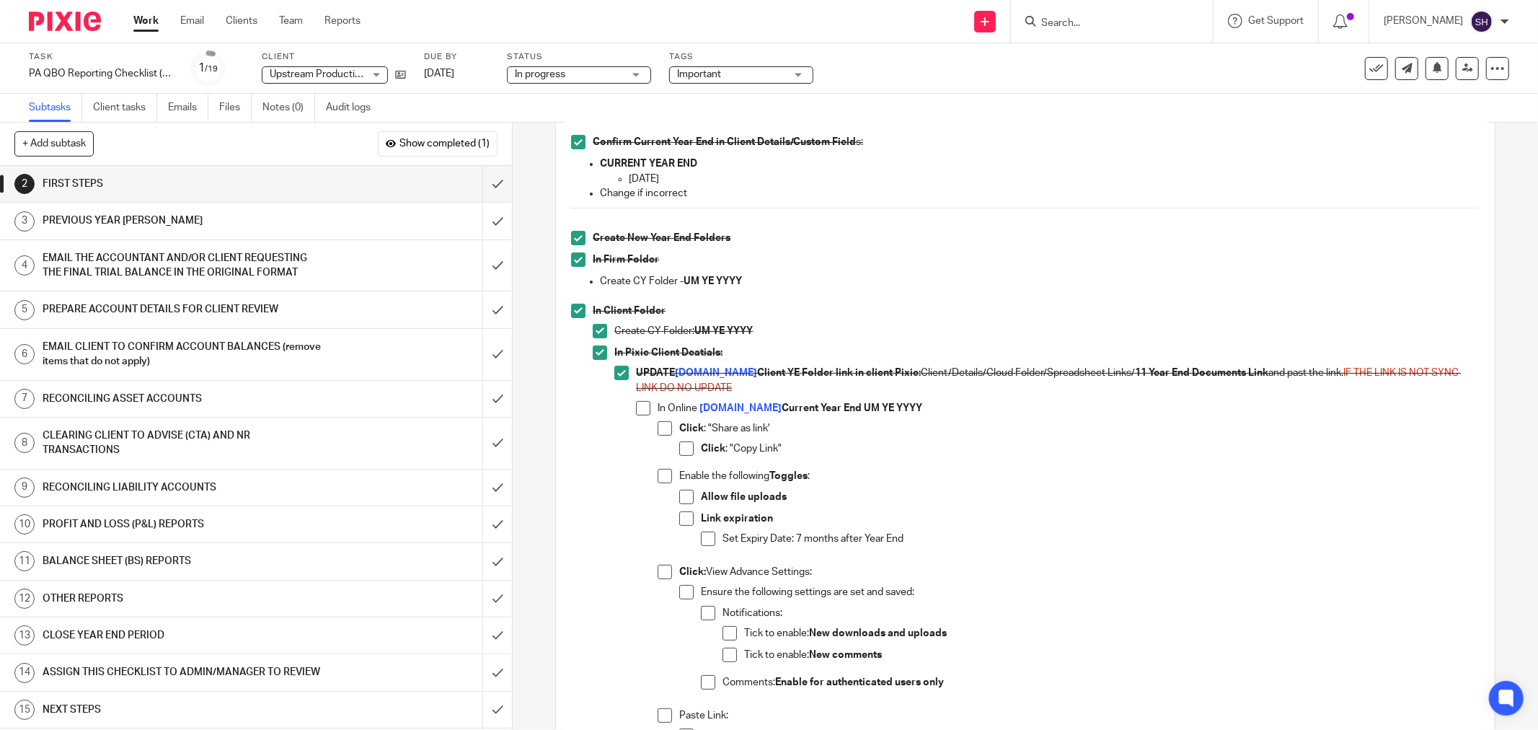
click at [640, 413] on span at bounding box center [643, 408] width 14 height 14
click at [664, 430] on span at bounding box center [665, 428] width 14 height 14
click at [683, 455] on span at bounding box center [686, 448] width 14 height 14
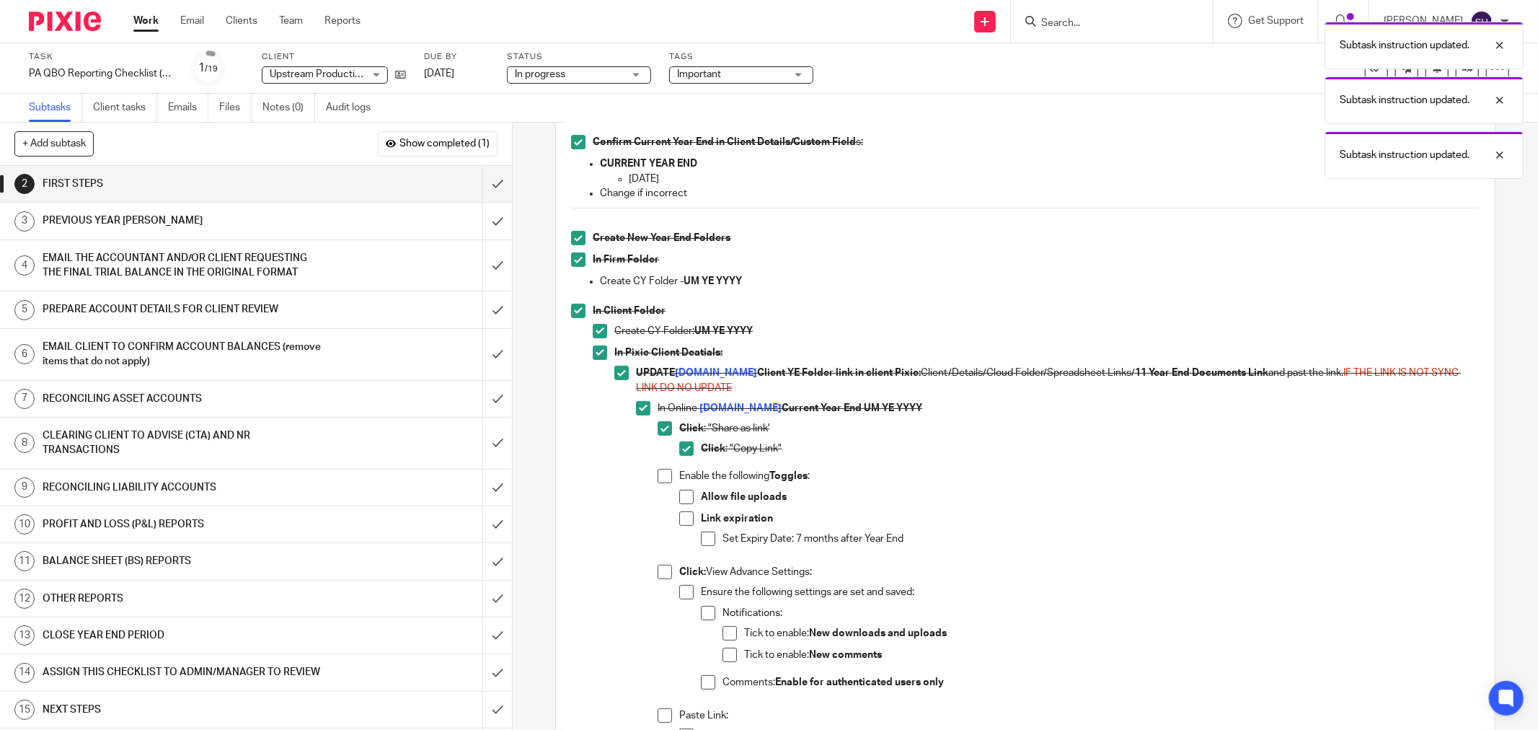
click at [661, 482] on span at bounding box center [665, 476] width 14 height 14
click at [681, 502] on span at bounding box center [686, 497] width 14 height 14
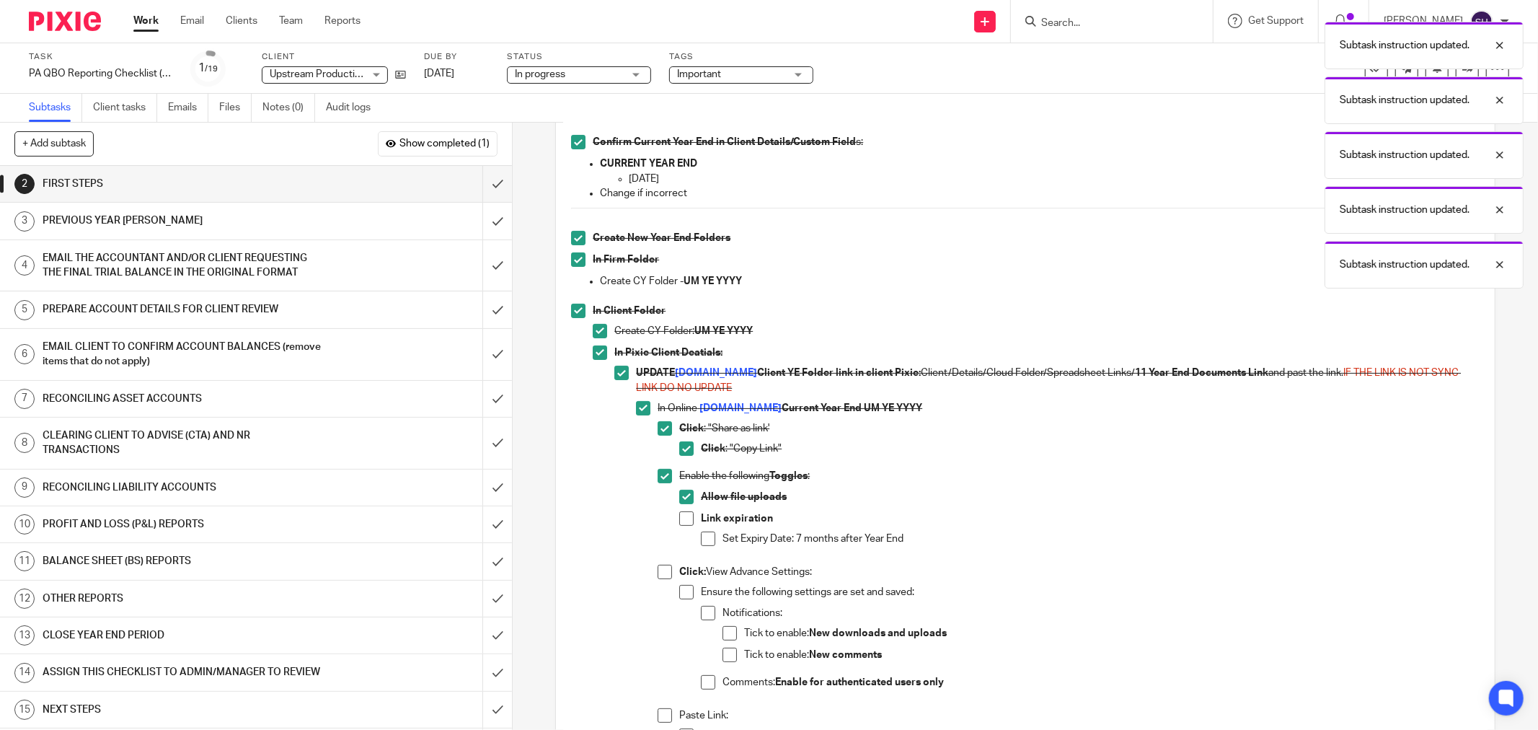
click at [681, 514] on span at bounding box center [686, 518] width 14 height 14
click at [705, 542] on span at bounding box center [708, 539] width 14 height 14
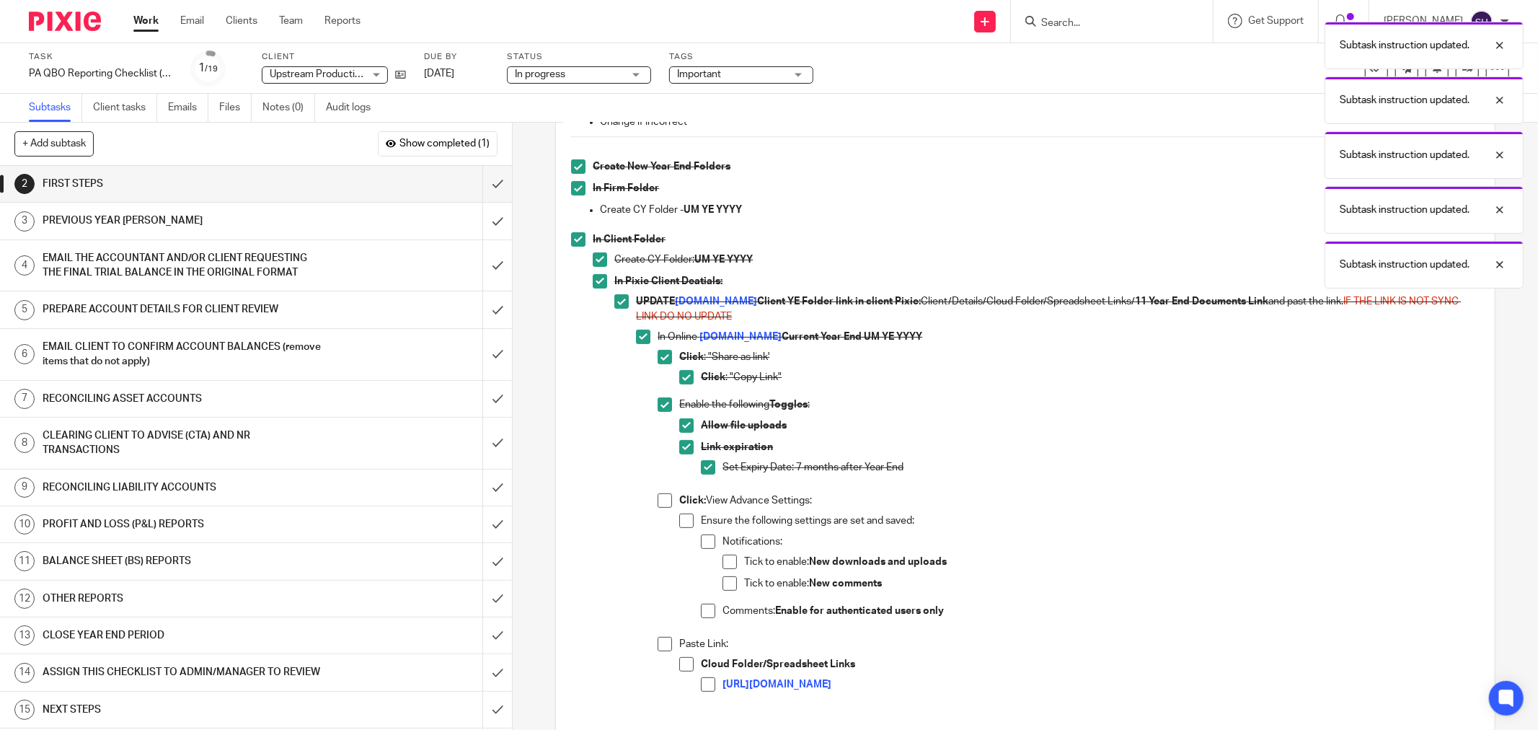
scroll to position [320, 0]
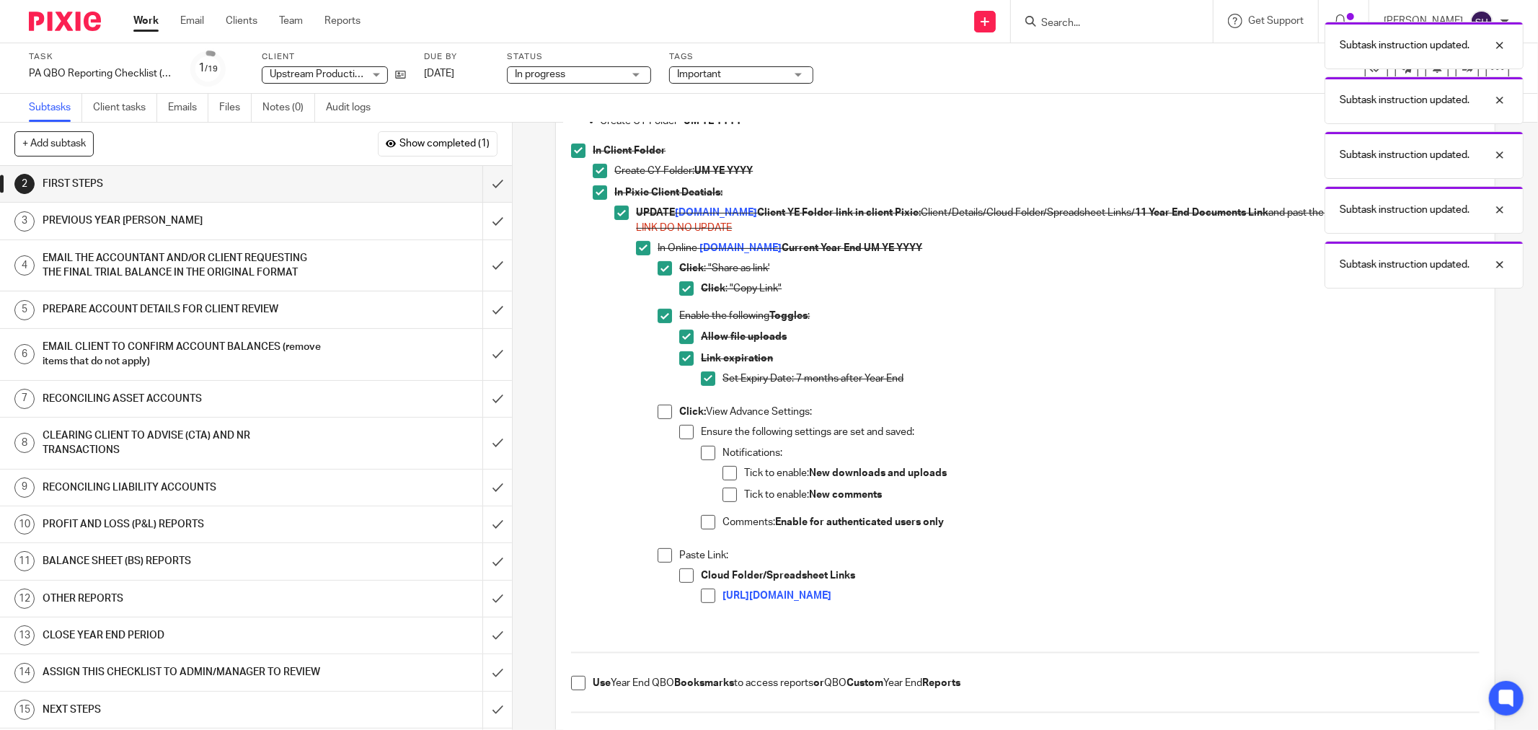
click at [659, 413] on span at bounding box center [665, 412] width 14 height 14
click at [682, 436] on span at bounding box center [686, 432] width 14 height 14
drag, startPoint x: 696, startPoint y: 449, endPoint x: 710, endPoint y: 462, distance: 18.9
click at [701, 449] on span at bounding box center [708, 453] width 14 height 14
click at [727, 472] on span at bounding box center [730, 473] width 14 height 14
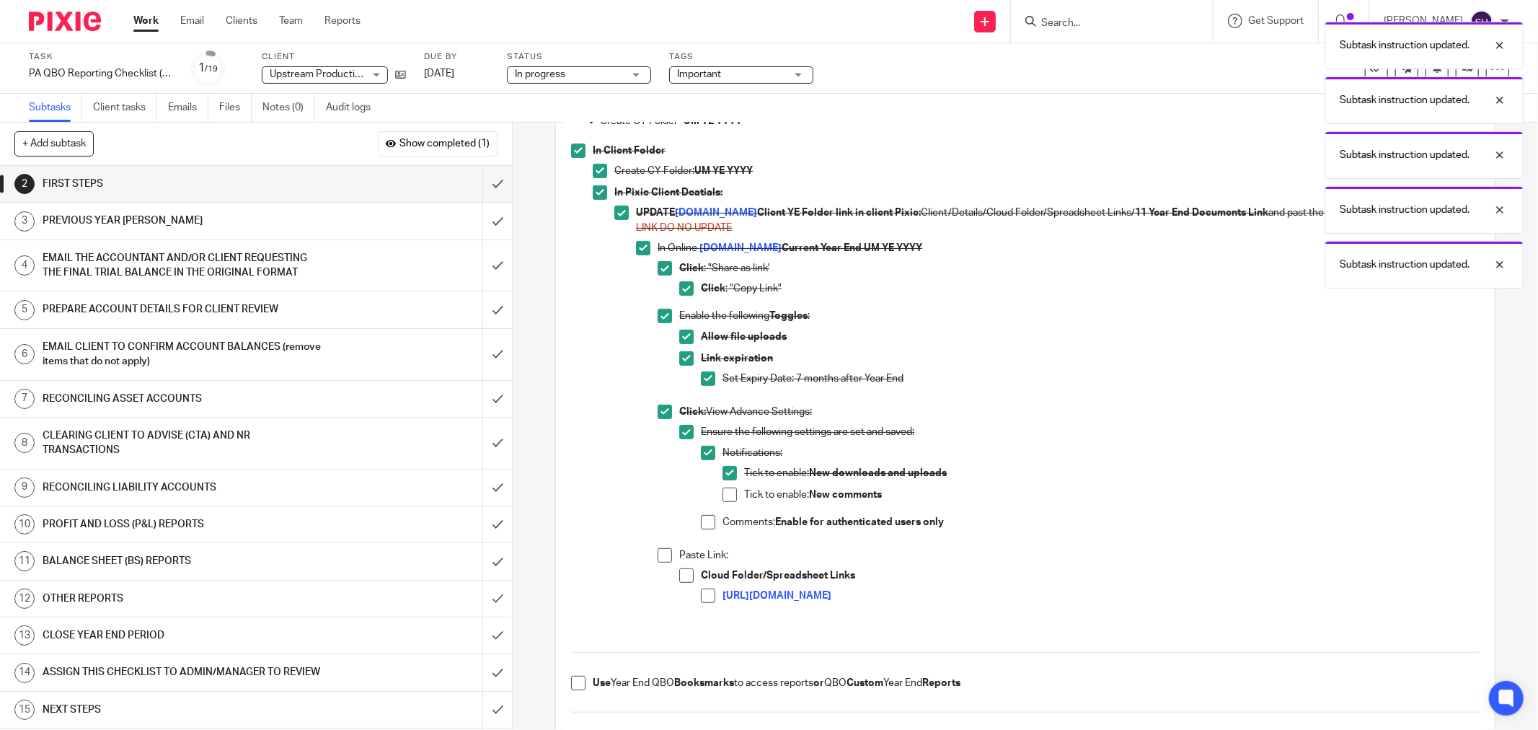
click at [726, 493] on span at bounding box center [730, 495] width 14 height 14
click at [708, 518] on span at bounding box center [708, 522] width 14 height 14
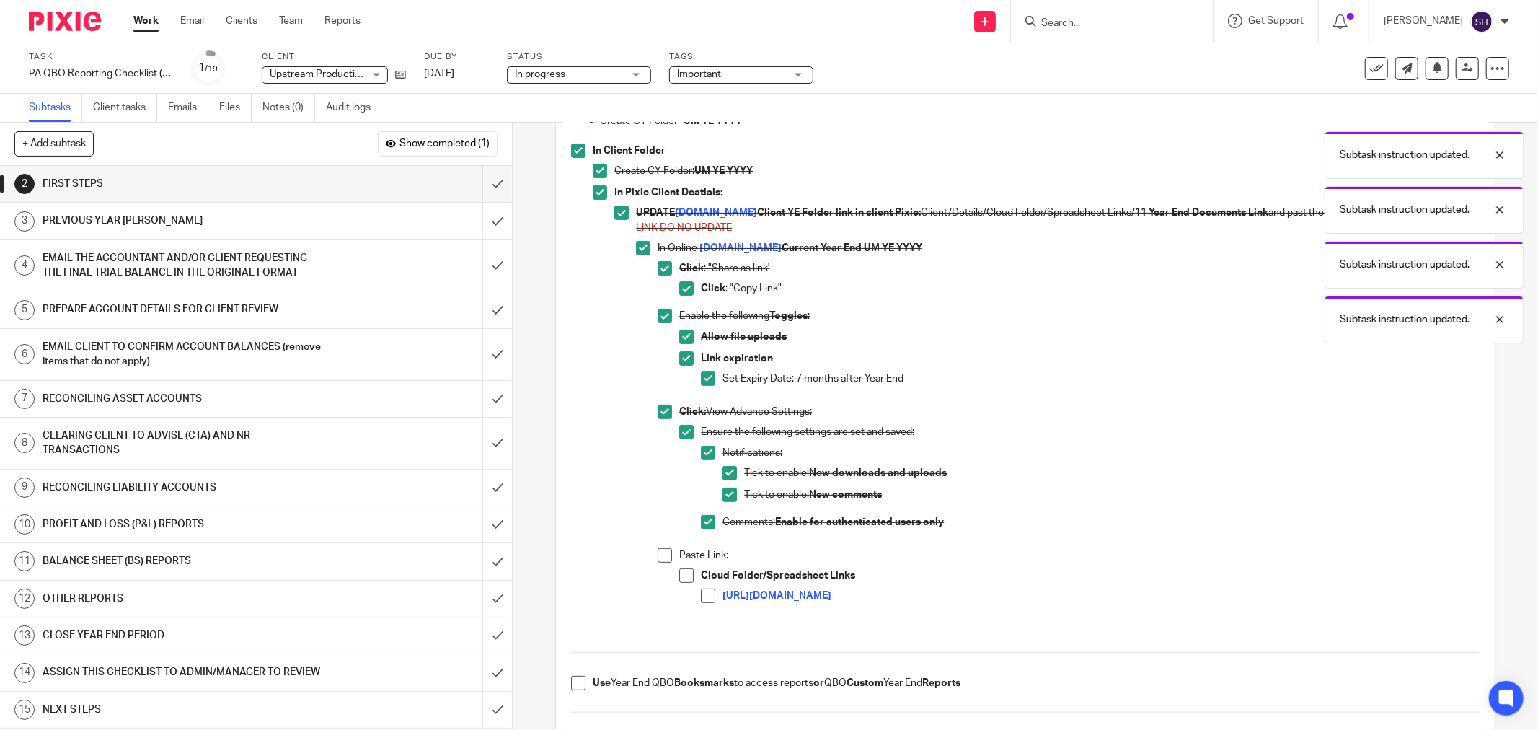
click at [666, 558] on span at bounding box center [665, 555] width 14 height 14
click at [682, 581] on span at bounding box center [686, 575] width 14 height 14
click at [707, 596] on span at bounding box center [708, 596] width 14 height 14
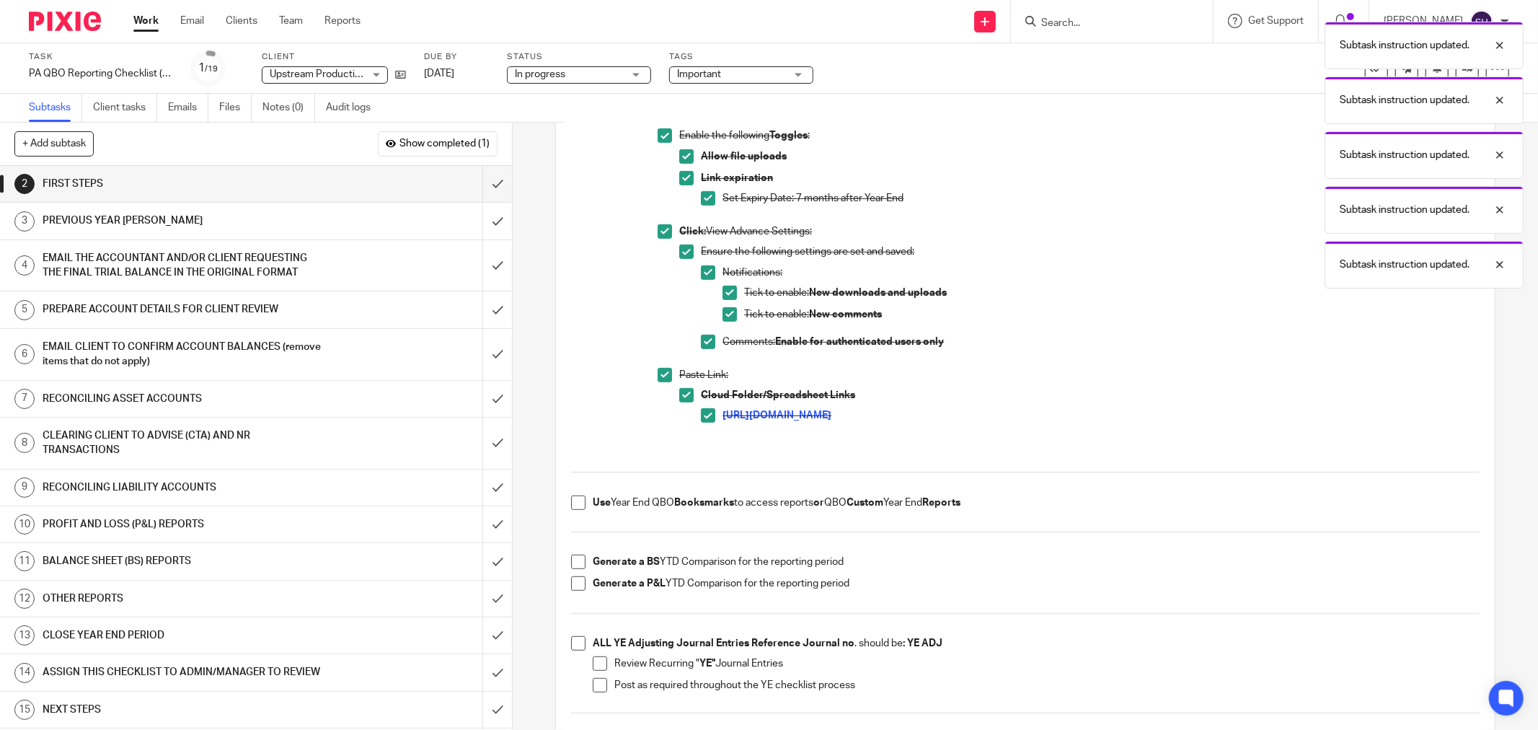
scroll to position [560, 0]
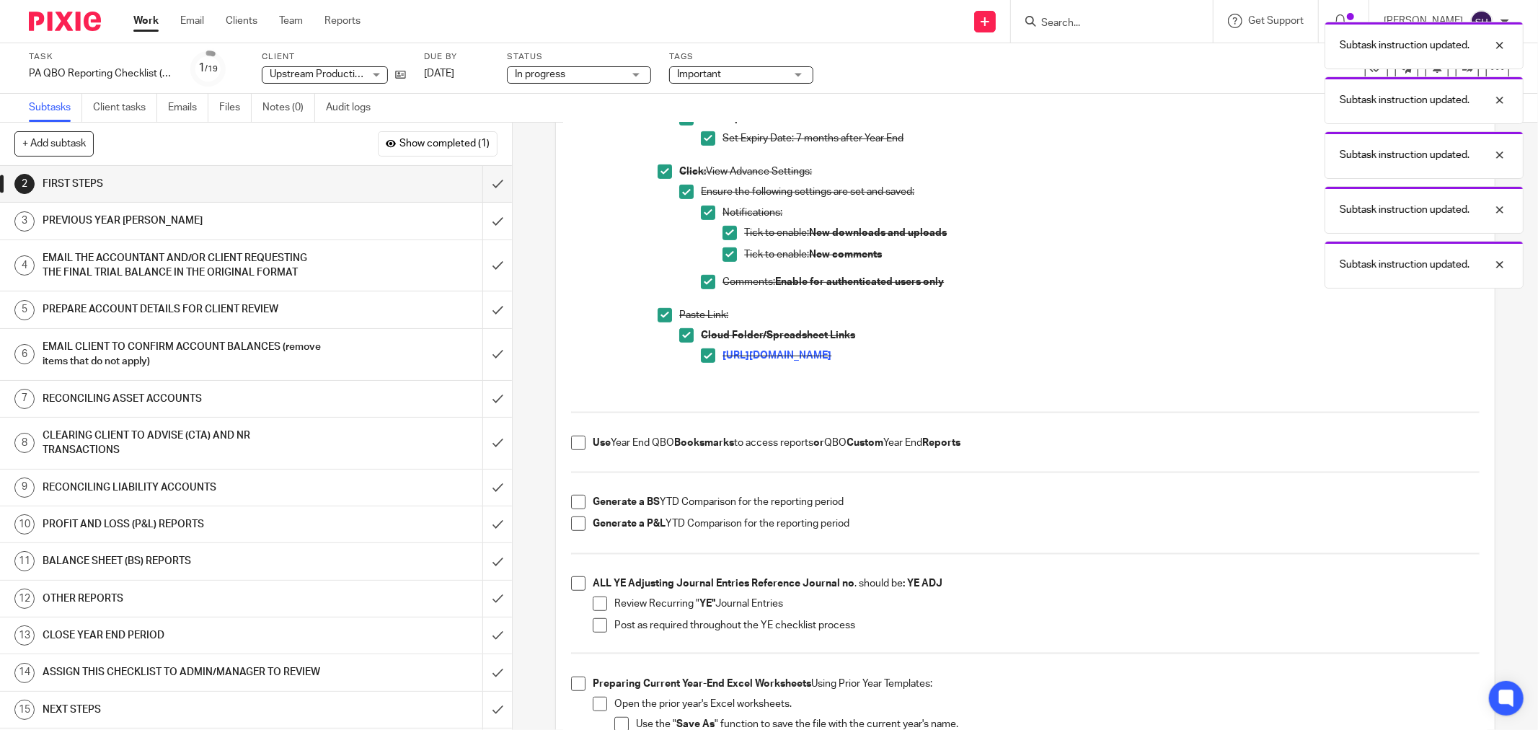
click at [571, 443] on span at bounding box center [578, 443] width 14 height 14
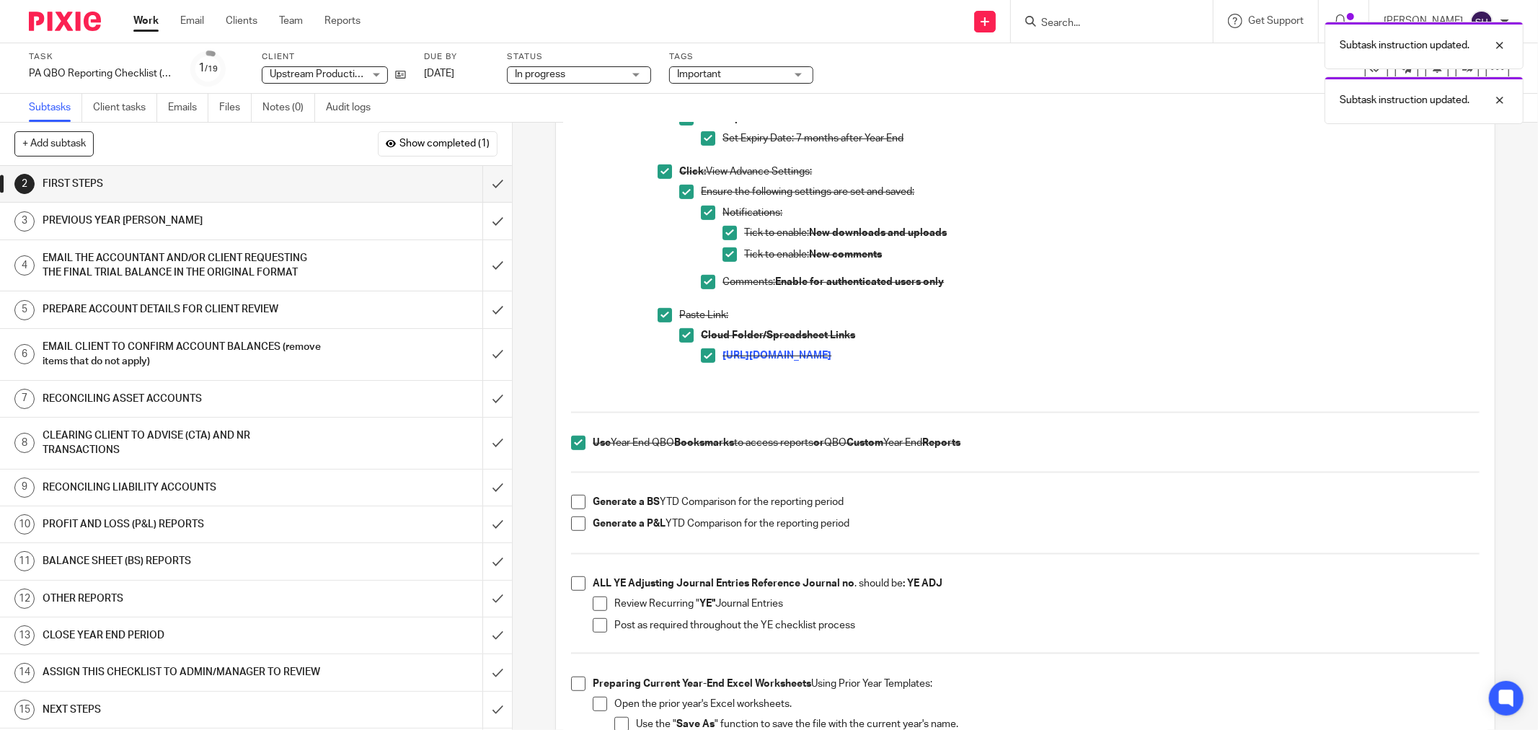
click at [574, 501] on span at bounding box center [578, 502] width 14 height 14
click at [573, 521] on span at bounding box center [578, 523] width 14 height 14
click at [580, 582] on span at bounding box center [578, 583] width 14 height 14
drag, startPoint x: 590, startPoint y: 604, endPoint x: 590, endPoint y: 614, distance: 9.4
click at [593, 606] on span at bounding box center [600, 603] width 14 height 14
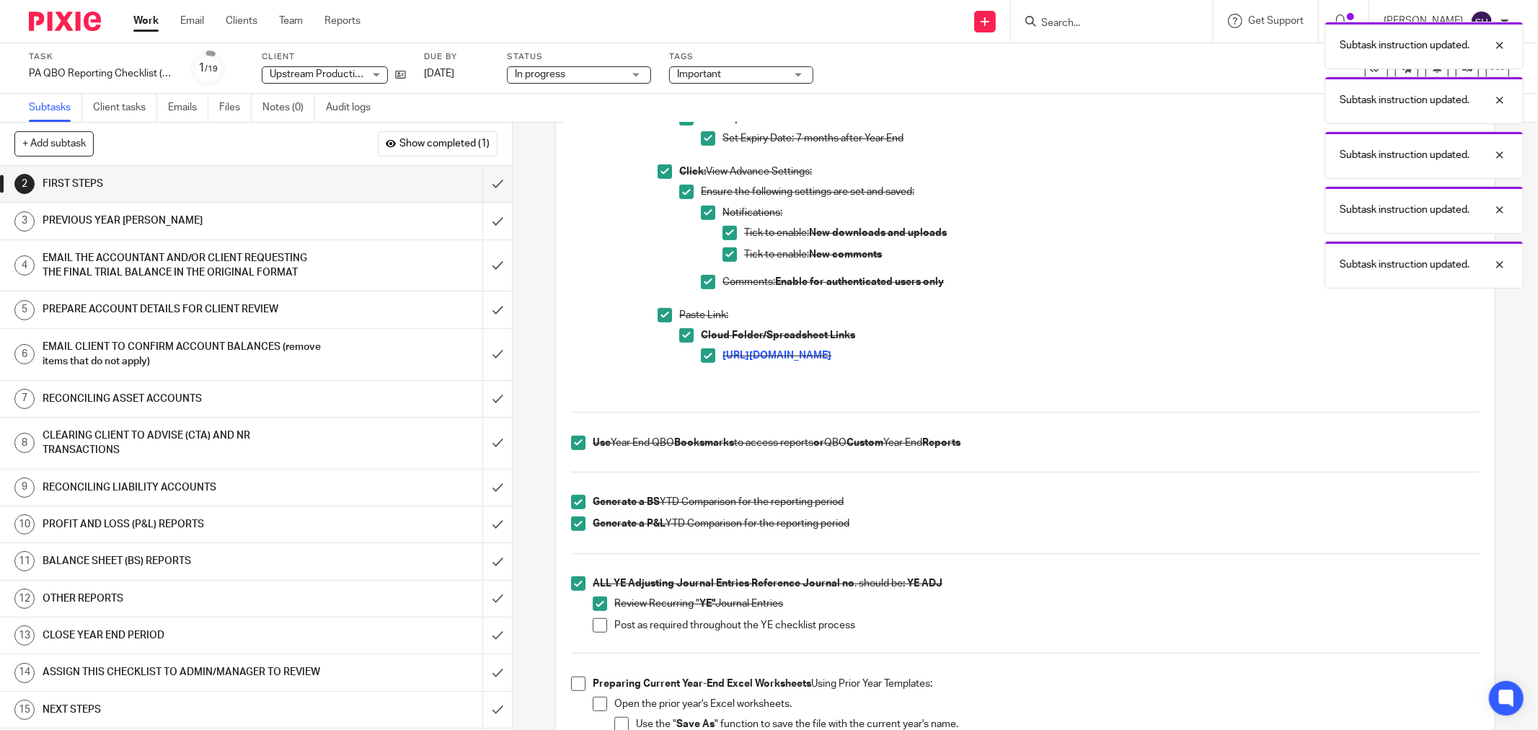
click at [593, 625] on span at bounding box center [600, 625] width 14 height 14
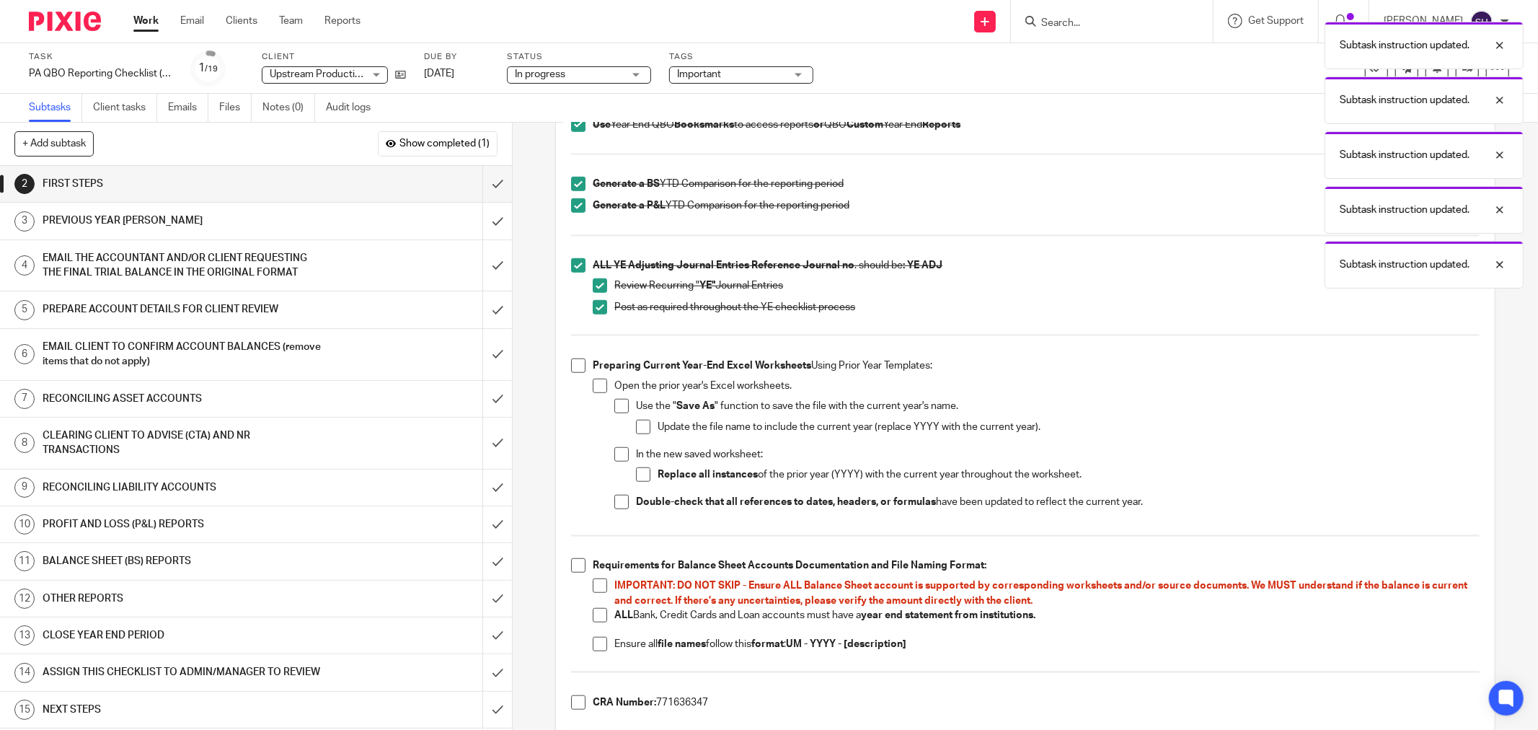
scroll to position [881, 0]
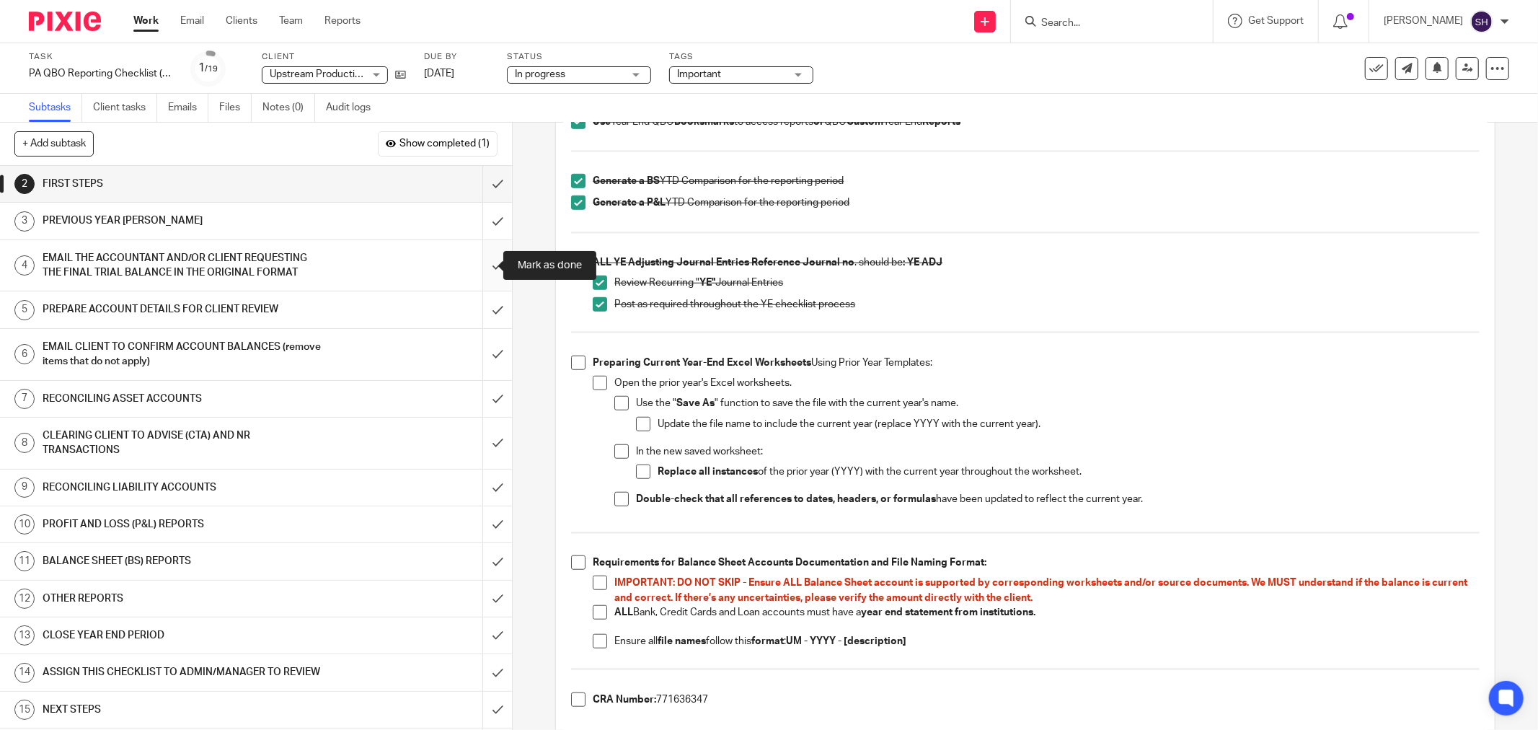
click at [480, 258] on input "submit" at bounding box center [256, 265] width 512 height 51
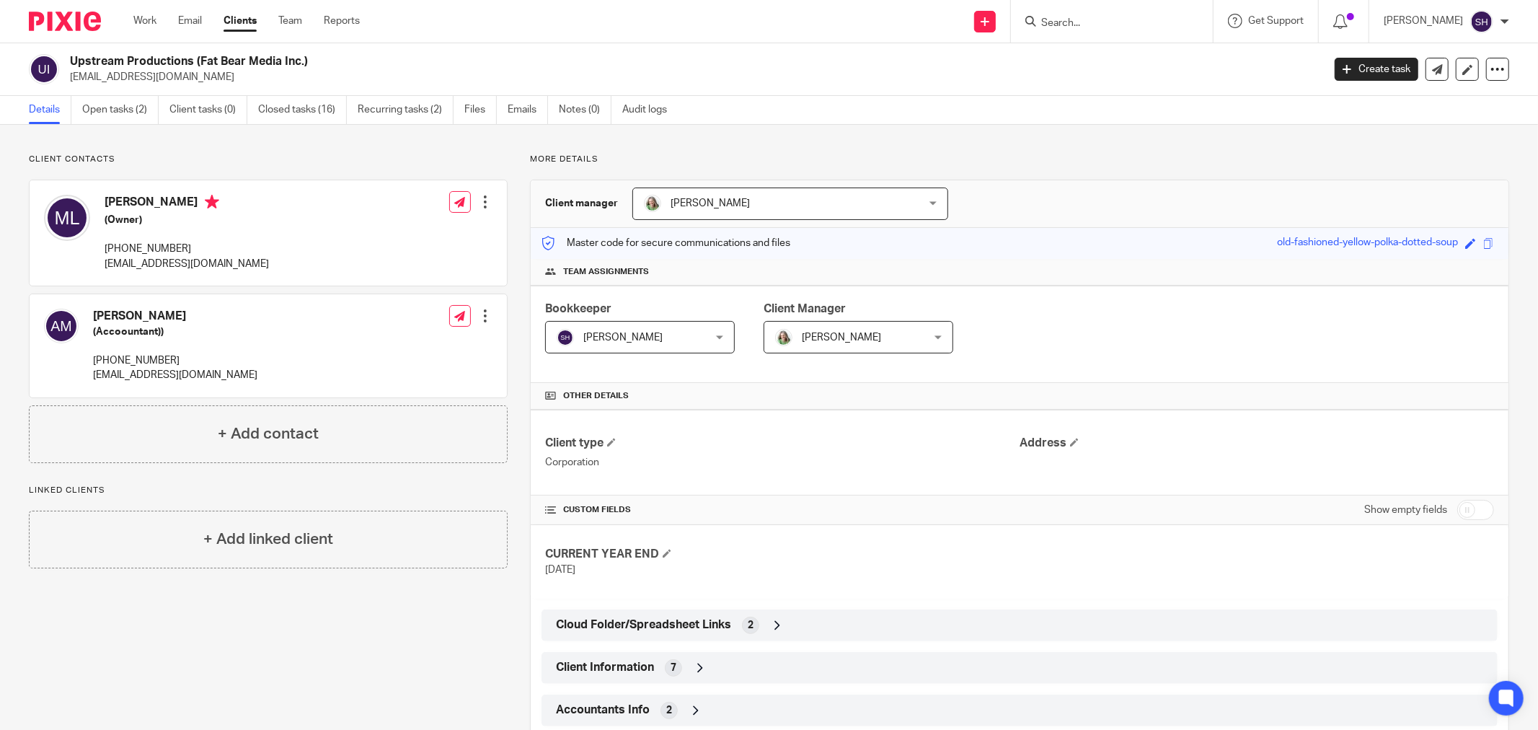
click at [1460, 509] on input "checkbox" at bounding box center [1476, 510] width 37 height 20
checkbox input "true"
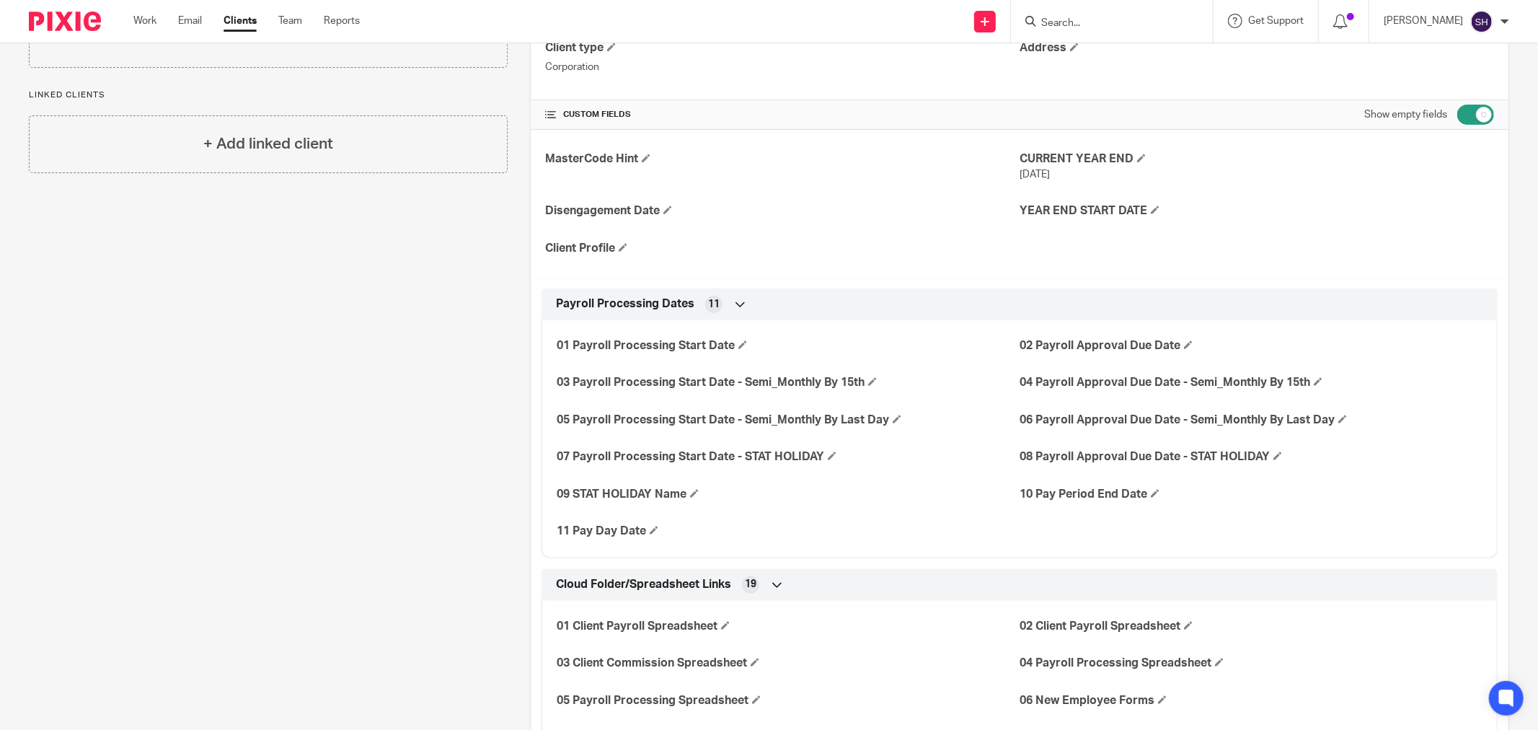
scroll to position [480, 0]
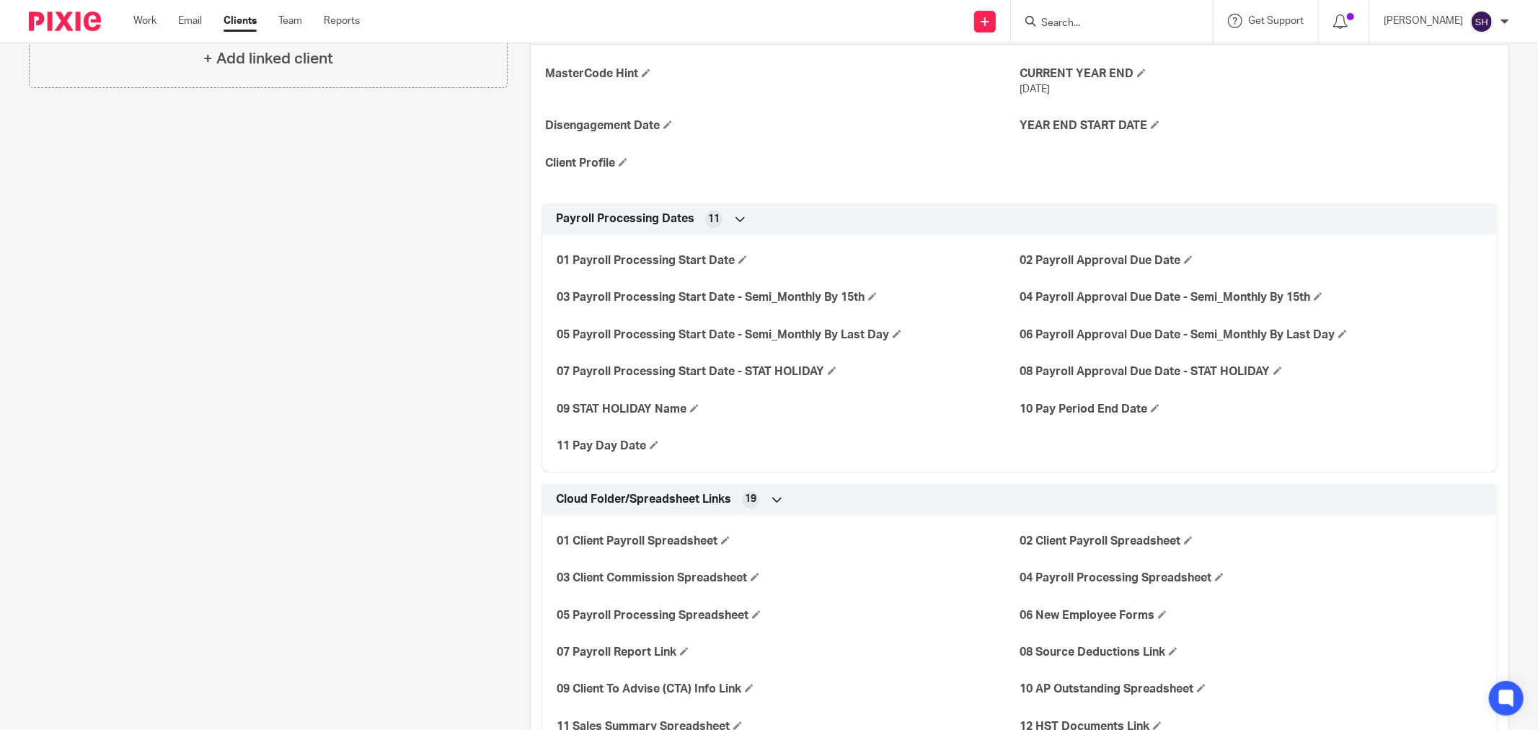
click at [733, 214] on icon at bounding box center [740, 219] width 14 height 14
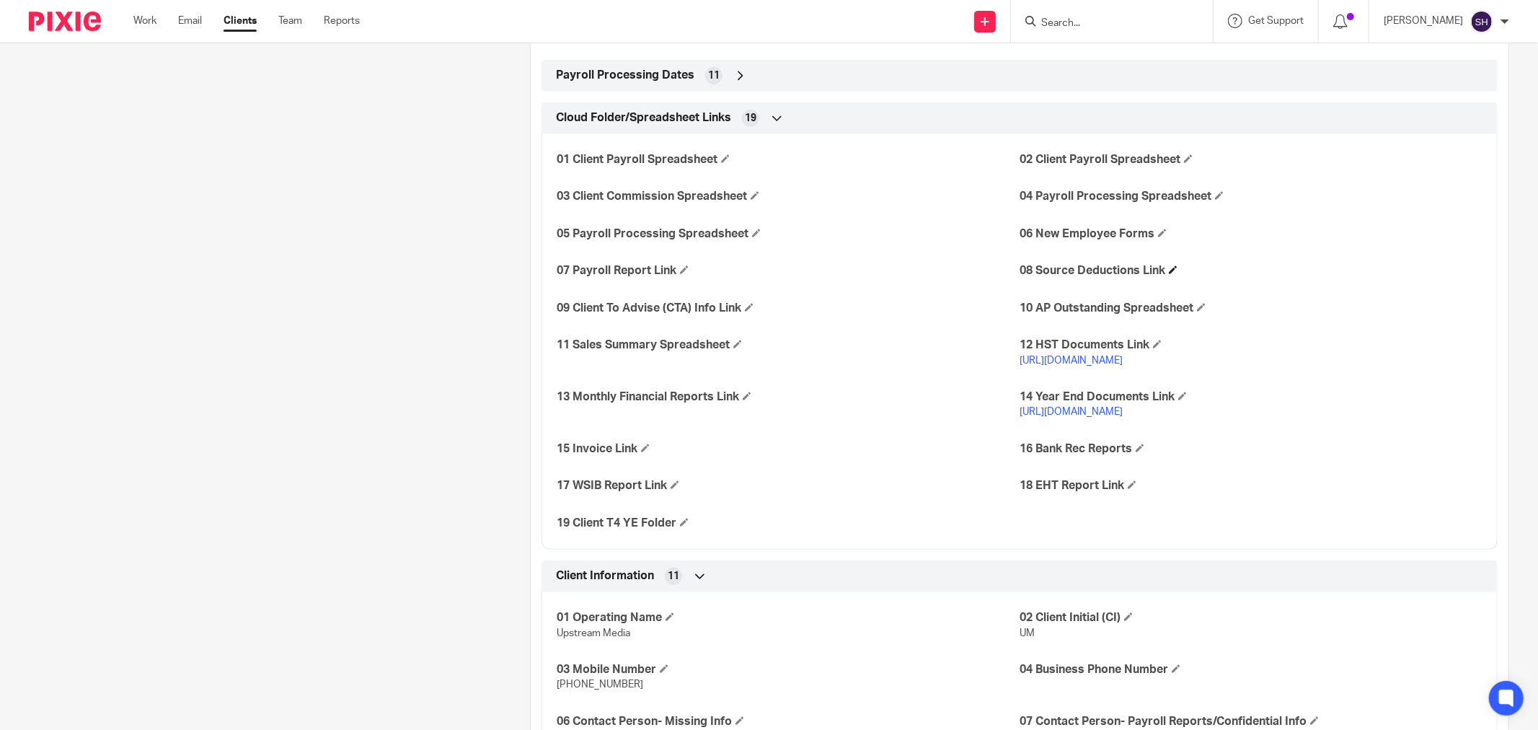
scroll to position [640, 0]
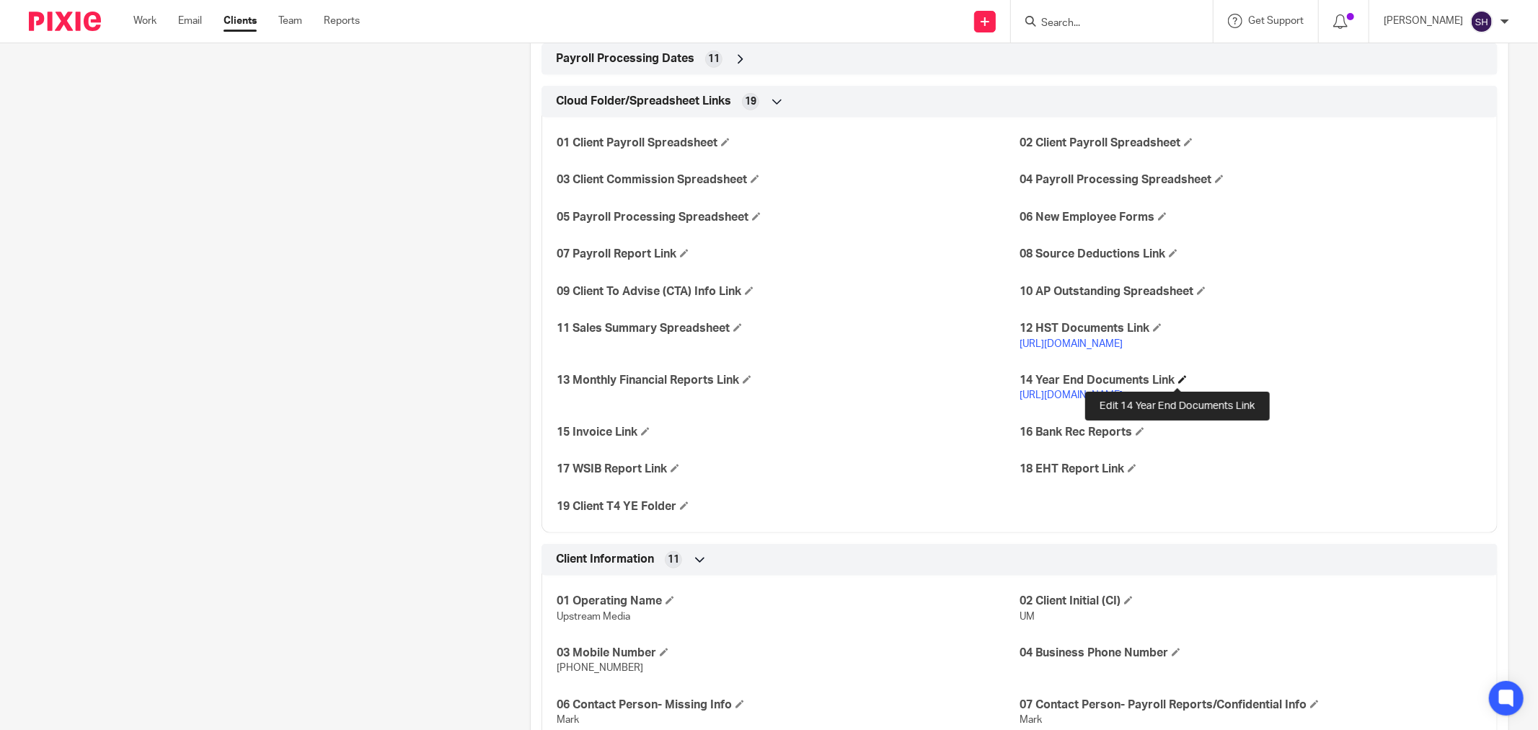
click at [1178, 376] on span at bounding box center [1182, 379] width 9 height 9
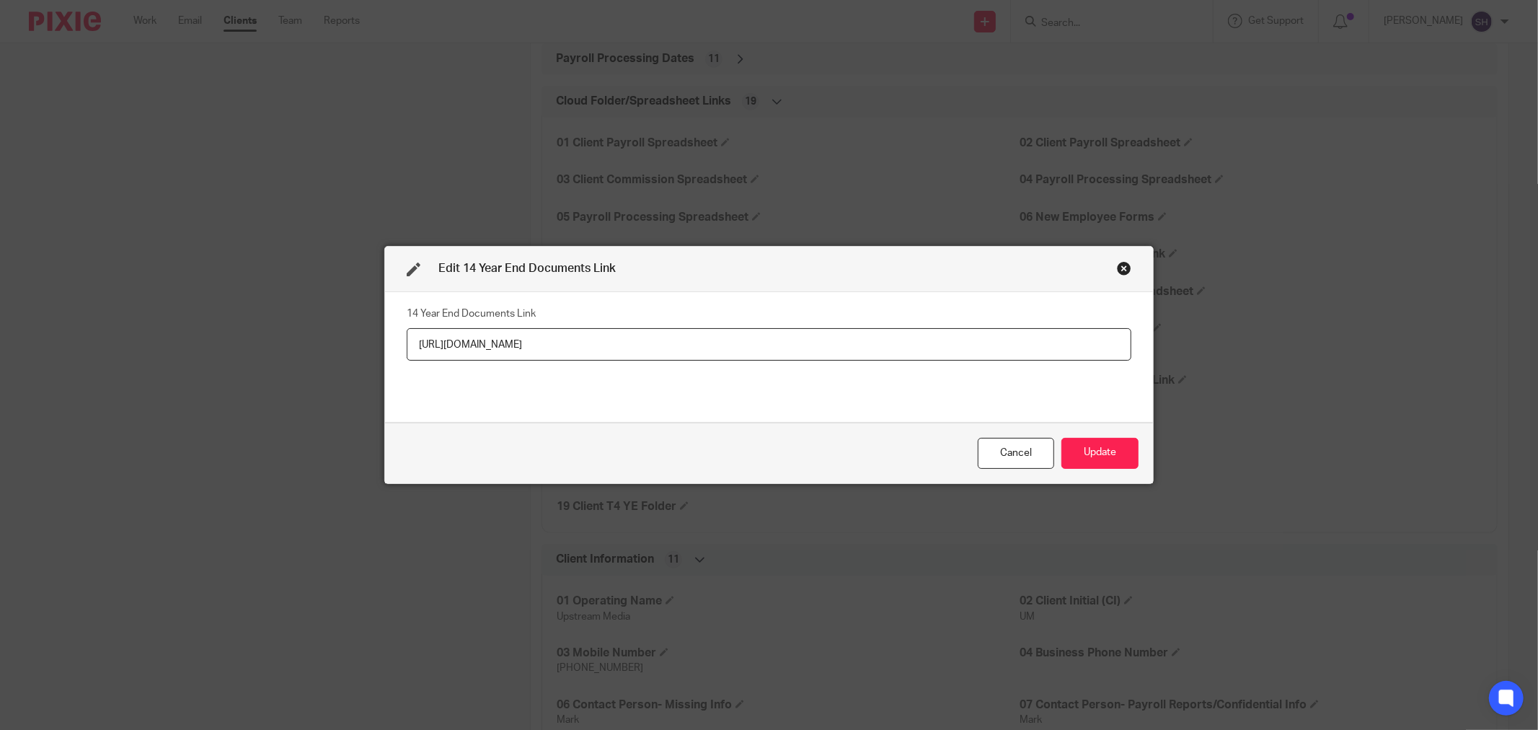
drag, startPoint x: 801, startPoint y: 346, endPoint x: 378, endPoint y: 353, distance: 422.7
click at [384, 353] on div "Edit 14 Year End Documents Link 14 Year End Documents Link https://ln5.sync.com…" at bounding box center [769, 364] width 770 height 237
paste input "3d1ea8df0#7iei6vqb-mvw7hd57-arfhwdap-zrgrsnqd"
type input "https://ln5.sync.com/dl/3d1ea8df0#7iei6vqb-mvw7hd57-arfhwdap-zrgrsnqd"
click at [1114, 451] on button "Update" at bounding box center [1100, 453] width 77 height 31
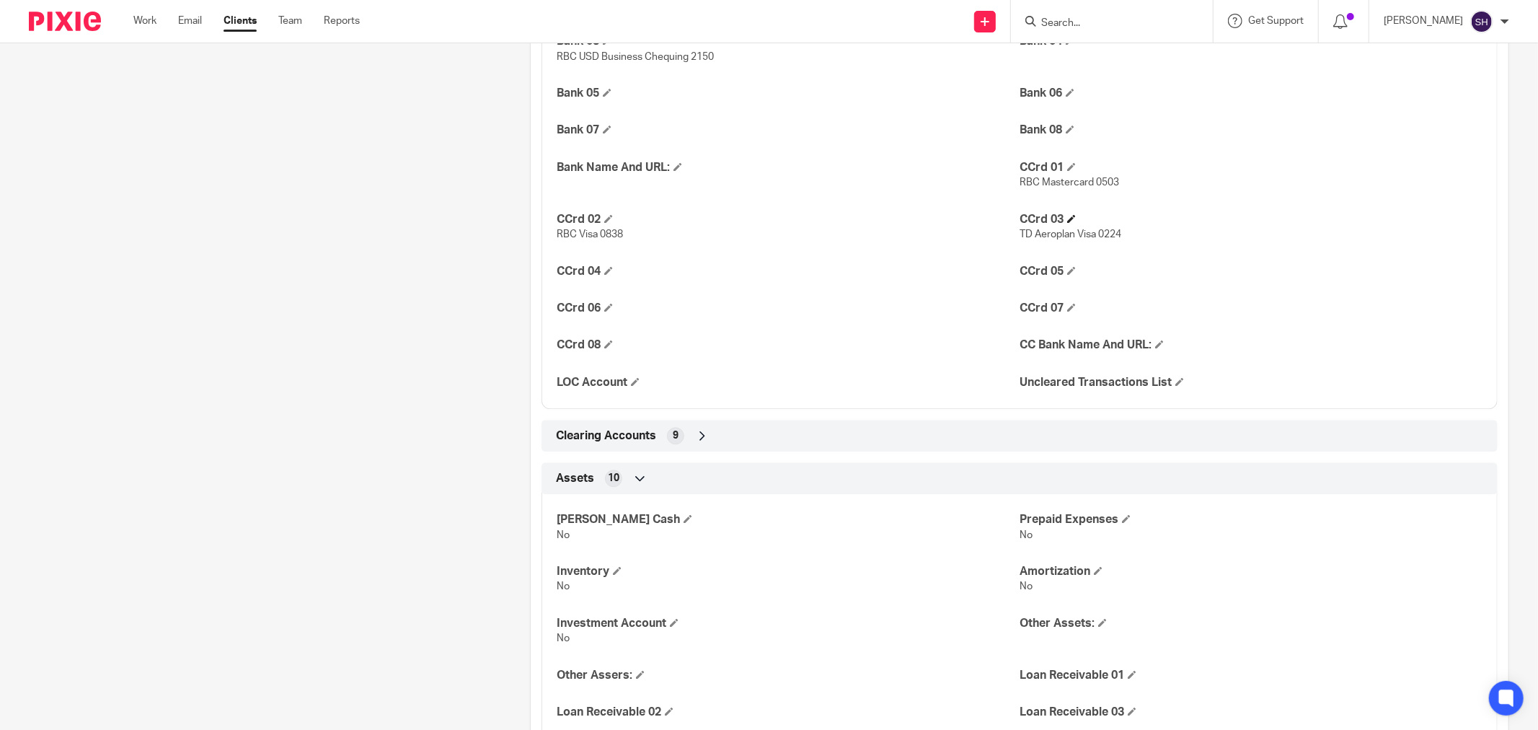
scroll to position [2804, 0]
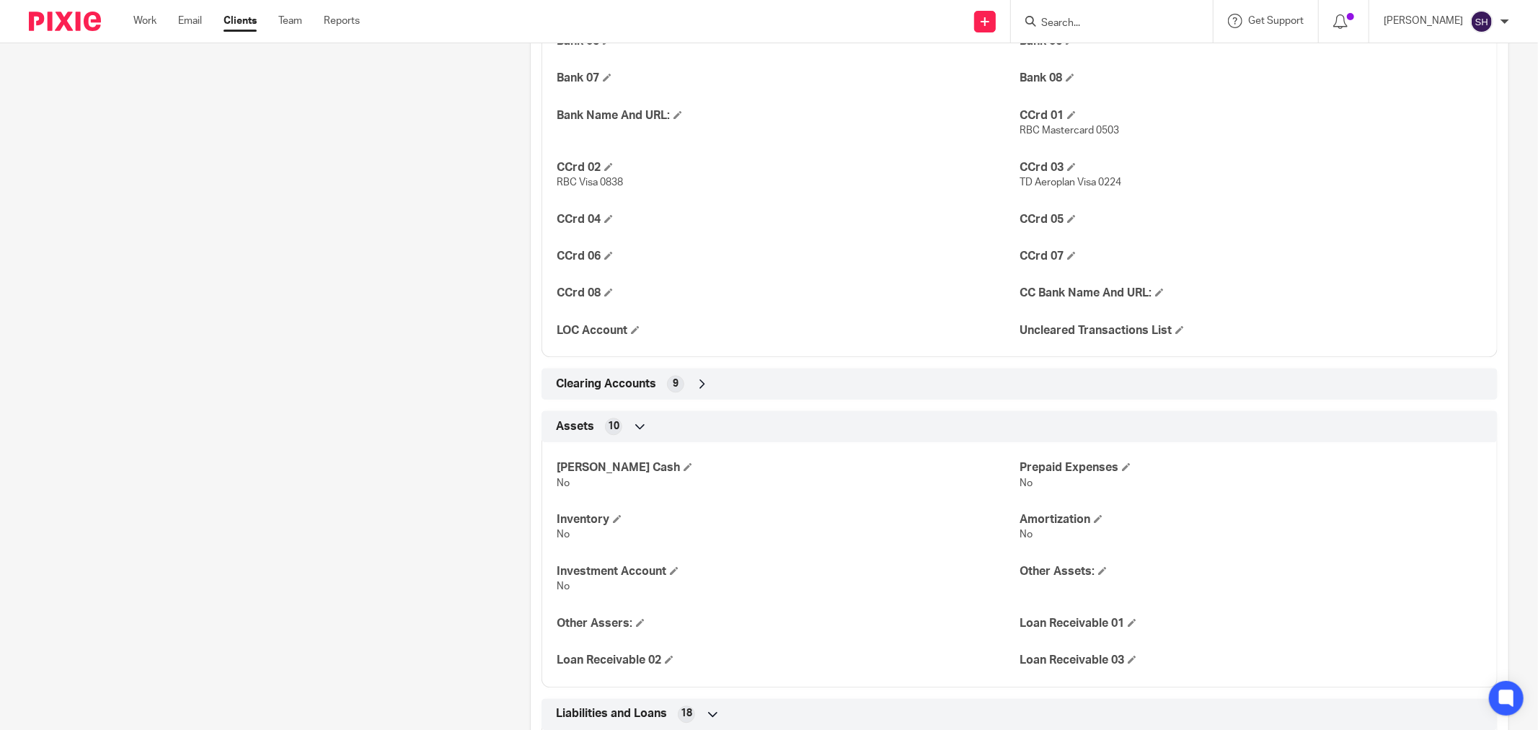
click at [682, 387] on div "Clearing Accounts 9" at bounding box center [1019, 383] width 935 height 25
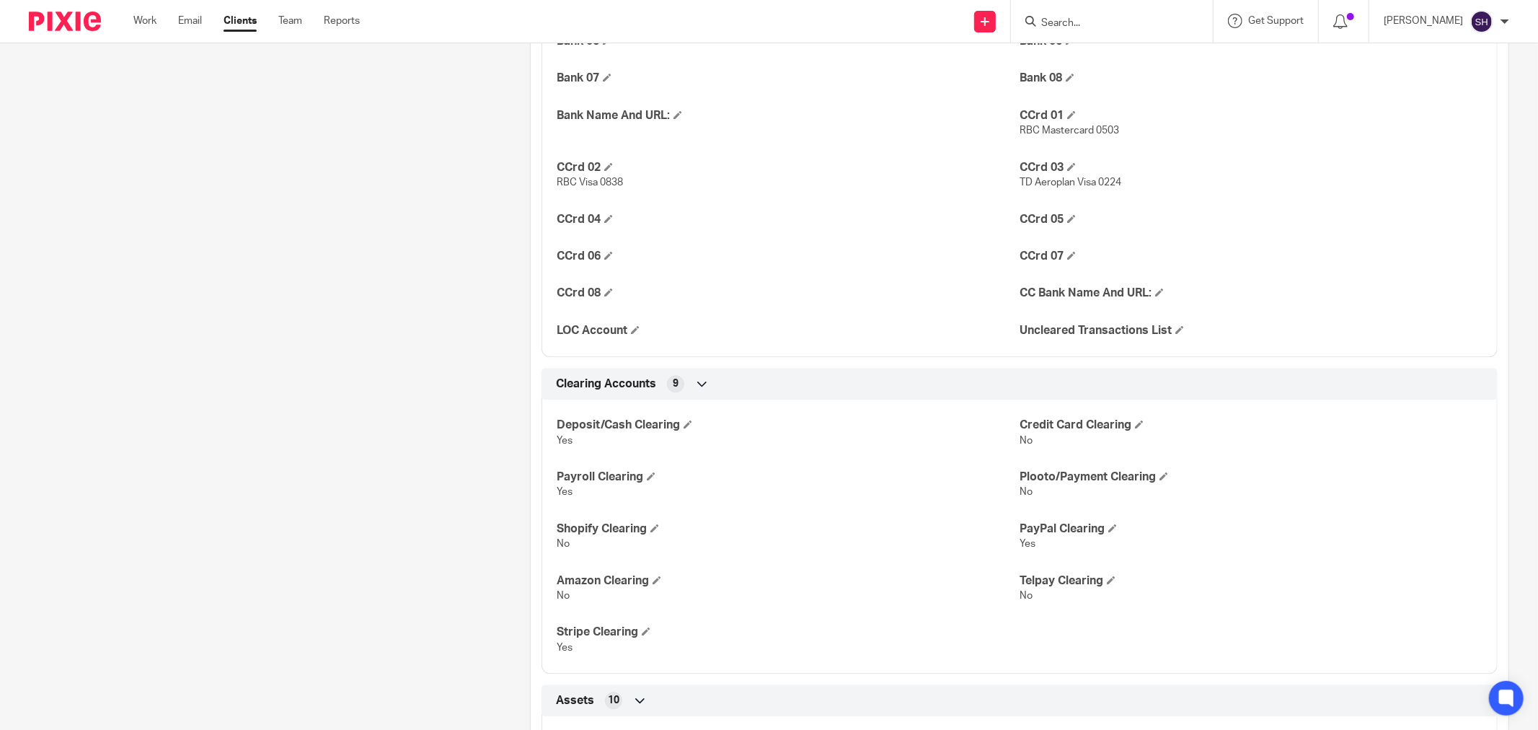
click at [682, 387] on div "Clearing Accounts 9" at bounding box center [1019, 383] width 935 height 25
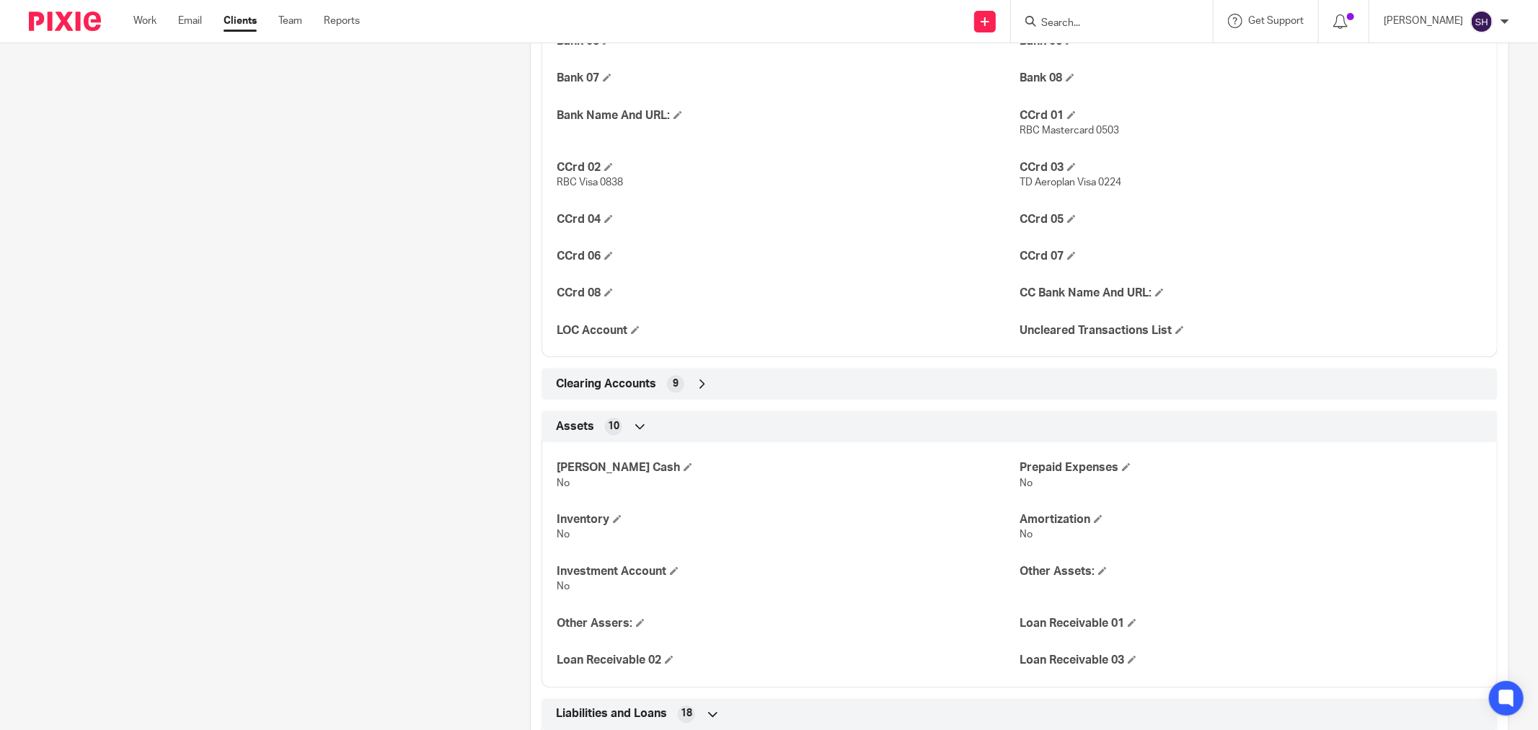
scroll to position [2885, 0]
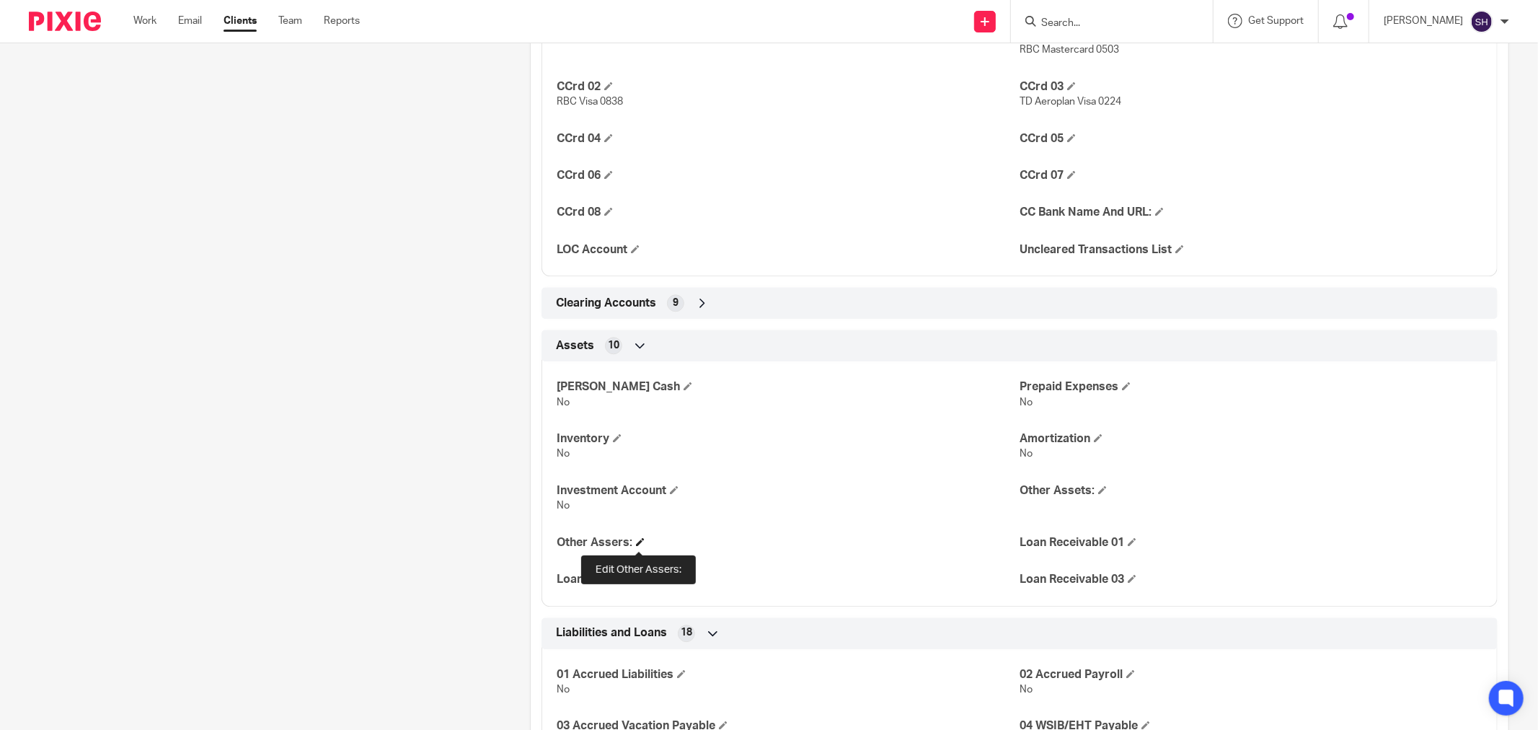
click at [636, 545] on span at bounding box center [640, 541] width 9 height 9
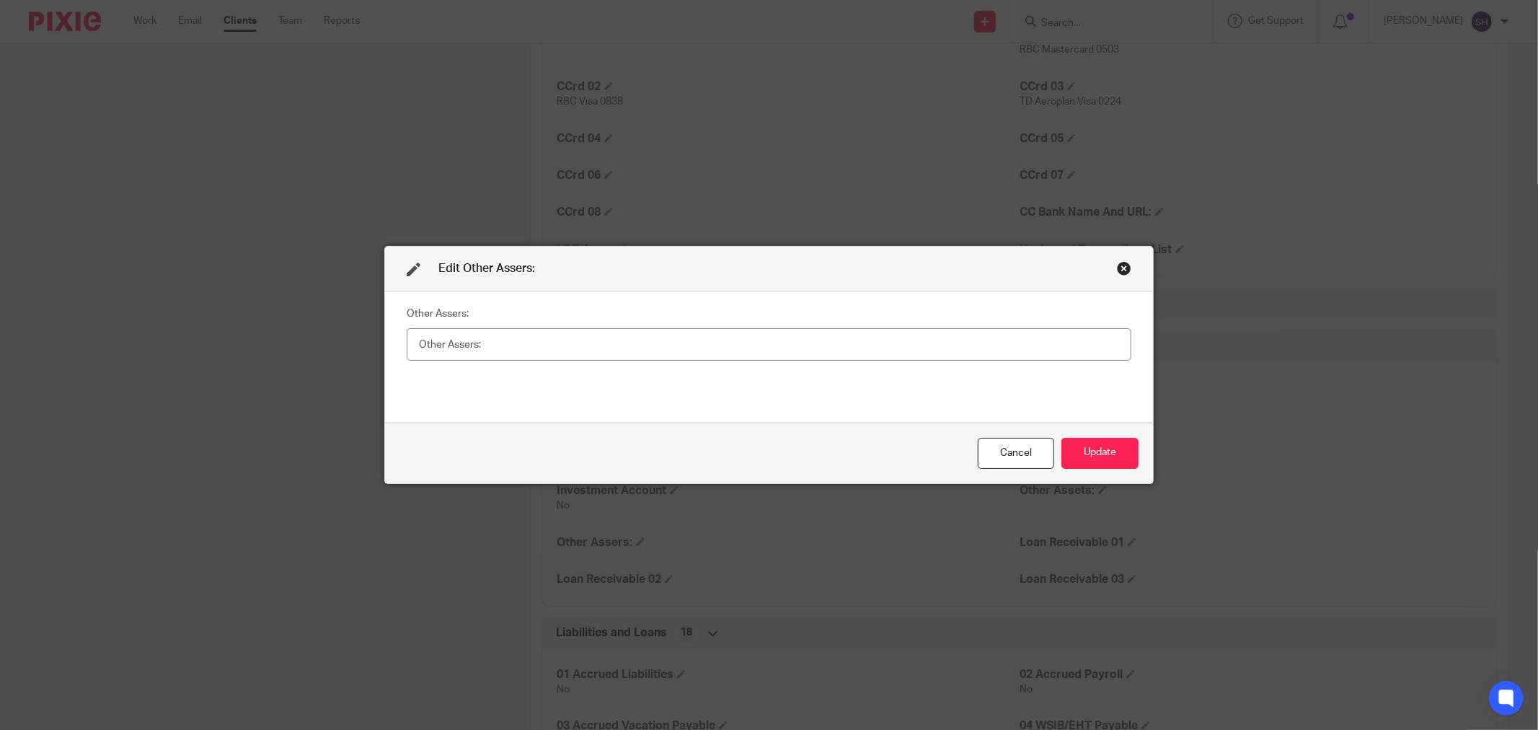
click at [1127, 271] on div "Edit Other Assers:" at bounding box center [769, 269] width 768 height 45
click at [1124, 270] on div "Close this dialog window" at bounding box center [1124, 268] width 14 height 14
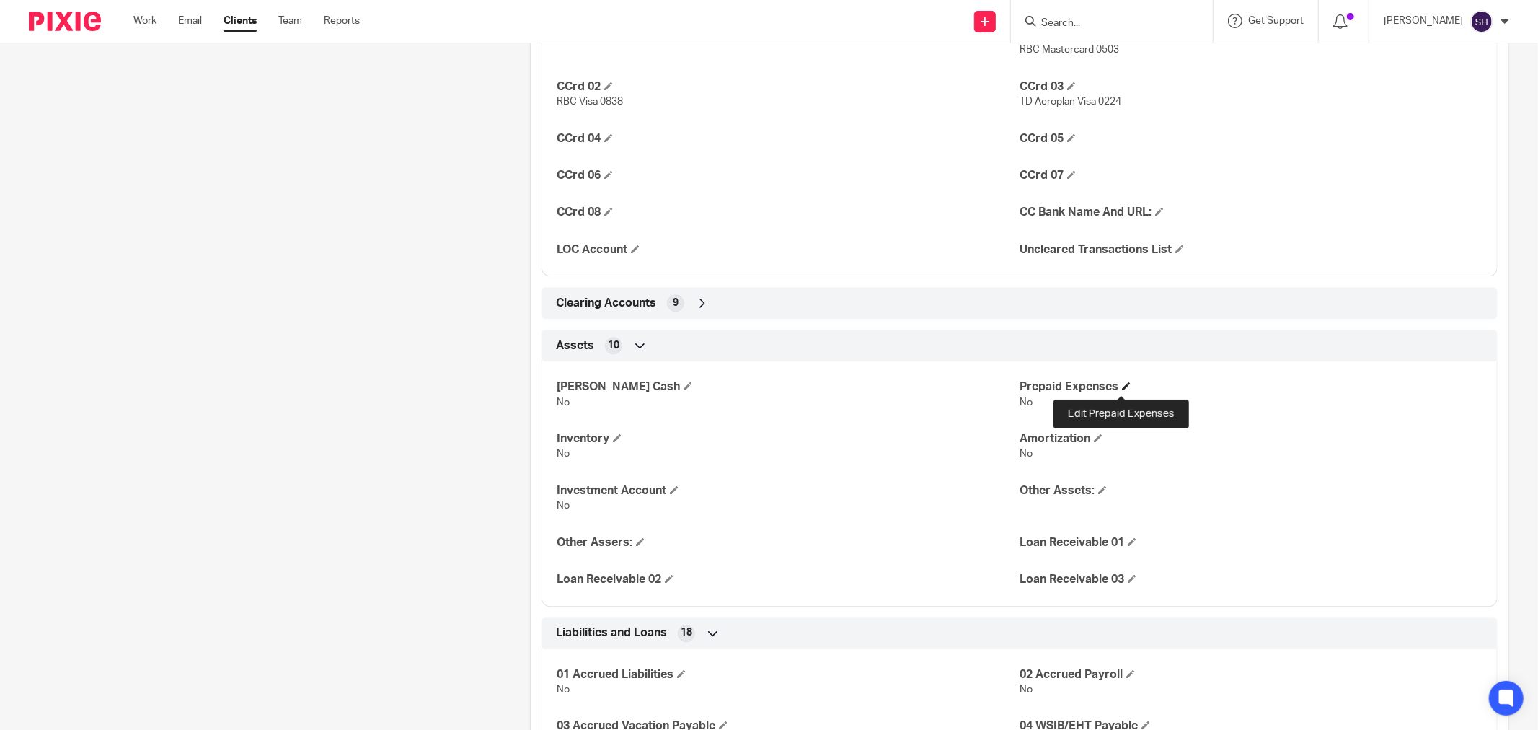
click at [1122, 390] on span at bounding box center [1126, 386] width 9 height 9
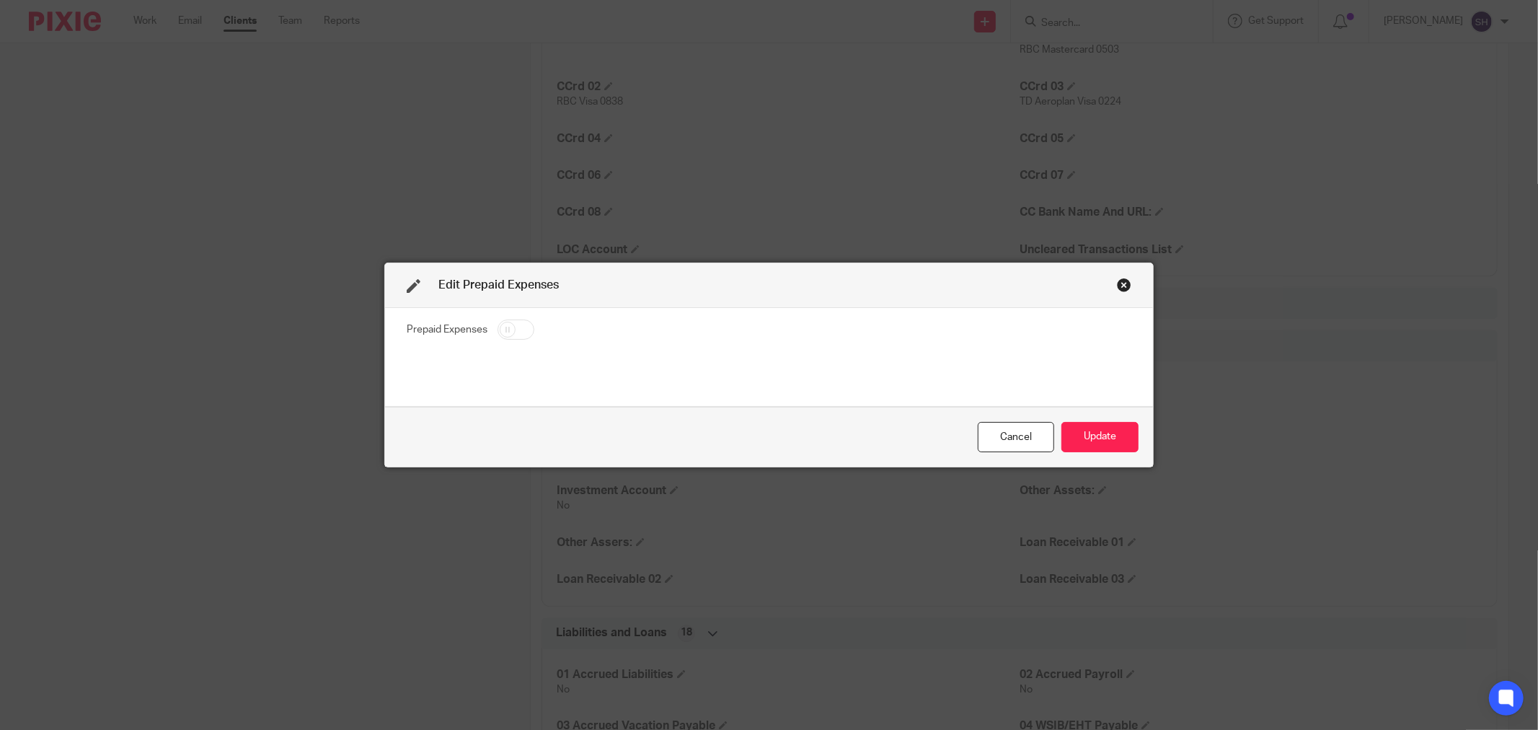
click at [511, 333] on input "checkbox" at bounding box center [516, 329] width 37 height 20
checkbox input "true"
click at [1114, 431] on button "Update" at bounding box center [1100, 437] width 77 height 31
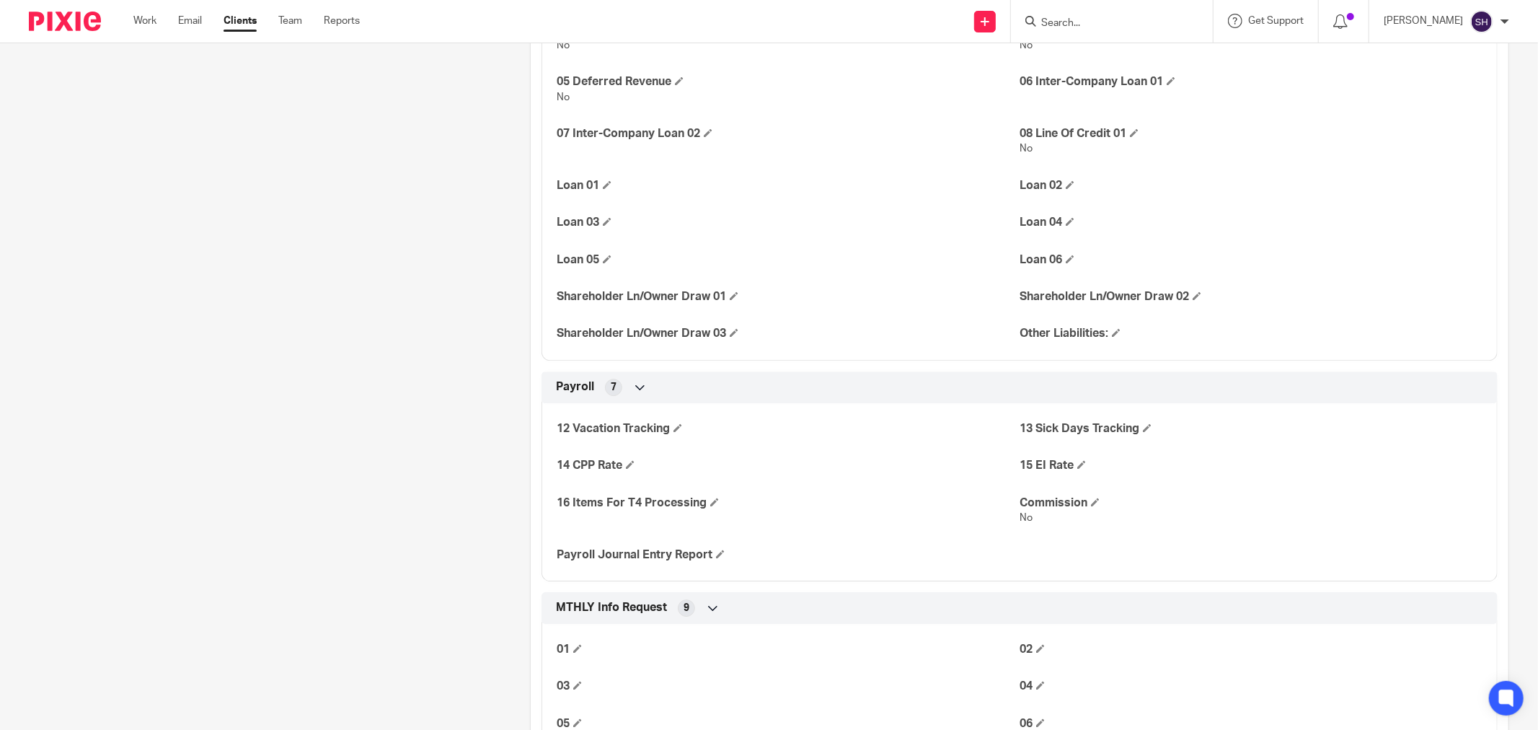
scroll to position [3606, 0]
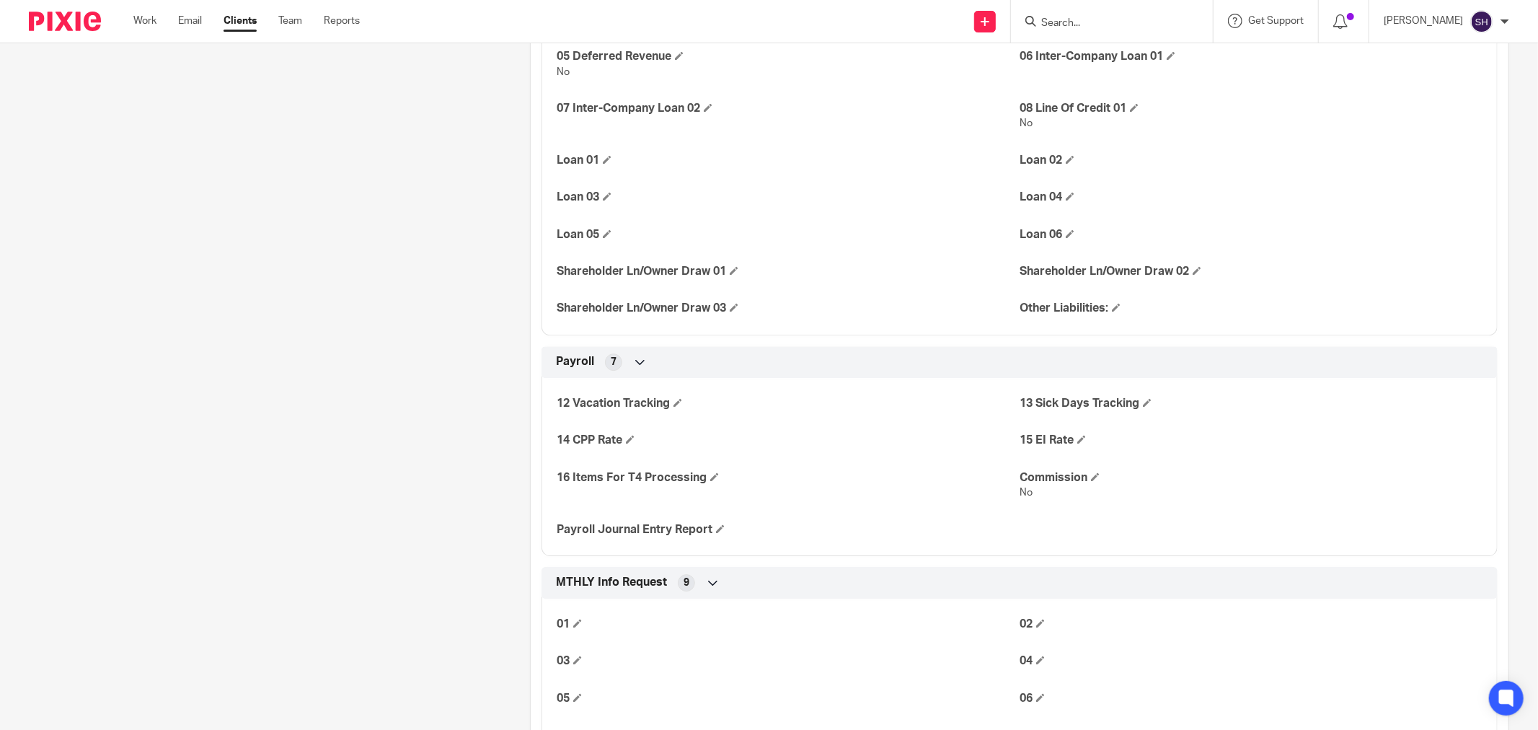
click at [633, 363] on icon at bounding box center [640, 362] width 14 height 14
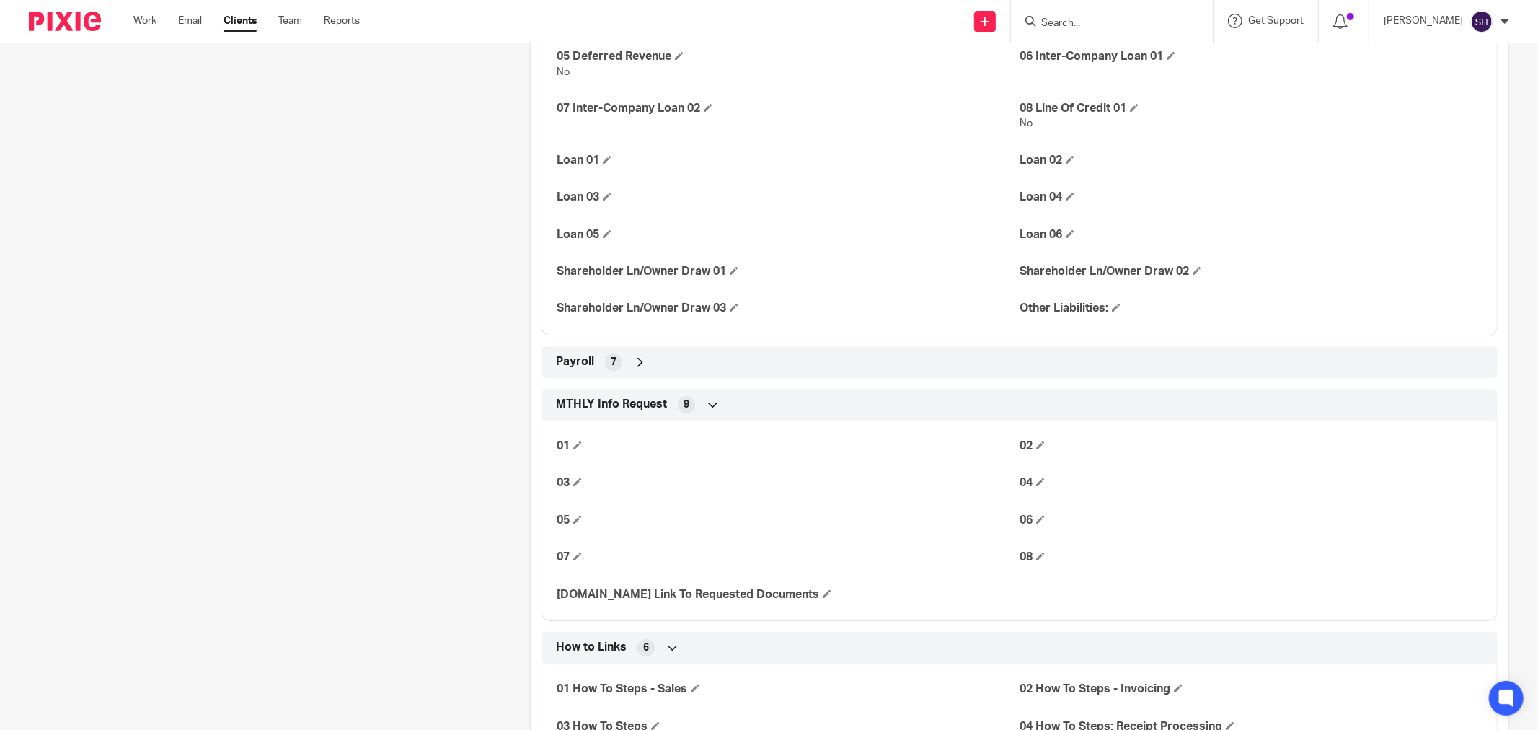
click at [711, 409] on icon at bounding box center [713, 404] width 14 height 14
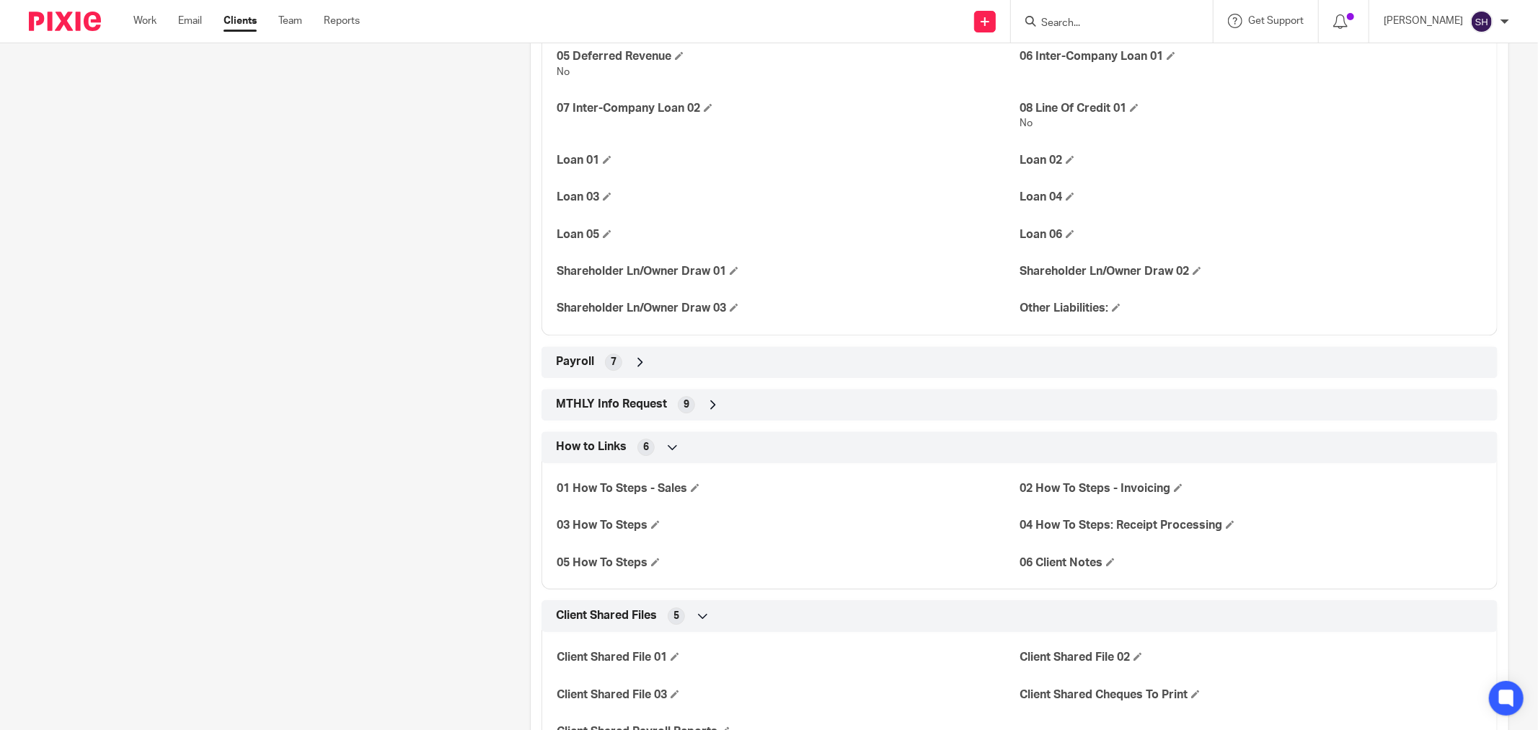
click at [680, 449] on div "How to Links 6" at bounding box center [1019, 447] width 935 height 25
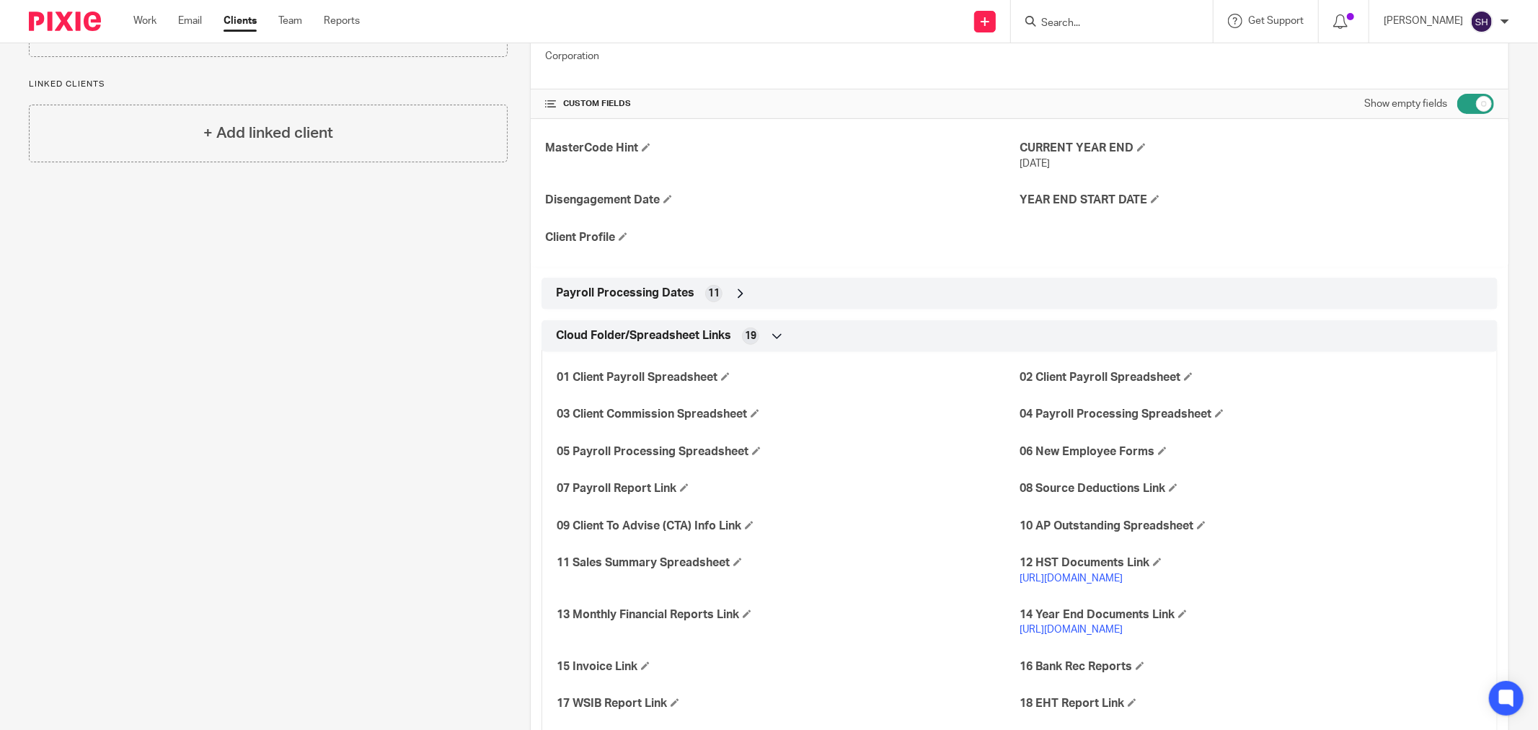
scroll to position [0, 0]
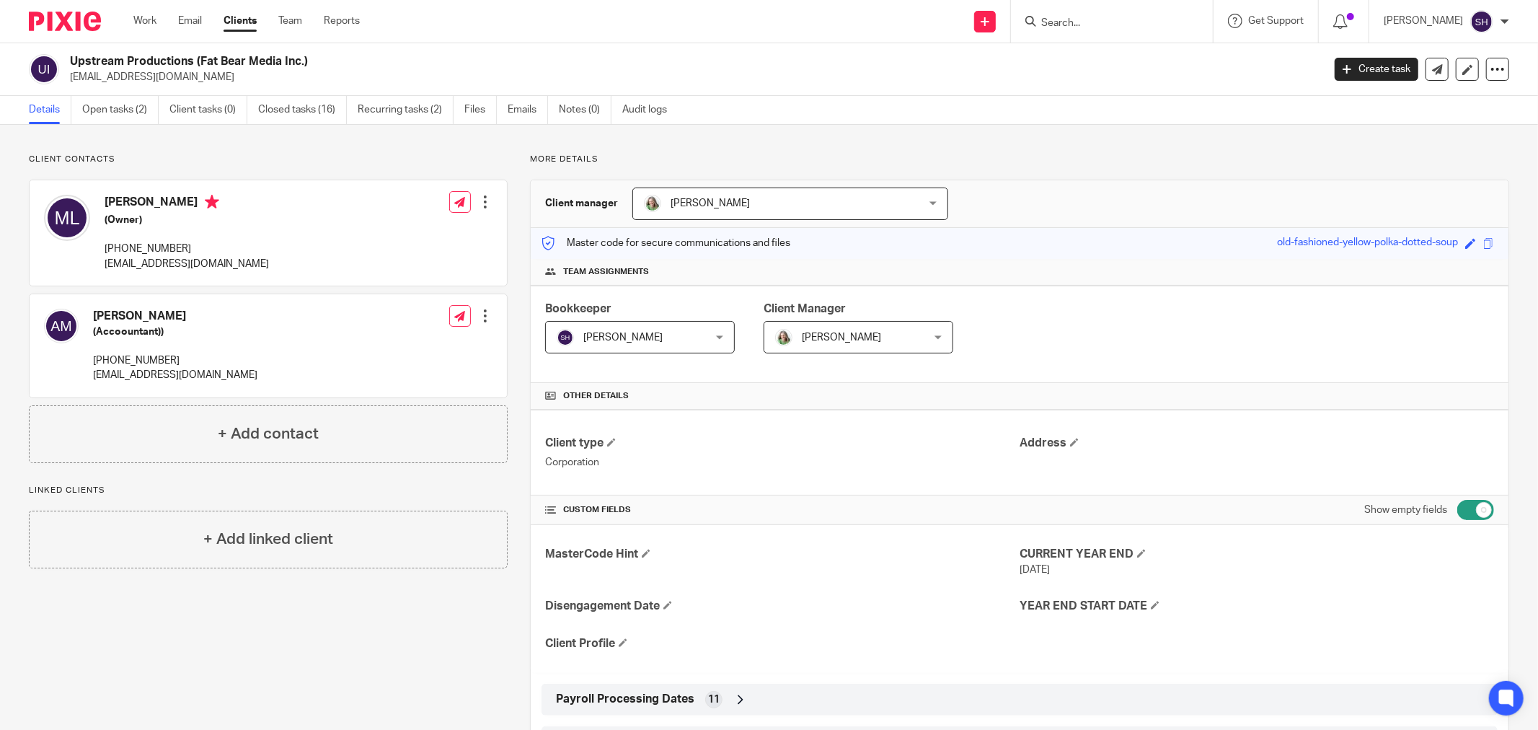
click at [1466, 508] on input "checkbox" at bounding box center [1476, 510] width 37 height 20
checkbox input "false"
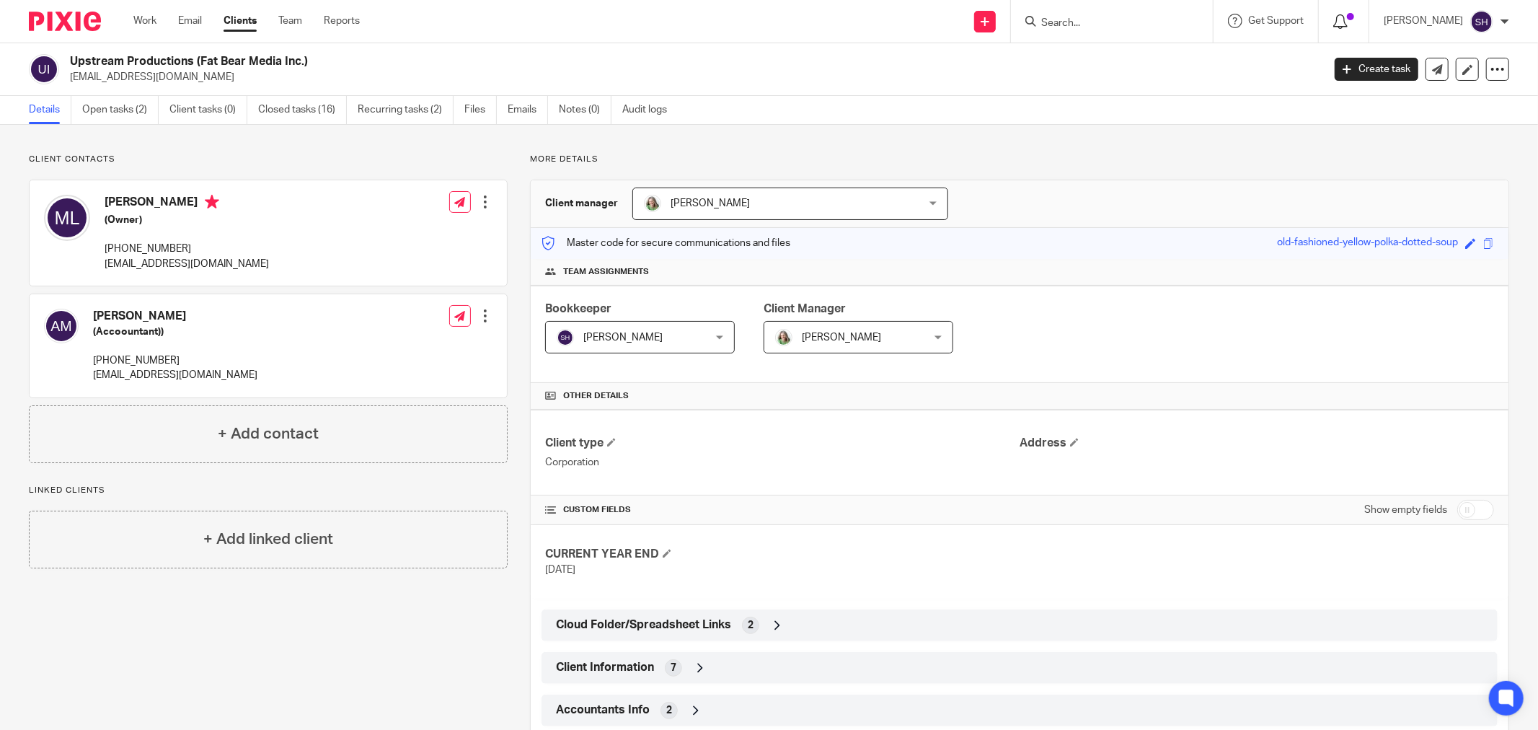
click at [1348, 22] on icon at bounding box center [1341, 21] width 14 height 14
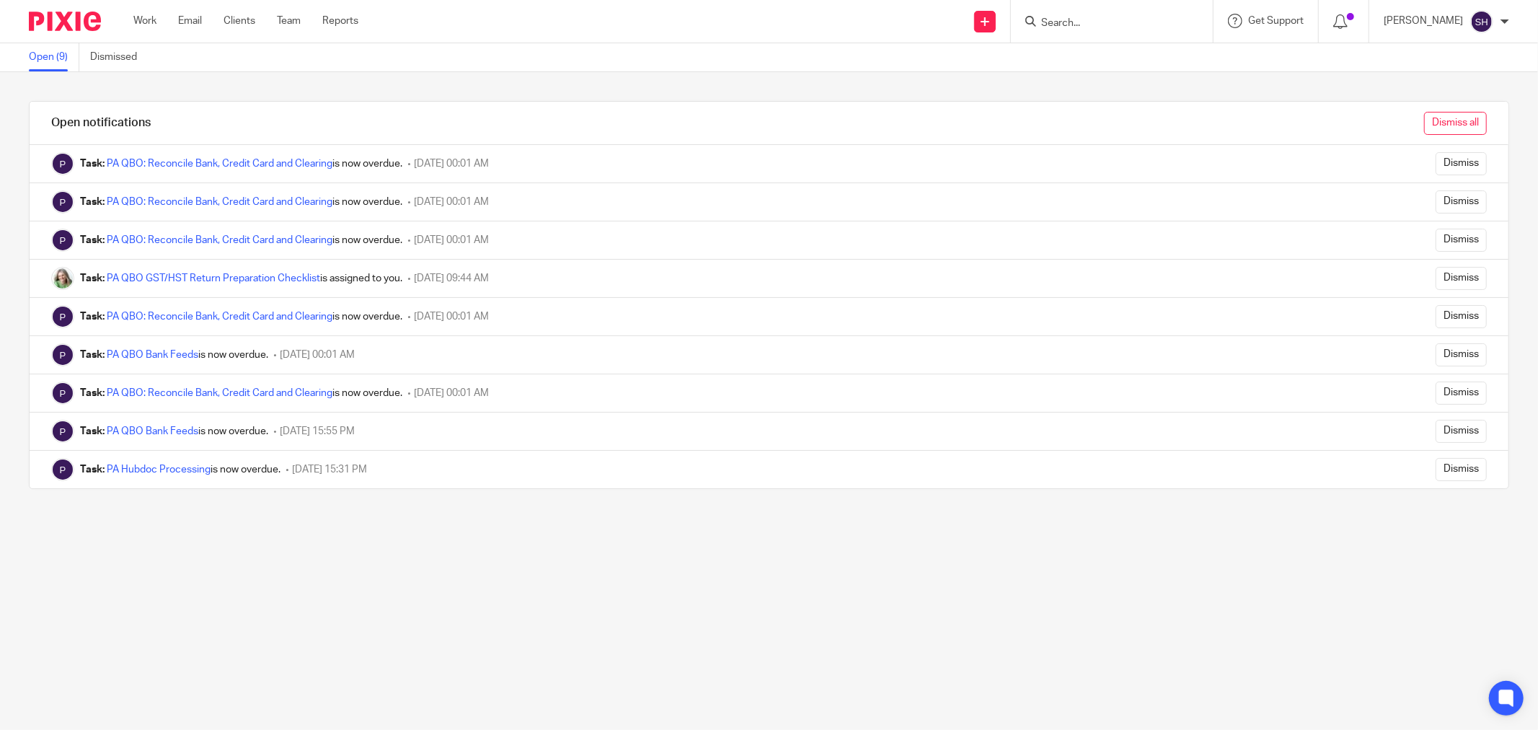
drag, startPoint x: 1432, startPoint y: 126, endPoint x: 1498, endPoint y: 126, distance: 66.4
click at [1432, 124] on input "Dismiss all" at bounding box center [1455, 123] width 63 height 23
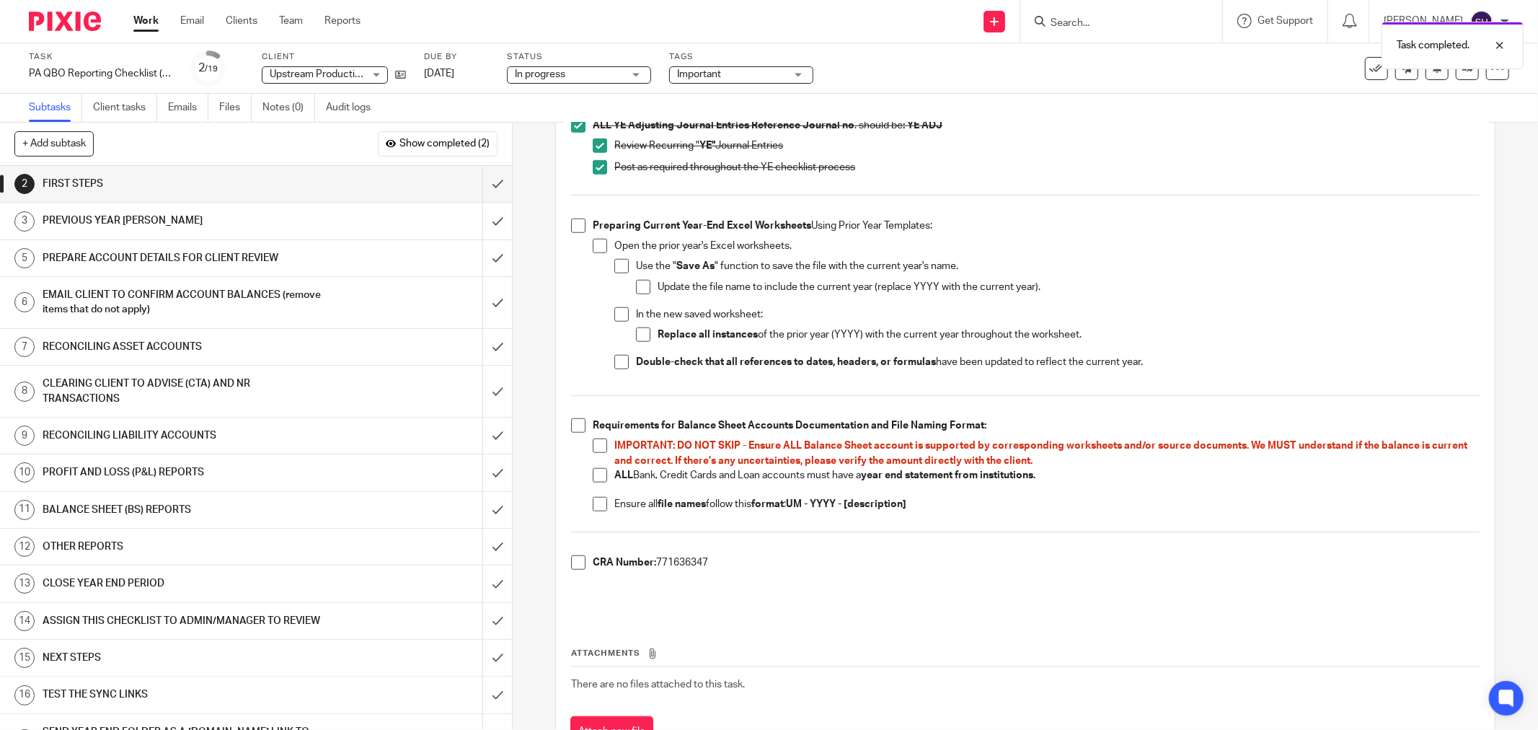
scroll to position [1041, 0]
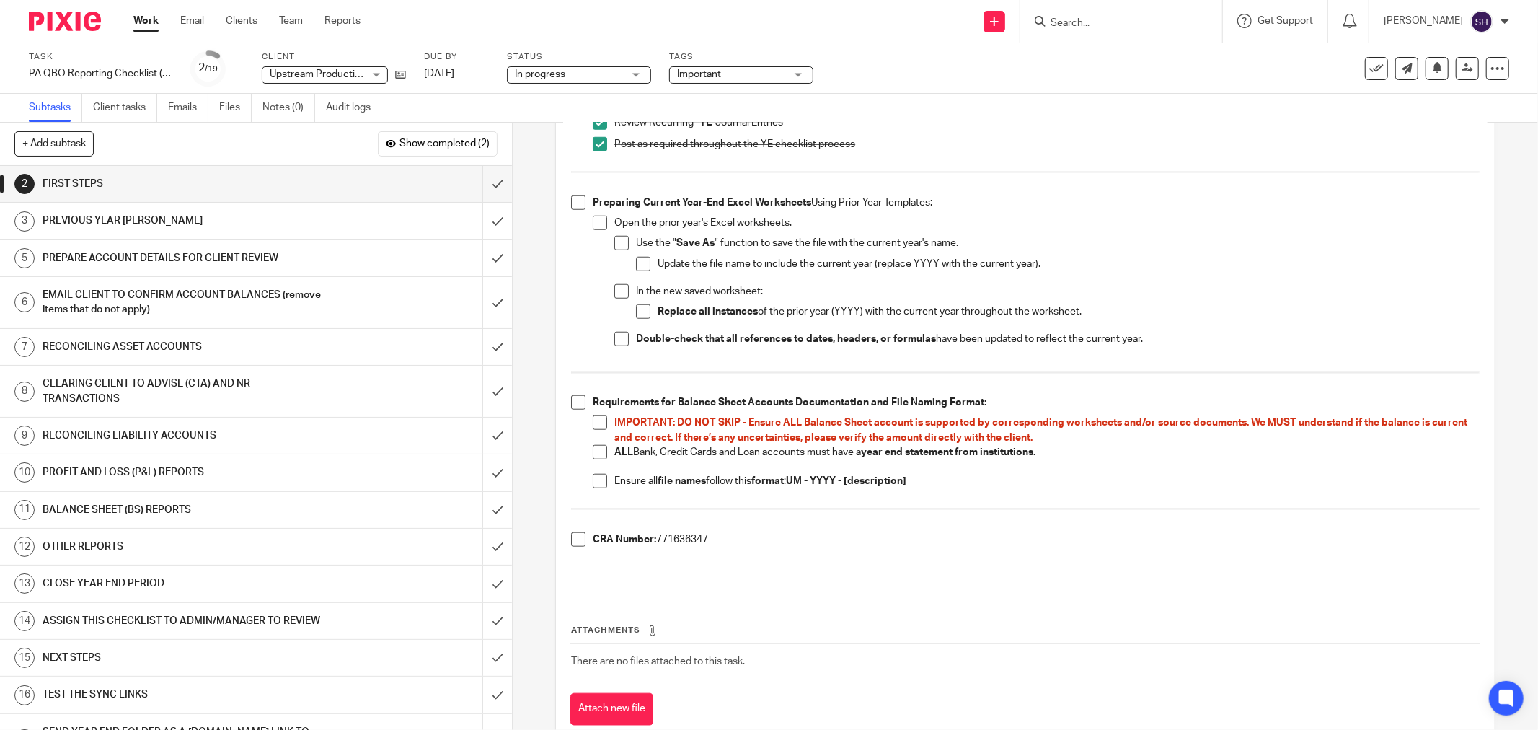
click at [579, 207] on span at bounding box center [578, 202] width 14 height 14
click at [600, 228] on span at bounding box center [600, 223] width 14 height 14
click at [617, 240] on span at bounding box center [621, 243] width 14 height 14
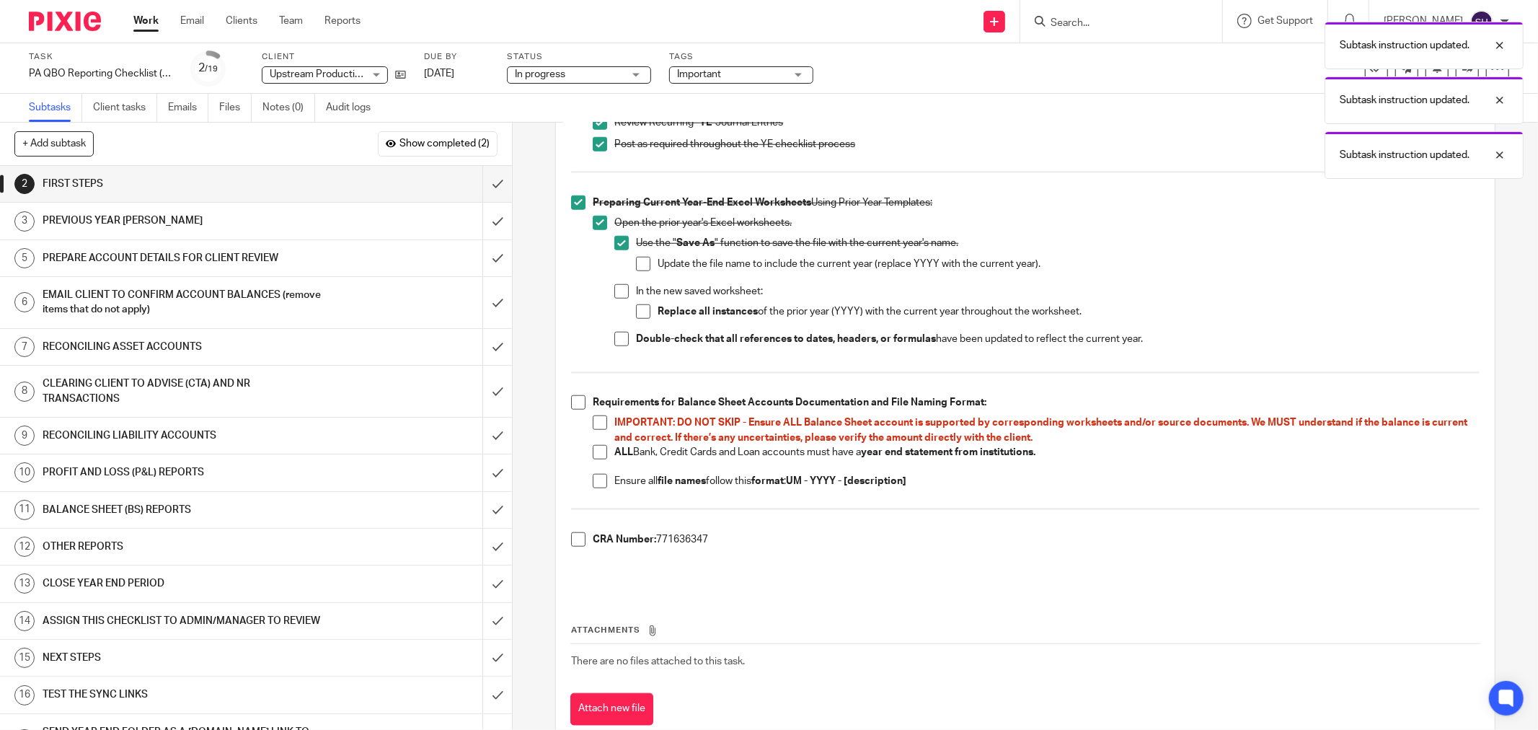
click at [637, 263] on span at bounding box center [643, 264] width 14 height 14
click at [617, 289] on span at bounding box center [621, 291] width 14 height 14
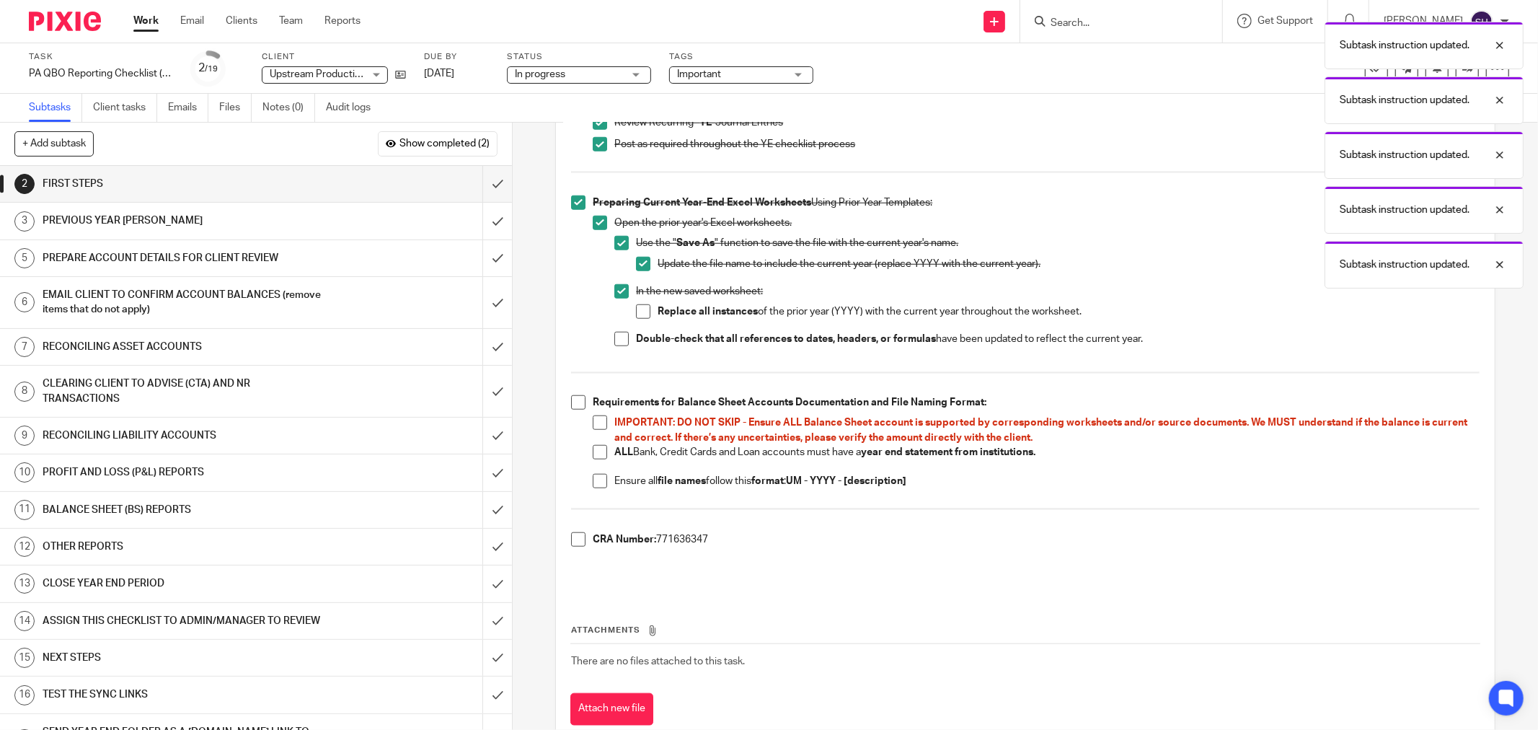
click at [636, 310] on span at bounding box center [643, 311] width 14 height 14
click at [617, 341] on span at bounding box center [621, 339] width 14 height 14
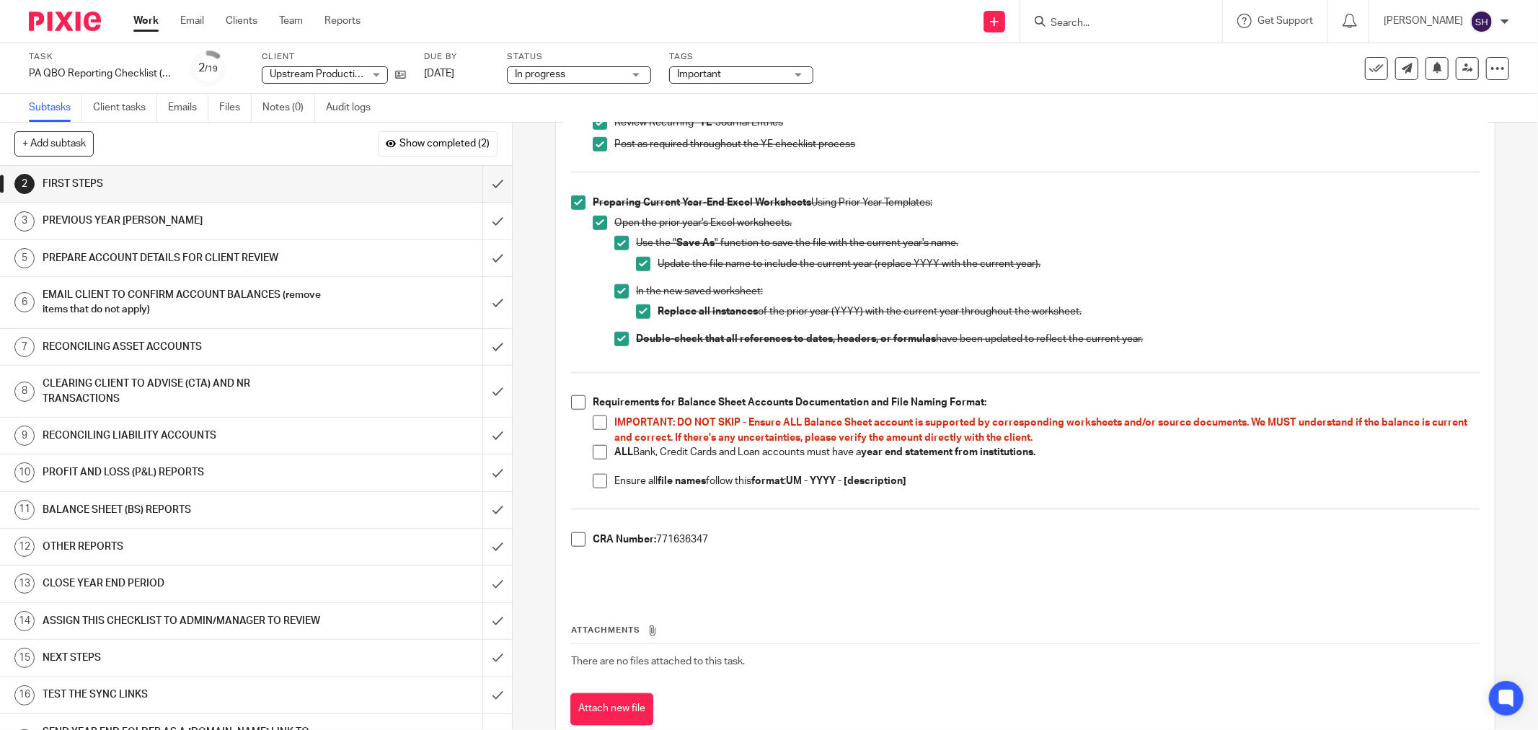
click at [572, 405] on span at bounding box center [578, 402] width 14 height 14
click at [594, 424] on span at bounding box center [600, 422] width 14 height 14
drag, startPoint x: 595, startPoint y: 453, endPoint x: 589, endPoint y: 477, distance: 25.2
click at [594, 454] on span at bounding box center [600, 452] width 14 height 14
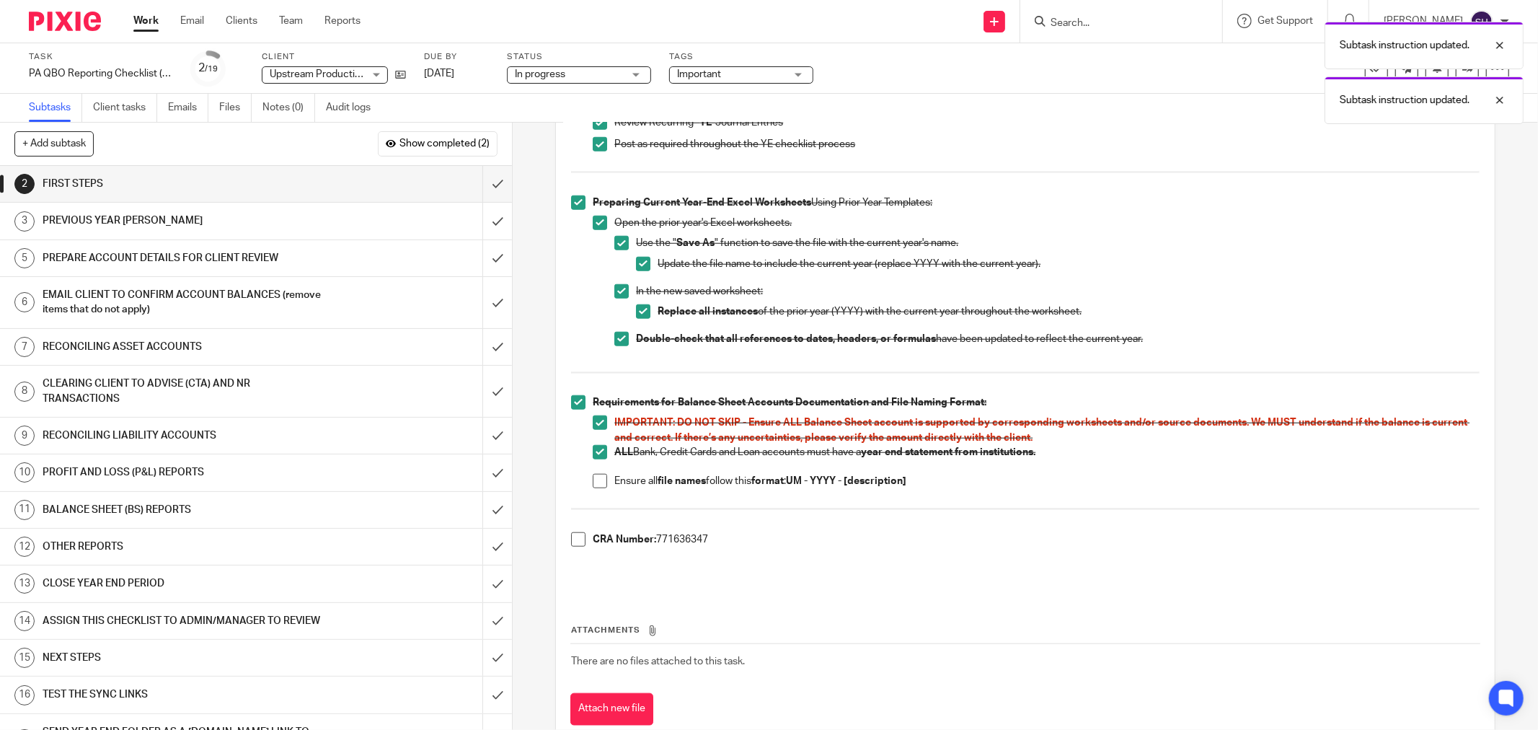
click at [593, 478] on span at bounding box center [600, 481] width 14 height 14
click at [573, 532] on span at bounding box center [578, 539] width 14 height 14
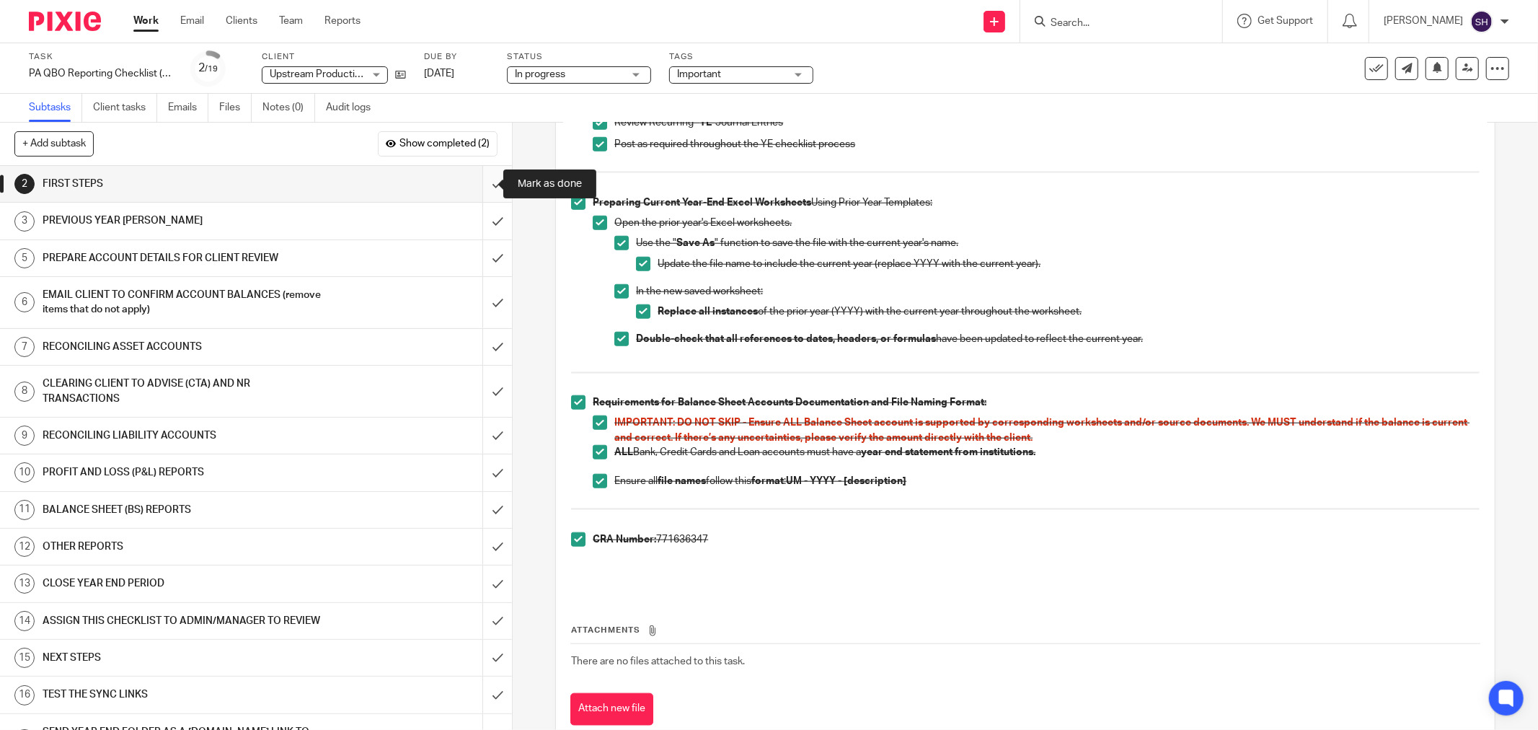
click at [488, 177] on input "submit" at bounding box center [256, 184] width 512 height 36
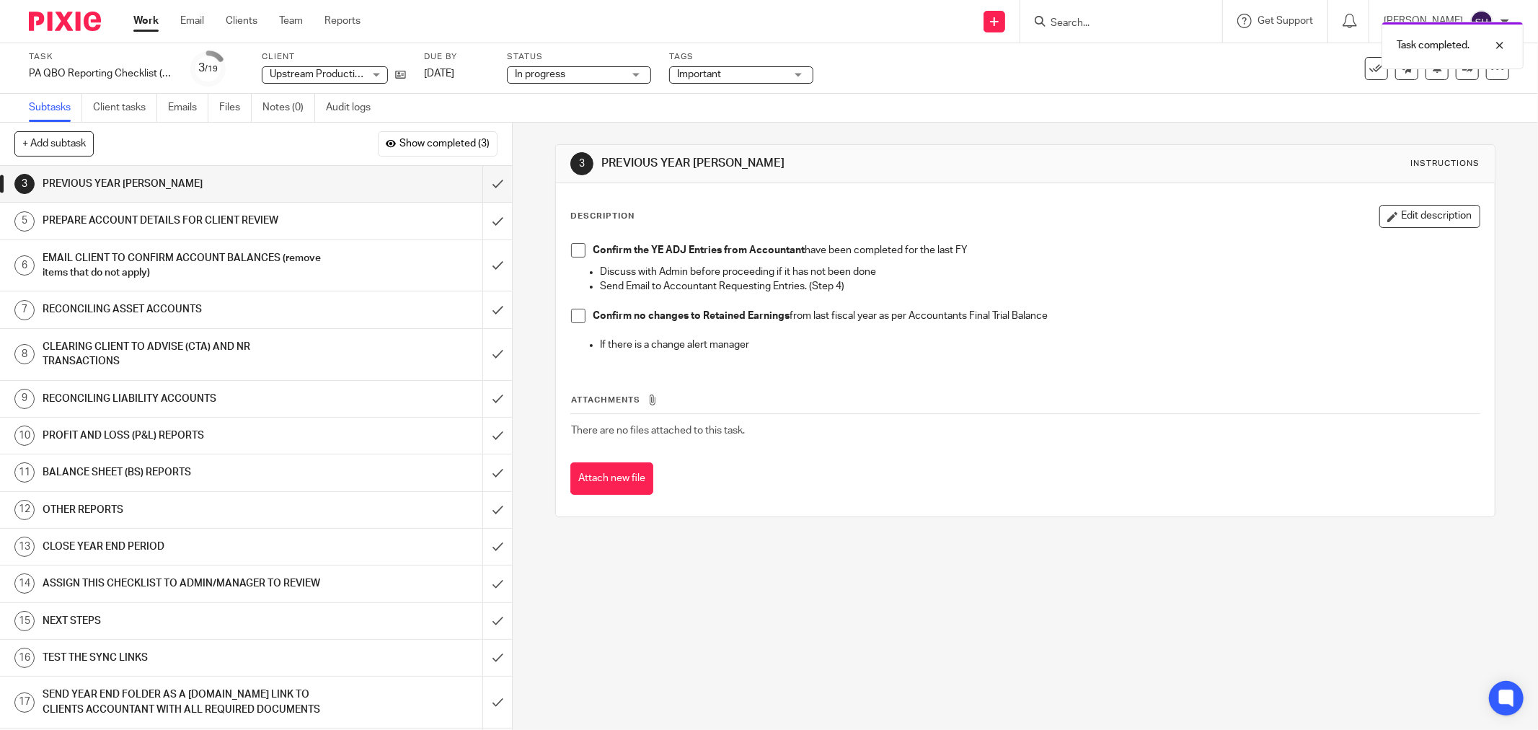
click at [565, 256] on div "Confirm the YE ADJ Entries from Accountant have been completed for the last FY …" at bounding box center [1025, 300] width 923 height 128
click at [579, 249] on span at bounding box center [578, 250] width 14 height 14
click at [575, 248] on span at bounding box center [578, 250] width 14 height 14
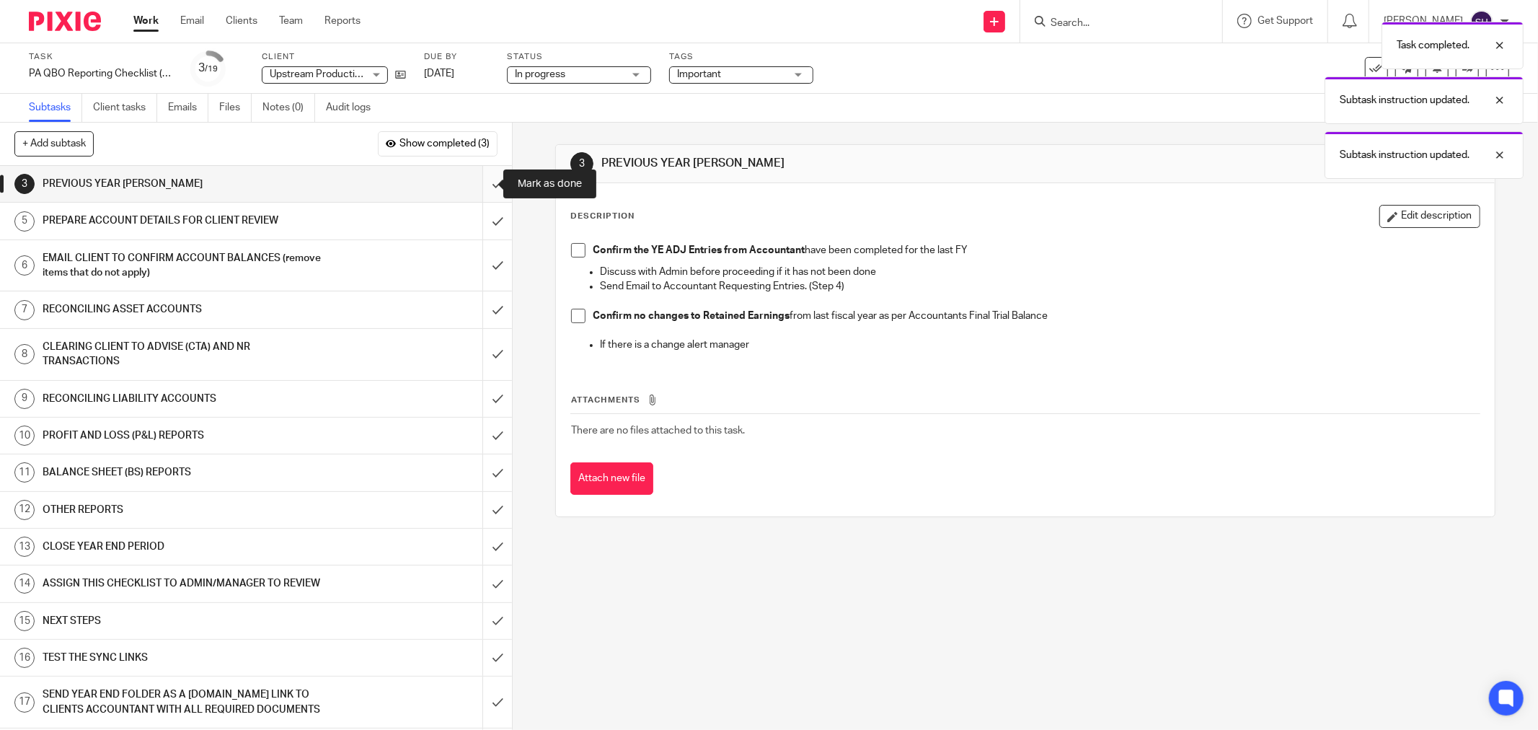
click at [483, 185] on input "submit" at bounding box center [256, 184] width 512 height 36
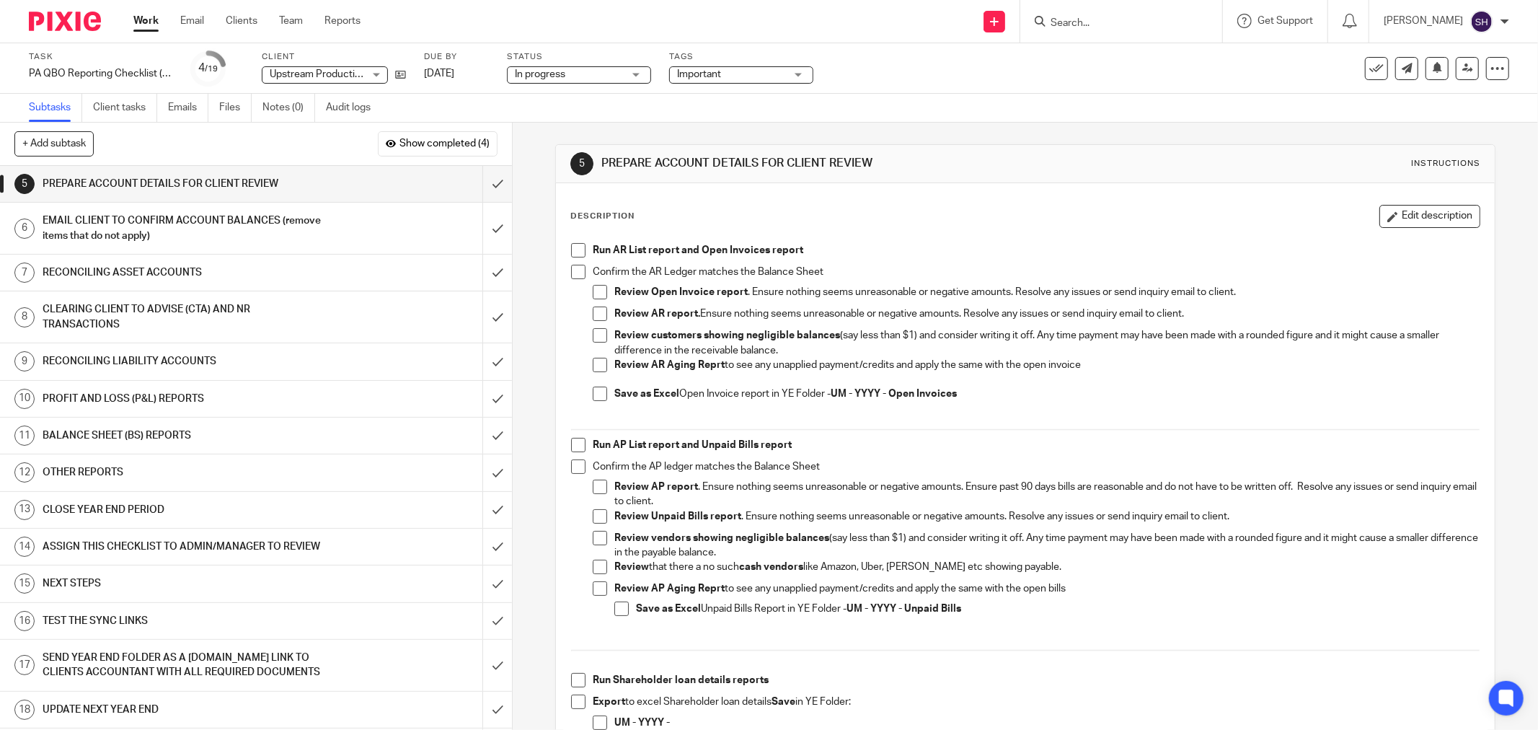
click at [572, 255] on span at bounding box center [578, 250] width 14 height 14
click at [582, 269] on li "Confirm the AR Ledger matches the Balance Sheet Review Open Invoice report . En…" at bounding box center [1025, 343] width 909 height 157
click at [573, 271] on span at bounding box center [578, 272] width 14 height 14
click at [596, 297] on span at bounding box center [600, 292] width 14 height 14
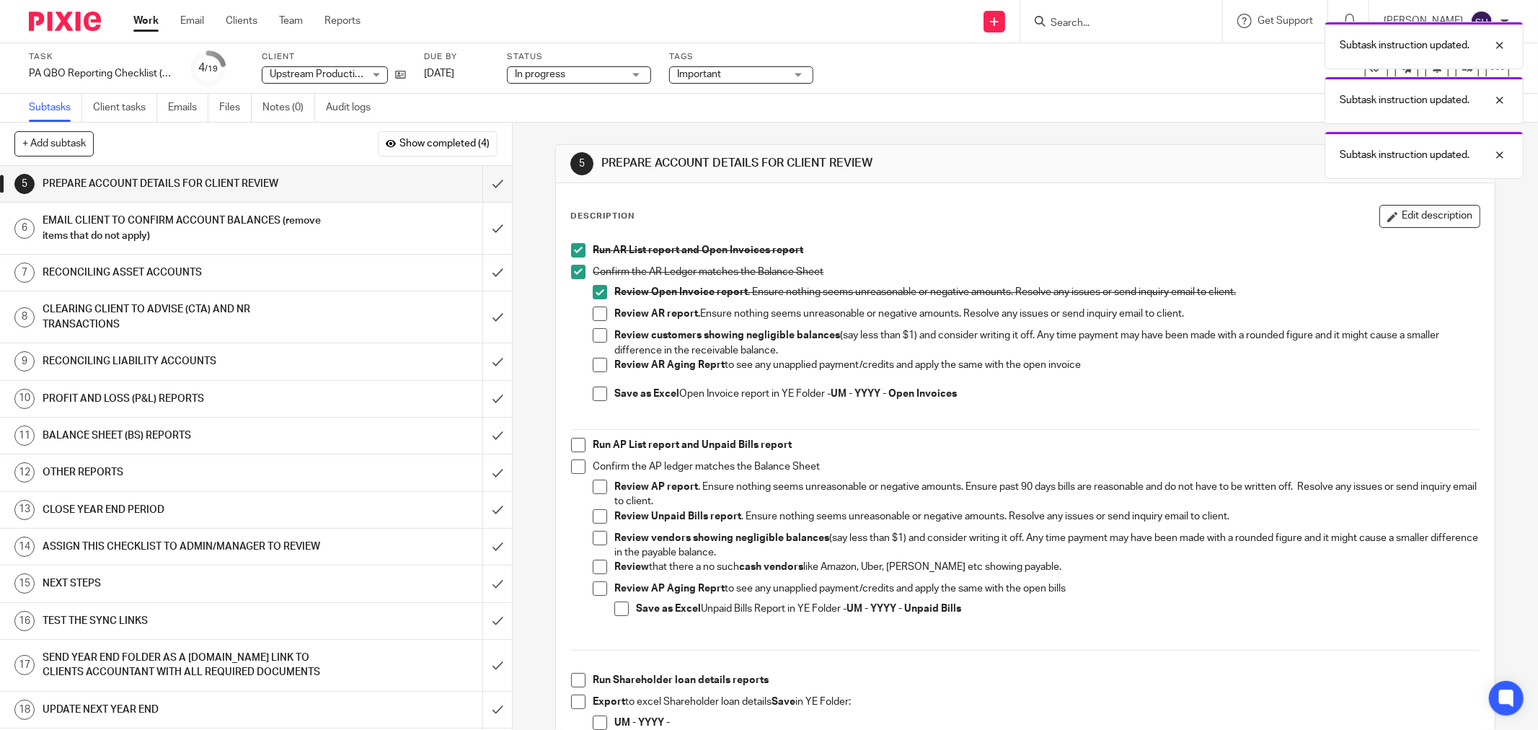
click at [596, 314] on span at bounding box center [600, 314] width 14 height 14
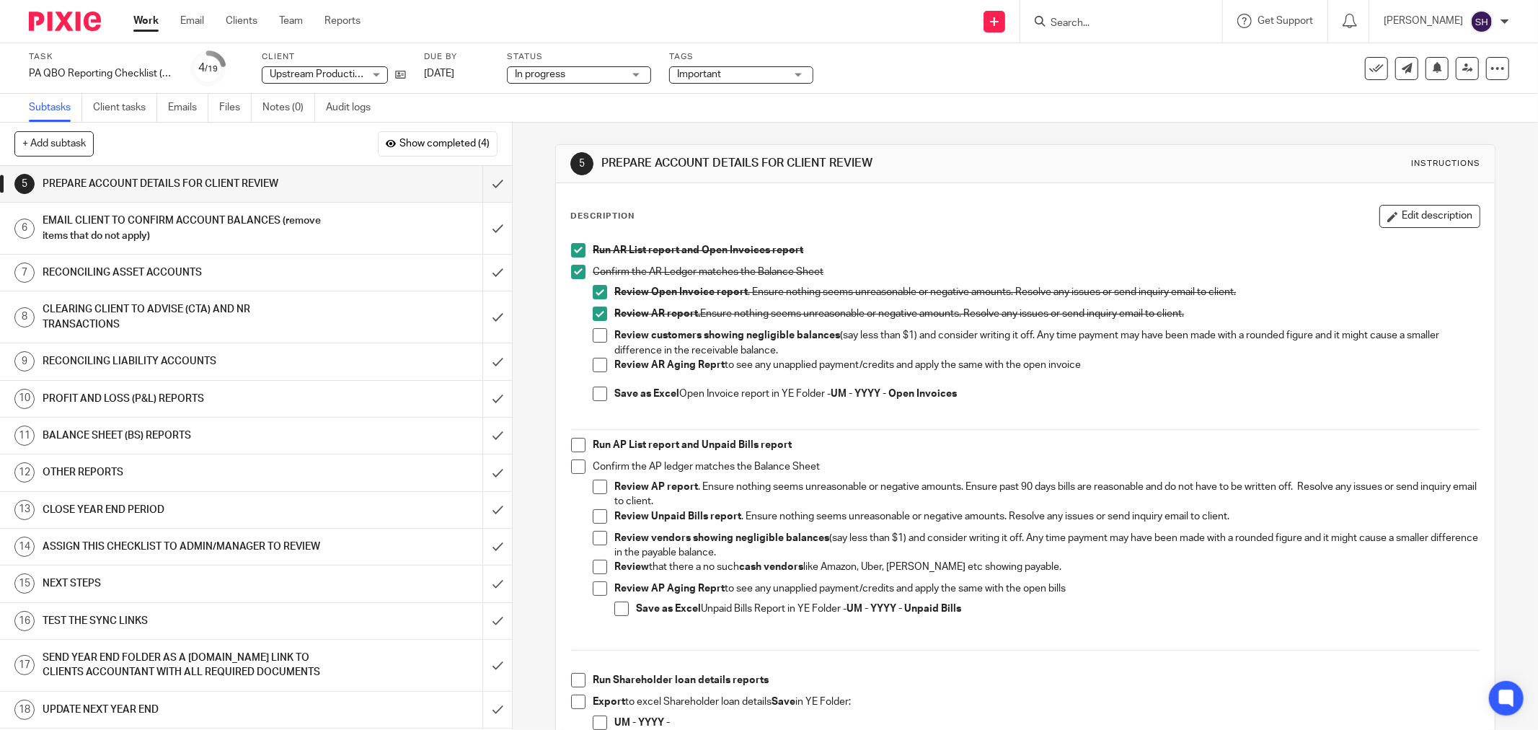
drag, startPoint x: 600, startPoint y: 336, endPoint x: 596, endPoint y: 350, distance: 14.4
click at [600, 336] on span at bounding box center [600, 335] width 14 height 14
click at [599, 366] on span at bounding box center [600, 365] width 14 height 14
click at [594, 399] on span at bounding box center [600, 394] width 14 height 14
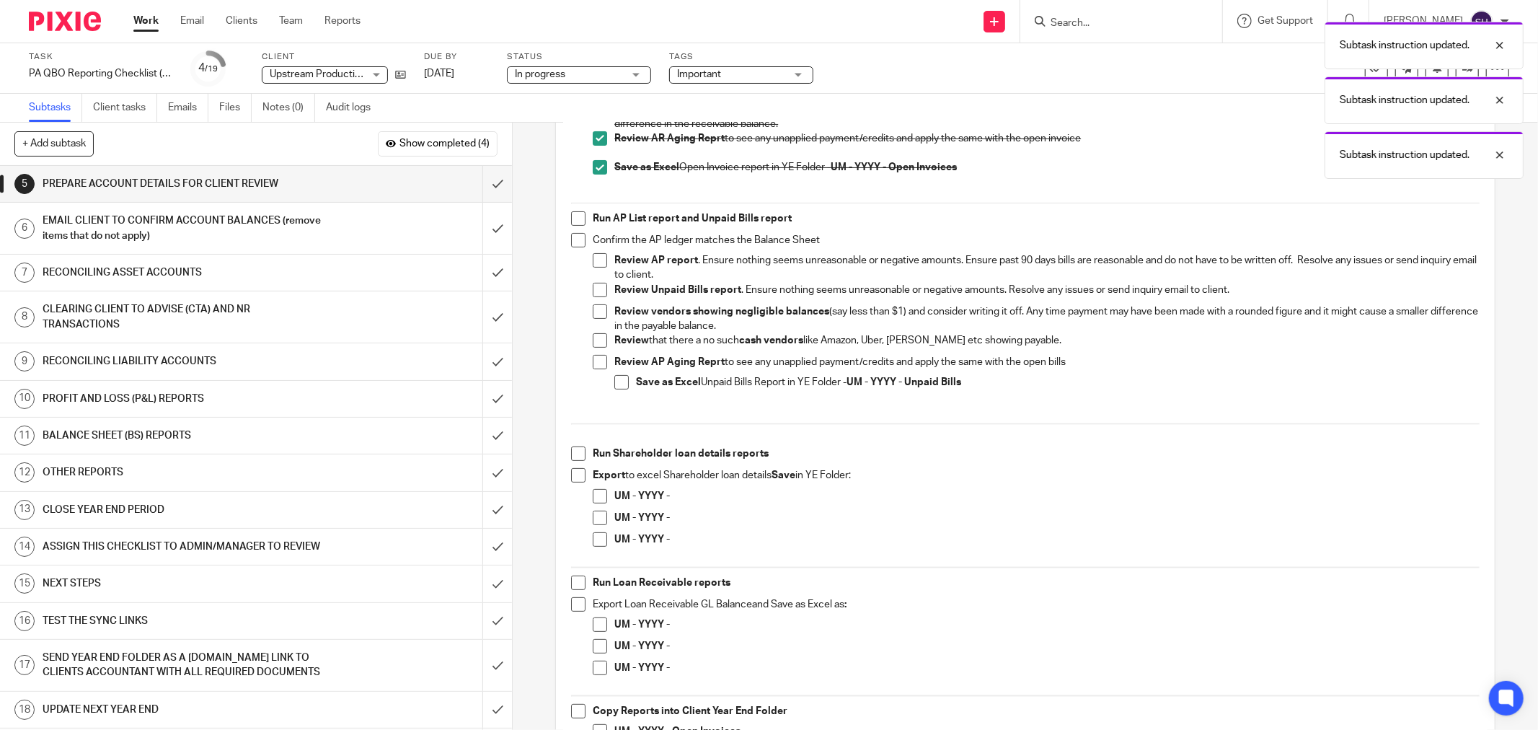
scroll to position [240, 0]
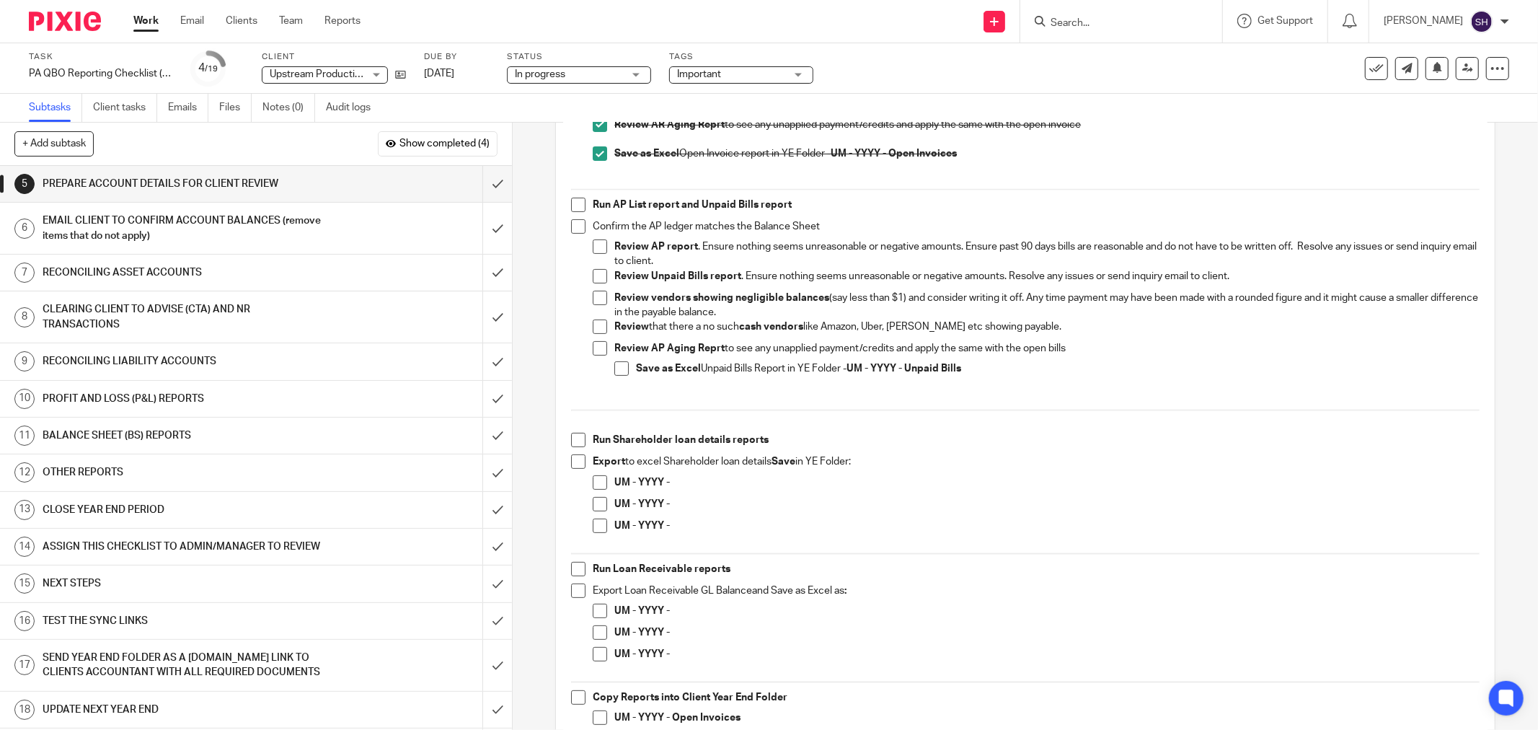
click at [571, 206] on span at bounding box center [578, 205] width 14 height 14
click at [581, 225] on span at bounding box center [578, 226] width 14 height 14
click at [594, 250] on span at bounding box center [600, 246] width 14 height 14
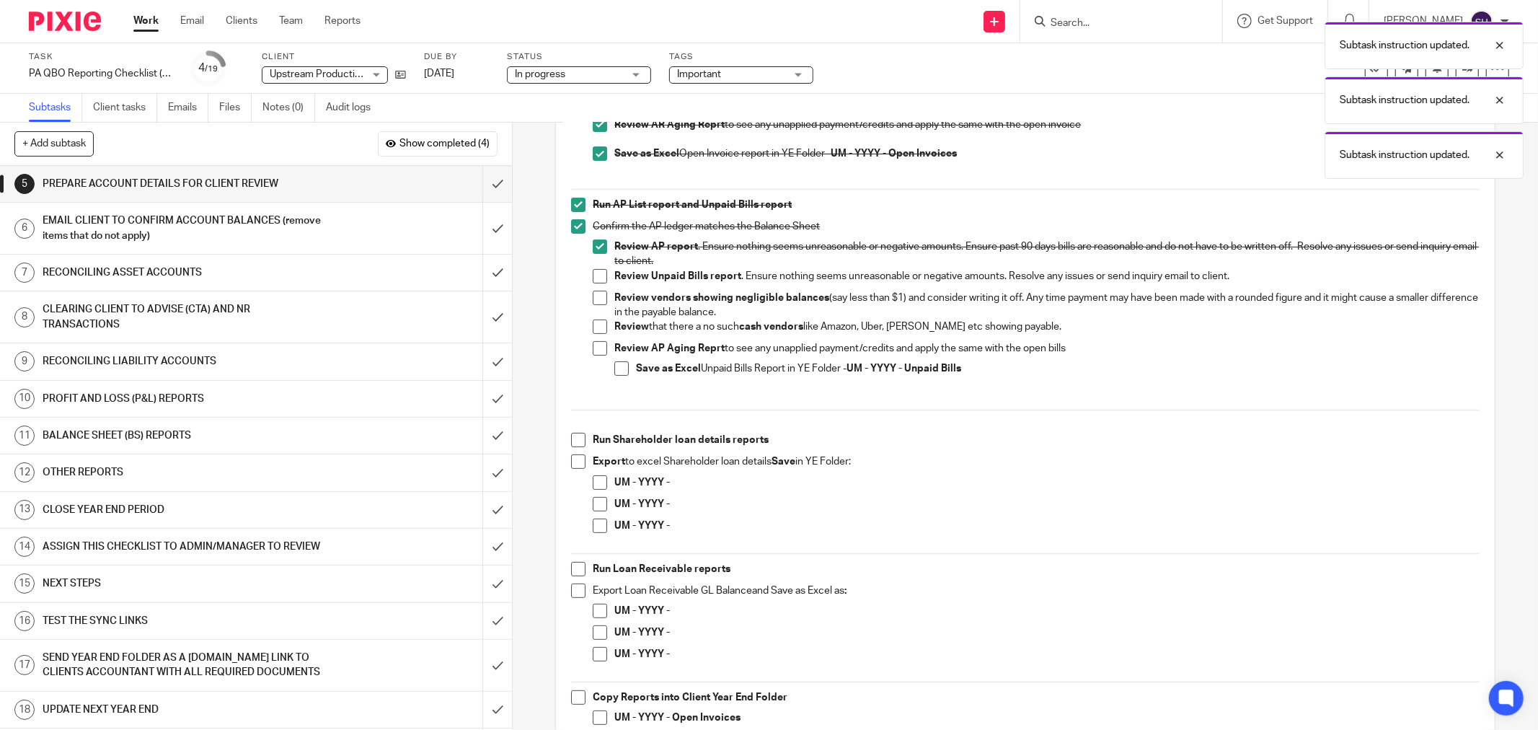
click at [595, 278] on span at bounding box center [600, 276] width 14 height 14
click at [607, 300] on li "Review vendors showing negligible balances (say less than $1) and consider writ…" at bounding box center [1036, 306] width 887 height 30
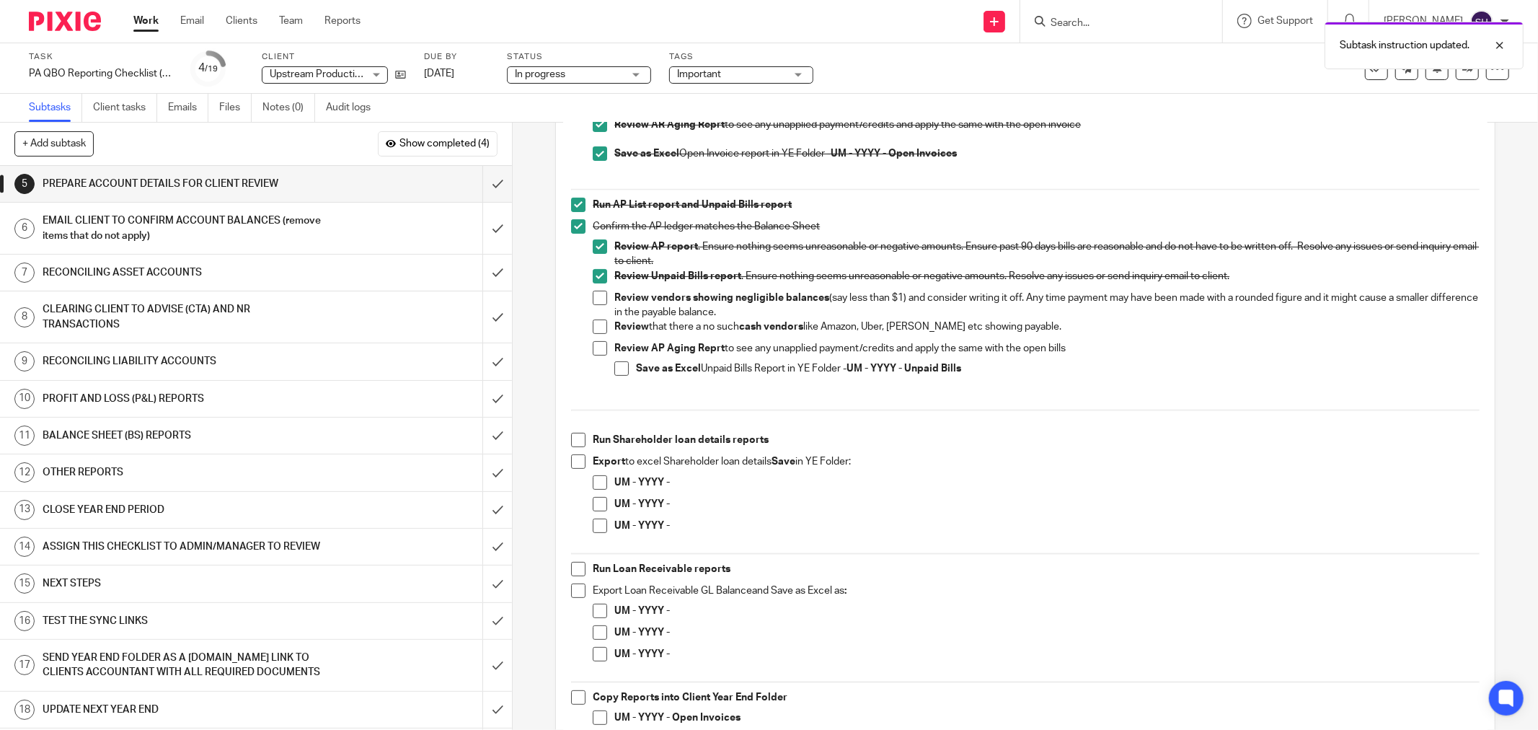
click at [603, 301] on li "Review vendors showing negligible balances (say less than $1) and consider writ…" at bounding box center [1036, 306] width 887 height 30
click at [601, 296] on span at bounding box center [600, 298] width 14 height 14
click at [597, 325] on span at bounding box center [600, 326] width 14 height 14
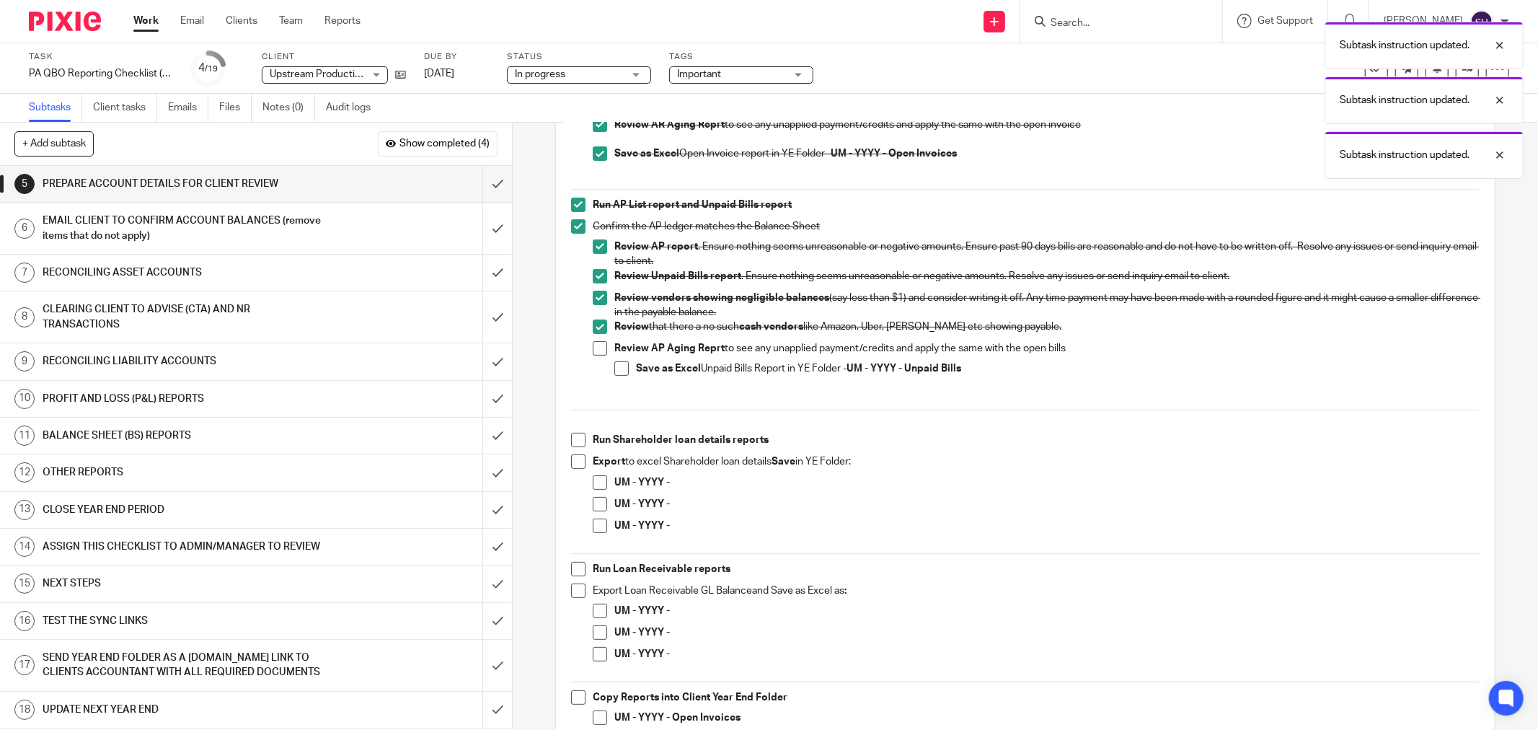
click at [593, 349] on span at bounding box center [600, 348] width 14 height 14
click at [615, 362] on span at bounding box center [621, 368] width 14 height 14
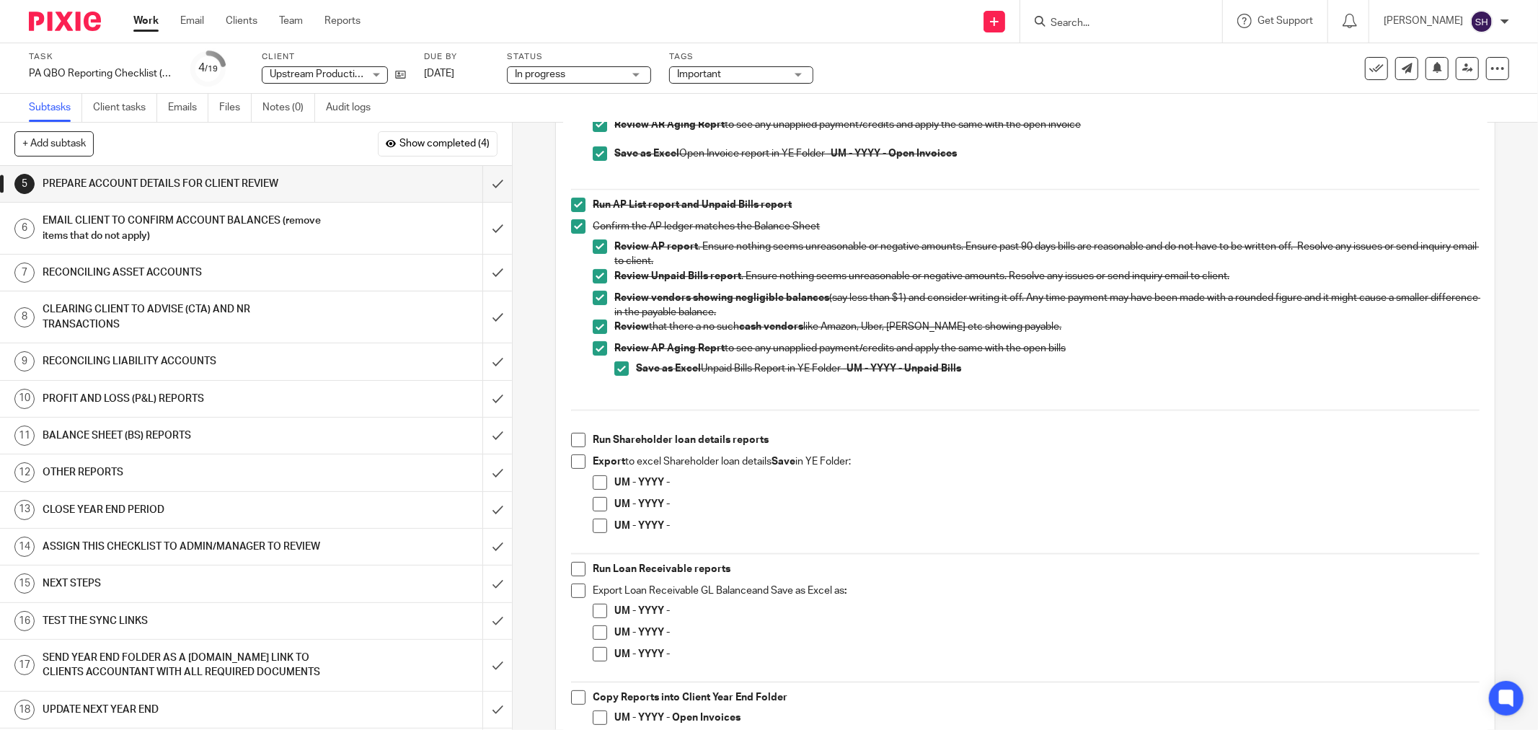
click at [571, 438] on span at bounding box center [578, 440] width 14 height 14
click at [571, 462] on span at bounding box center [578, 461] width 14 height 14
click at [597, 480] on span at bounding box center [600, 482] width 14 height 14
click at [596, 501] on span at bounding box center [600, 504] width 14 height 14
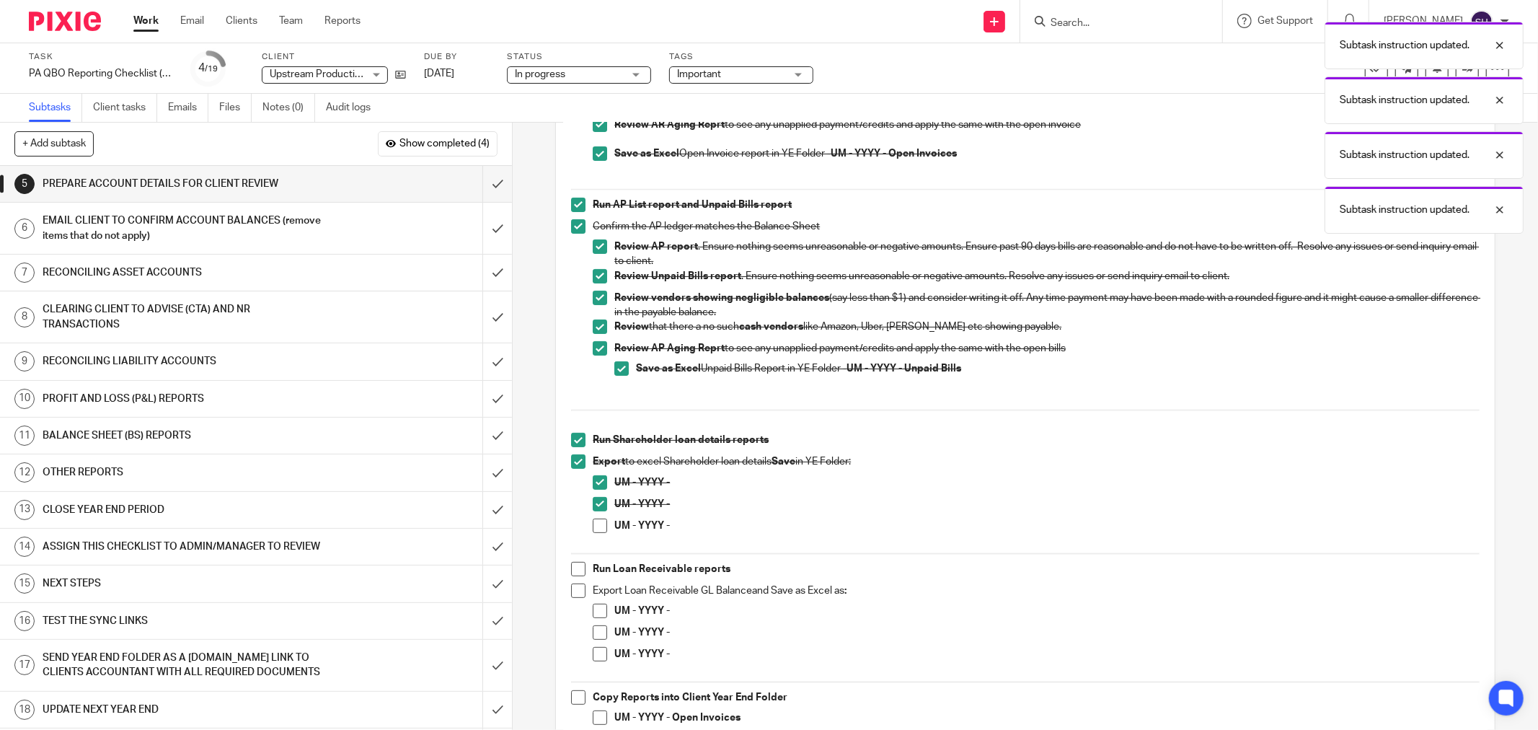
click at [596, 524] on span at bounding box center [600, 526] width 14 height 14
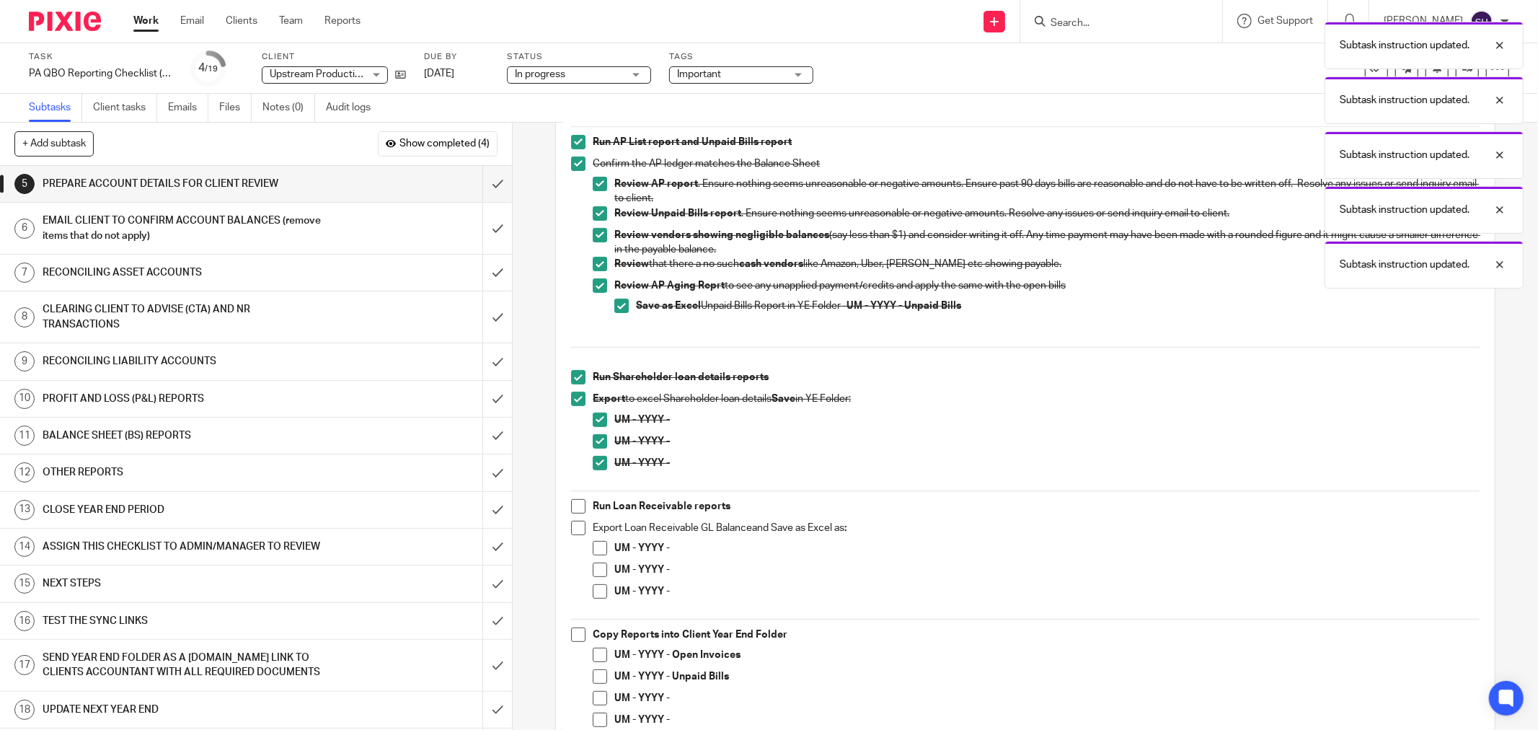
scroll to position [480, 0]
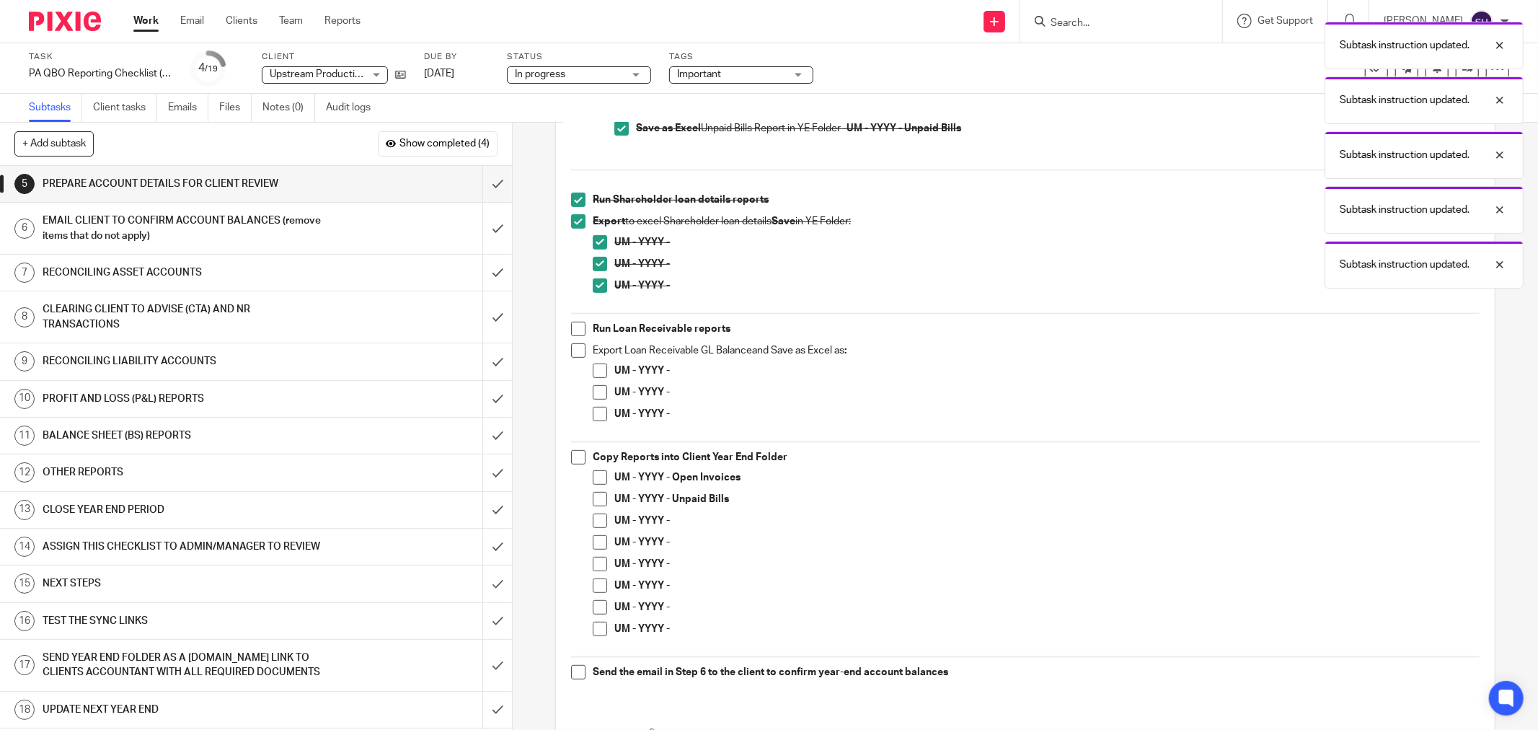
click at [571, 335] on span at bounding box center [578, 329] width 14 height 14
click at [571, 354] on span at bounding box center [578, 350] width 14 height 14
click at [594, 370] on span at bounding box center [600, 370] width 14 height 14
click at [597, 395] on span at bounding box center [600, 392] width 14 height 14
click at [597, 409] on span at bounding box center [600, 414] width 14 height 14
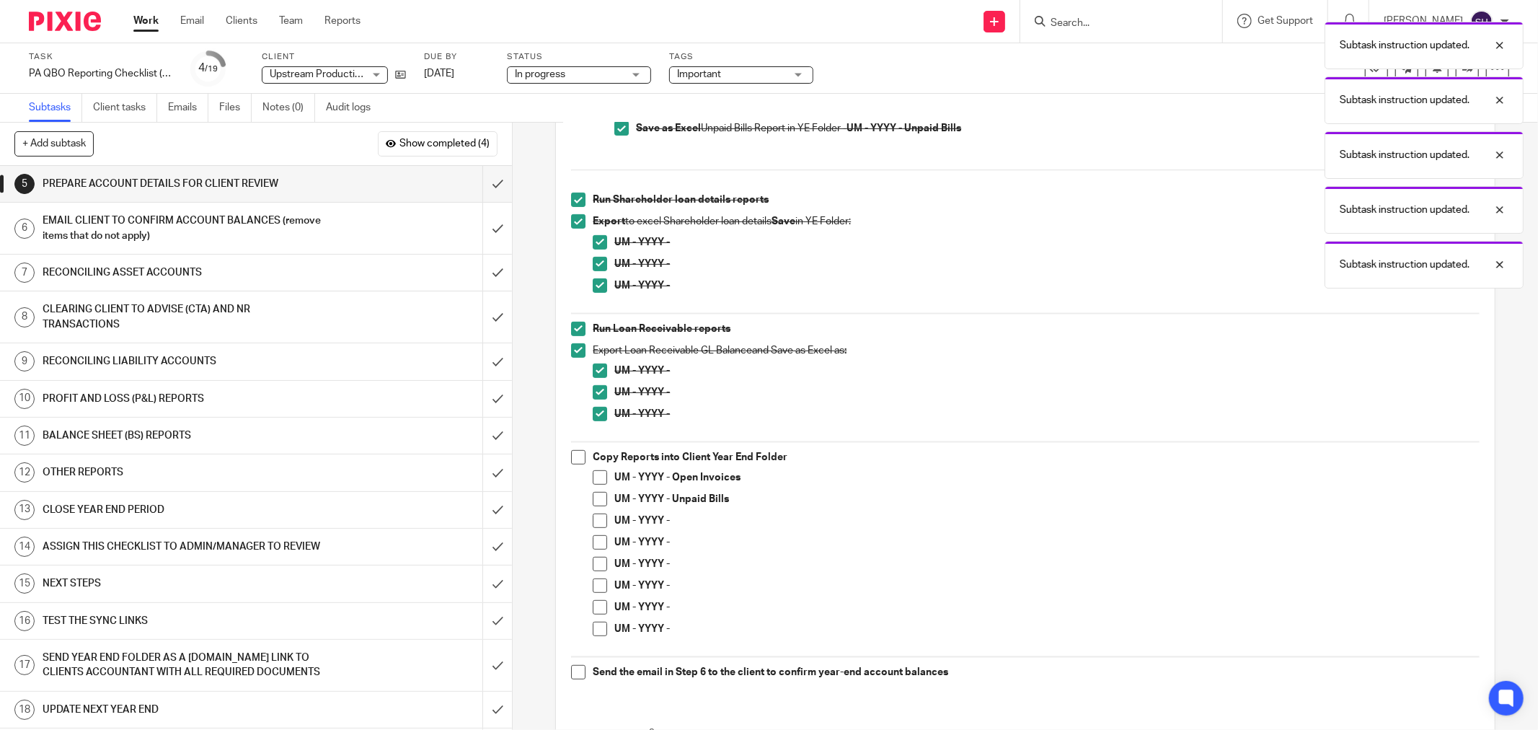
click at [571, 458] on span at bounding box center [578, 457] width 14 height 14
click at [593, 477] on span at bounding box center [600, 477] width 14 height 14
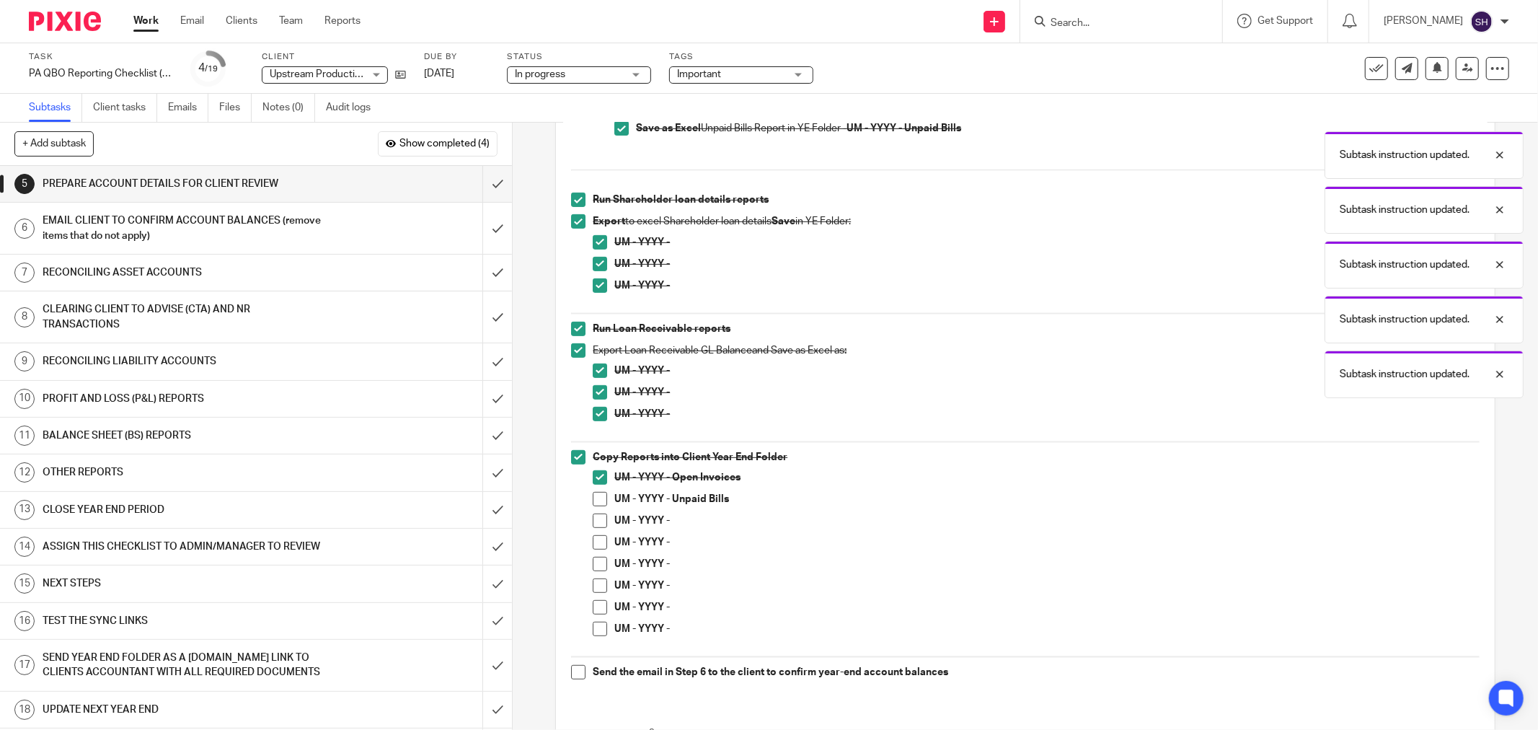
click at [587, 500] on li "Copy Reports into Client Year End Folder UM - YYYY - Open Invoices UM - YYYY - …" at bounding box center [1025, 549] width 909 height 199
click at [596, 495] on span at bounding box center [600, 499] width 14 height 14
click at [602, 521] on span at bounding box center [600, 521] width 14 height 14
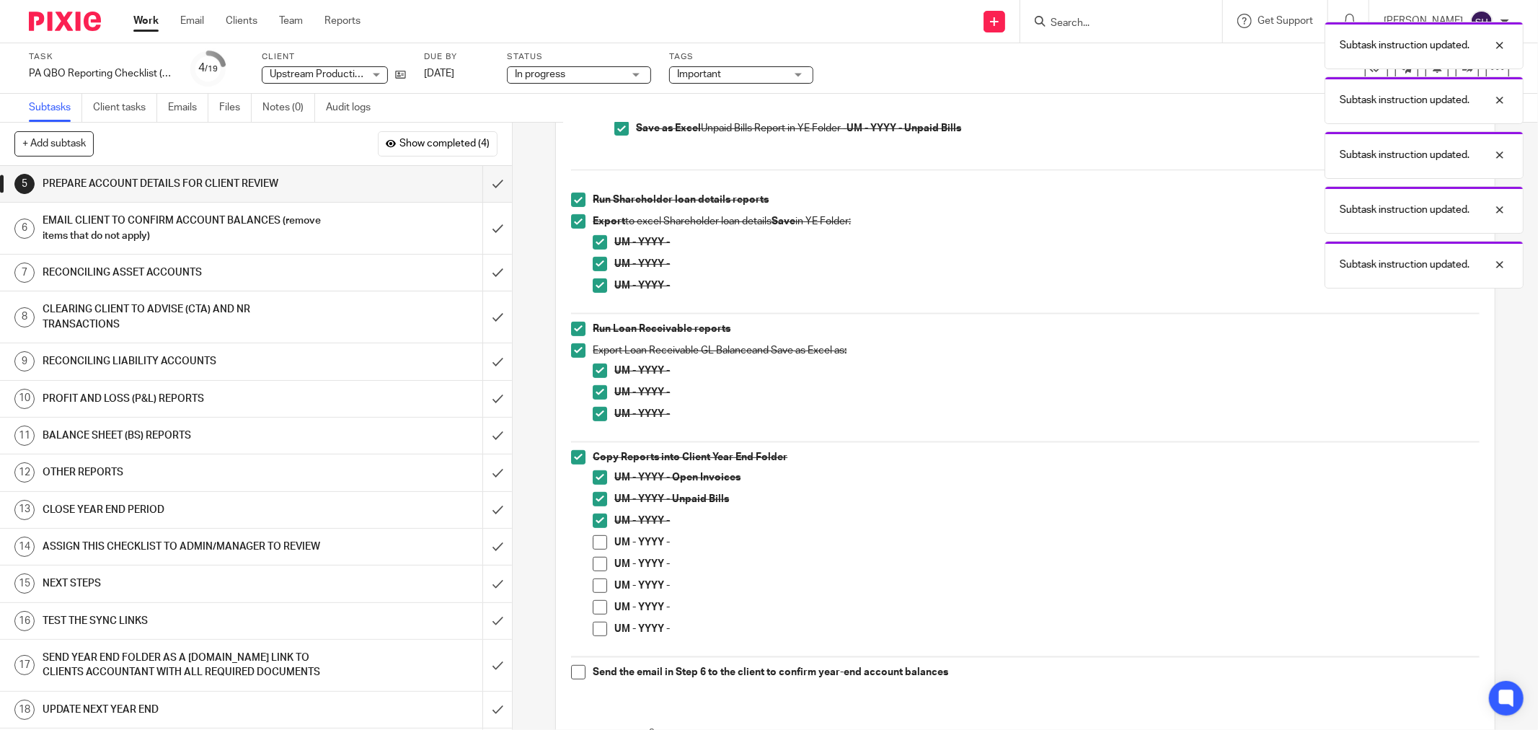
click at [597, 548] on span at bounding box center [600, 542] width 14 height 14
click at [596, 566] on span at bounding box center [600, 564] width 14 height 14
click at [593, 584] on span at bounding box center [600, 585] width 14 height 14
click at [594, 606] on span at bounding box center [600, 607] width 14 height 14
click at [593, 629] on span at bounding box center [600, 629] width 14 height 14
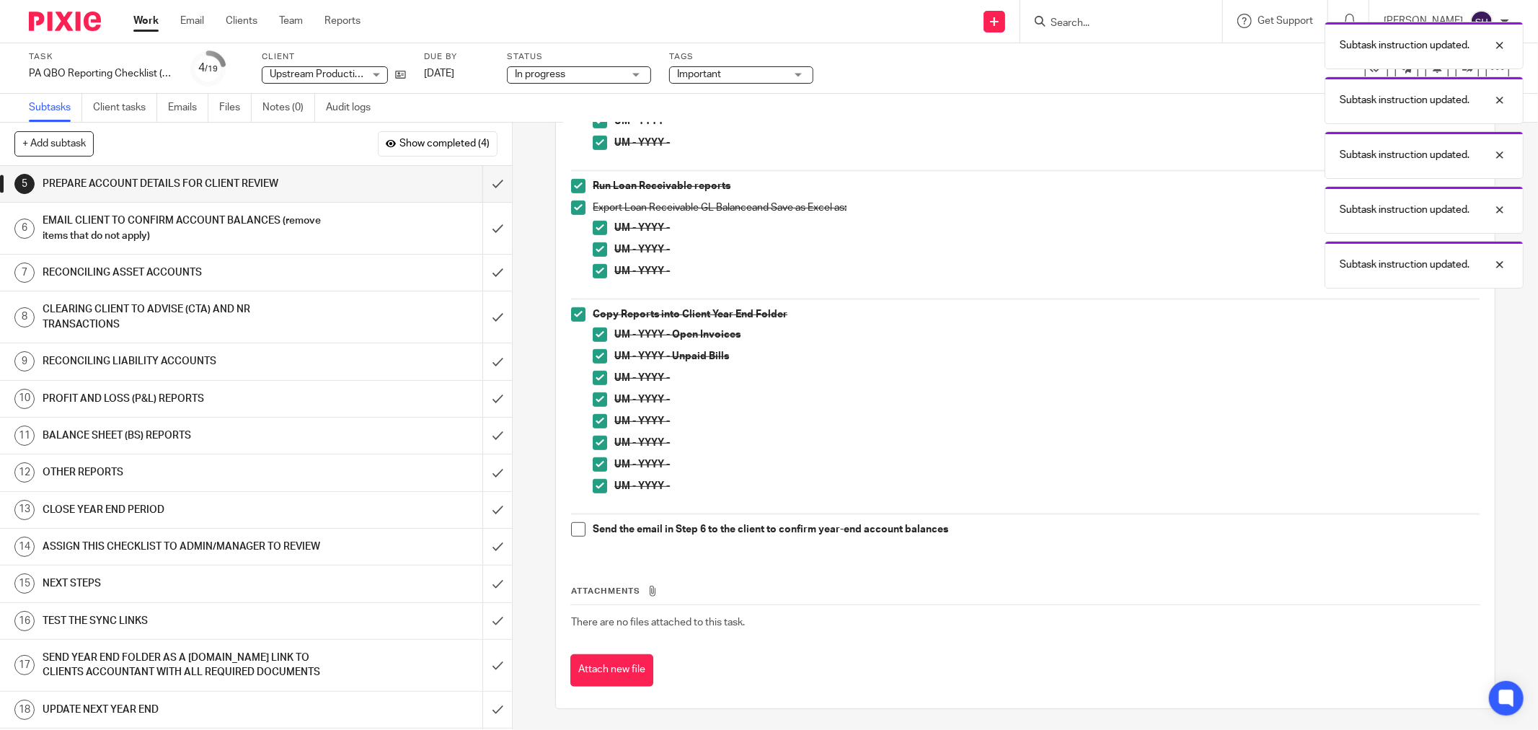
scroll to position [624, 0]
click at [571, 525] on span at bounding box center [578, 528] width 14 height 14
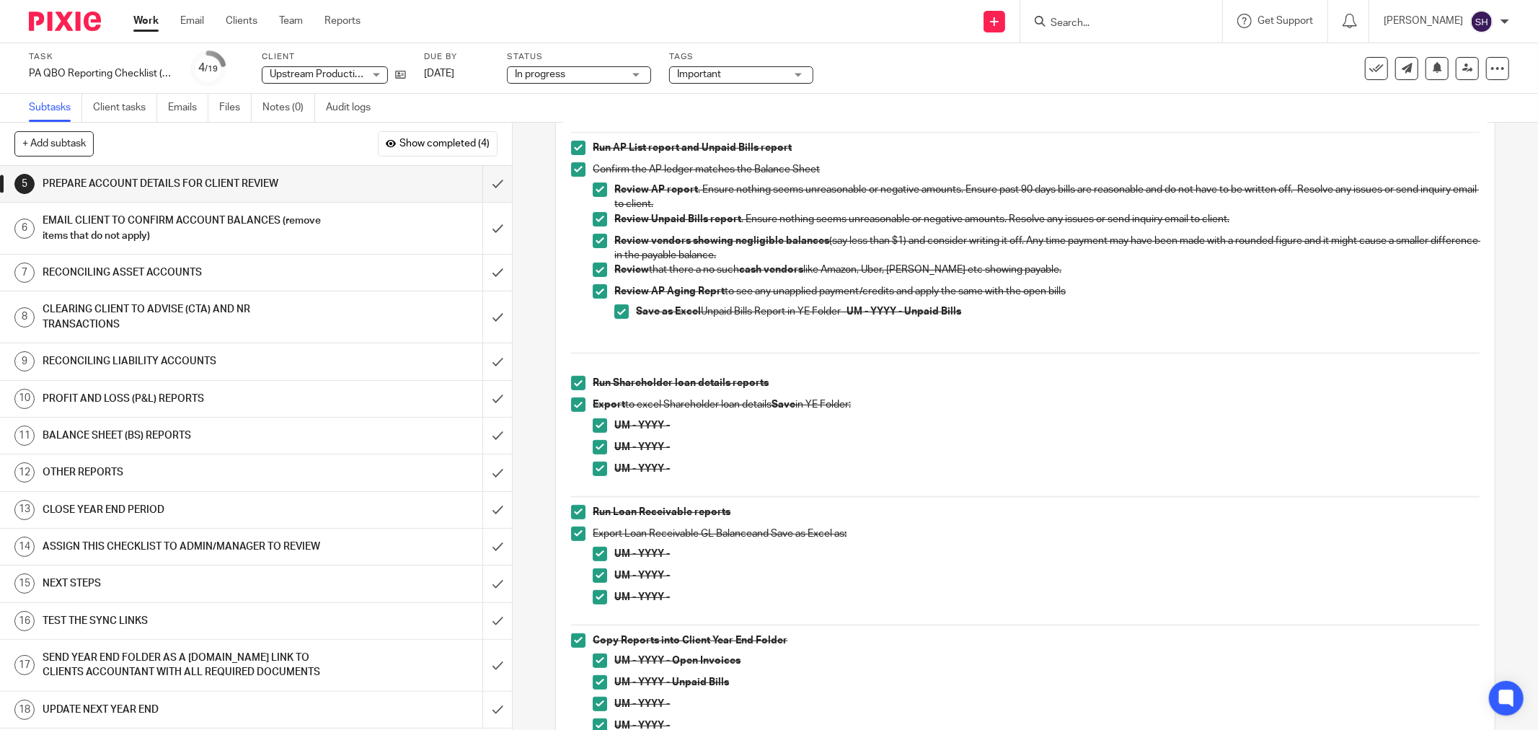
scroll to position [0, 0]
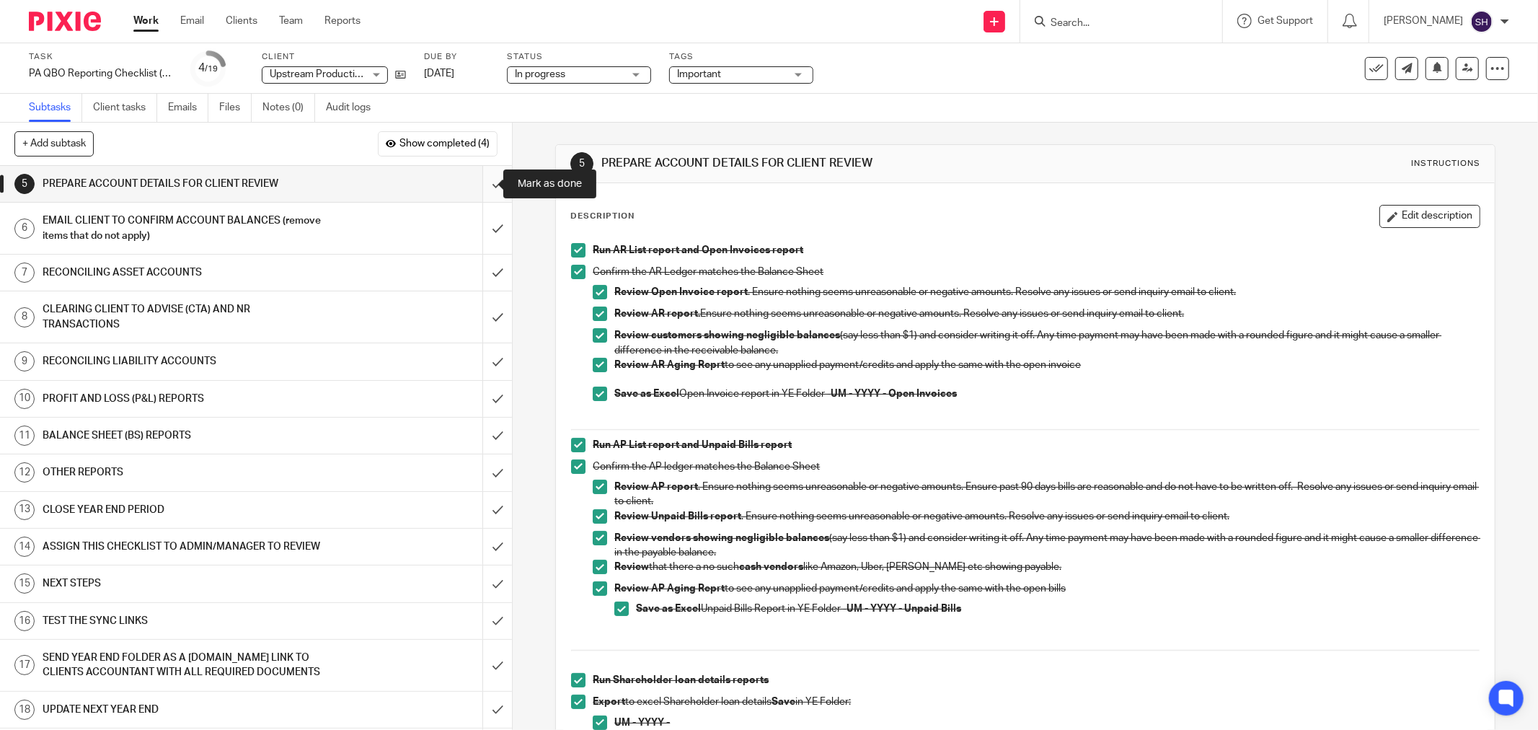
click at [485, 178] on input "submit" at bounding box center [256, 184] width 512 height 36
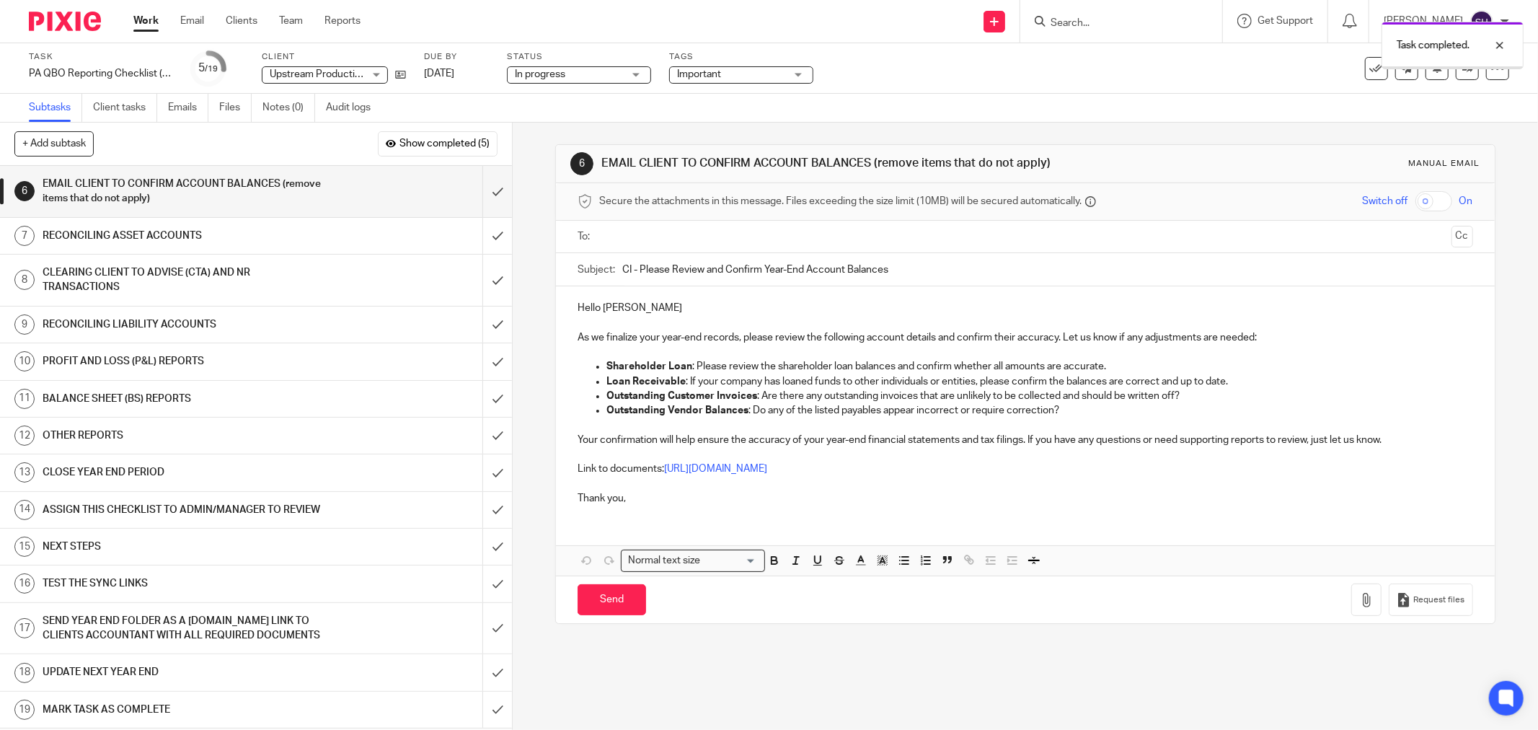
click at [647, 245] on input "text" at bounding box center [1024, 237] width 841 height 17
drag, startPoint x: 607, startPoint y: 281, endPoint x: 589, endPoint y: 282, distance: 18.0
click at [589, 282] on div "Subject: CI - Please Review and Confirm Year-End Account Balances" at bounding box center [1026, 273] width 896 height 32
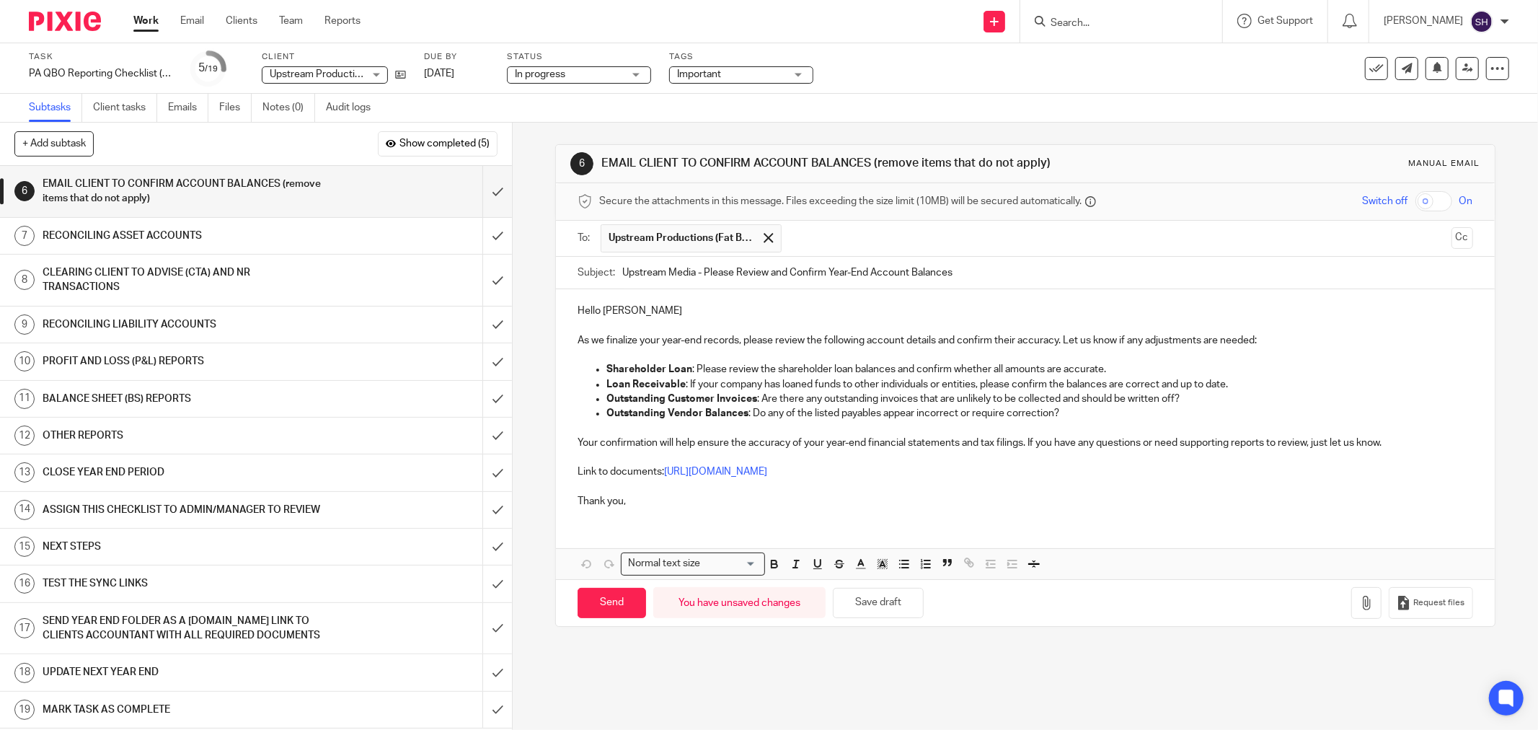
type input "Upstream Media - Please Review and Confirm Year-End Account Balances"
click at [647, 318] on p "Hello Mark" at bounding box center [1026, 311] width 896 height 14
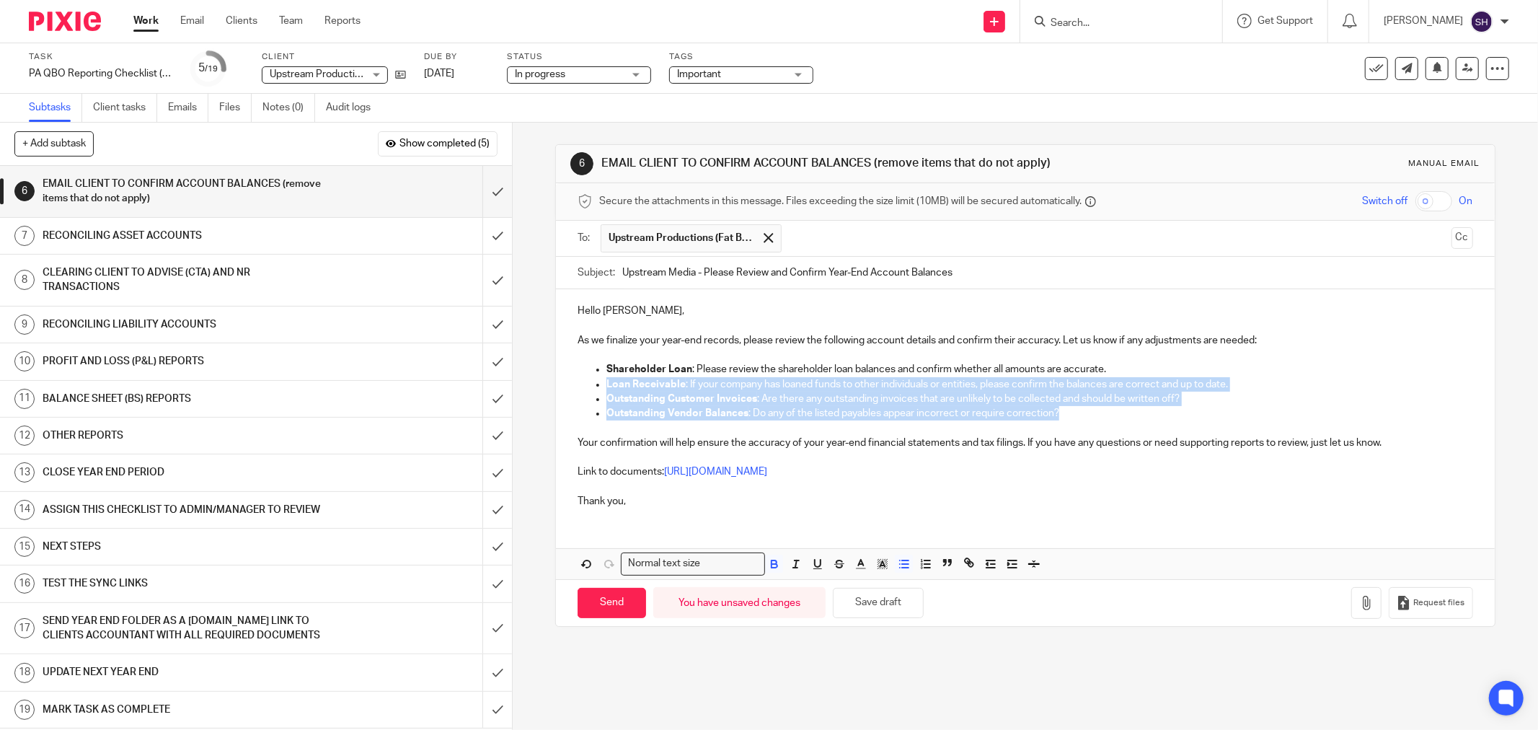
drag, startPoint x: 1093, startPoint y: 423, endPoint x: 594, endPoint y: 392, distance: 499.3
click at [594, 392] on ul "Shareholder Loan : Please review the shareholder loan balances and confirm whet…" at bounding box center [1026, 398] width 896 height 73
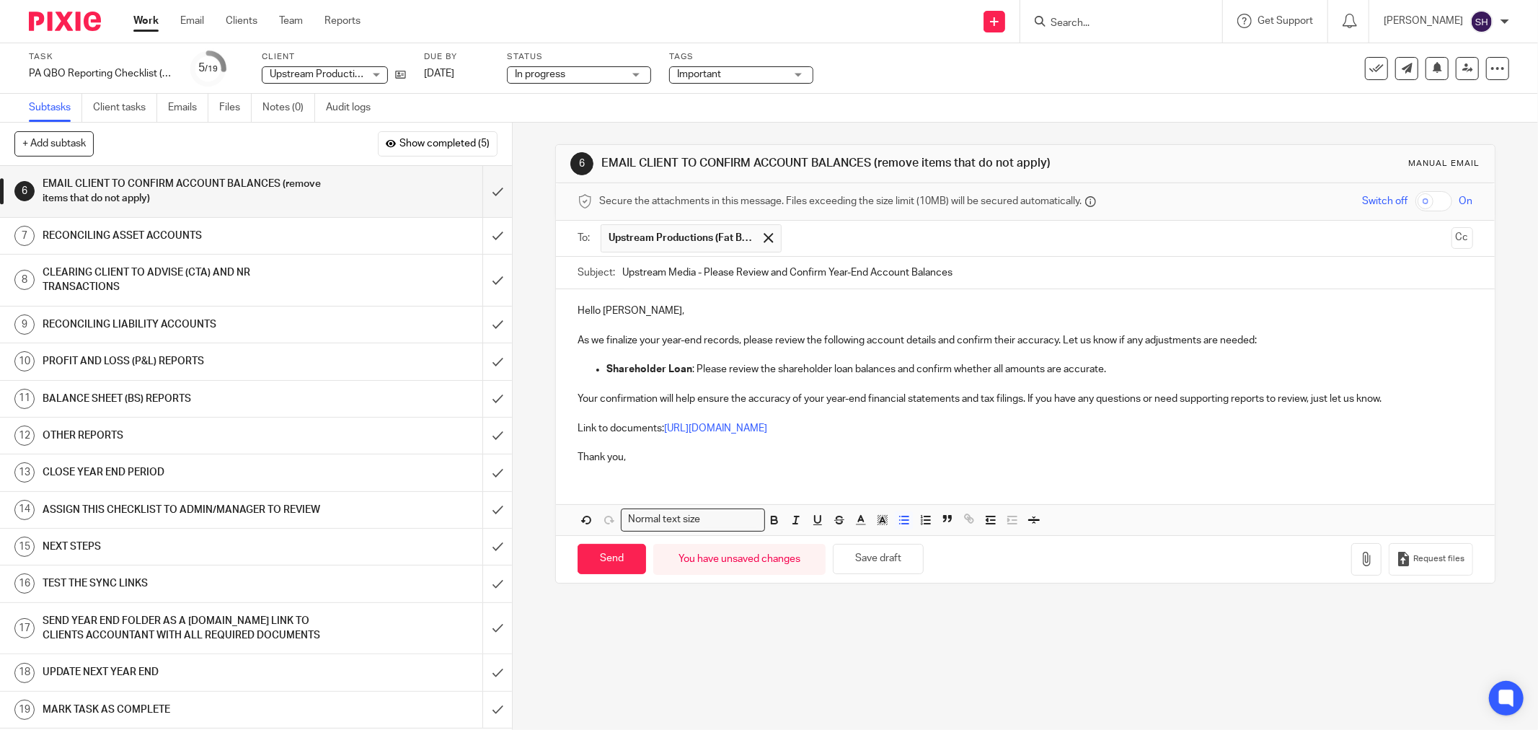
click at [661, 345] on p "As we finalize your year-end records, please review the following account detai…" at bounding box center [1026, 340] width 896 height 14
drag, startPoint x: 995, startPoint y: 435, endPoint x: 949, endPoint y: 441, distance: 46.6
click at [767, 433] on link "https://ln5.sync.com/dl/3d1ea8df0#7iei6vqb-mvw7hd57-arfhwdap-zrgrsnqd" at bounding box center [715, 428] width 103 height 10
drag, startPoint x: 958, startPoint y: 455, endPoint x: 959, endPoint y: 464, distance: 9.5
click at [959, 464] on div "https://ln5.sync.com/dl/3d1ea8df0#7iei6vqb-mvw7hd57-arfhwdap-zrgrsnqd Remove Ed…" at bounding box center [976, 470] width 133 height 75
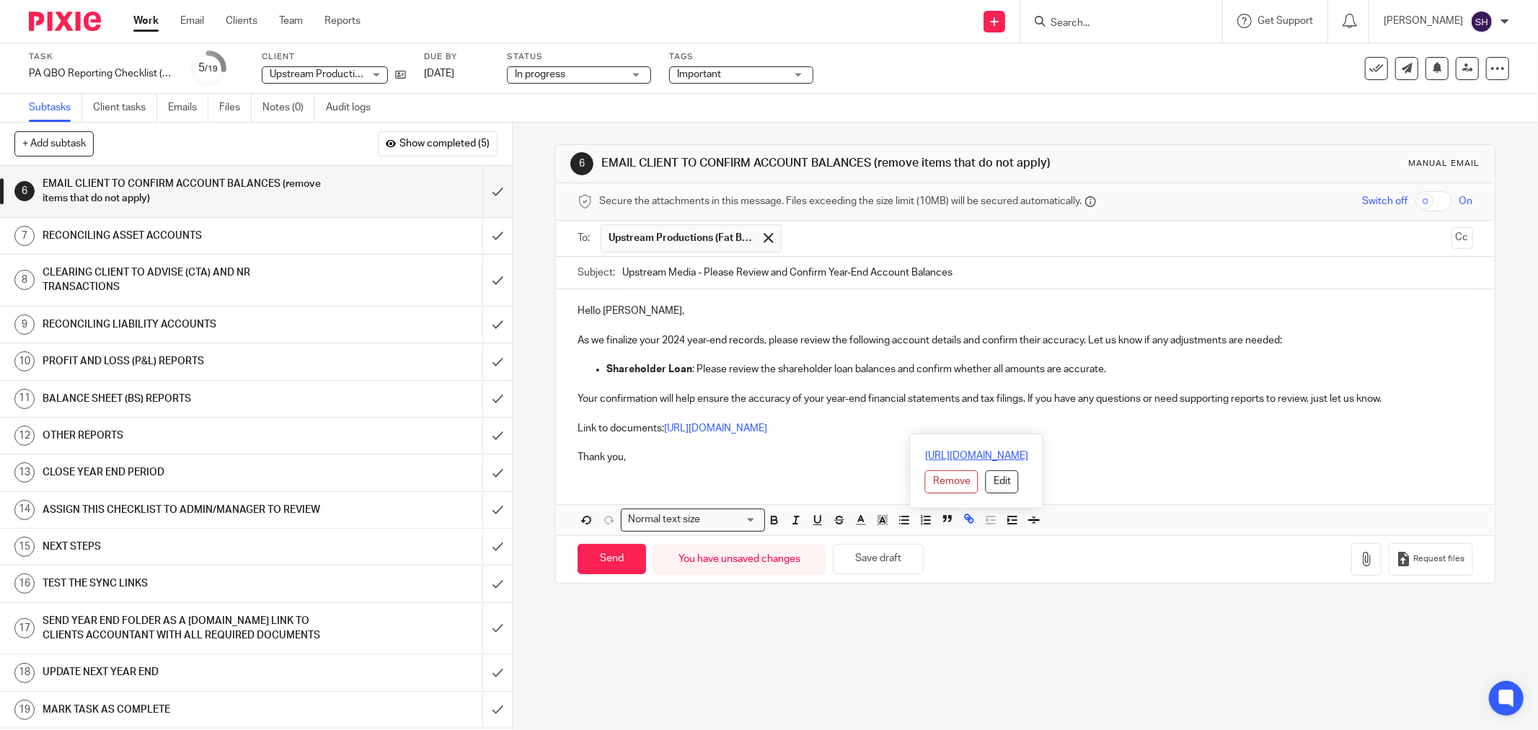
click at [959, 463] on link "https://ln5.sync.com/dl/3d1ea8df0#7iei6vqb-mvw7hd57-arfhwdap-zrgrsnqd" at bounding box center [976, 456] width 103 height 14
click at [660, 464] on p "Thank you," at bounding box center [1026, 457] width 896 height 14
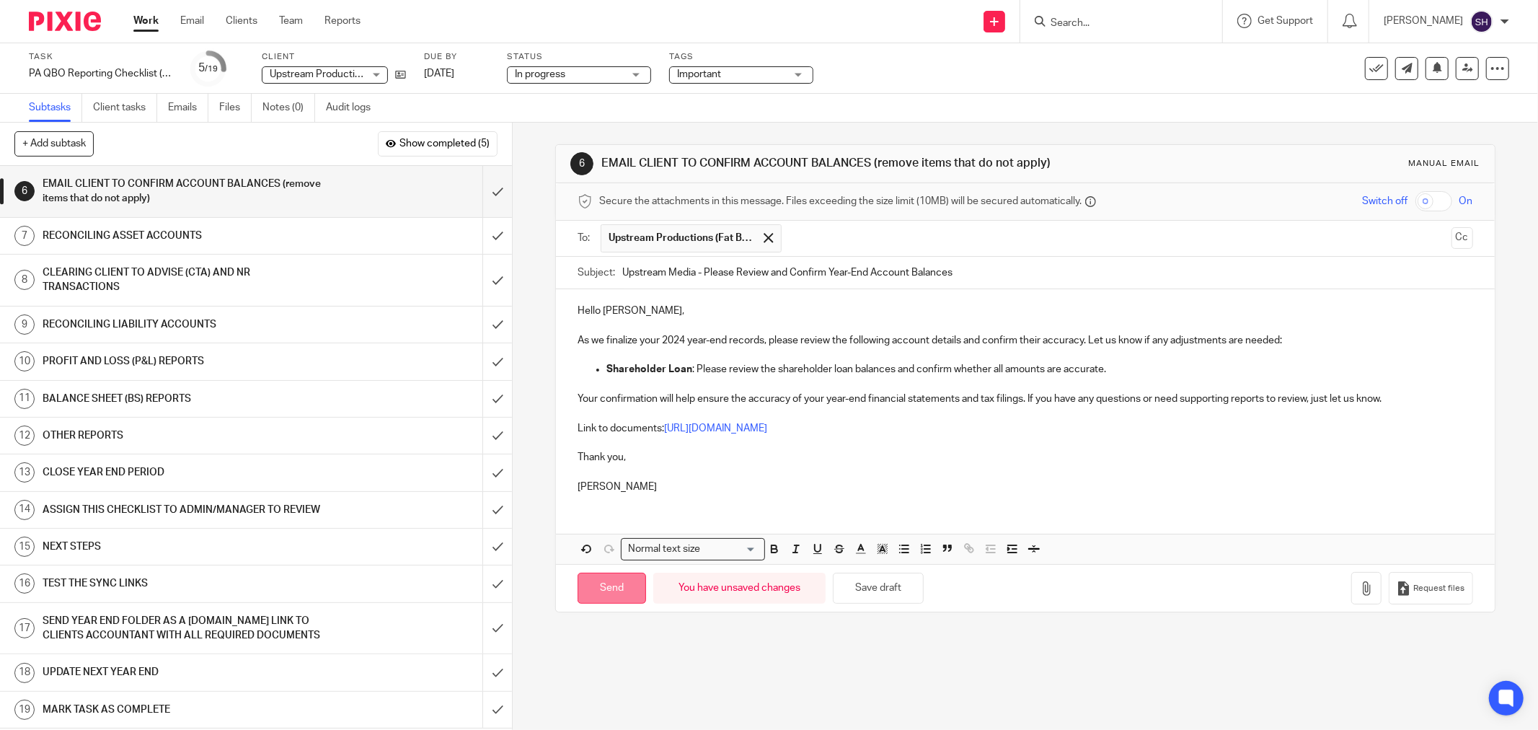
click at [622, 591] on input "Send" at bounding box center [612, 588] width 69 height 31
type input "Sent"
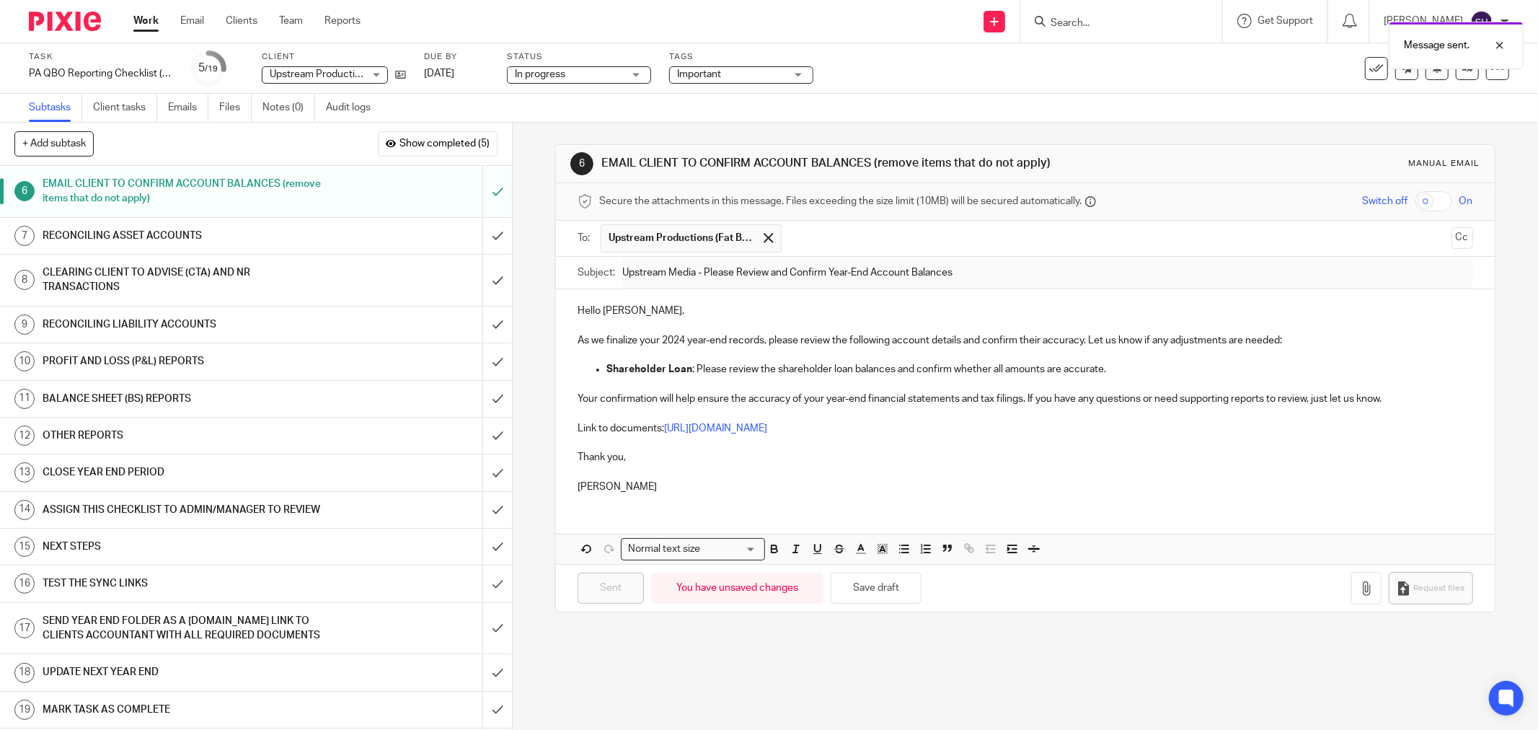
click at [272, 235] on h1 "RECONCILING ASSET ACCOUNTS" at bounding box center [185, 236] width 284 height 22
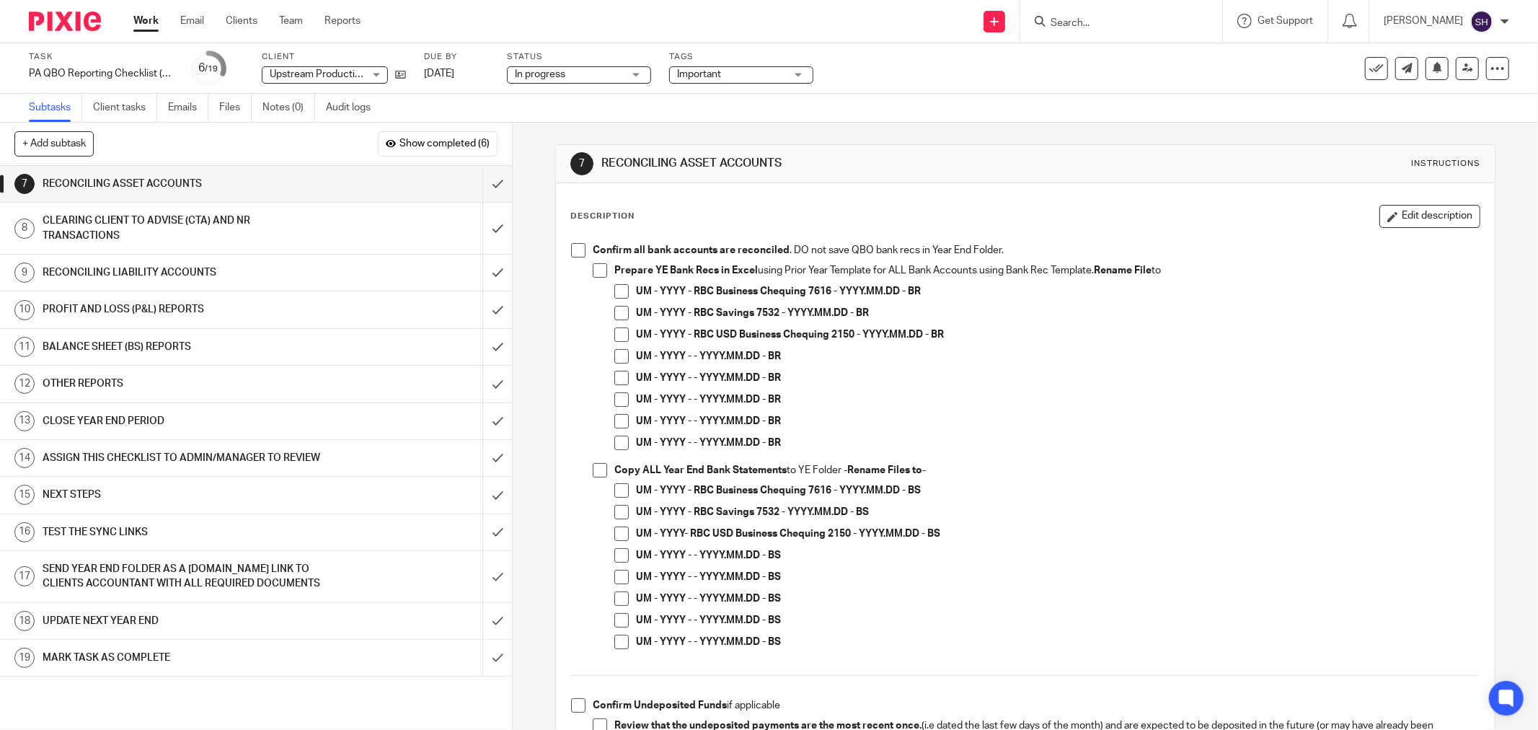
click at [577, 254] on span at bounding box center [578, 250] width 14 height 14
click at [596, 269] on span at bounding box center [600, 270] width 14 height 14
click at [617, 289] on span at bounding box center [621, 291] width 14 height 14
click at [620, 309] on span at bounding box center [621, 313] width 14 height 14
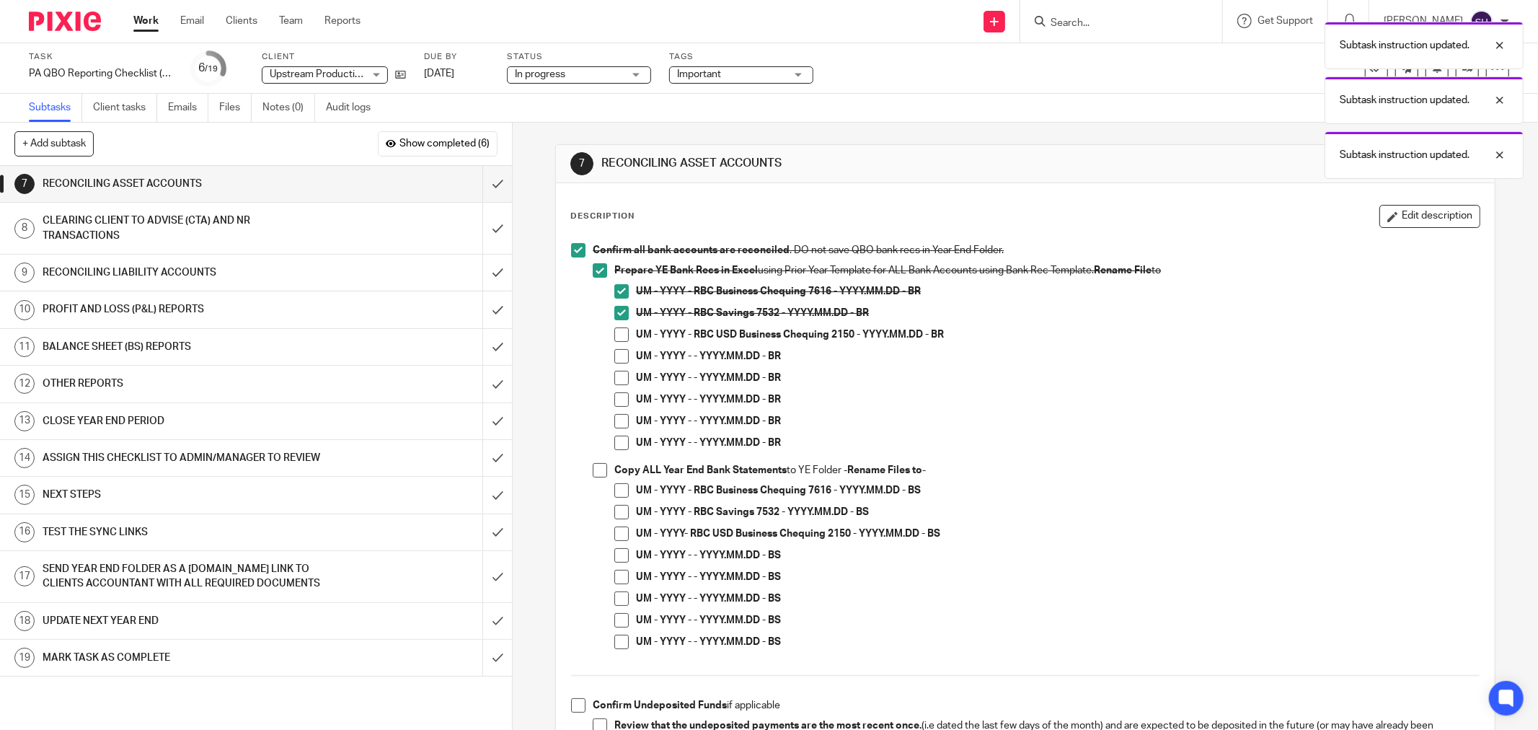
drag, startPoint x: 619, startPoint y: 330, endPoint x: 619, endPoint y: 350, distance: 19.5
click at [619, 332] on span at bounding box center [621, 334] width 14 height 14
click at [619, 351] on span at bounding box center [621, 356] width 14 height 14
click at [620, 376] on span at bounding box center [621, 378] width 14 height 14
drag, startPoint x: 618, startPoint y: 397, endPoint x: 616, endPoint y: 415, distance: 18.2
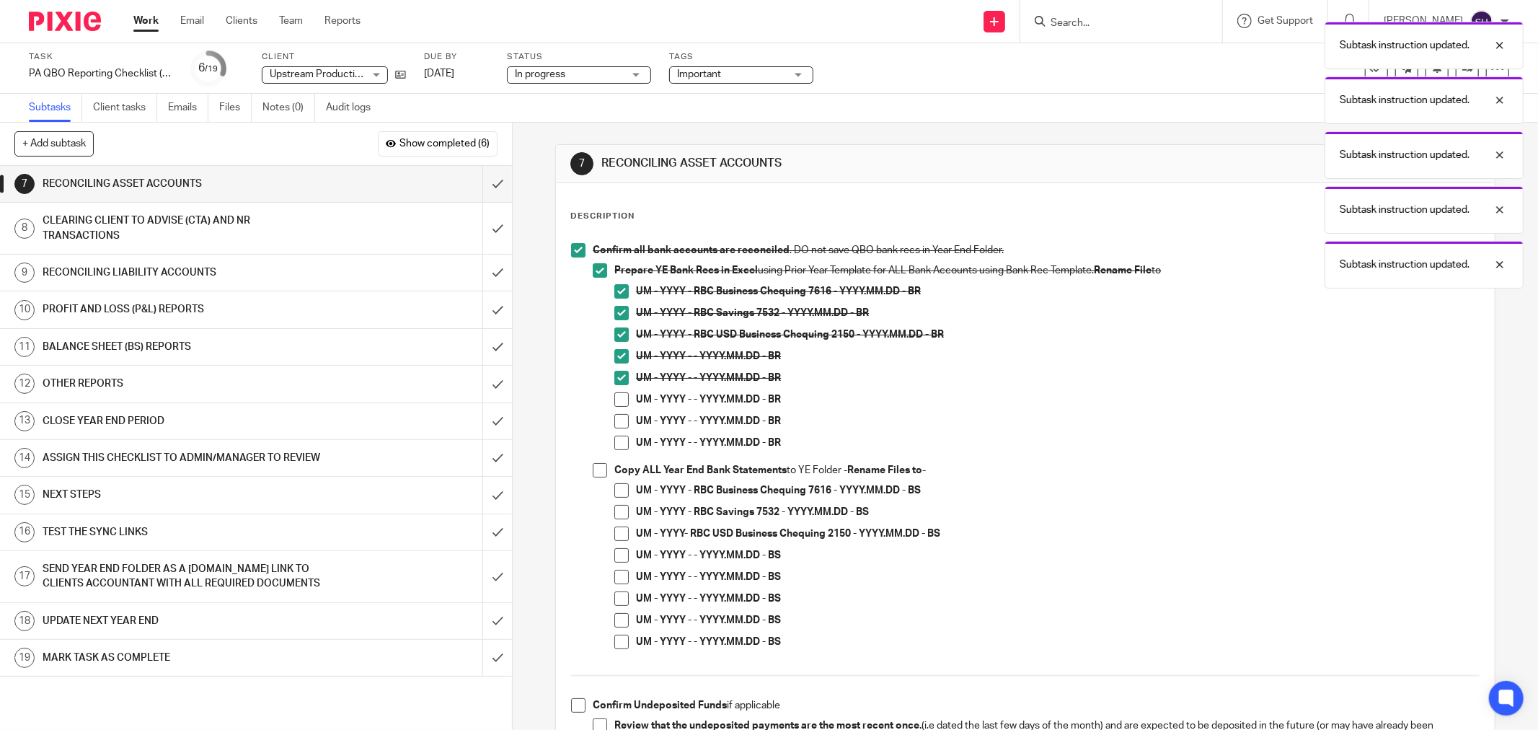
click at [618, 399] on span at bounding box center [621, 399] width 14 height 14
drag, startPoint x: 616, startPoint y: 415, endPoint x: 619, endPoint y: 433, distance: 19.0
click at [616, 417] on span at bounding box center [621, 421] width 14 height 14
click at [620, 439] on span at bounding box center [621, 443] width 14 height 14
click at [594, 472] on span at bounding box center [600, 470] width 14 height 14
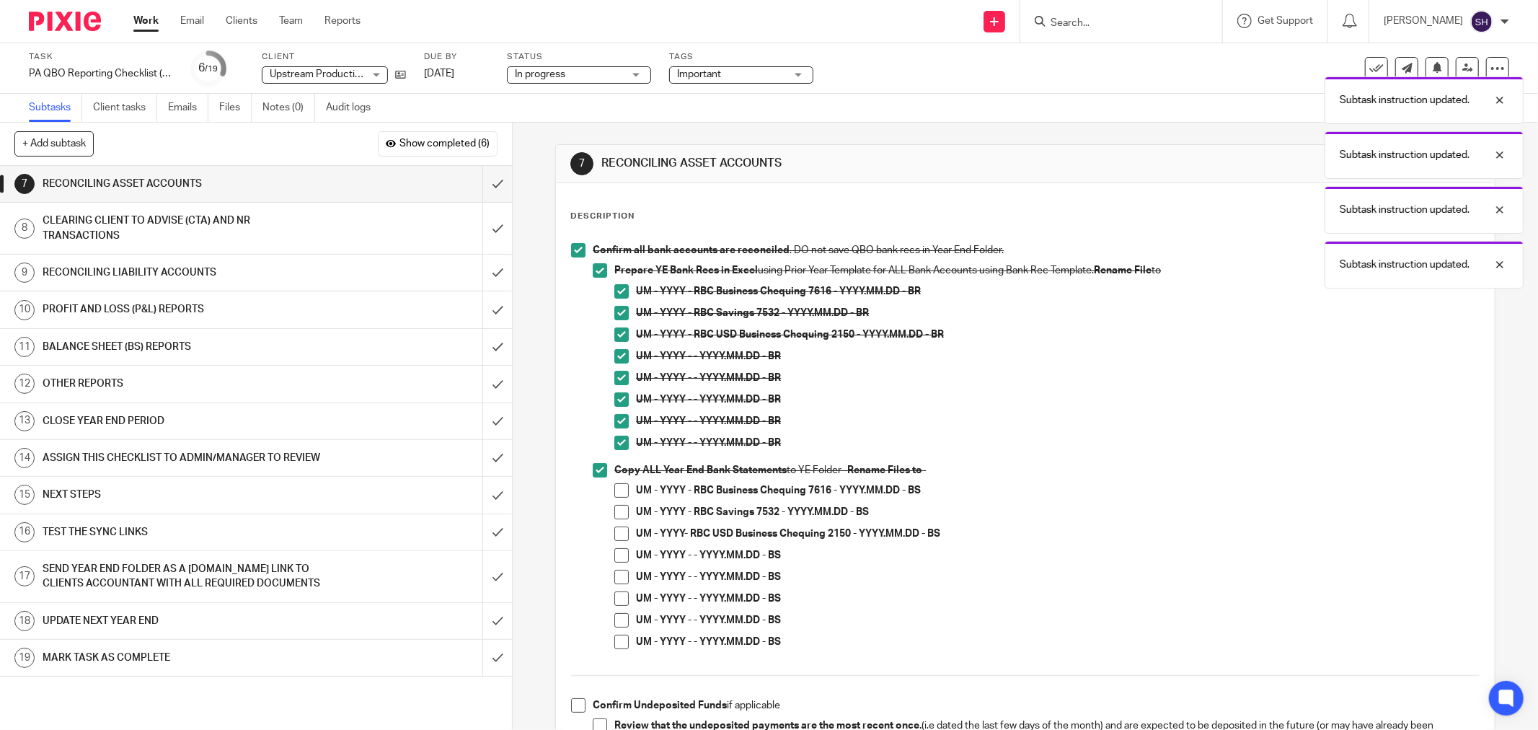
drag, startPoint x: 621, startPoint y: 554, endPoint x: 616, endPoint y: 568, distance: 15.3
click at [620, 554] on span at bounding box center [621, 555] width 14 height 14
click at [614, 580] on span at bounding box center [621, 577] width 14 height 14
click at [614, 599] on span at bounding box center [621, 598] width 14 height 14
click at [617, 618] on span at bounding box center [621, 620] width 14 height 14
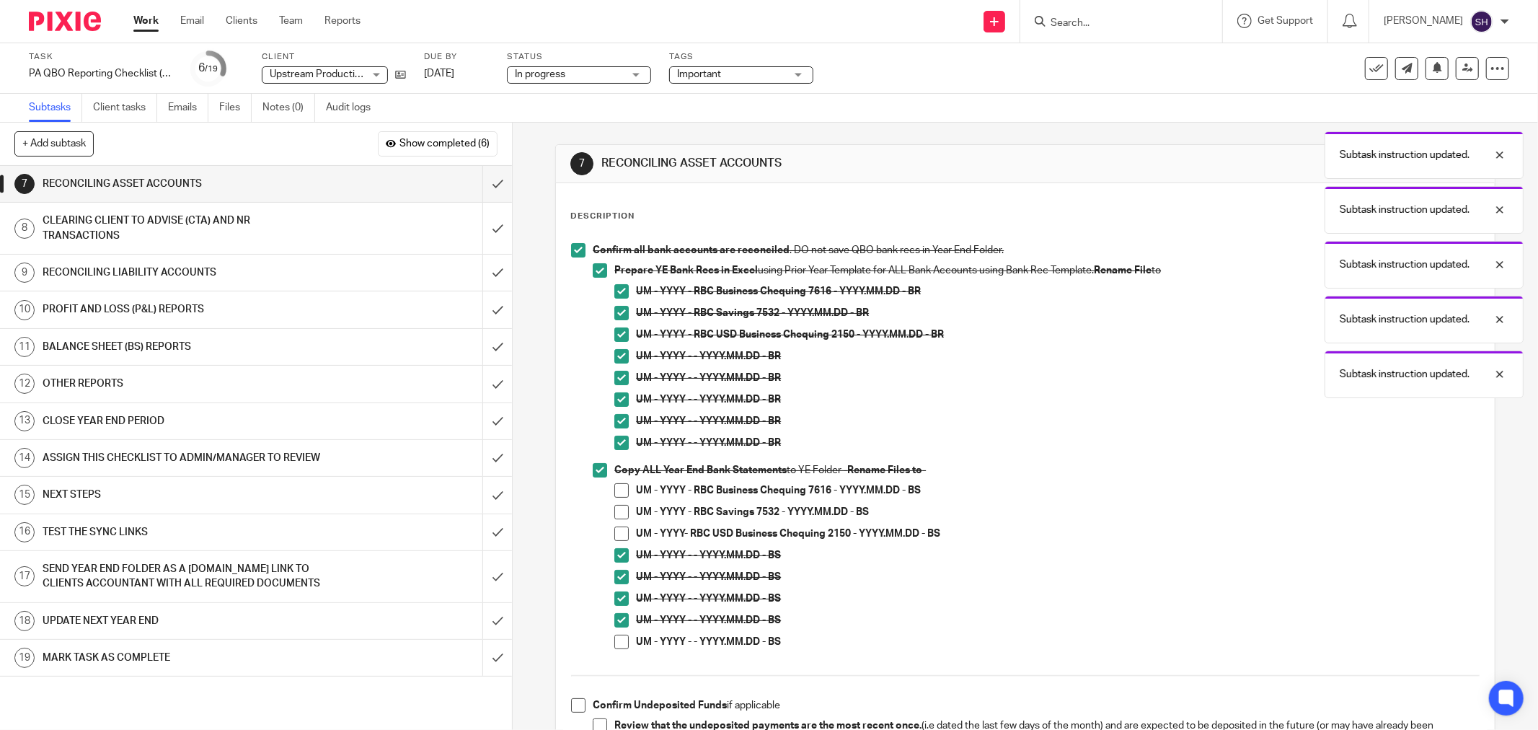
click at [617, 633] on li "UM - YYYY - - YYYY.MM.DD - BS" at bounding box center [1046, 624] width 865 height 22
click at [621, 643] on span at bounding box center [621, 642] width 14 height 14
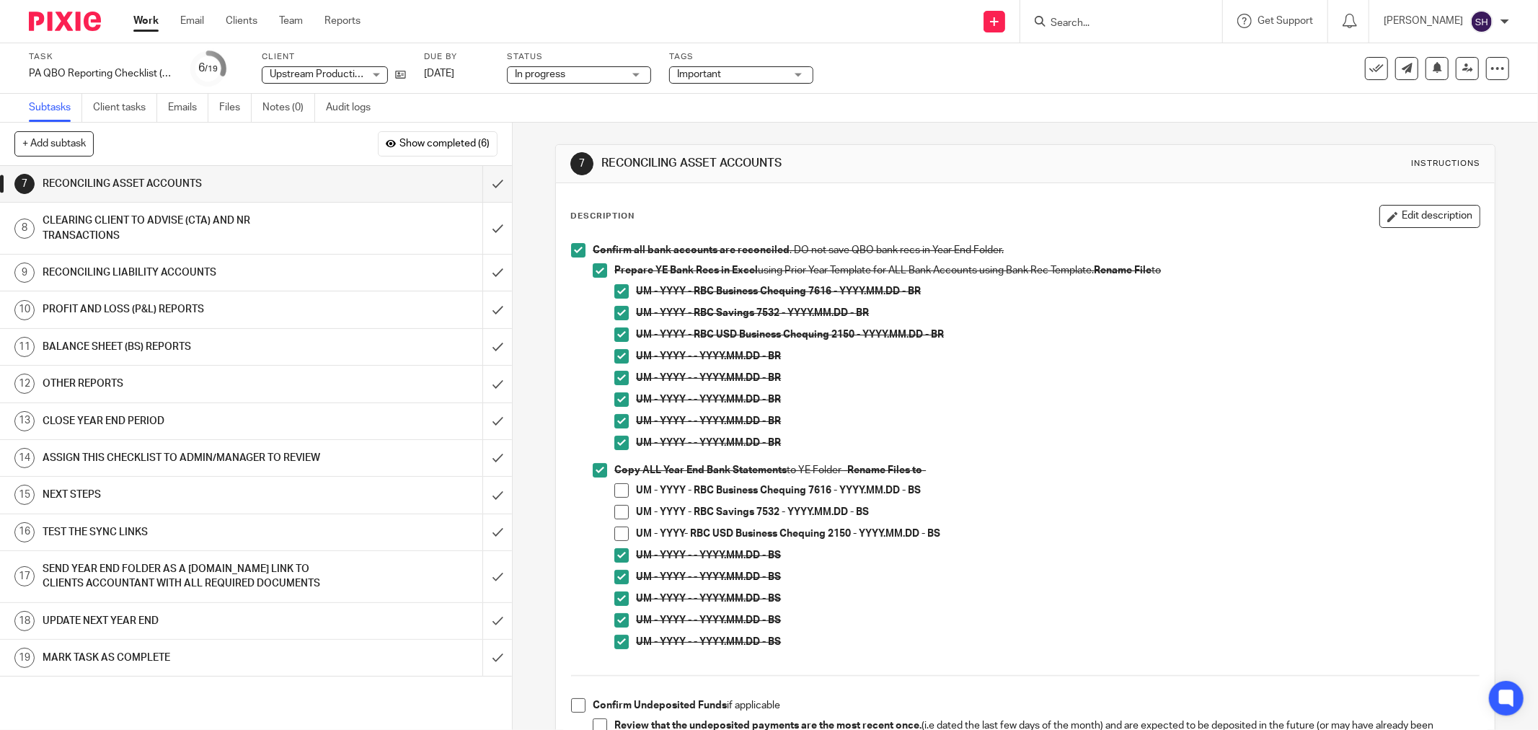
click at [623, 532] on span at bounding box center [621, 533] width 14 height 14
click at [619, 511] on span at bounding box center [621, 512] width 14 height 14
click at [618, 493] on span at bounding box center [621, 490] width 14 height 14
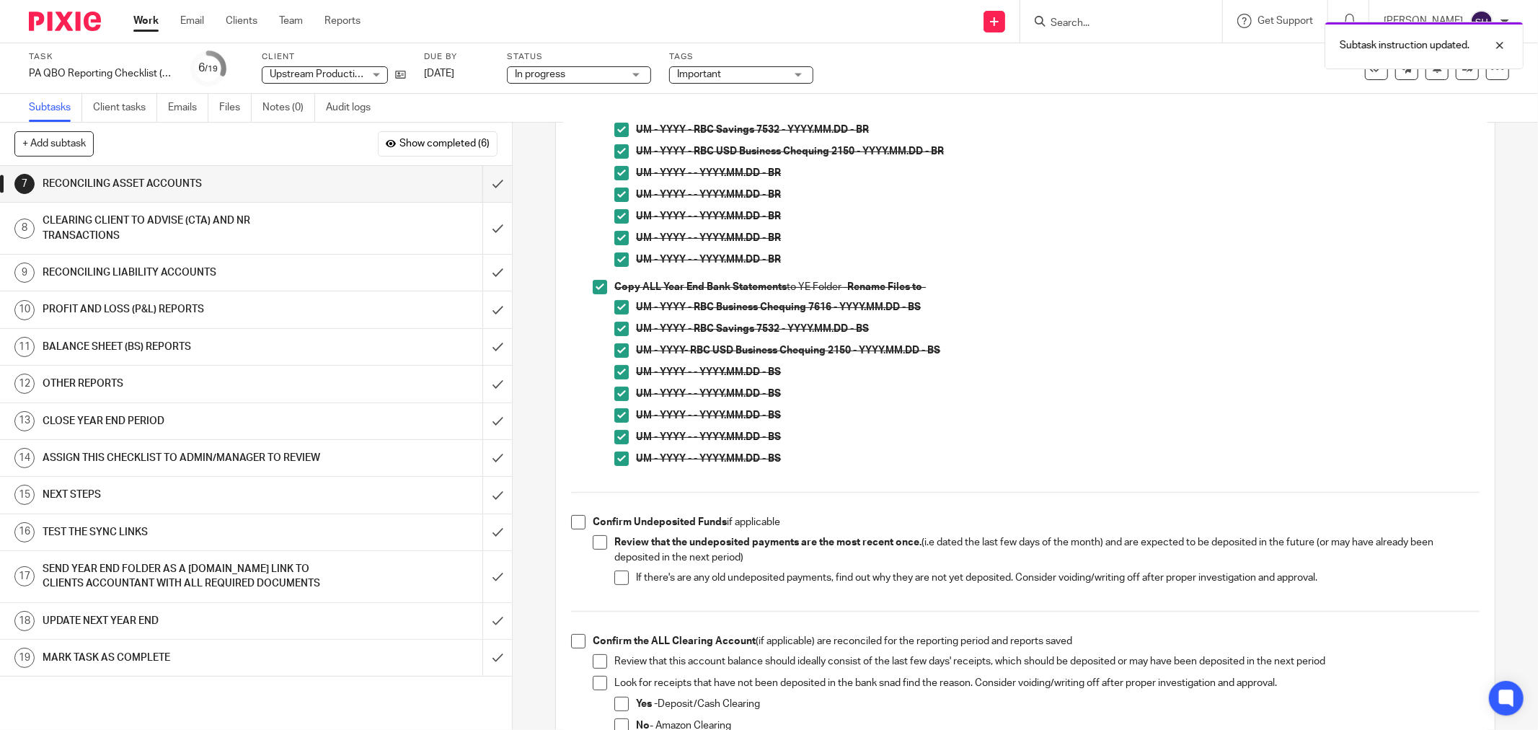
scroll to position [480, 0]
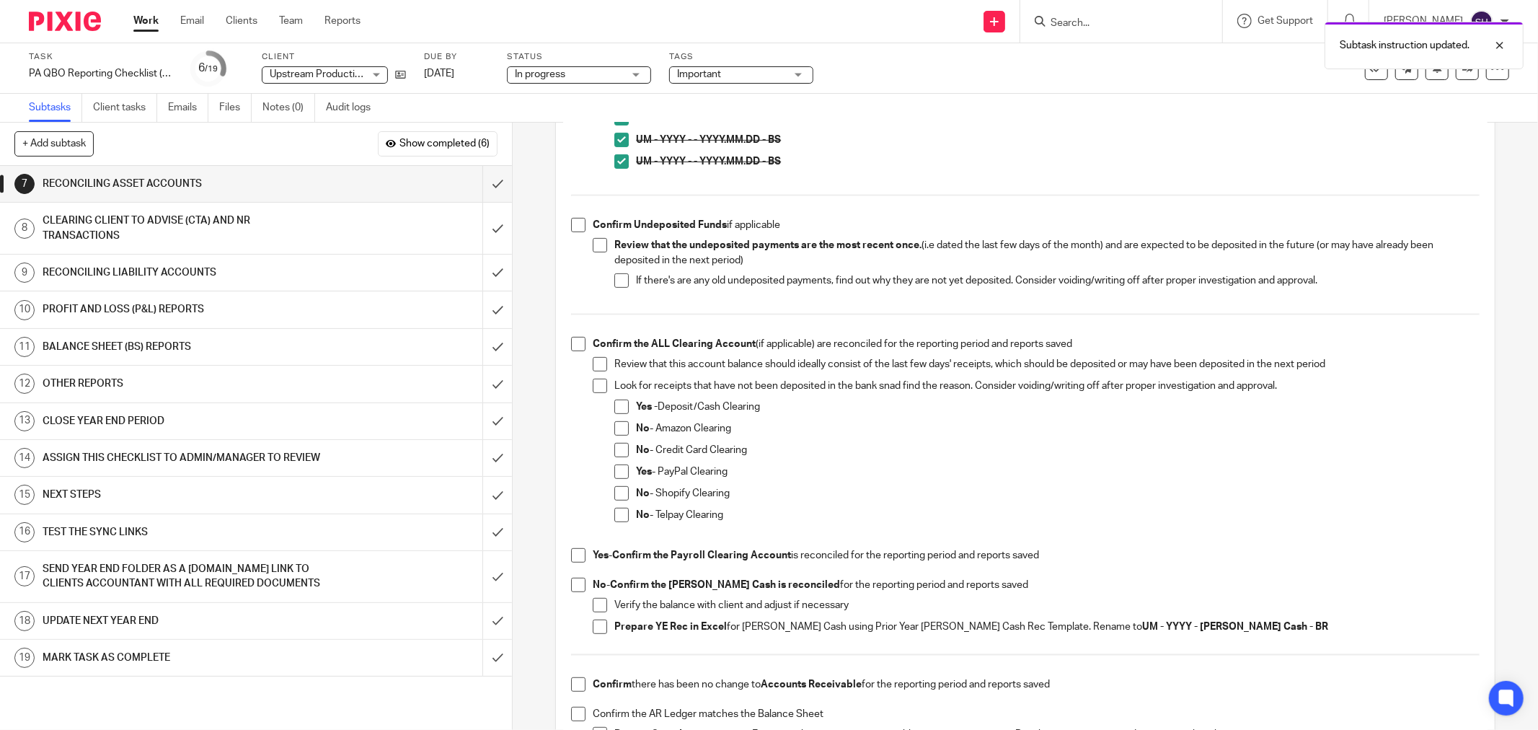
click at [580, 226] on span at bounding box center [578, 225] width 14 height 14
drag, startPoint x: 594, startPoint y: 246, endPoint x: 614, endPoint y: 270, distance: 31.8
click at [594, 247] on span at bounding box center [600, 245] width 14 height 14
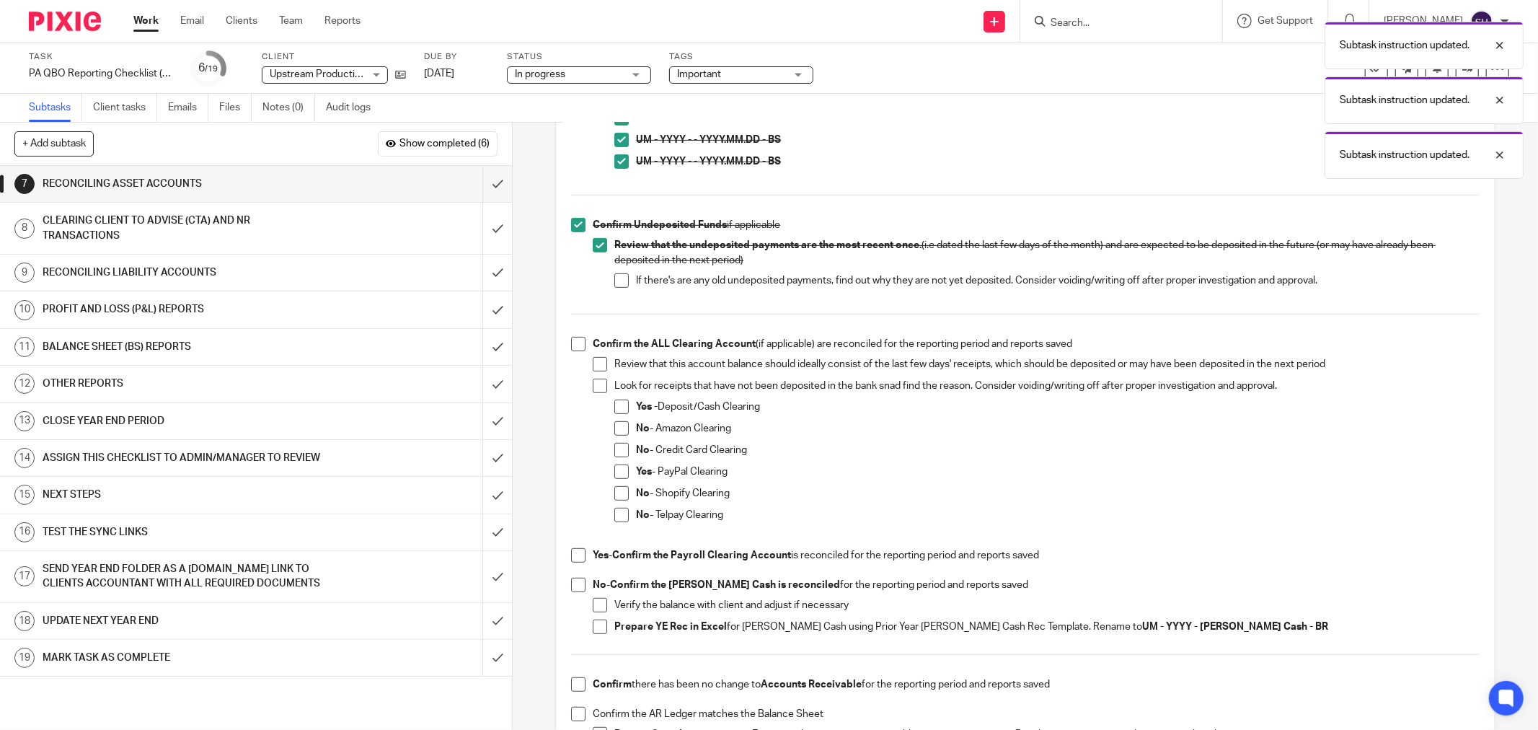
click at [617, 276] on span at bounding box center [621, 280] width 14 height 14
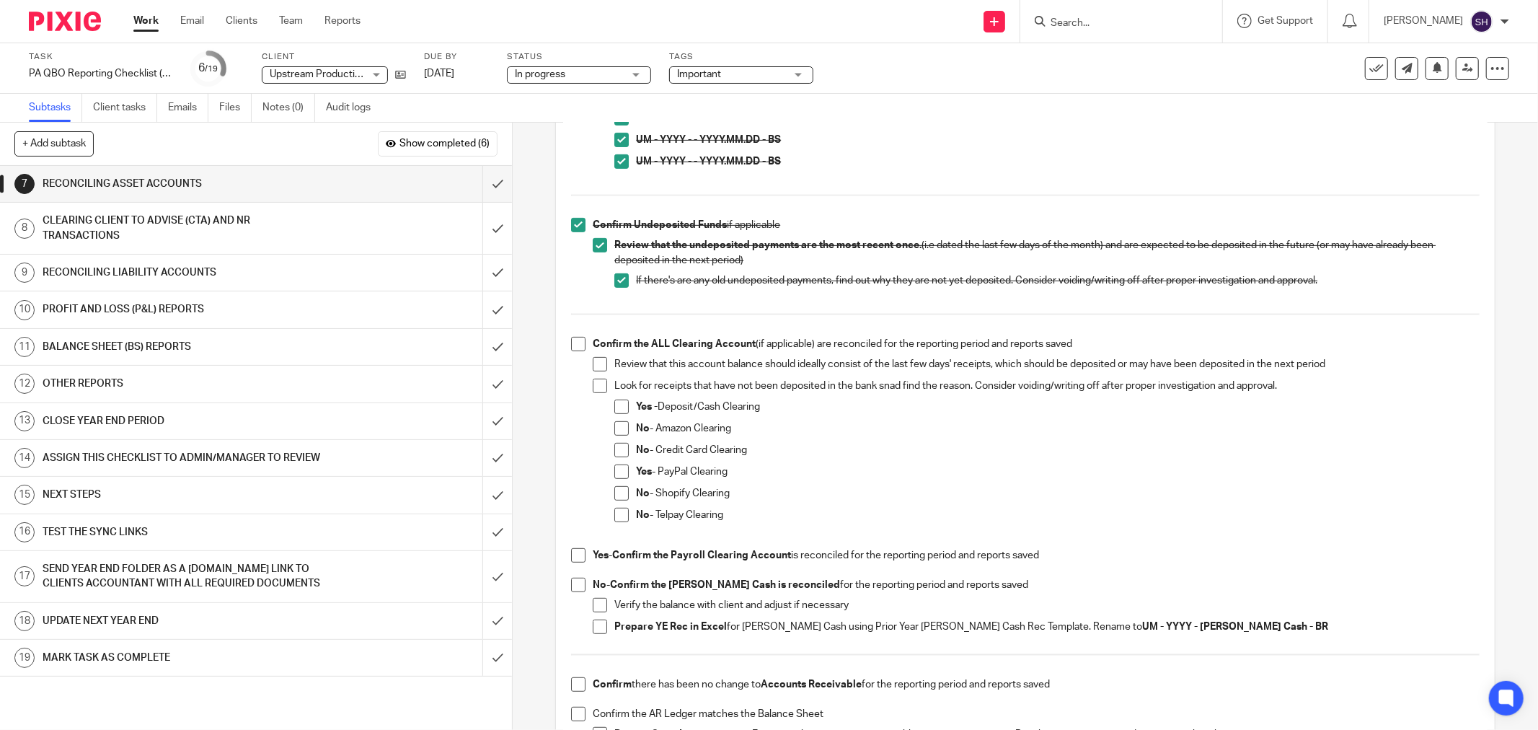
click at [576, 342] on span at bounding box center [578, 344] width 14 height 14
click at [594, 364] on span at bounding box center [600, 364] width 14 height 14
drag, startPoint x: 595, startPoint y: 378, endPoint x: 607, endPoint y: 390, distance: 17.3
click at [596, 379] on span at bounding box center [600, 386] width 14 height 14
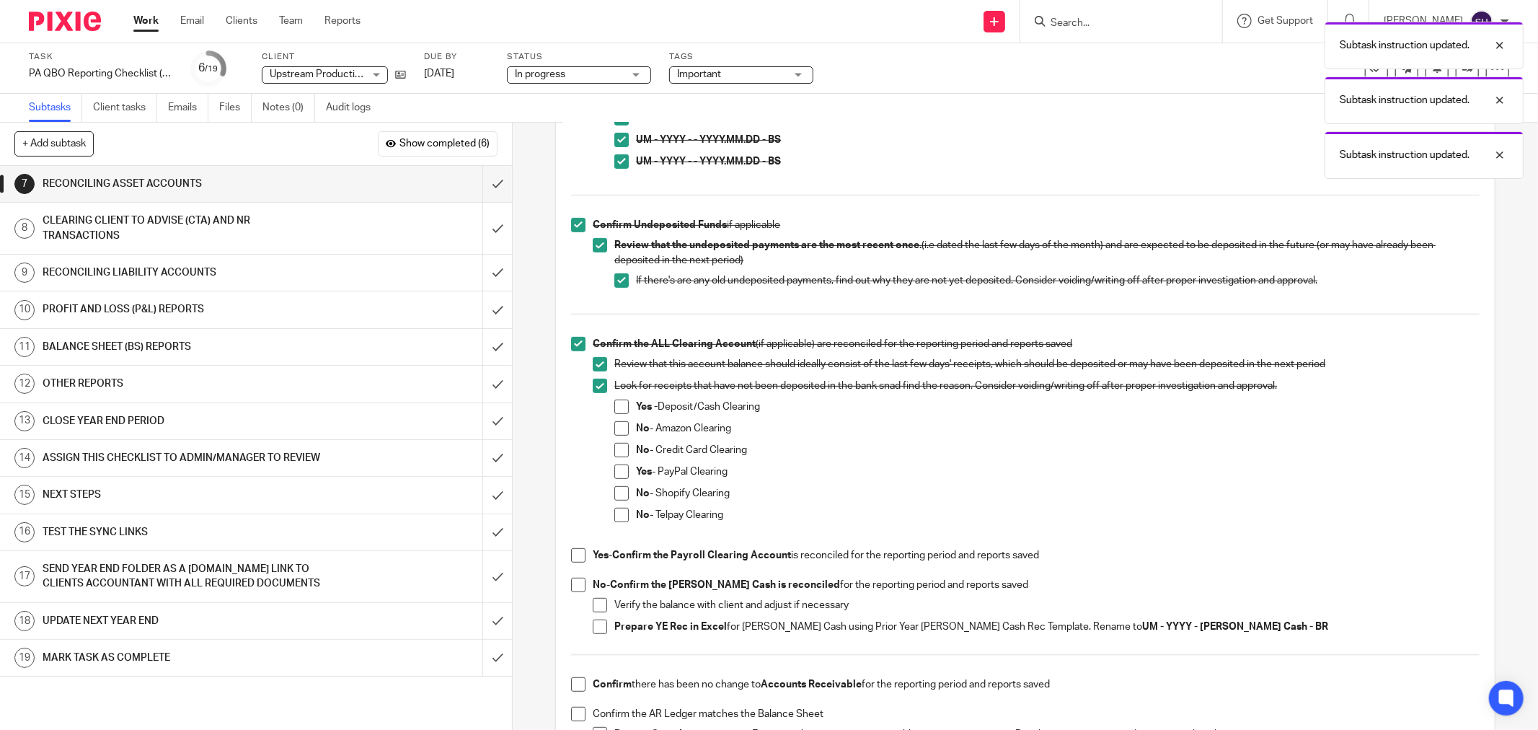
click at [617, 404] on span at bounding box center [621, 407] width 14 height 14
click at [617, 428] on span at bounding box center [621, 428] width 14 height 14
click at [624, 451] on span at bounding box center [621, 450] width 14 height 14
click at [614, 470] on span at bounding box center [621, 471] width 14 height 14
click at [614, 495] on span at bounding box center [621, 493] width 14 height 14
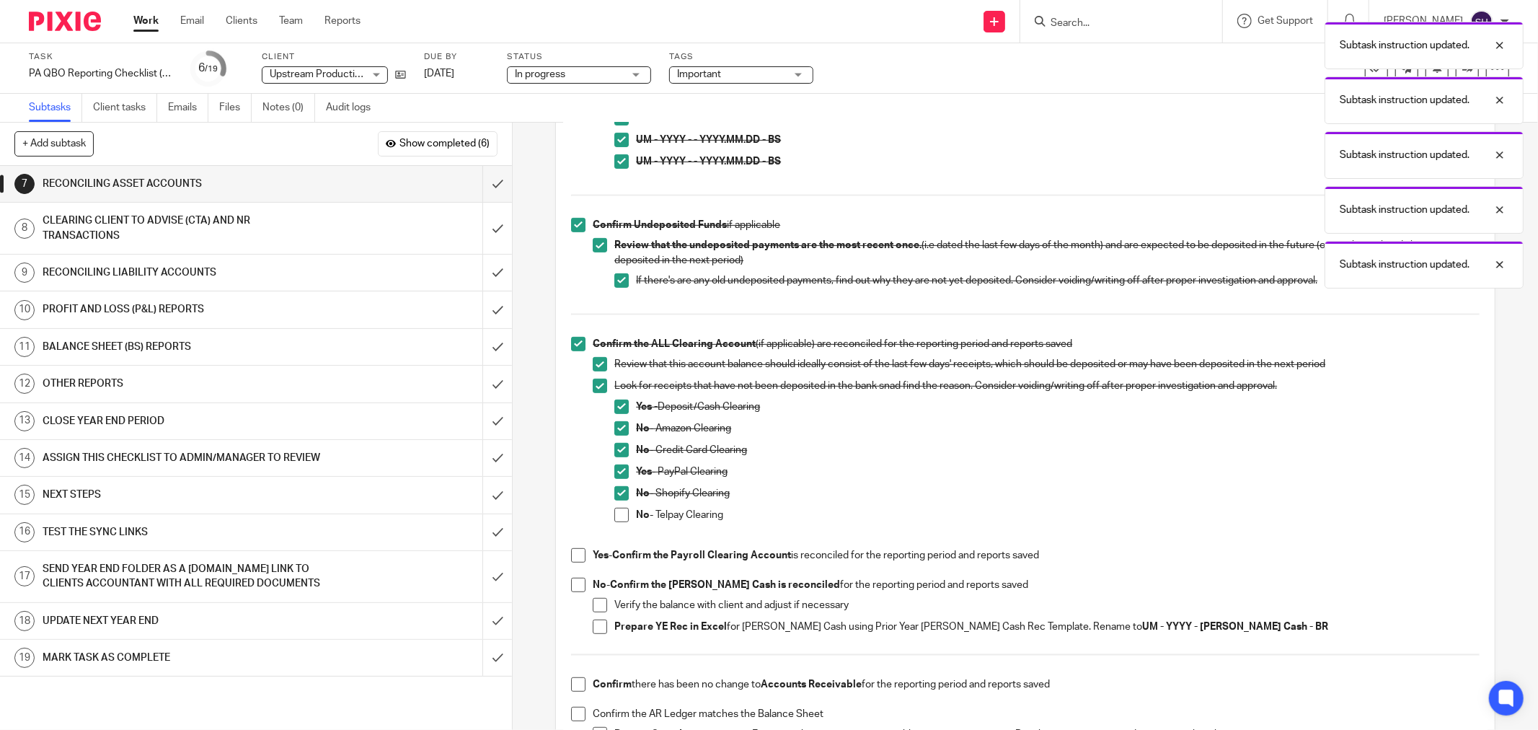
click at [617, 510] on span at bounding box center [621, 515] width 14 height 14
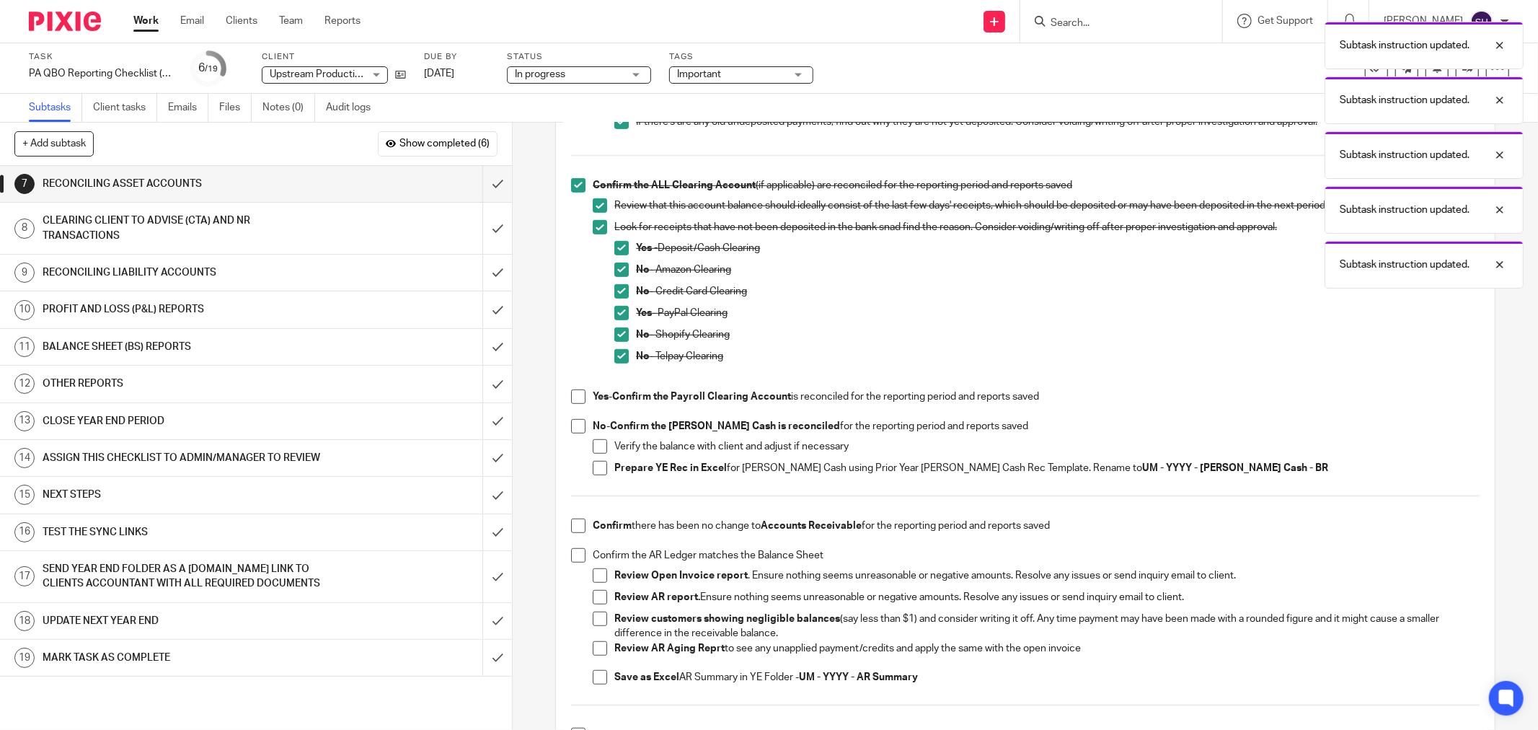
scroll to position [640, 0]
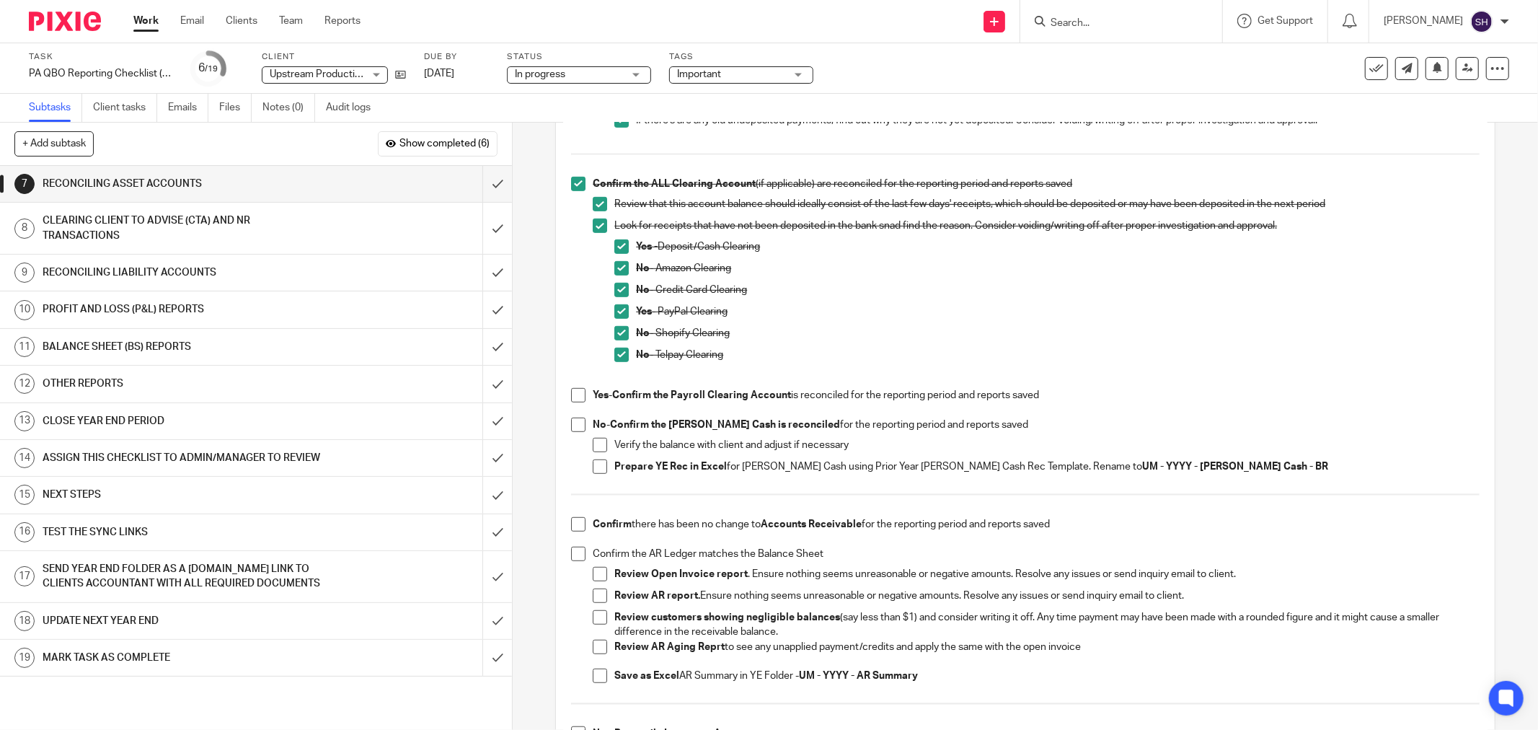
click at [572, 422] on span at bounding box center [578, 425] width 14 height 14
click at [594, 443] on span at bounding box center [600, 445] width 14 height 14
drag, startPoint x: 593, startPoint y: 467, endPoint x: 601, endPoint y: 482, distance: 16.5
click at [593, 469] on span at bounding box center [600, 466] width 14 height 14
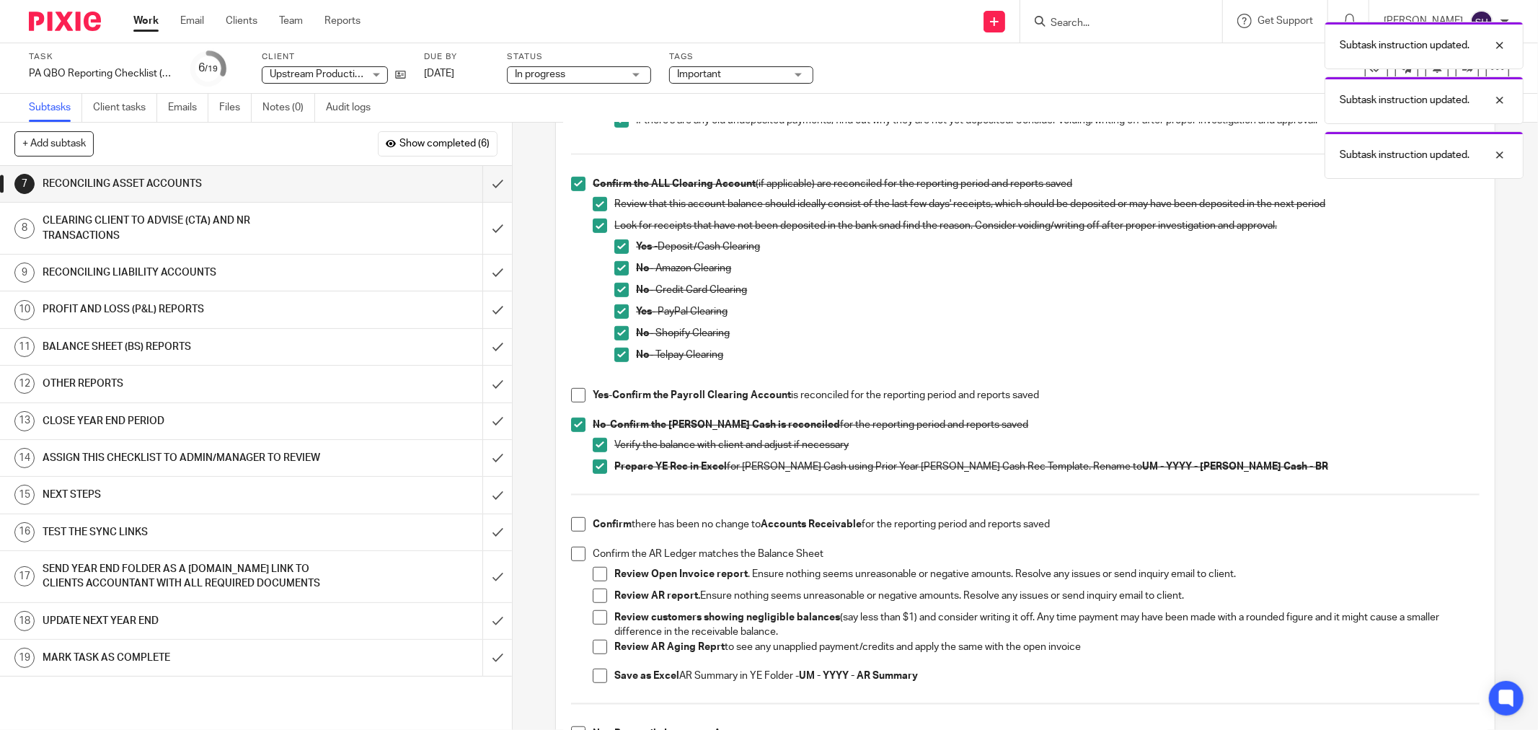
click at [578, 524] on span at bounding box center [578, 524] width 14 height 14
drag, startPoint x: 568, startPoint y: 555, endPoint x: 581, endPoint y: 558, distance: 13.2
click at [571, 555] on span at bounding box center [578, 554] width 14 height 14
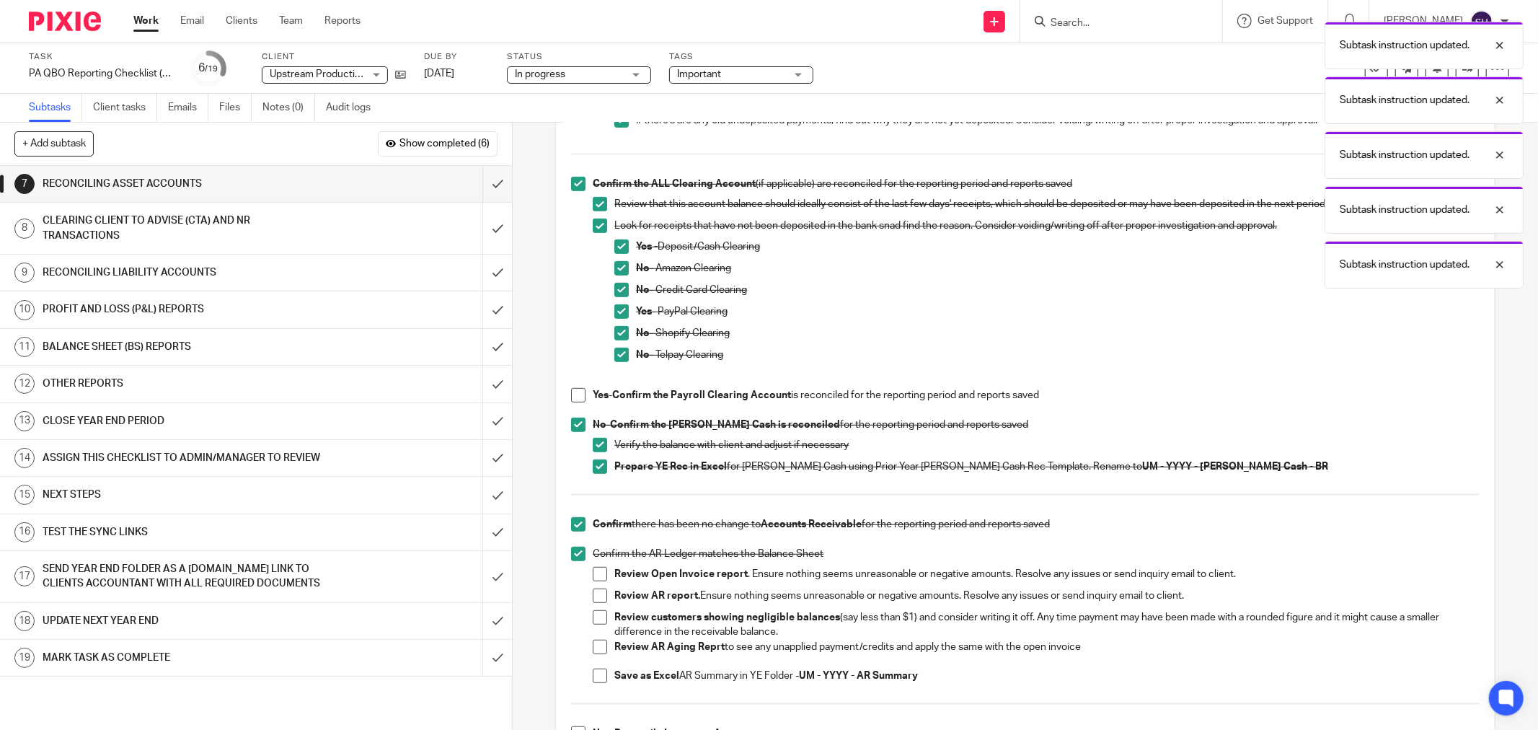
click at [596, 573] on span at bounding box center [600, 574] width 14 height 14
drag, startPoint x: 594, startPoint y: 589, endPoint x: 595, endPoint y: 609, distance: 19.5
click at [594, 590] on span at bounding box center [600, 596] width 14 height 14
click at [593, 616] on span at bounding box center [600, 617] width 14 height 14
drag, startPoint x: 601, startPoint y: 644, endPoint x: 594, endPoint y: 664, distance: 21.4
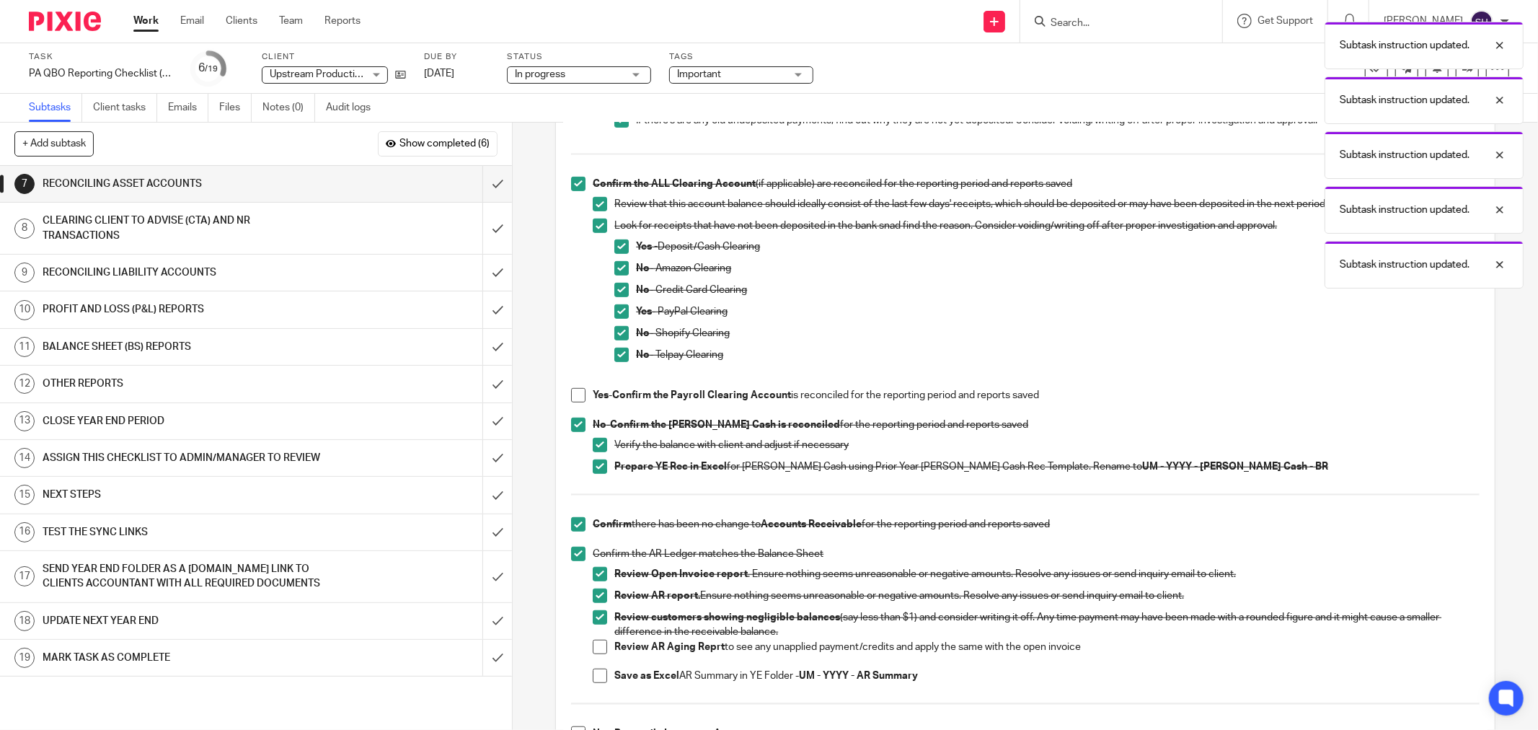
click at [601, 645] on span at bounding box center [600, 647] width 14 height 14
click at [593, 673] on span at bounding box center [600, 676] width 14 height 14
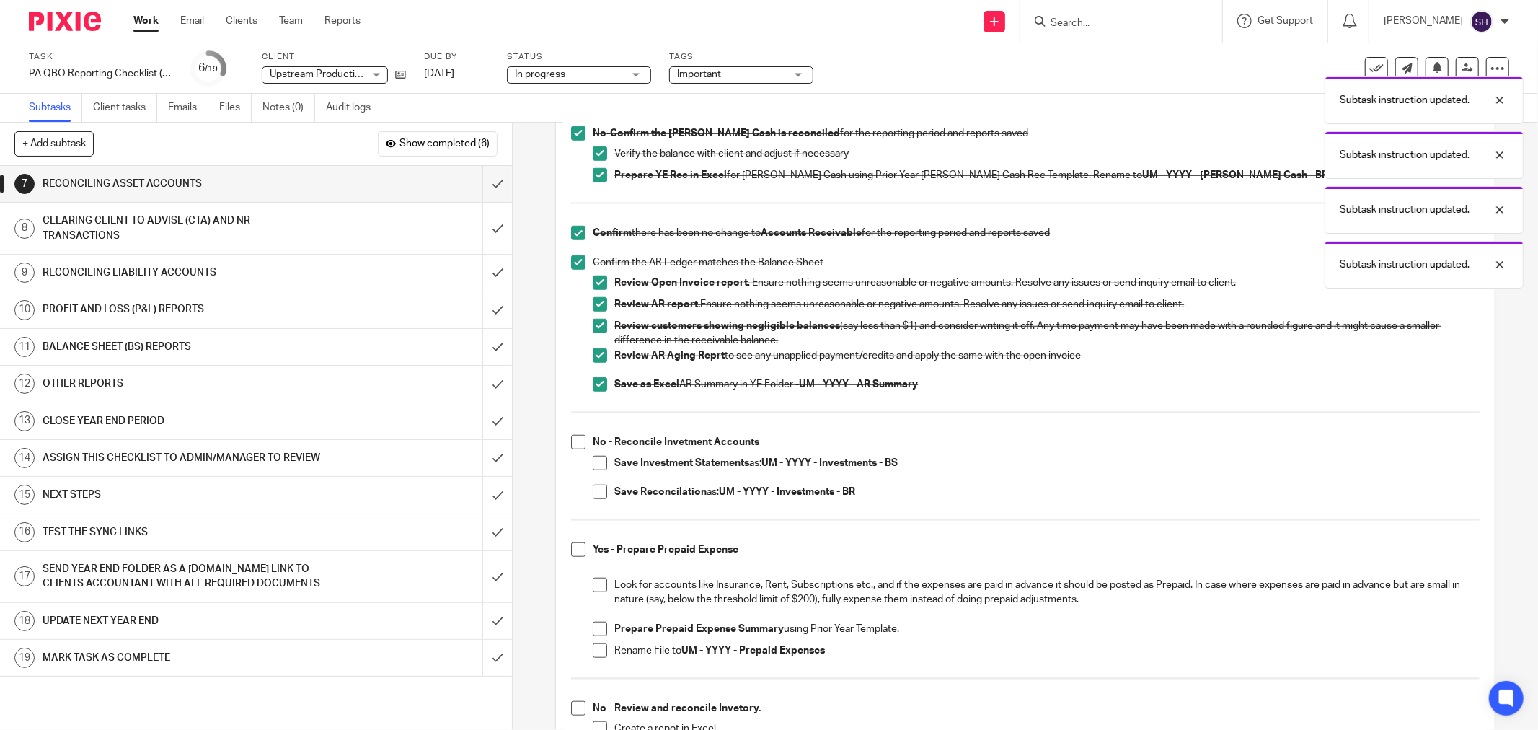
scroll to position [1121, 0]
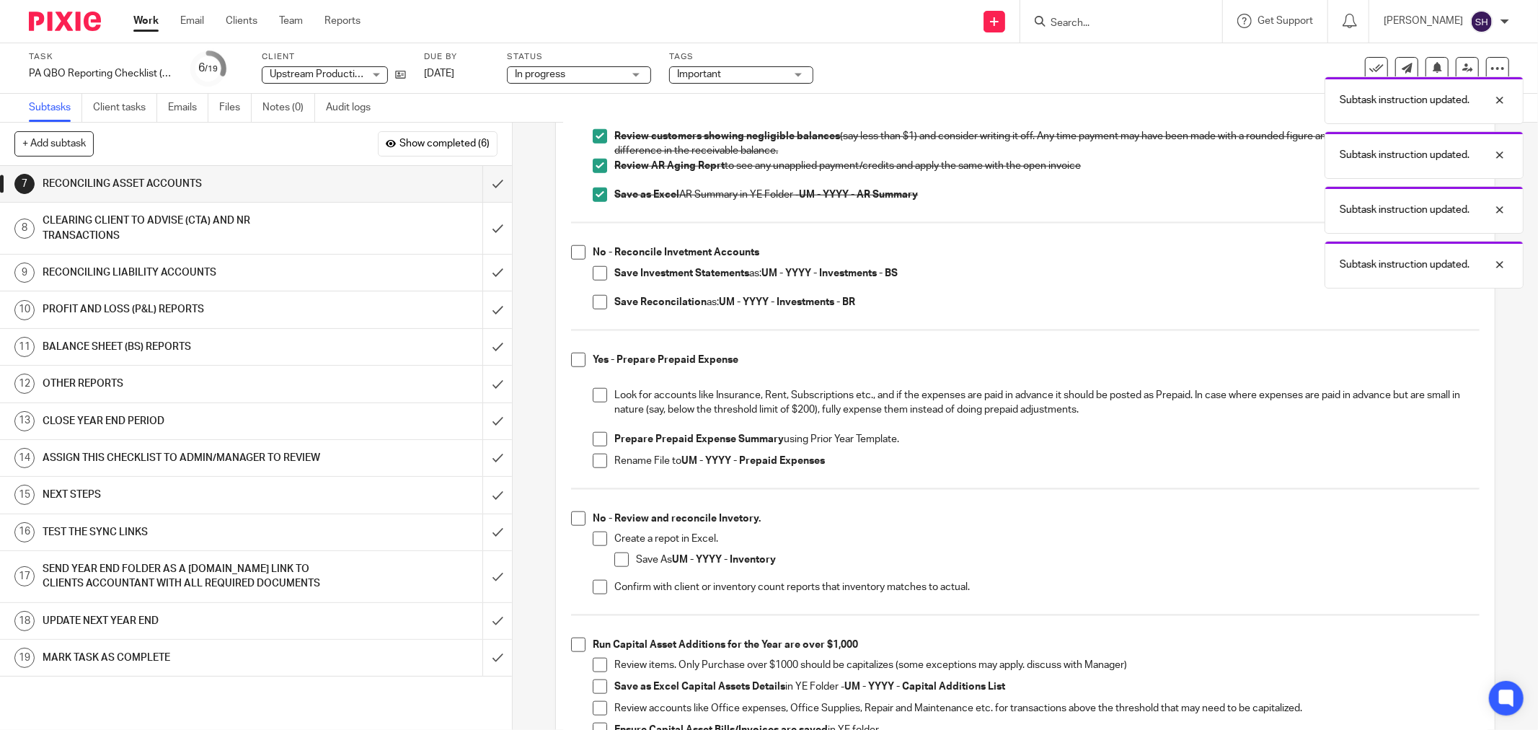
click at [571, 250] on span at bounding box center [578, 252] width 14 height 14
click at [593, 276] on span at bounding box center [600, 273] width 14 height 14
click at [595, 299] on span at bounding box center [600, 302] width 14 height 14
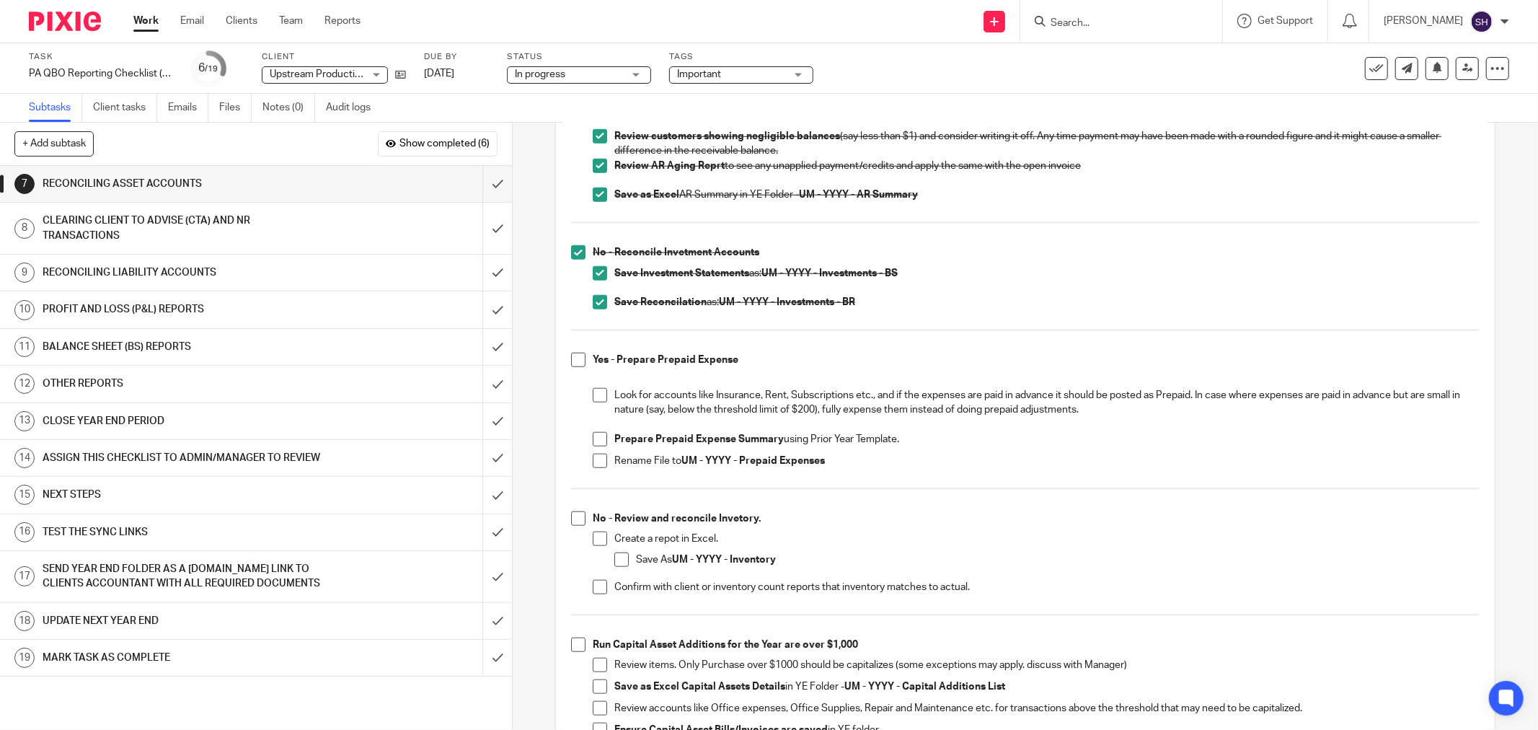
click at [574, 359] on span at bounding box center [578, 360] width 14 height 14
click at [599, 392] on span at bounding box center [600, 395] width 14 height 14
click at [597, 437] on span at bounding box center [600, 439] width 14 height 14
click at [593, 464] on span at bounding box center [600, 461] width 14 height 14
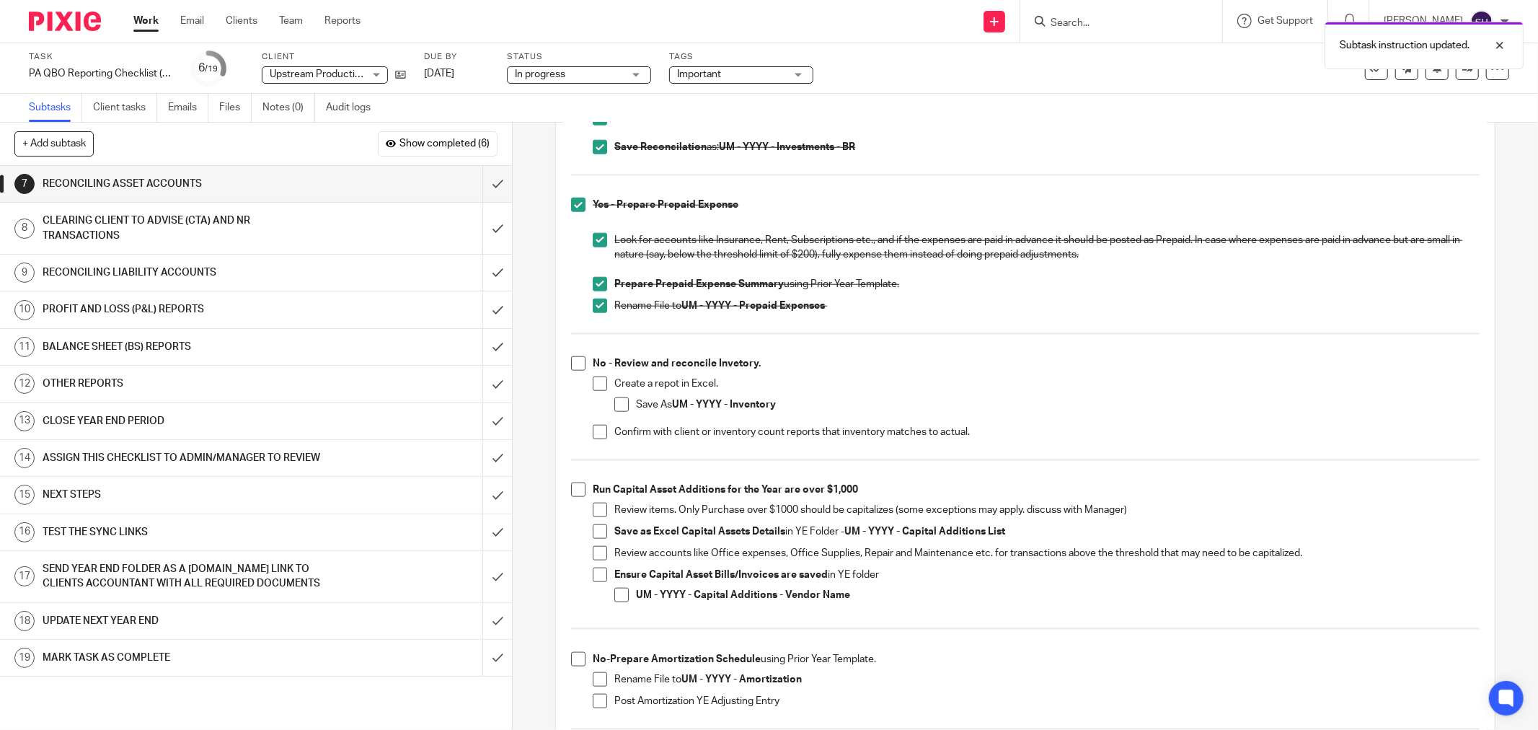
scroll to position [1282, 0]
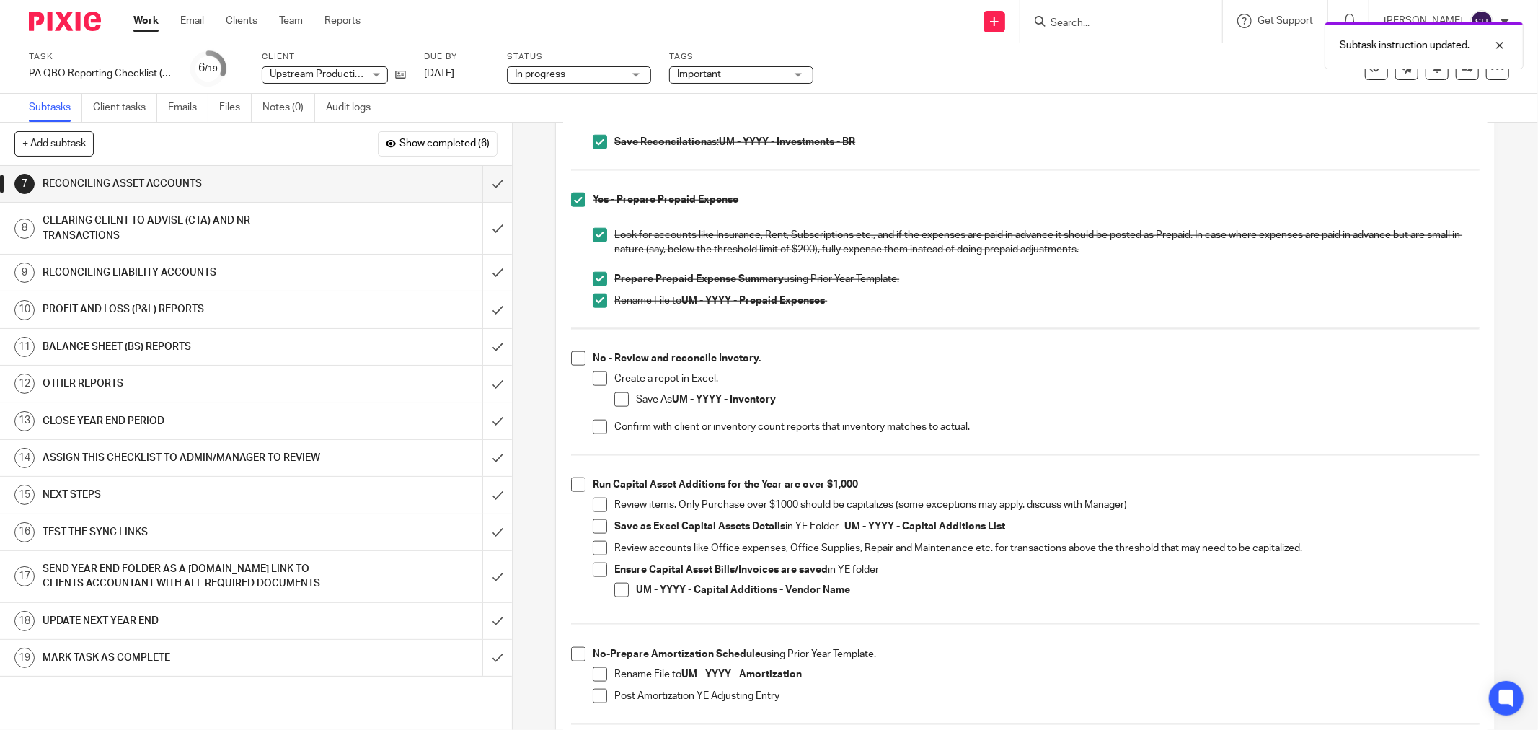
click at [576, 356] on span at bounding box center [578, 358] width 14 height 14
click at [593, 375] on span at bounding box center [600, 378] width 14 height 14
drag, startPoint x: 620, startPoint y: 402, endPoint x: 611, endPoint y: 412, distance: 13.8
click at [620, 402] on span at bounding box center [621, 399] width 14 height 14
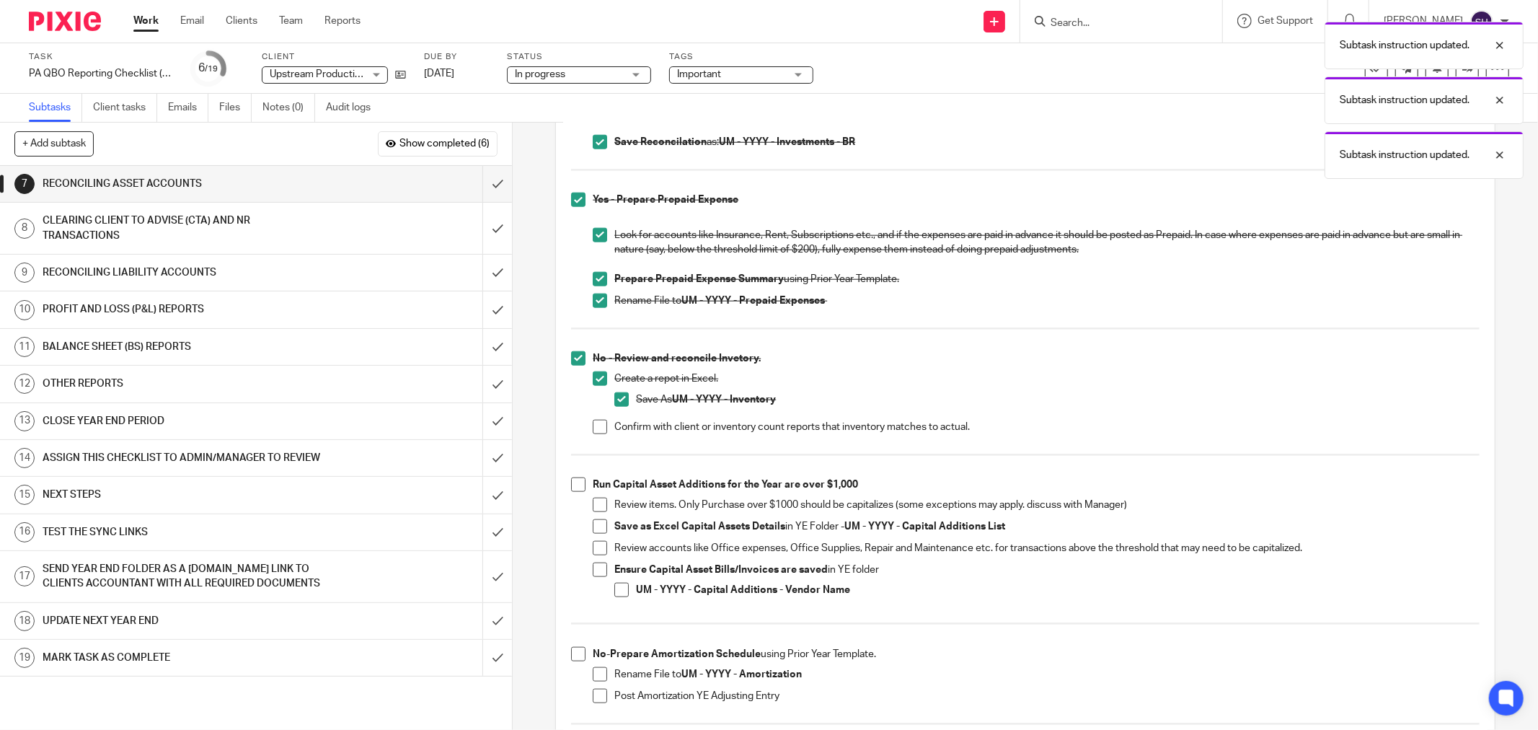
click at [601, 424] on span at bounding box center [600, 427] width 14 height 14
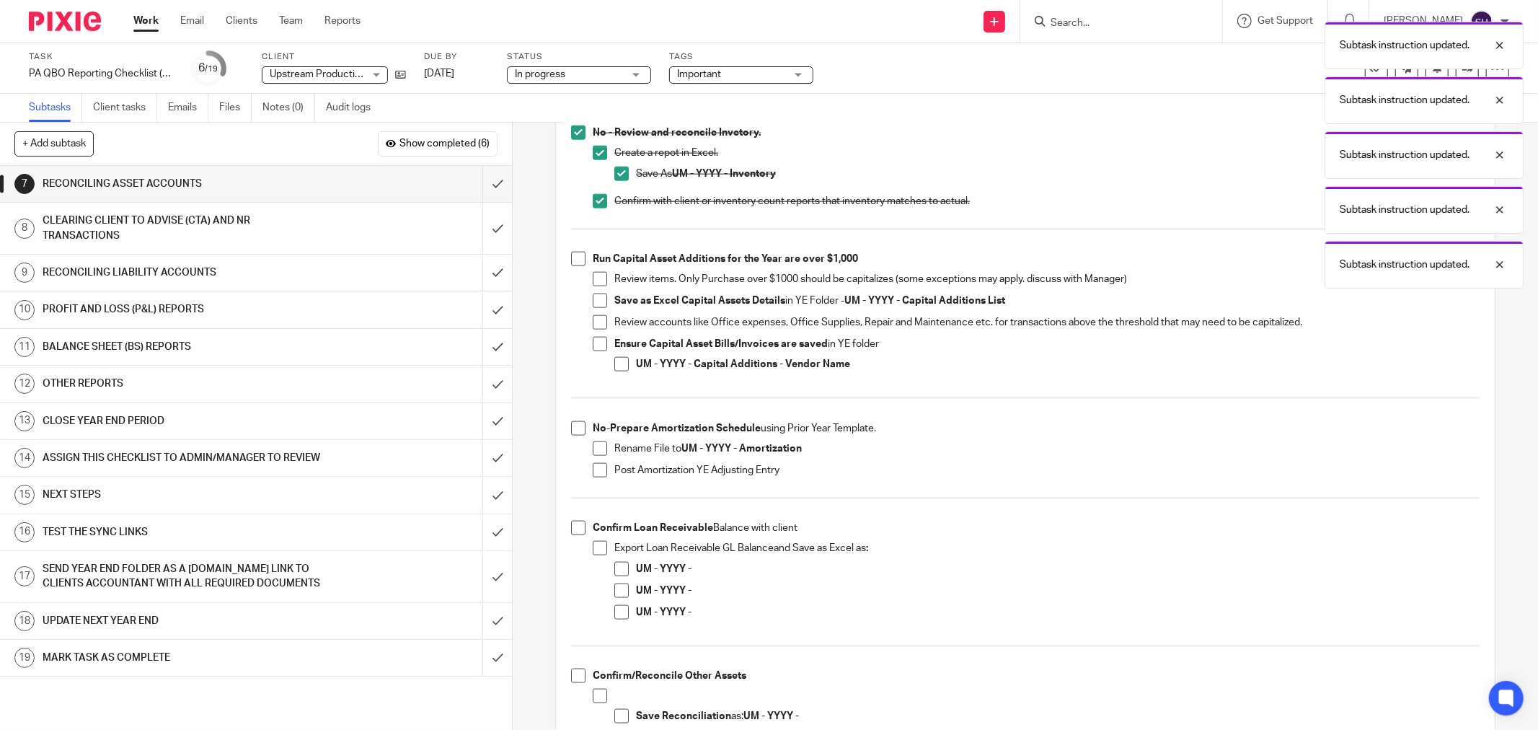
scroll to position [1522, 0]
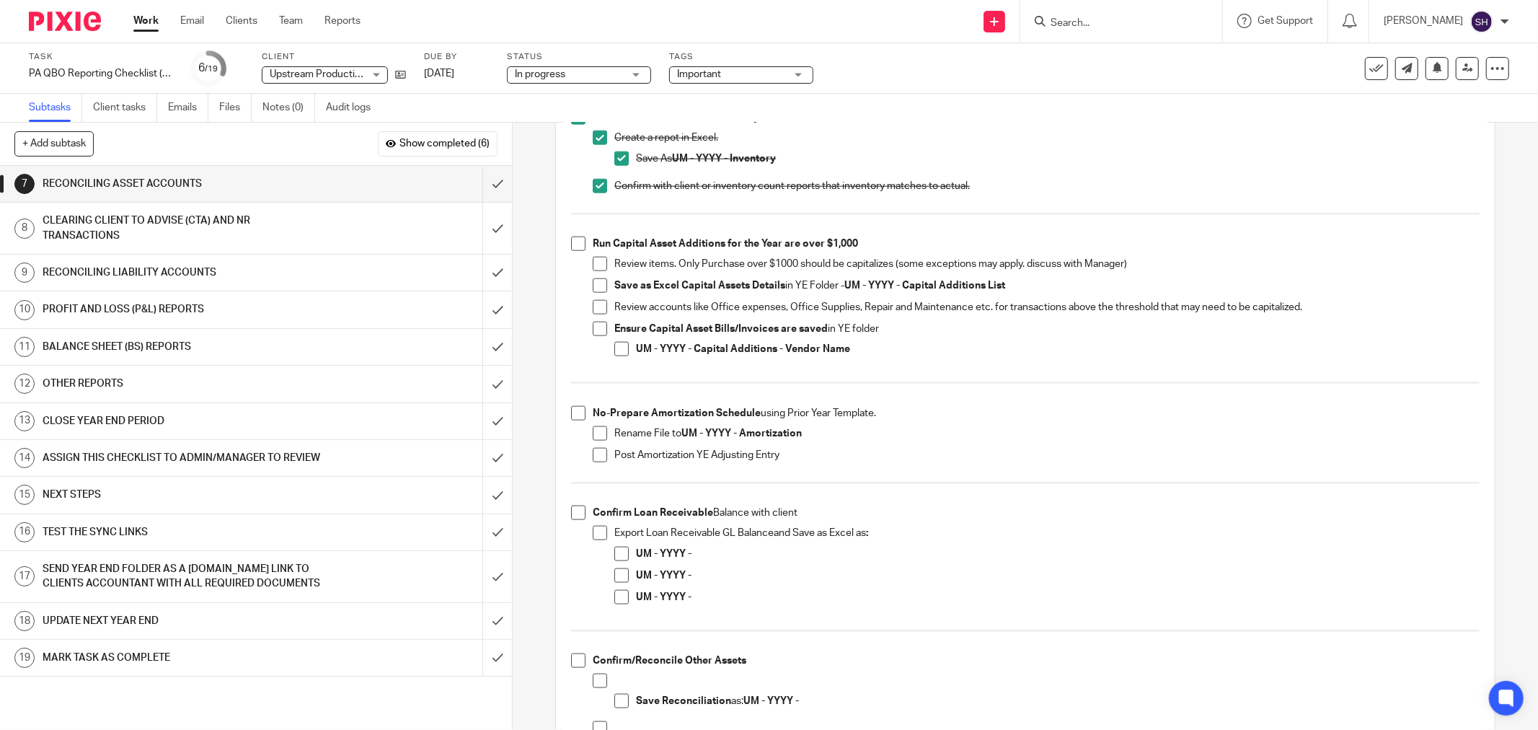
click at [571, 250] on span at bounding box center [578, 244] width 14 height 14
click at [594, 271] on span at bounding box center [600, 264] width 14 height 14
click at [594, 289] on span at bounding box center [600, 285] width 14 height 14
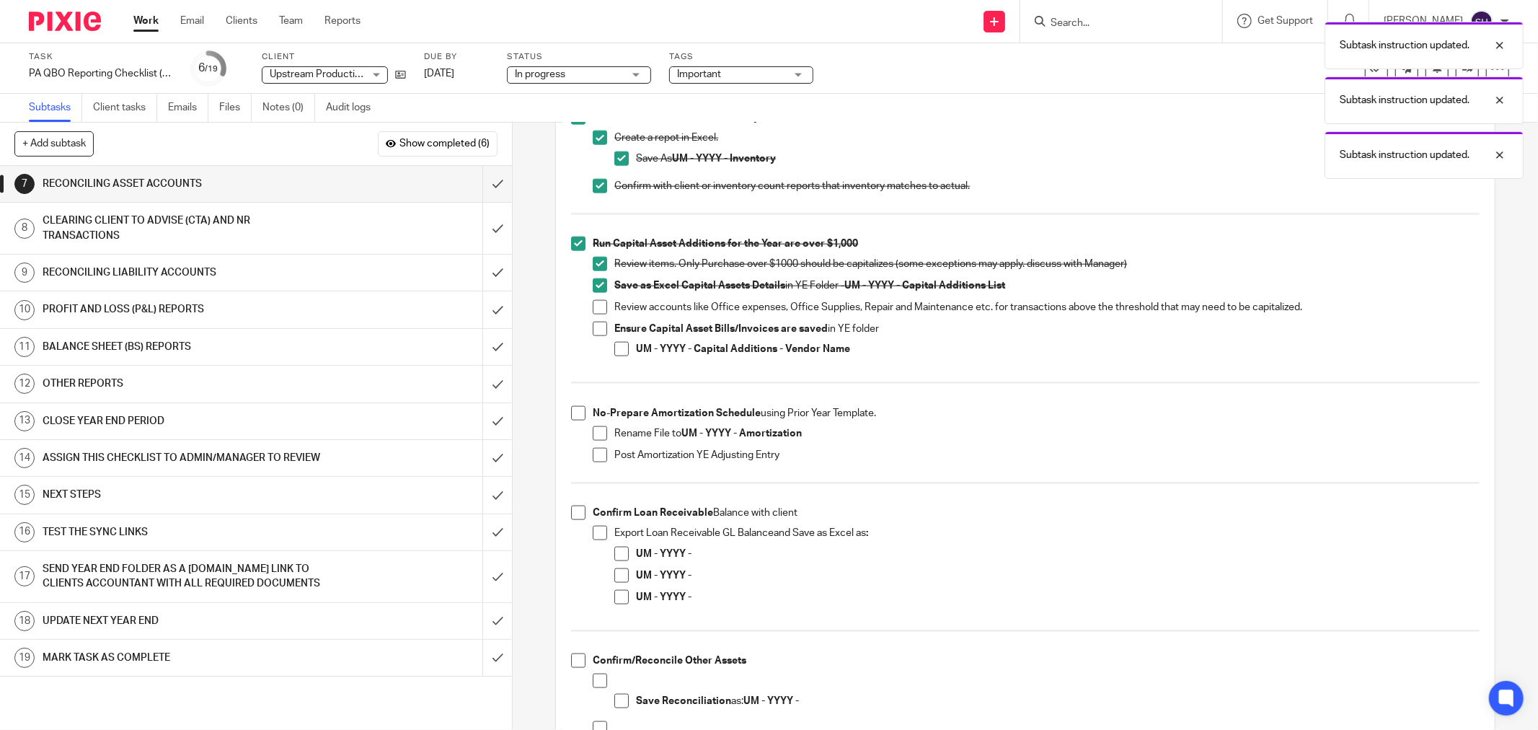
click at [599, 312] on span at bounding box center [600, 307] width 14 height 14
click at [594, 328] on span at bounding box center [600, 329] width 14 height 14
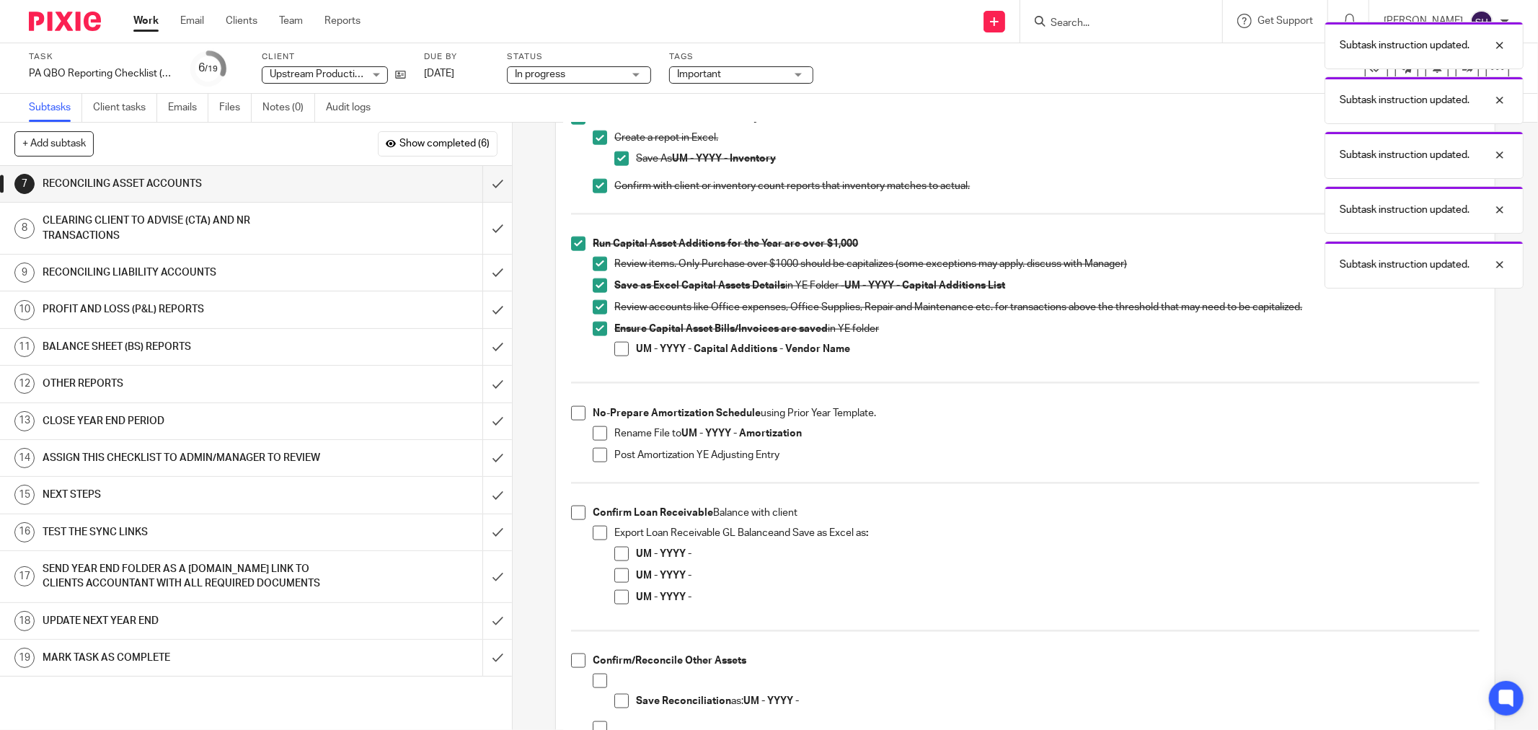
click at [608, 349] on li "Ensure Capital Asset Bills/Invoices are saved in YE folder UM - YYYY - Capital …" at bounding box center [1036, 346] width 887 height 48
click at [614, 350] on span at bounding box center [621, 349] width 14 height 14
click at [573, 411] on span at bounding box center [578, 413] width 14 height 14
click at [597, 438] on span at bounding box center [600, 433] width 14 height 14
click at [597, 454] on span at bounding box center [600, 455] width 14 height 14
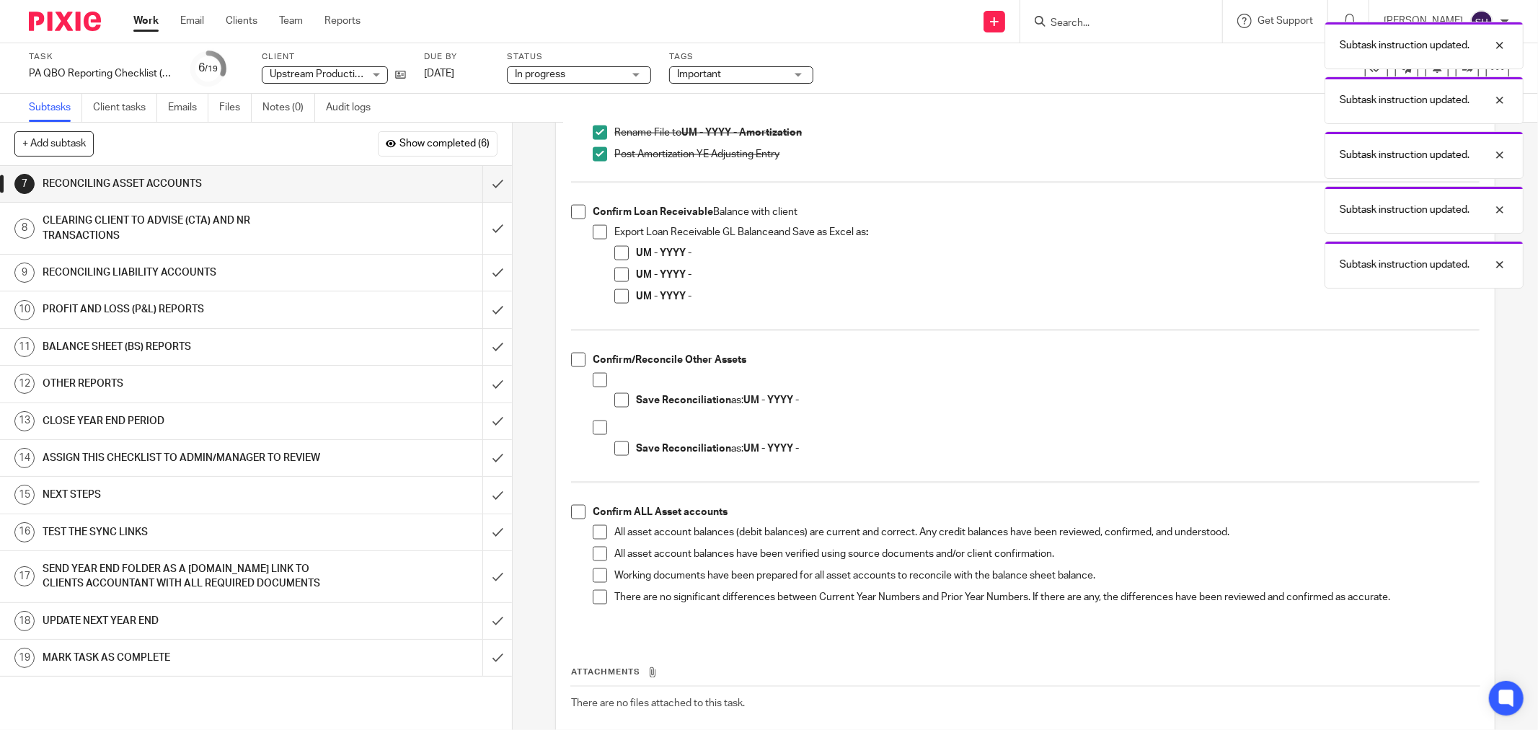
scroll to position [1843, 0]
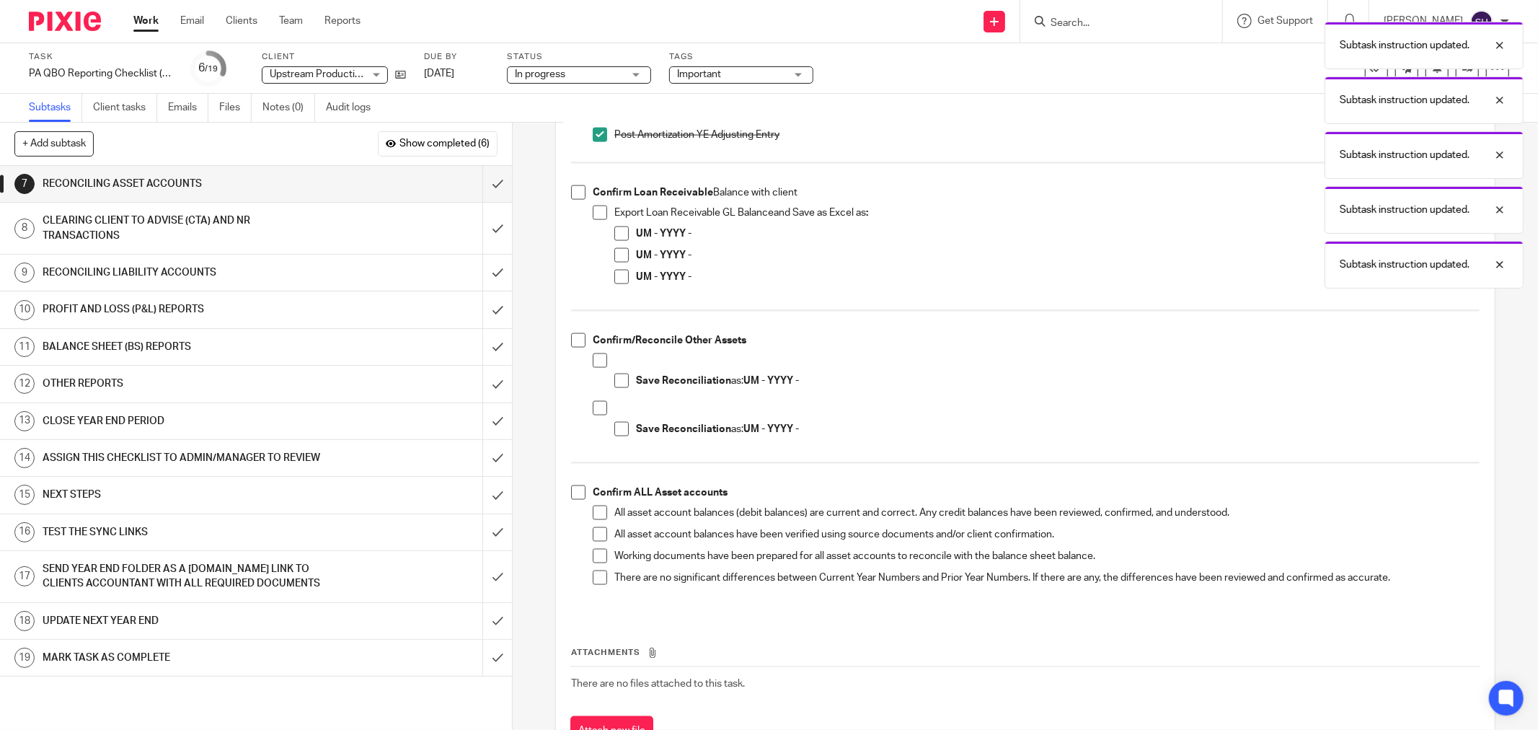
click at [574, 191] on span at bounding box center [578, 192] width 14 height 14
click at [594, 217] on span at bounding box center [600, 213] width 14 height 14
click at [614, 236] on span at bounding box center [621, 233] width 14 height 14
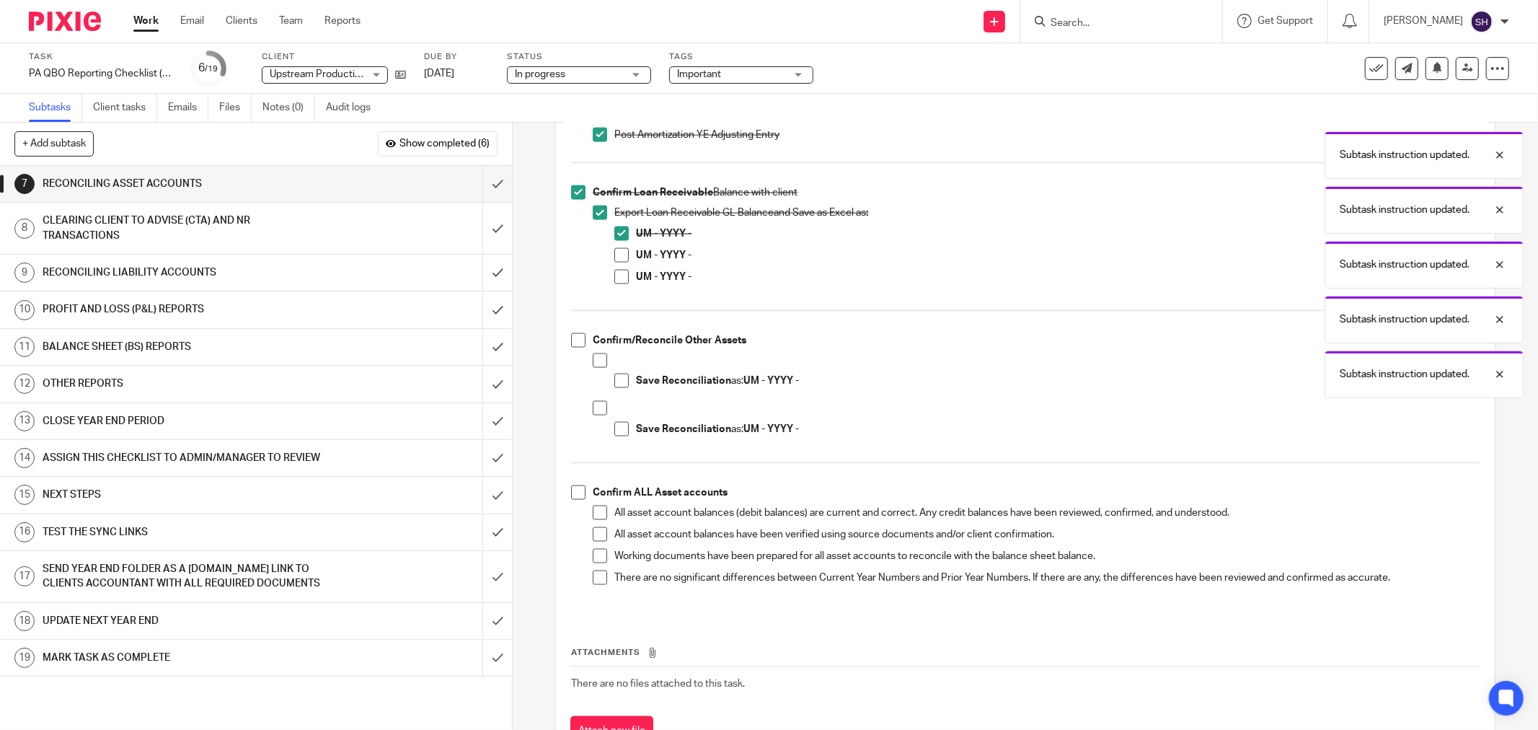
drag, startPoint x: 614, startPoint y: 251, endPoint x: 620, endPoint y: 277, distance: 26.8
click at [614, 253] on span at bounding box center [621, 255] width 14 height 14
click at [620, 280] on span at bounding box center [621, 277] width 14 height 14
click at [571, 338] on span at bounding box center [578, 340] width 14 height 14
click at [604, 362] on li "Save Reconciliation as: UM - YYYY -" at bounding box center [1036, 377] width 887 height 48
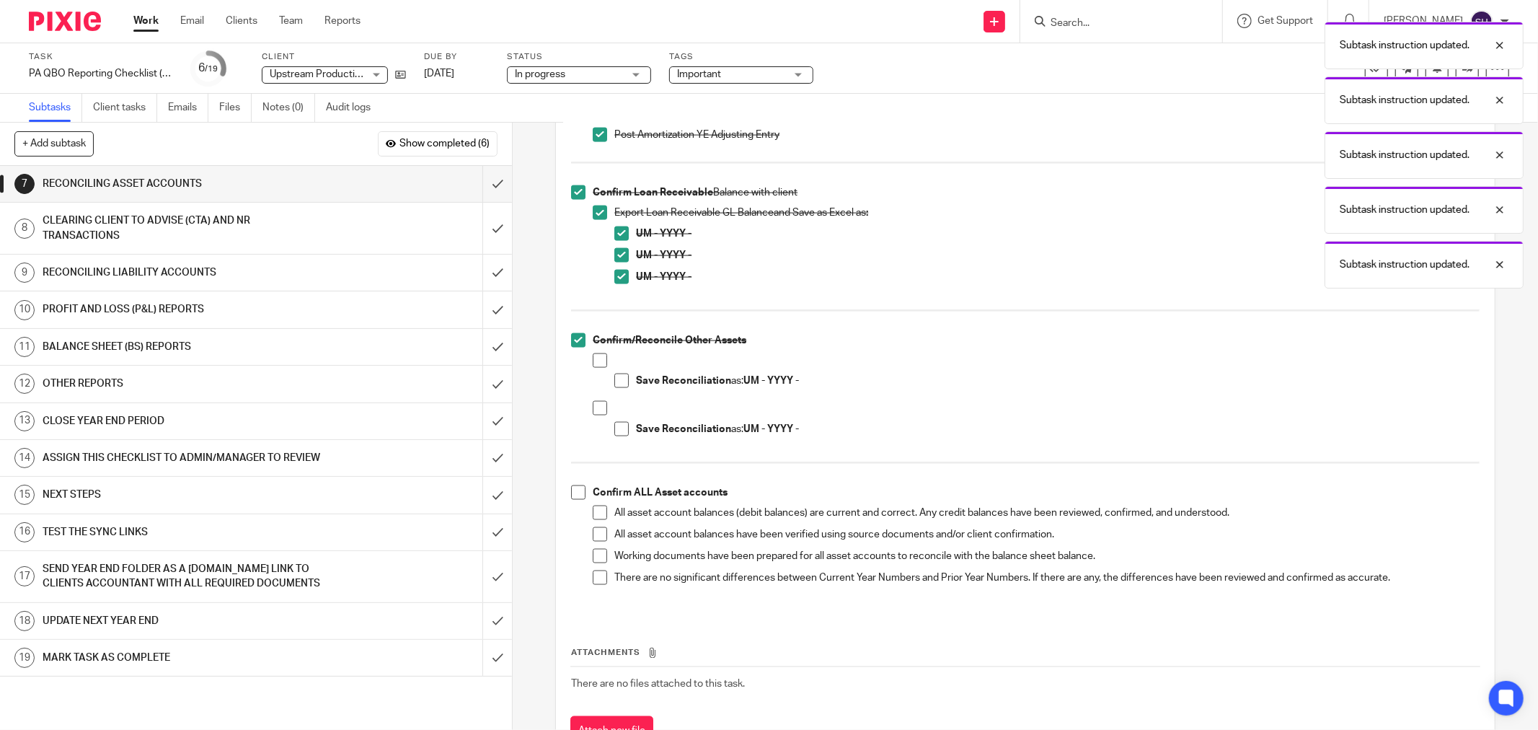
click at [601, 363] on span at bounding box center [600, 360] width 14 height 14
click at [615, 379] on span at bounding box center [621, 381] width 14 height 14
click at [593, 405] on span at bounding box center [600, 408] width 14 height 14
click at [618, 429] on span at bounding box center [621, 429] width 14 height 14
click at [571, 492] on span at bounding box center [578, 492] width 14 height 14
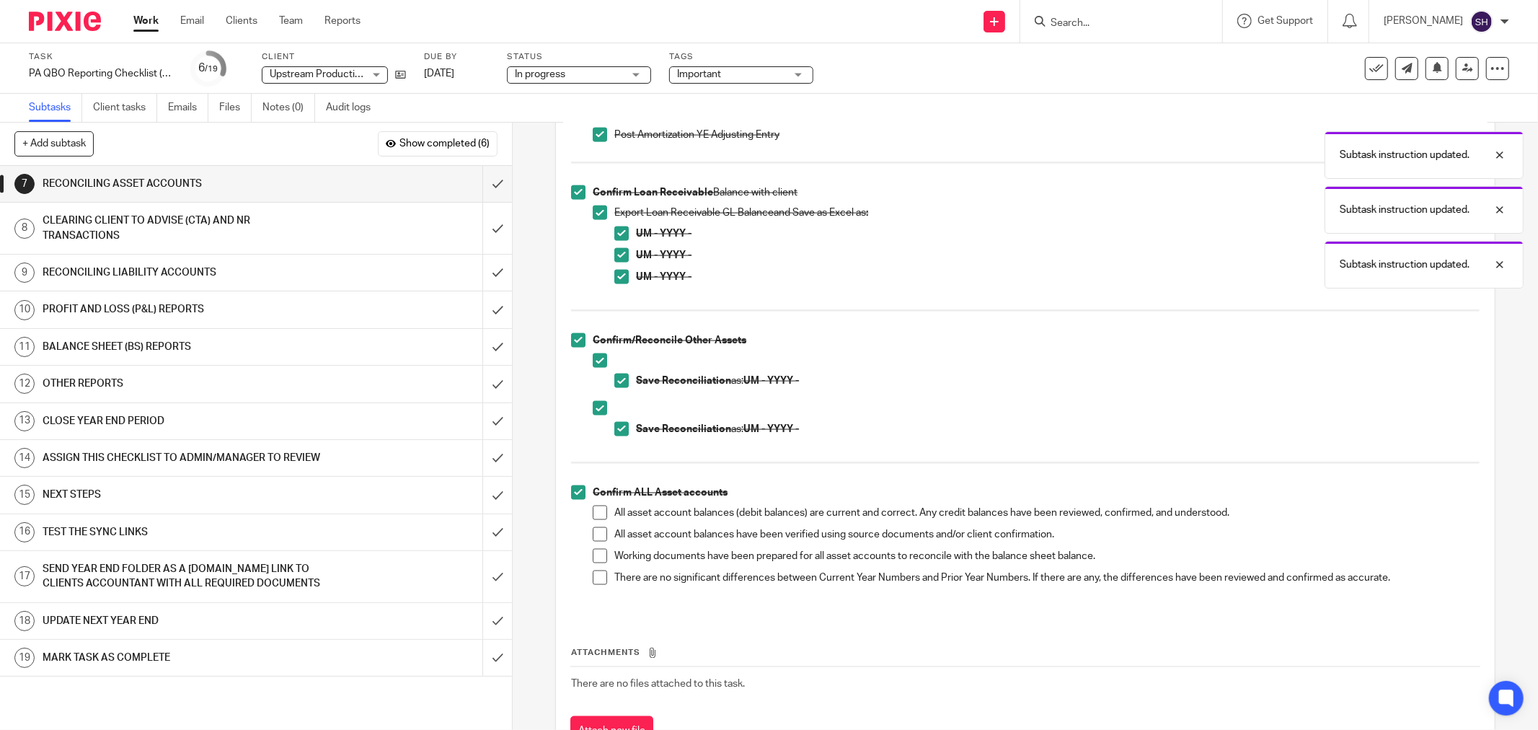
click at [596, 519] on span at bounding box center [600, 513] width 14 height 14
click at [603, 539] on li "All asset account balances have been verified using source documents and/or cli…" at bounding box center [1036, 538] width 887 height 22
click at [600, 535] on span at bounding box center [600, 534] width 14 height 14
click at [596, 558] on span at bounding box center [600, 556] width 14 height 14
click at [595, 574] on span at bounding box center [600, 577] width 14 height 14
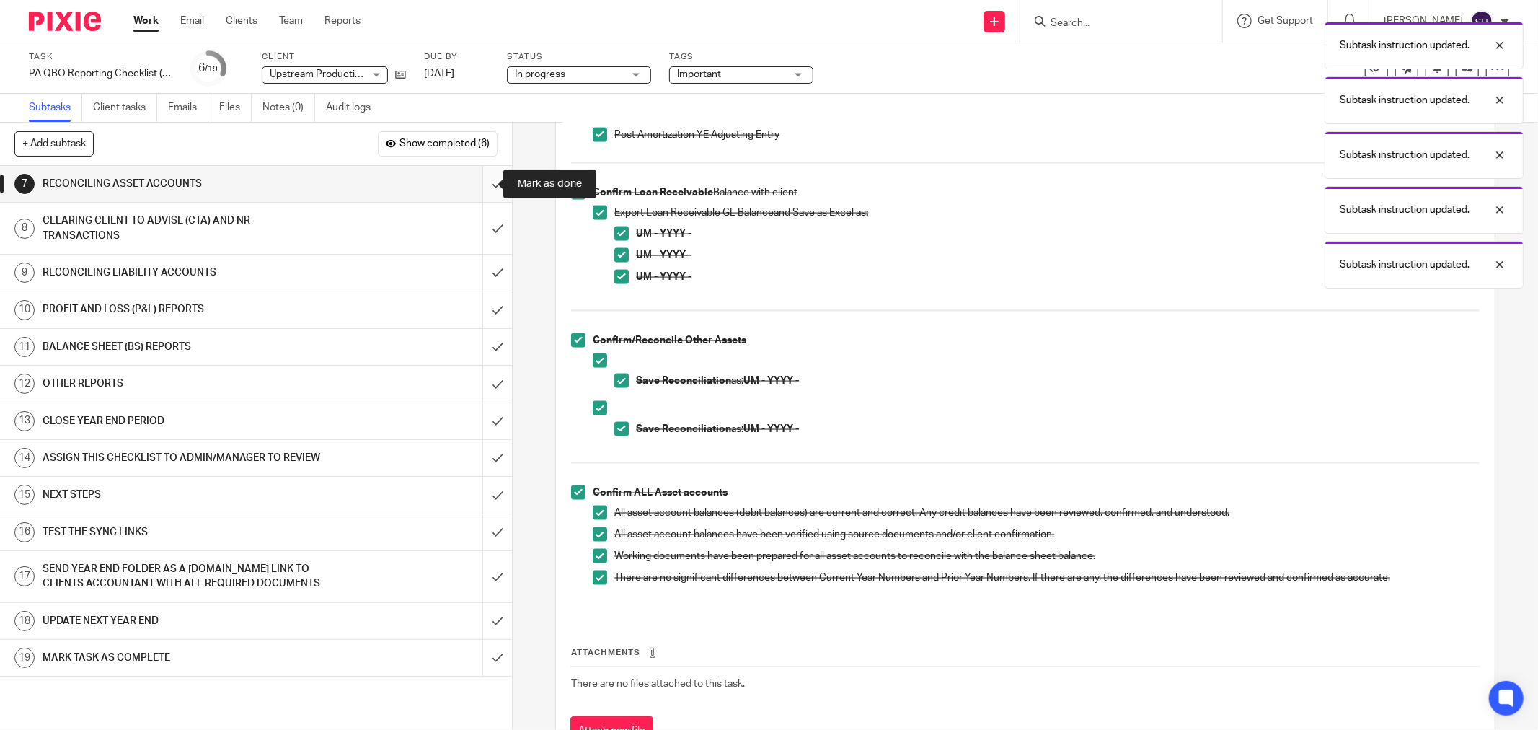
click at [481, 178] on input "submit" at bounding box center [256, 184] width 512 height 36
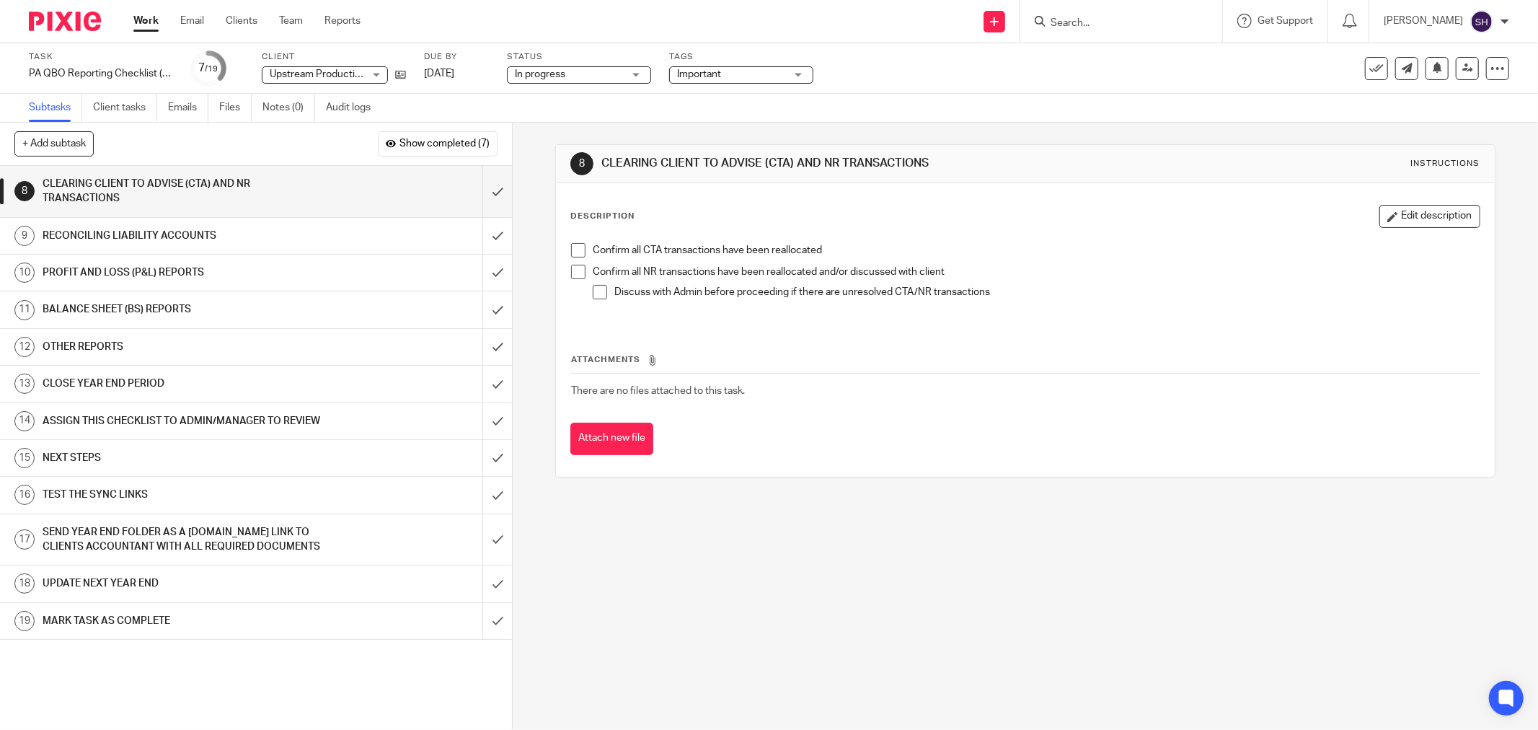
click at [578, 250] on span at bounding box center [578, 250] width 14 height 14
click at [572, 278] on span at bounding box center [578, 272] width 14 height 14
click at [599, 292] on span at bounding box center [600, 292] width 14 height 14
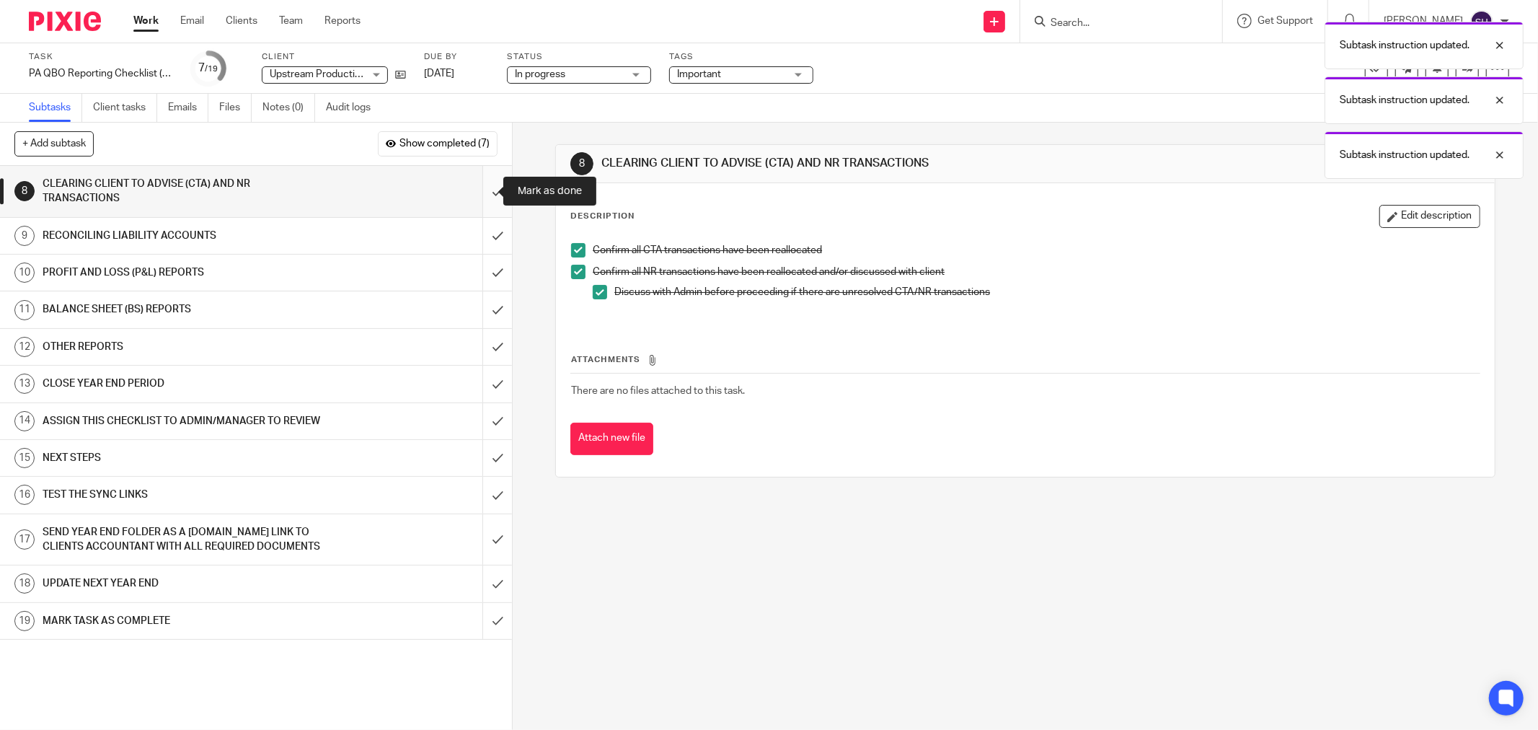
click at [487, 185] on input "submit" at bounding box center [256, 191] width 512 height 51
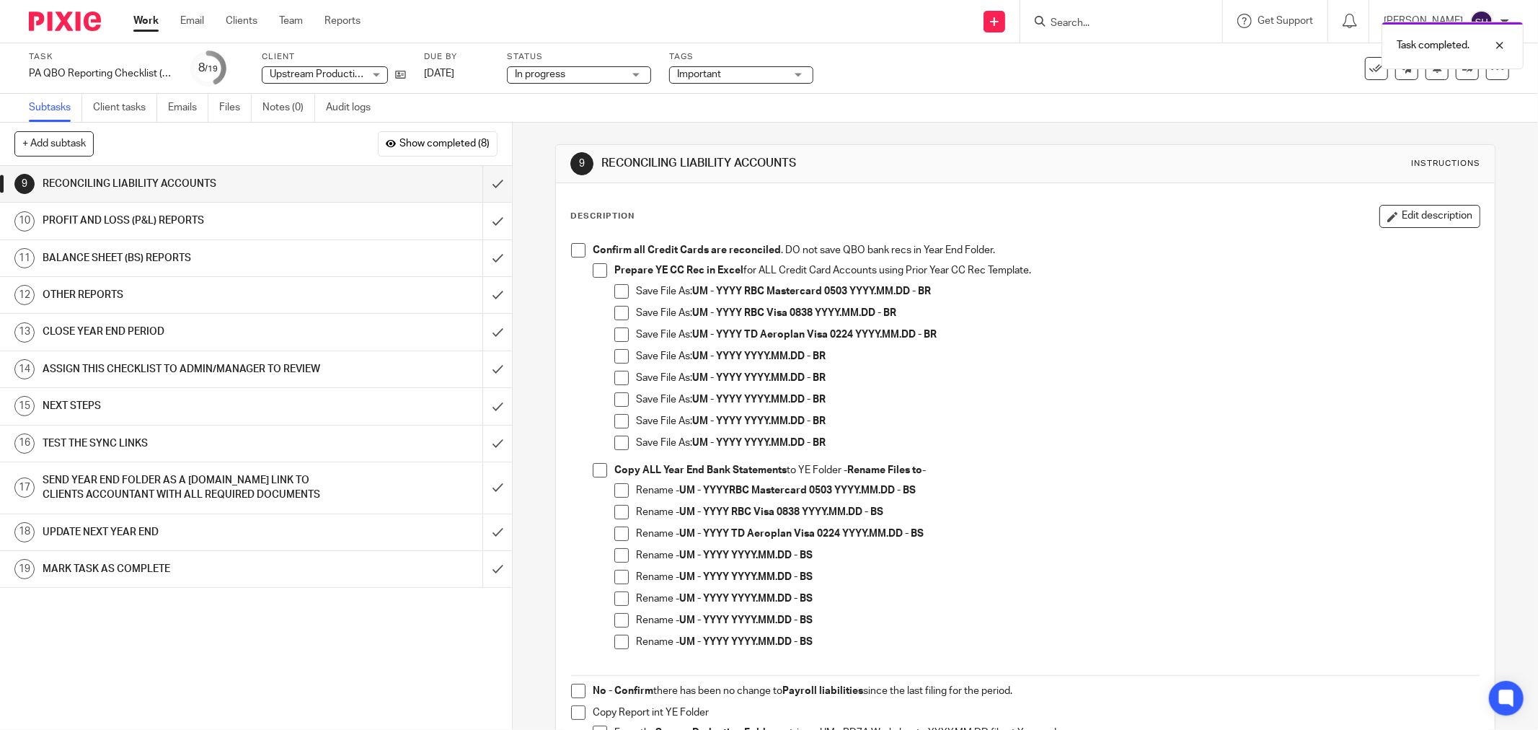
click at [580, 247] on span at bounding box center [578, 250] width 14 height 14
click at [609, 268] on li "Prepare YE CC Rec in Excel for ALL Credit Card Accounts using Prior Year CC Rec…" at bounding box center [1036, 362] width 887 height 199
click at [604, 270] on li "Prepare YE CC Rec in Excel for ALL Credit Card Accounts using Prior Year CC Rec…" at bounding box center [1036, 362] width 887 height 199
click at [593, 272] on span at bounding box center [600, 270] width 14 height 14
click at [620, 291] on span at bounding box center [621, 291] width 14 height 14
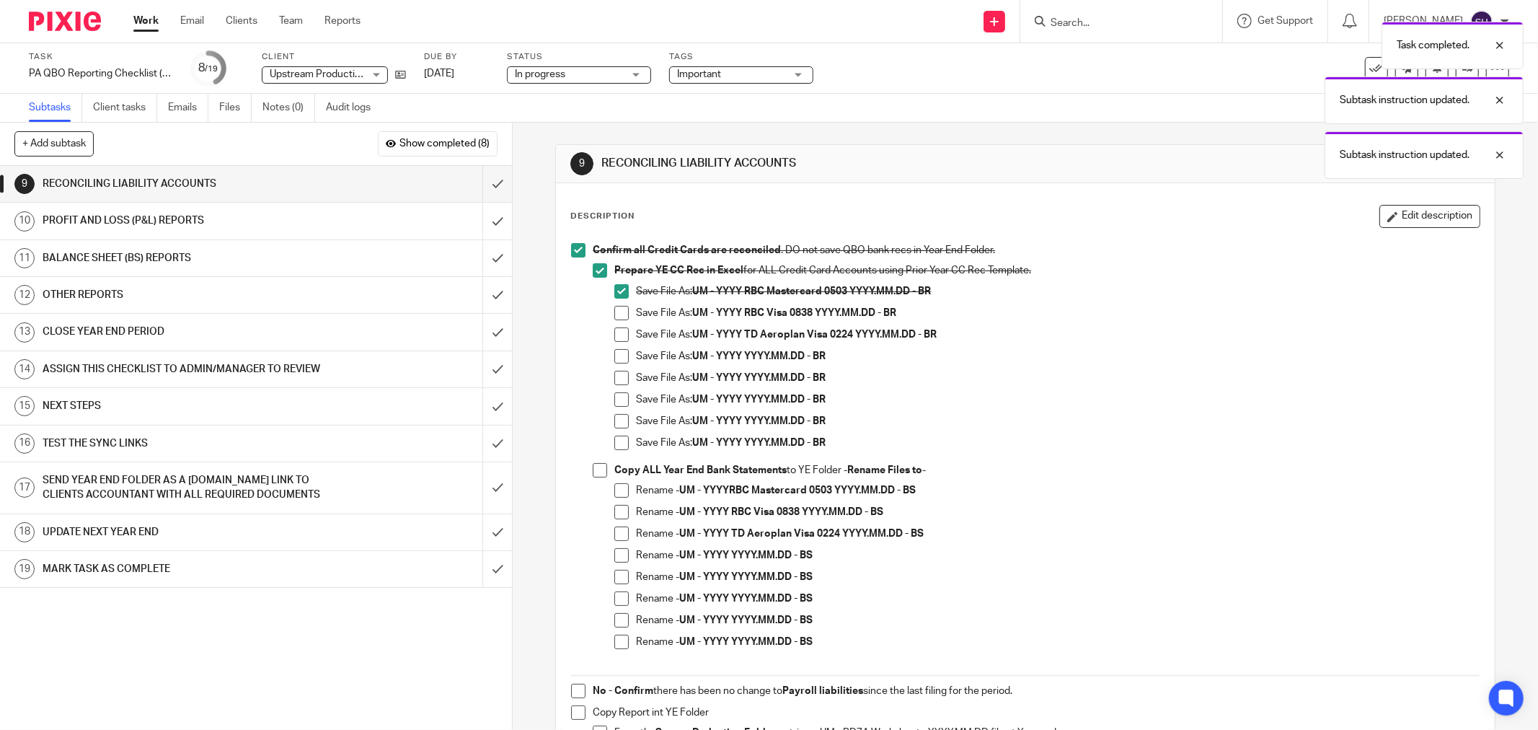
click at [617, 307] on span at bounding box center [621, 313] width 14 height 14
drag, startPoint x: 617, startPoint y: 330, endPoint x: 611, endPoint y: 345, distance: 16.2
click at [617, 330] on span at bounding box center [621, 334] width 14 height 14
drag, startPoint x: 609, startPoint y: 352, endPoint x: 619, endPoint y: 379, distance: 29.0
click at [614, 354] on span at bounding box center [621, 356] width 14 height 14
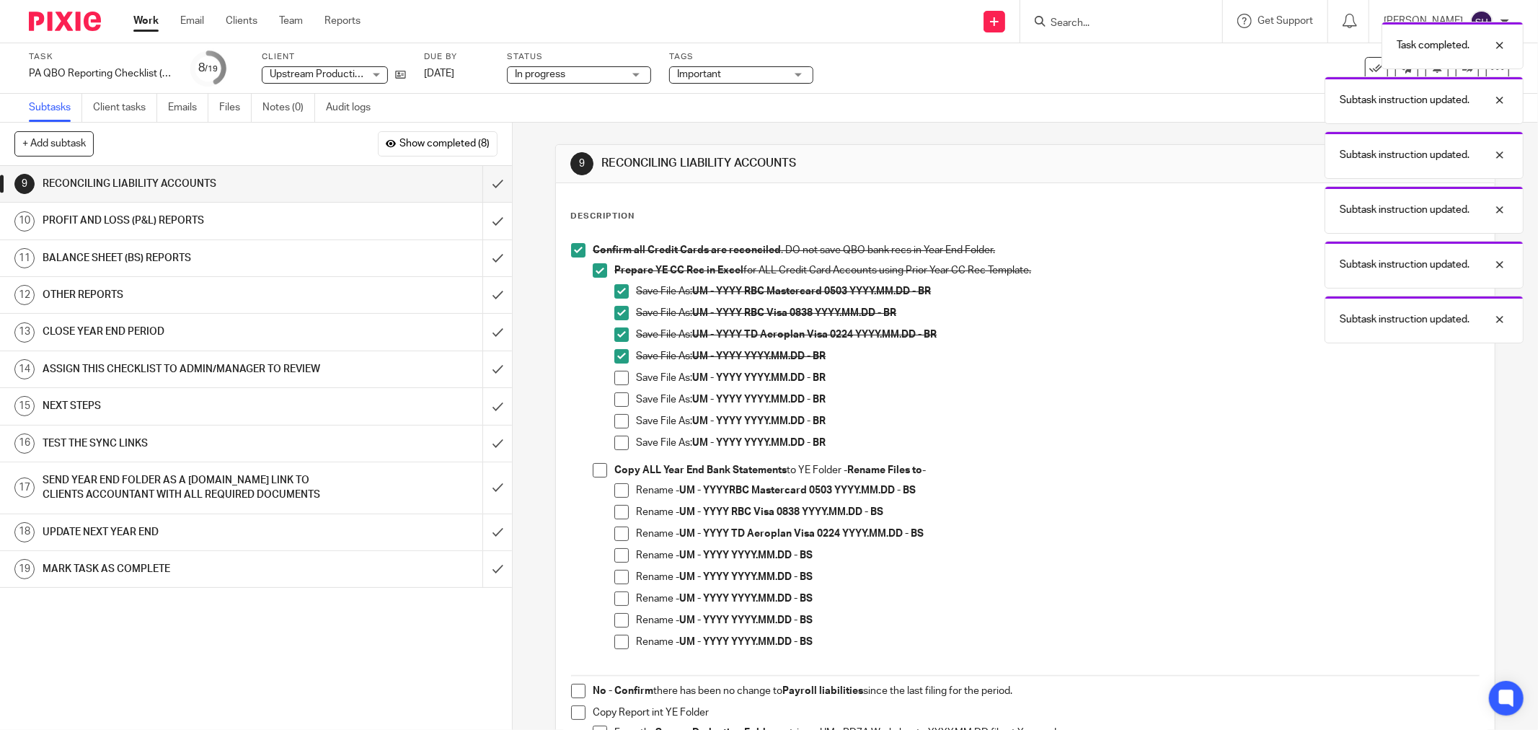
click at [620, 381] on span at bounding box center [621, 378] width 14 height 14
click at [617, 401] on span at bounding box center [621, 399] width 14 height 14
click at [615, 416] on span at bounding box center [621, 421] width 14 height 14
drag, startPoint x: 617, startPoint y: 446, endPoint x: 622, endPoint y: 453, distance: 8.8
click at [617, 445] on span at bounding box center [621, 443] width 14 height 14
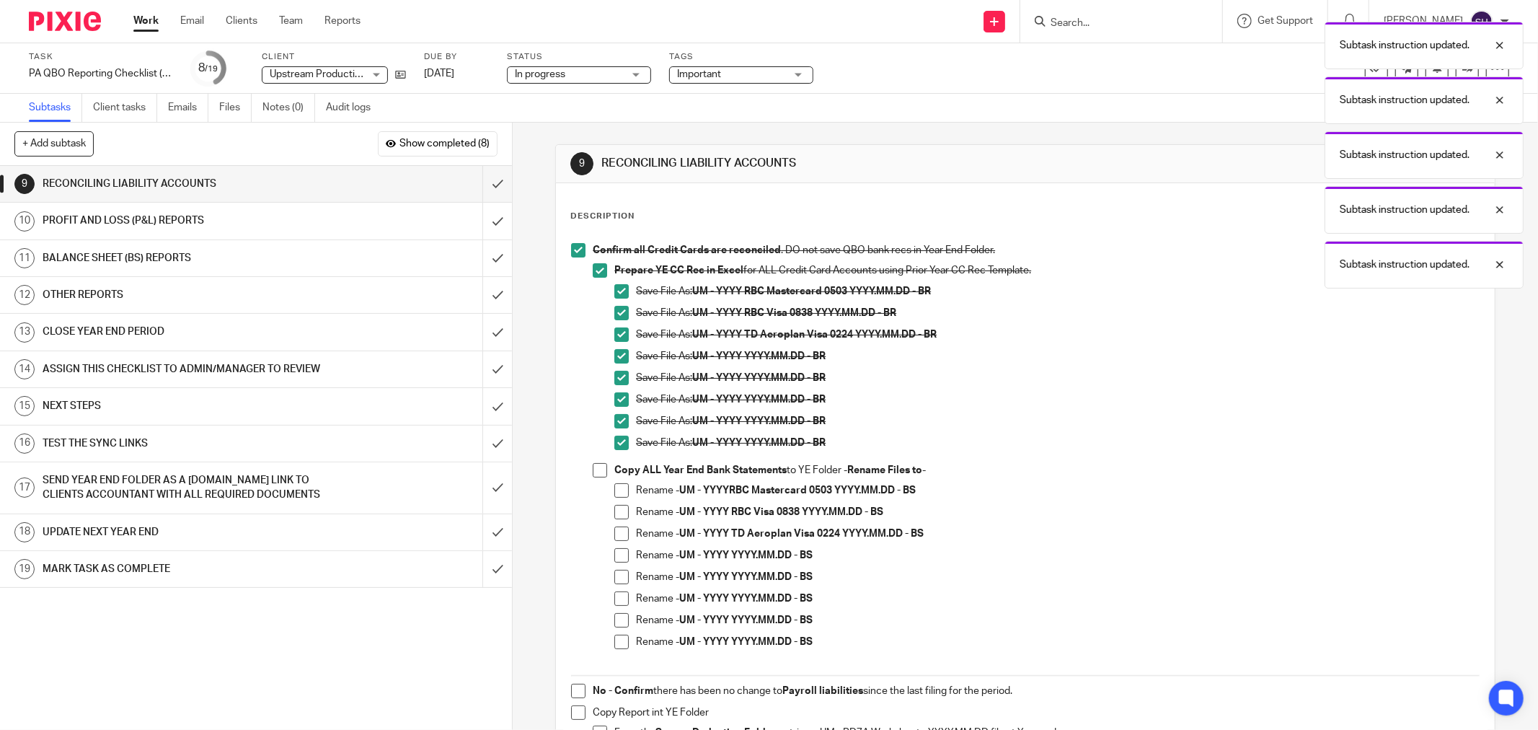
click at [596, 469] on span at bounding box center [600, 470] width 14 height 14
click at [621, 555] on span at bounding box center [621, 555] width 14 height 14
click at [616, 576] on span at bounding box center [621, 577] width 14 height 14
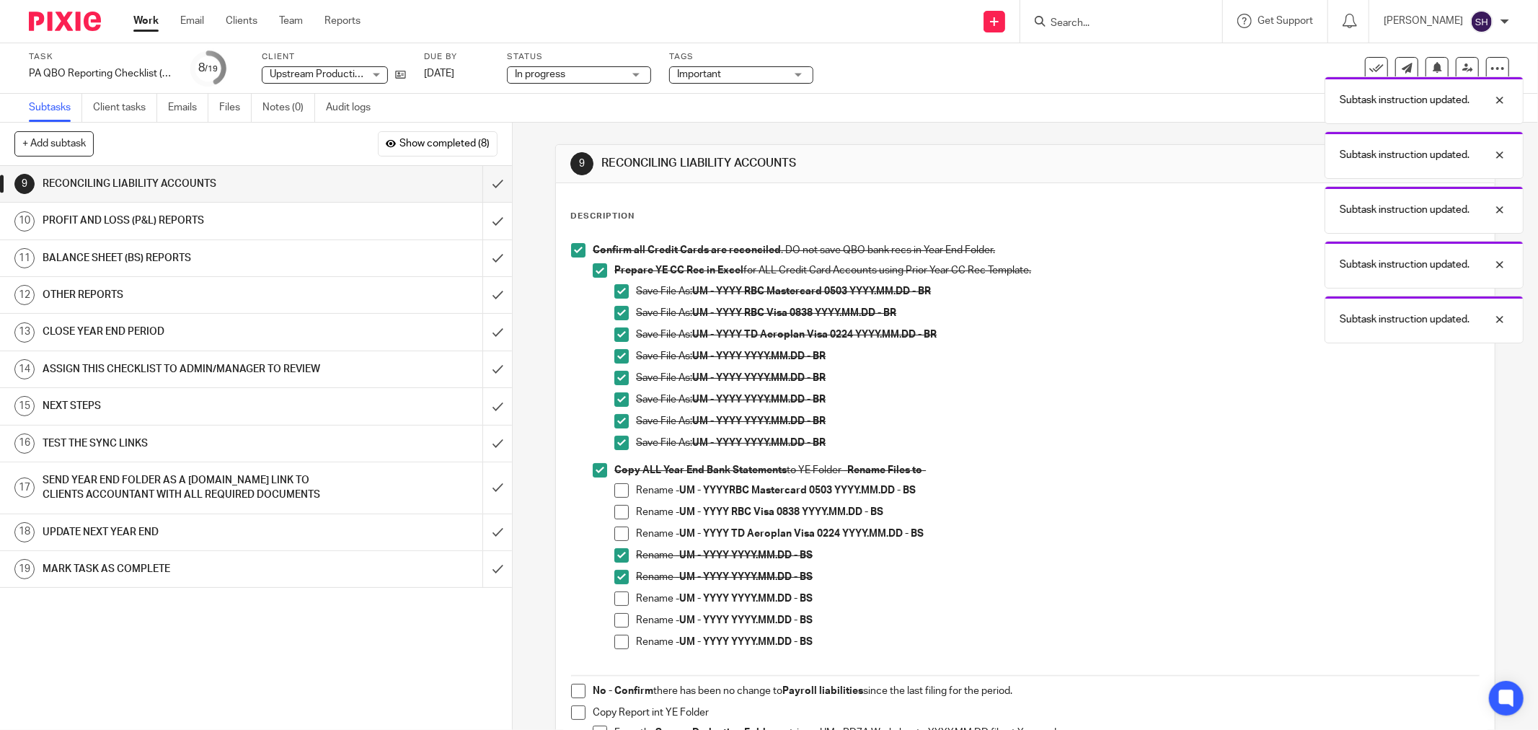
click at [616, 596] on span at bounding box center [621, 598] width 14 height 14
click at [617, 609] on li "Rename - UM - YYYY YYYY.MM.DD - BS" at bounding box center [1046, 602] width 865 height 22
click at [618, 622] on span at bounding box center [621, 620] width 14 height 14
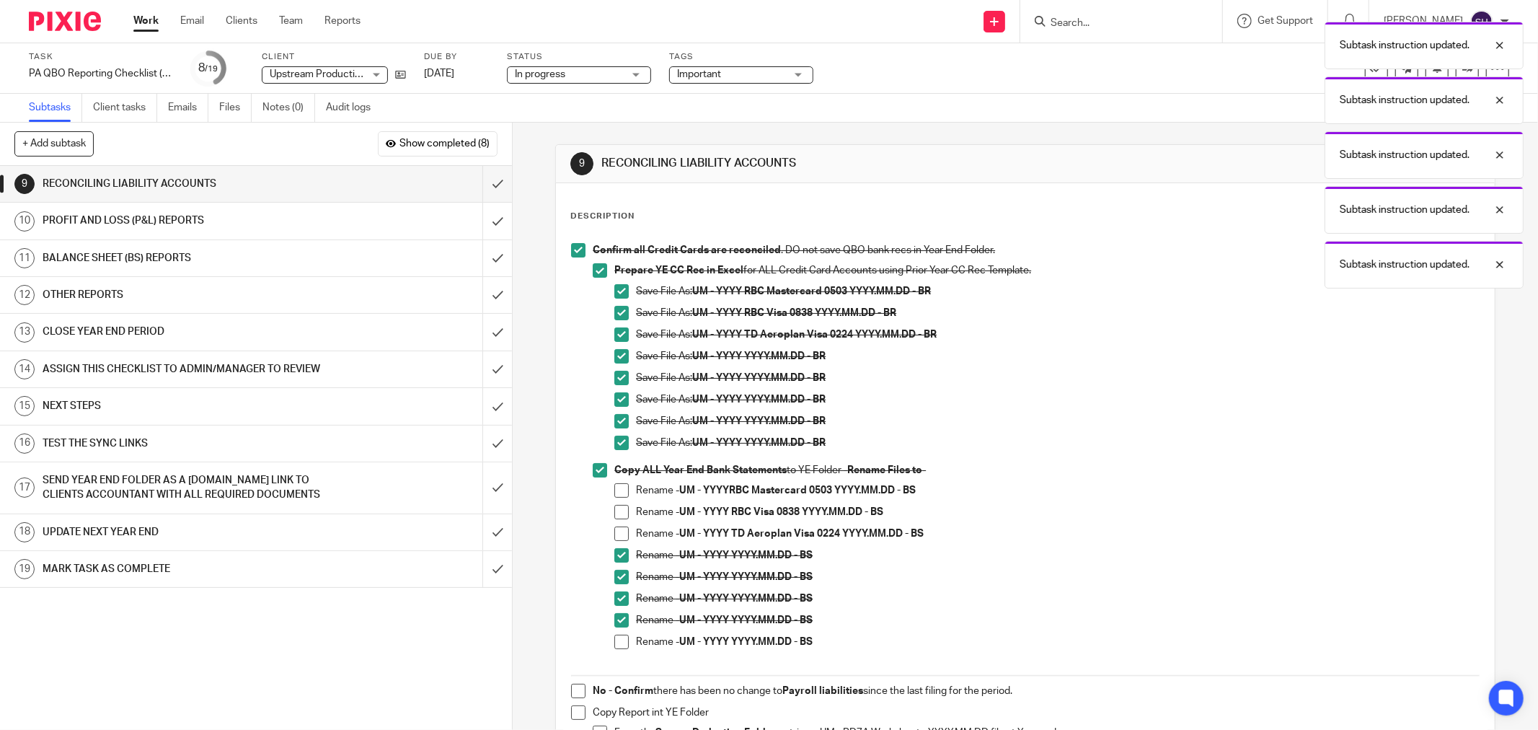
click at [615, 637] on span at bounding box center [621, 642] width 14 height 14
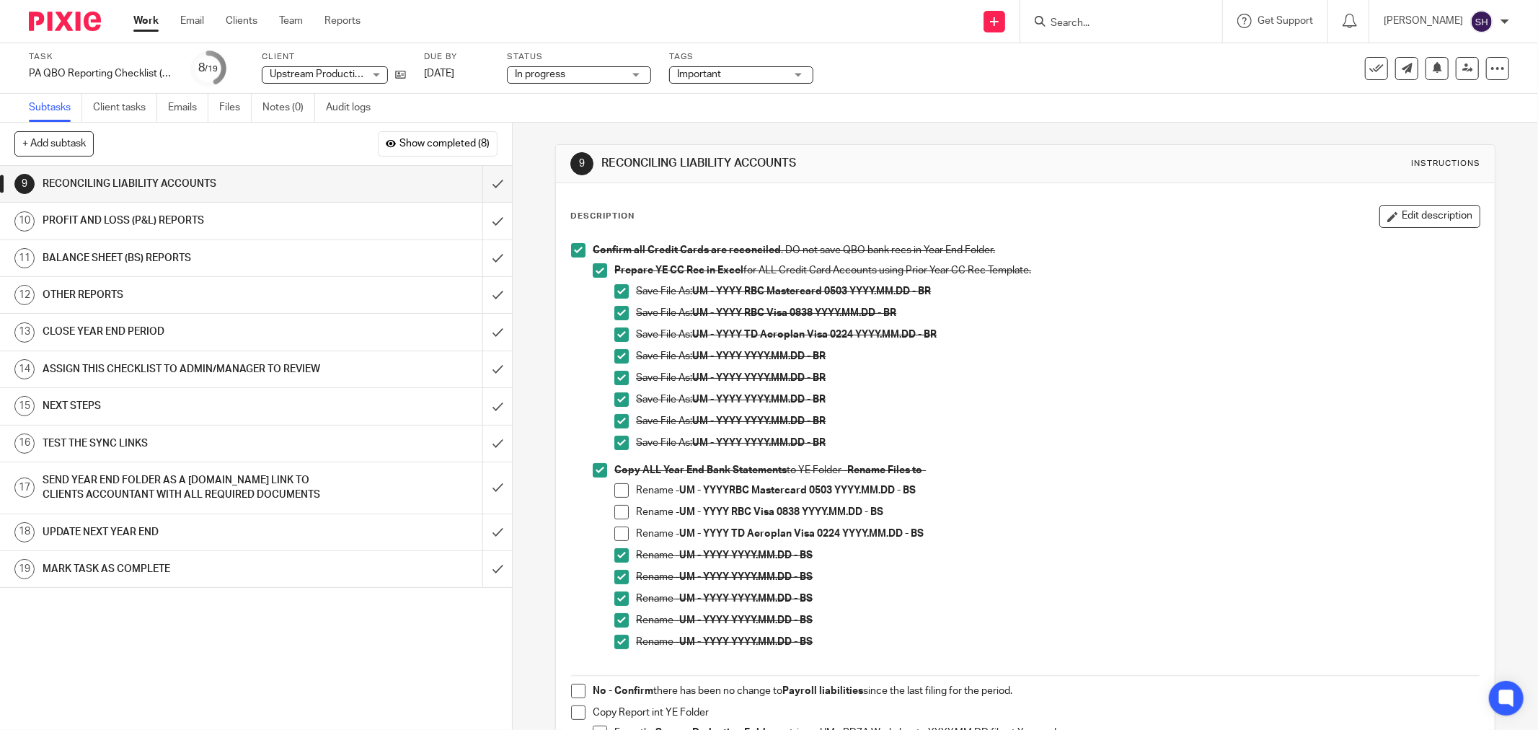
drag, startPoint x: 621, startPoint y: 493, endPoint x: 615, endPoint y: 510, distance: 17.6
click at [621, 495] on span at bounding box center [621, 490] width 14 height 14
click at [615, 510] on span at bounding box center [621, 512] width 14 height 14
click at [620, 534] on span at bounding box center [621, 533] width 14 height 14
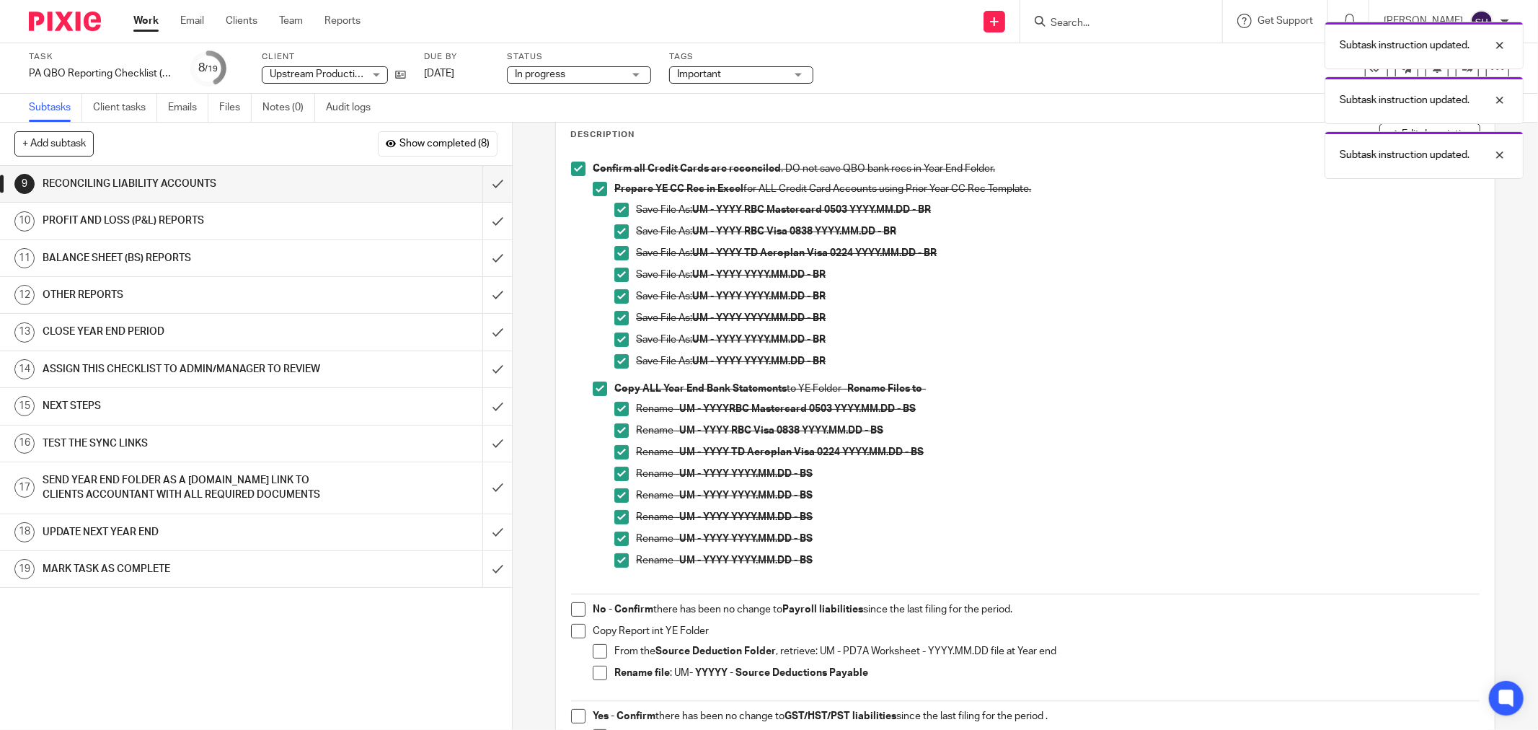
scroll to position [240, 0]
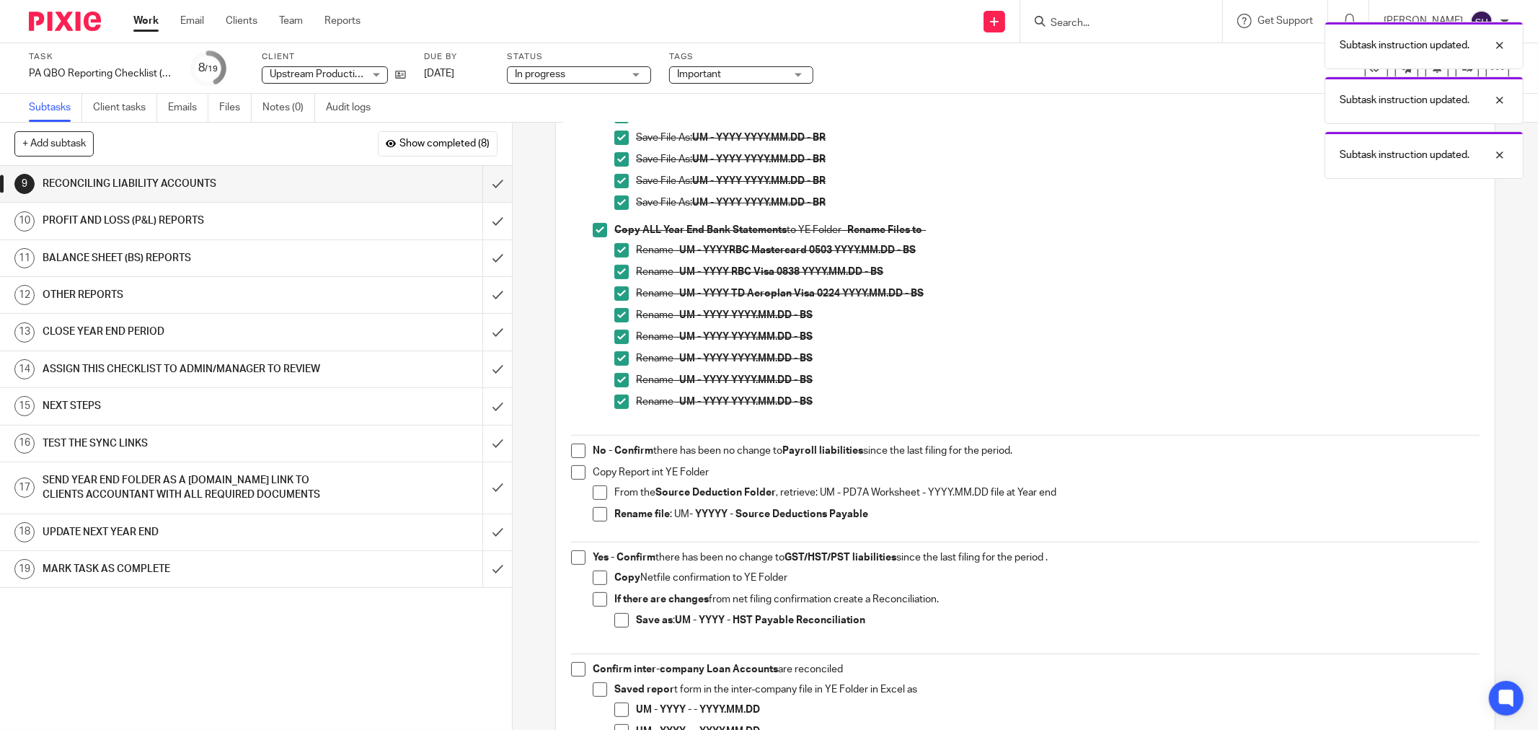
drag, startPoint x: 574, startPoint y: 451, endPoint x: 571, endPoint y: 470, distance: 18.3
click at [573, 451] on span at bounding box center [578, 451] width 14 height 14
drag, startPoint x: 571, startPoint y: 470, endPoint x: 583, endPoint y: 481, distance: 16.3
click at [571, 470] on span at bounding box center [578, 472] width 14 height 14
click at [599, 494] on span at bounding box center [600, 492] width 14 height 14
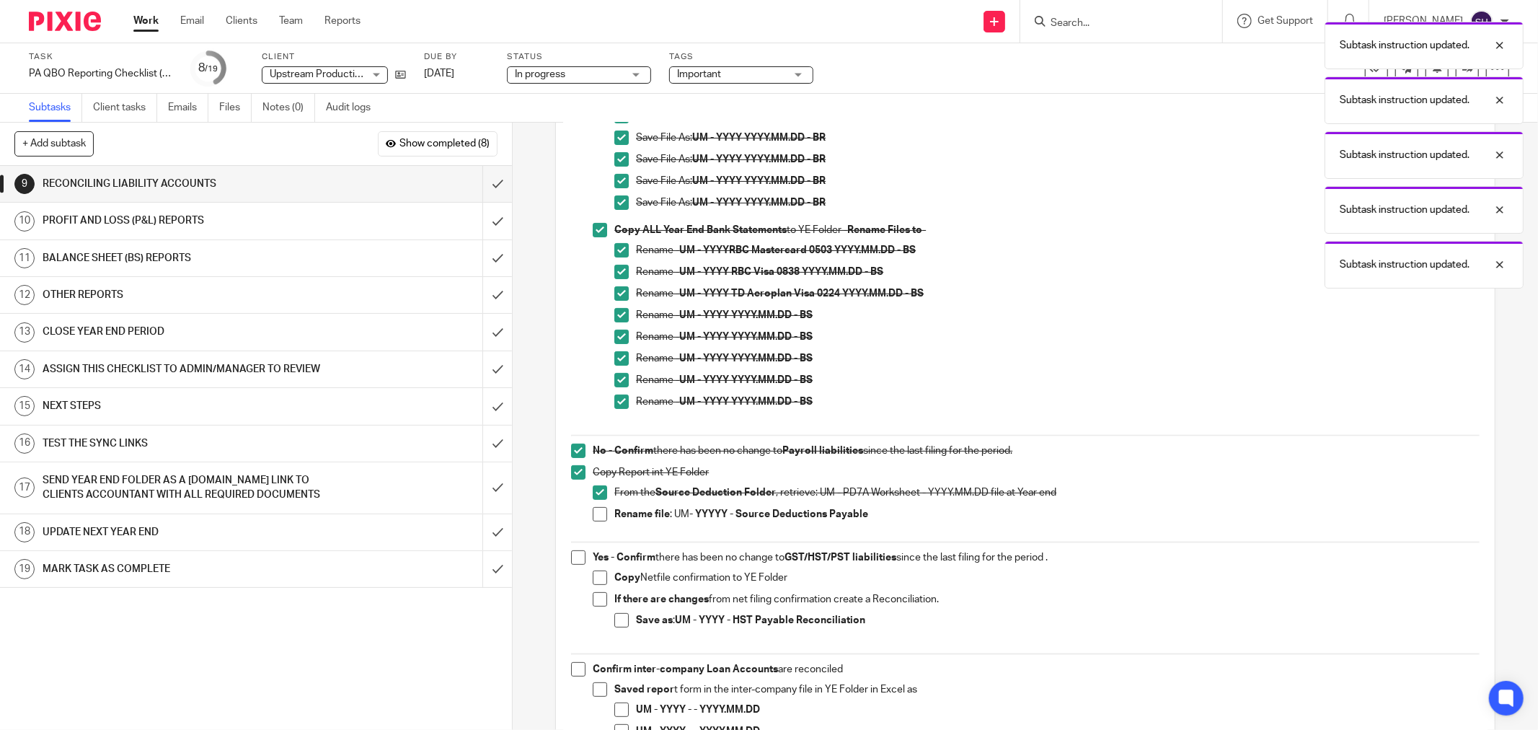
click at [594, 516] on span at bounding box center [600, 514] width 14 height 14
click at [578, 565] on li "Yes - Confirm there has been no change to GST/HST/PST liabilities since the las…" at bounding box center [1025, 598] width 909 height 96
click at [572, 560] on span at bounding box center [578, 557] width 14 height 14
click at [595, 578] on span at bounding box center [600, 577] width 14 height 14
click at [597, 601] on span at bounding box center [600, 599] width 14 height 14
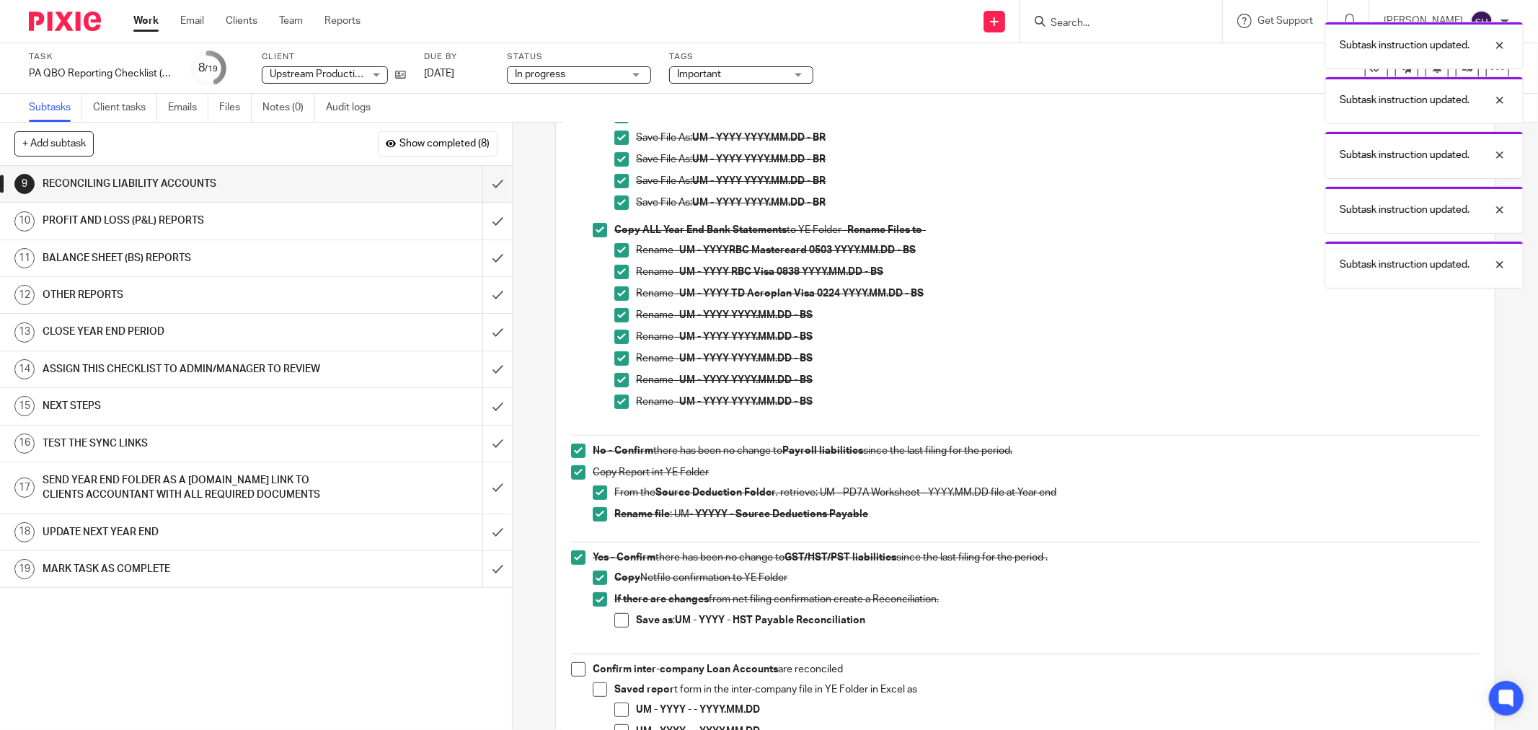
click at [614, 614] on span at bounding box center [621, 620] width 14 height 14
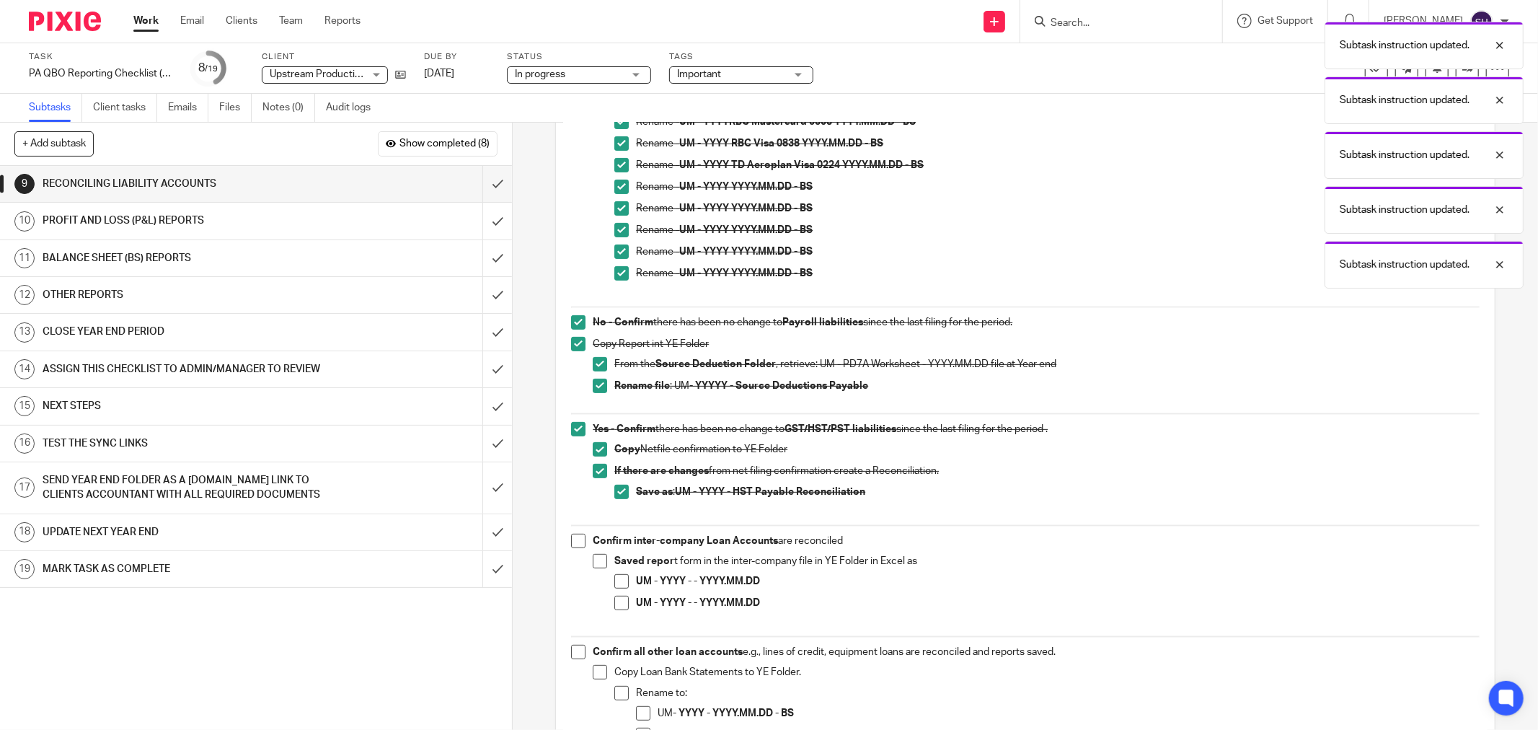
scroll to position [400, 0]
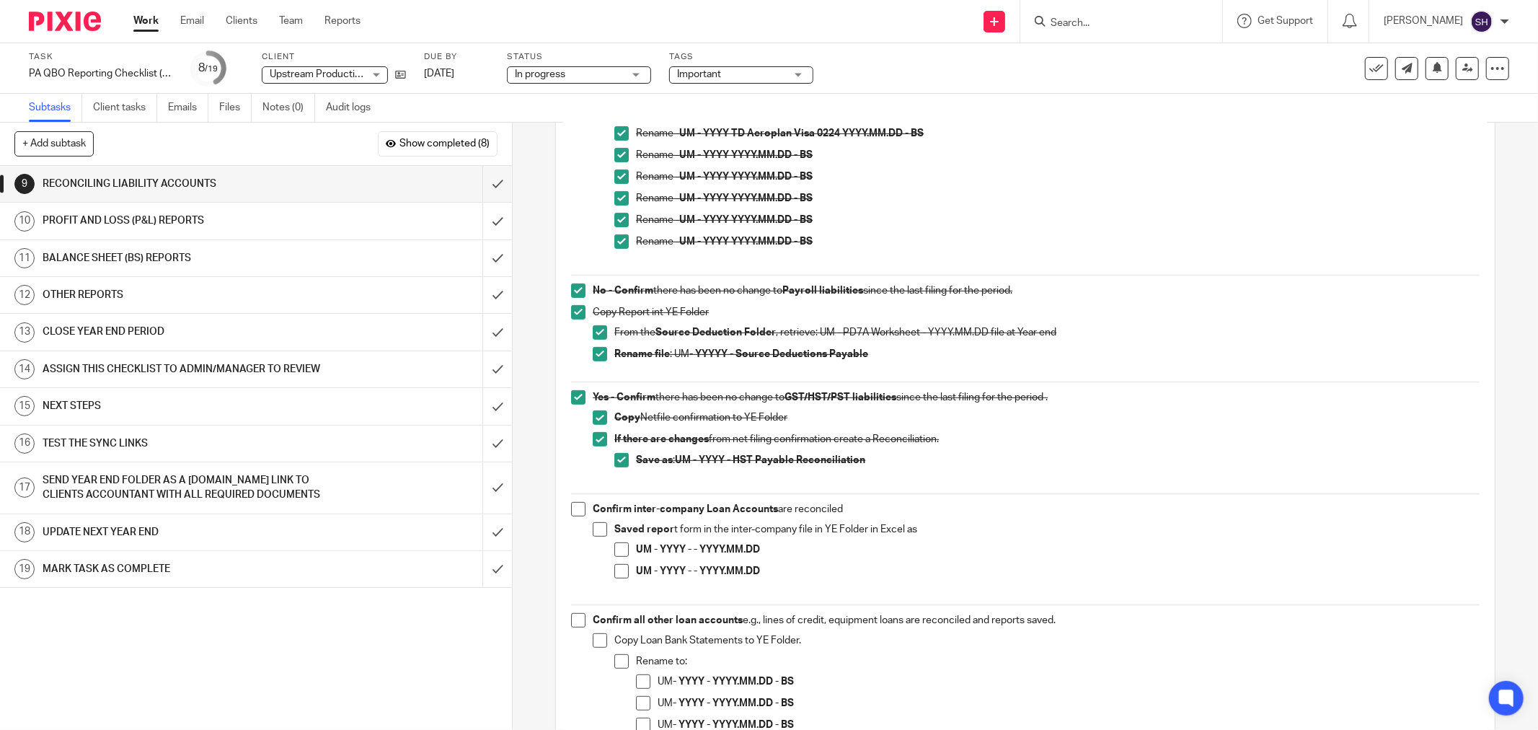
drag, startPoint x: 571, startPoint y: 503, endPoint x: 589, endPoint y: 516, distance: 21.6
click at [571, 503] on span at bounding box center [578, 509] width 14 height 14
click at [600, 525] on span at bounding box center [600, 529] width 14 height 14
click at [624, 553] on span at bounding box center [621, 549] width 14 height 14
click at [614, 570] on span at bounding box center [621, 571] width 14 height 14
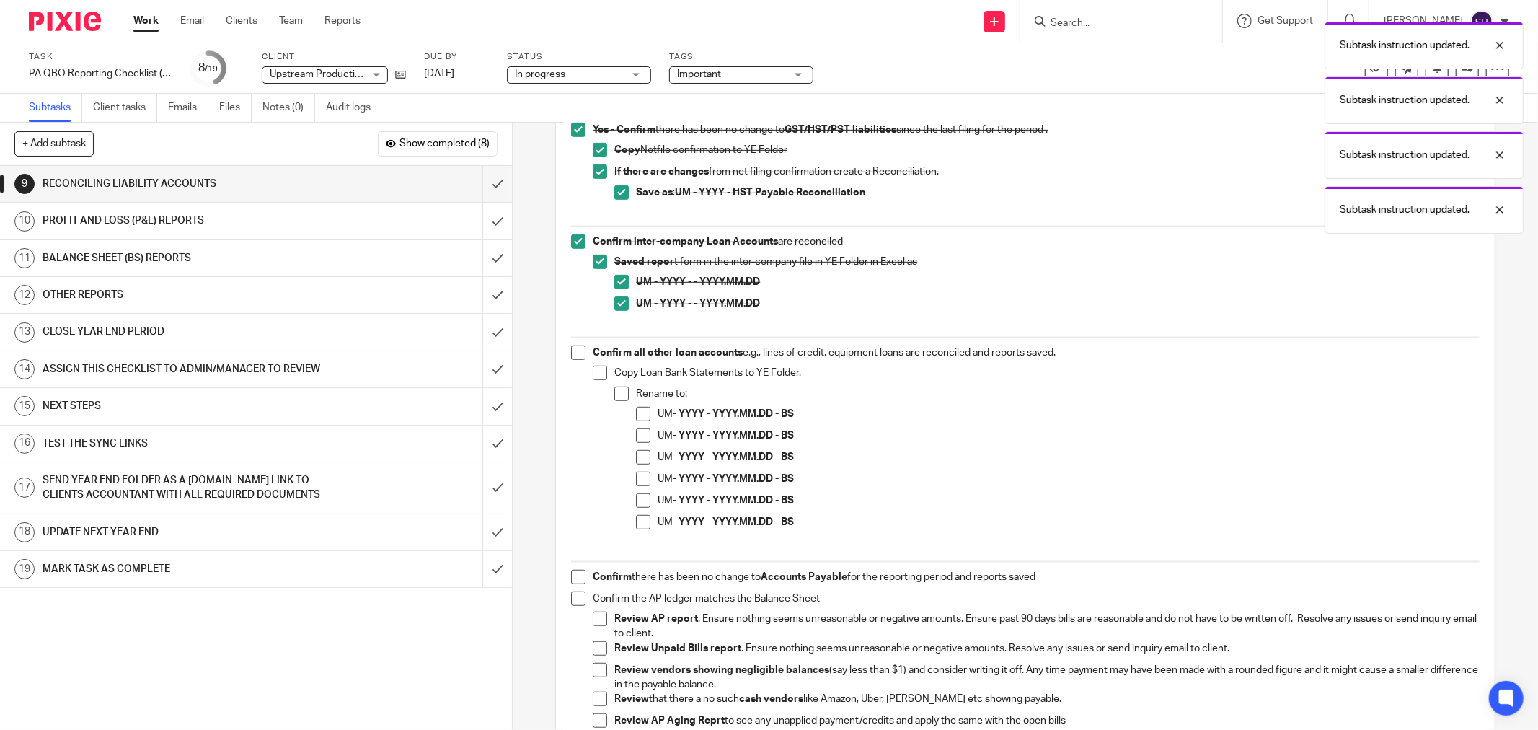
scroll to position [721, 0]
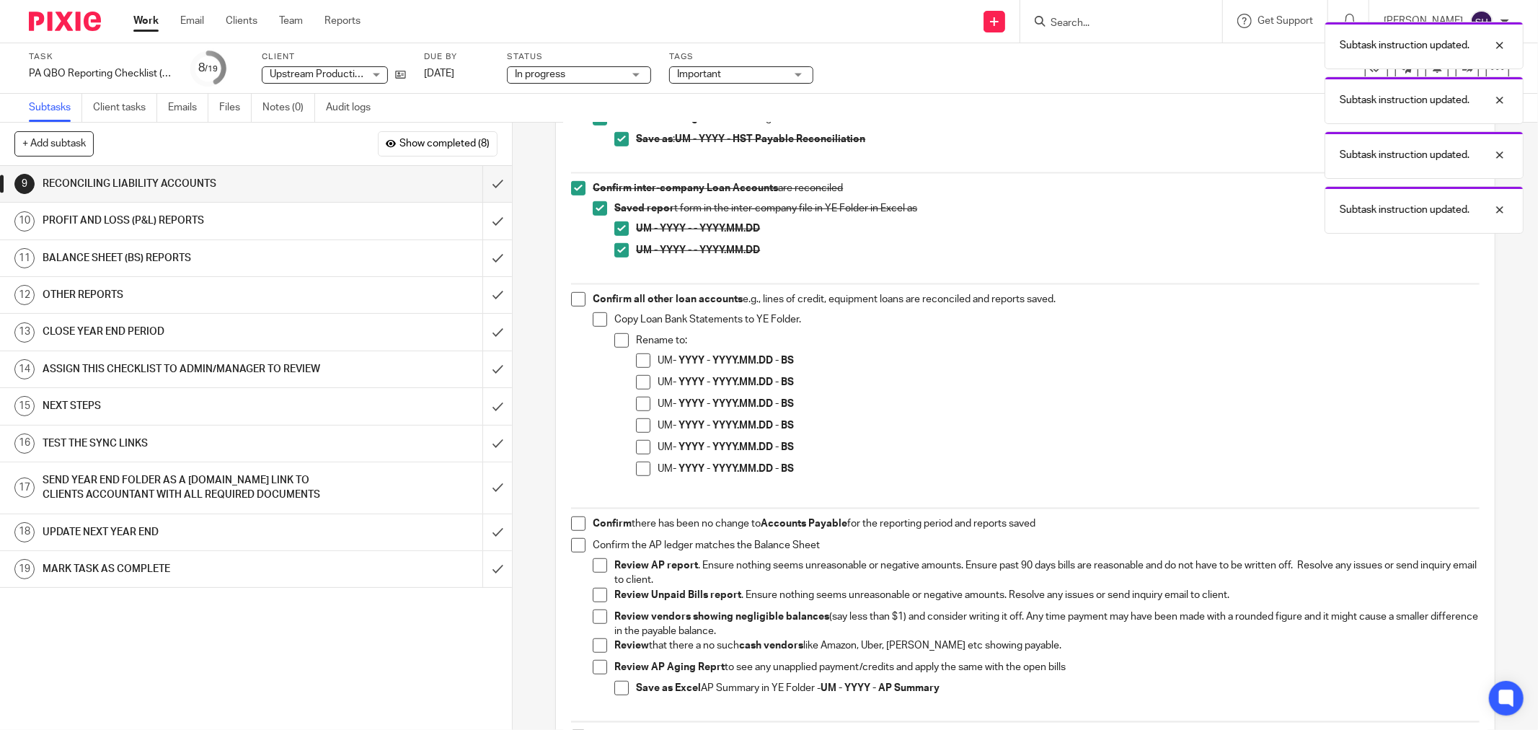
click at [578, 300] on span at bounding box center [578, 299] width 14 height 14
drag, startPoint x: 599, startPoint y: 320, endPoint x: 609, endPoint y: 345, distance: 26.8
click at [599, 321] on span at bounding box center [600, 319] width 14 height 14
click at [614, 346] on span at bounding box center [621, 340] width 14 height 14
drag, startPoint x: 642, startPoint y: 361, endPoint x: 640, endPoint y: 382, distance: 21.7
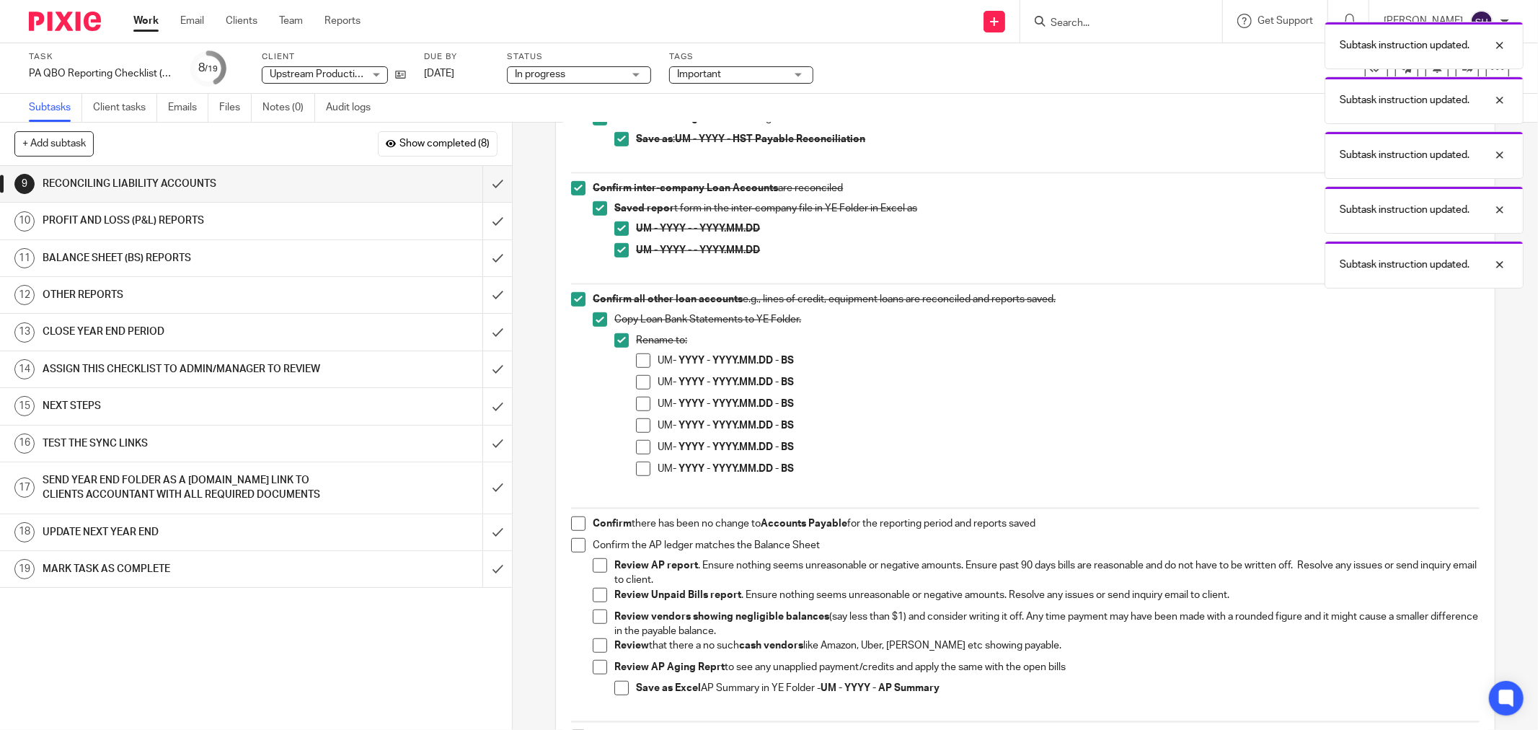
click at [640, 361] on span at bounding box center [643, 360] width 14 height 14
click at [640, 385] on span at bounding box center [643, 382] width 14 height 14
click at [640, 402] on span at bounding box center [643, 404] width 14 height 14
click at [640, 433] on span at bounding box center [643, 425] width 14 height 14
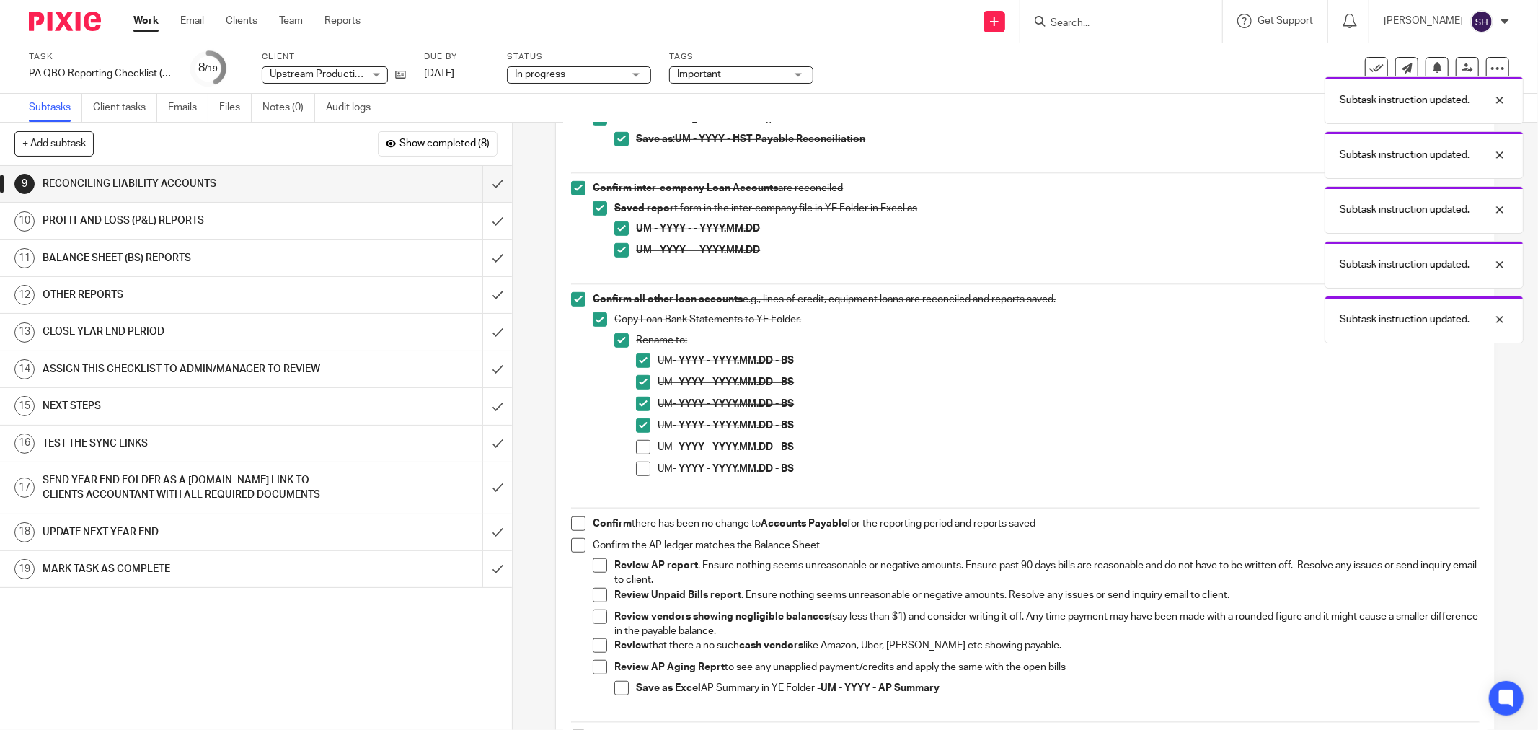
click at [640, 445] on span at bounding box center [643, 447] width 14 height 14
click at [637, 462] on span at bounding box center [643, 469] width 14 height 14
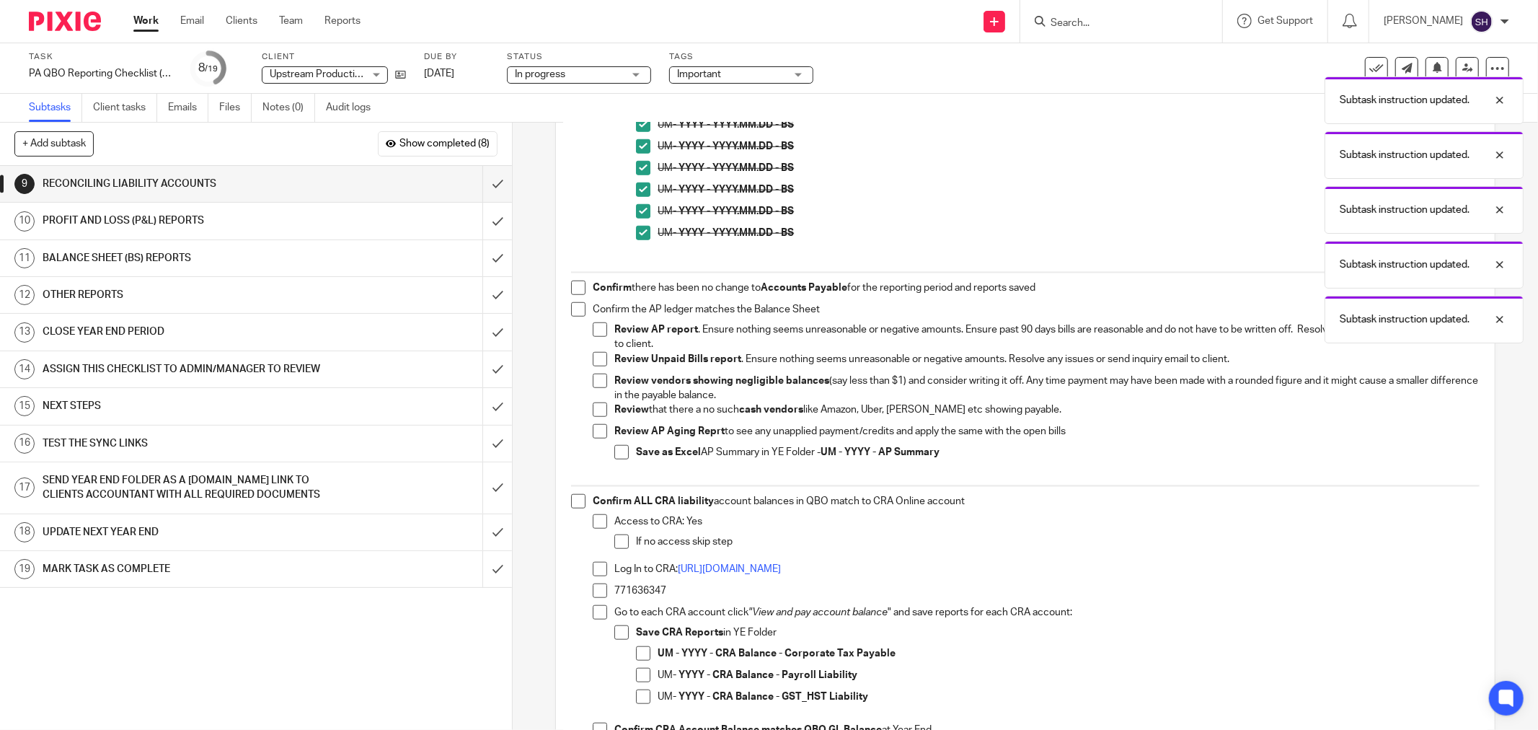
scroll to position [961, 0]
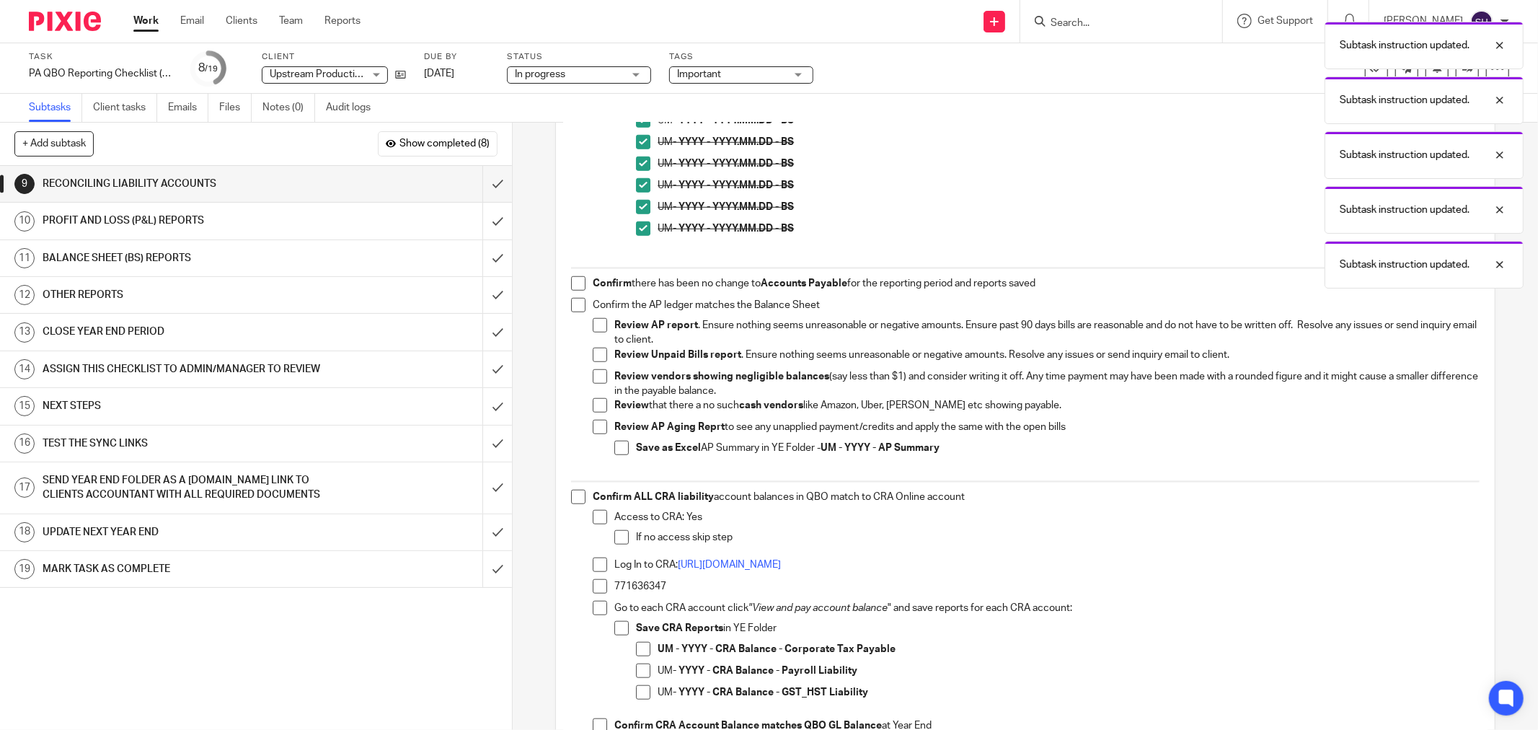
click at [575, 291] on span at bounding box center [578, 283] width 14 height 14
click at [572, 307] on span at bounding box center [578, 305] width 14 height 14
drag, startPoint x: 594, startPoint y: 326, endPoint x: 593, endPoint y: 352, distance: 26.0
click at [594, 327] on span at bounding box center [600, 325] width 14 height 14
click at [593, 356] on span at bounding box center [600, 355] width 14 height 14
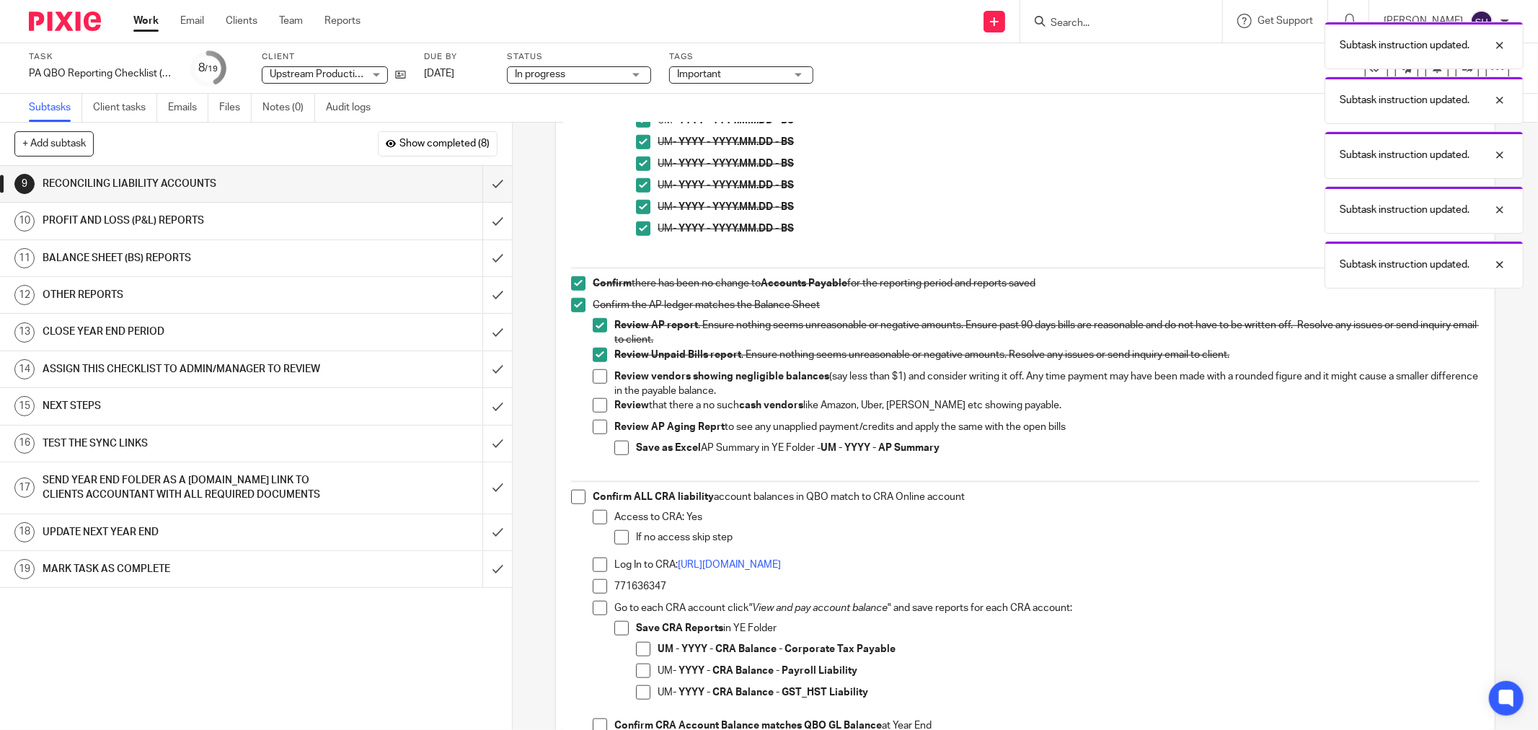
drag, startPoint x: 594, startPoint y: 379, endPoint x: 595, endPoint y: 397, distance: 18.0
click at [594, 379] on span at bounding box center [600, 376] width 14 height 14
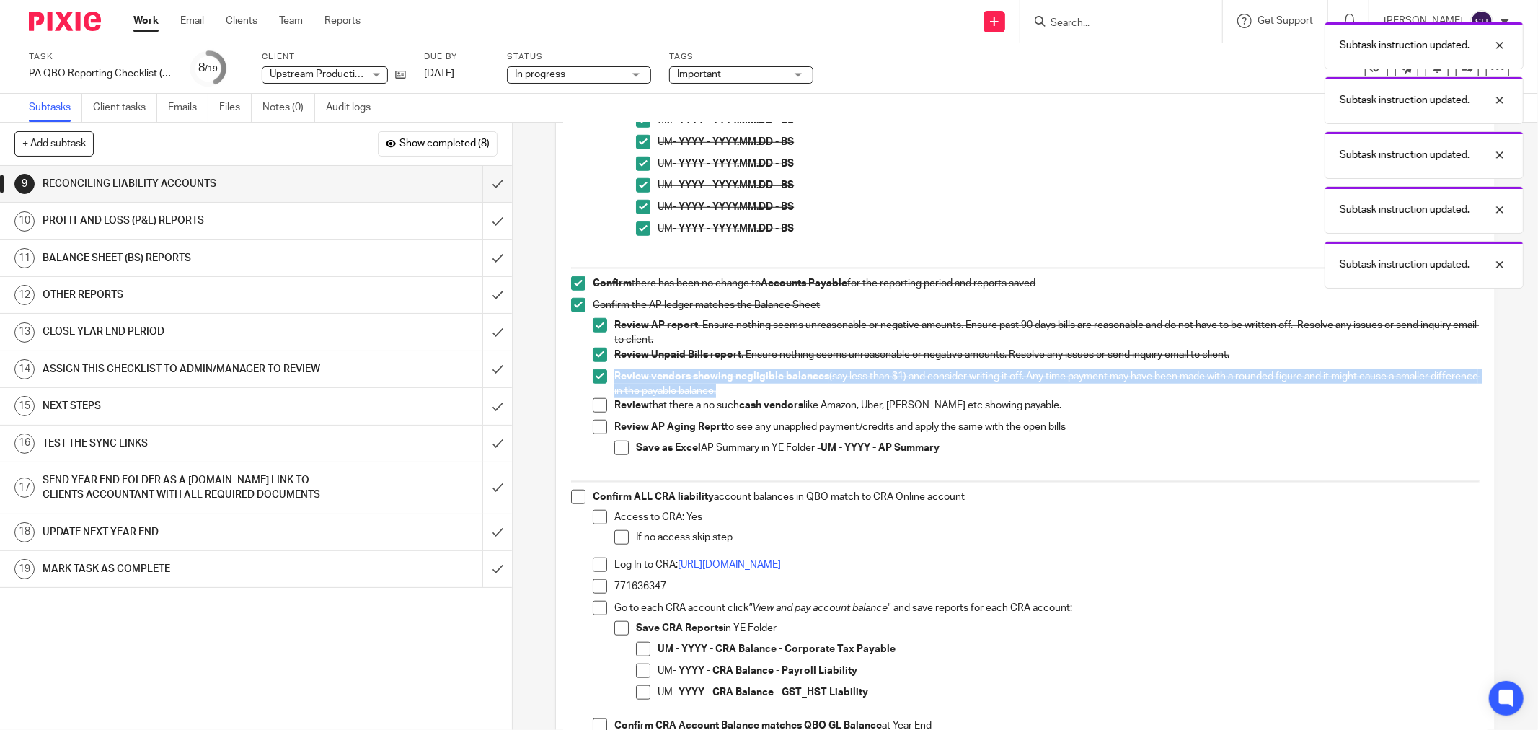
click at [595, 407] on span at bounding box center [600, 405] width 14 height 14
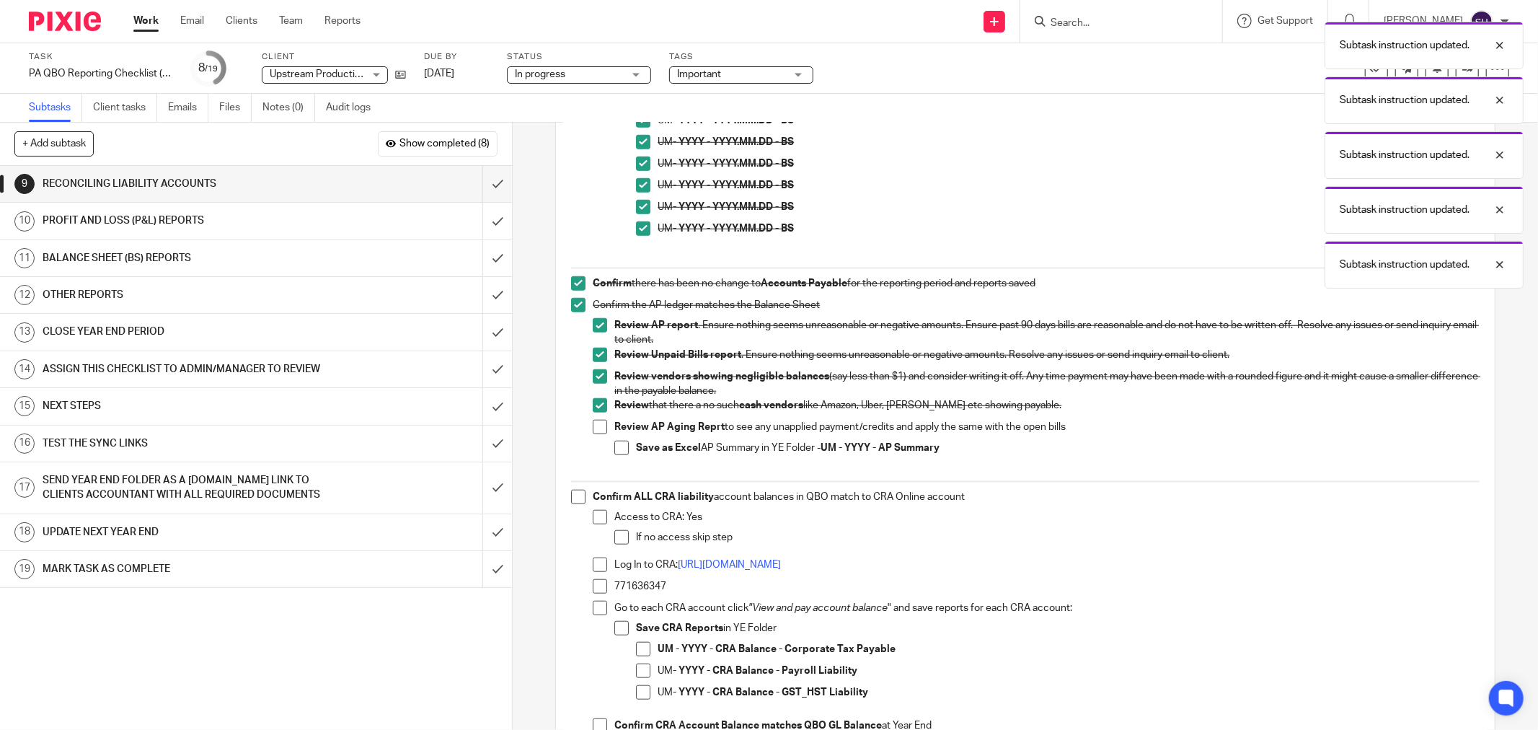
click at [595, 422] on span at bounding box center [600, 427] width 14 height 14
click at [615, 442] on span at bounding box center [621, 448] width 14 height 14
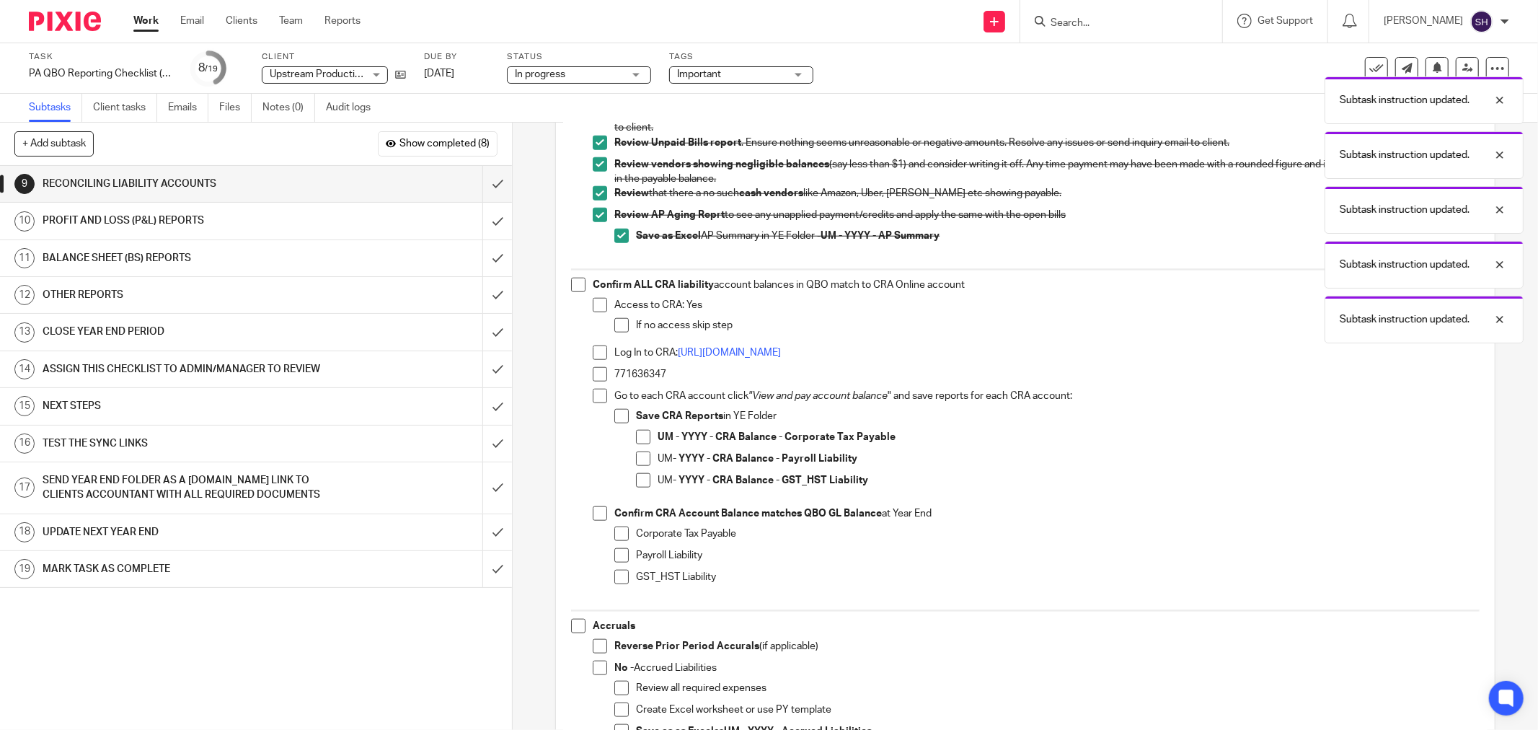
scroll to position [1202, 0]
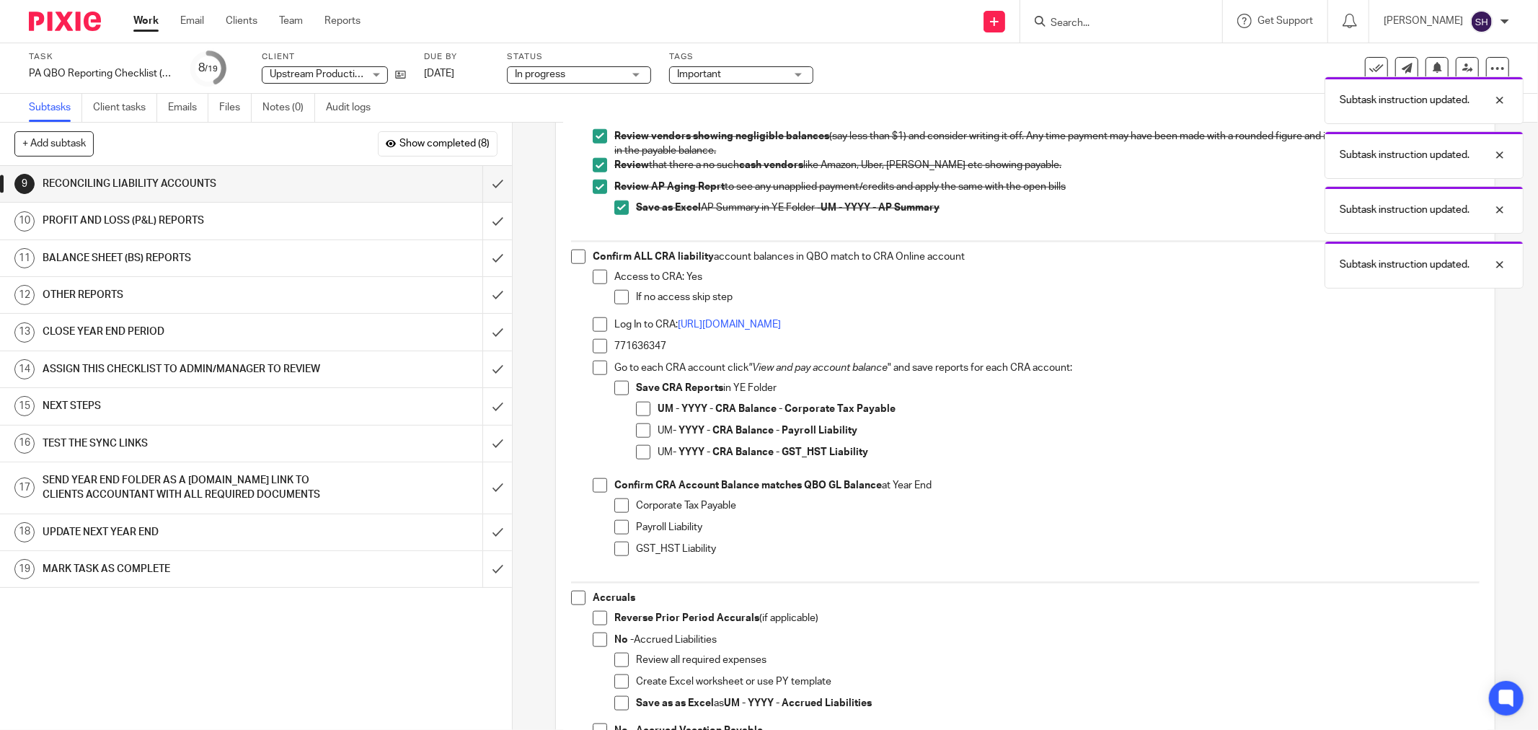
drag, startPoint x: 568, startPoint y: 255, endPoint x: 578, endPoint y: 263, distance: 12.4
click at [571, 255] on span at bounding box center [578, 257] width 14 height 14
click at [597, 280] on span at bounding box center [600, 277] width 14 height 14
click at [615, 298] on span at bounding box center [621, 297] width 14 height 14
drag, startPoint x: 664, startPoint y: 343, endPoint x: 607, endPoint y: 342, distance: 57.0
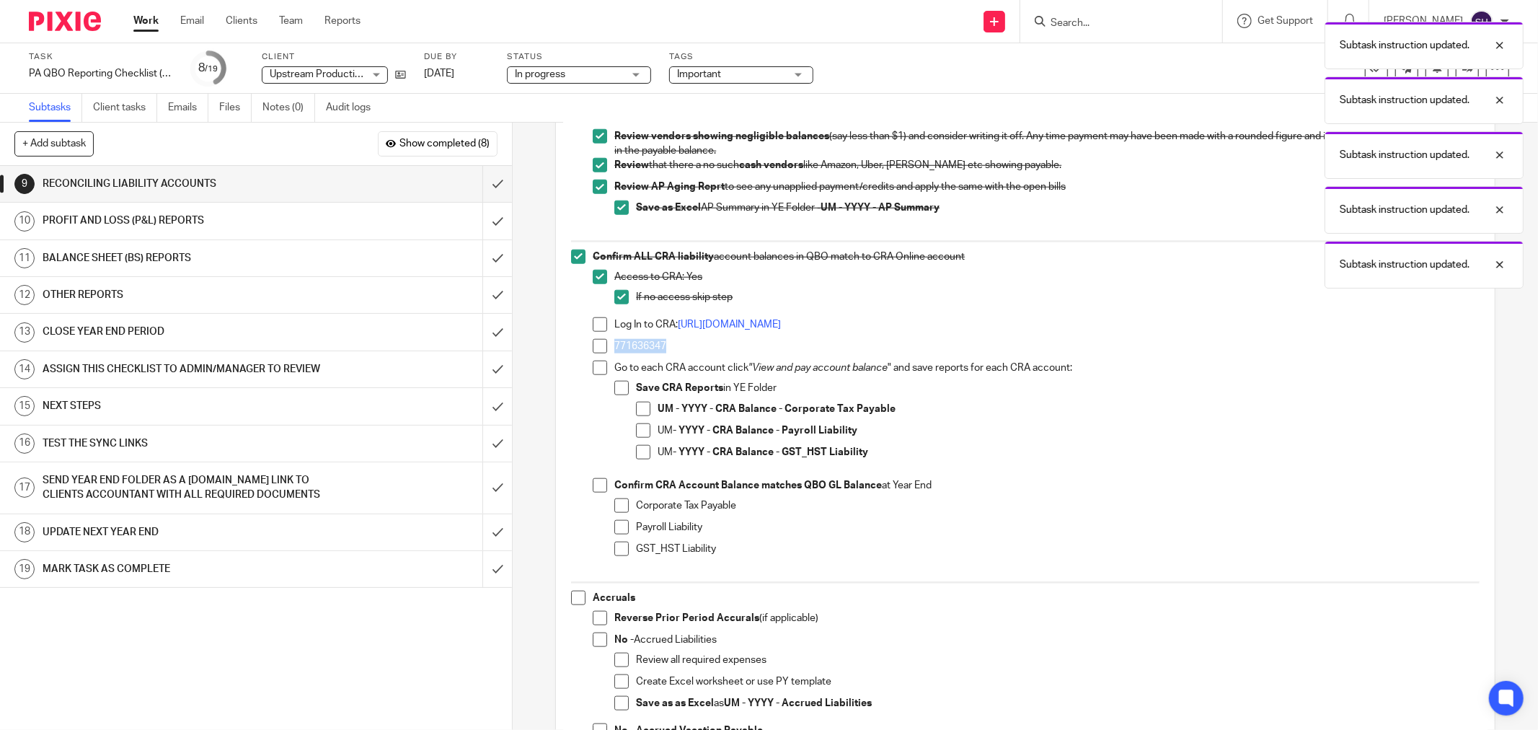
click at [607, 342] on li "771636347" at bounding box center [1036, 350] width 887 height 22
copy p "771636347"
click at [597, 326] on span at bounding box center [600, 324] width 14 height 14
click at [594, 346] on span at bounding box center [600, 346] width 14 height 14
click at [594, 366] on span at bounding box center [600, 368] width 14 height 14
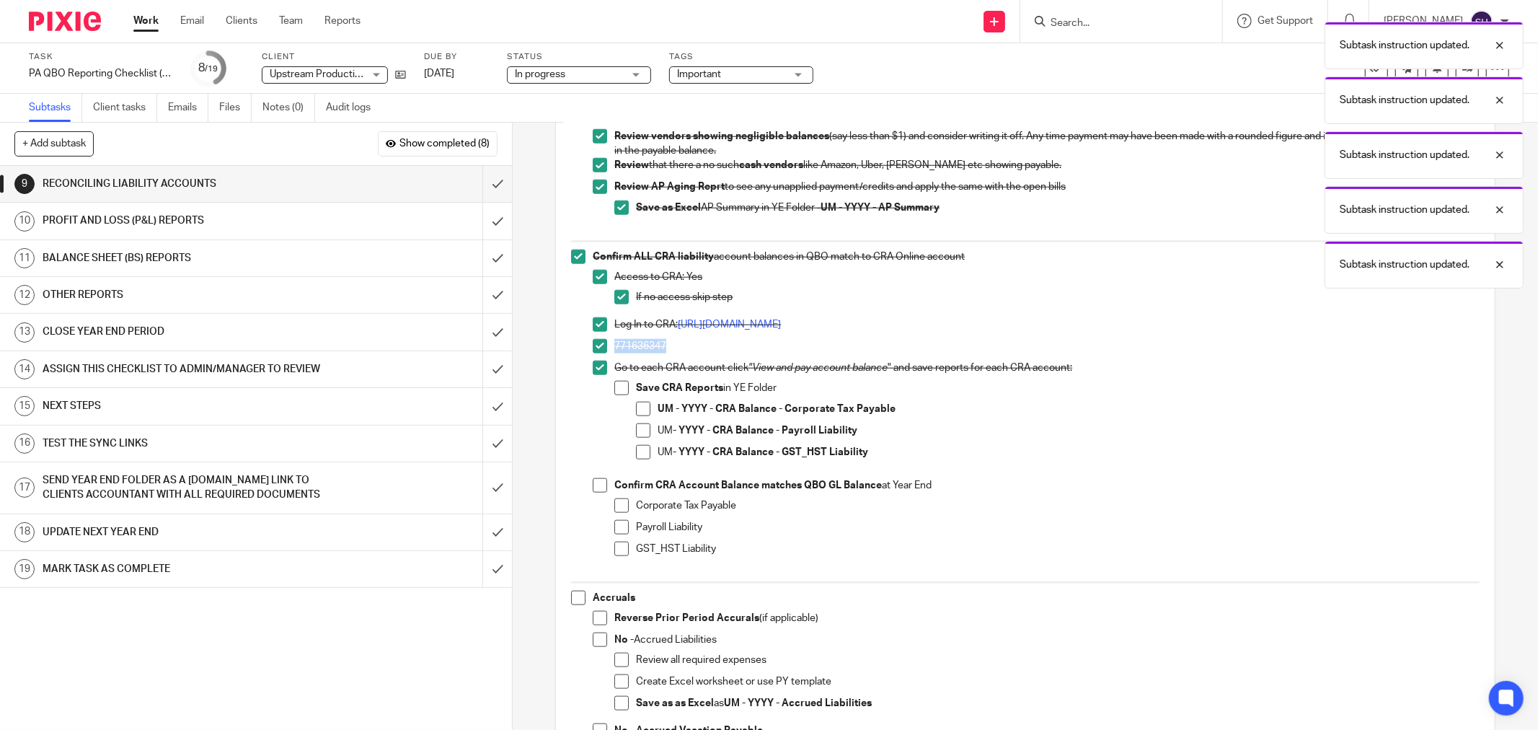
click at [620, 387] on span at bounding box center [621, 388] width 14 height 14
click at [638, 406] on span at bounding box center [643, 409] width 14 height 14
click at [640, 430] on span at bounding box center [643, 430] width 14 height 14
click at [636, 456] on span at bounding box center [643, 452] width 14 height 14
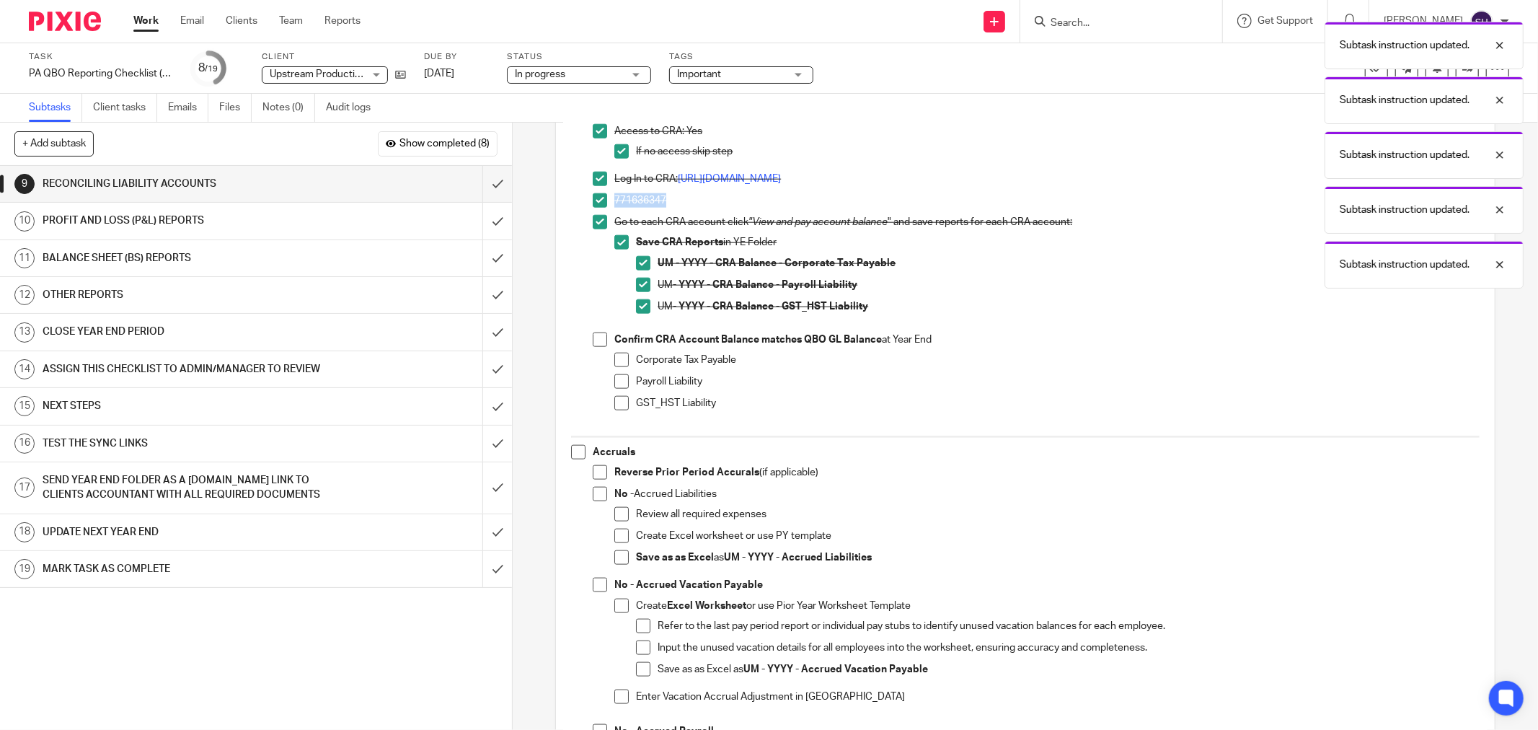
scroll to position [1362, 0]
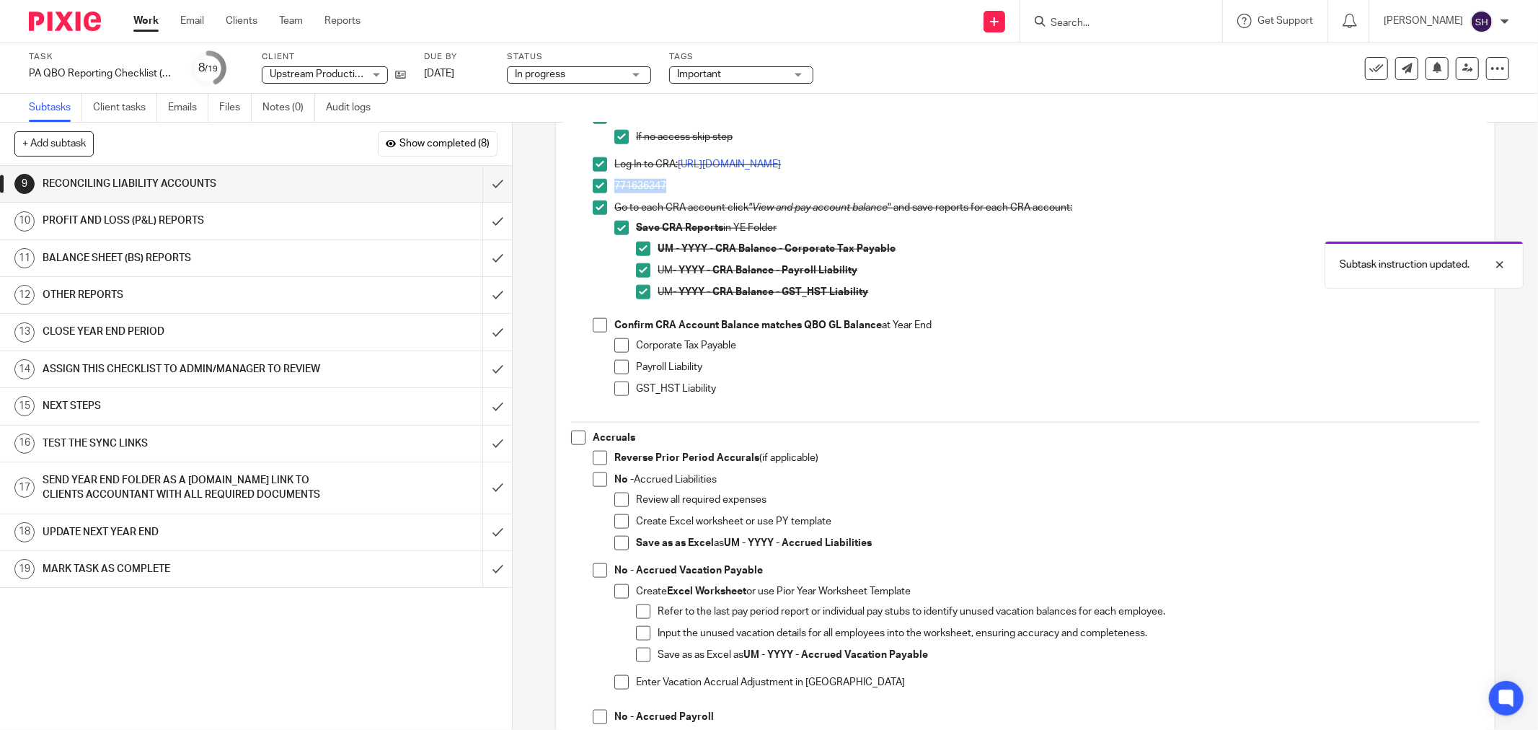
click at [596, 330] on span at bounding box center [600, 325] width 14 height 14
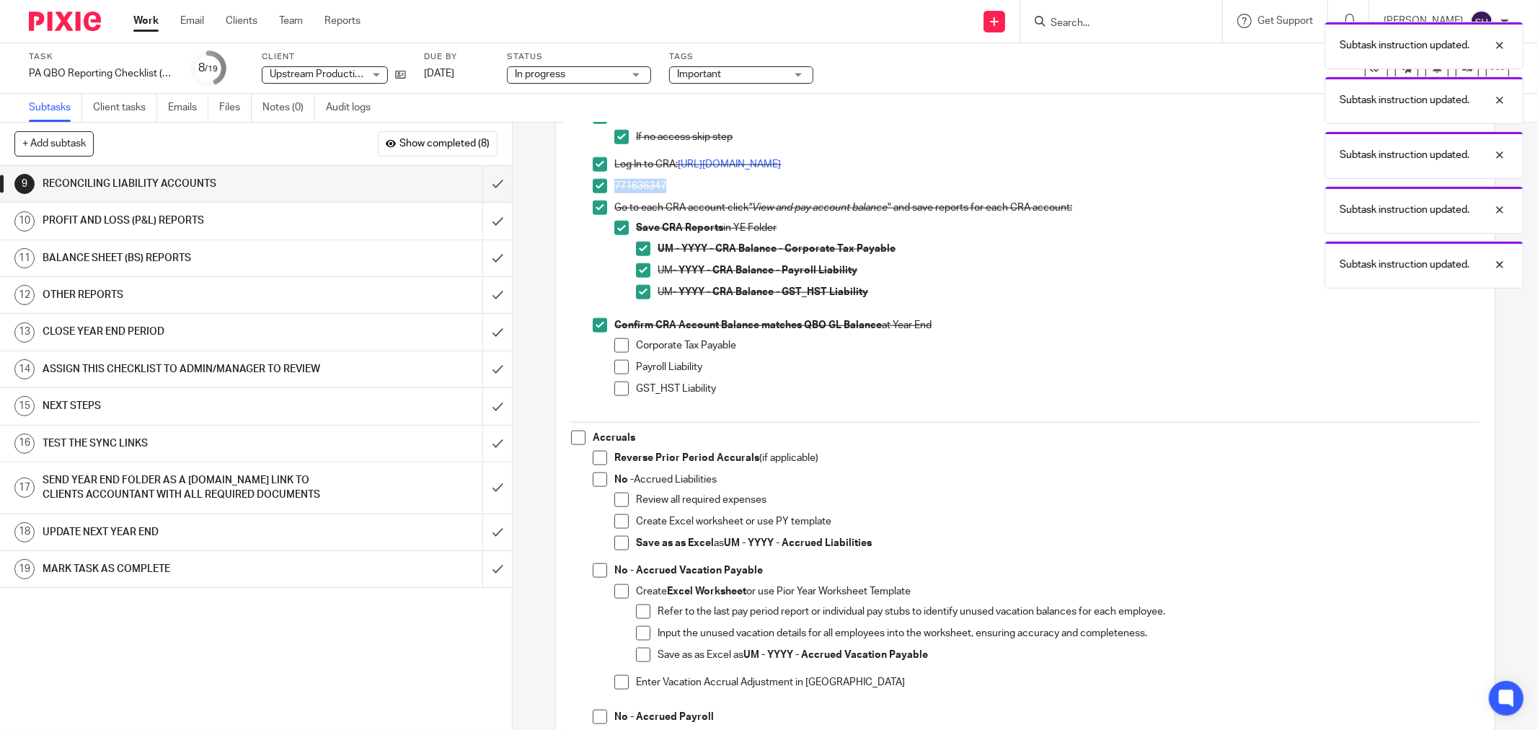
click at [617, 347] on span at bounding box center [621, 345] width 14 height 14
click at [615, 368] on span at bounding box center [621, 367] width 14 height 14
click at [614, 390] on span at bounding box center [621, 389] width 14 height 14
click at [571, 435] on span at bounding box center [578, 438] width 14 height 14
click at [594, 456] on span at bounding box center [600, 458] width 14 height 14
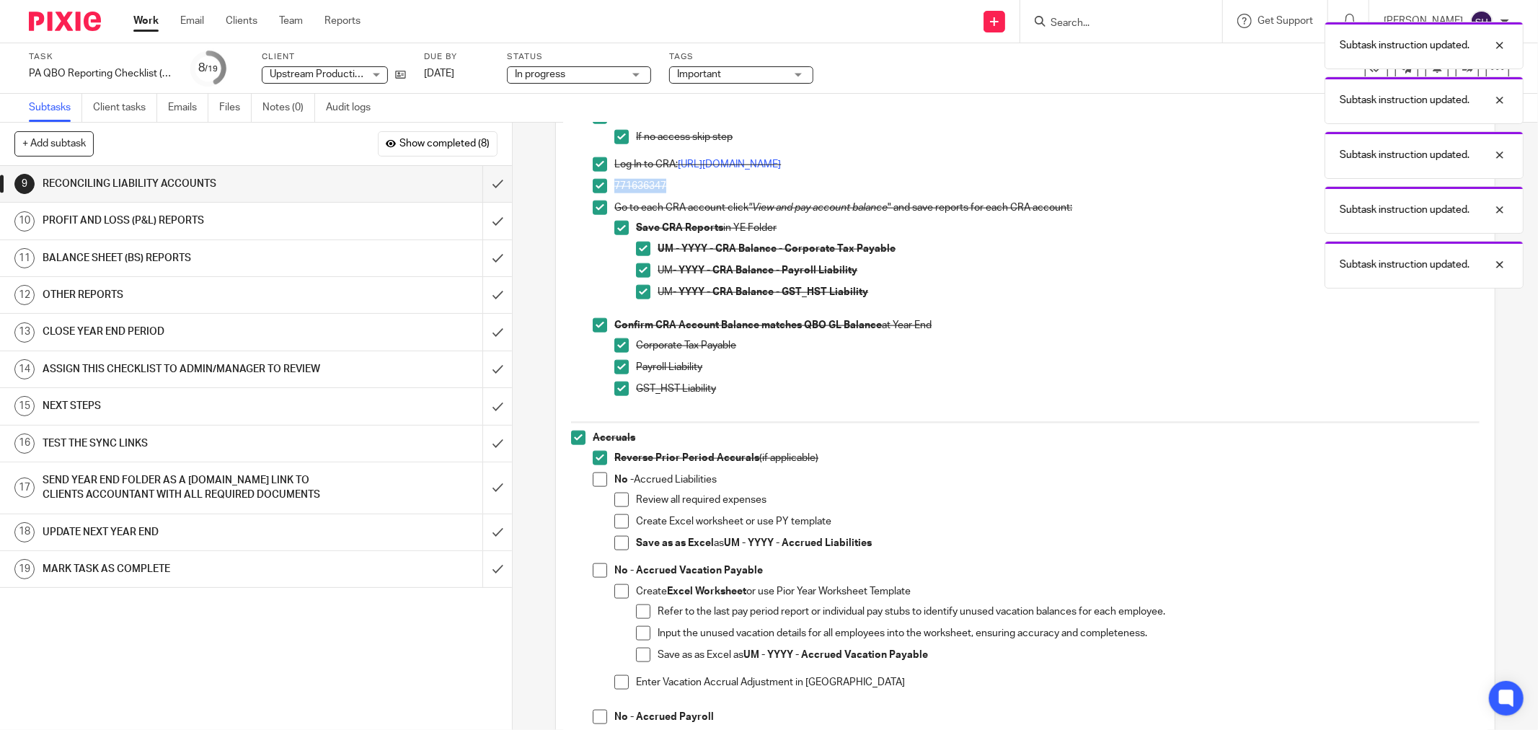
click at [593, 486] on span at bounding box center [600, 479] width 14 height 14
drag, startPoint x: 618, startPoint y: 498, endPoint x: 615, endPoint y: 514, distance: 16.1
click at [617, 498] on span at bounding box center [621, 500] width 14 height 14
click at [615, 517] on span at bounding box center [621, 521] width 14 height 14
click at [615, 542] on span at bounding box center [621, 543] width 14 height 14
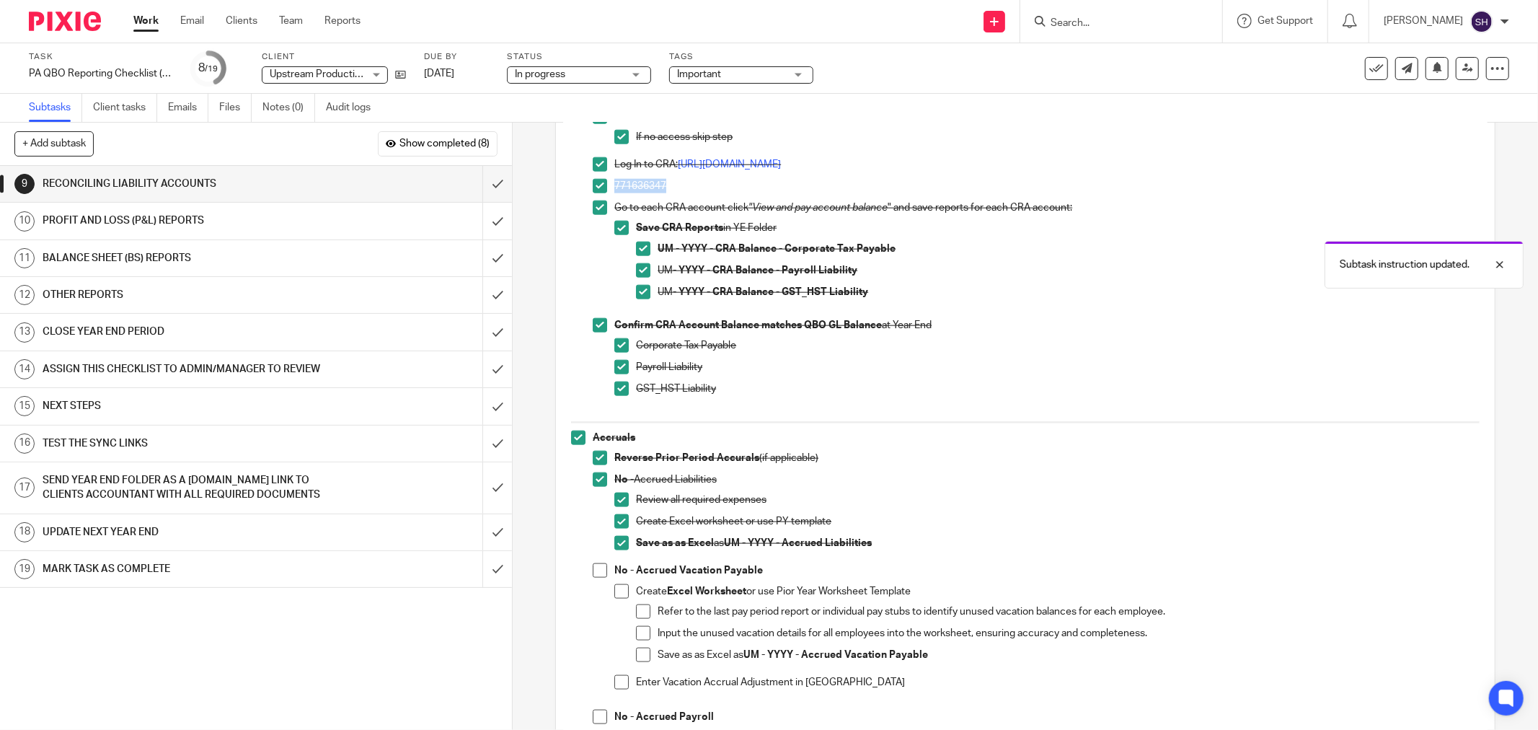
click at [596, 574] on span at bounding box center [600, 570] width 14 height 14
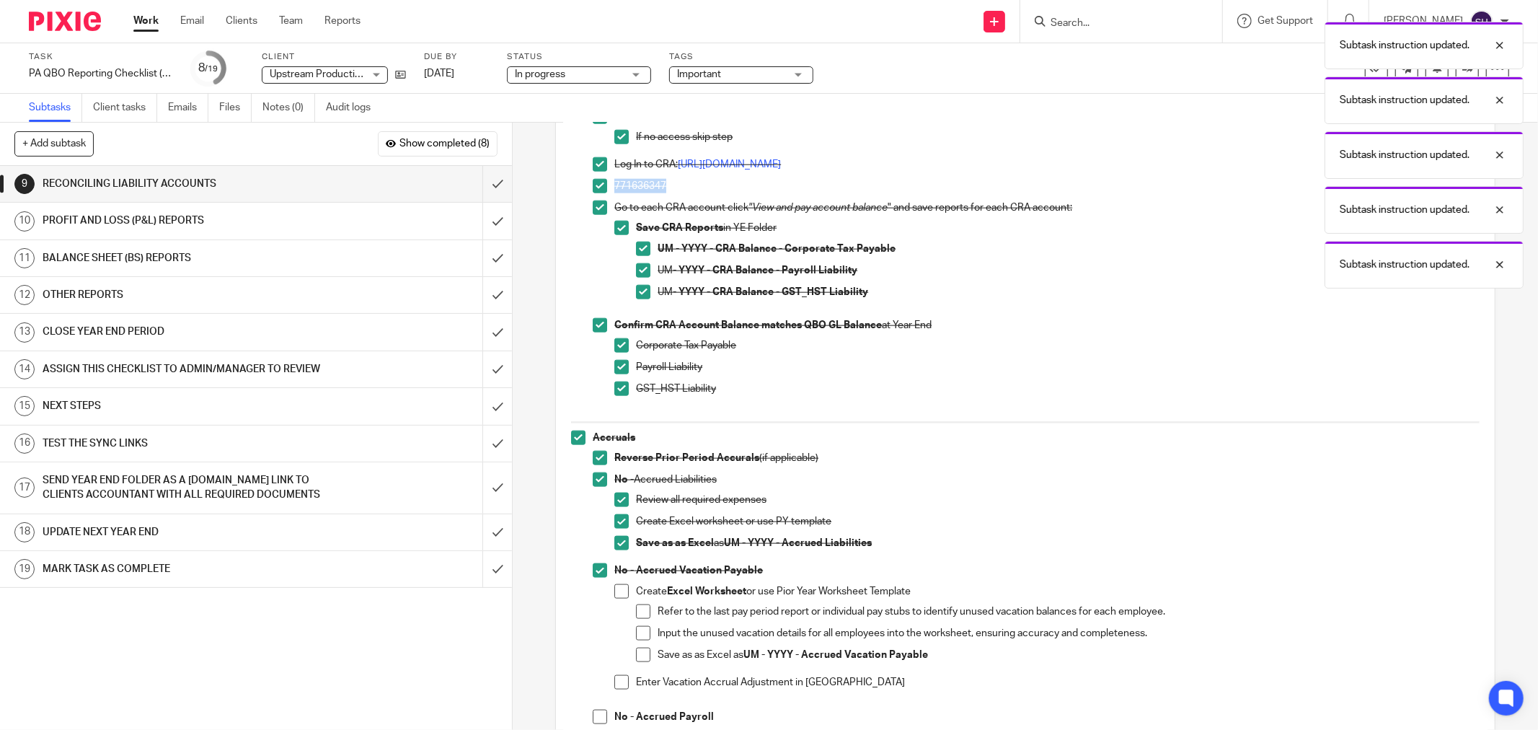
click at [614, 594] on span at bounding box center [621, 591] width 14 height 14
click at [637, 610] on span at bounding box center [643, 611] width 14 height 14
click at [638, 639] on span at bounding box center [643, 633] width 14 height 14
click at [639, 651] on span at bounding box center [643, 655] width 14 height 14
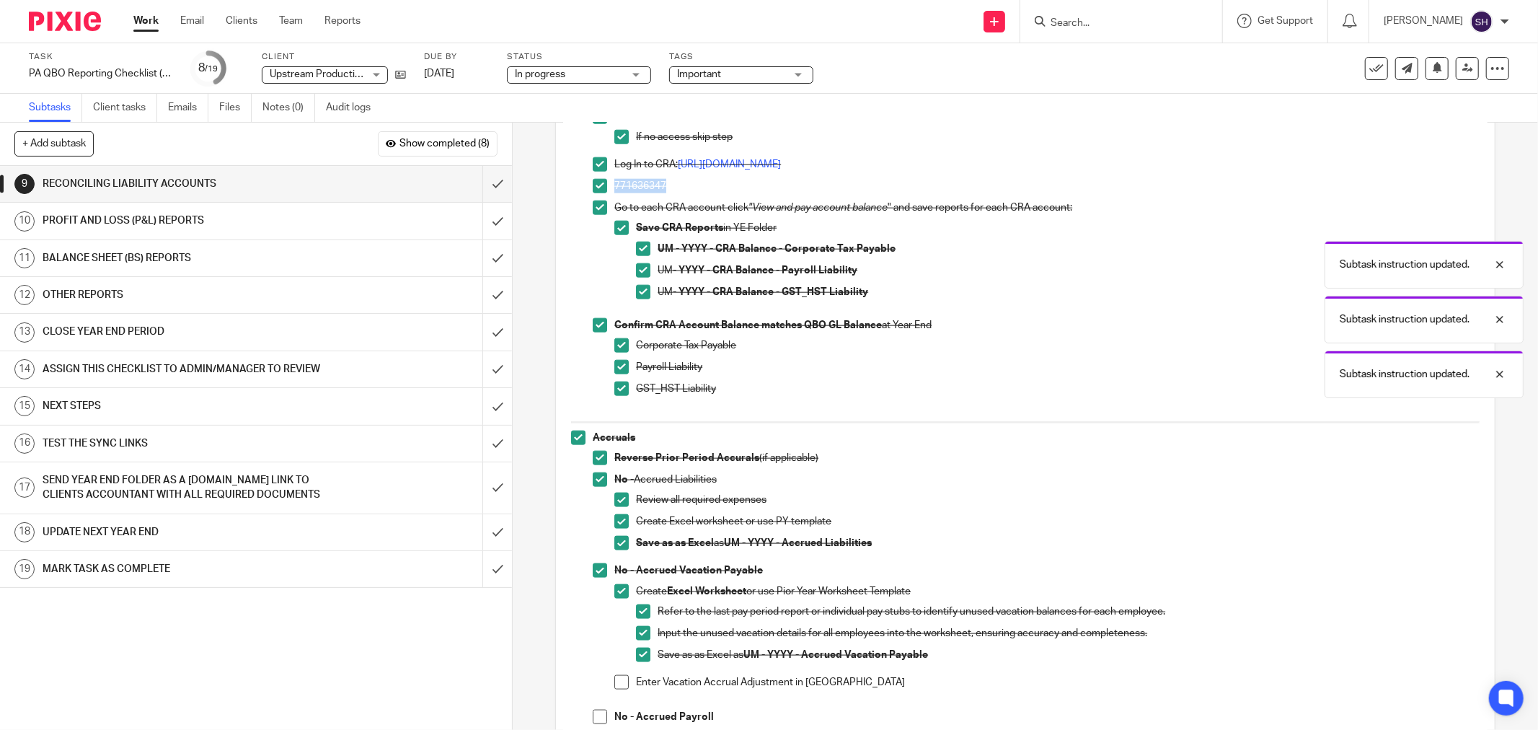
drag, startPoint x: 618, startPoint y: 679, endPoint x: 613, endPoint y: 686, distance: 8.2
click at [617, 680] on span at bounding box center [621, 682] width 14 height 14
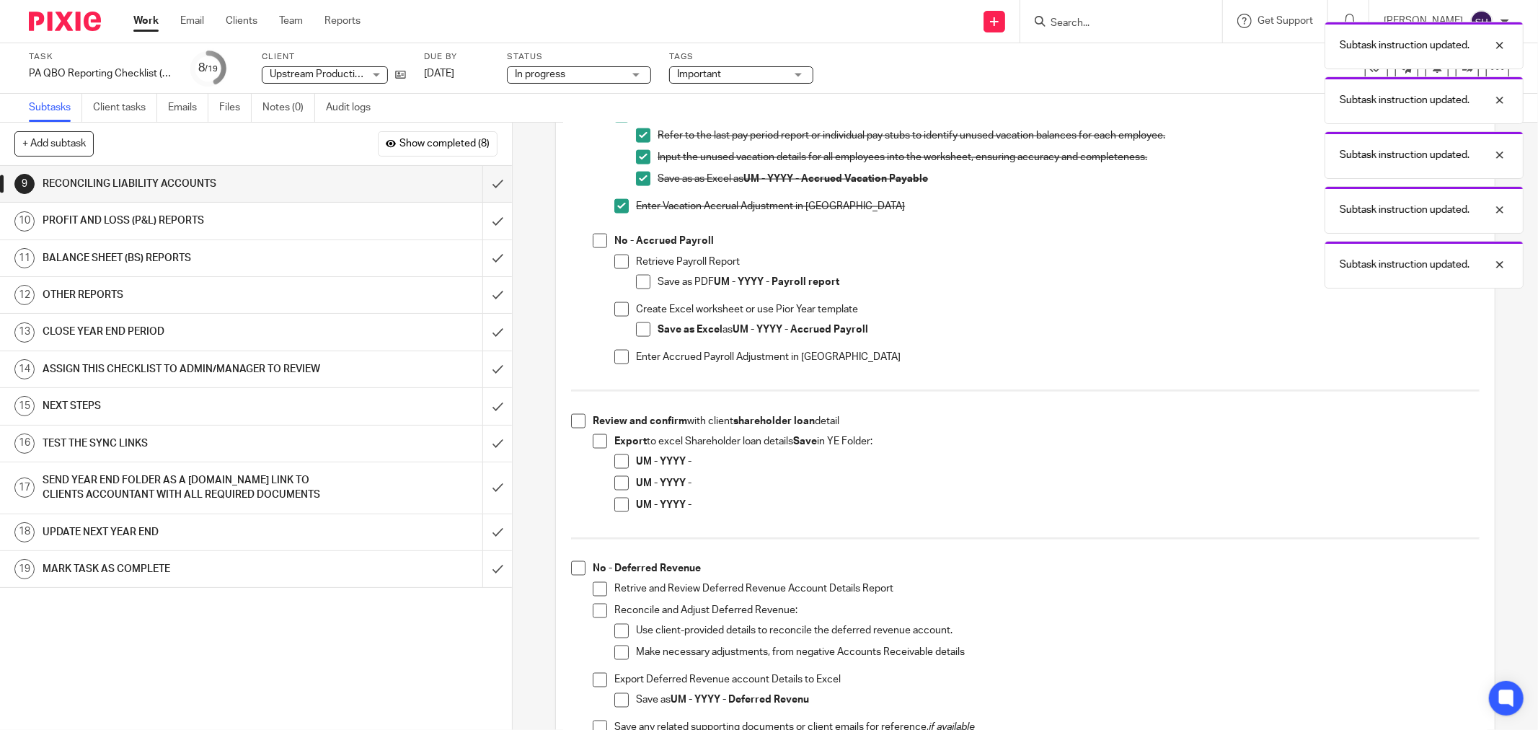
scroll to position [1843, 0]
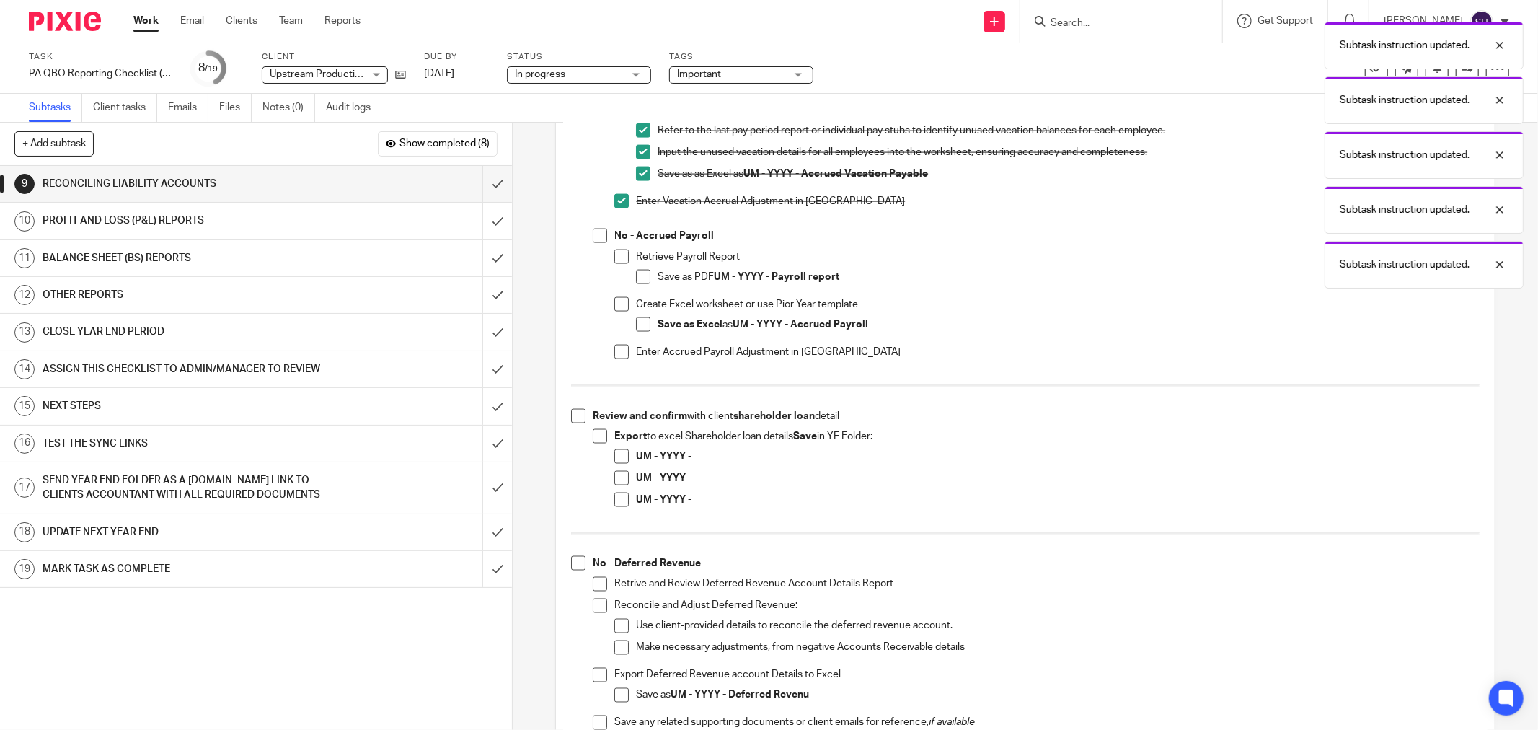
click at [593, 241] on span at bounding box center [600, 236] width 14 height 14
click at [622, 257] on span at bounding box center [621, 257] width 14 height 14
click at [640, 281] on span at bounding box center [643, 277] width 14 height 14
click at [617, 304] on span at bounding box center [621, 304] width 14 height 14
drag, startPoint x: 633, startPoint y: 322, endPoint x: 608, endPoint y: 351, distance: 38.3
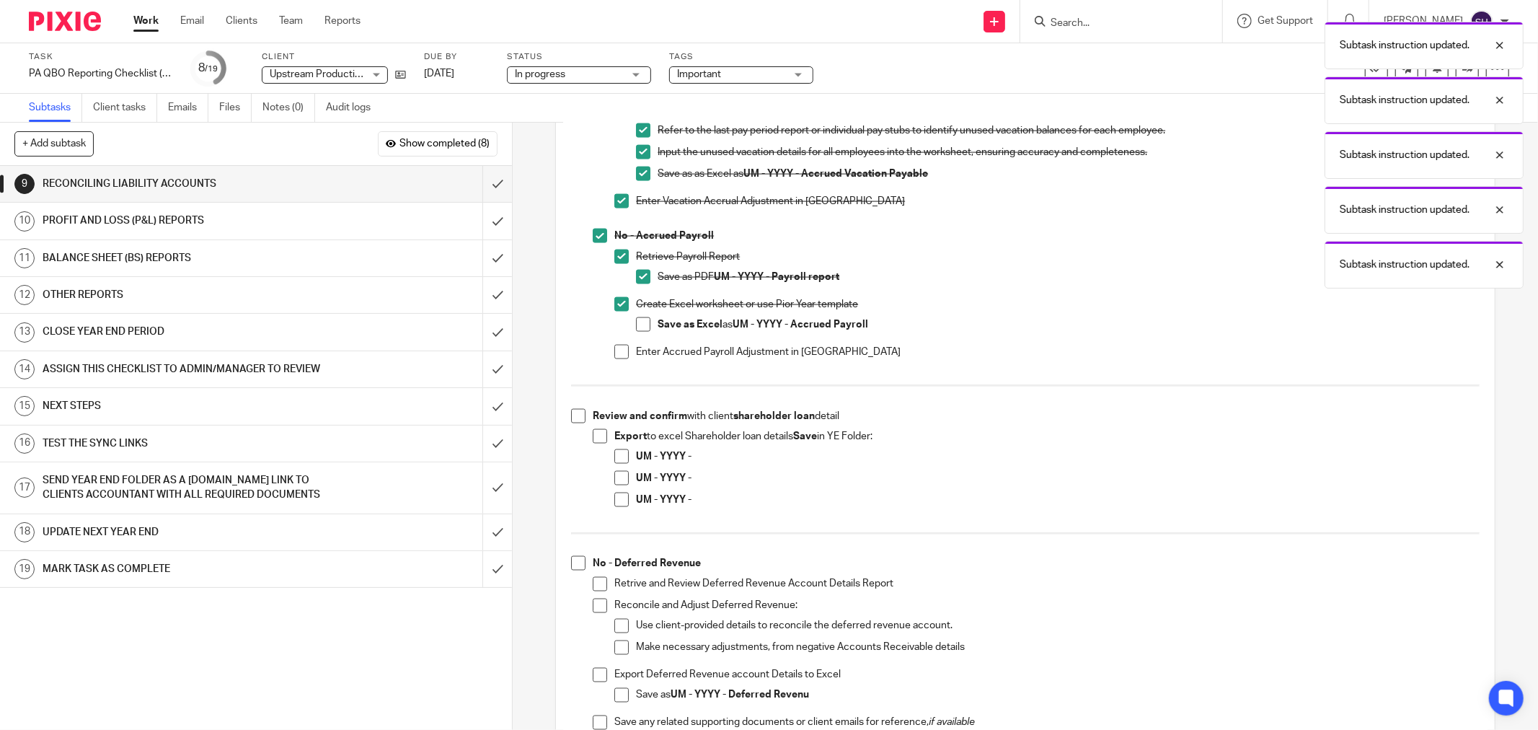
click at [636, 323] on span at bounding box center [643, 324] width 14 height 14
click at [614, 351] on span at bounding box center [621, 352] width 14 height 14
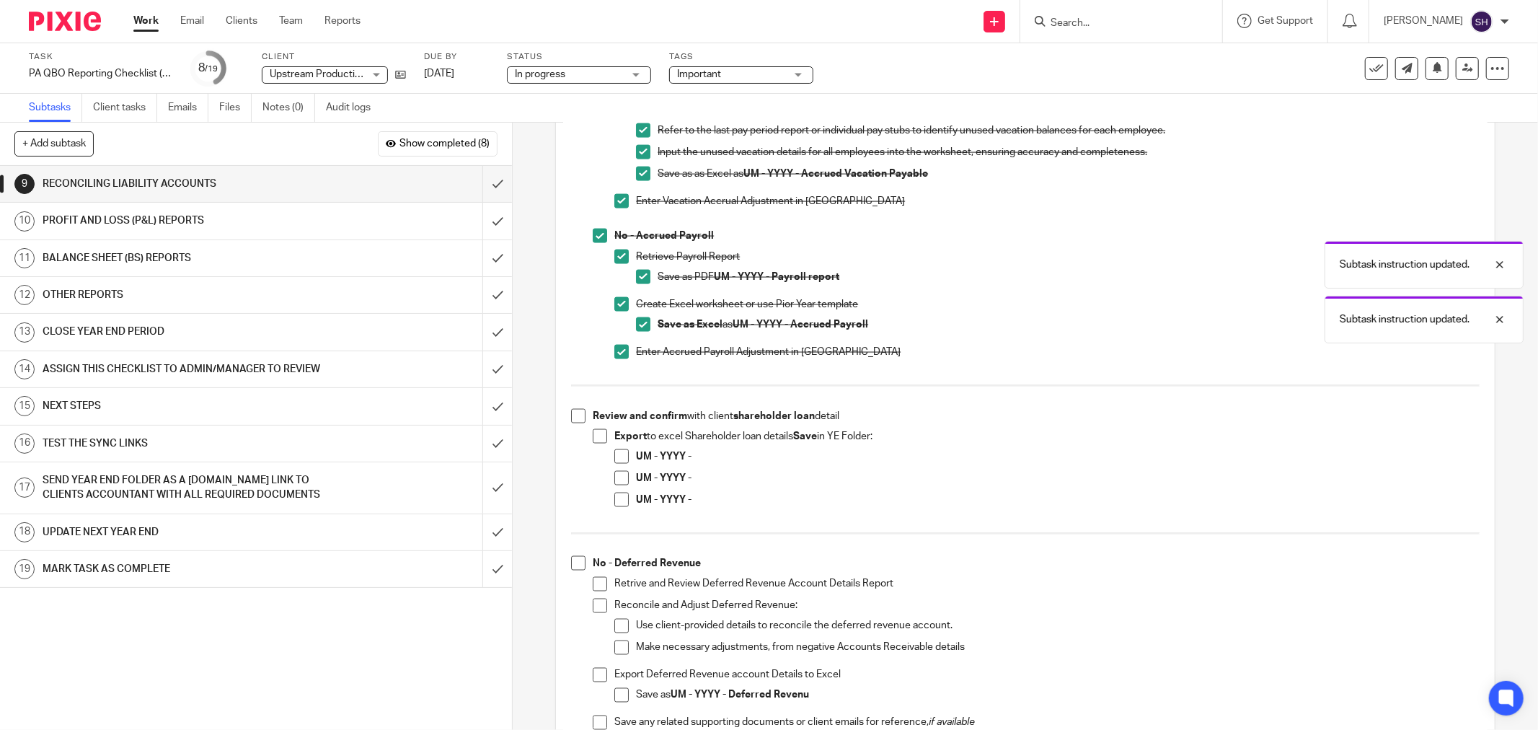
click at [580, 414] on span at bounding box center [578, 416] width 14 height 14
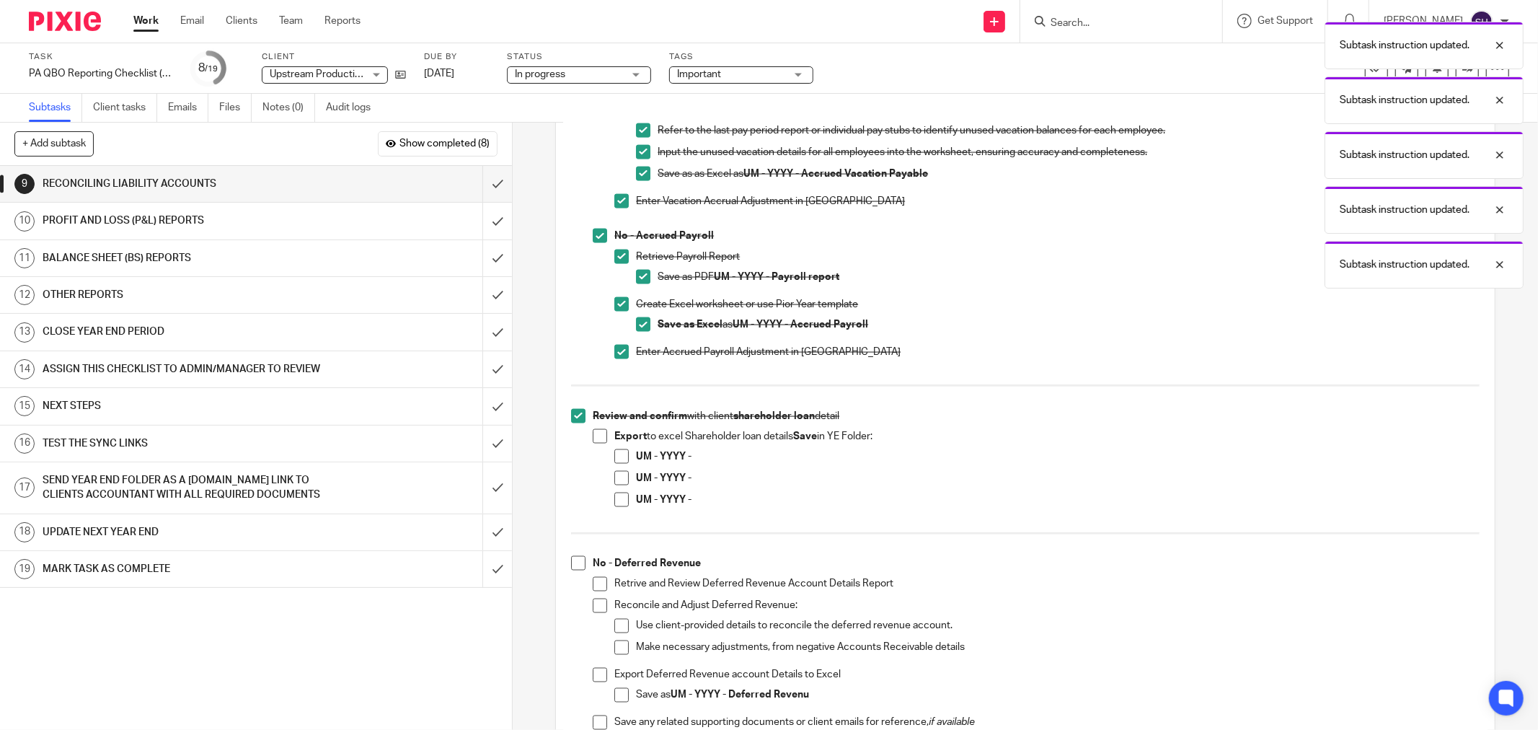
click at [597, 436] on span at bounding box center [600, 436] width 14 height 14
click at [621, 457] on span at bounding box center [621, 456] width 14 height 14
click at [616, 474] on span at bounding box center [621, 478] width 14 height 14
drag, startPoint x: 616, startPoint y: 498, endPoint x: 601, endPoint y: 545, distance: 49.0
click at [616, 498] on span at bounding box center [621, 500] width 14 height 14
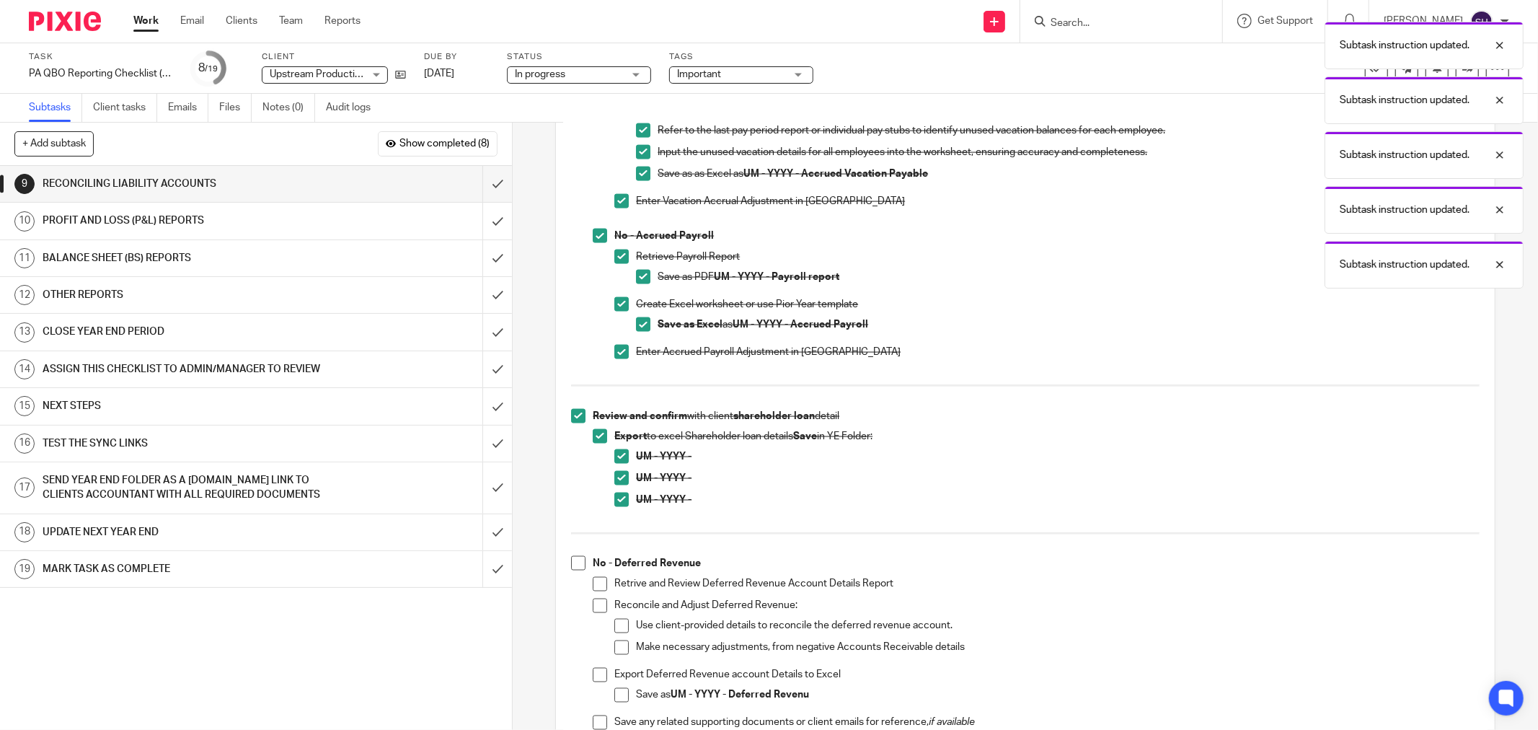
click at [578, 570] on span at bounding box center [578, 563] width 14 height 14
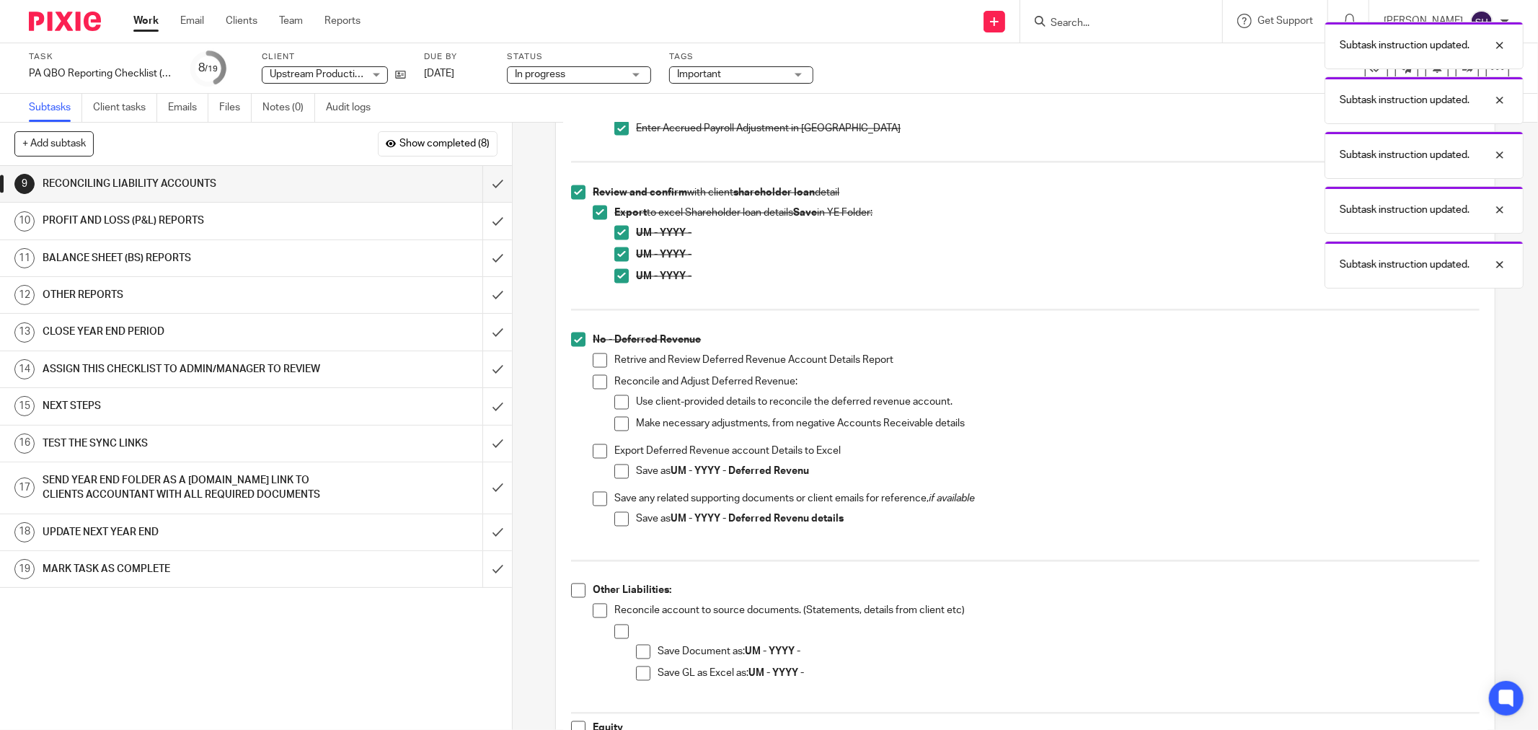
scroll to position [2083, 0]
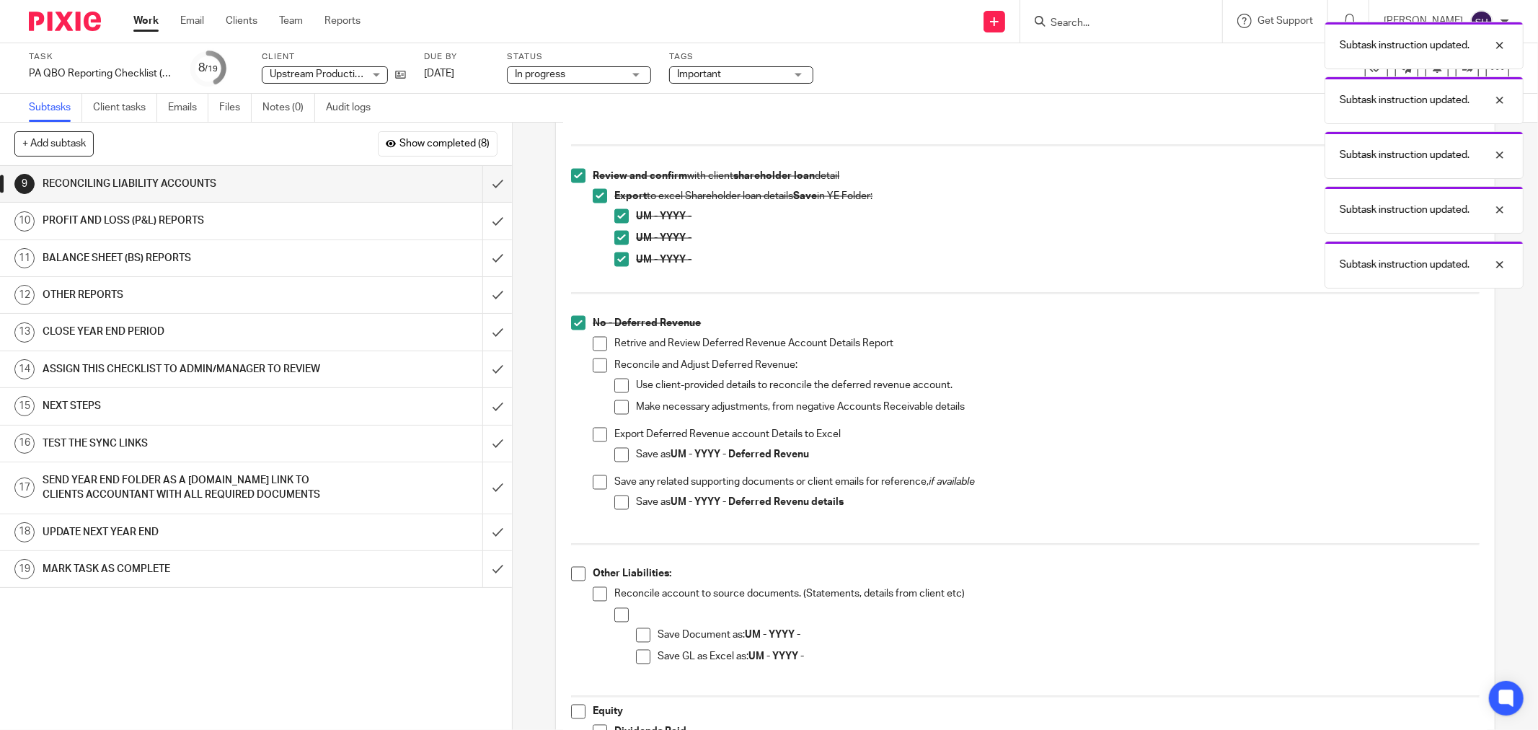
click at [596, 344] on span at bounding box center [600, 344] width 14 height 14
click at [596, 369] on span at bounding box center [600, 365] width 14 height 14
click at [610, 381] on li "Reconcile and Adjust Deferred Revenue: Use client-provided details to reconcile…" at bounding box center [1036, 392] width 887 height 69
click at [614, 385] on span at bounding box center [621, 386] width 14 height 14
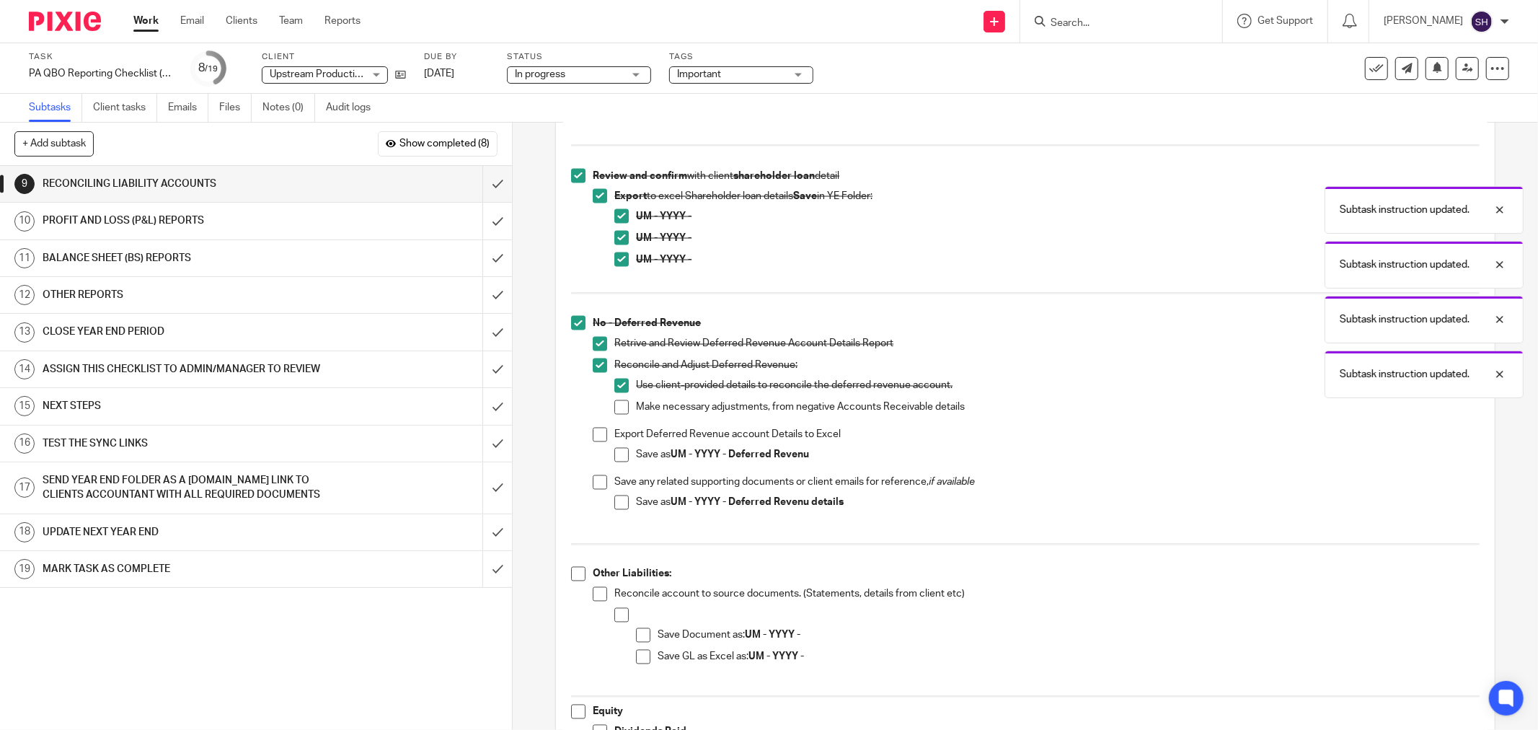
click at [614, 408] on span at bounding box center [621, 407] width 14 height 14
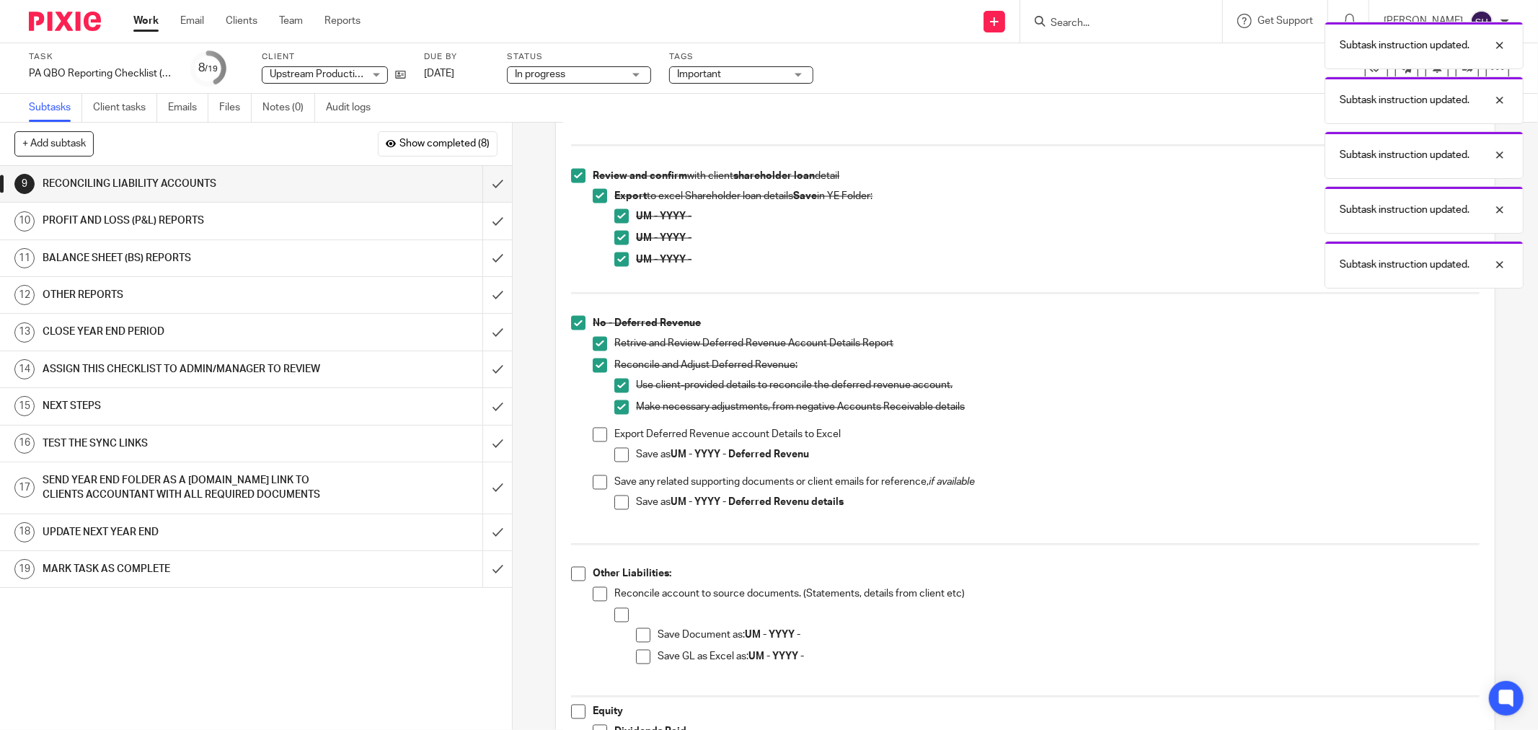
click at [595, 436] on span at bounding box center [600, 435] width 14 height 14
click at [615, 457] on span at bounding box center [621, 455] width 14 height 14
drag, startPoint x: 589, startPoint y: 485, endPoint x: 607, endPoint y: 499, distance: 22.6
click at [593, 486] on span at bounding box center [600, 482] width 14 height 14
click at [614, 503] on span at bounding box center [621, 502] width 14 height 14
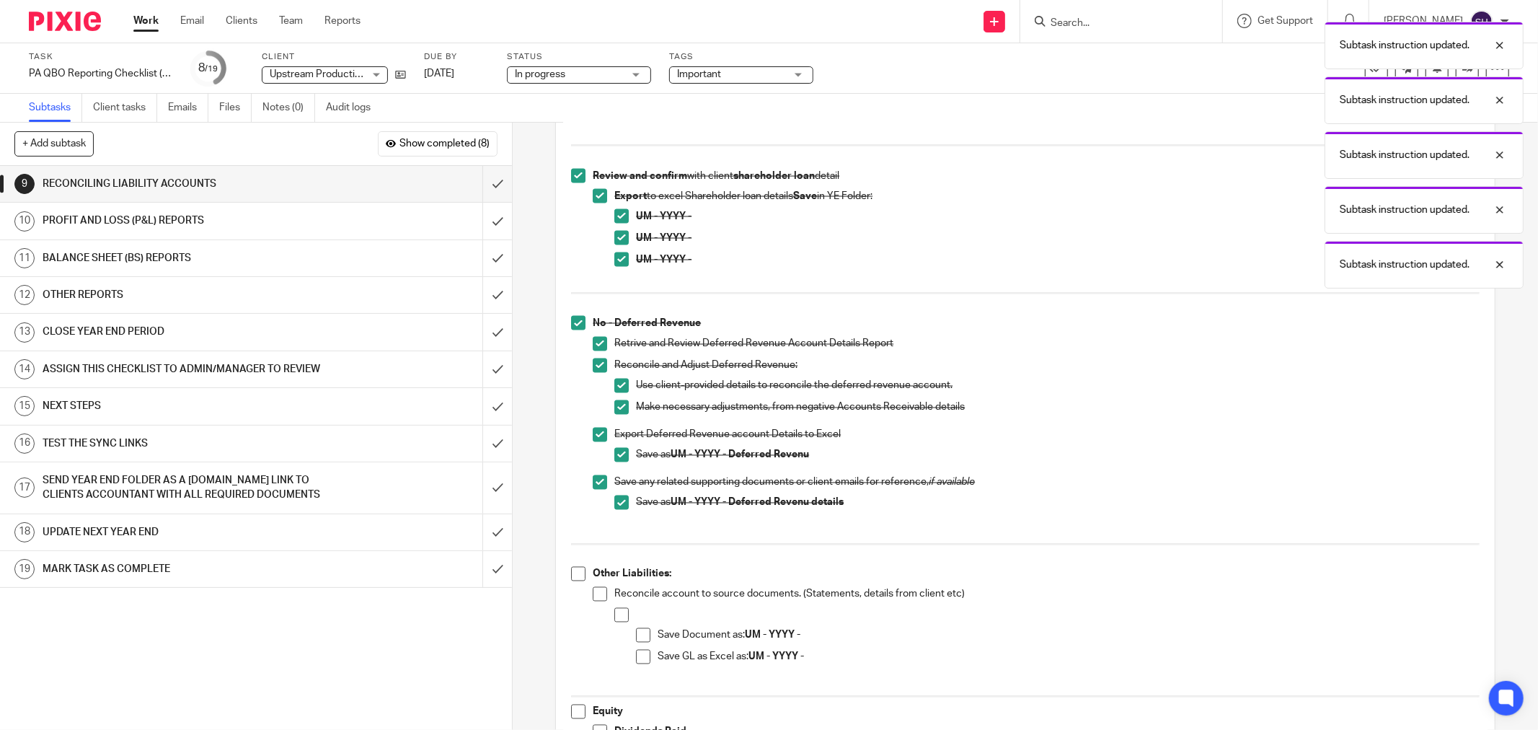
click at [573, 580] on span at bounding box center [578, 574] width 14 height 14
drag, startPoint x: 593, startPoint y: 592, endPoint x: 610, endPoint y: 604, distance: 20.8
click at [594, 592] on span at bounding box center [600, 594] width 14 height 14
drag, startPoint x: 615, startPoint y: 607, endPoint x: 622, endPoint y: 614, distance: 10.3
click at [617, 608] on div "Reconcile account to source documents. (Statements, details from client etc) Sa…" at bounding box center [1046, 635] width 865 height 96
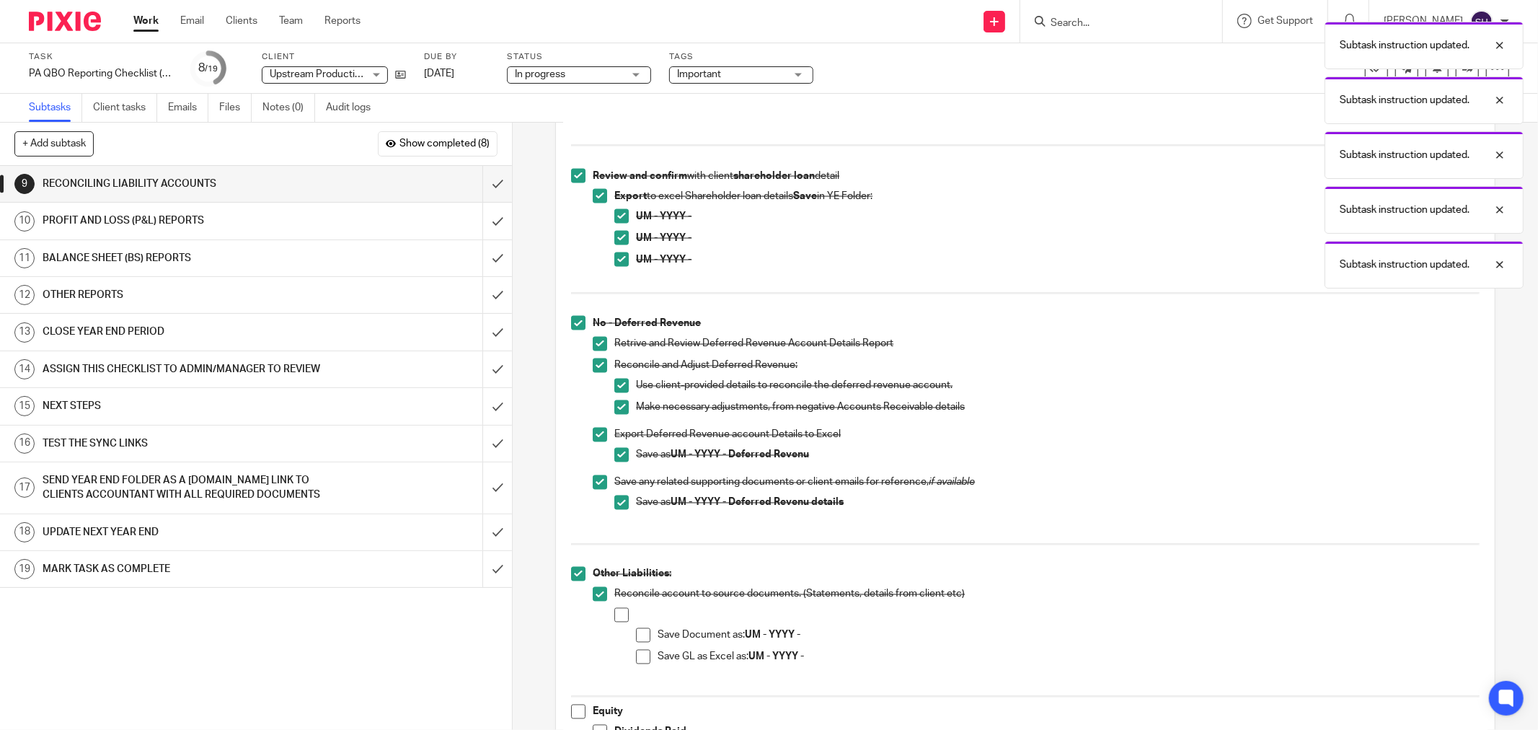
click at [624, 617] on span at bounding box center [621, 615] width 14 height 14
click at [640, 652] on span at bounding box center [643, 657] width 14 height 14
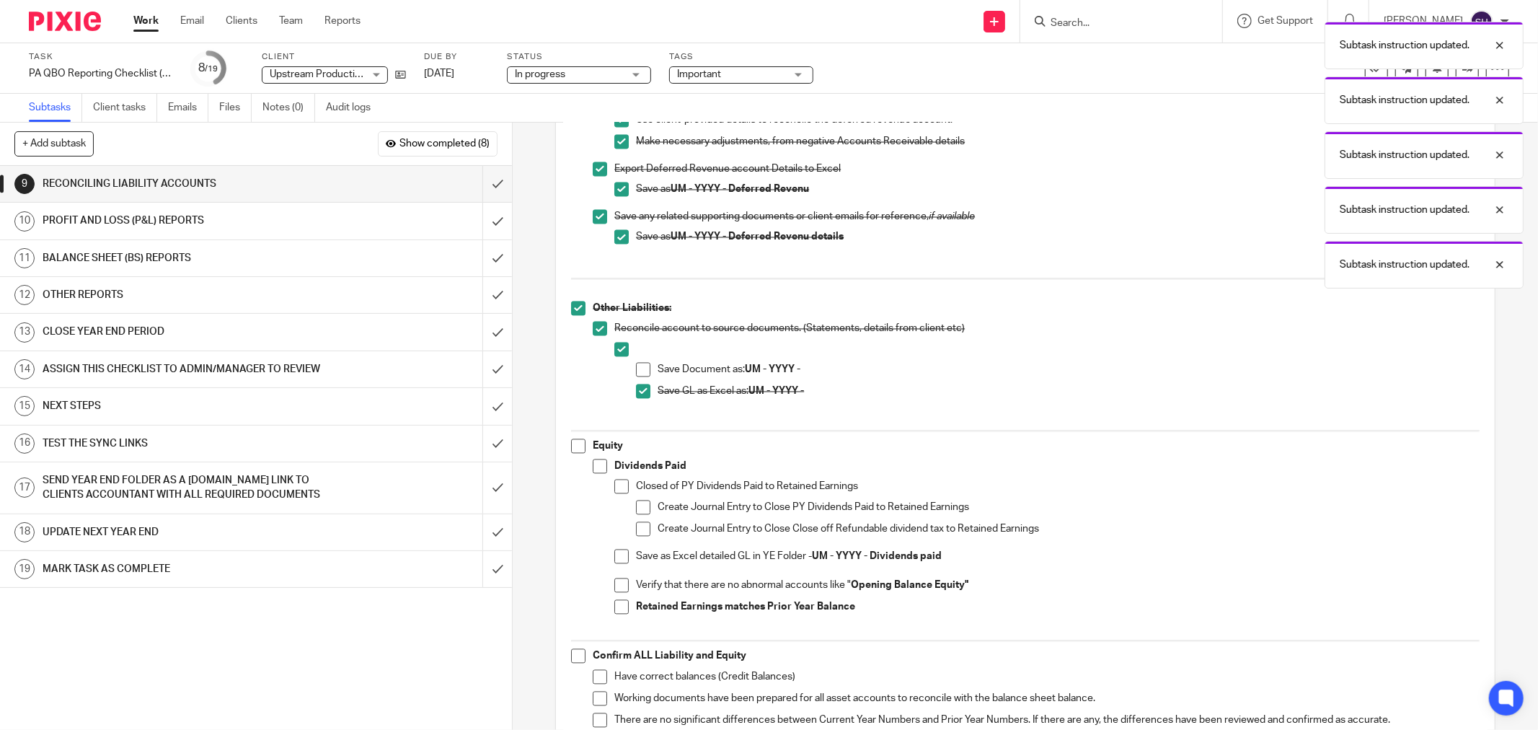
scroll to position [2404, 0]
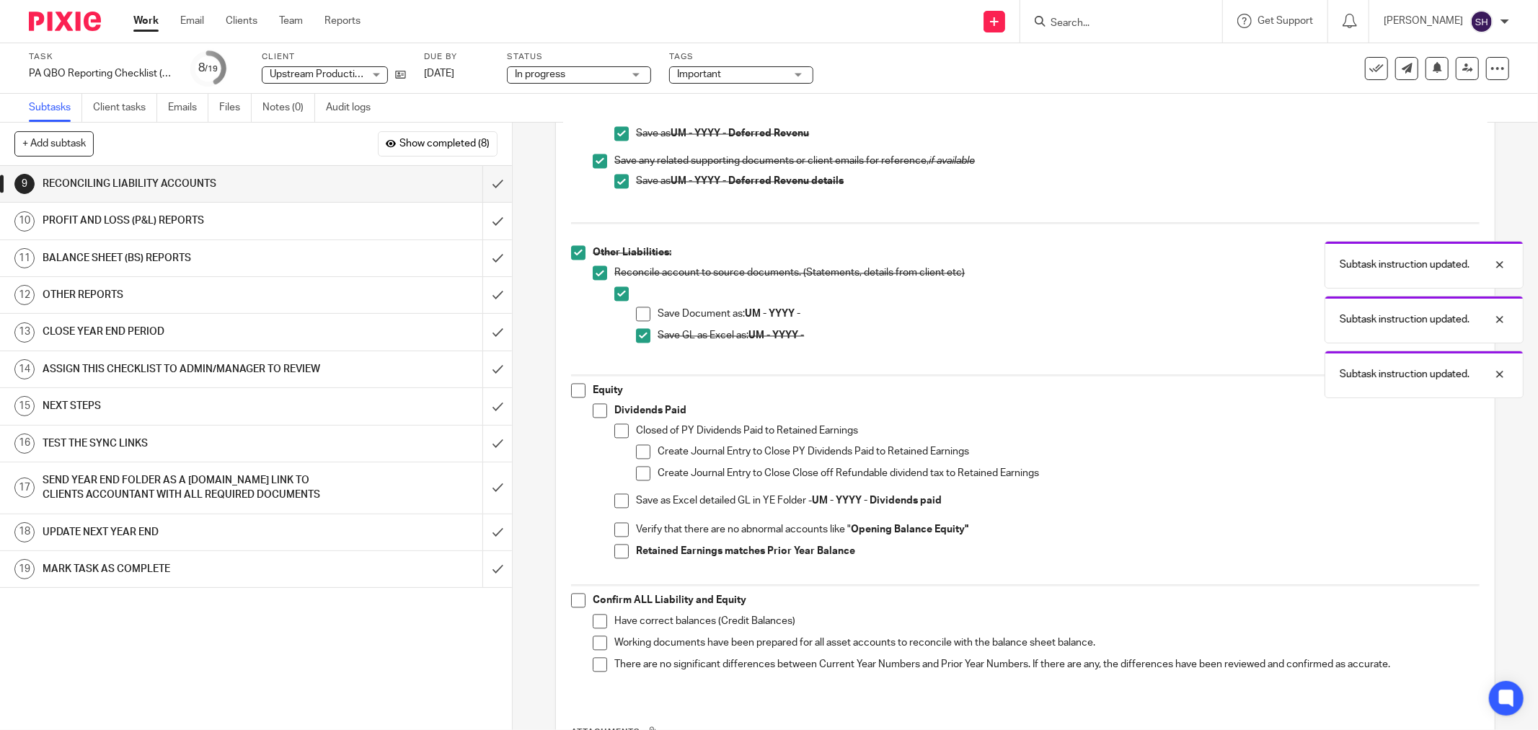
click at [642, 315] on span at bounding box center [643, 314] width 14 height 14
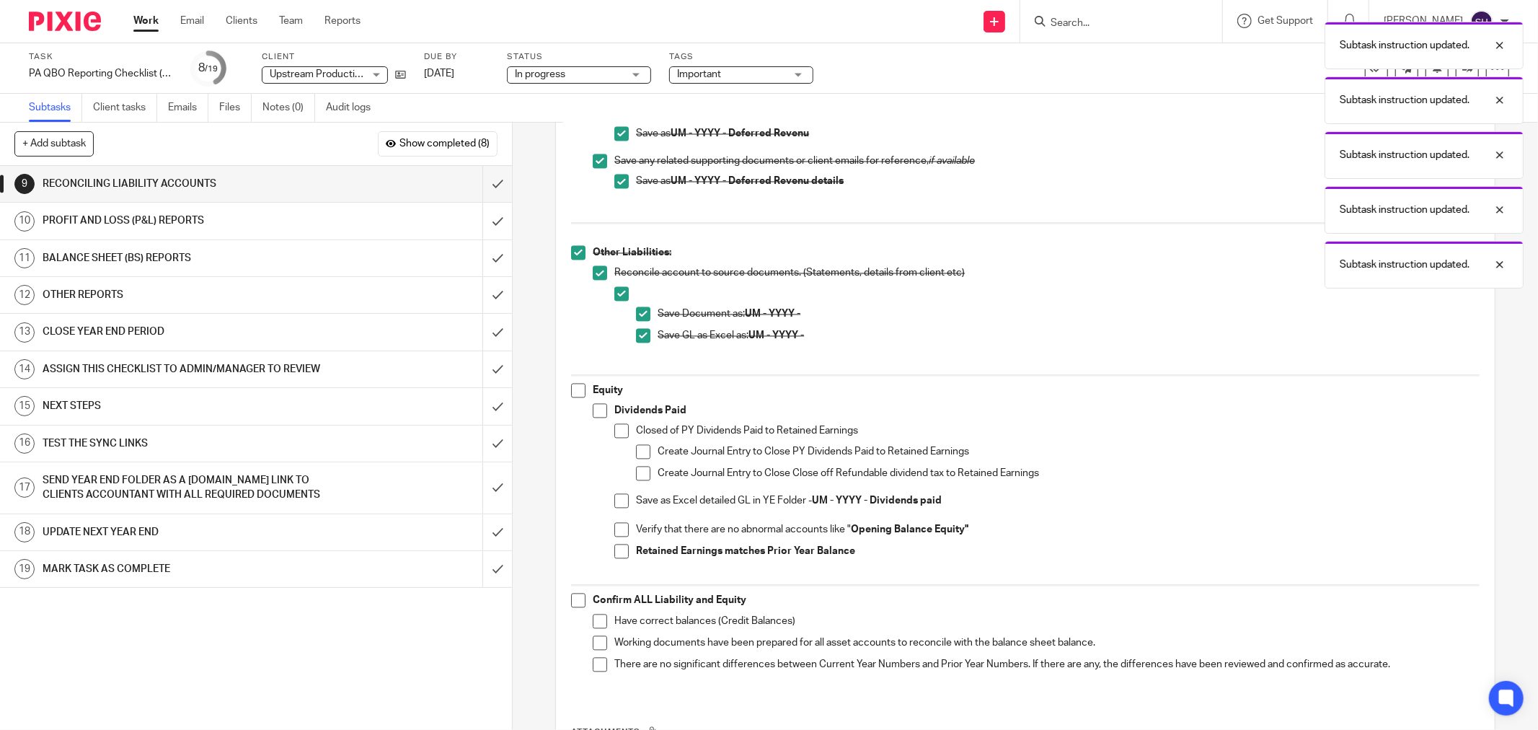
click at [578, 389] on span at bounding box center [578, 391] width 14 height 14
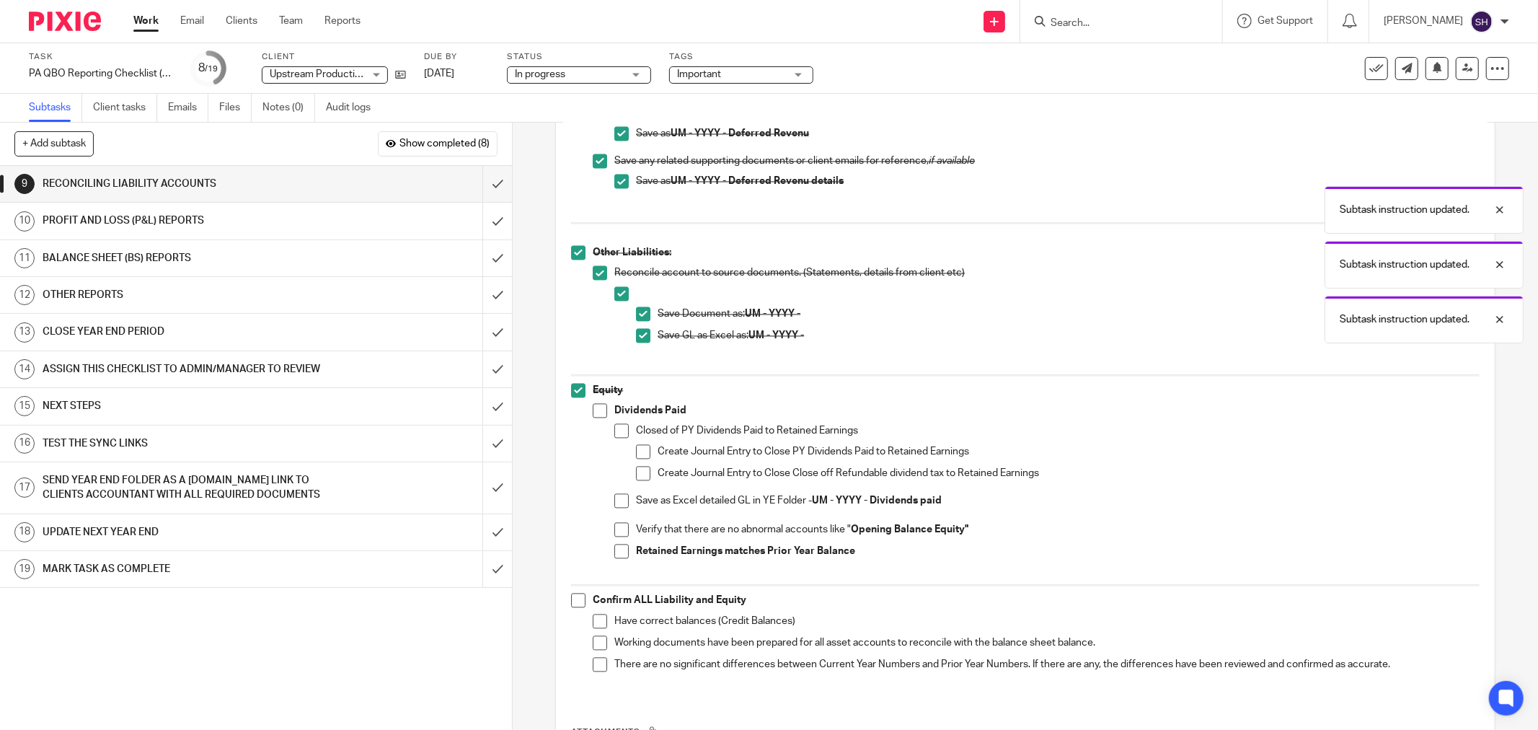
drag, startPoint x: 599, startPoint y: 413, endPoint x: 601, endPoint y: 426, distance: 13.2
click at [599, 414] on span at bounding box center [600, 411] width 14 height 14
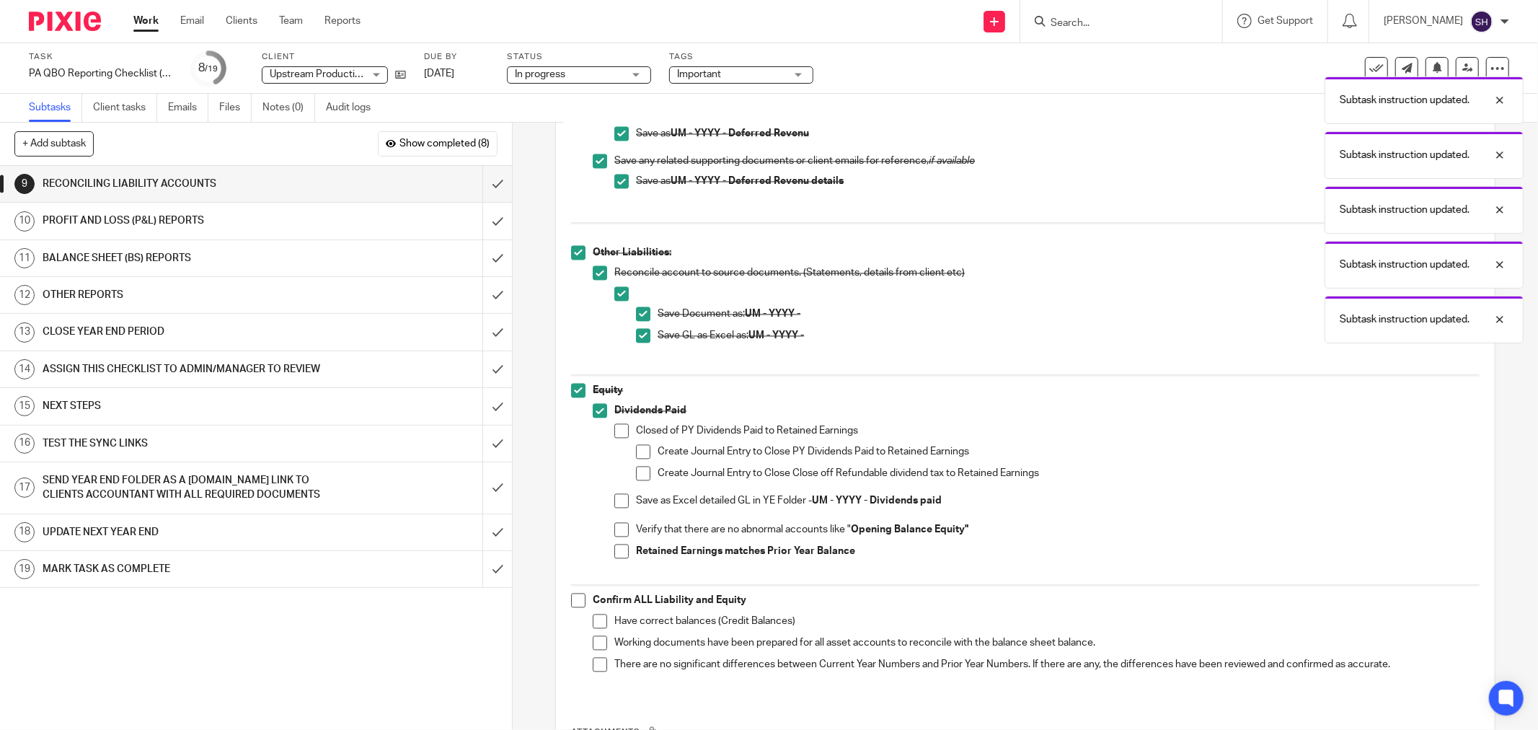
drag, startPoint x: 611, startPoint y: 429, endPoint x: 646, endPoint y: 459, distance: 46.5
click at [614, 430] on span at bounding box center [621, 431] width 14 height 14
click at [639, 456] on span at bounding box center [643, 452] width 14 height 14
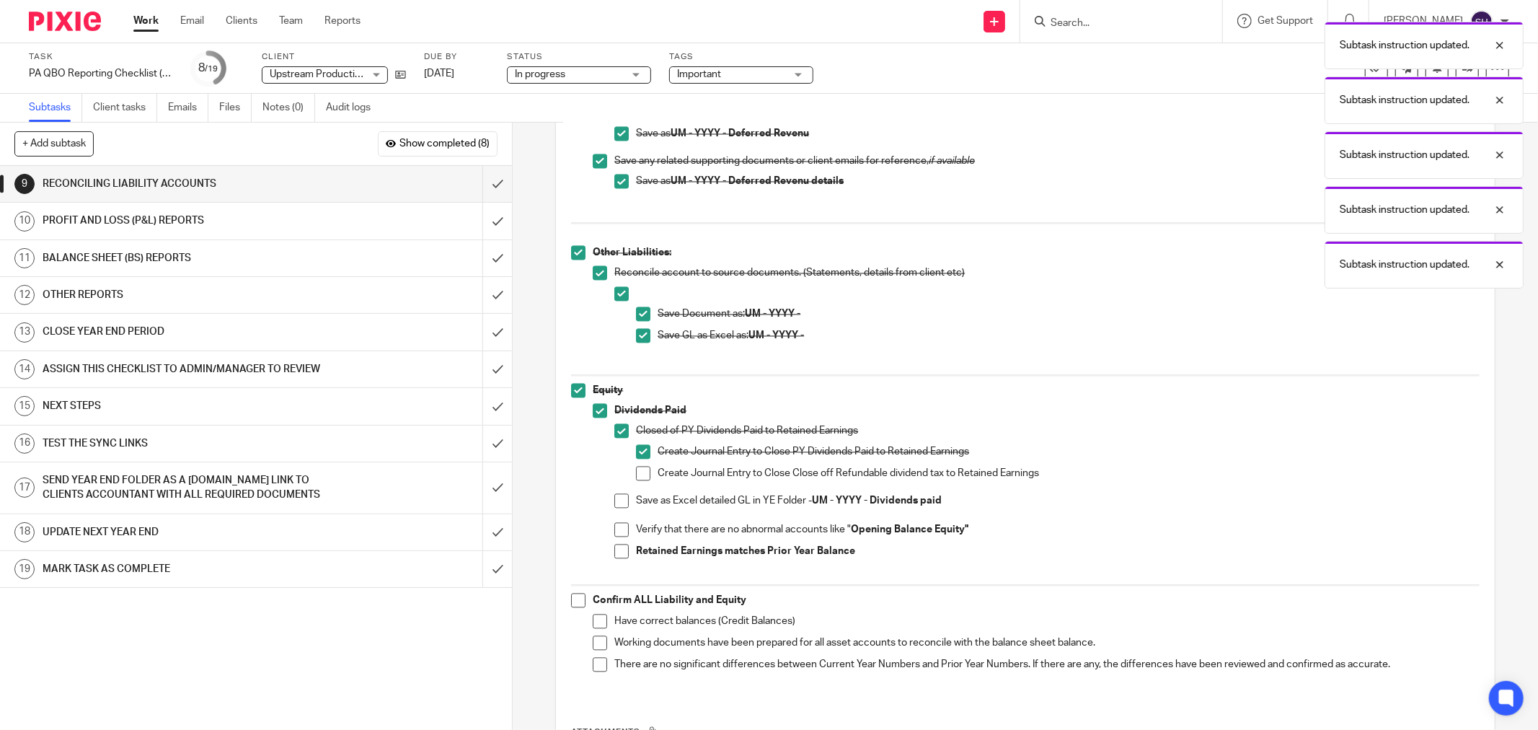
click at [636, 475] on span at bounding box center [643, 474] width 14 height 14
click at [614, 502] on span at bounding box center [621, 501] width 14 height 14
drag, startPoint x: 619, startPoint y: 530, endPoint x: 612, endPoint y: 552, distance: 23.5
click at [619, 531] on span at bounding box center [621, 530] width 14 height 14
click at [614, 556] on span at bounding box center [621, 552] width 14 height 14
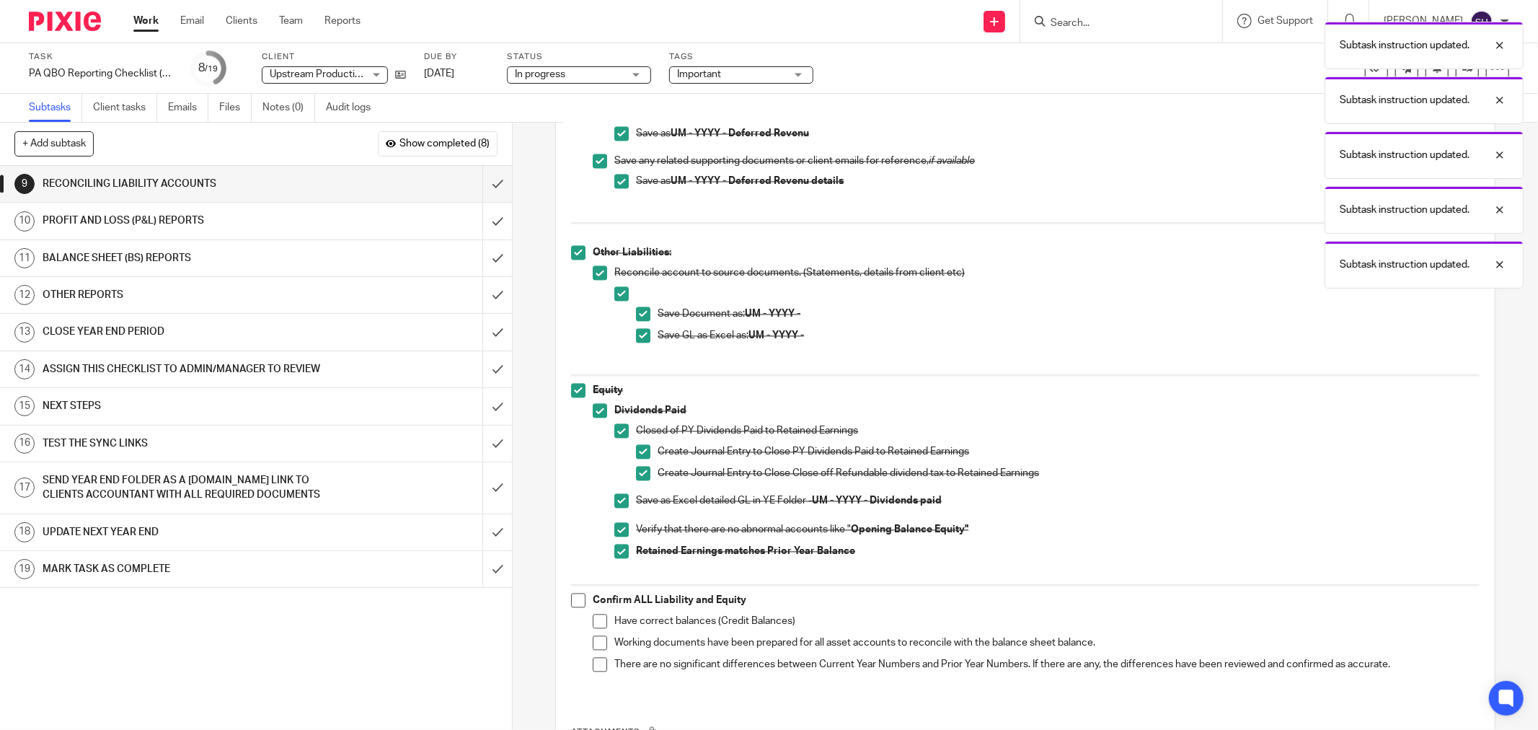
scroll to position [2547, 0]
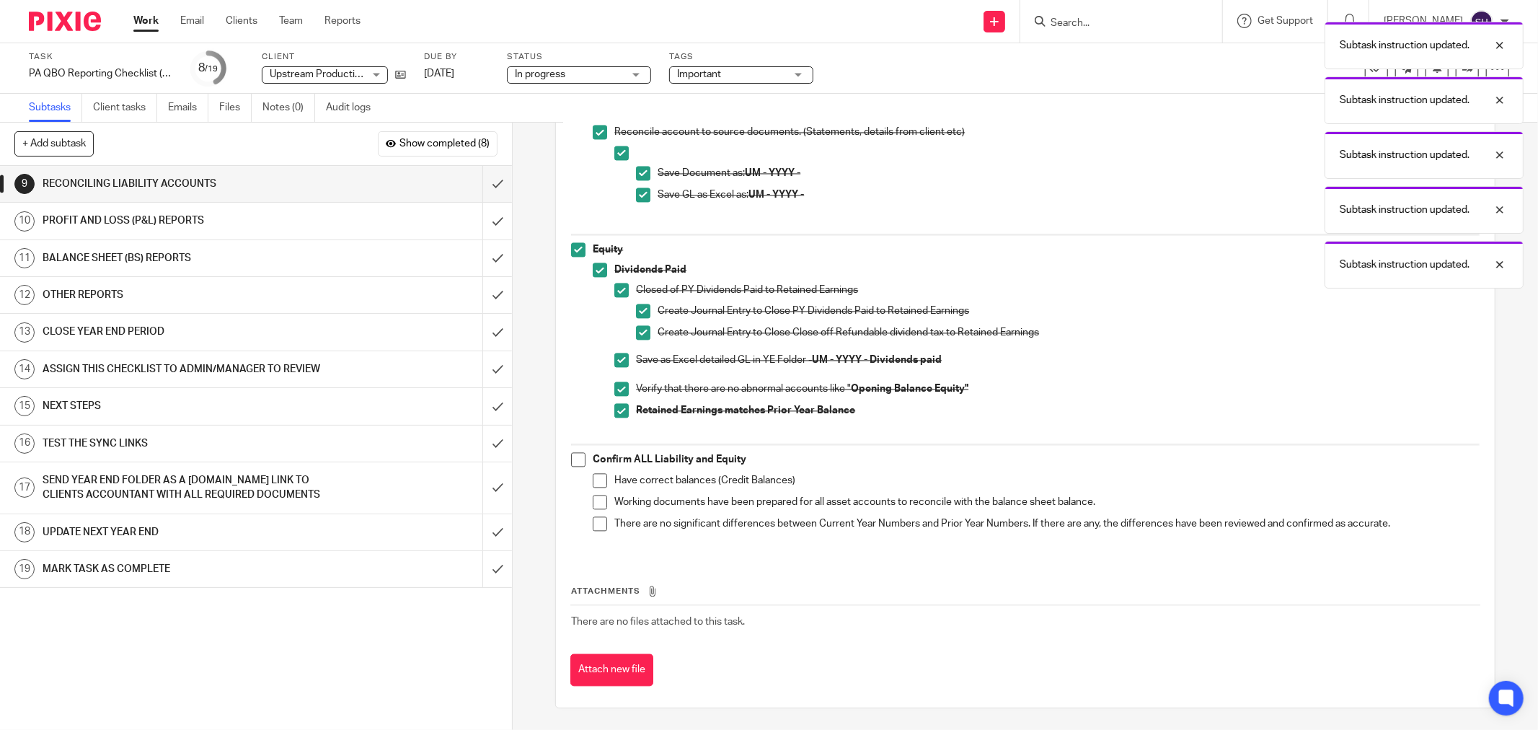
click at [576, 462] on span at bounding box center [578, 459] width 14 height 14
click at [594, 481] on span at bounding box center [600, 480] width 14 height 14
click at [593, 501] on span at bounding box center [600, 502] width 14 height 14
click at [595, 529] on span at bounding box center [600, 523] width 14 height 14
click at [477, 192] on input "submit" at bounding box center [256, 184] width 512 height 36
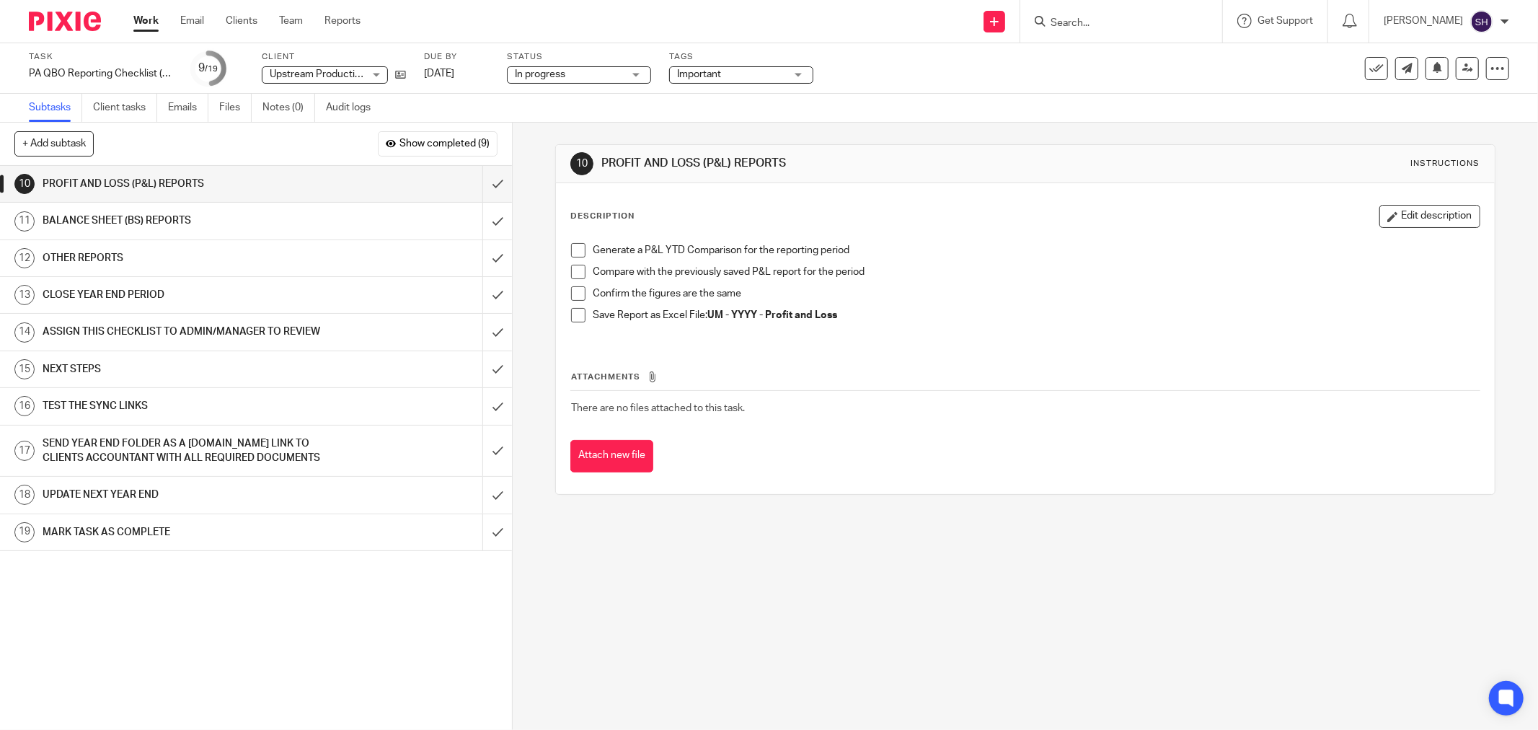
click at [583, 255] on li "Generate a P&L YTD Comparison for the reporting period" at bounding box center [1025, 254] width 909 height 22
click at [576, 255] on span at bounding box center [578, 250] width 14 height 14
click at [577, 271] on span at bounding box center [578, 272] width 14 height 14
click at [571, 294] on span at bounding box center [578, 293] width 14 height 14
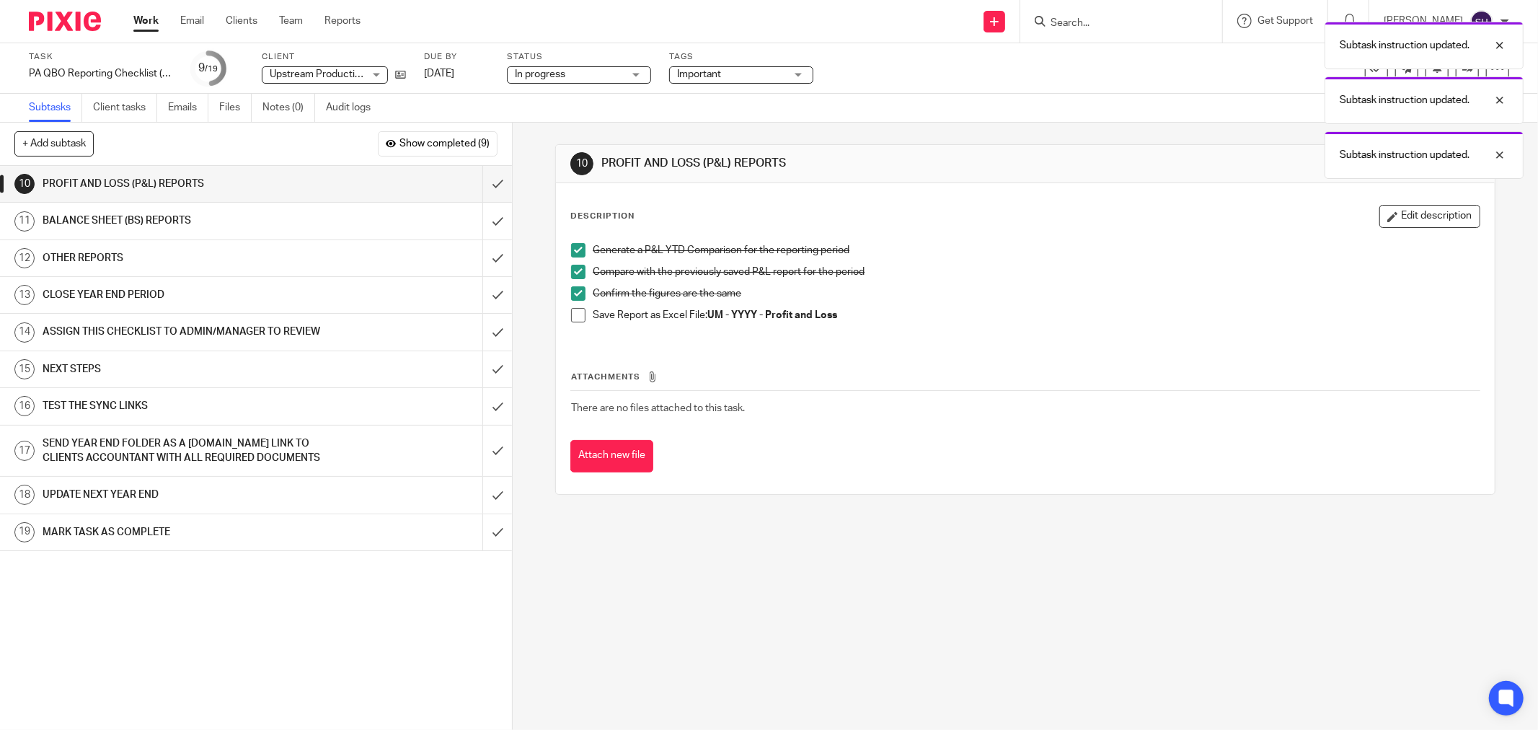
click at [571, 317] on span at bounding box center [578, 315] width 14 height 14
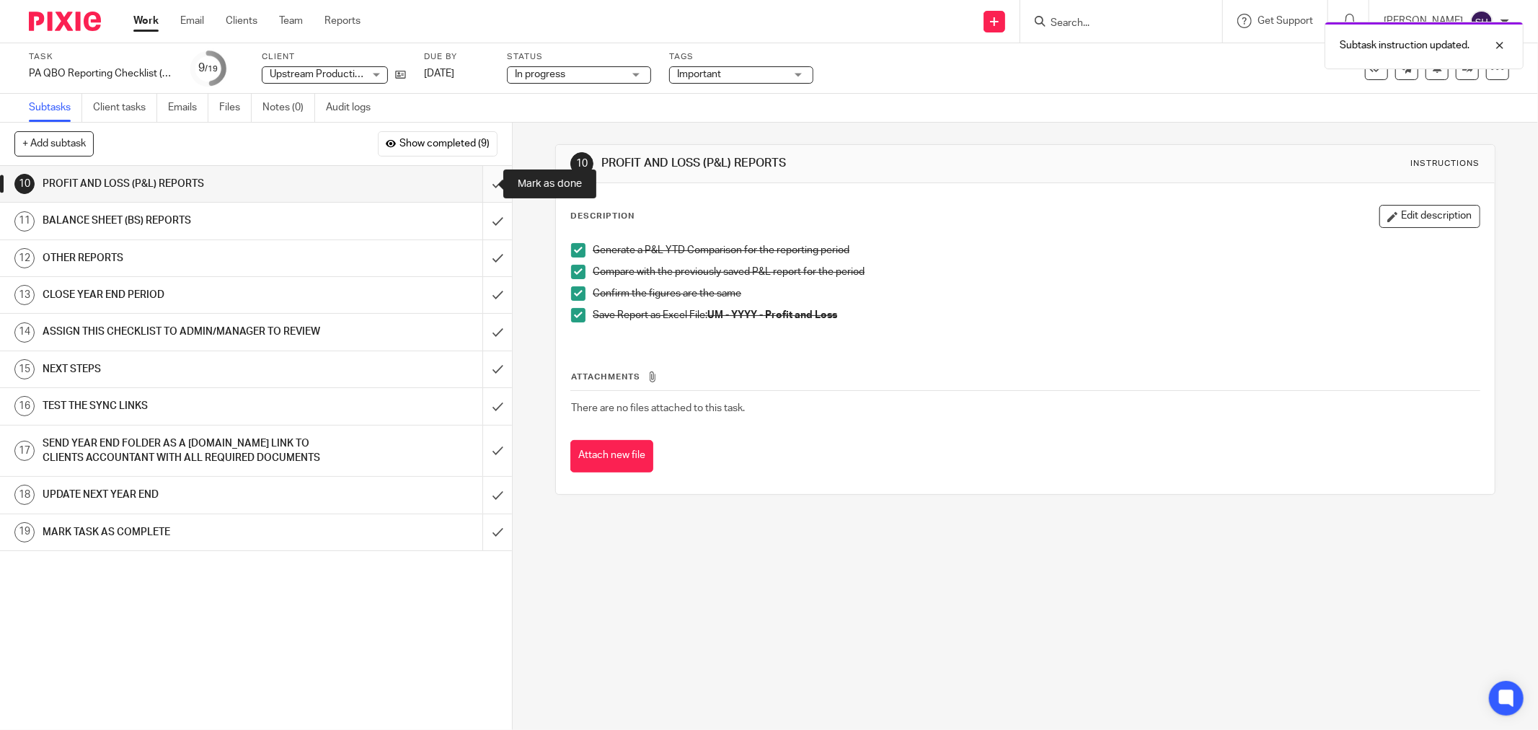
click at [488, 189] on input "submit" at bounding box center [256, 184] width 512 height 36
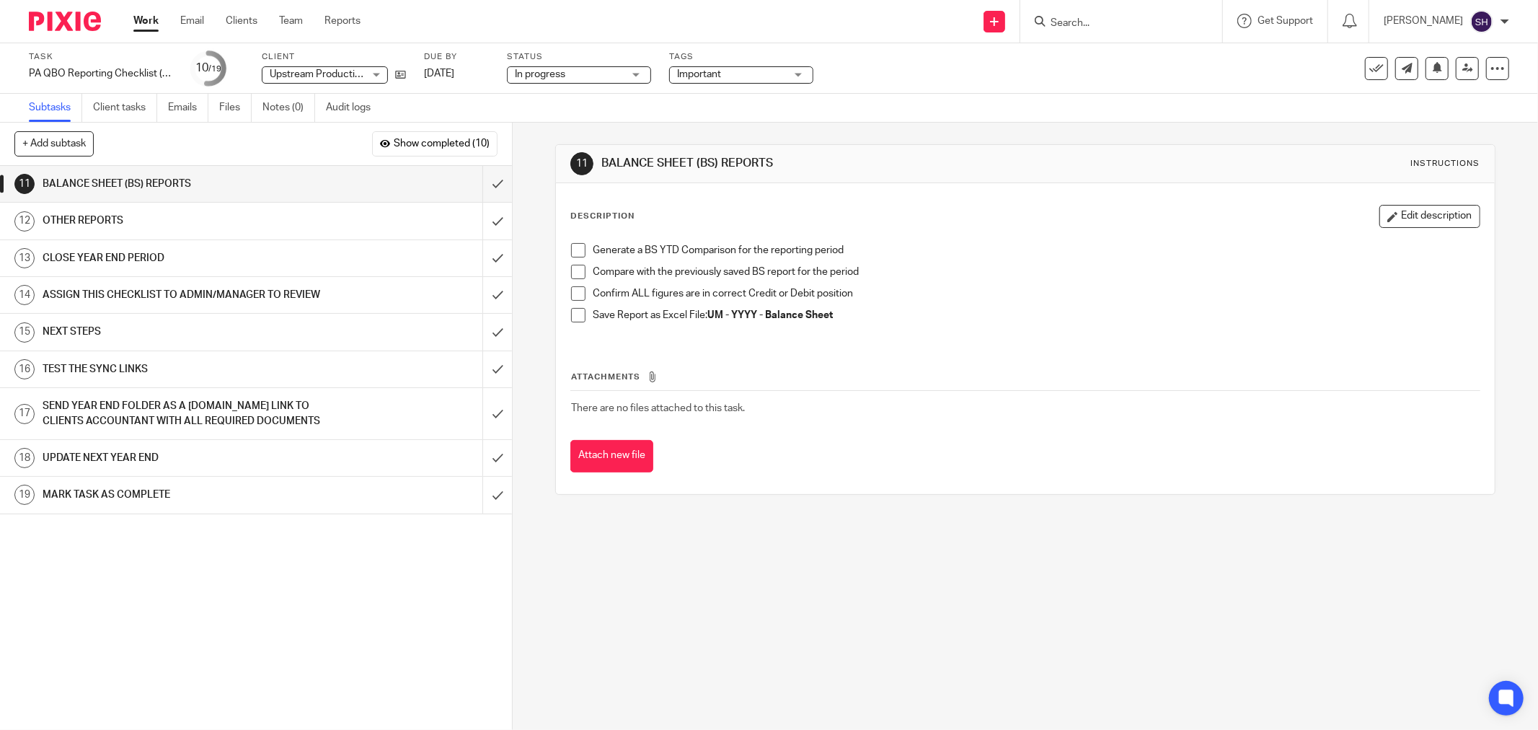
click at [571, 251] on span at bounding box center [578, 250] width 14 height 14
click at [581, 270] on li "Compare with the previously saved BS report for the period" at bounding box center [1025, 276] width 909 height 22
click at [573, 269] on span at bounding box center [578, 272] width 14 height 14
click at [580, 292] on span at bounding box center [578, 293] width 14 height 14
click at [575, 312] on span at bounding box center [578, 315] width 14 height 14
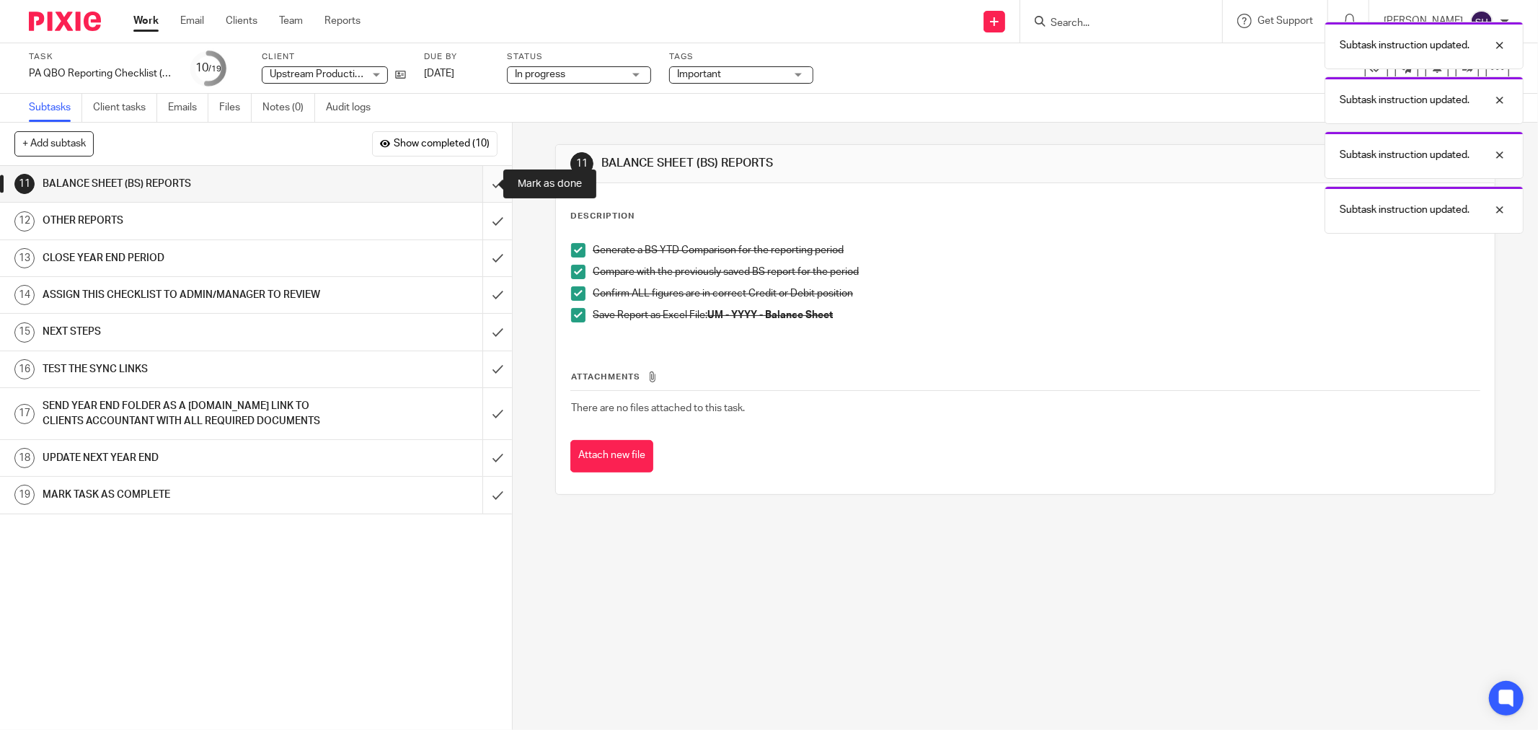
click at [480, 182] on input "submit" at bounding box center [256, 184] width 512 height 36
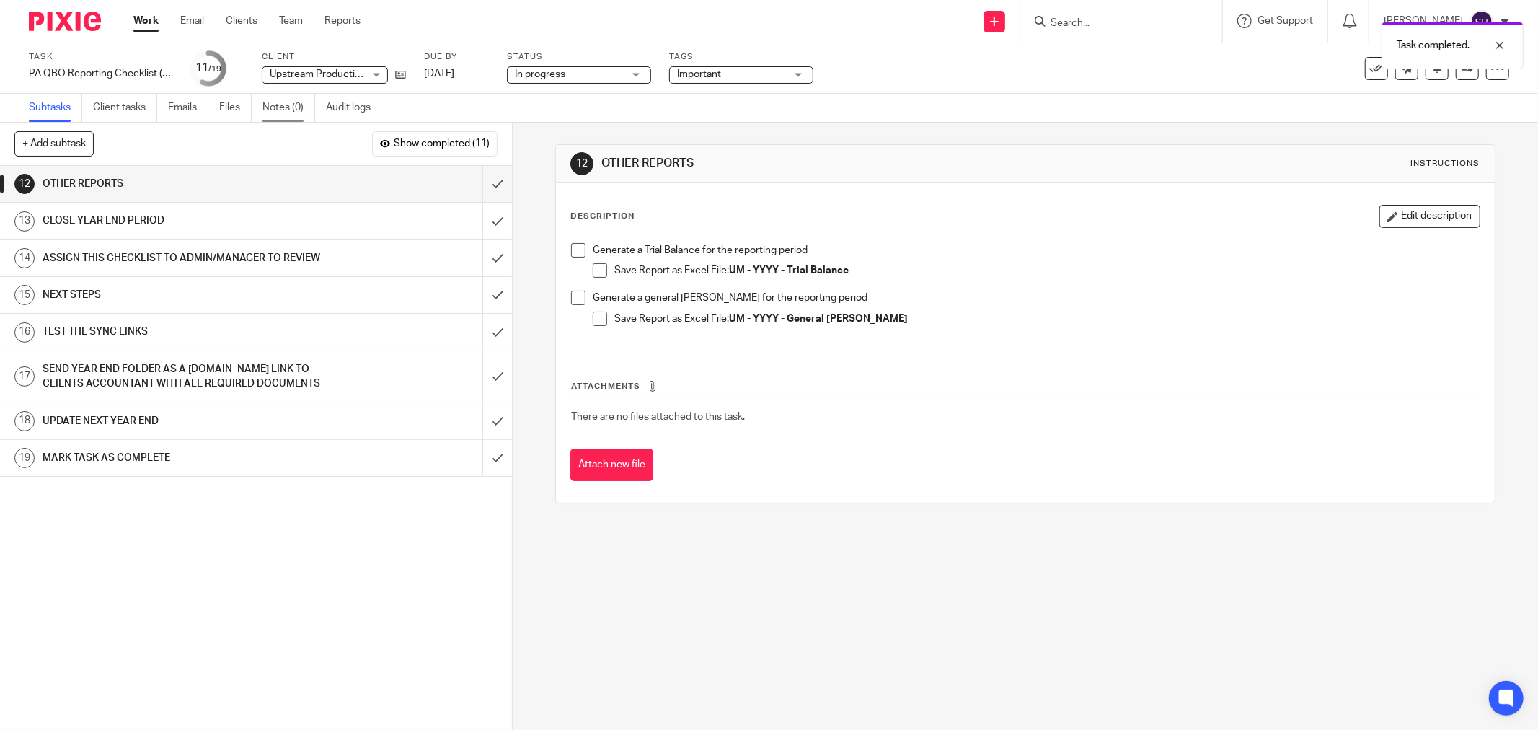
click at [287, 108] on link "Notes (0)" at bounding box center [289, 108] width 53 height 28
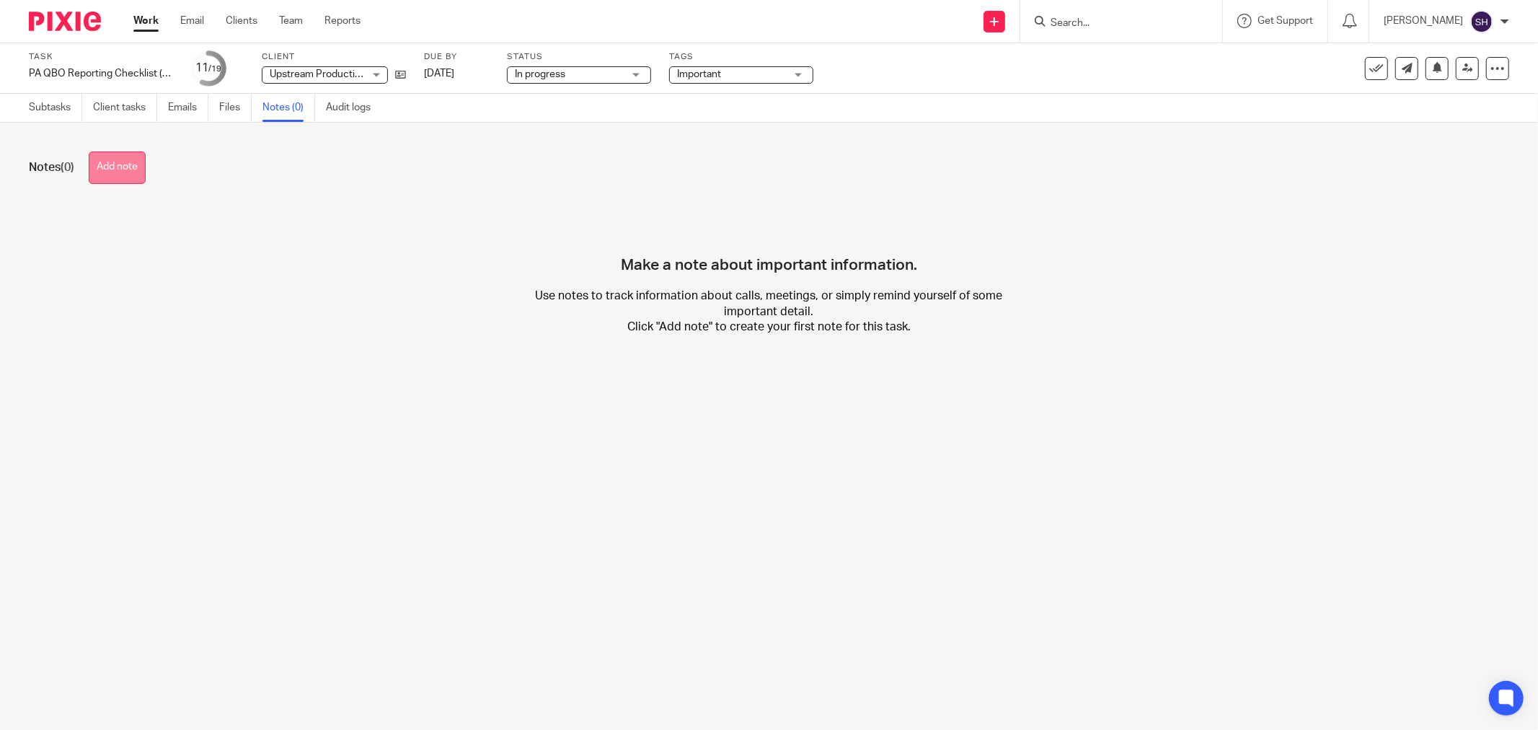
click at [126, 167] on button "Add note" at bounding box center [117, 167] width 57 height 32
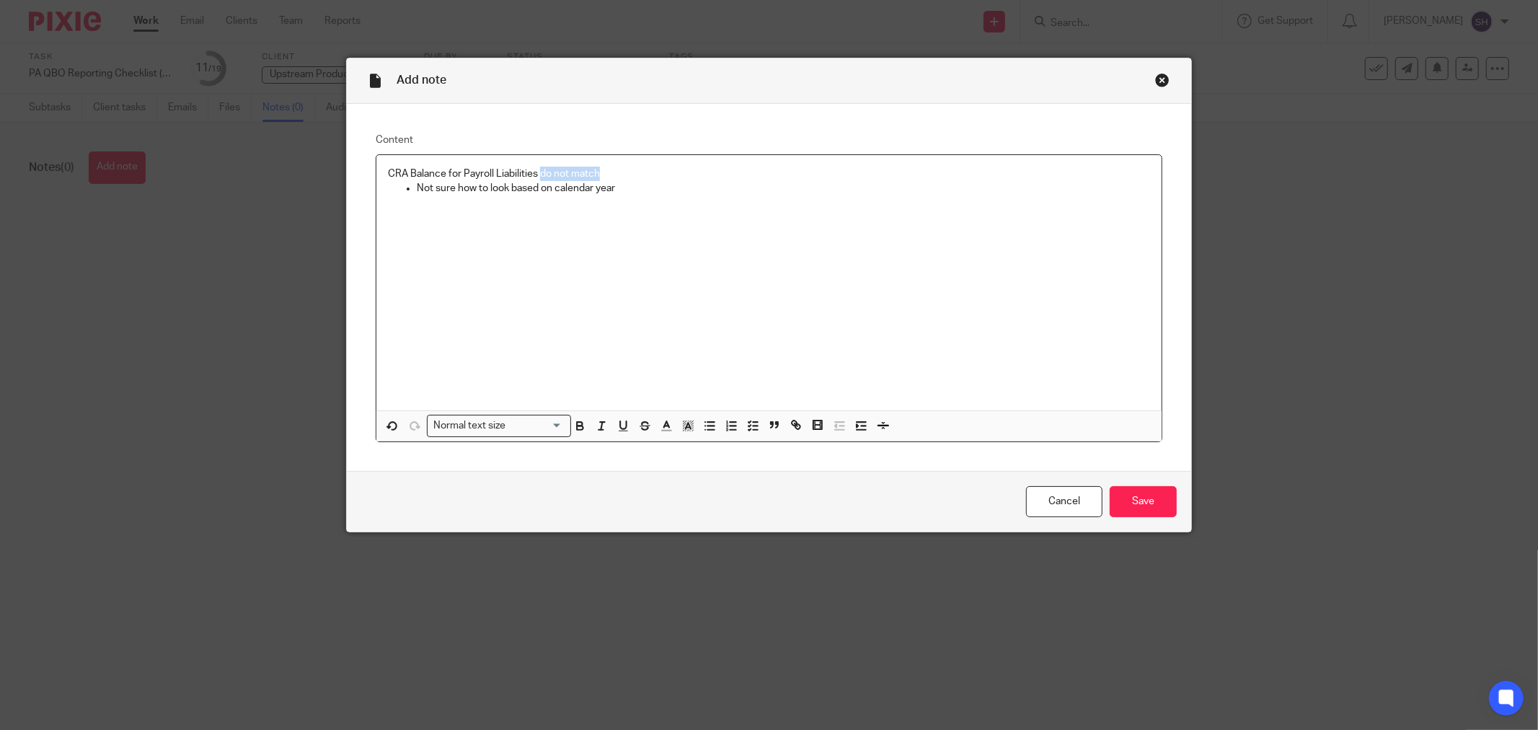
drag, startPoint x: 595, startPoint y: 169, endPoint x: 534, endPoint y: 175, distance: 60.8
click at [534, 175] on p "CRA Balance for Payroll Liabilities do not match" at bounding box center [769, 174] width 762 height 14
drag, startPoint x: 609, startPoint y: 185, endPoint x: 412, endPoint y: 197, distance: 197.3
click at [412, 197] on div "CRA Balance for Payroll Liabilities Not sure how to look based on calendar year" at bounding box center [768, 282] width 785 height 255
drag, startPoint x: 1120, startPoint y: 503, endPoint x: 1075, endPoint y: 487, distance: 48.1
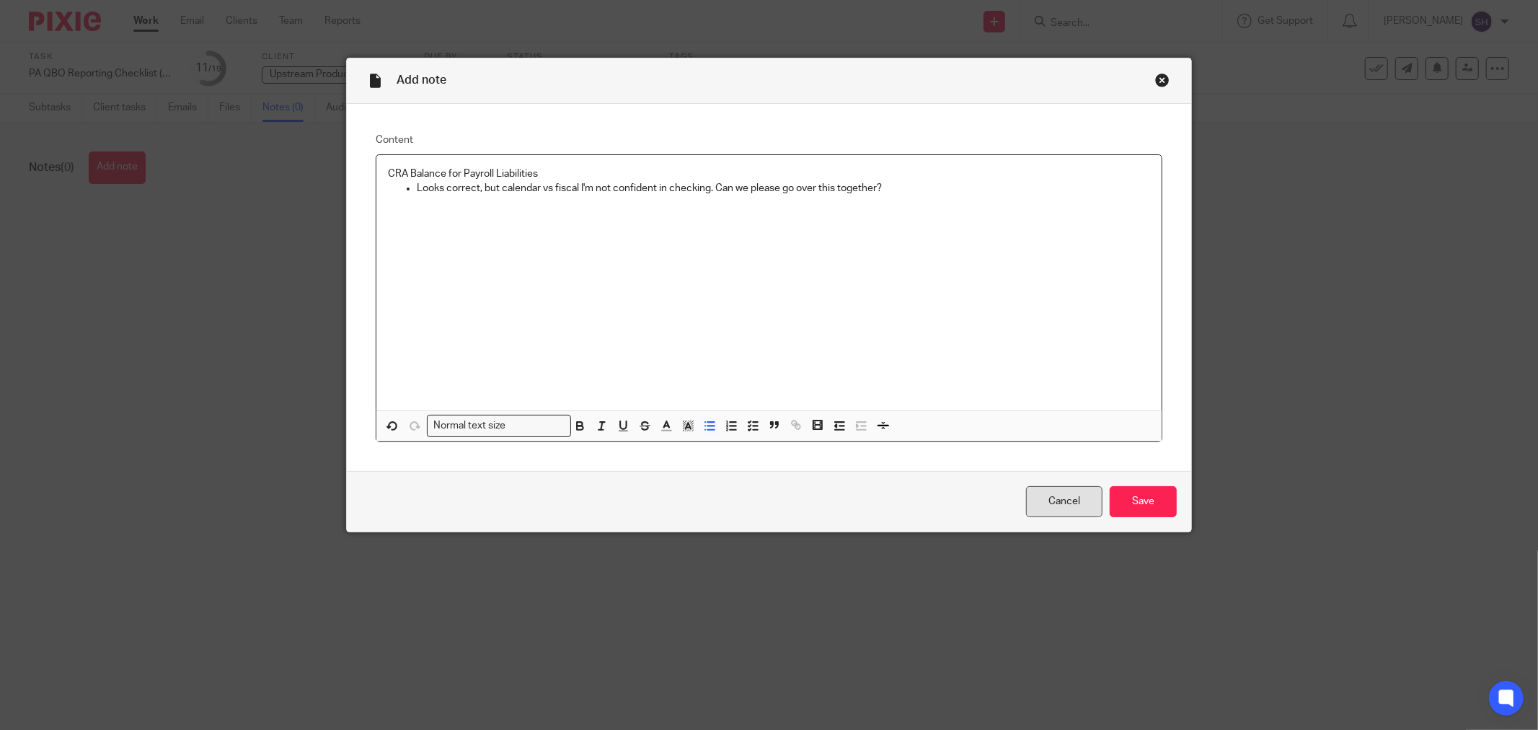
click at [1120, 503] on input "Save" at bounding box center [1143, 501] width 67 height 31
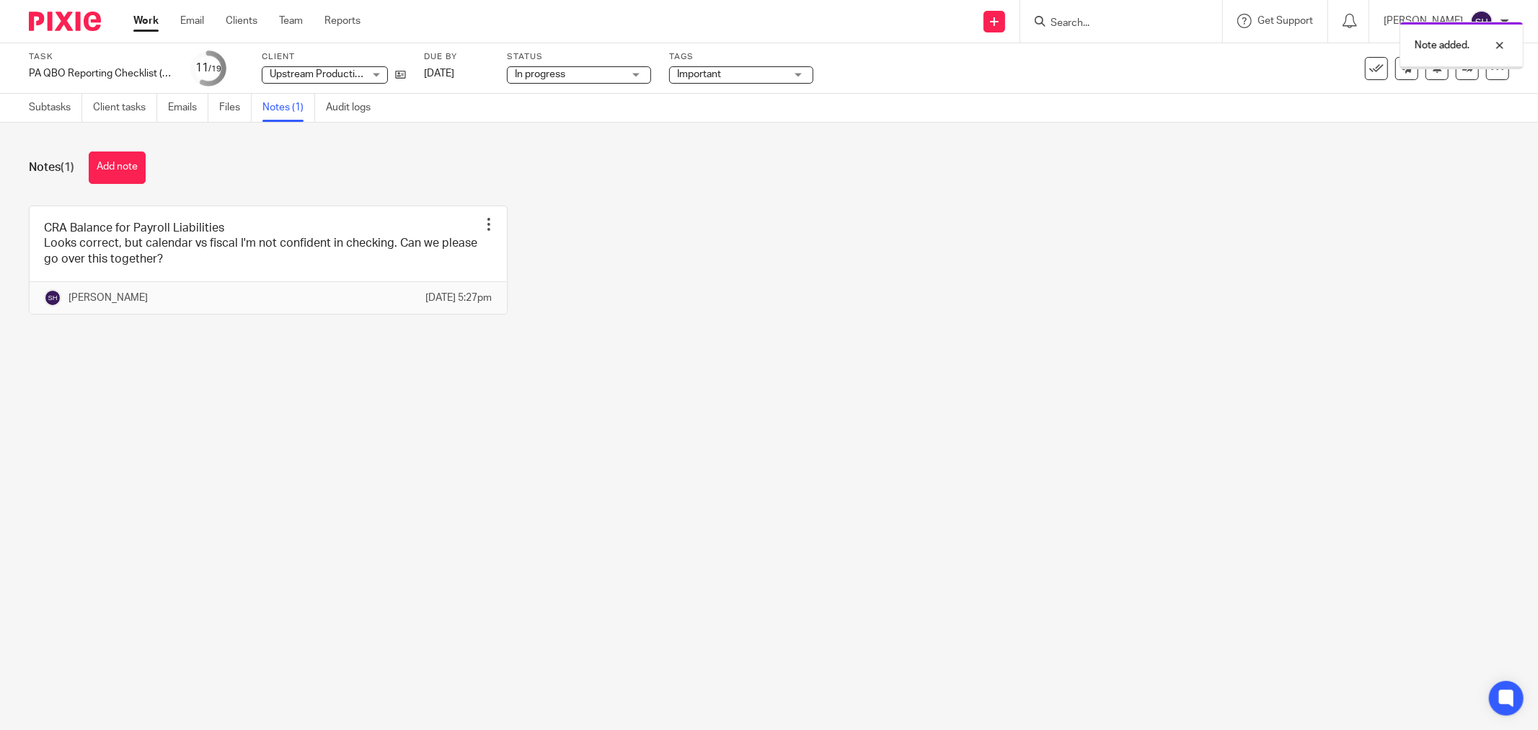
click at [617, 71] on span "In progress" at bounding box center [569, 74] width 108 height 15
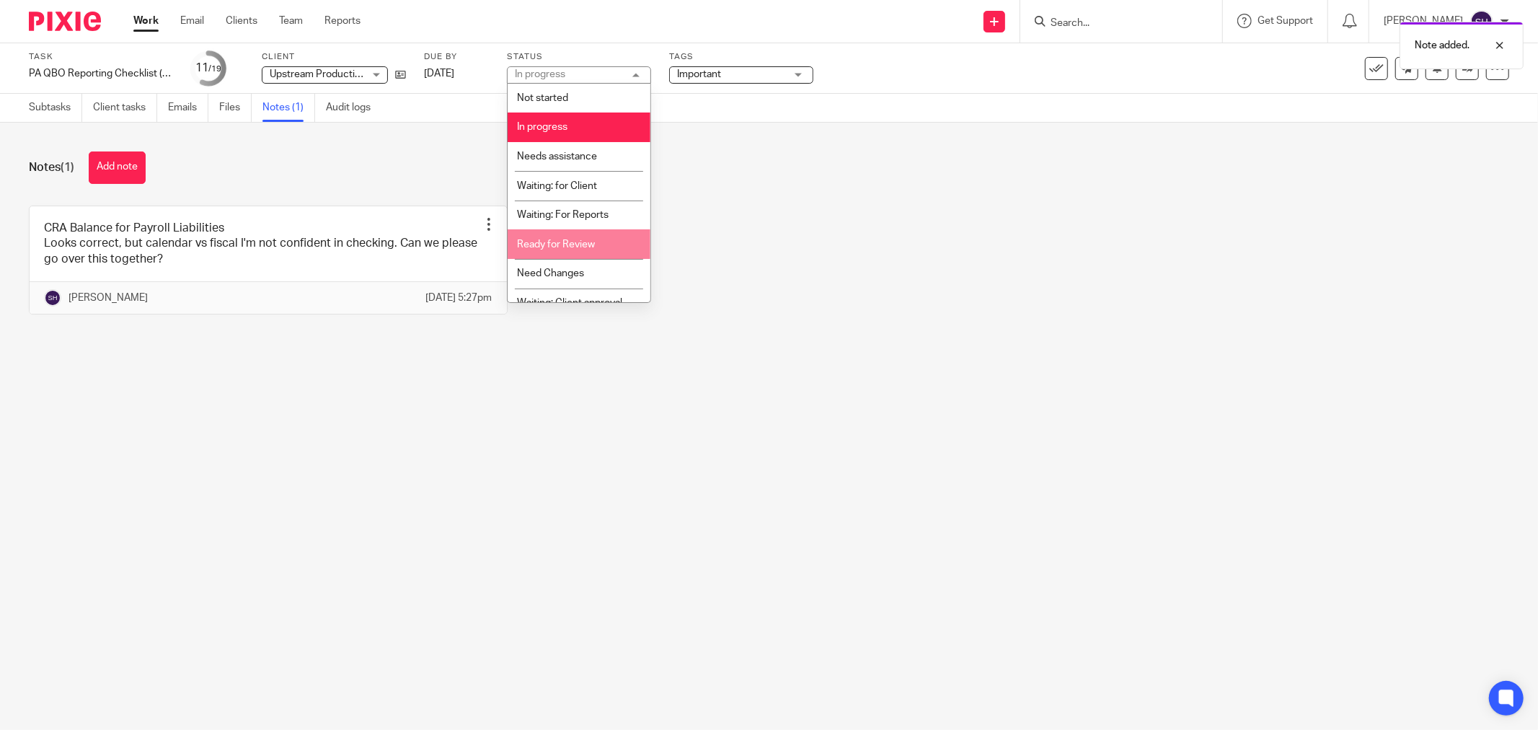
click at [625, 244] on li "Ready for Review" at bounding box center [579, 244] width 143 height 30
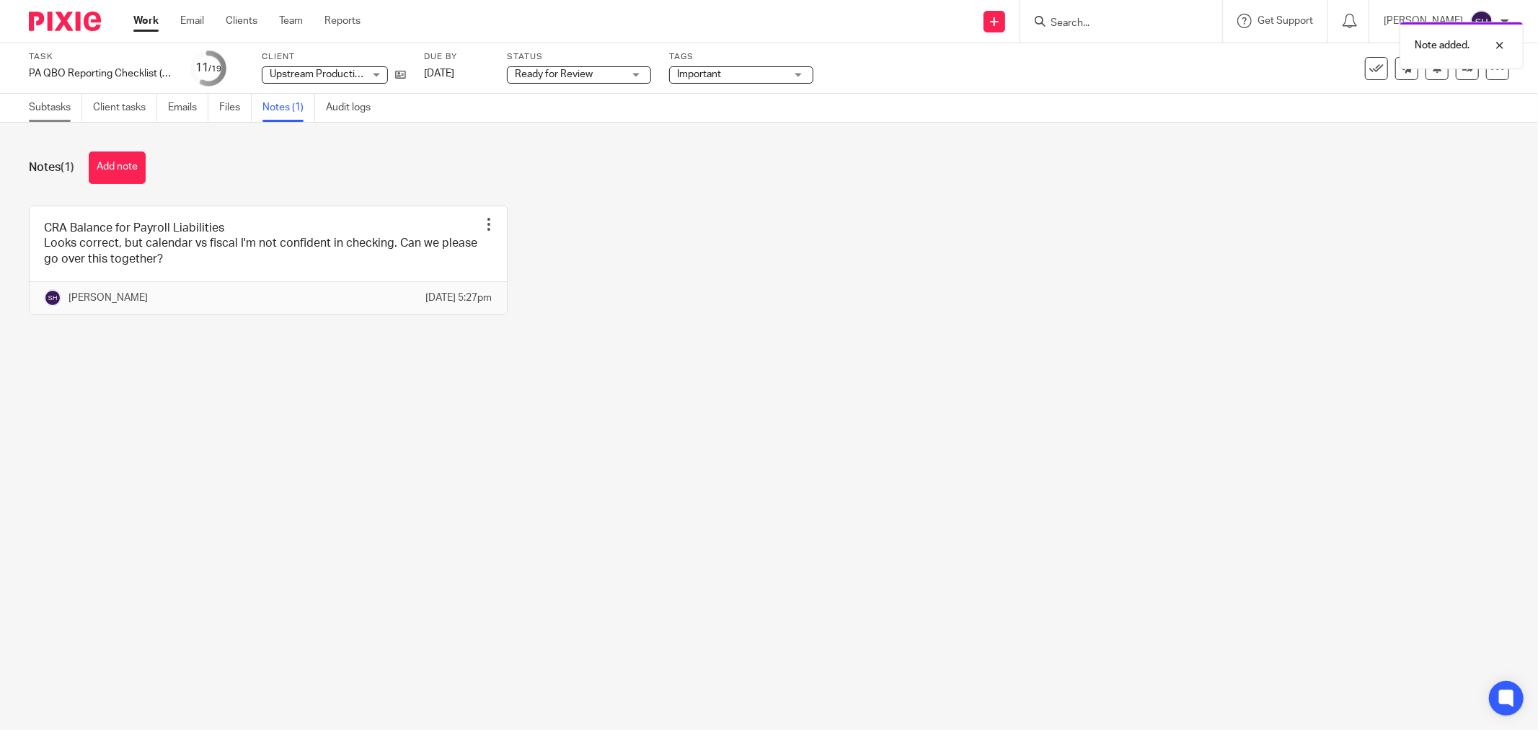
click at [59, 105] on link "Subtasks" at bounding box center [55, 108] width 53 height 28
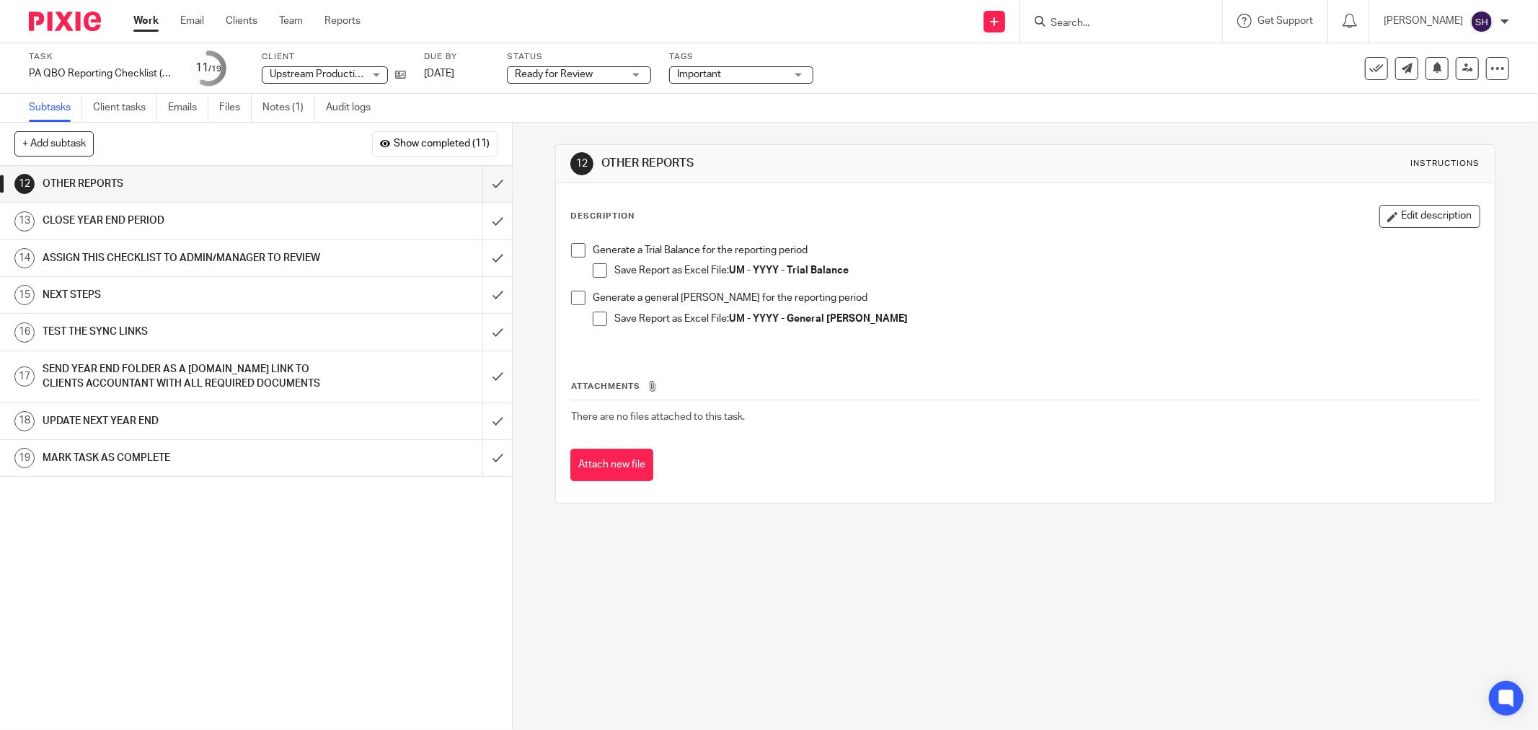
click at [579, 247] on span at bounding box center [578, 250] width 14 height 14
click at [597, 270] on span at bounding box center [600, 270] width 14 height 14
click at [581, 292] on li "Generate a general Ledger for the reporting period Save Report as Excel File: U…" at bounding box center [1025, 315] width 909 height 48
click at [578, 296] on span at bounding box center [578, 298] width 14 height 14
click at [595, 315] on span at bounding box center [600, 319] width 14 height 14
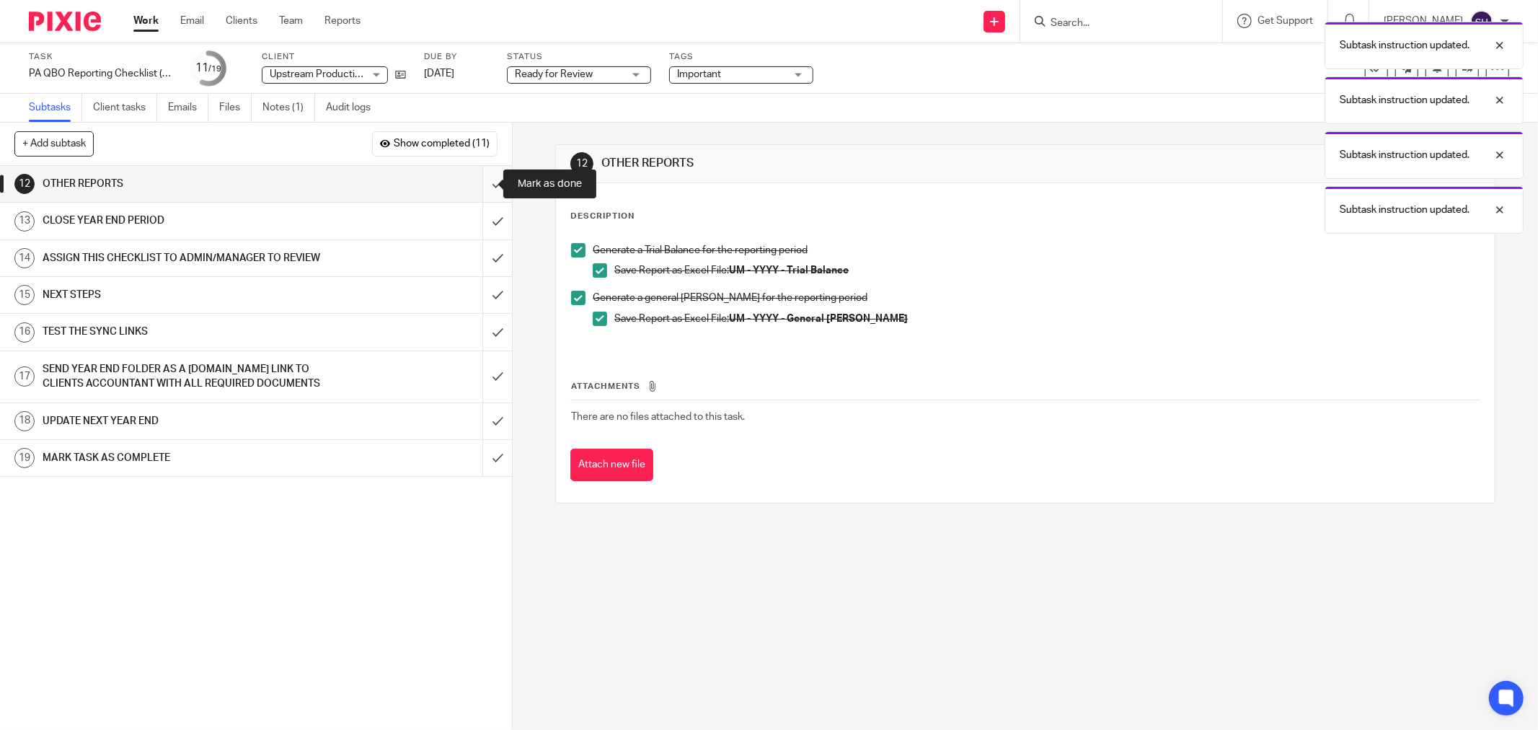
click at [475, 183] on input "submit" at bounding box center [256, 184] width 512 height 36
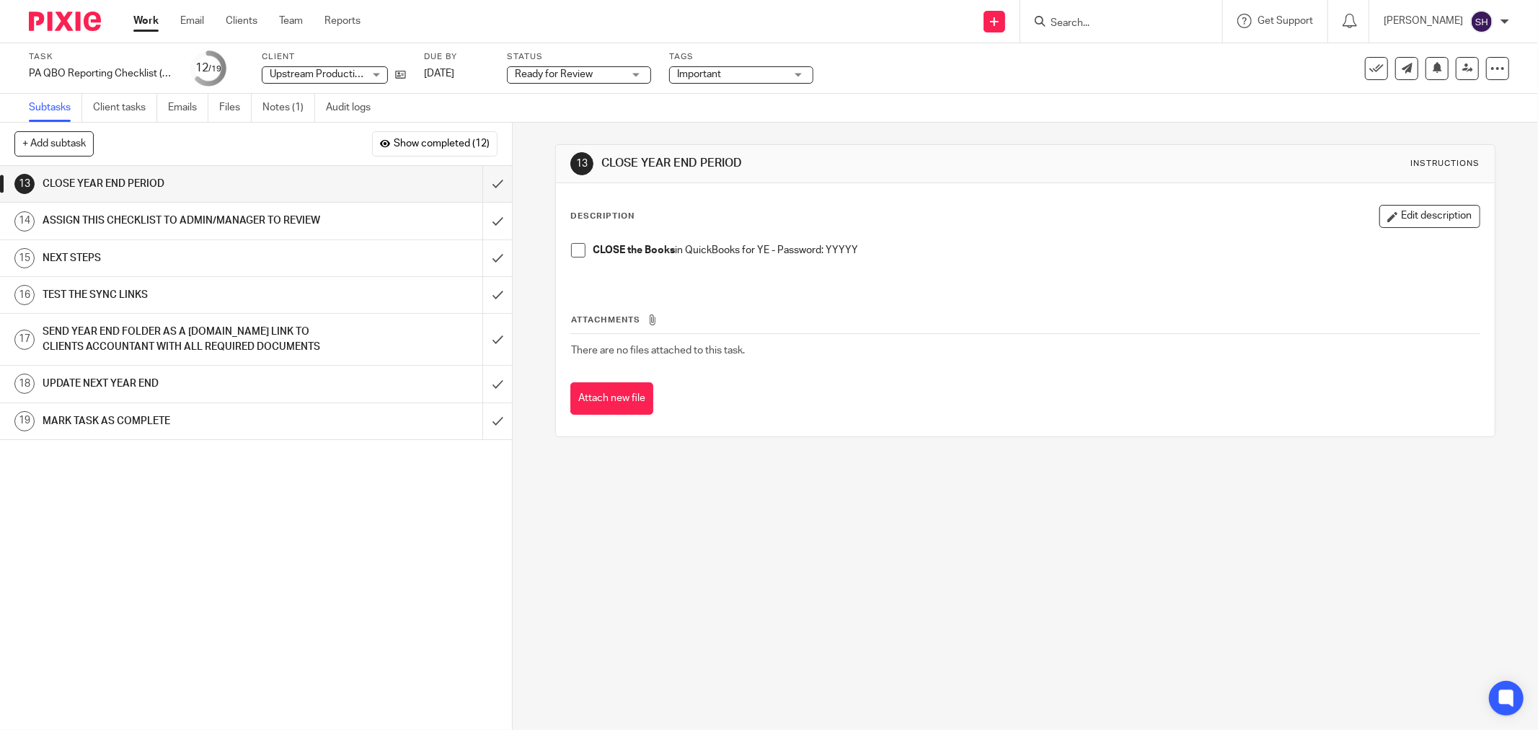
drag, startPoint x: 581, startPoint y: 251, endPoint x: 568, endPoint y: 251, distance: 13.0
click at [580, 251] on span at bounding box center [578, 250] width 14 height 14
click at [488, 192] on input "submit" at bounding box center [256, 184] width 512 height 36
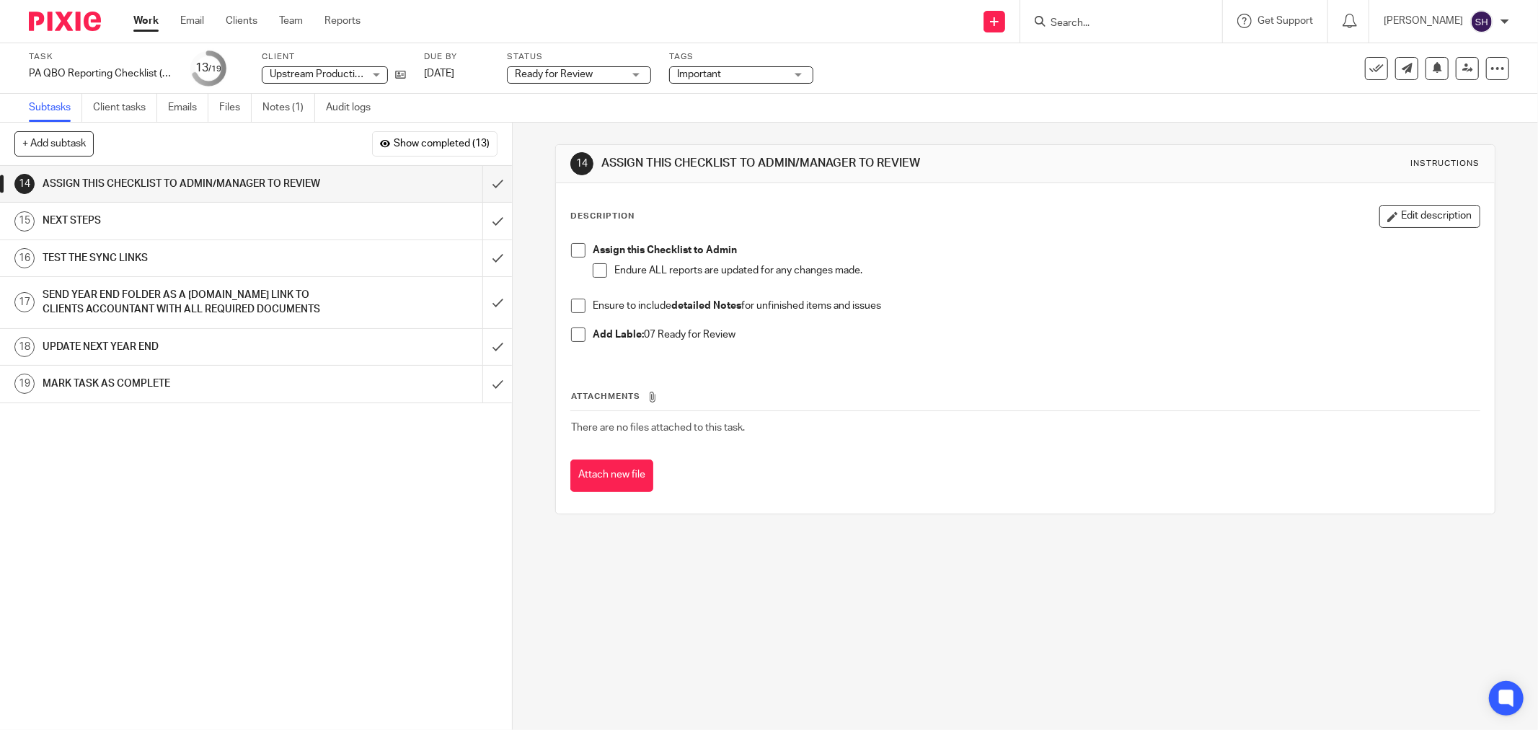
click at [576, 251] on span at bounding box center [578, 250] width 14 height 14
click at [601, 271] on span at bounding box center [600, 270] width 14 height 14
click at [580, 304] on span at bounding box center [578, 306] width 14 height 14
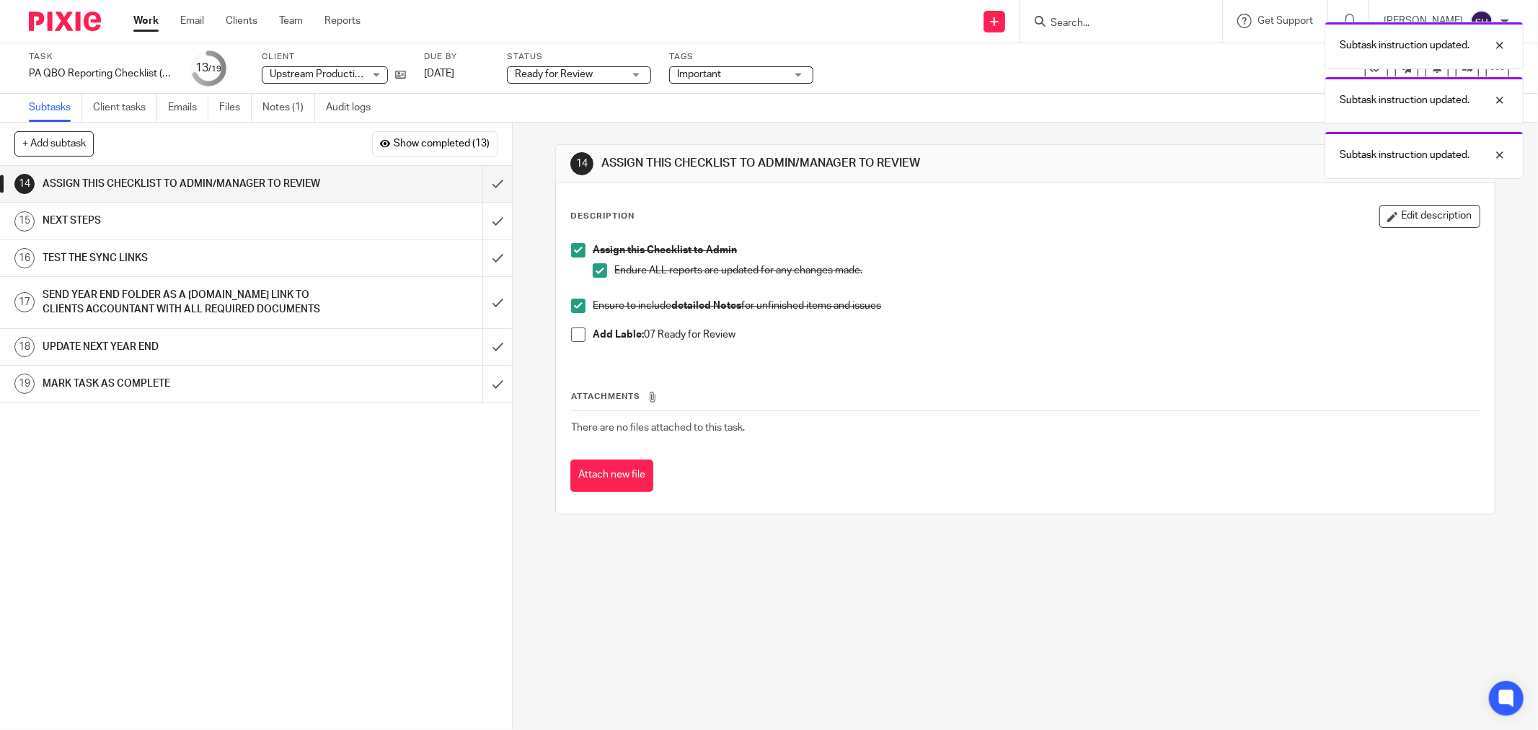
click at [575, 335] on span at bounding box center [578, 334] width 14 height 14
click at [485, 191] on input "submit" at bounding box center [256, 184] width 512 height 36
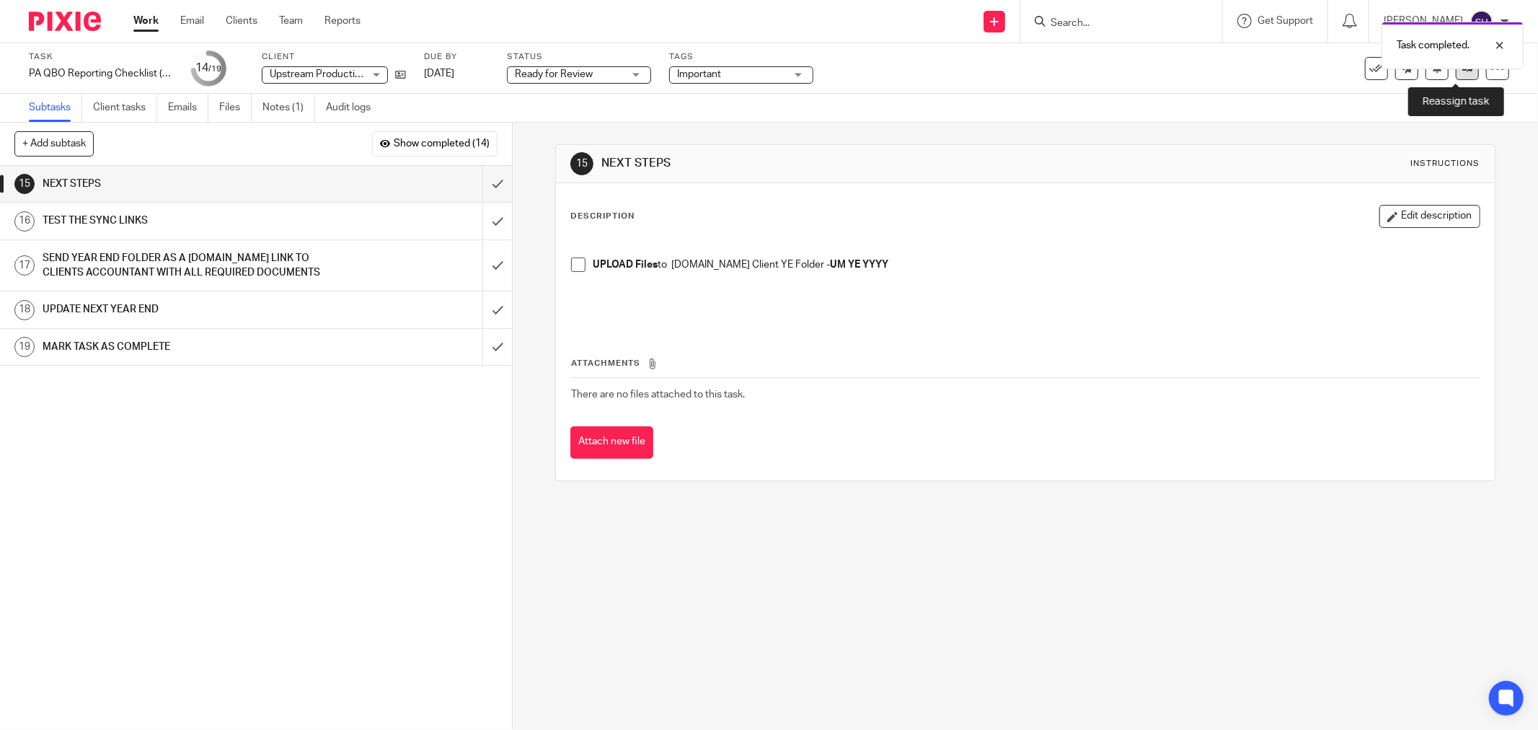
click at [1459, 75] on link at bounding box center [1467, 68] width 23 height 23
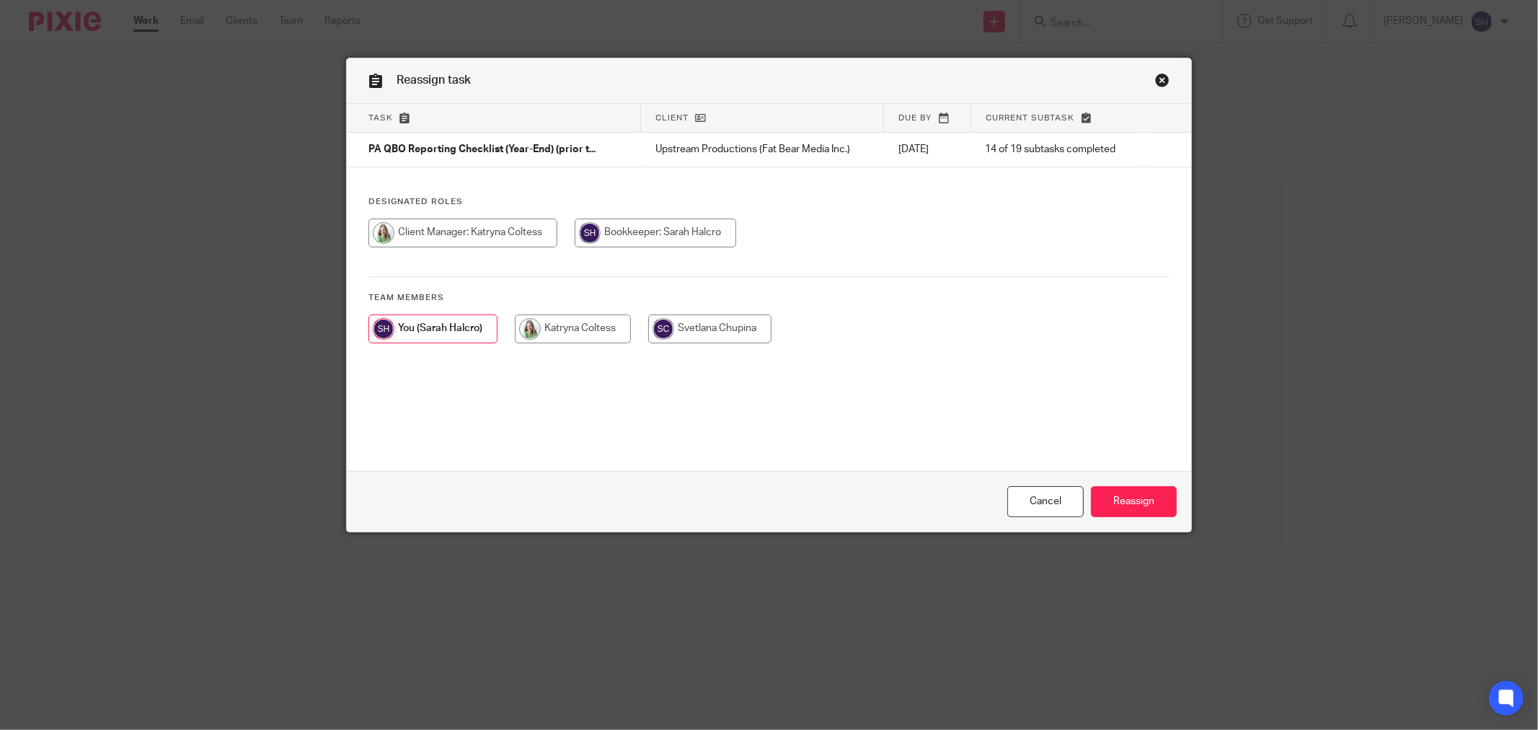
click at [546, 328] on input "radio" at bounding box center [573, 328] width 116 height 29
radio input "true"
click at [1134, 501] on input "Reassign" at bounding box center [1134, 501] width 86 height 31
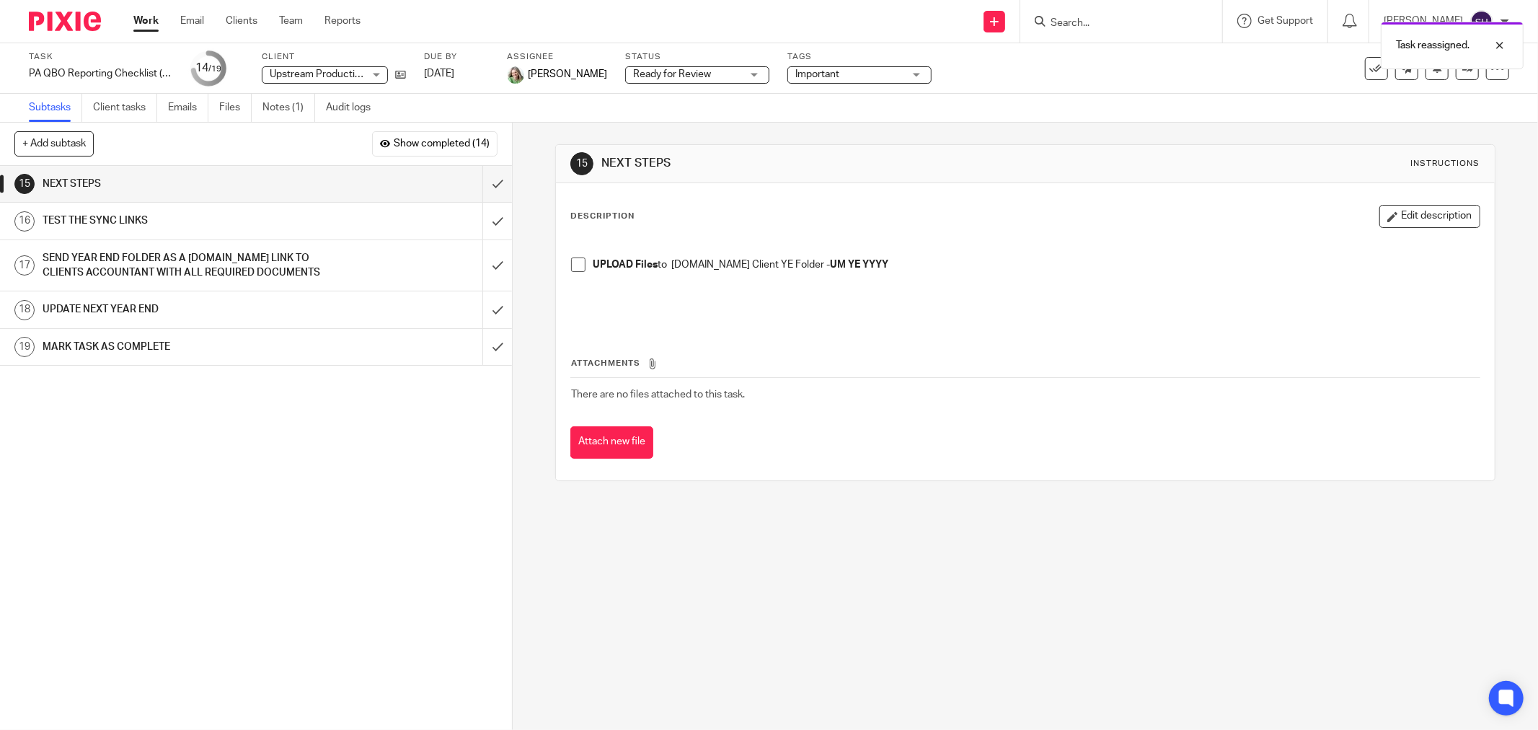
click at [147, 15] on link "Work" at bounding box center [145, 21] width 25 height 14
